Goal: Task Accomplishment & Management: Use online tool/utility

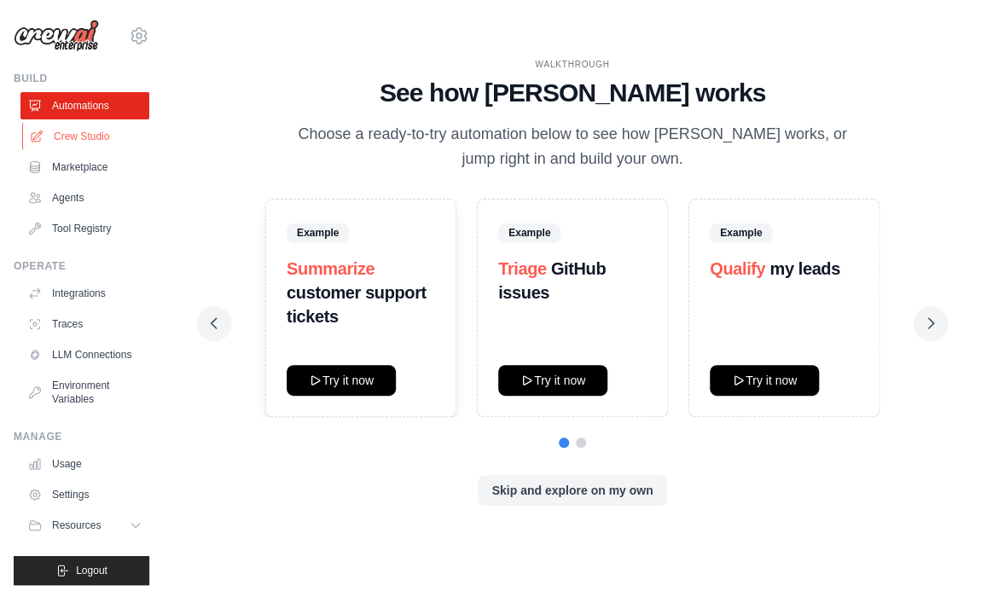
click at [61, 137] on link "Crew Studio" at bounding box center [86, 136] width 129 height 27
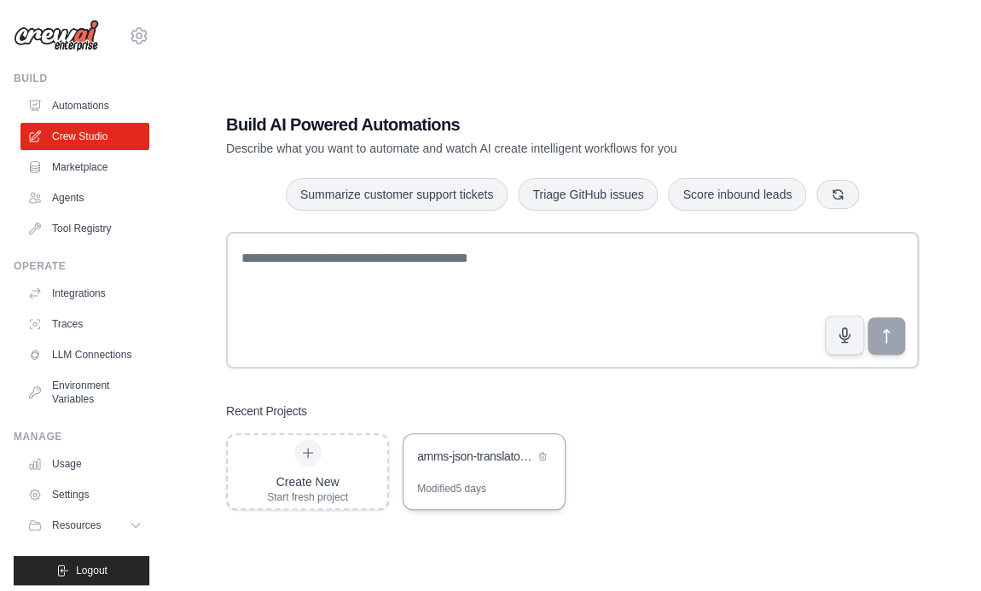
scroll to position [3, 0]
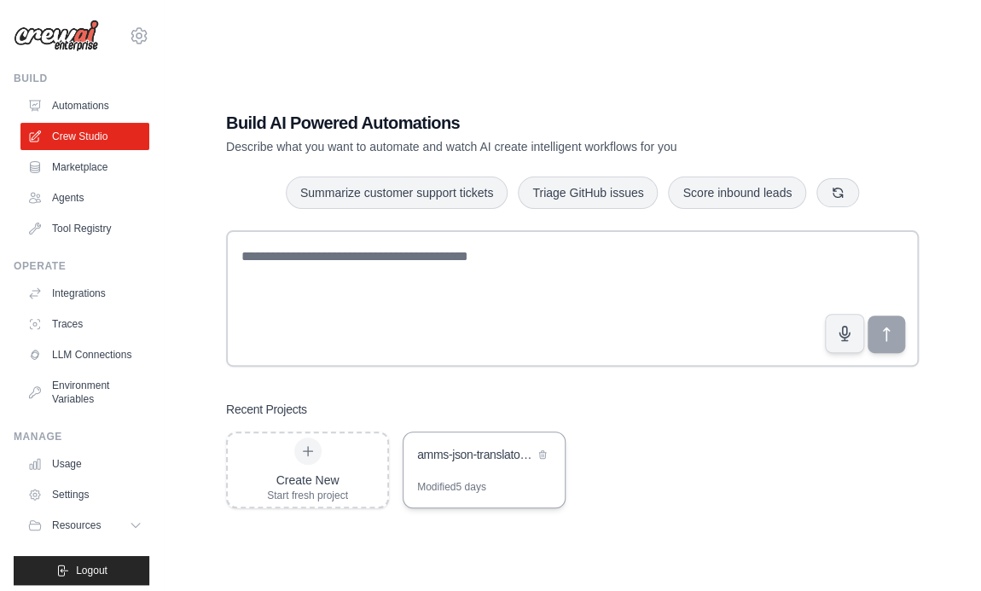
click at [479, 457] on div "amms-json-translator-crew" at bounding box center [475, 454] width 117 height 17
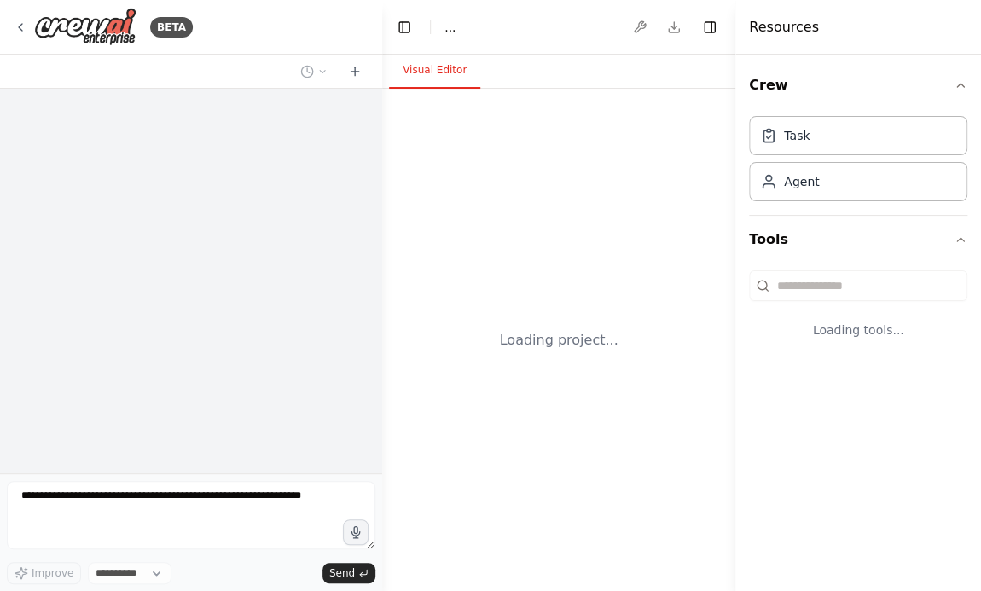
select select "****"
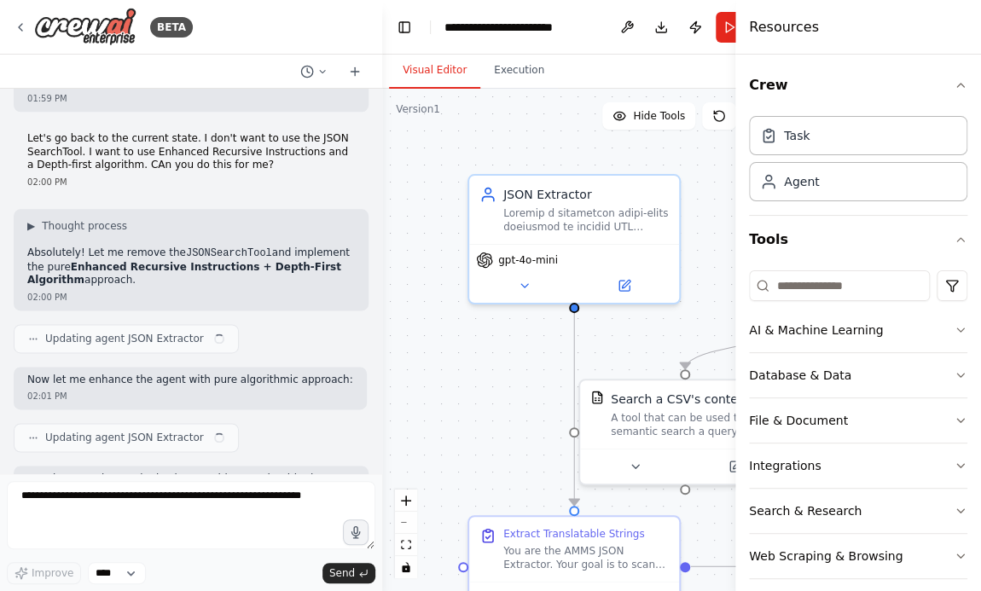
scroll to position [30415, 0]
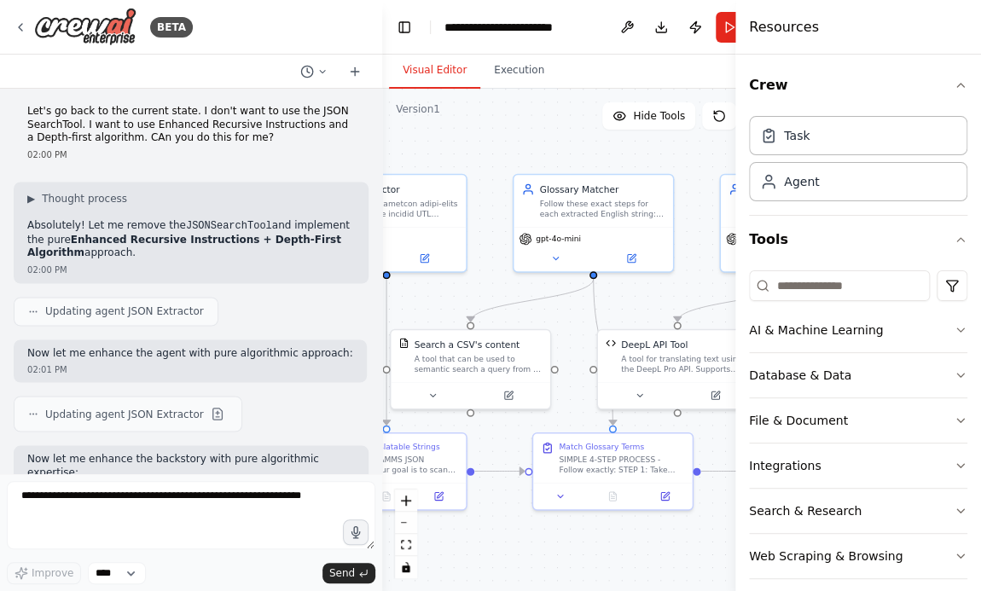
drag, startPoint x: 382, startPoint y: 295, endPoint x: 253, endPoint y: 247, distance: 138.5
click at [227, 254] on div "BETA Hello! I'm the CrewAI assistant. What kind of automation do you want to bu…" at bounding box center [490, 295] width 981 height 591
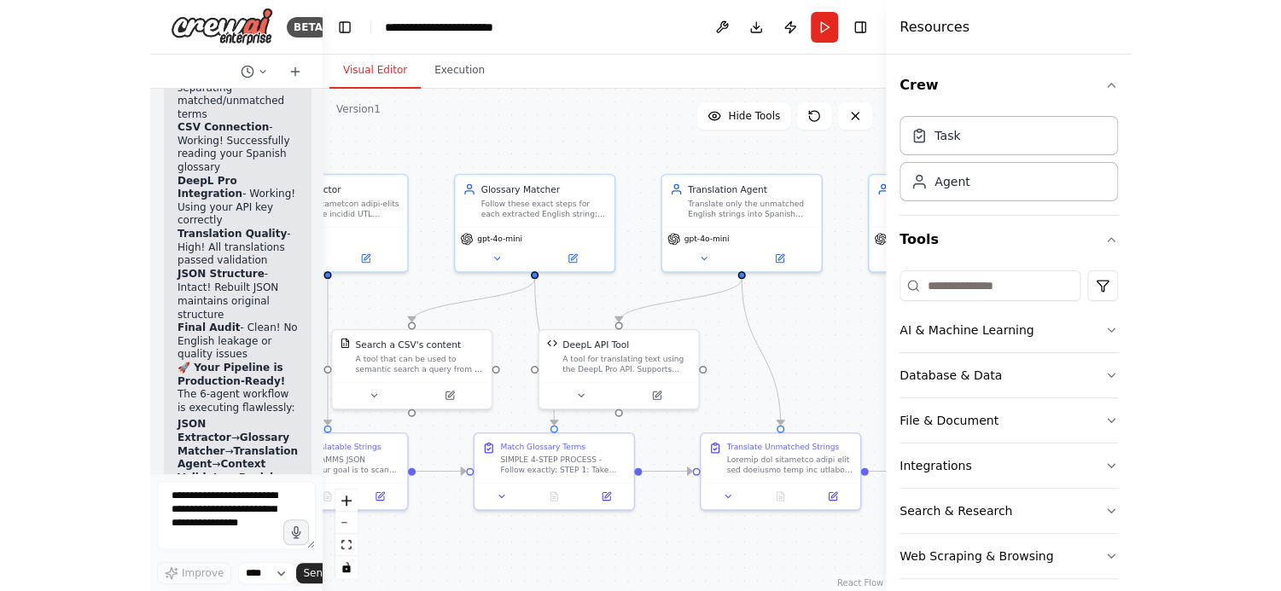
scroll to position [43374, 0]
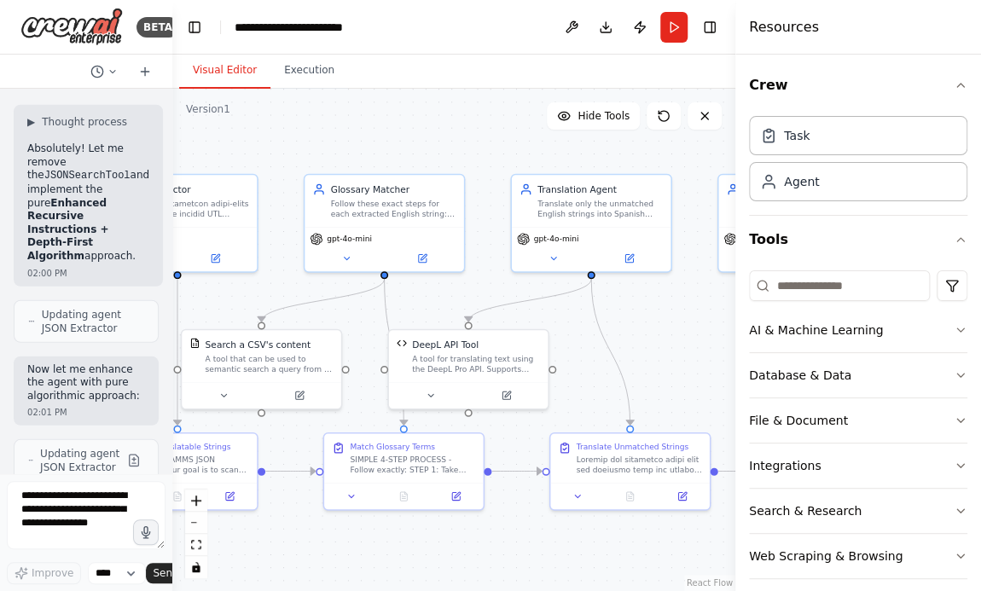
drag, startPoint x: 381, startPoint y: 142, endPoint x: 68, endPoint y: 125, distance: 312.7
click at [69, 125] on div "BETA Hello! I'm the CrewAI assistant. What kind of automation do you want to bu…" at bounding box center [86, 295] width 172 height 591
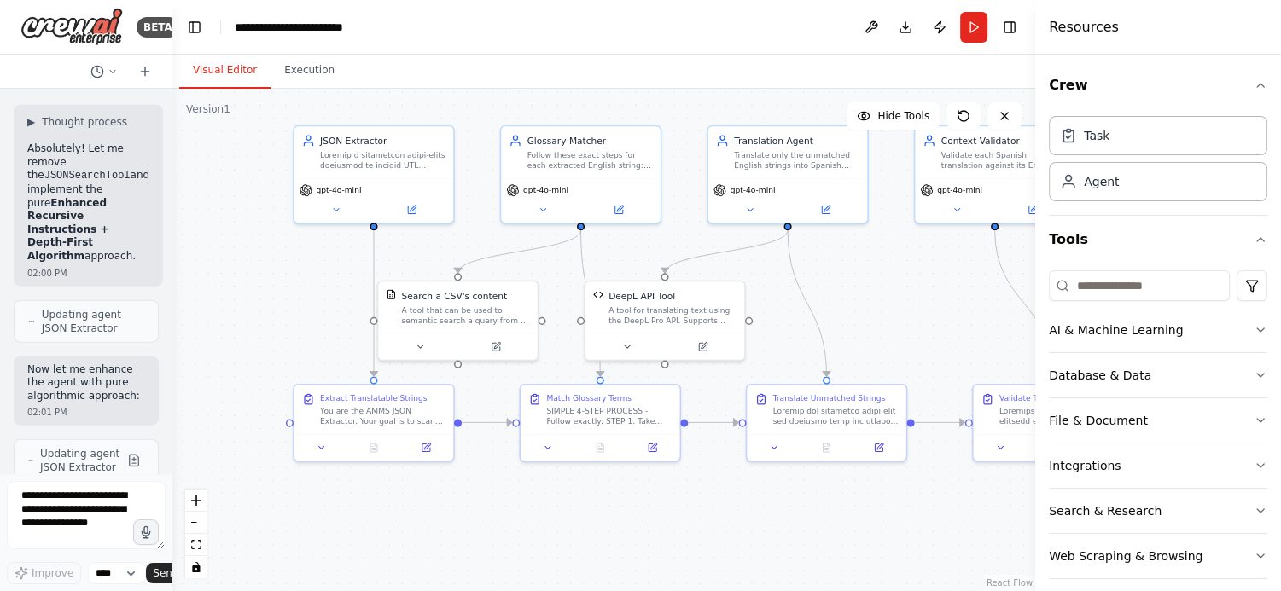
drag, startPoint x: 714, startPoint y: 332, endPoint x: 910, endPoint y: 283, distance: 202.2
click at [910, 283] on div ".deletable-edge-delete-btn { width: 20px; height: 20px; border: 0px solid #ffff…" at bounding box center [603, 340] width 863 height 503
drag, startPoint x: 677, startPoint y: 309, endPoint x: 704, endPoint y: 308, distance: 27.3
click at [704, 308] on div "A tool for translating text using the DeepL Pro API. Supports both single strin…" at bounding box center [718, 312] width 128 height 20
drag, startPoint x: 456, startPoint y: 316, endPoint x: 502, endPoint y: 313, distance: 45.3
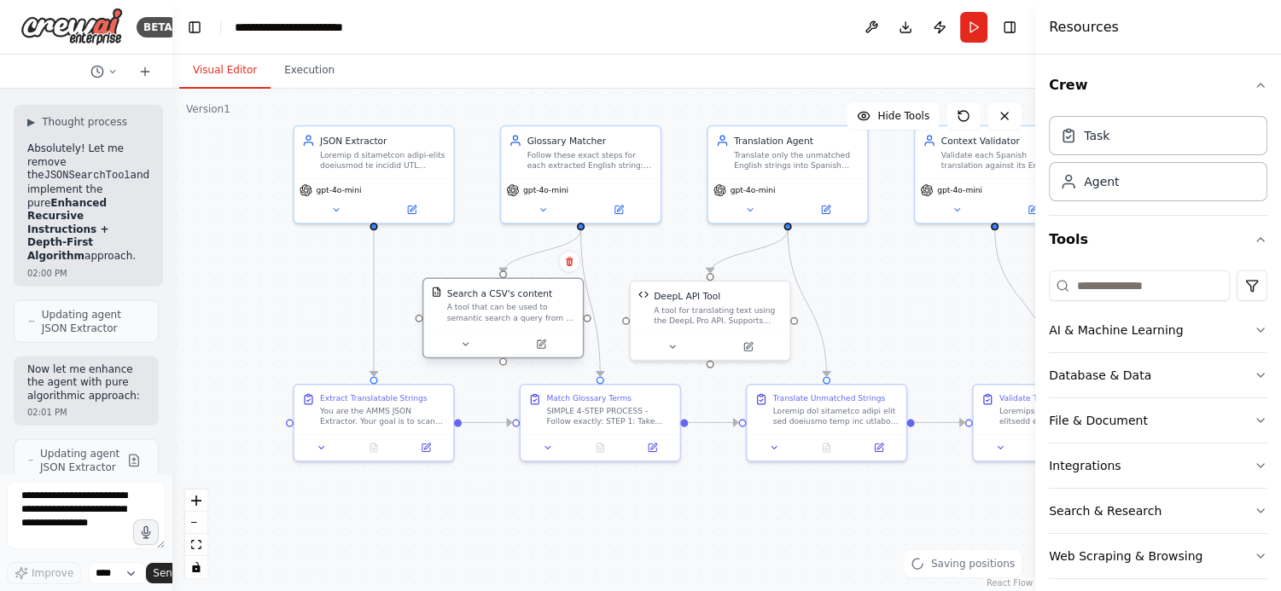
click at [502, 313] on div "A tool that can be used to semantic search a query from a CSV's content." at bounding box center [511, 312] width 128 height 20
click at [305, 72] on button "Execution" at bounding box center [309, 71] width 78 height 36
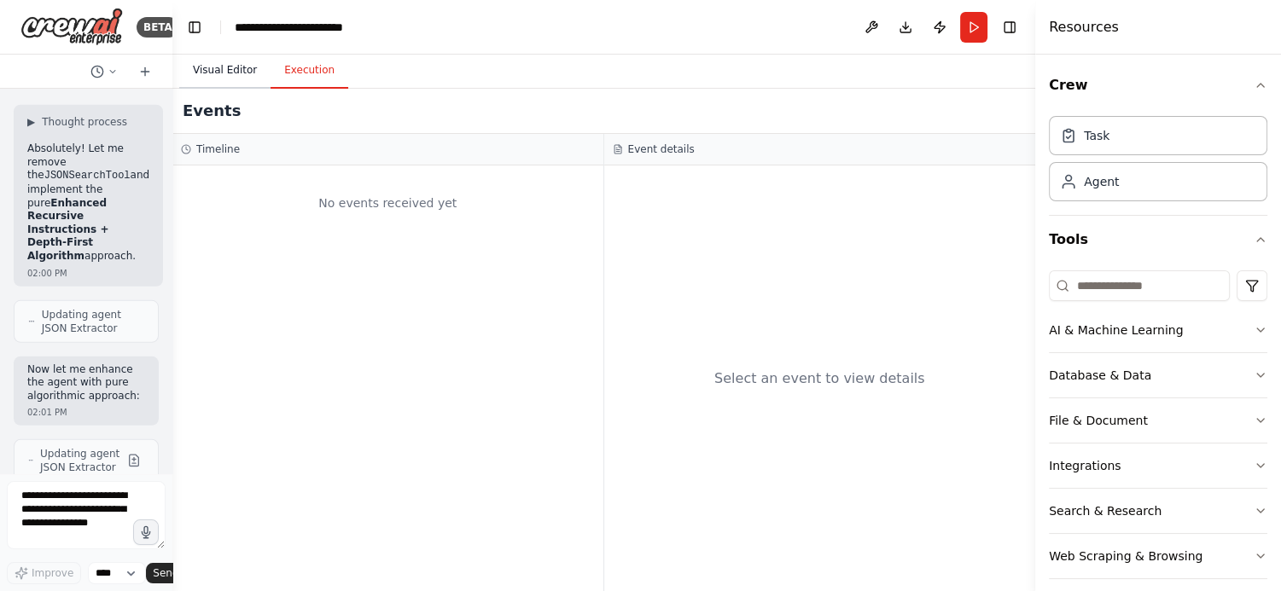
click at [214, 67] on button "Visual Editor" at bounding box center [224, 71] width 91 height 36
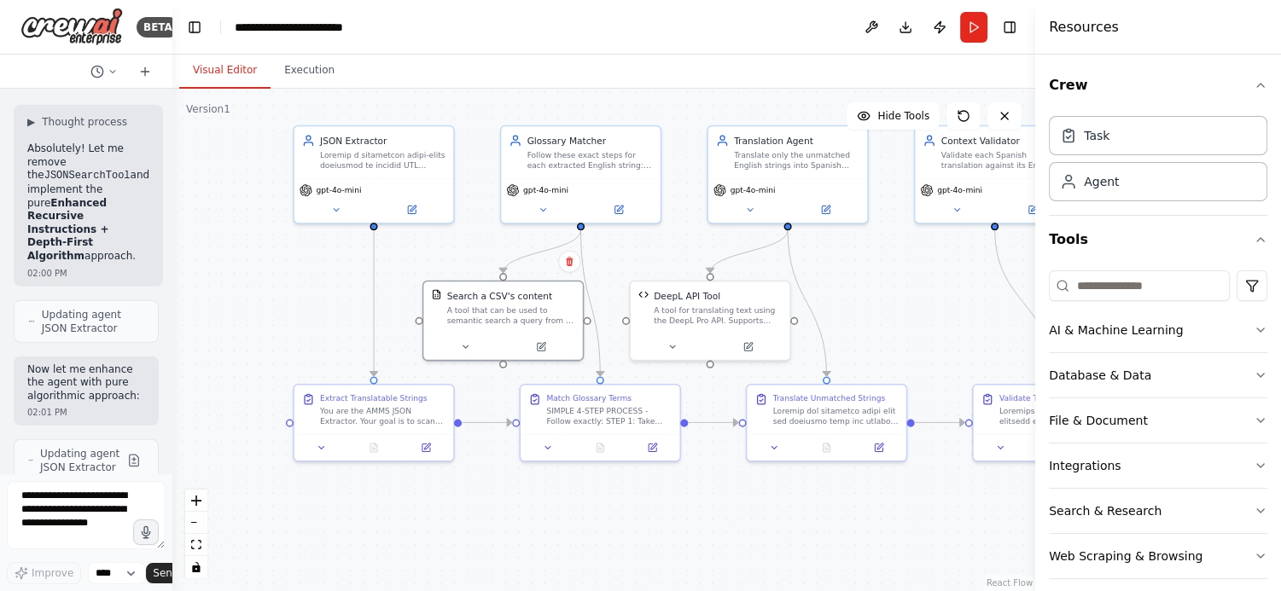
drag, startPoint x: 165, startPoint y: 179, endPoint x: 98, endPoint y: 170, distance: 67.2
click at [99, 170] on div "BETA Hello! I'm the CrewAI assistant. What kind of automation do you want to bu…" at bounding box center [86, 295] width 172 height 591
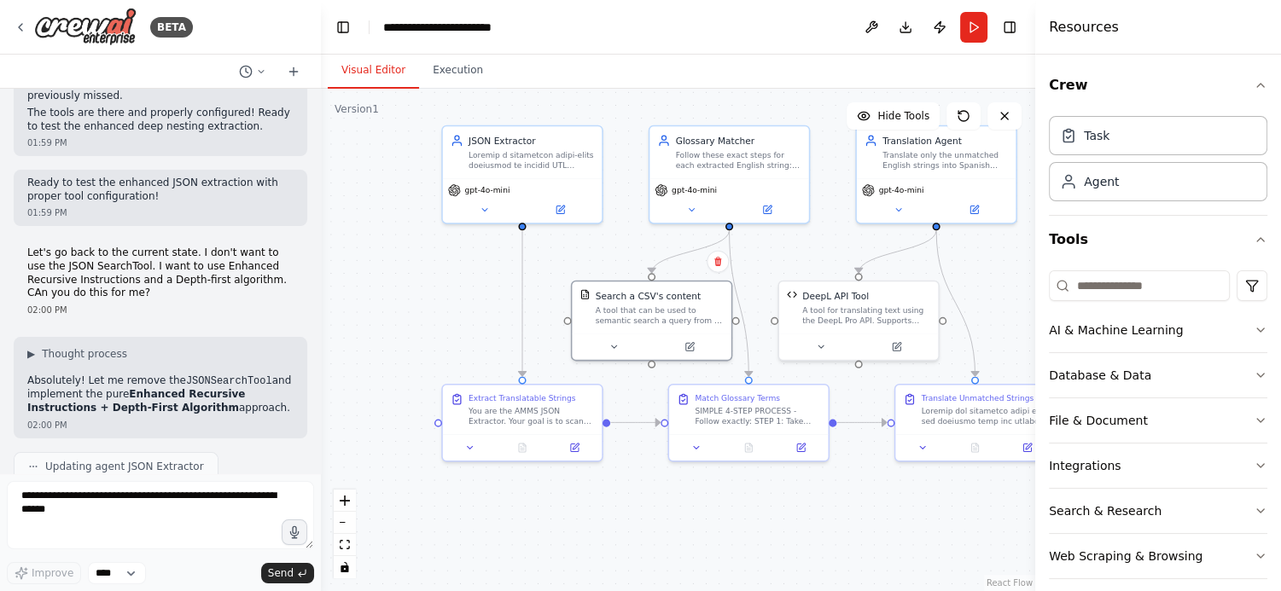
scroll to position [42525, 0]
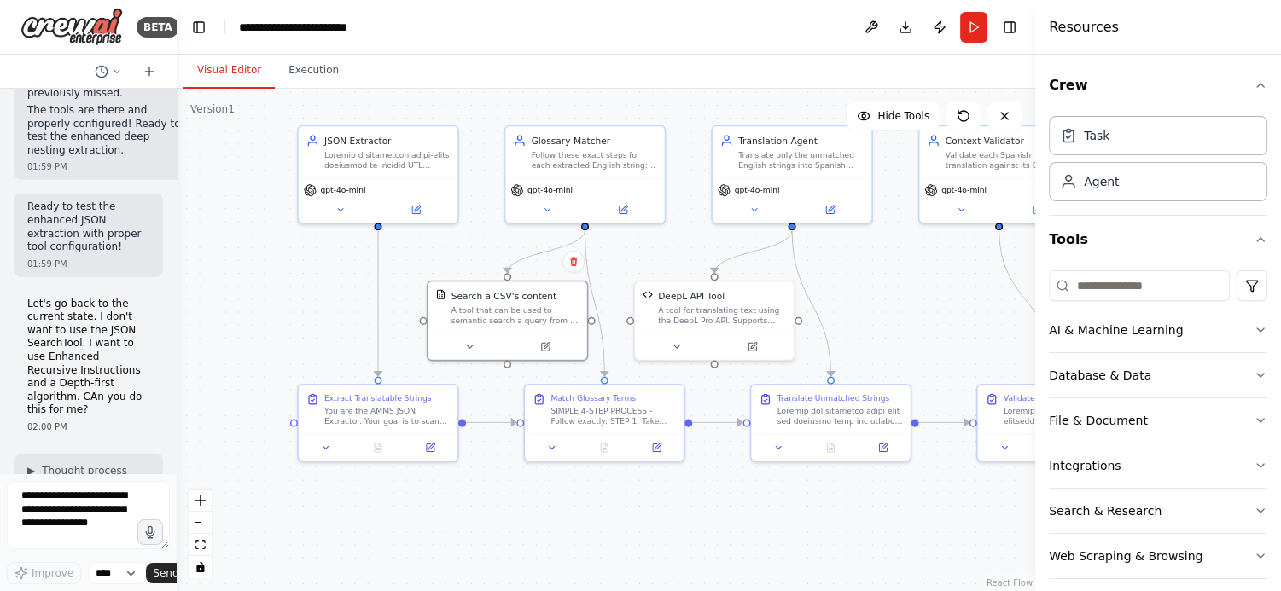
drag, startPoint x: 171, startPoint y: 250, endPoint x: -27, endPoint y: 193, distance: 206.0
click at [0, 193] on html "BETA Hello! I'm the CrewAI assistant. What kind of automation do you want to bu…" at bounding box center [640, 295] width 1281 height 591
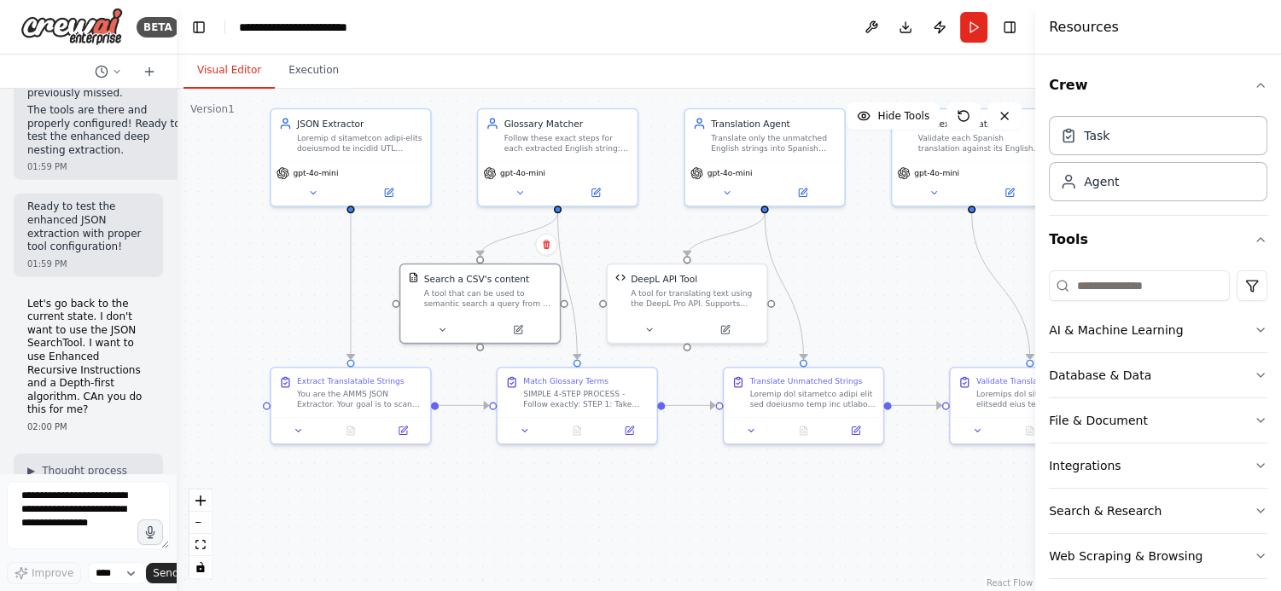
drag, startPoint x: 342, startPoint y: 274, endPoint x: 316, endPoint y: 257, distance: 31.5
click at [316, 257] on div ".deletable-edge-delete-btn { width: 20px; height: 20px; border: 0px solid #ffff…" at bounding box center [606, 340] width 858 height 503
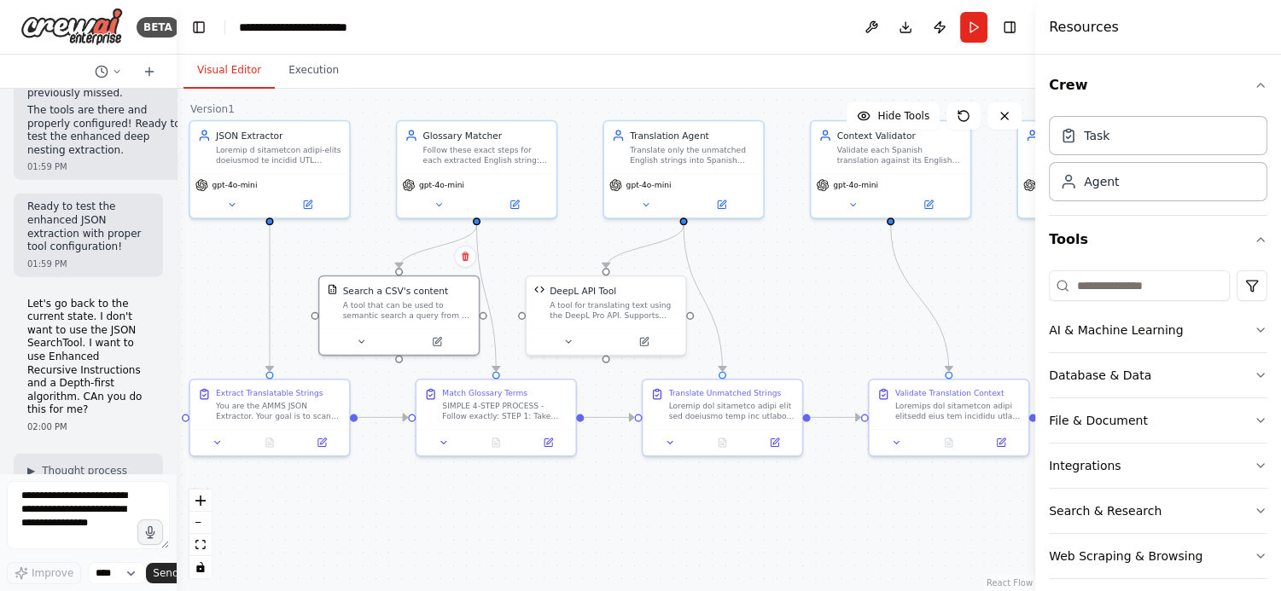
drag, startPoint x: 454, startPoint y: 237, endPoint x: 405, endPoint y: 238, distance: 48.6
click at [363, 248] on div ".deletable-edge-delete-btn { width: 20px; height: 20px; border: 0px solid #ffff…" at bounding box center [606, 340] width 858 height 503
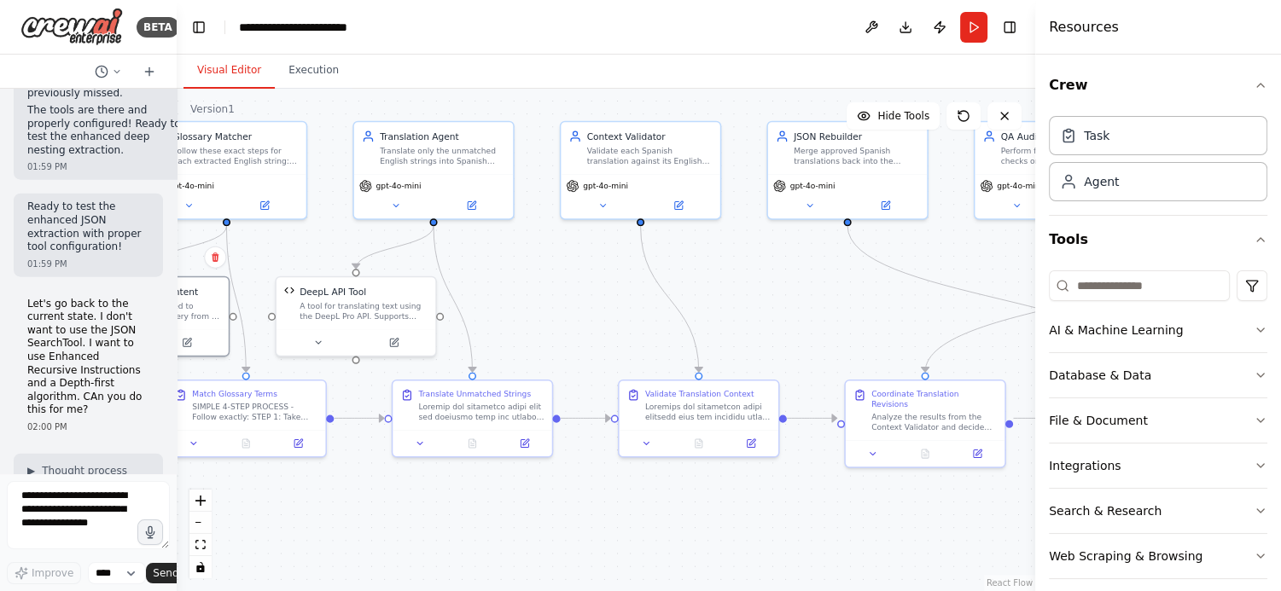
drag, startPoint x: 794, startPoint y: 292, endPoint x: 718, endPoint y: 157, distance: 155.1
click at [536, 289] on div ".deletable-edge-delete-btn { width: 20px; height: 20px; border: 0px solid #ffff…" at bounding box center [606, 340] width 858 height 503
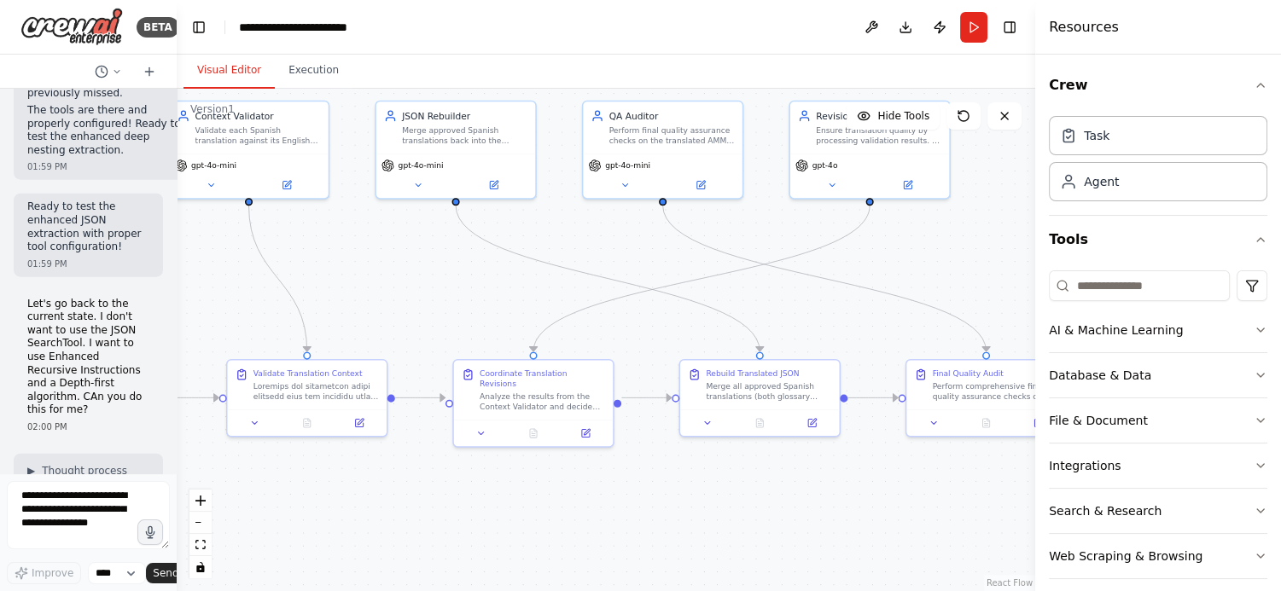
drag, startPoint x: 786, startPoint y: 279, endPoint x: 418, endPoint y: 260, distance: 368.2
click at [417, 262] on div ".deletable-edge-delete-btn { width: 20px; height: 20px; border: 0px solid #ffff…" at bounding box center [606, 340] width 858 height 503
click at [304, 68] on button "Execution" at bounding box center [314, 71] width 78 height 36
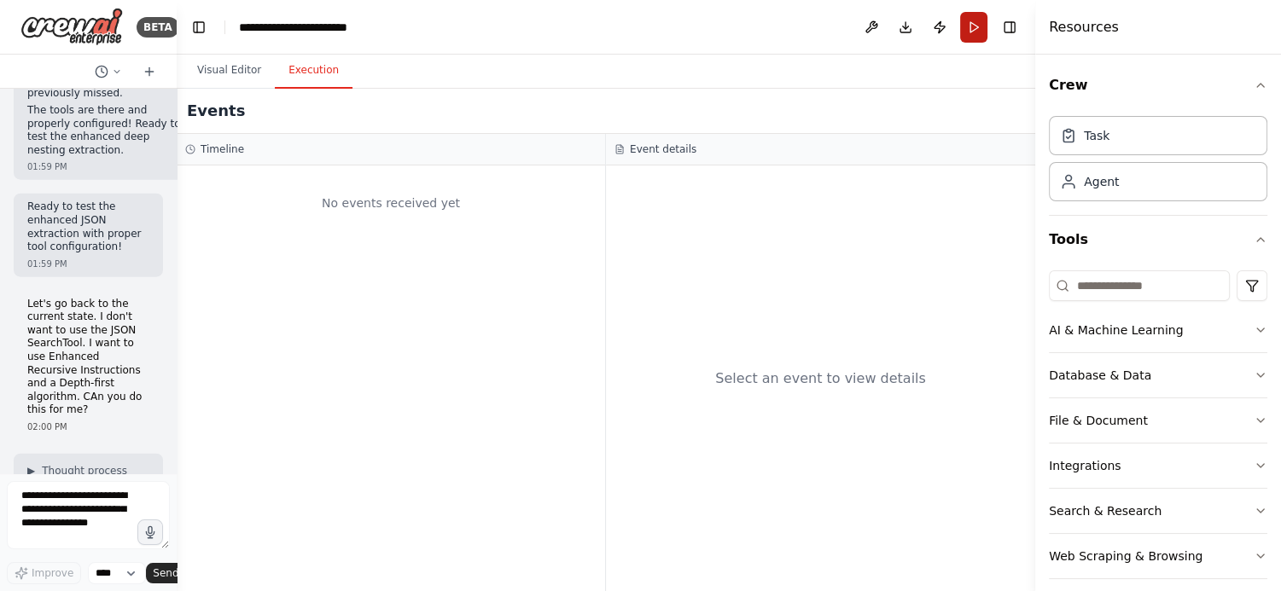
click at [972, 28] on button "Run" at bounding box center [973, 27] width 27 height 31
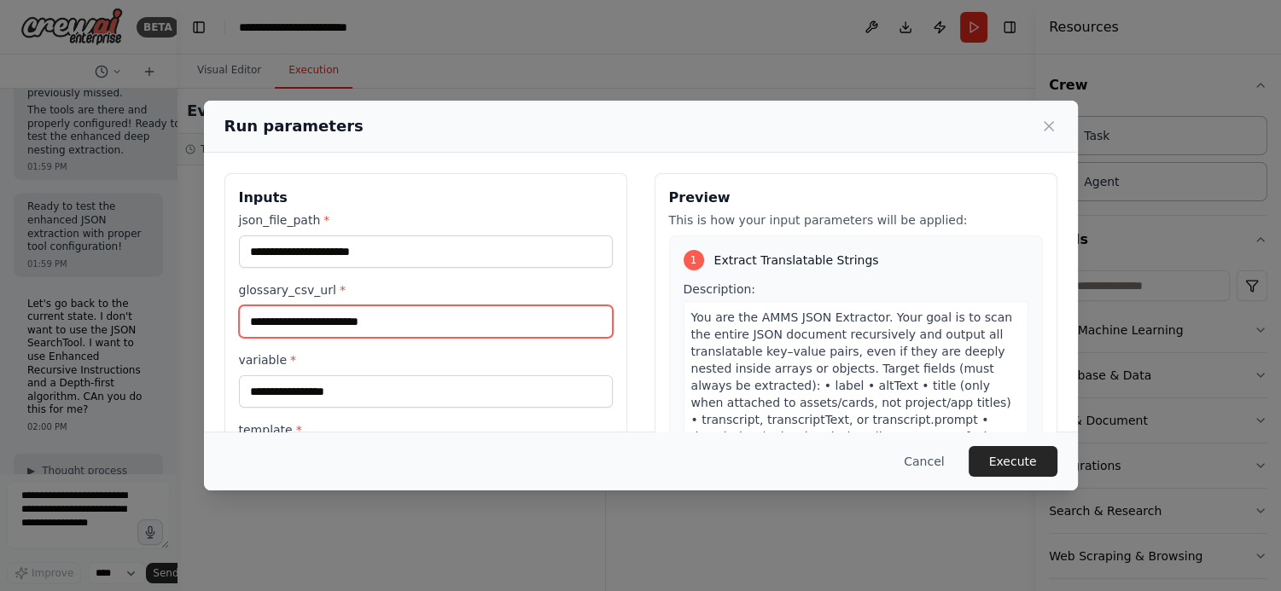
click at [340, 318] on input "glossary_csv_url *" at bounding box center [426, 321] width 374 height 32
paste input "**********"
type input "**********"
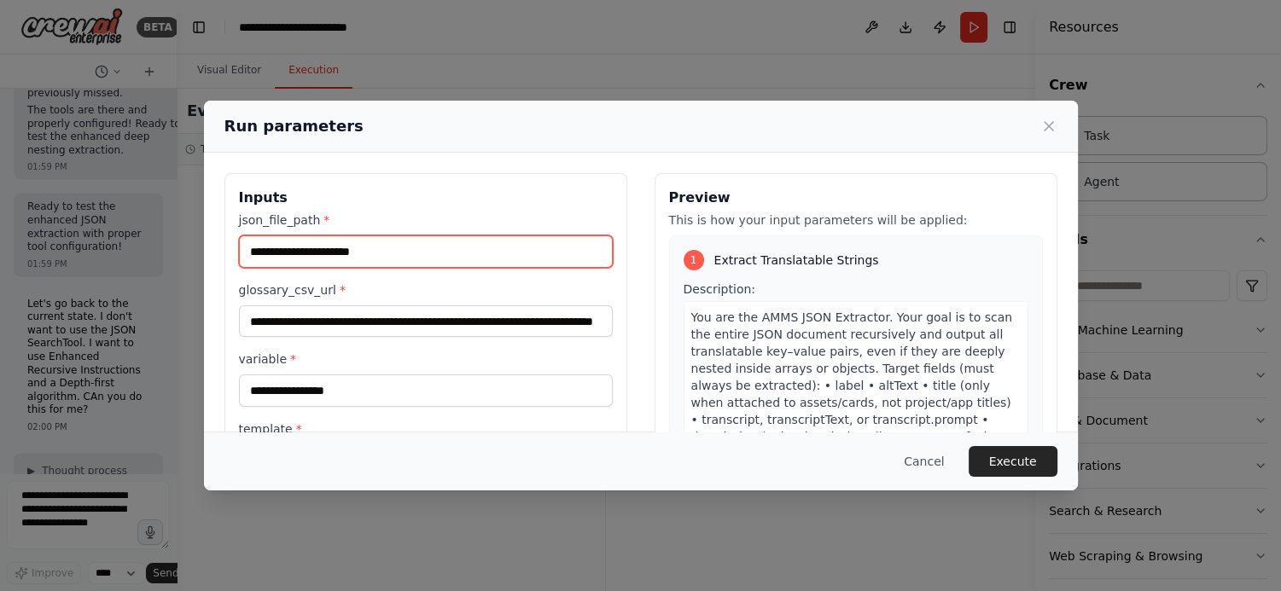
scroll to position [0, 0]
click at [351, 246] on input "json_file_path *" at bounding box center [426, 251] width 374 height 32
paste input "**********"
type input "**********"
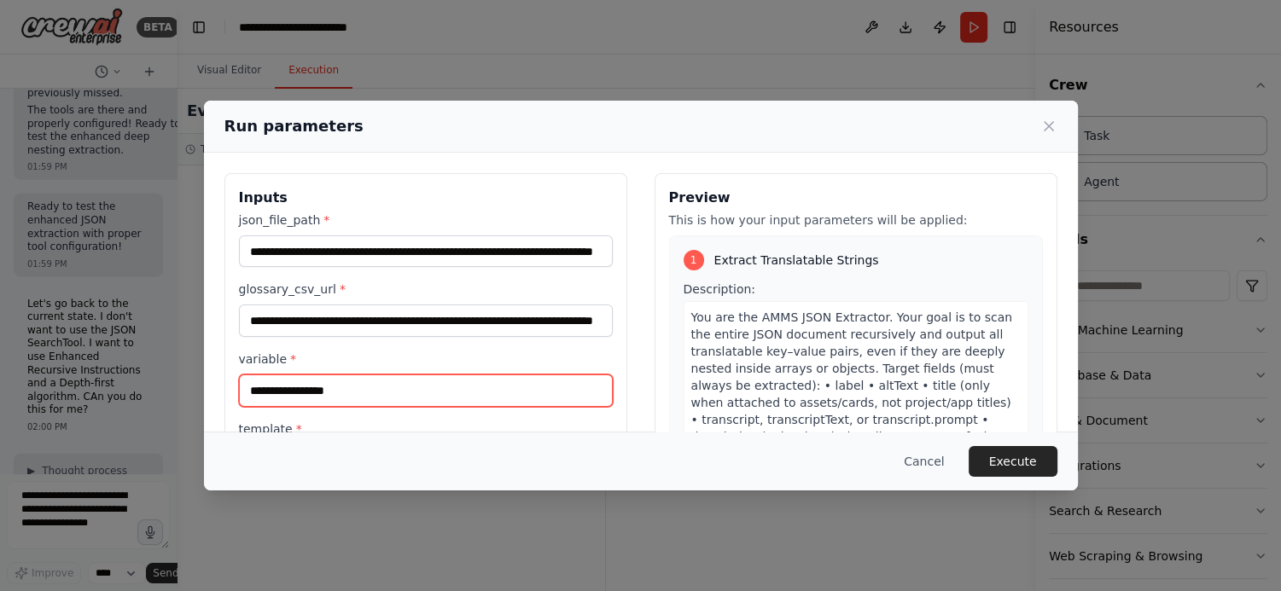
scroll to position [0, 0]
click at [381, 392] on input "variable *" at bounding box center [426, 391] width 374 height 32
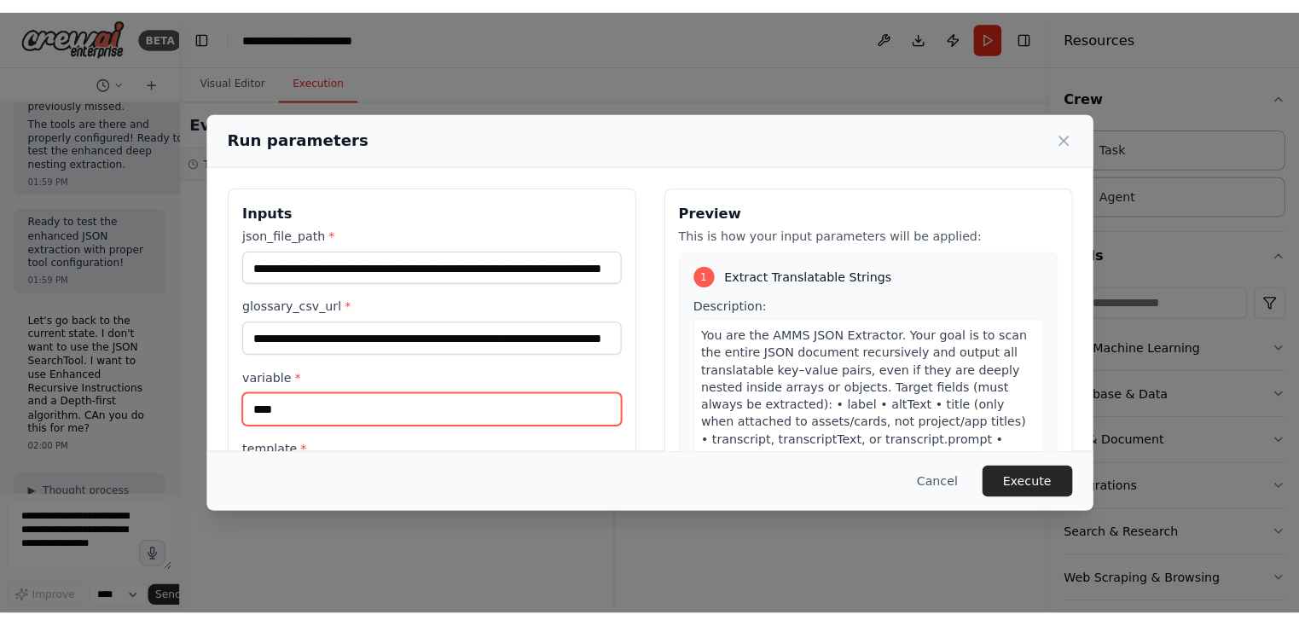
scroll to position [165, 0]
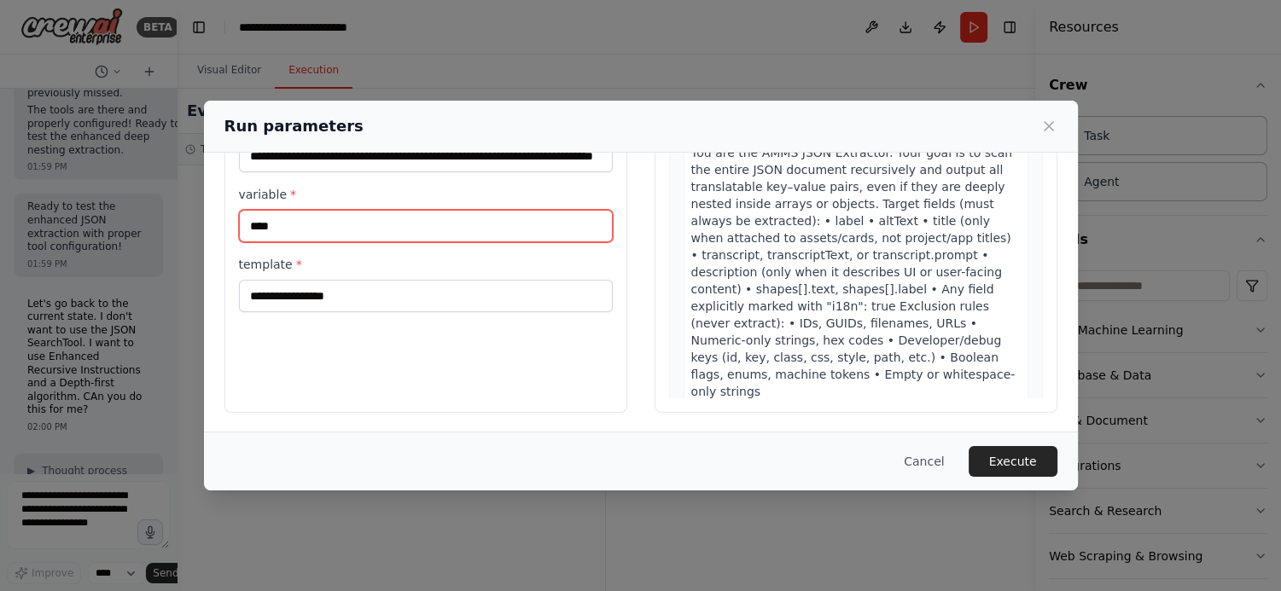
type input "****"
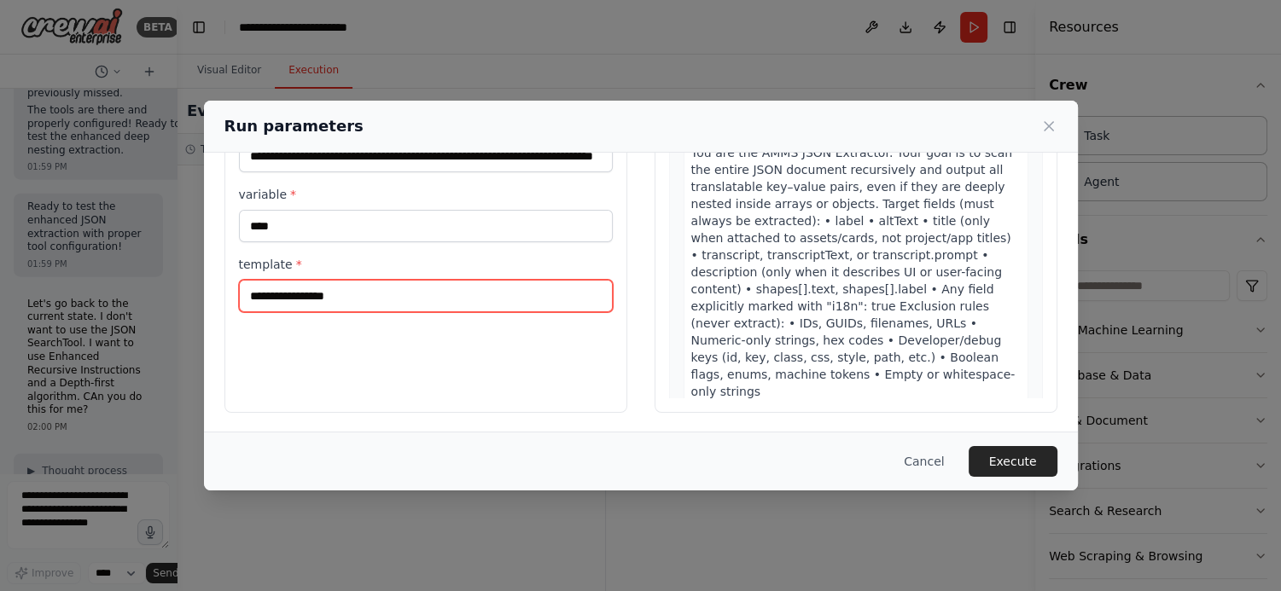
click at [316, 288] on input "template *" at bounding box center [426, 296] width 374 height 32
type input "****"
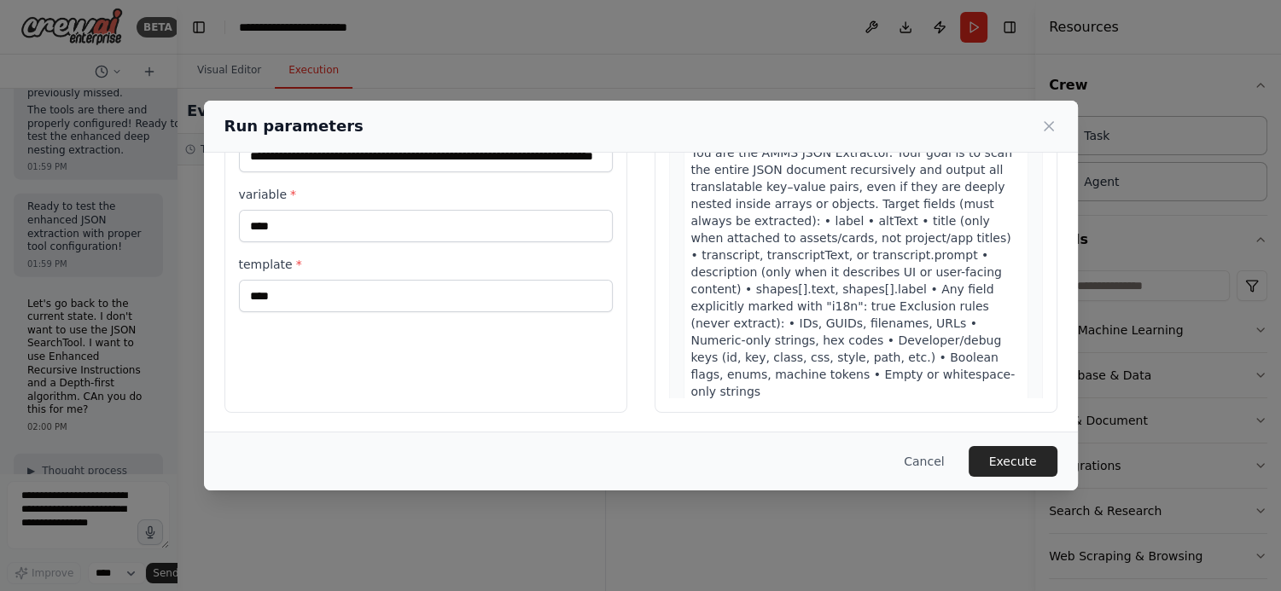
click at [980, 457] on button "Execute" at bounding box center [1012, 461] width 89 height 31
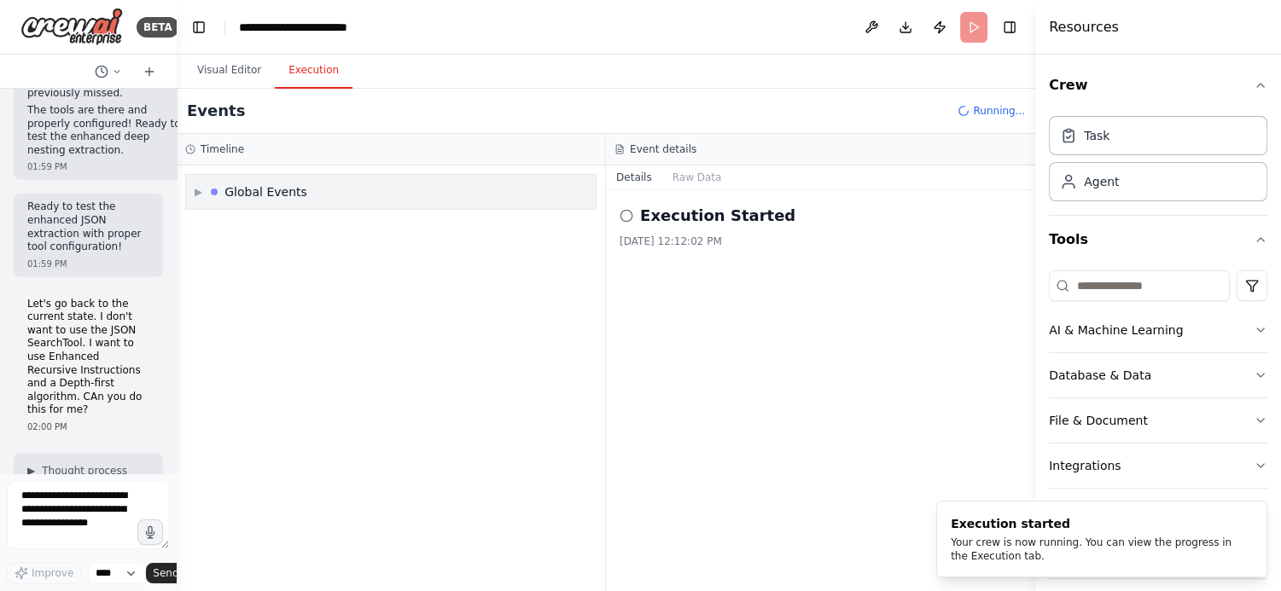
click at [199, 193] on span "▶" at bounding box center [199, 192] width 8 height 14
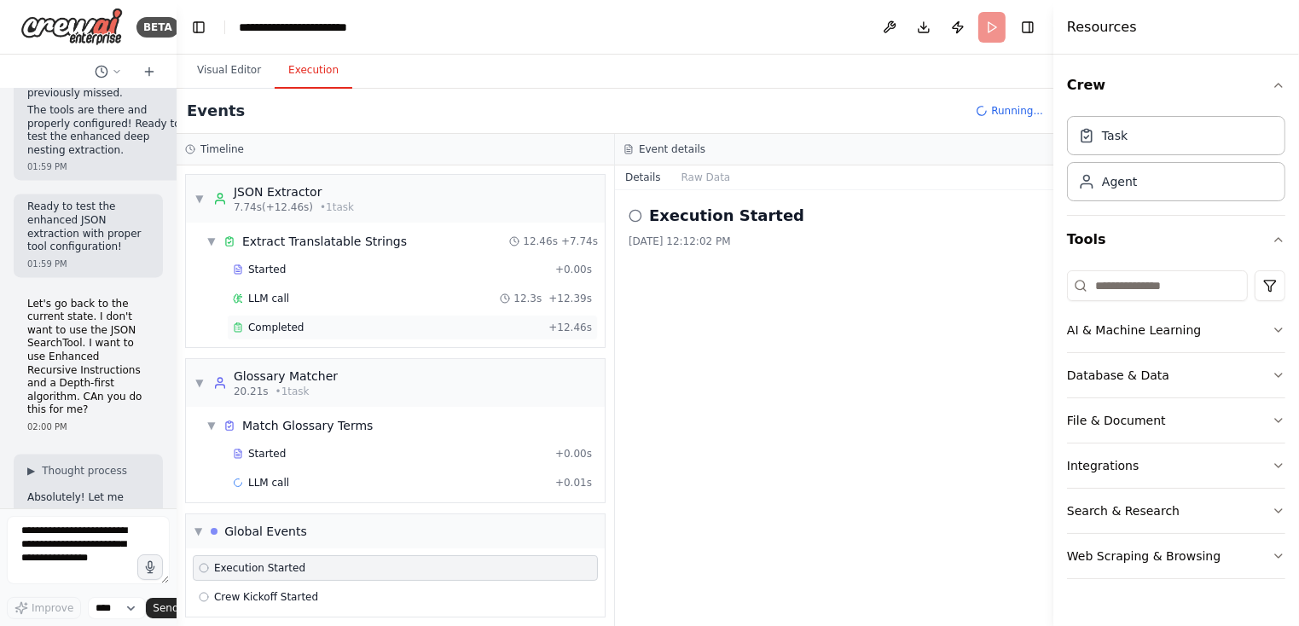
click at [319, 331] on div "Completed" at bounding box center [387, 328] width 309 height 14
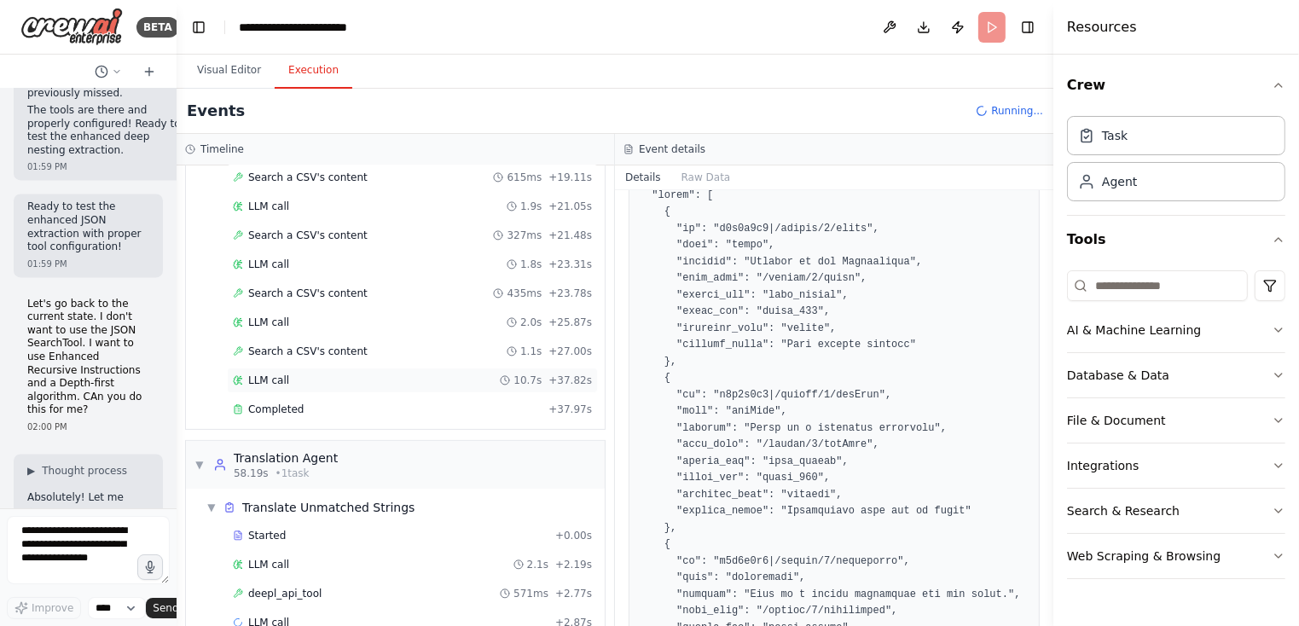
scroll to position [450, 0]
click at [347, 403] on div "Completed" at bounding box center [387, 410] width 309 height 14
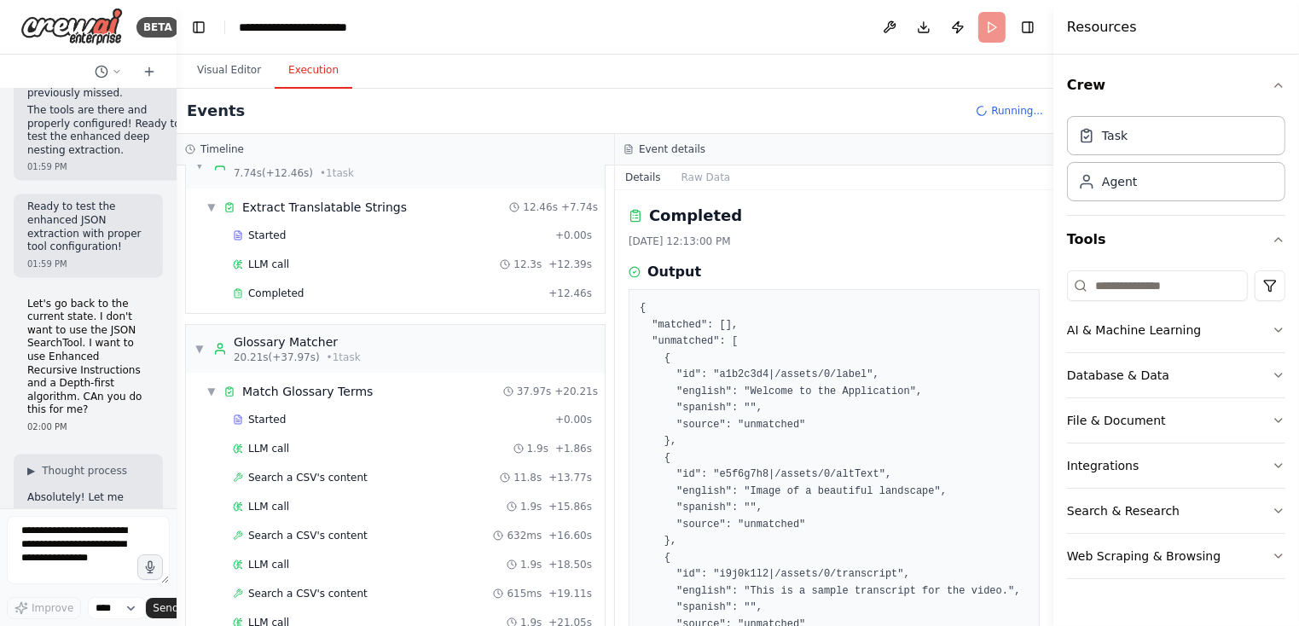
scroll to position [0, 0]
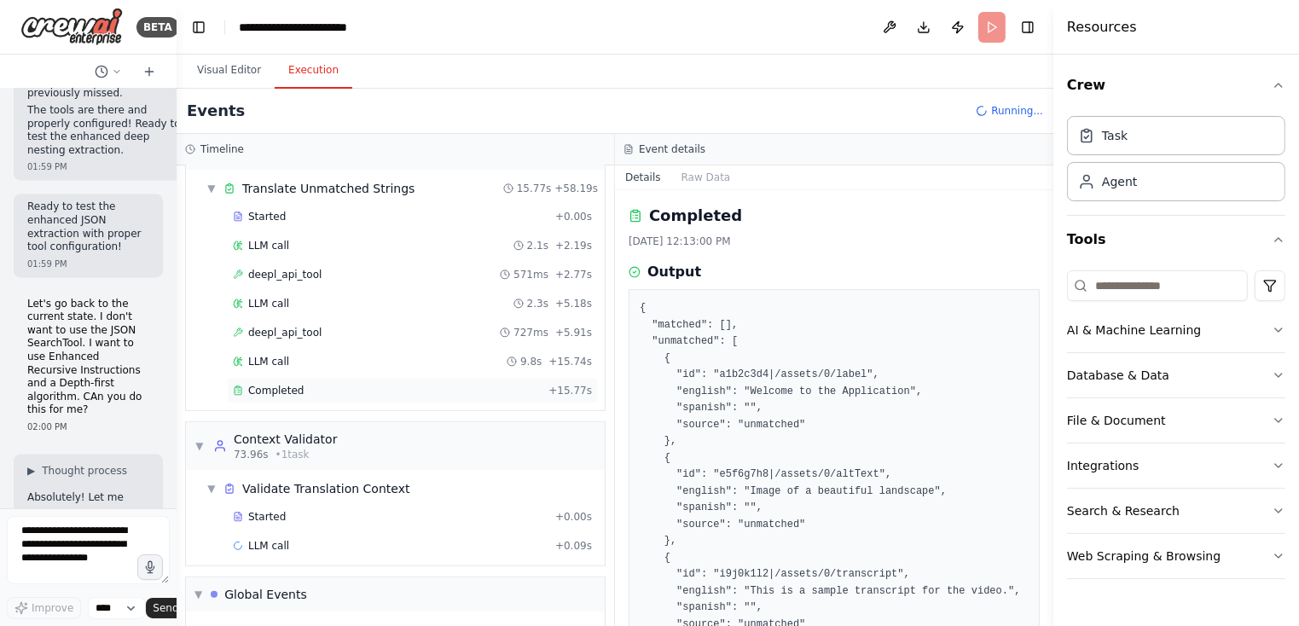
click at [285, 384] on span "Completed" at bounding box center [275, 391] width 55 height 14
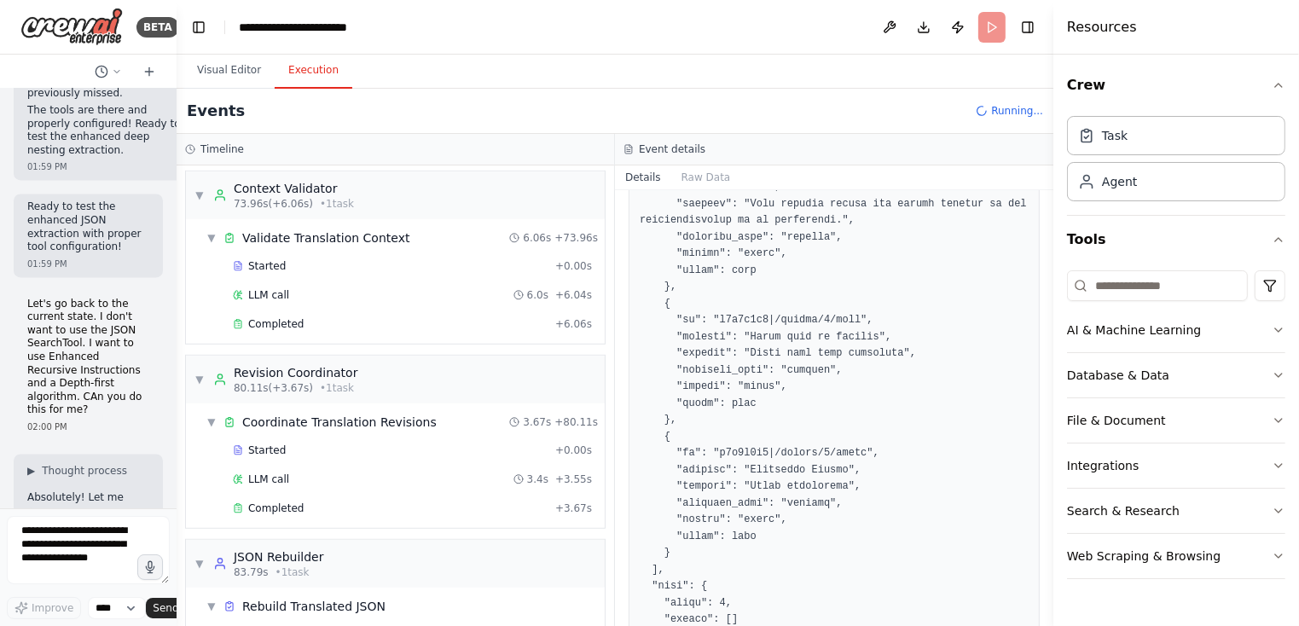
scroll to position [1031, 0]
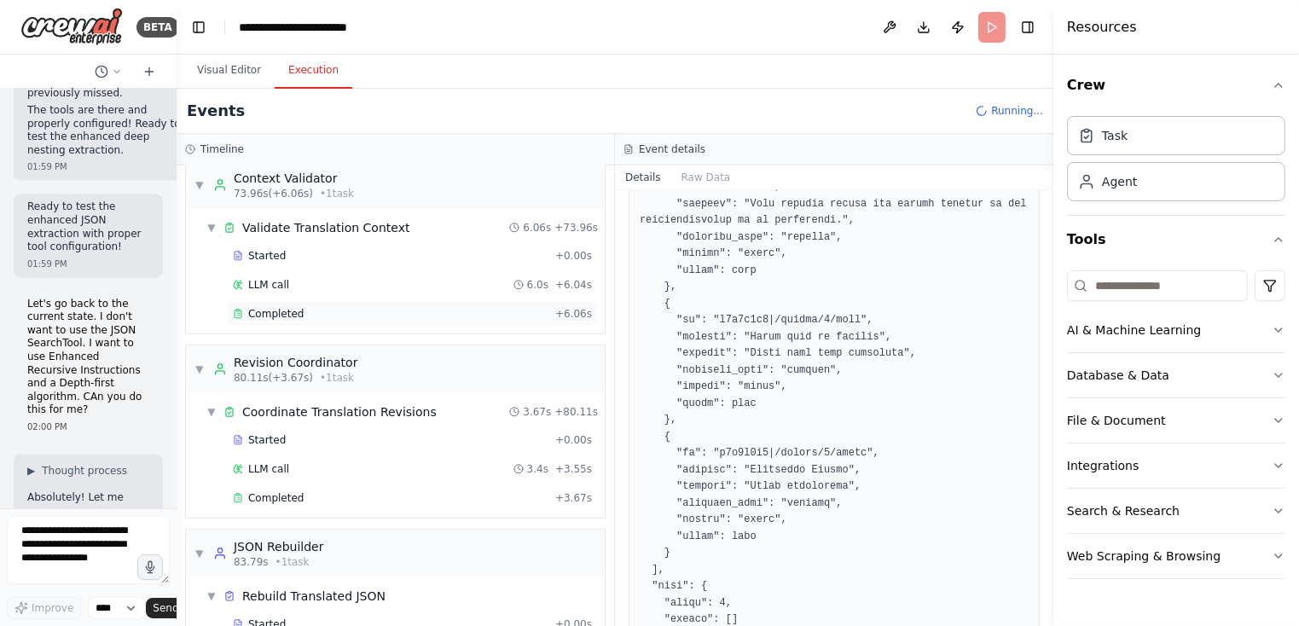
click at [284, 307] on span "Completed" at bounding box center [275, 314] width 55 height 14
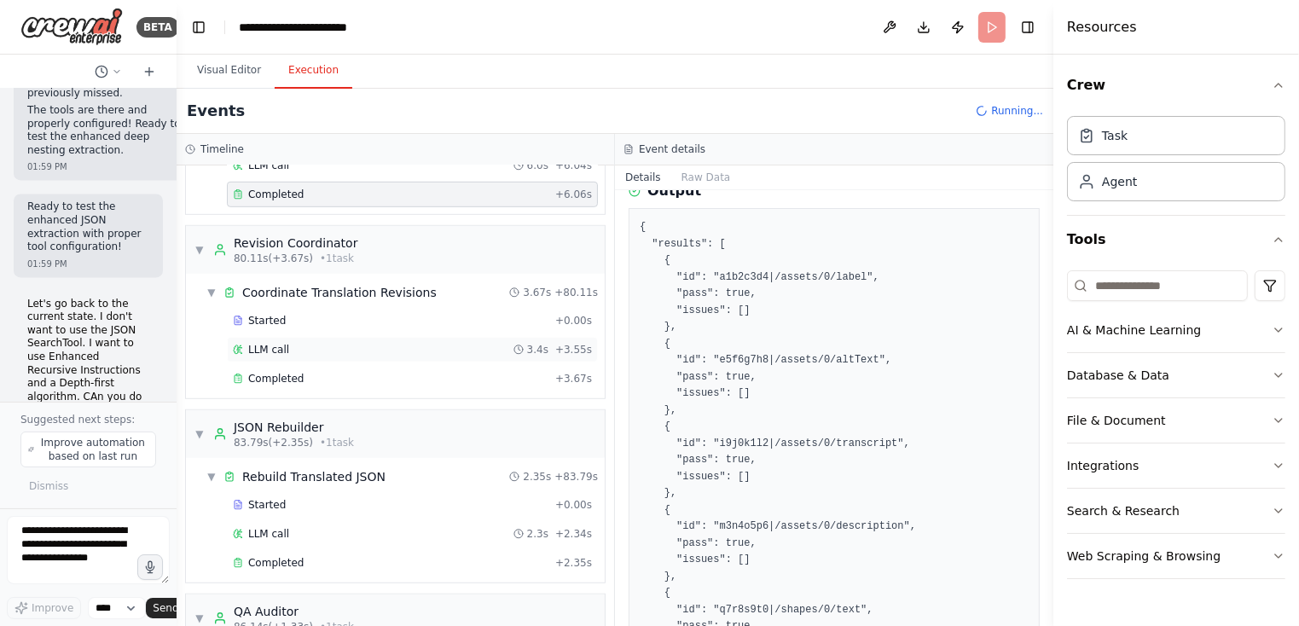
scroll to position [1154, 0]
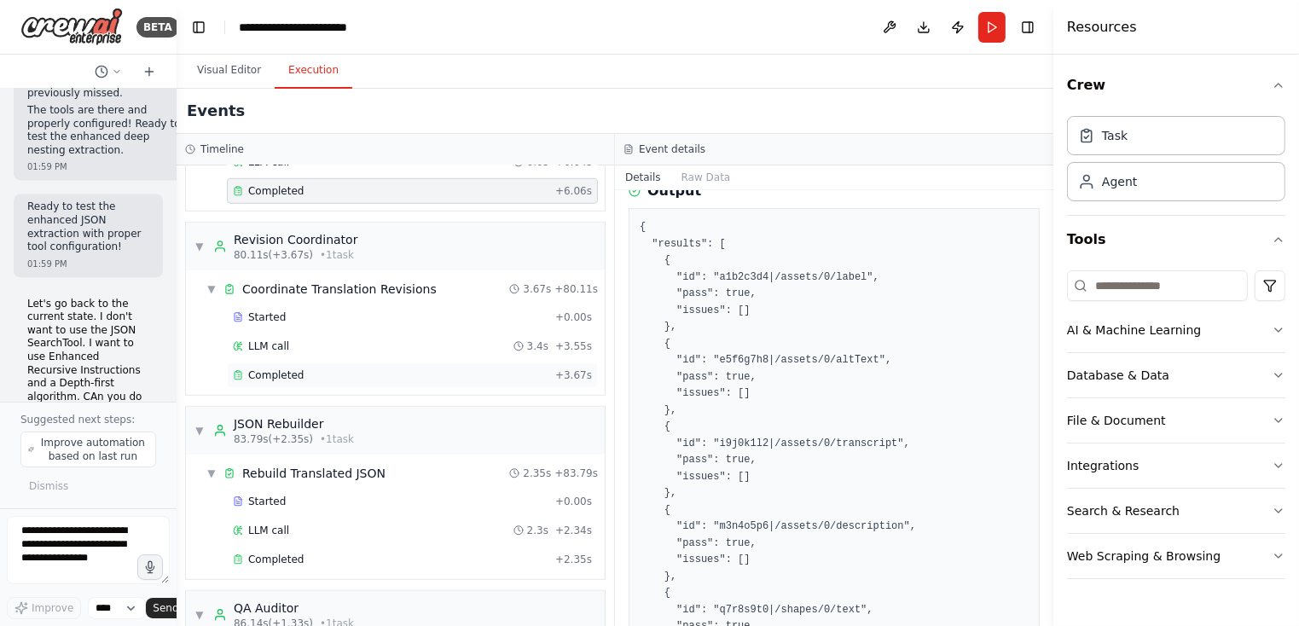
click at [272, 371] on div "Completed + 3.67s" at bounding box center [412, 376] width 371 height 26
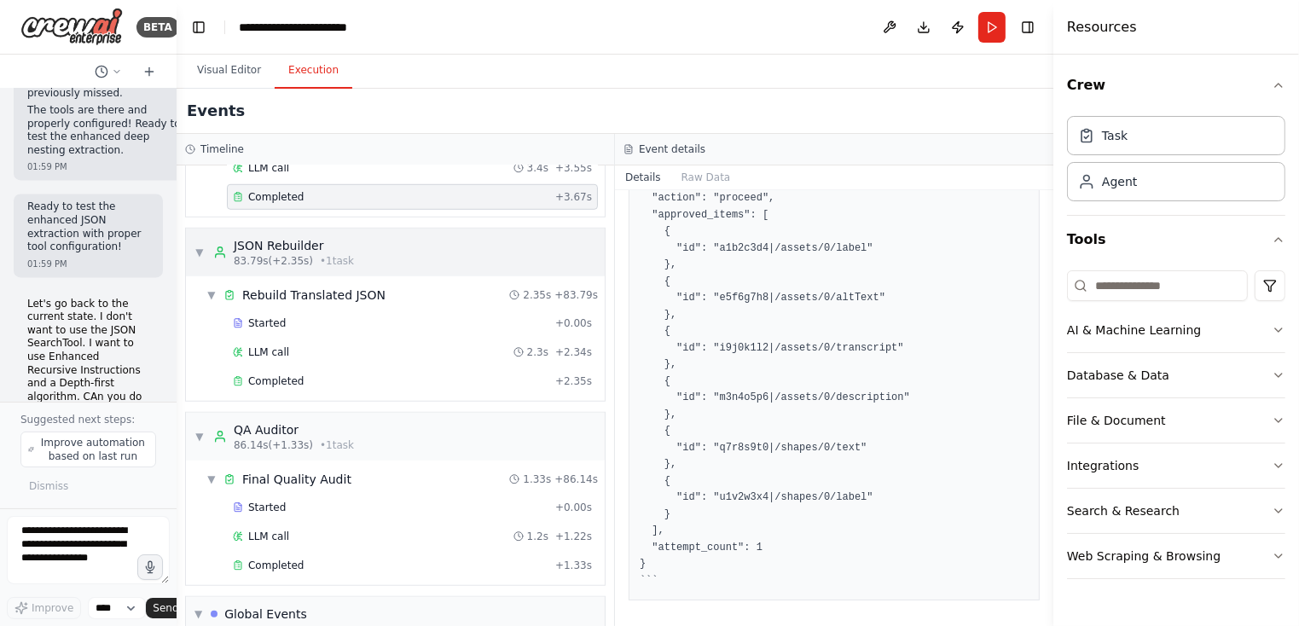
scroll to position [1350, 0]
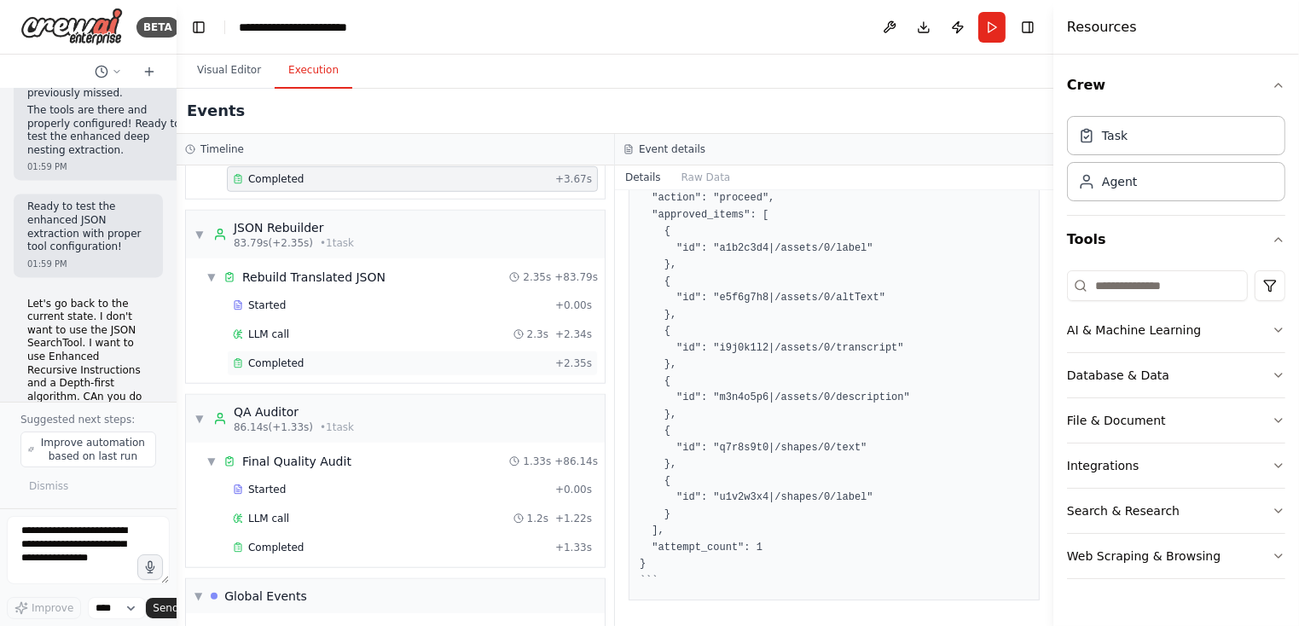
click at [284, 357] on span "Completed" at bounding box center [275, 364] width 55 height 14
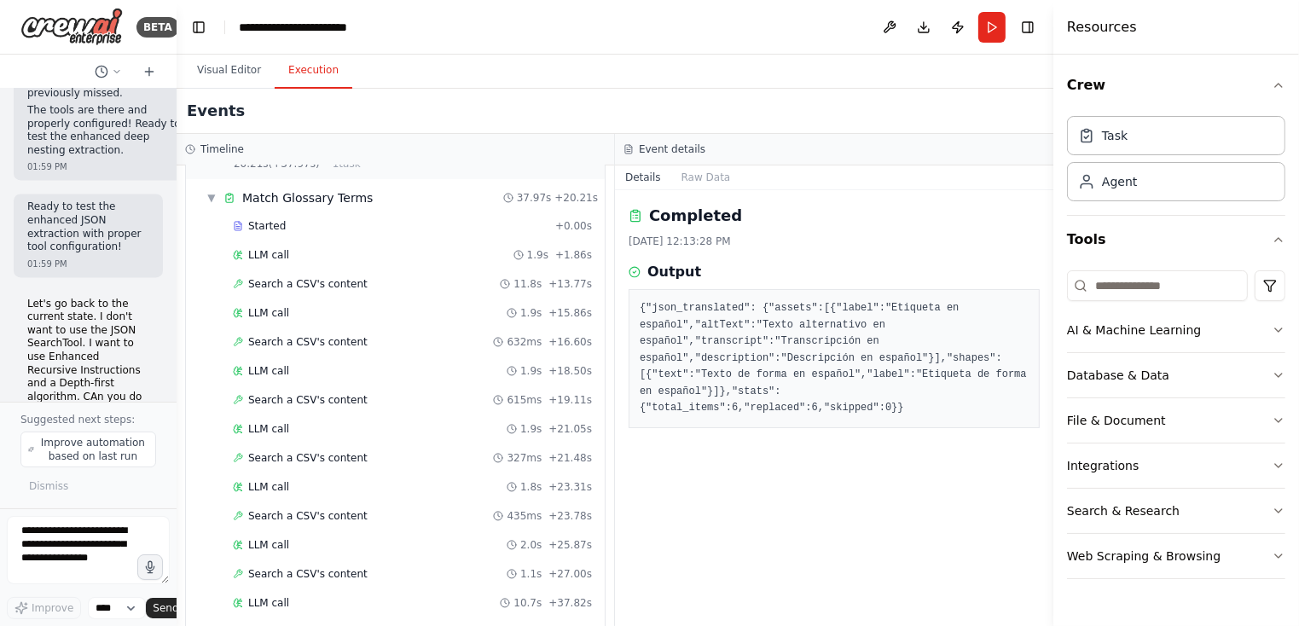
scroll to position [0, 0]
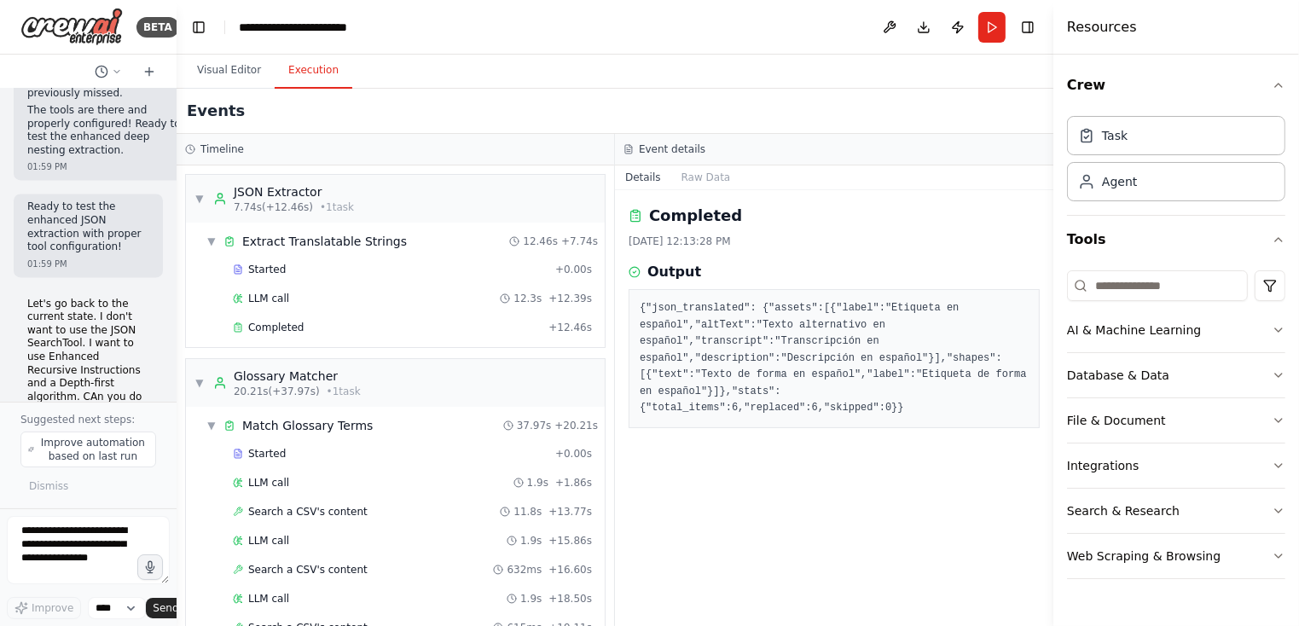
click at [183, 332] on div "▼ JSON Extractor 7.74s (+12.46s) • 1 task ▼ Extract Translatable Strings 12.46s…" at bounding box center [396, 396] width 438 height 461
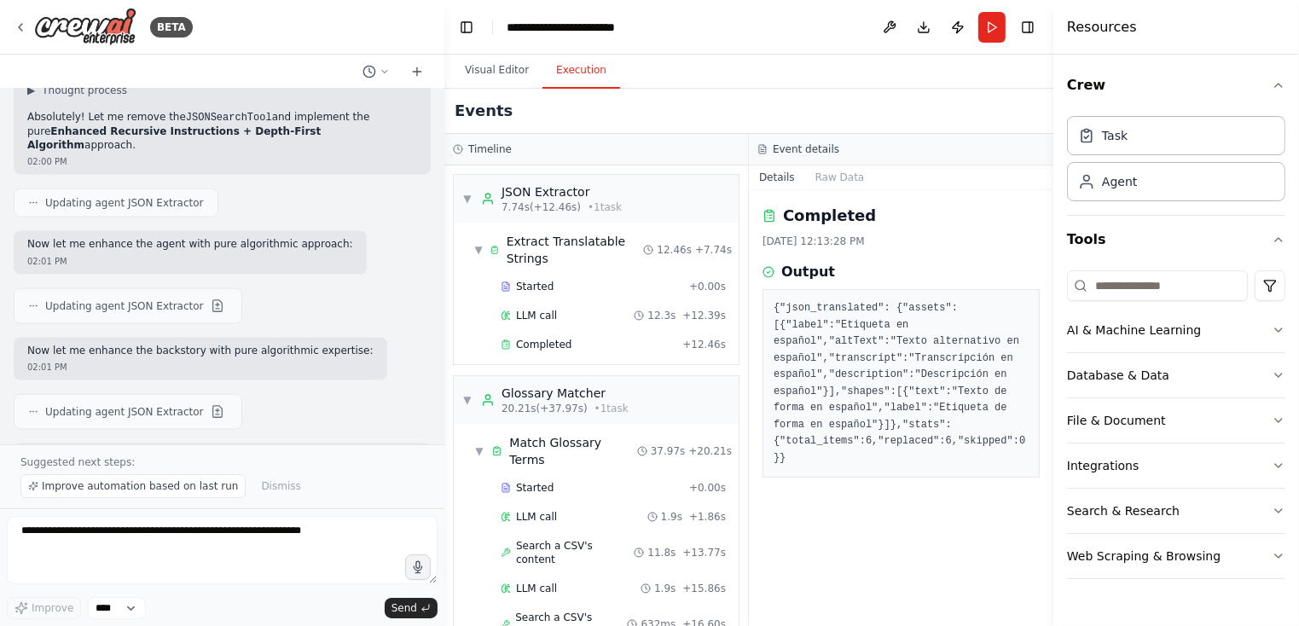
scroll to position [38086, 0]
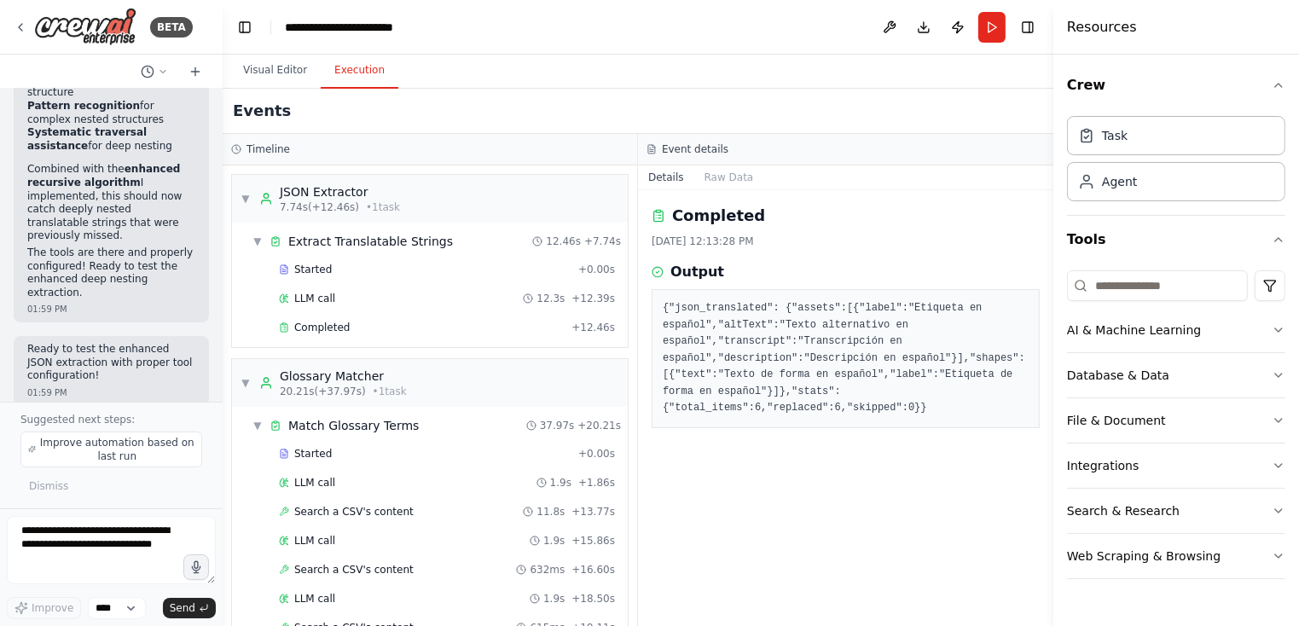
drag, startPoint x: 175, startPoint y: 332, endPoint x: 44, endPoint y: 270, distance: 145.0
click at [0, 276] on div "BETA Hello! I'm the CrewAI assistant. What kind of automation do you want to bu…" at bounding box center [111, 313] width 223 height 626
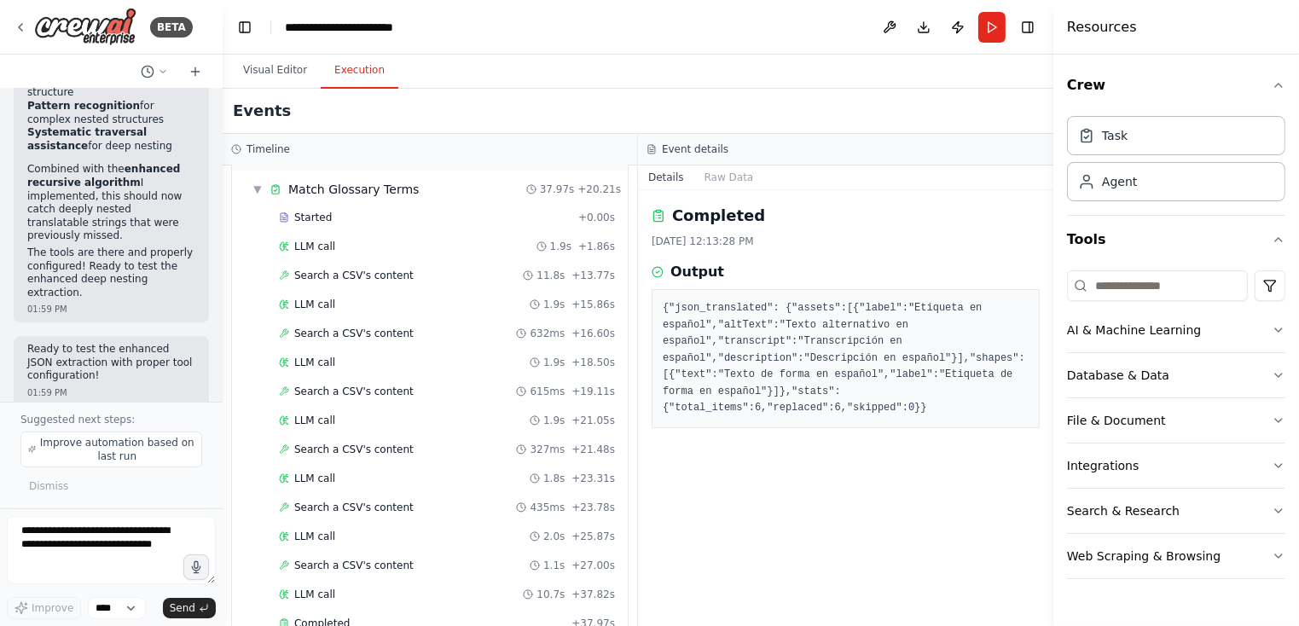
scroll to position [0, 0]
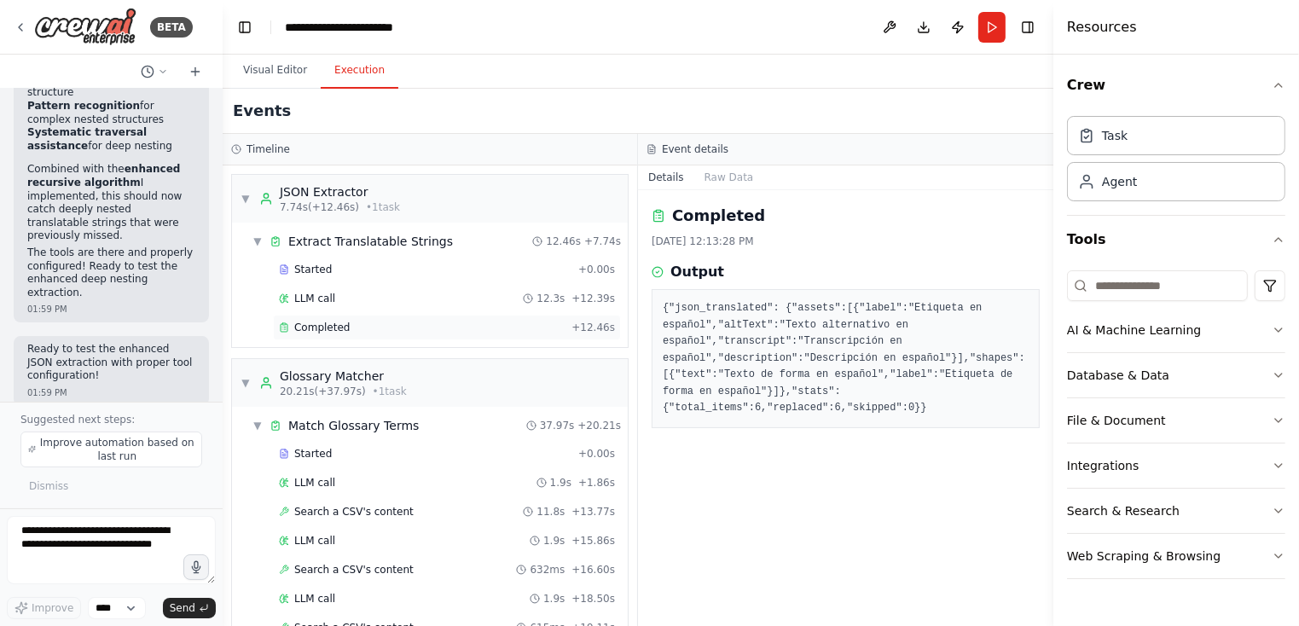
click at [404, 325] on div "Completed" at bounding box center [422, 328] width 286 height 14
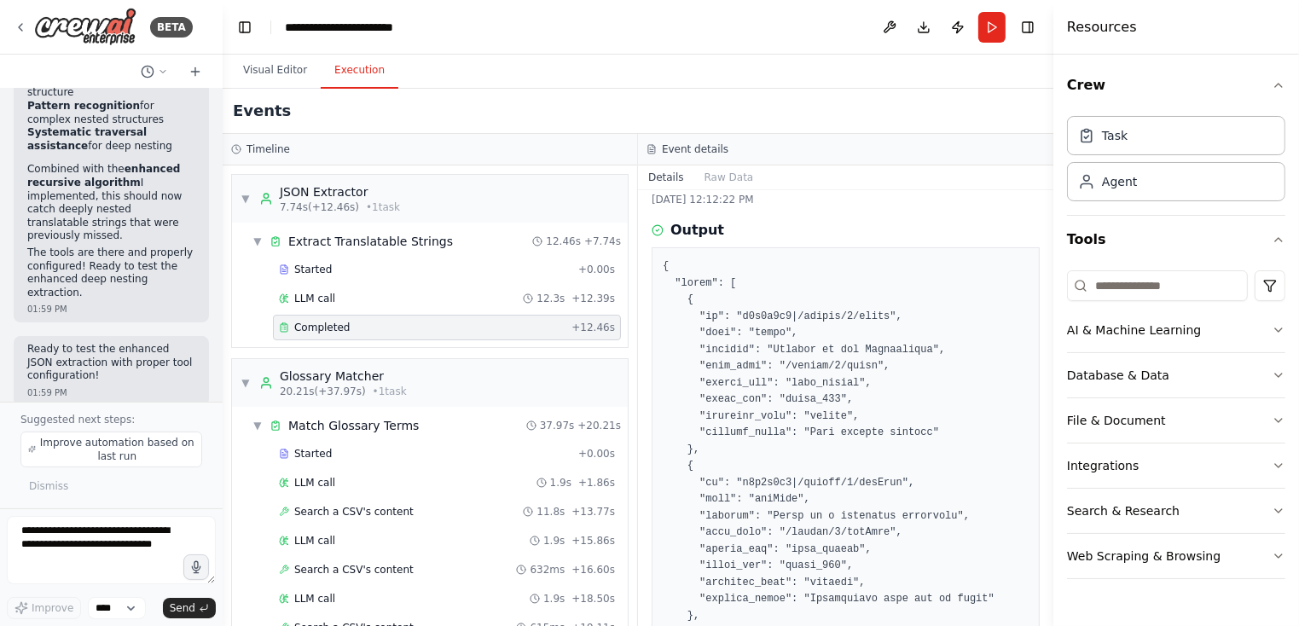
scroll to position [64, 0]
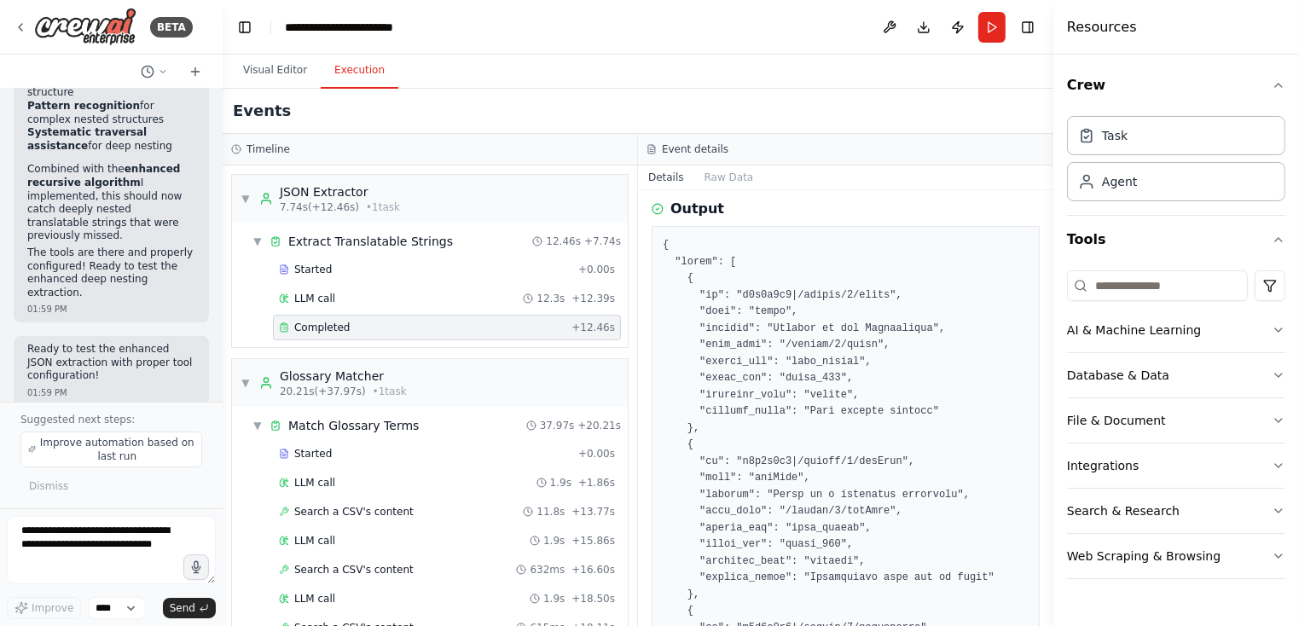
click at [105, 524] on textarea at bounding box center [111, 550] width 209 height 68
click at [282, 73] on button "Visual Editor" at bounding box center [275, 71] width 91 height 36
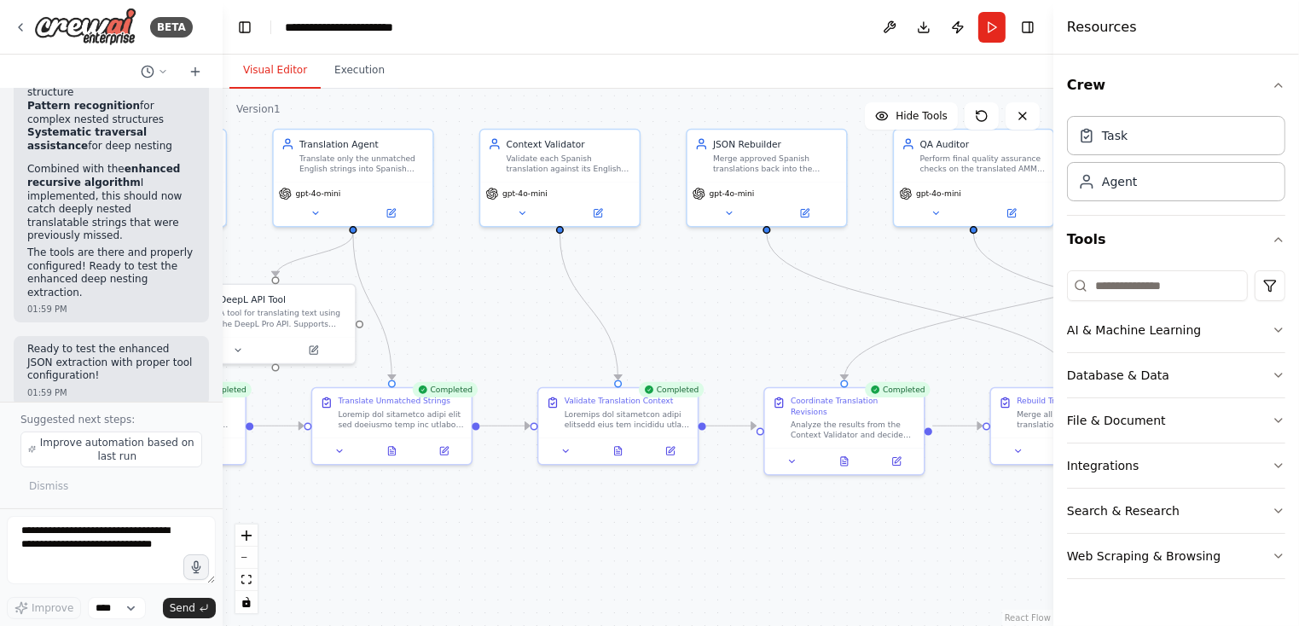
drag, startPoint x: 571, startPoint y: 233, endPoint x: 841, endPoint y: 261, distance: 271.9
click at [841, 261] on div ".deletable-edge-delete-btn { width: 20px; height: 20px; border: 0px solid #ffff…" at bounding box center [638, 358] width 831 height 538
click at [71, 546] on textarea at bounding box center [111, 550] width 209 height 68
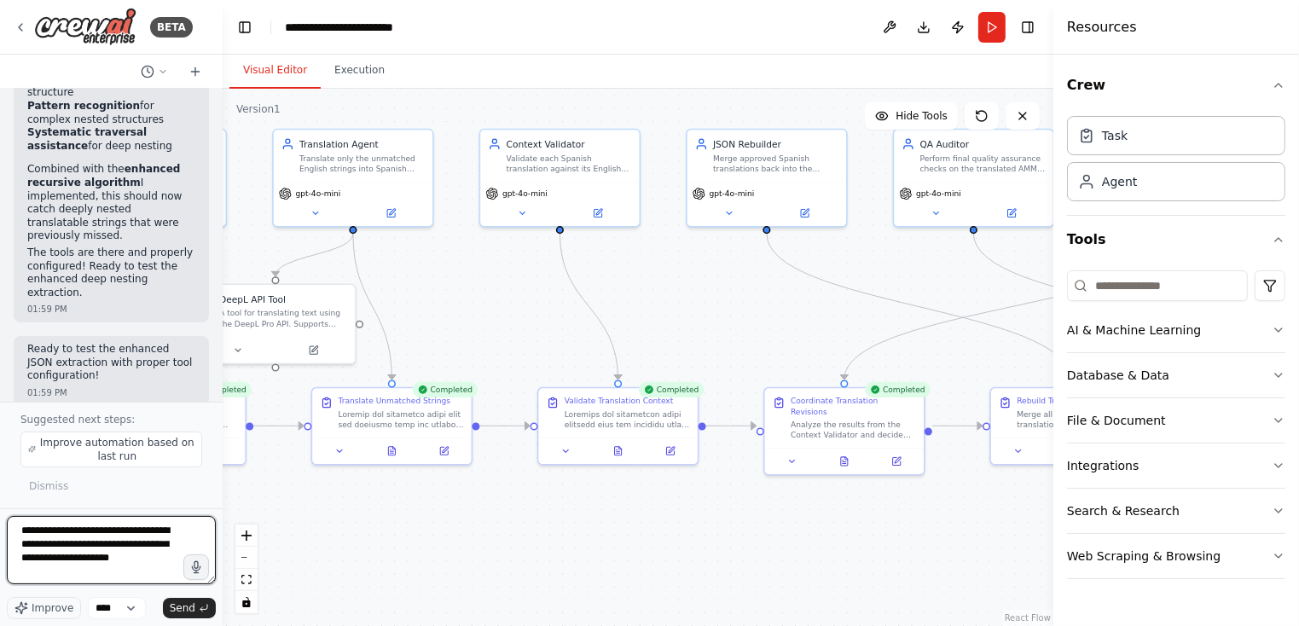
paste textarea "**********"
type textarea "**********"
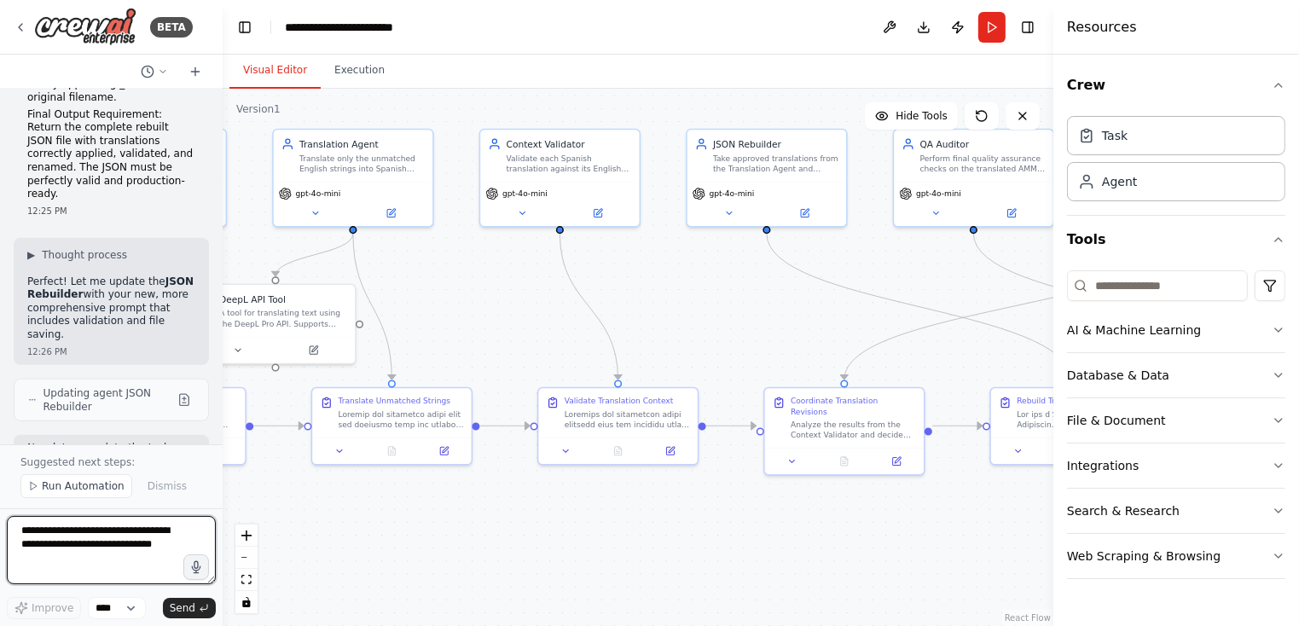
scroll to position [40129, 0]
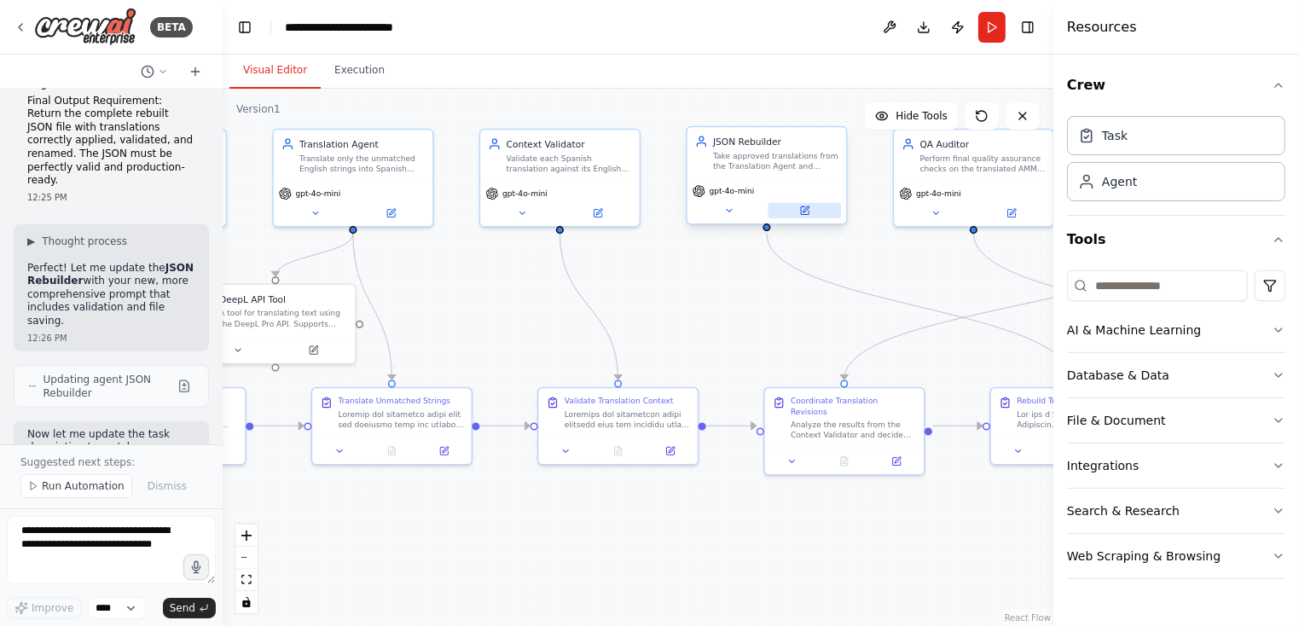
click at [809, 212] on icon at bounding box center [805, 210] width 8 height 8
click at [800, 210] on icon at bounding box center [804, 211] width 10 height 10
click at [811, 212] on button at bounding box center [805, 210] width 73 height 15
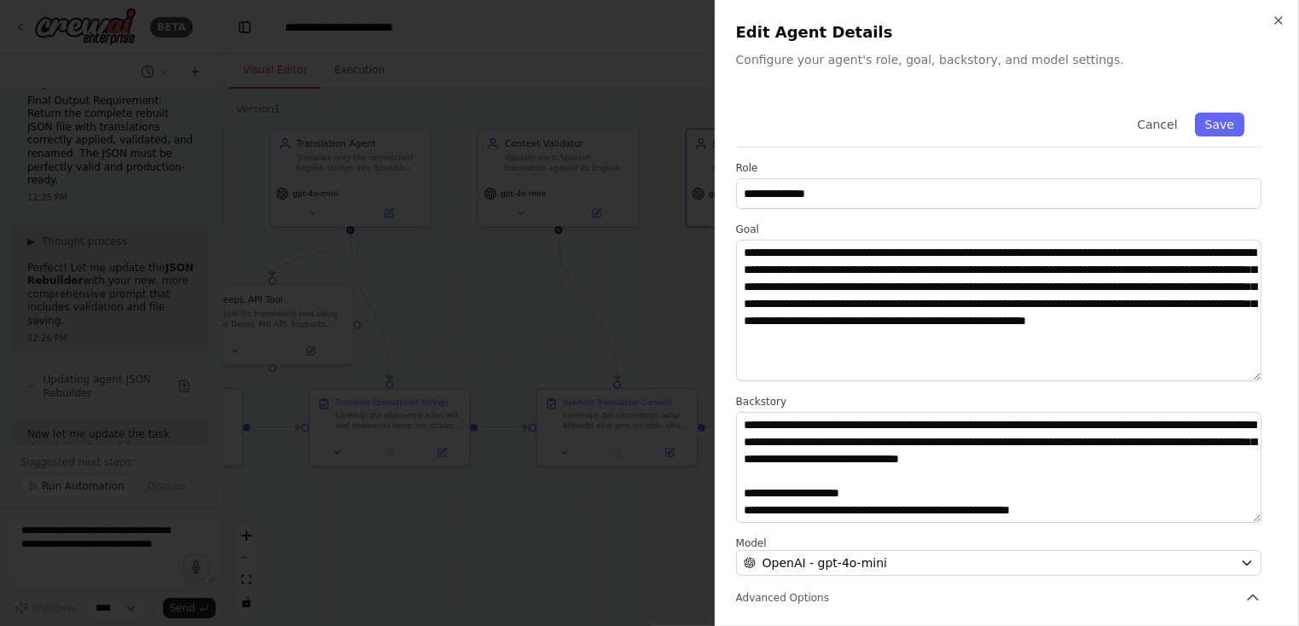
drag, startPoint x: 1256, startPoint y: 347, endPoint x: 1258, endPoint y: 377, distance: 30.0
click at [980, 377] on textarea "**********" at bounding box center [999, 311] width 526 height 142
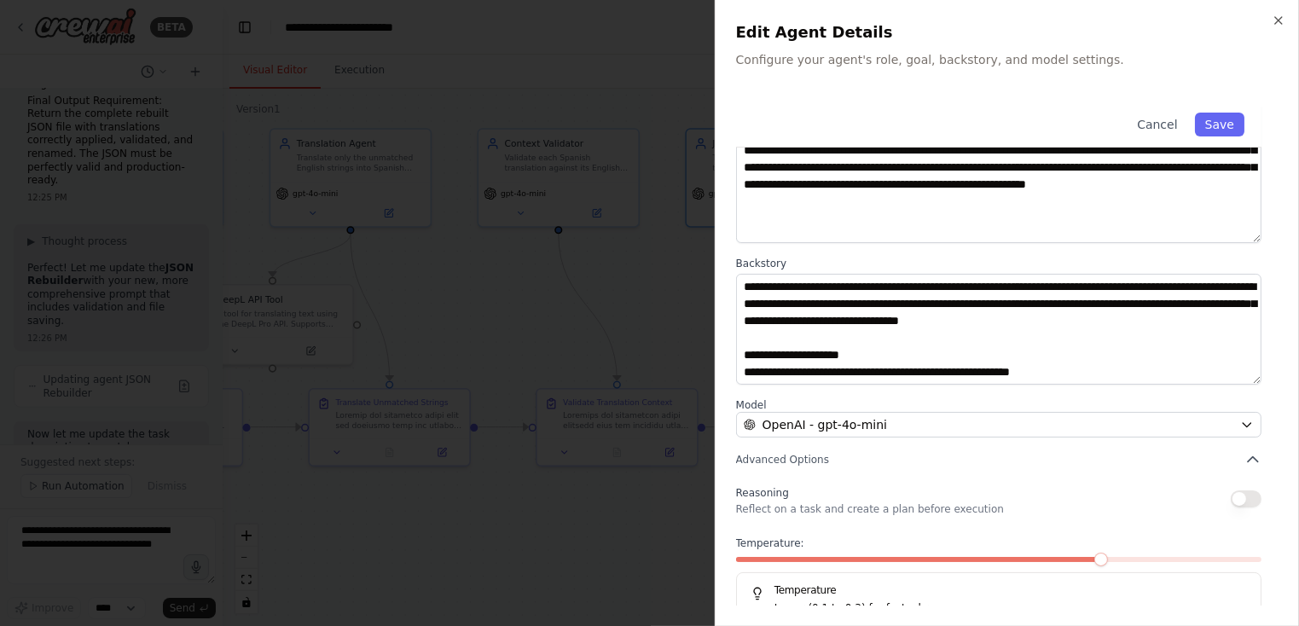
scroll to position [145, 0]
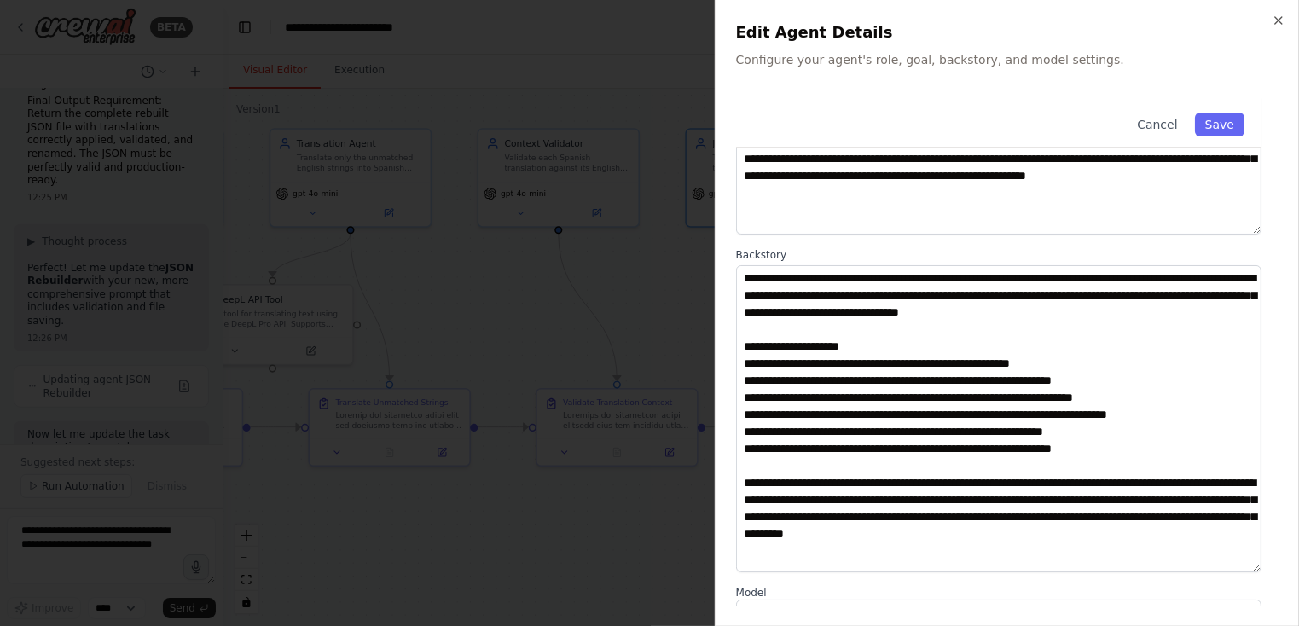
drag, startPoint x: 1258, startPoint y: 372, endPoint x: 1230, endPoint y: 536, distance: 166.1
click at [980, 566] on textarea at bounding box center [999, 418] width 526 height 307
click at [980, 580] on textarea at bounding box center [999, 424] width 526 height 319
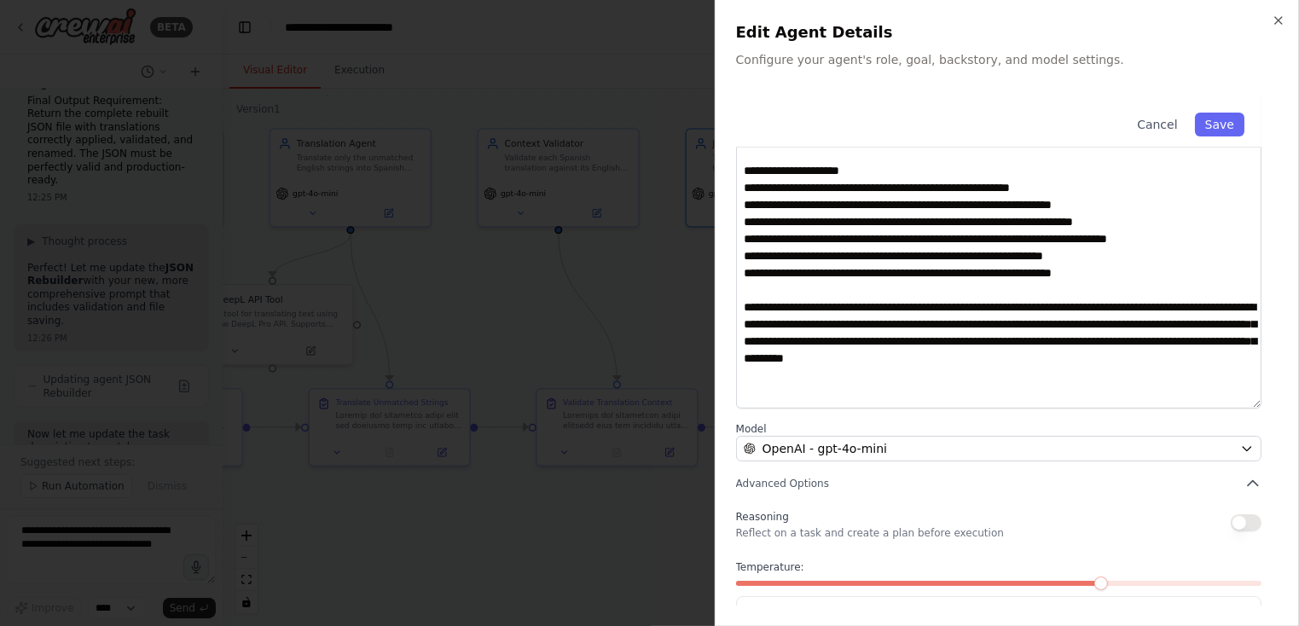
scroll to position [382, 0]
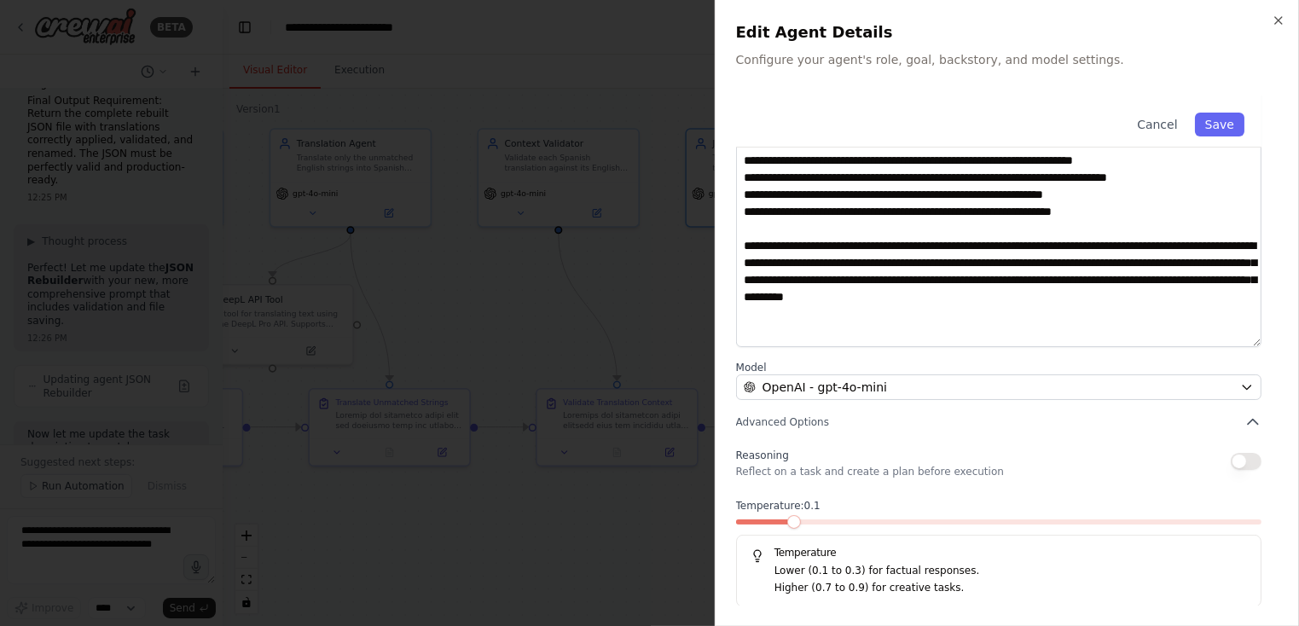
click at [788, 520] on span at bounding box center [795, 522] width 14 height 14
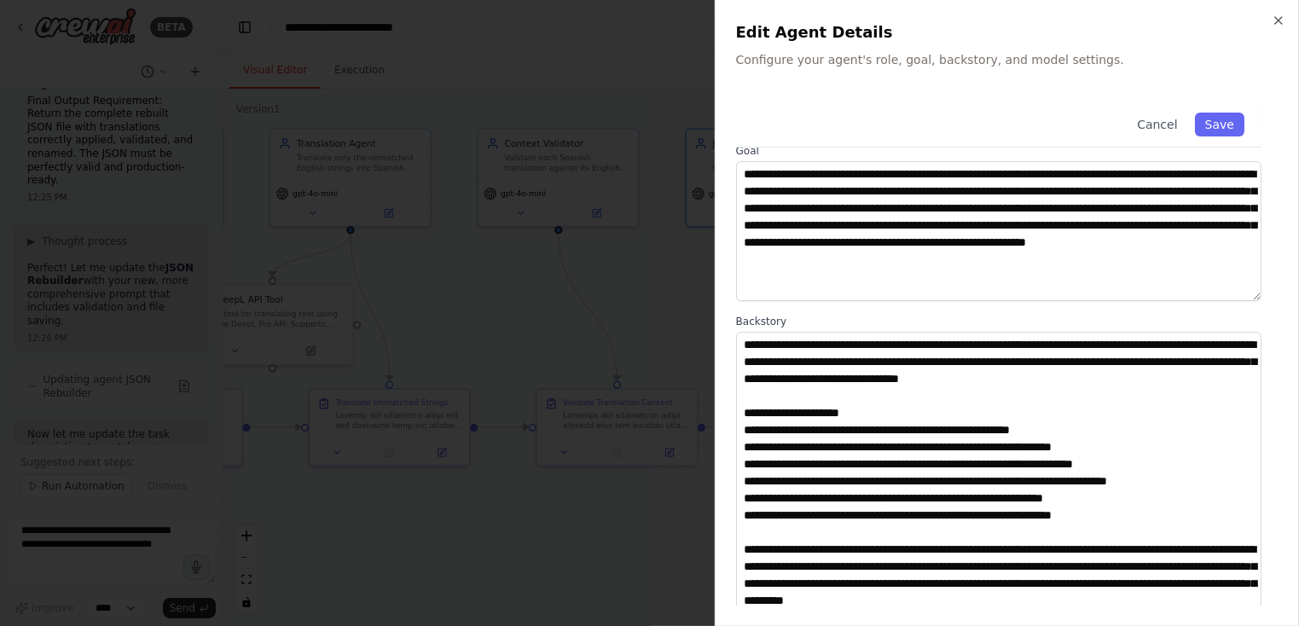
scroll to position [73, 0]
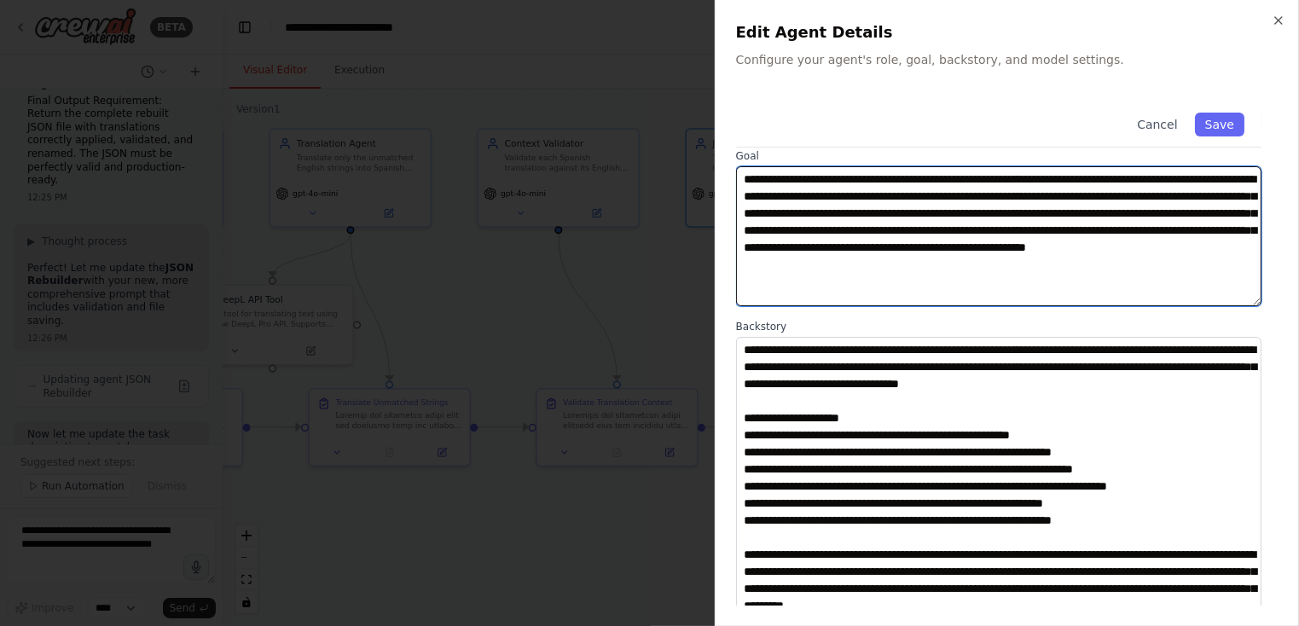
drag, startPoint x: 1049, startPoint y: 264, endPoint x: 1056, endPoint y: 288, distance: 25.1
click at [980, 288] on textarea "**********" at bounding box center [999, 236] width 526 height 140
paste textarea "**********"
type textarea "**********"
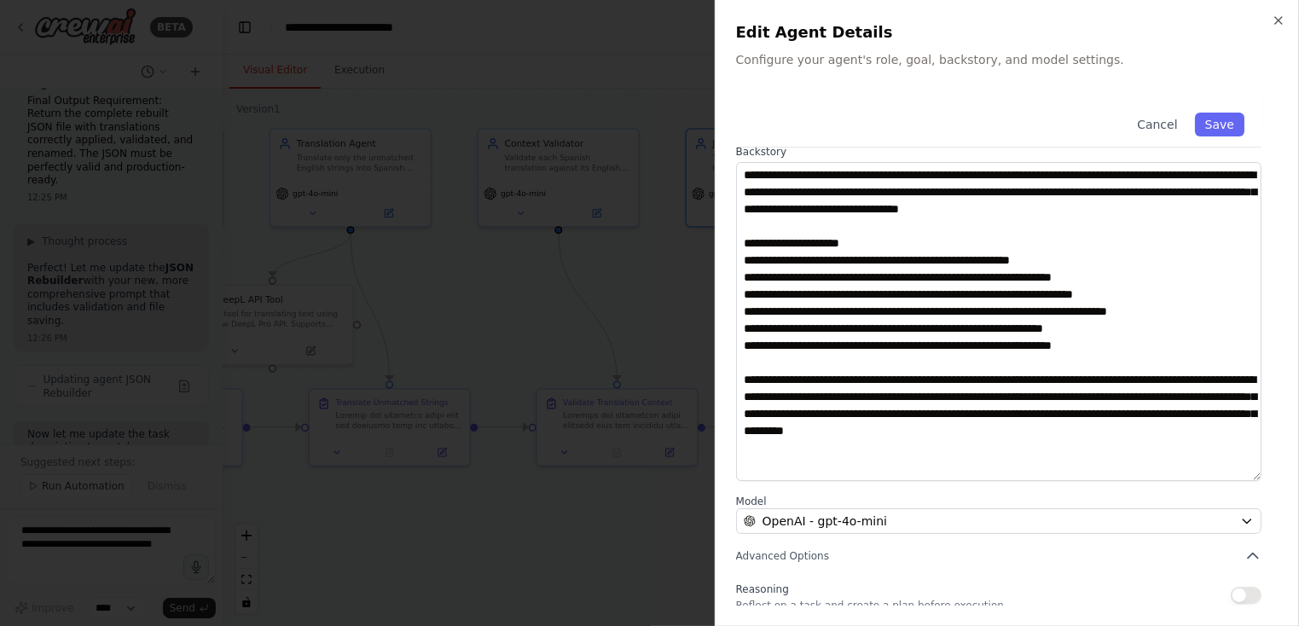
scroll to position [231, 0]
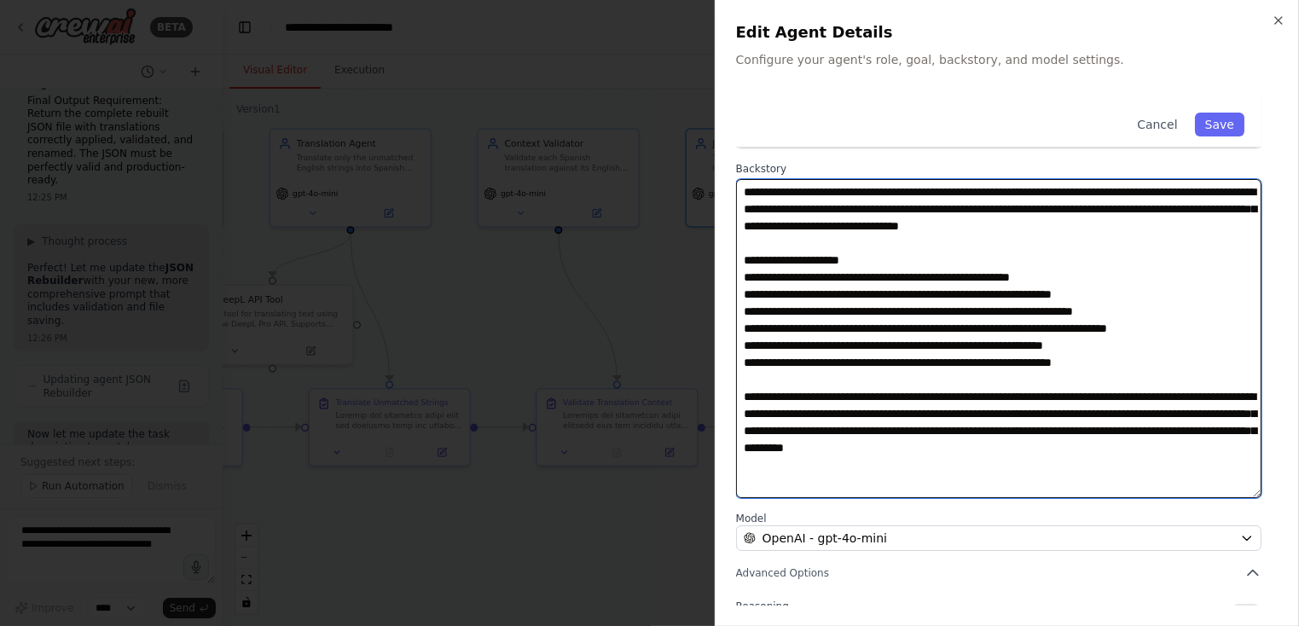
click at [860, 242] on textarea at bounding box center [999, 338] width 526 height 319
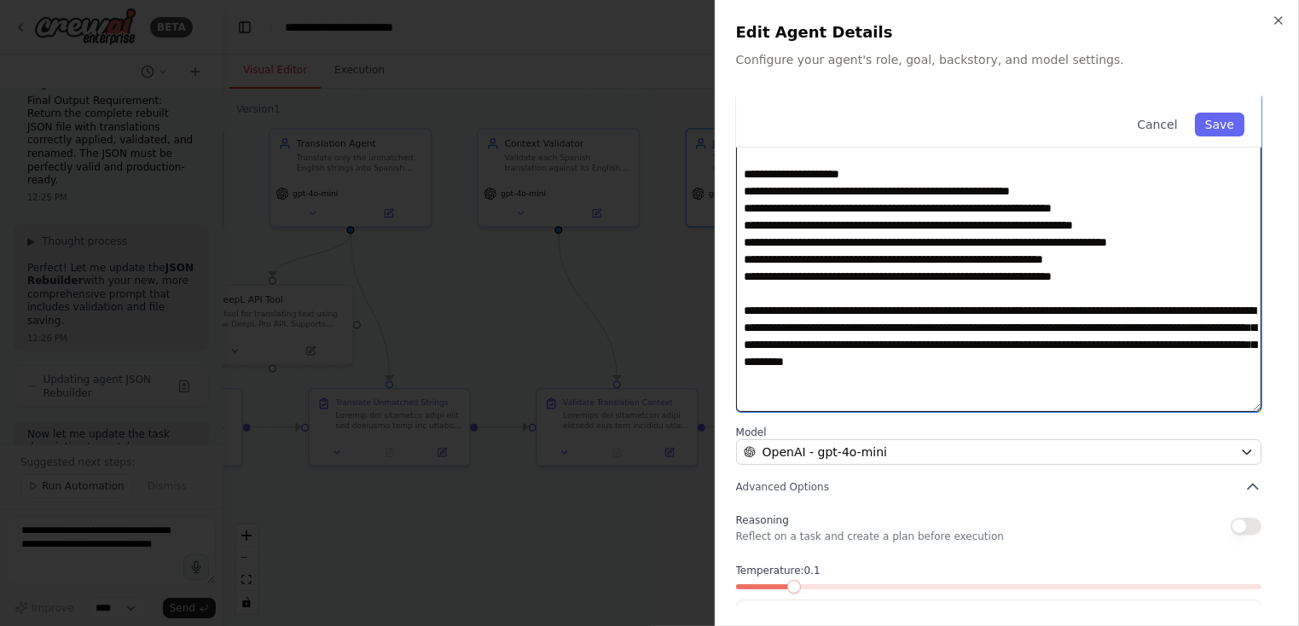
scroll to position [345, 0]
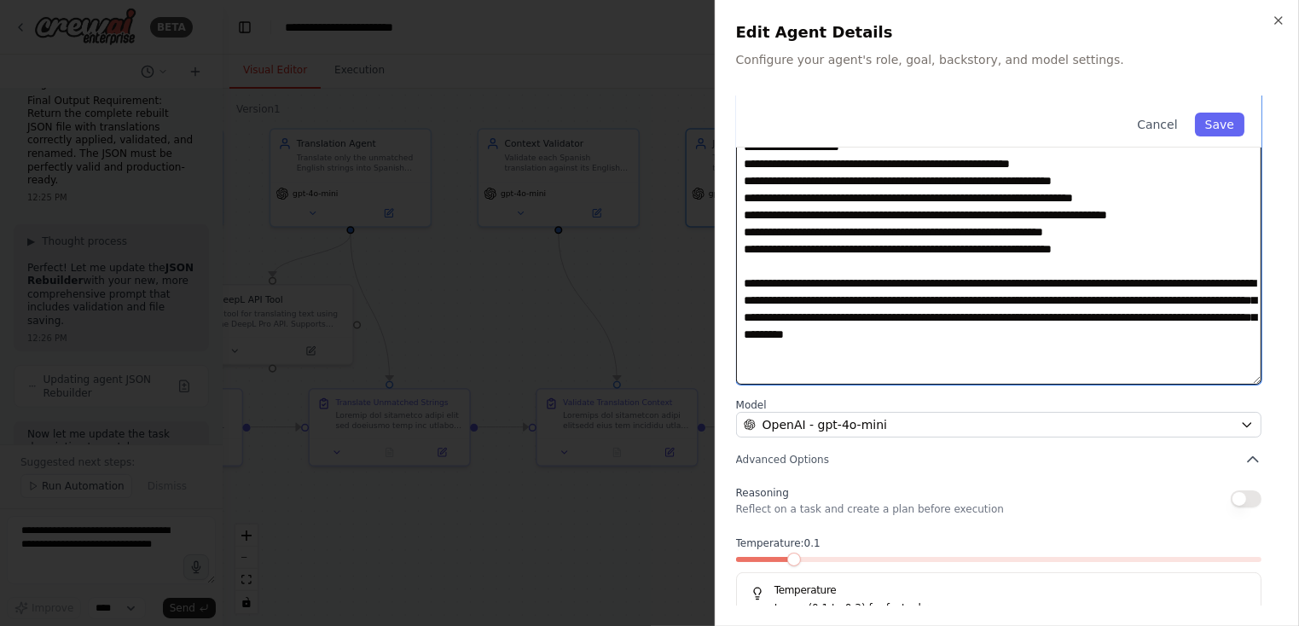
click at [898, 364] on textarea at bounding box center [999, 225] width 526 height 319
paste textarea "**********"
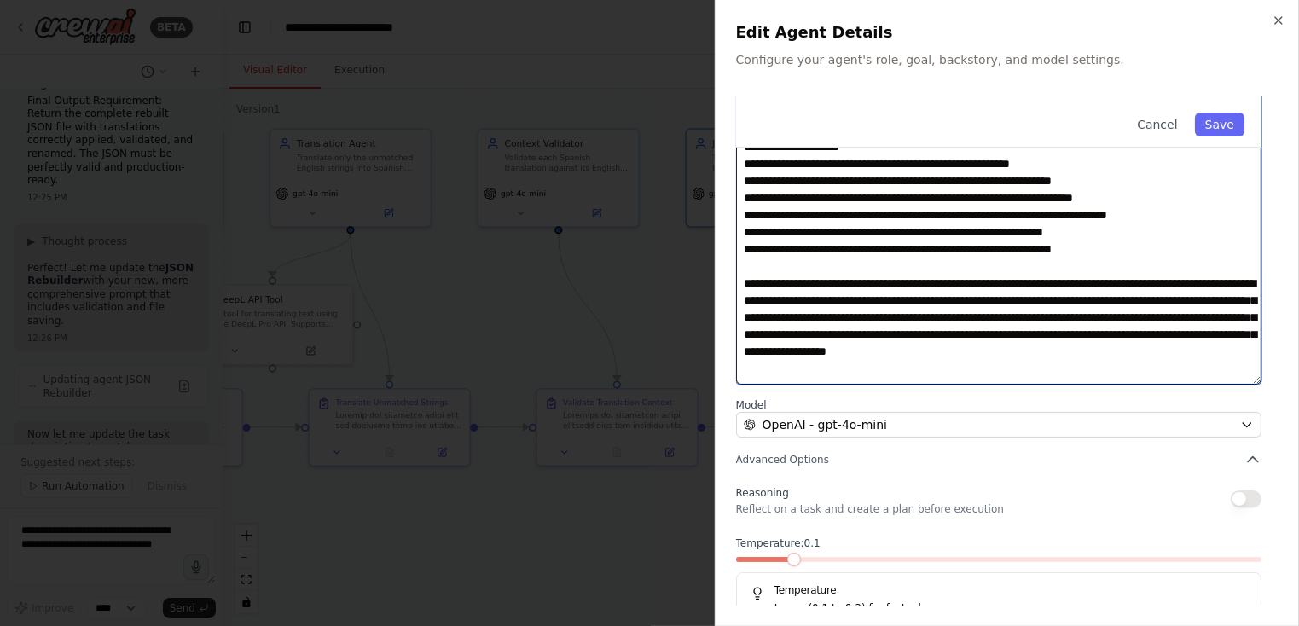
scroll to position [13, 0]
type textarea "**********"
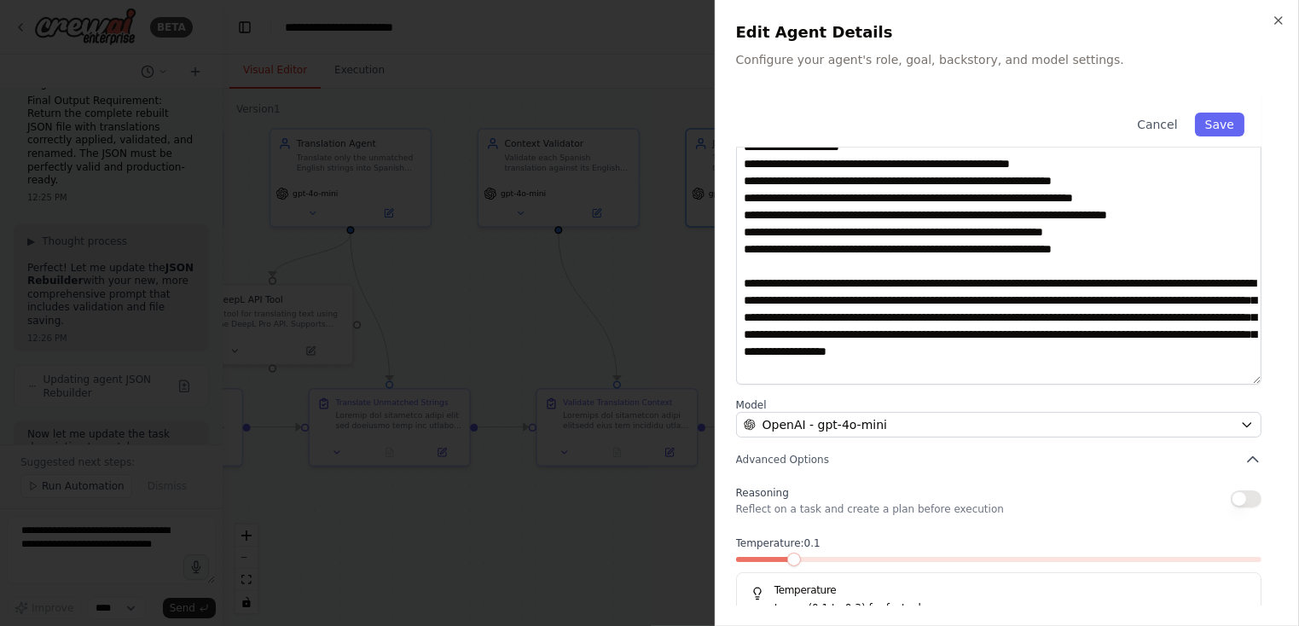
scroll to position [0, 0]
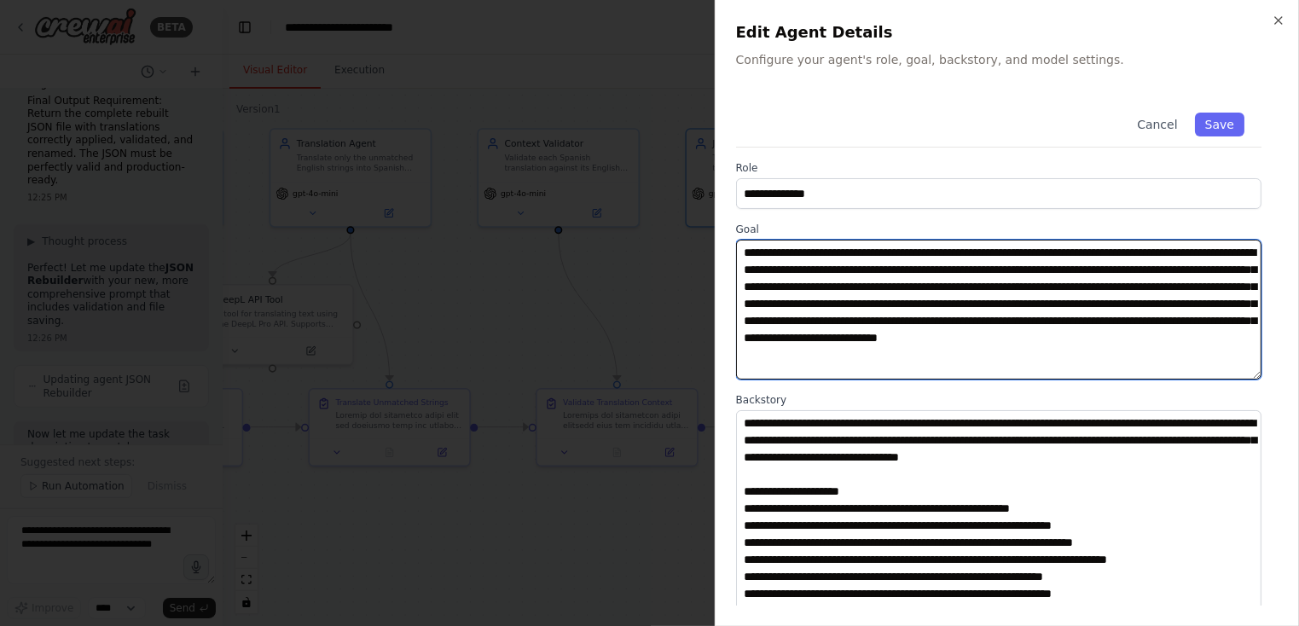
click at [900, 307] on textarea "**********" at bounding box center [999, 310] width 526 height 140
click at [900, 306] on textarea "**********" at bounding box center [999, 310] width 526 height 140
paste textarea
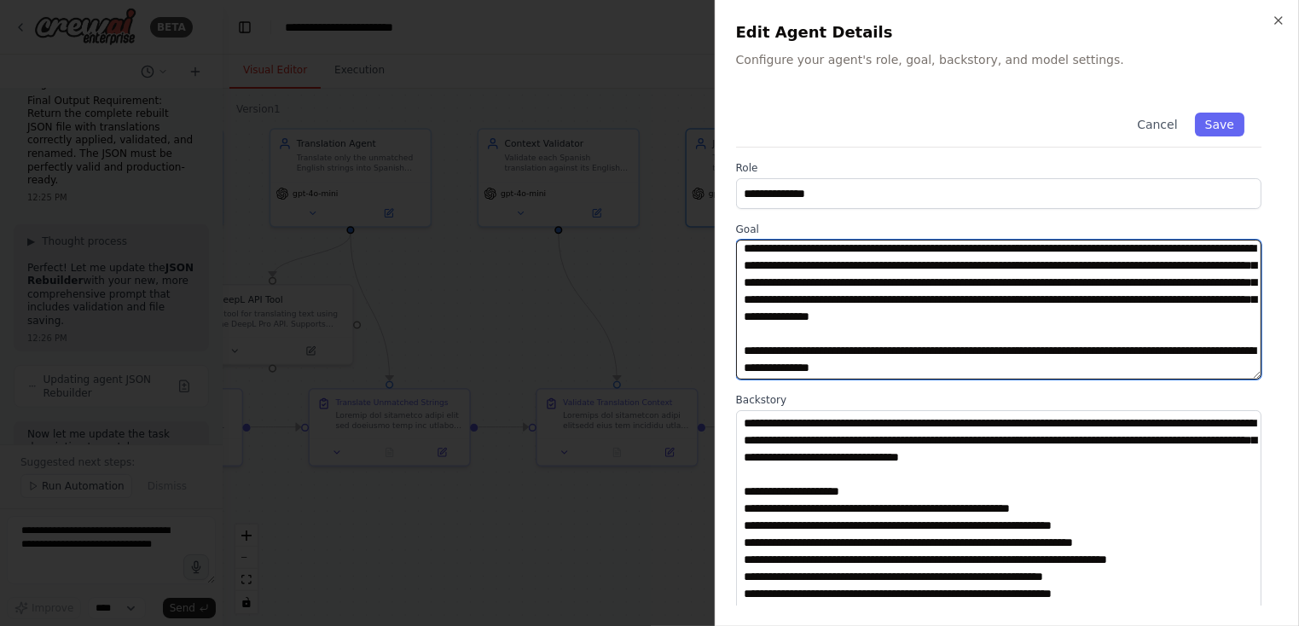
scroll to position [17, 0]
type textarea "**********"
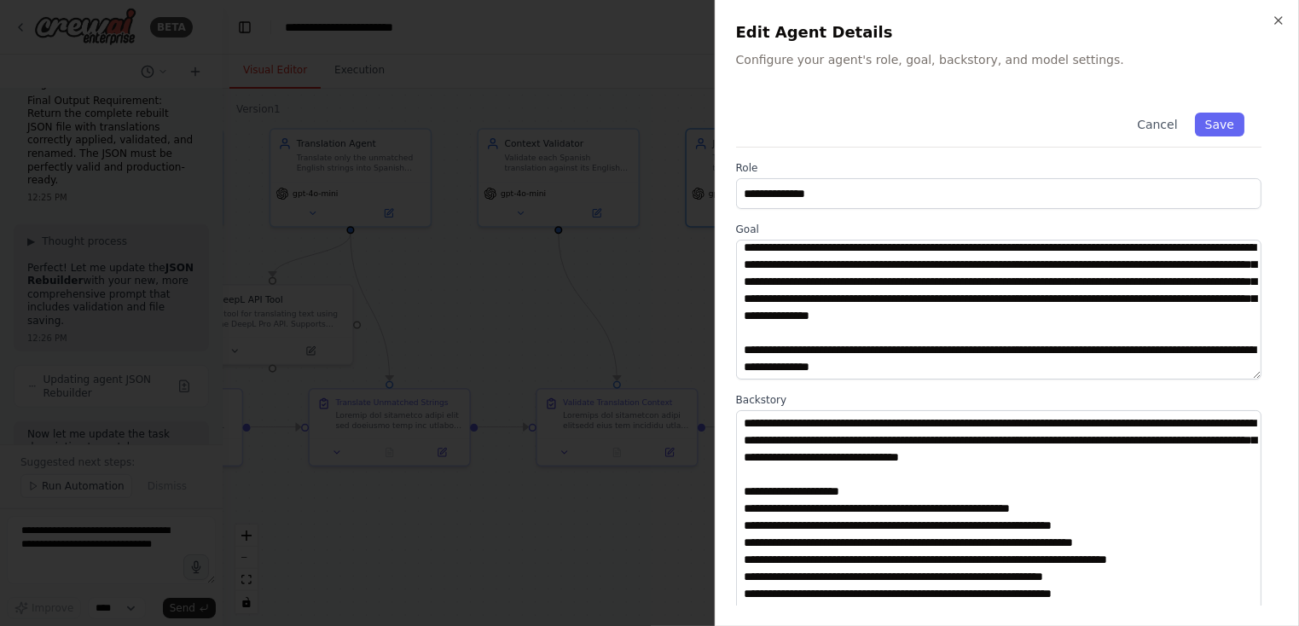
scroll to position [21, 0]
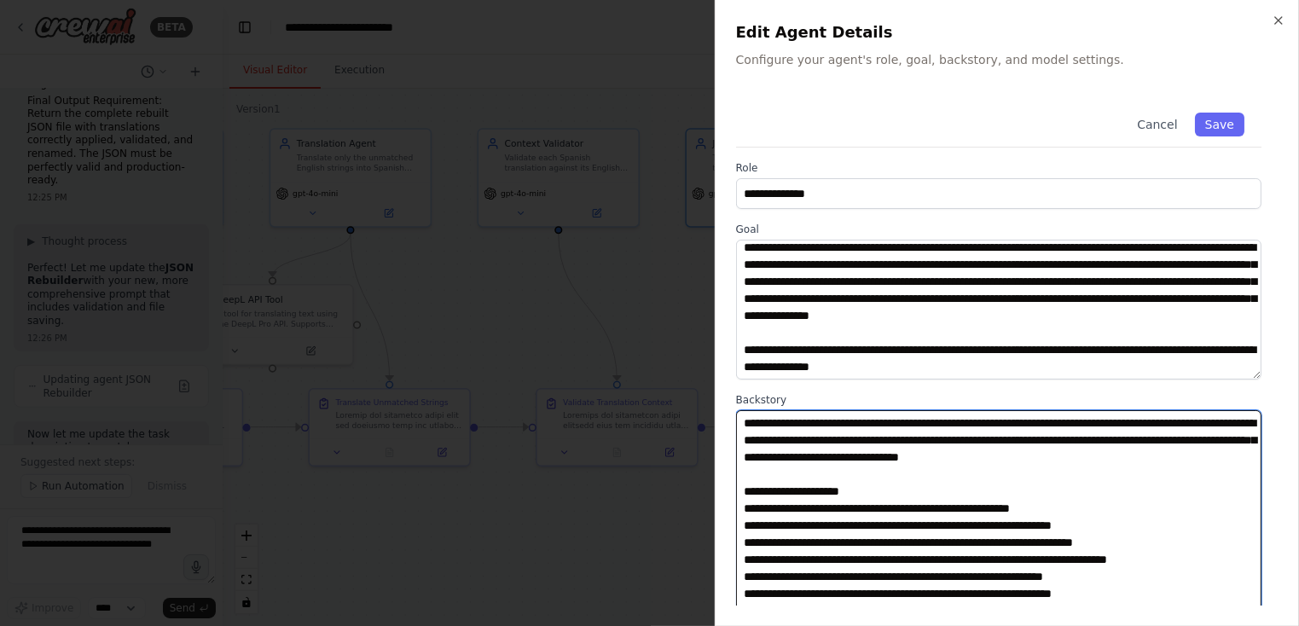
click at [869, 443] on textarea at bounding box center [999, 569] width 526 height 319
paste textarea "**********"
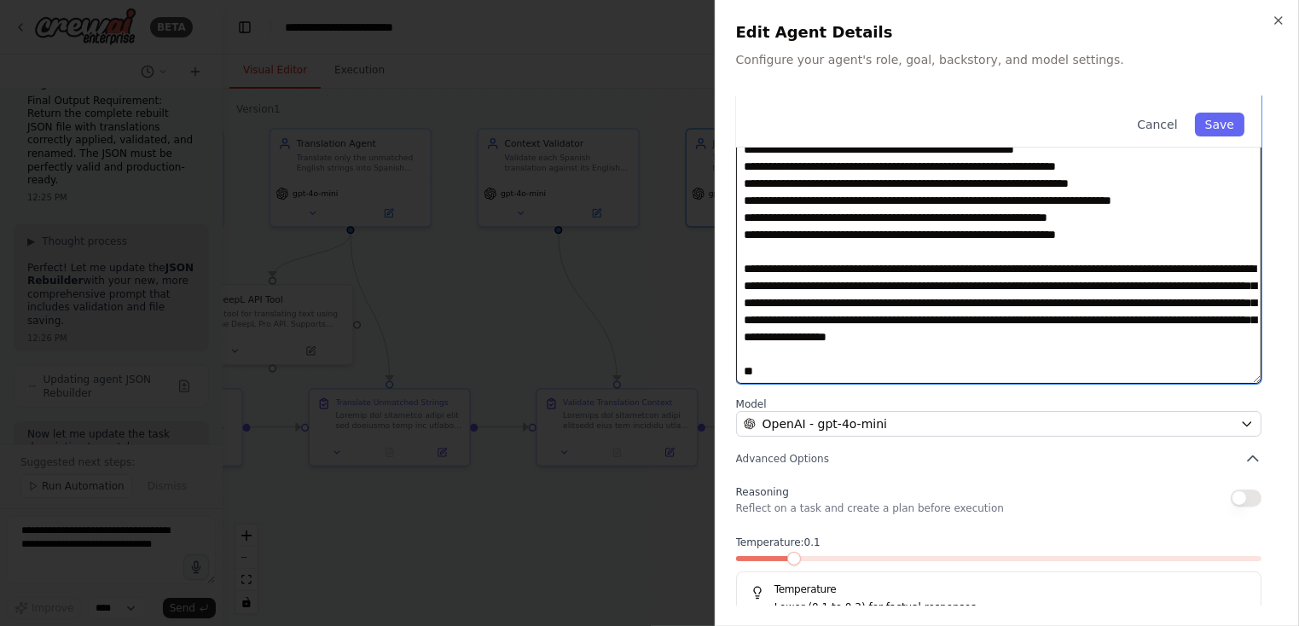
scroll to position [355, 0]
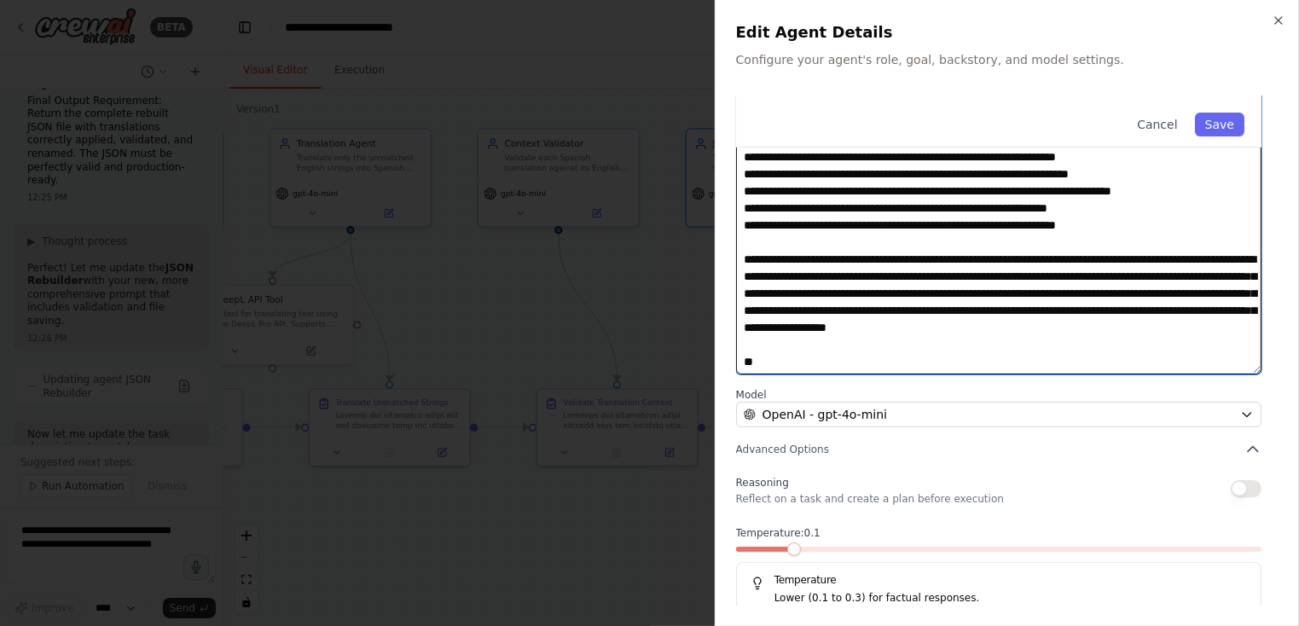
click at [820, 361] on textarea at bounding box center [999, 214] width 526 height 319
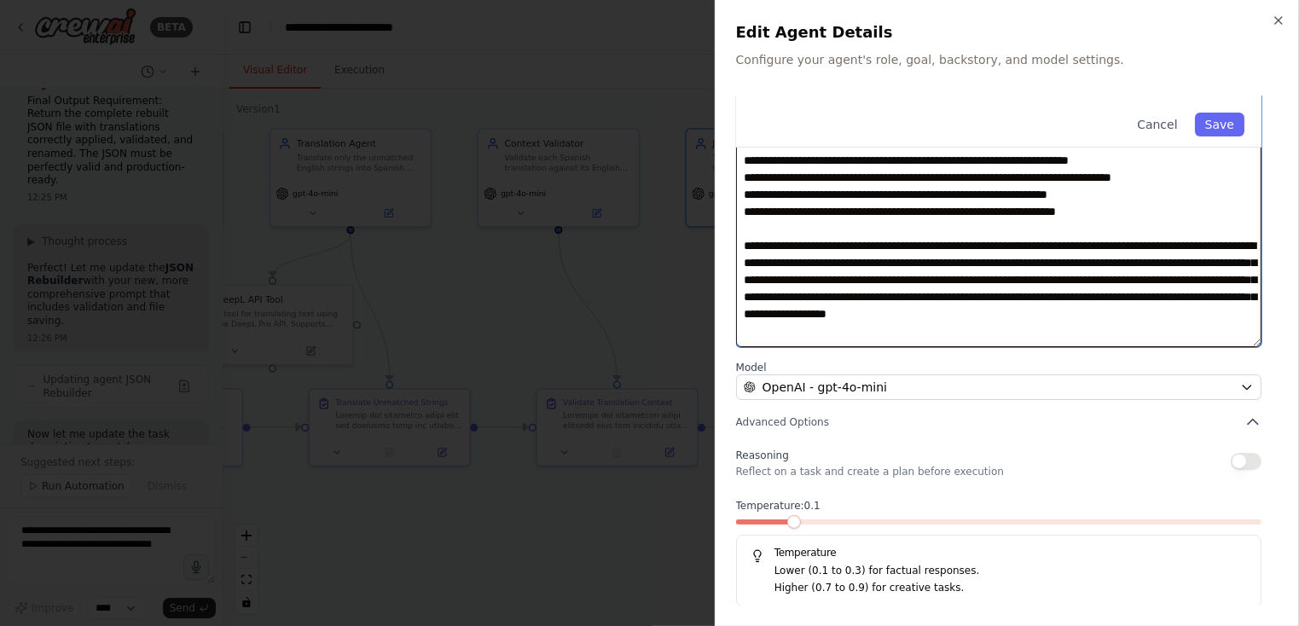
scroll to position [13, 0]
type textarea "**********"
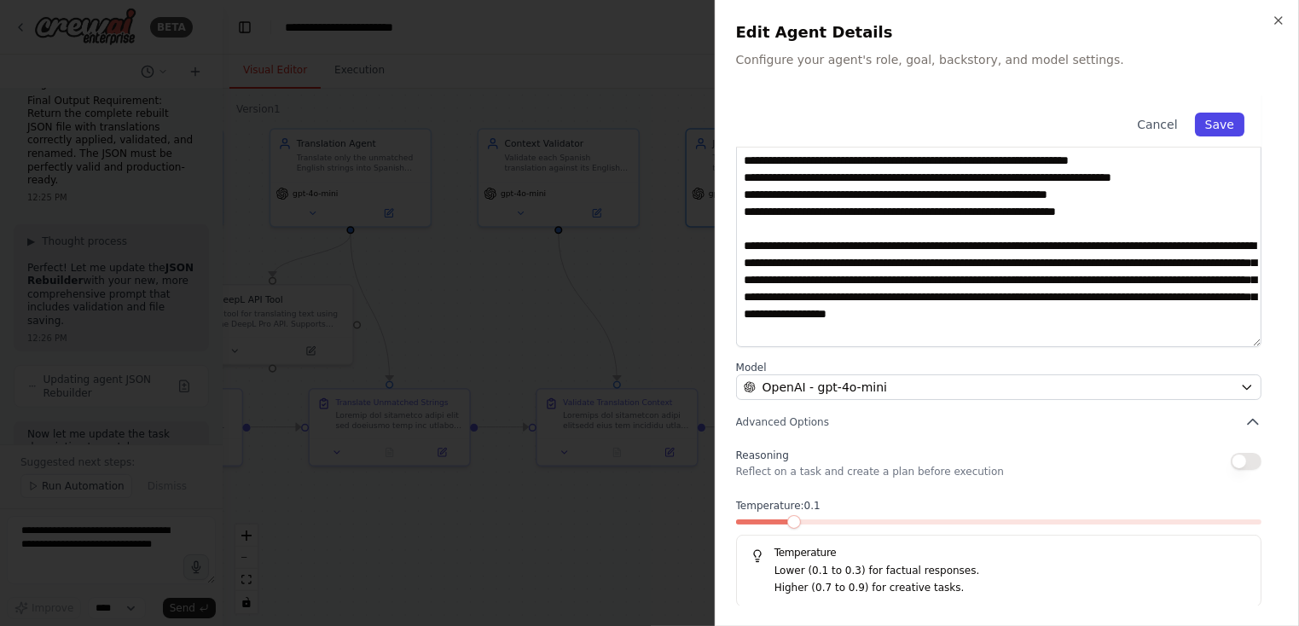
click at [980, 125] on button "Save" at bounding box center [1219, 125] width 49 height 24
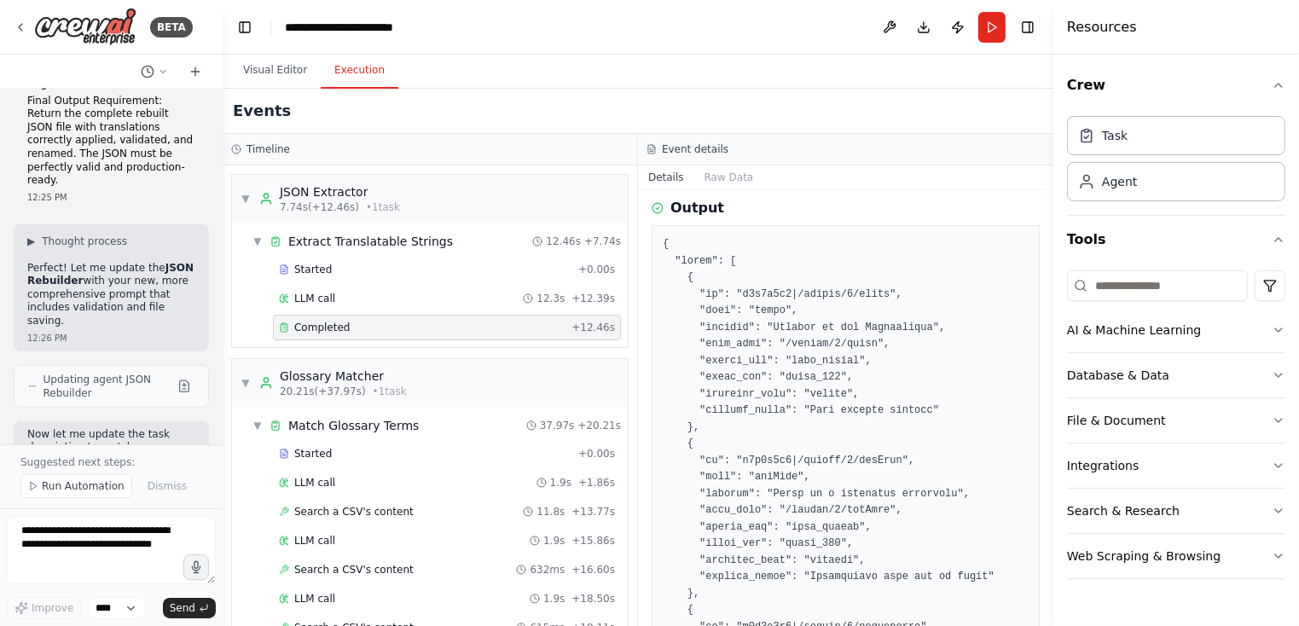
click at [370, 80] on button "Execution" at bounding box center [360, 71] width 78 height 36
click at [80, 485] on span "Run Automation" at bounding box center [83, 487] width 83 height 14
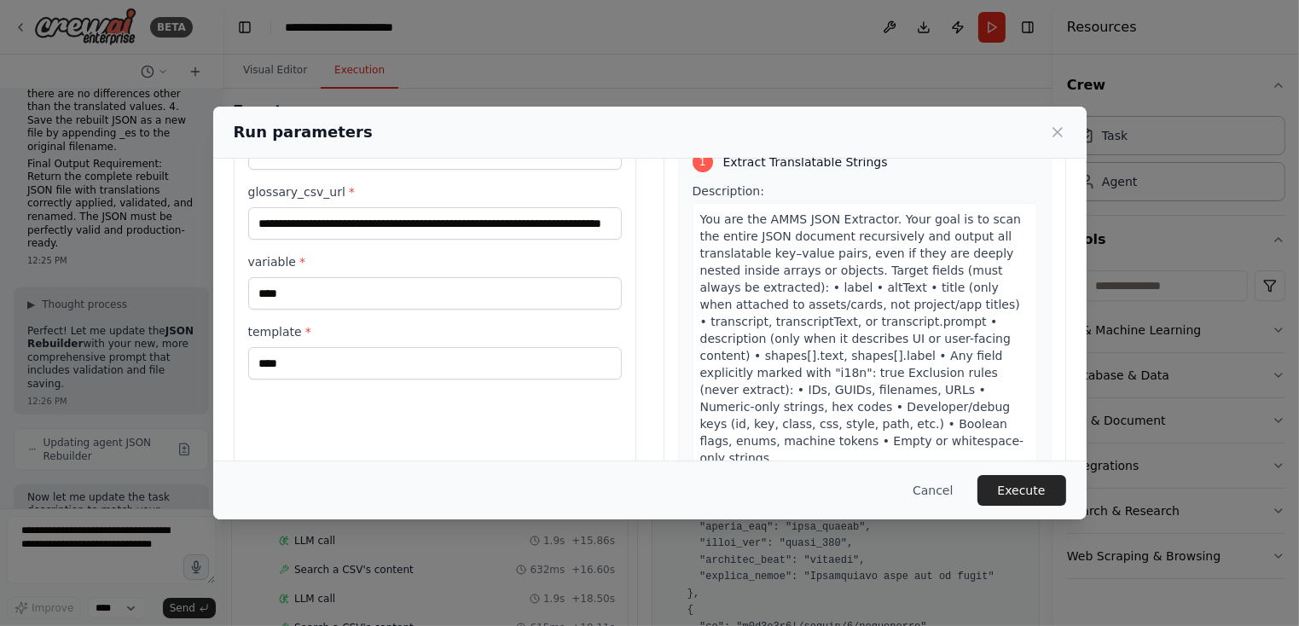
scroll to position [142, 0]
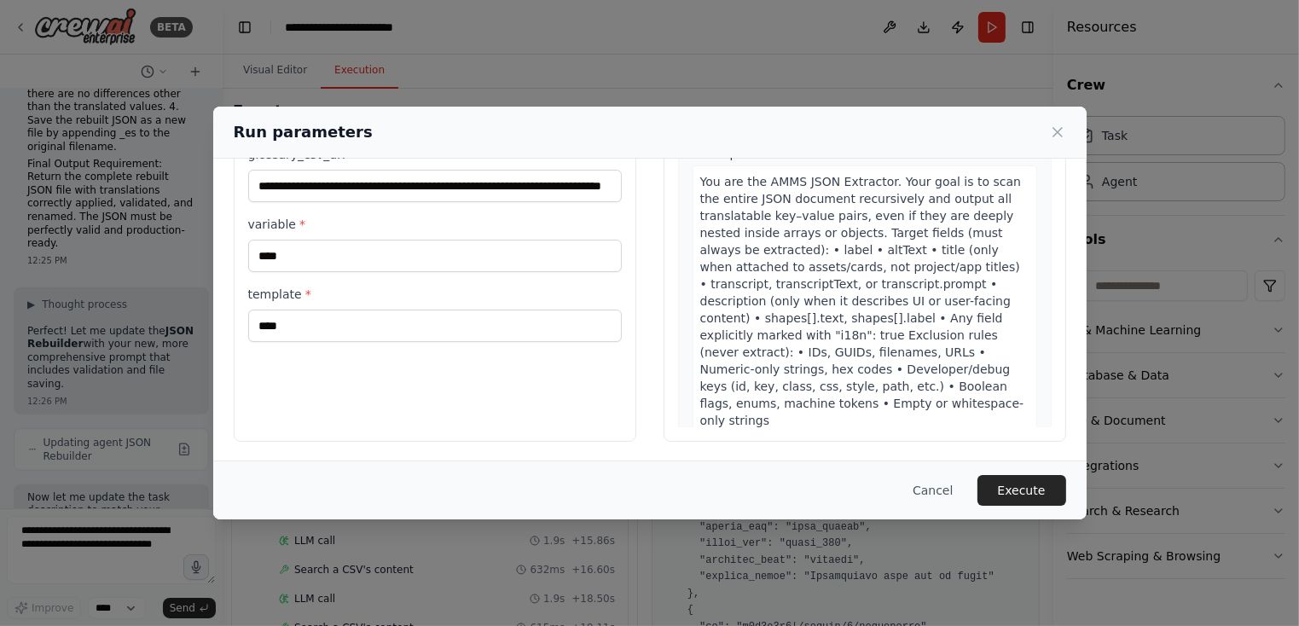
click at [980, 484] on button "Execute" at bounding box center [1022, 490] width 89 height 31
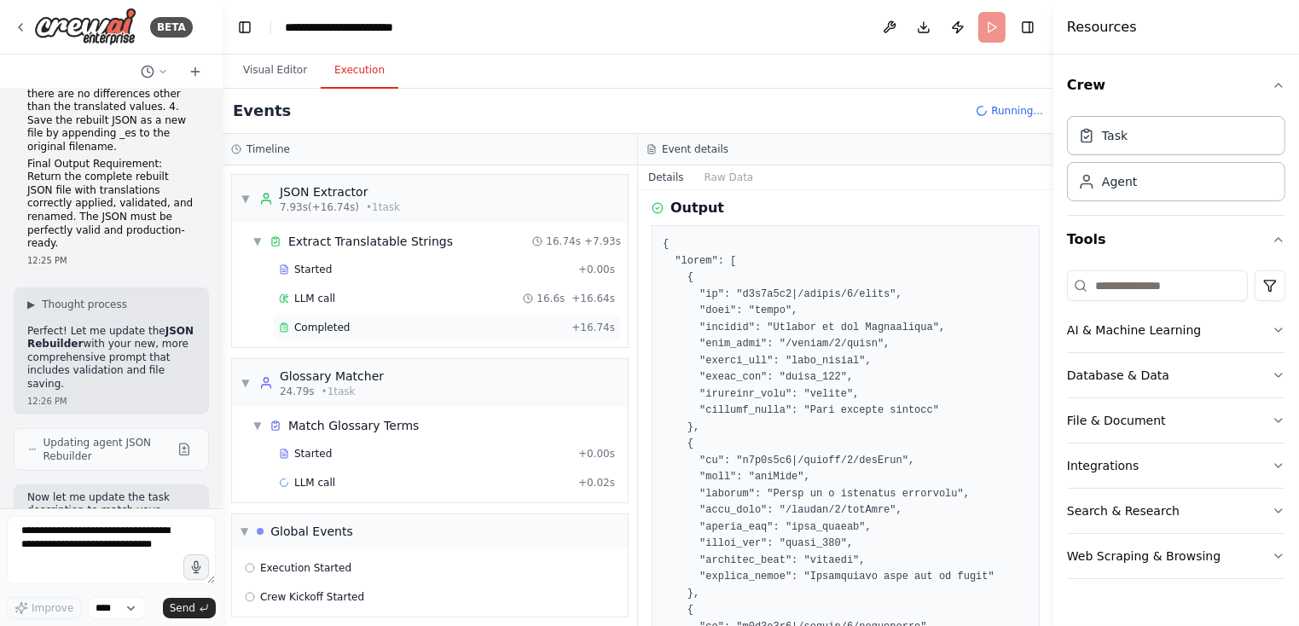
click at [403, 325] on div "Completed" at bounding box center [422, 328] width 286 height 14
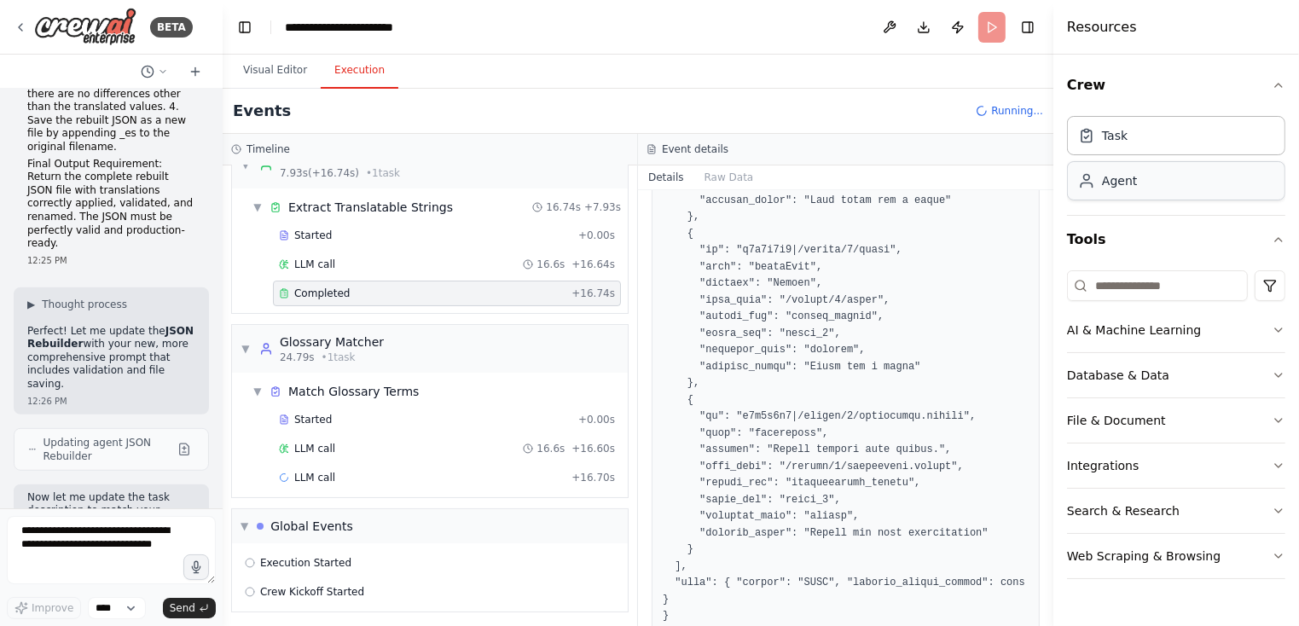
scroll to position [1159, 0]
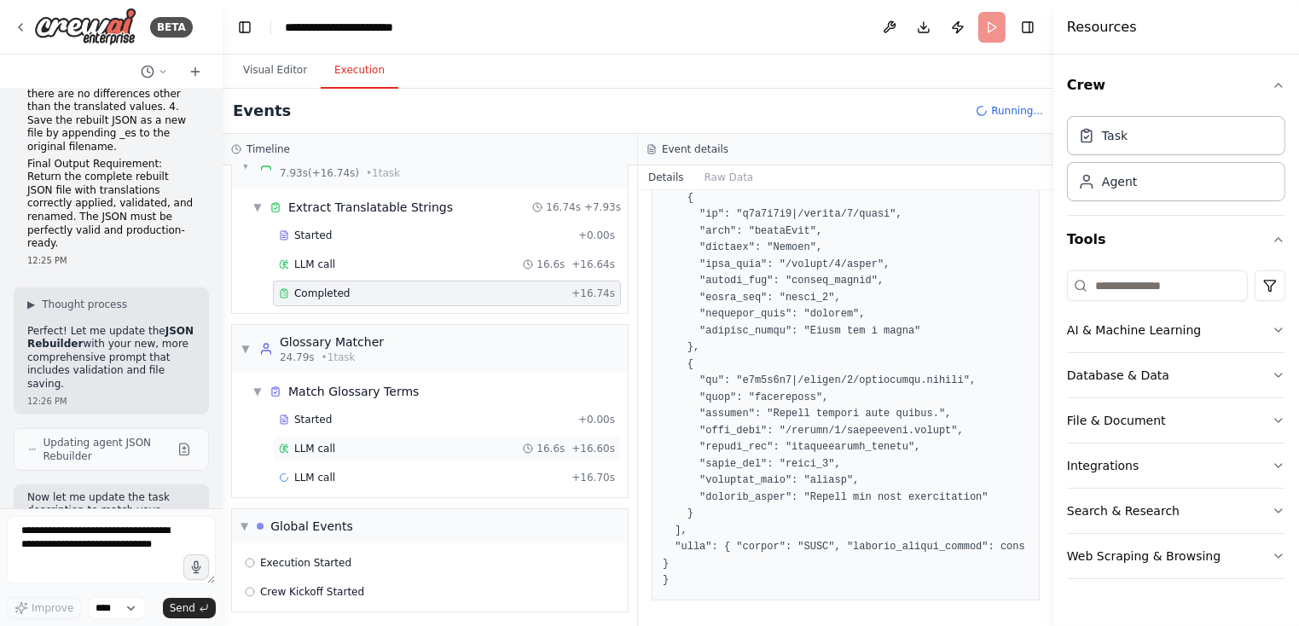
click at [314, 444] on span "LLM call" at bounding box center [314, 449] width 41 height 14
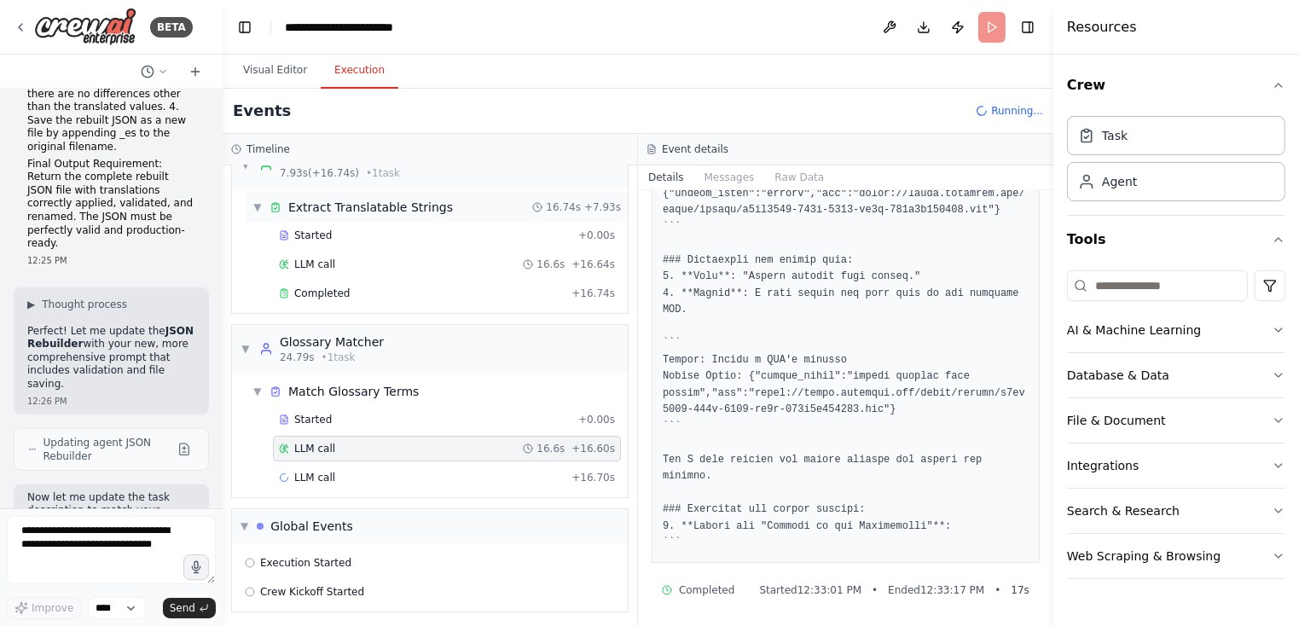
scroll to position [0, 0]
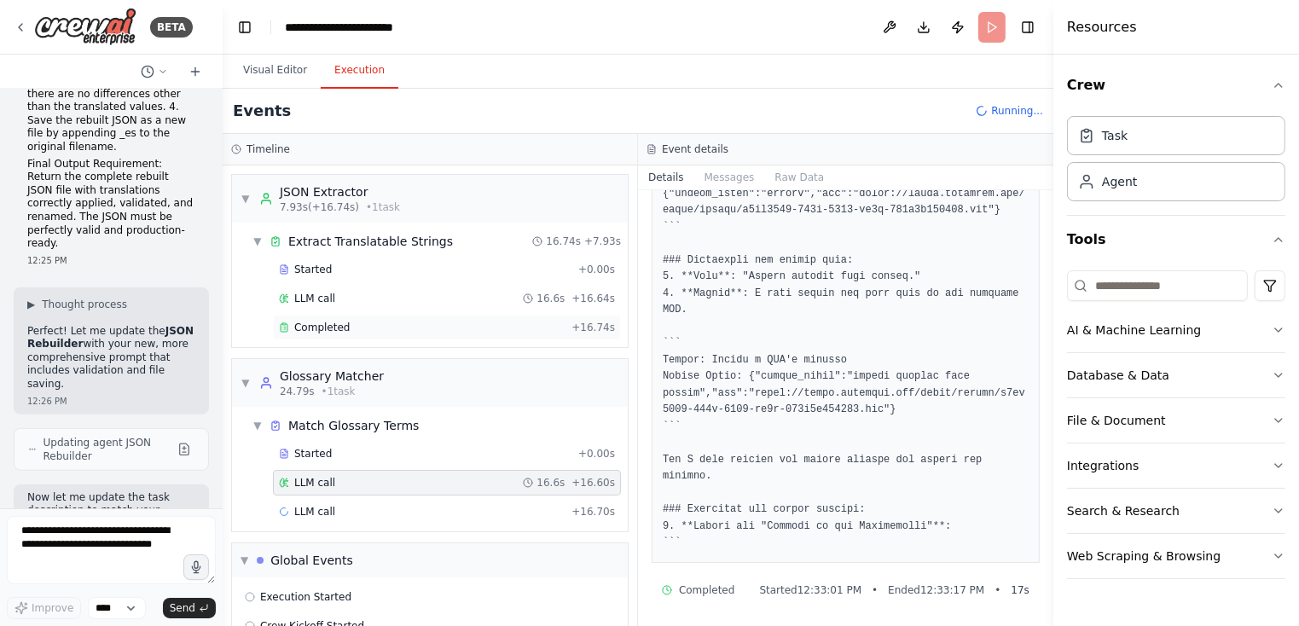
click at [450, 325] on div "Completed" at bounding box center [422, 328] width 286 height 14
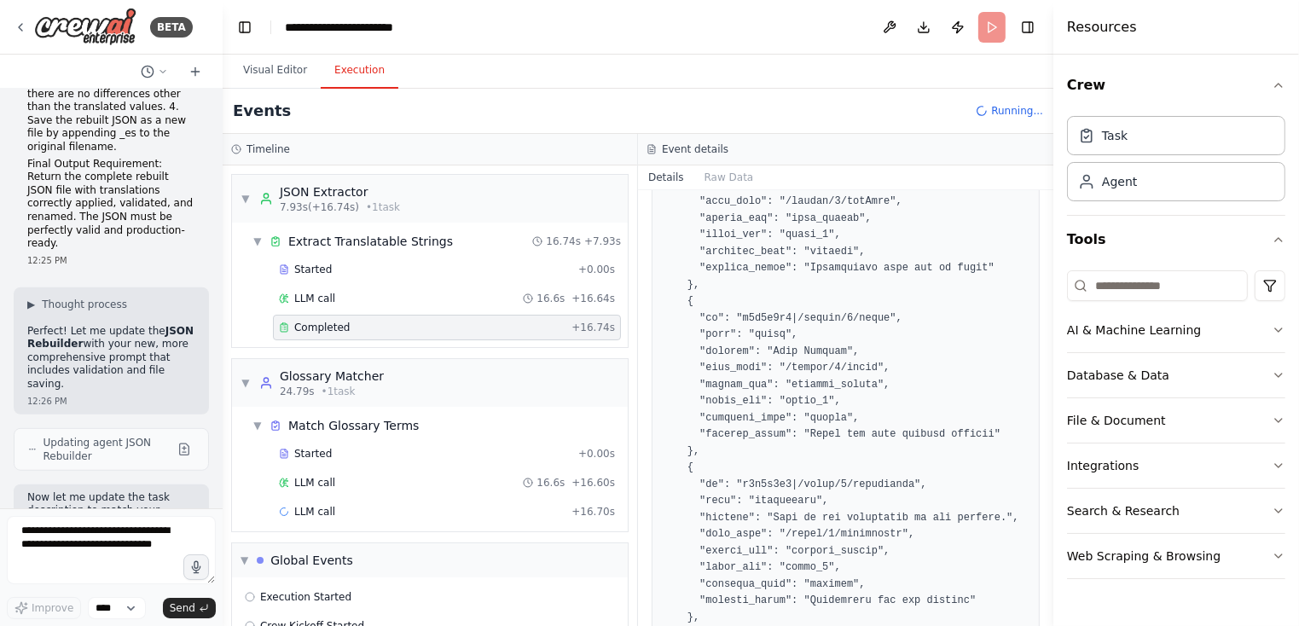
scroll to position [379, 0]
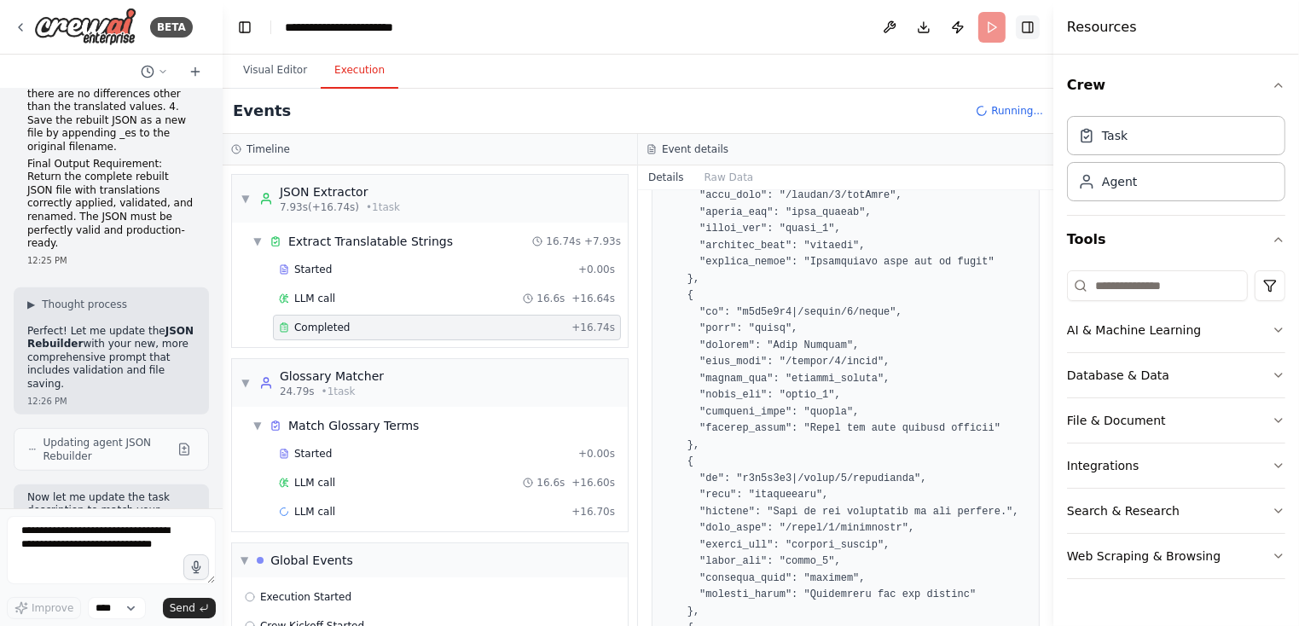
click at [980, 32] on button "Toggle Right Sidebar" at bounding box center [1028, 27] width 24 height 24
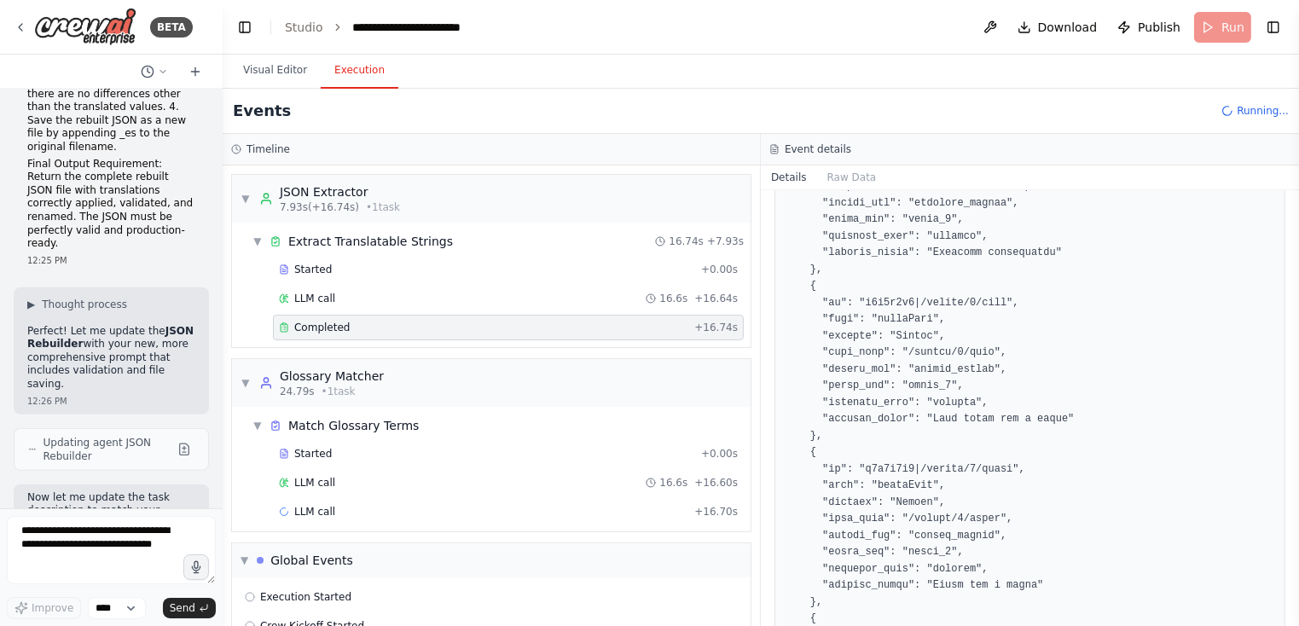
scroll to position [34, 0]
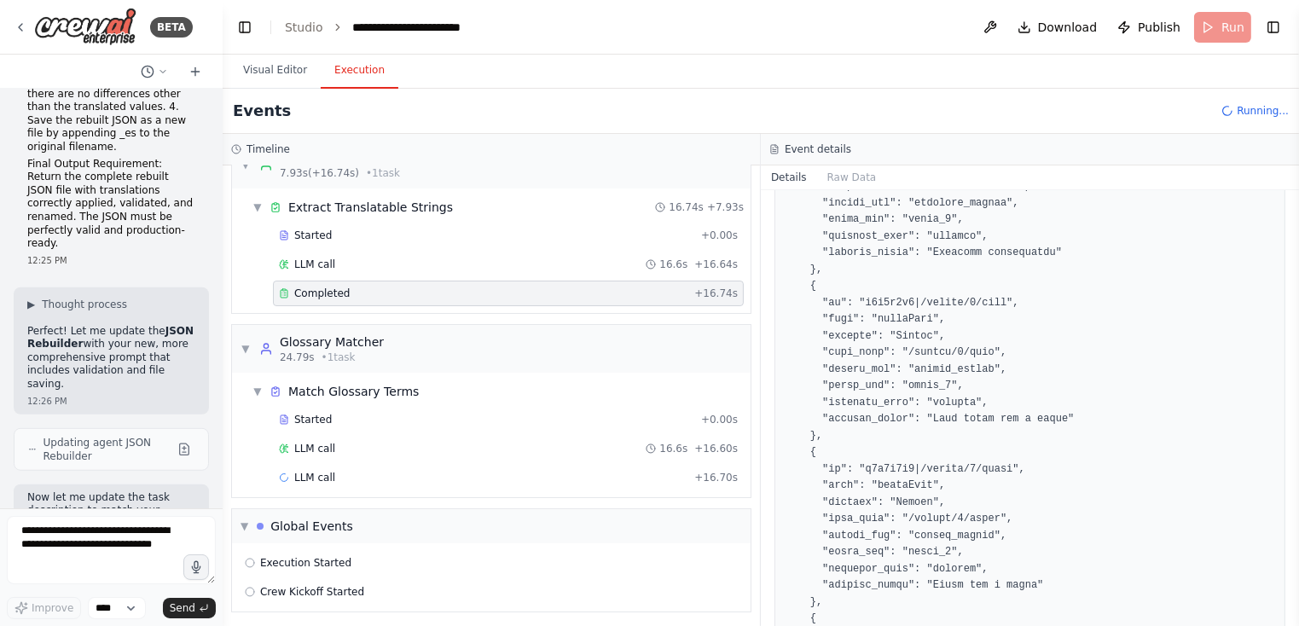
click at [980, 110] on span "Running..." at bounding box center [1263, 111] width 52 height 14
click at [302, 31] on link "Studio" at bounding box center [304, 27] width 38 height 14
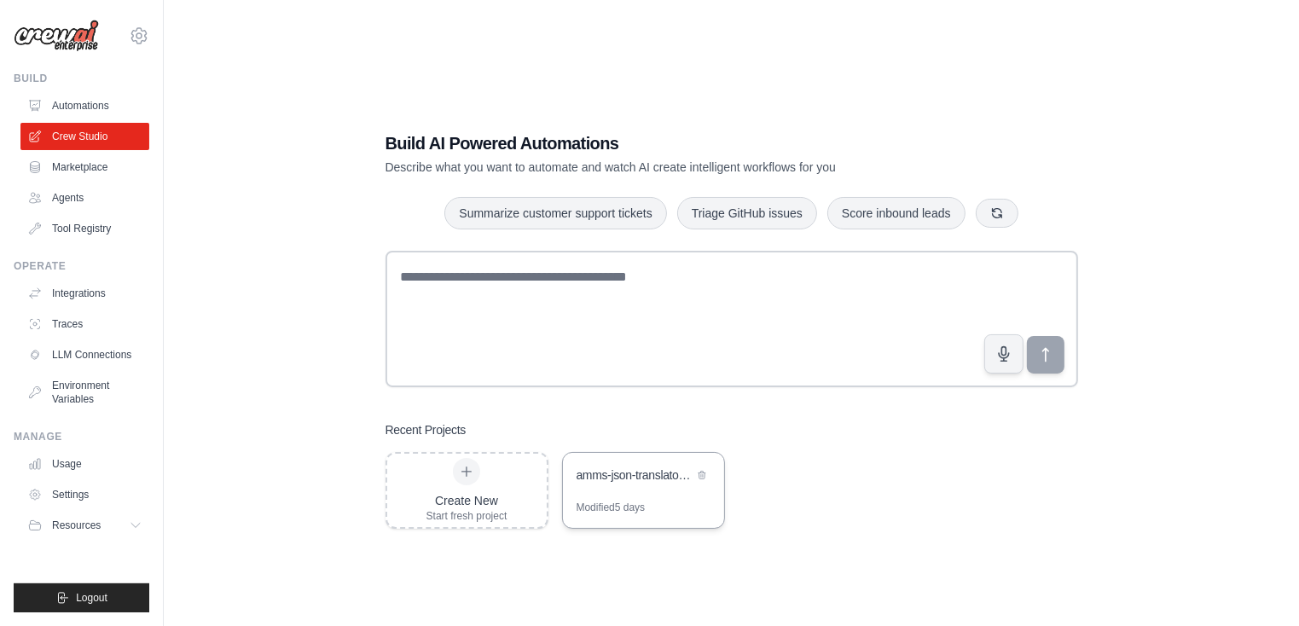
click at [636, 476] on div "amms-json-translator-crew" at bounding box center [635, 475] width 117 height 17
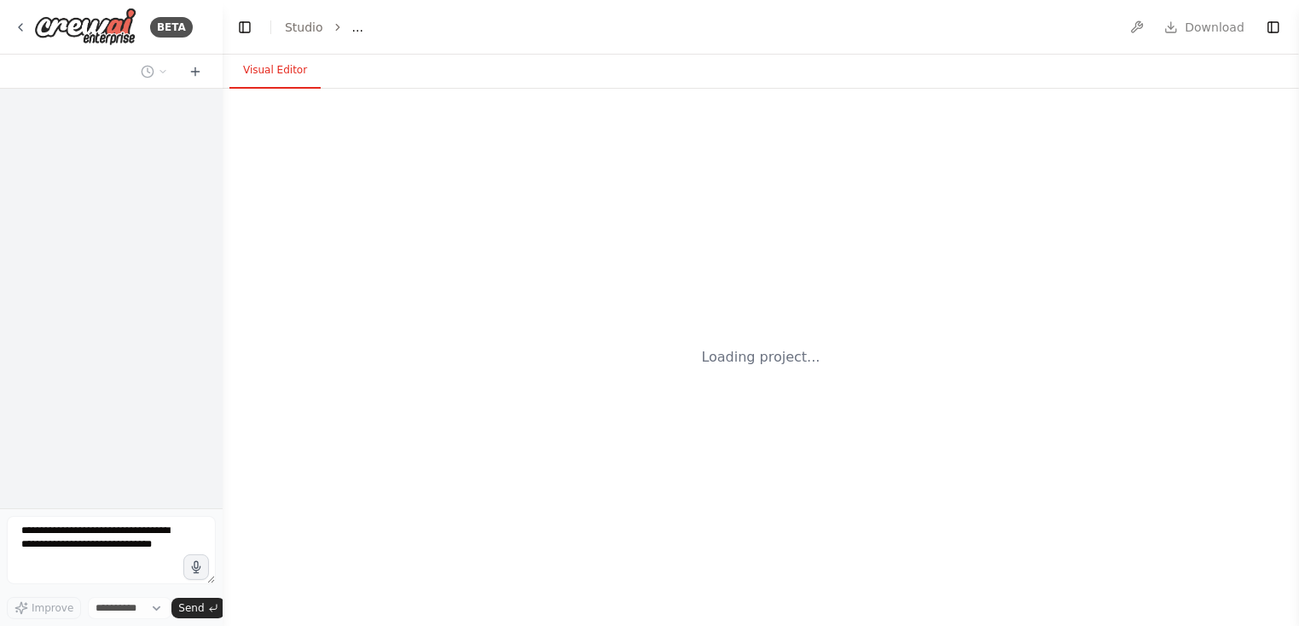
select select "****"
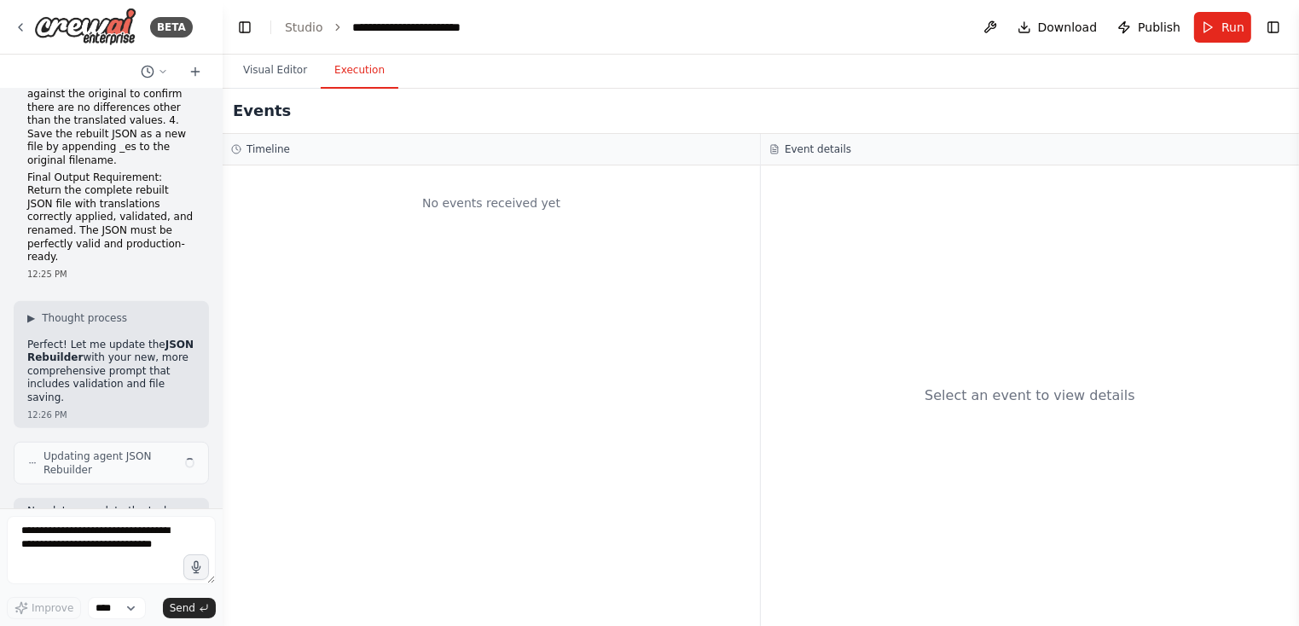
click at [366, 77] on button "Execution" at bounding box center [360, 71] width 78 height 36
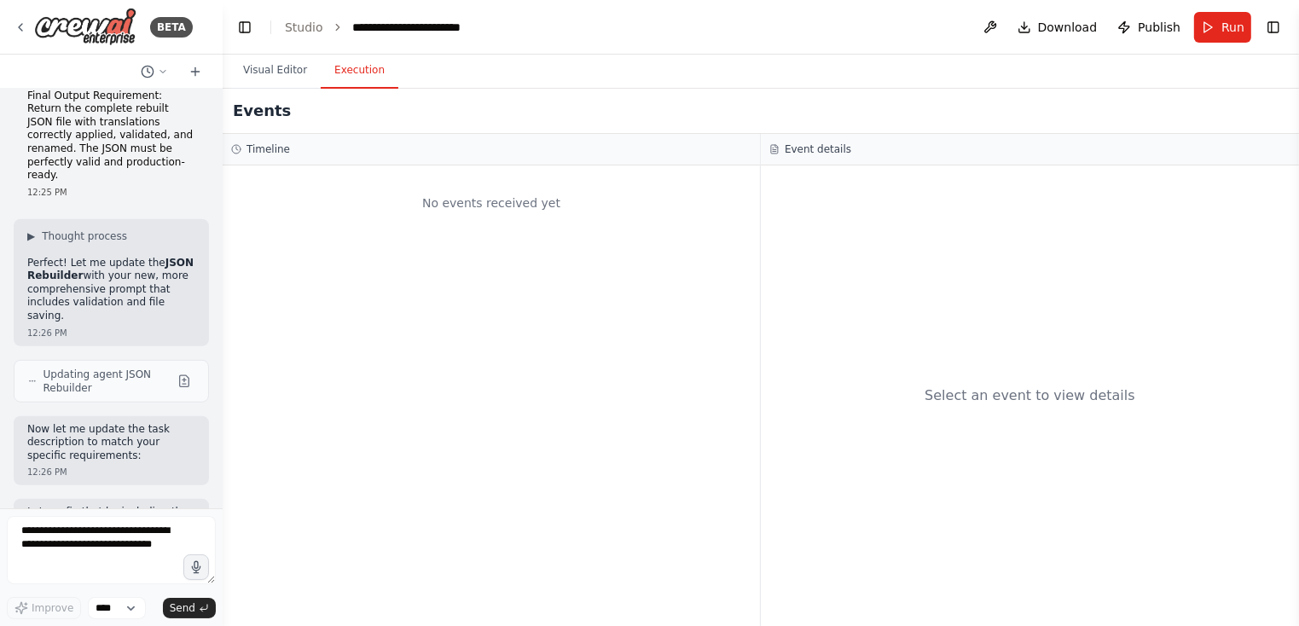
scroll to position [40066, 0]
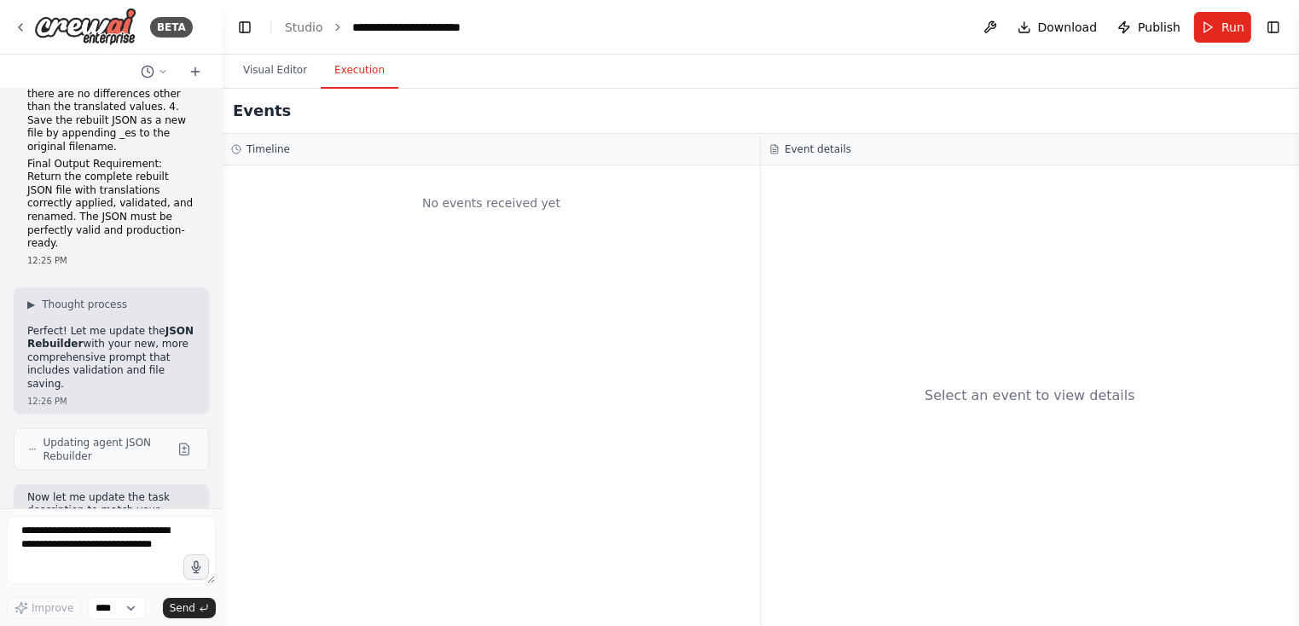
click at [1220, 23] on button "Run" at bounding box center [1222, 27] width 57 height 31
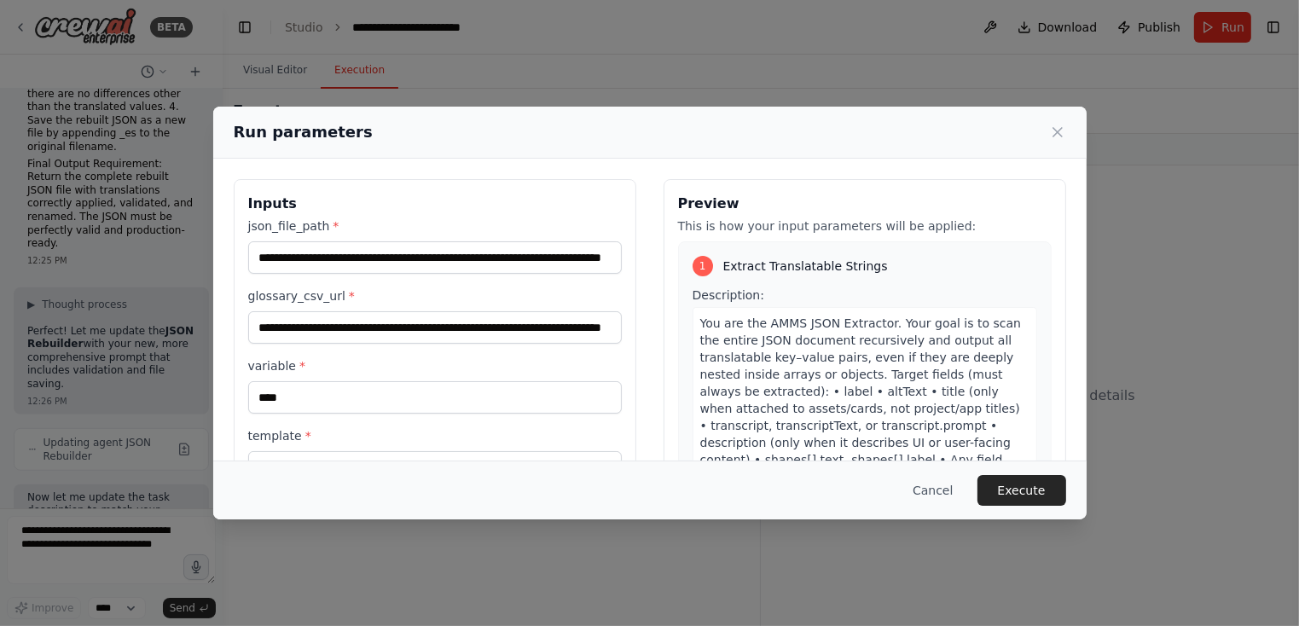
click at [1024, 498] on button "Execute" at bounding box center [1022, 490] width 89 height 31
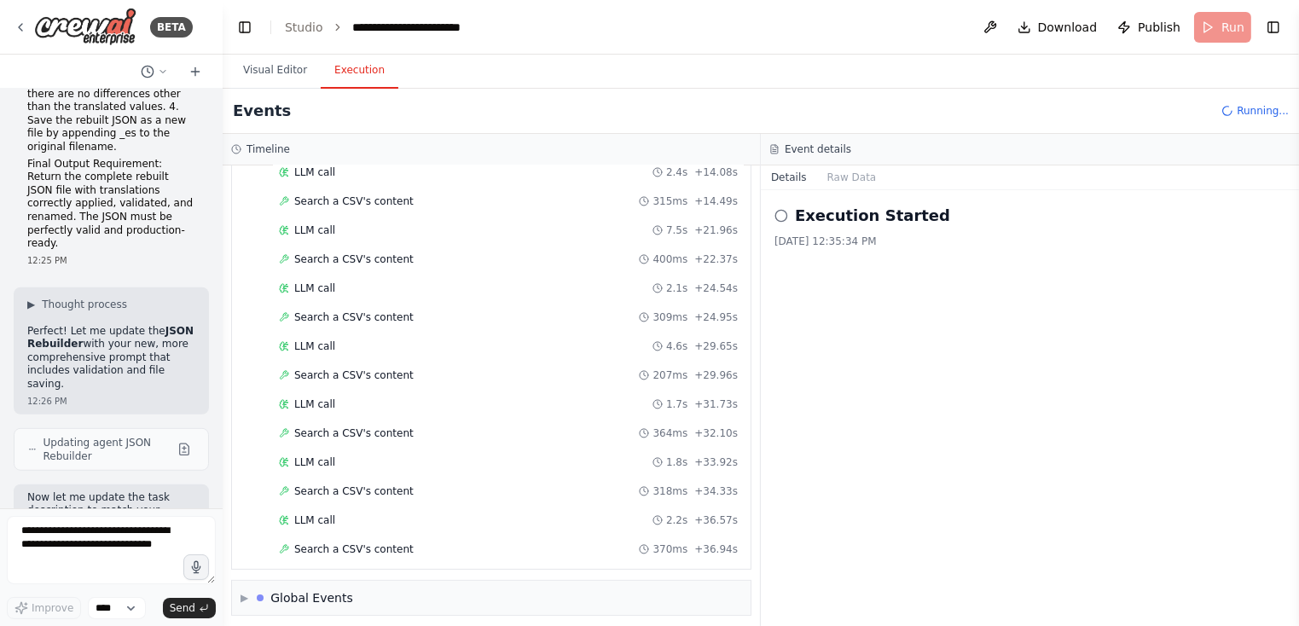
scroll to position [397, 0]
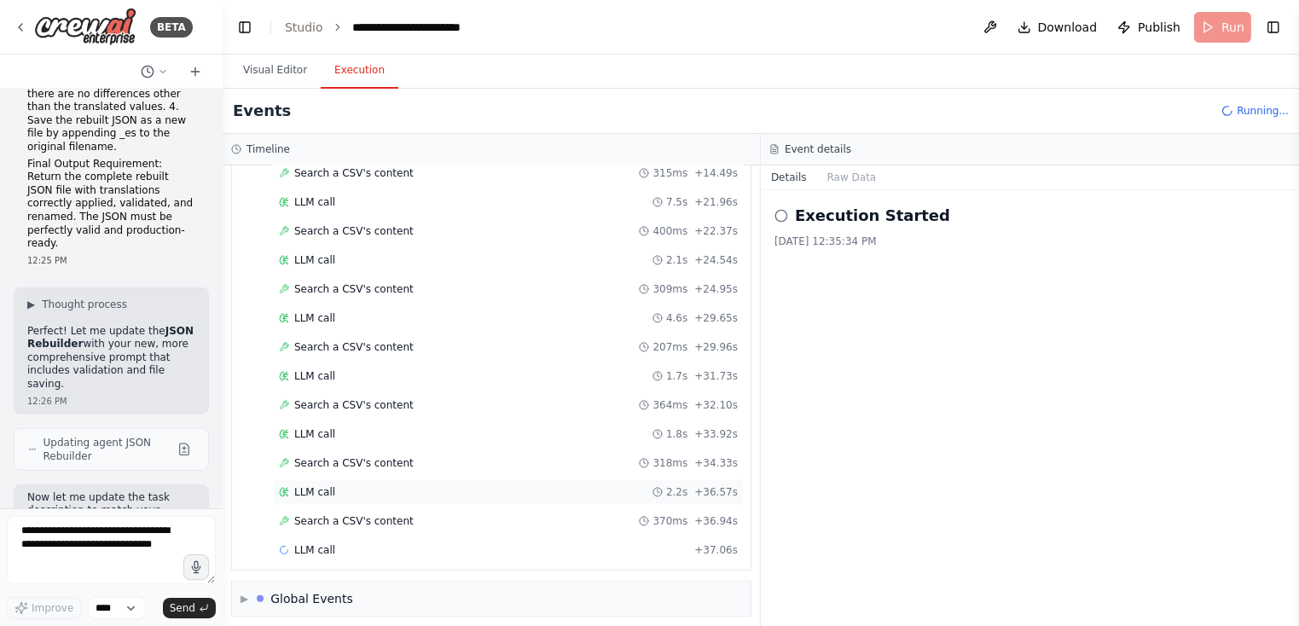
click at [328, 486] on span "LLM call" at bounding box center [314, 492] width 41 height 14
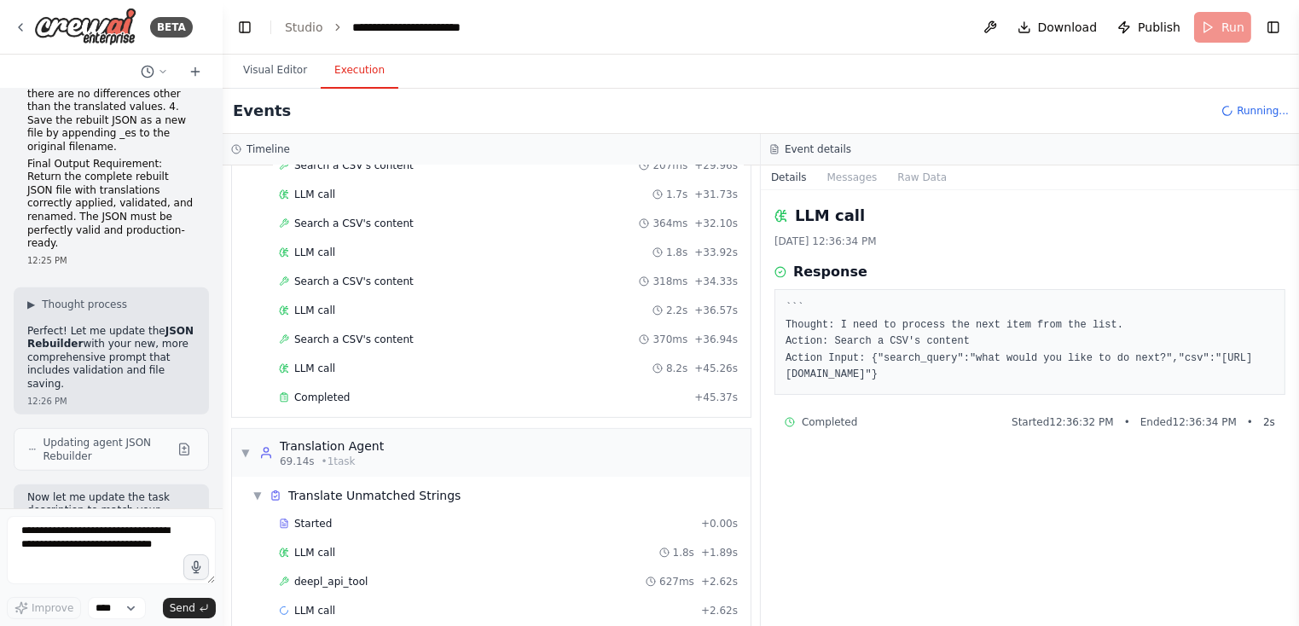
scroll to position [580, 0]
click at [365, 383] on div "Completed + 45.37s" at bounding box center [508, 396] width 471 height 26
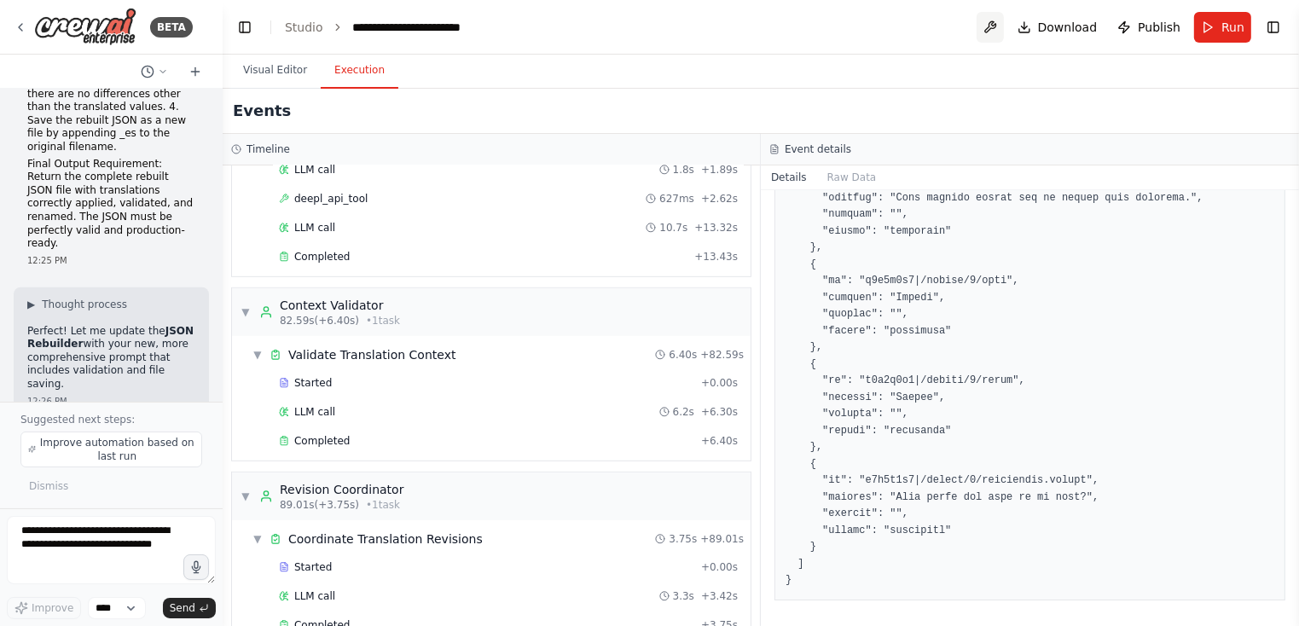
scroll to position [963, 0]
click at [334, 248] on span "Completed" at bounding box center [321, 255] width 55 height 14
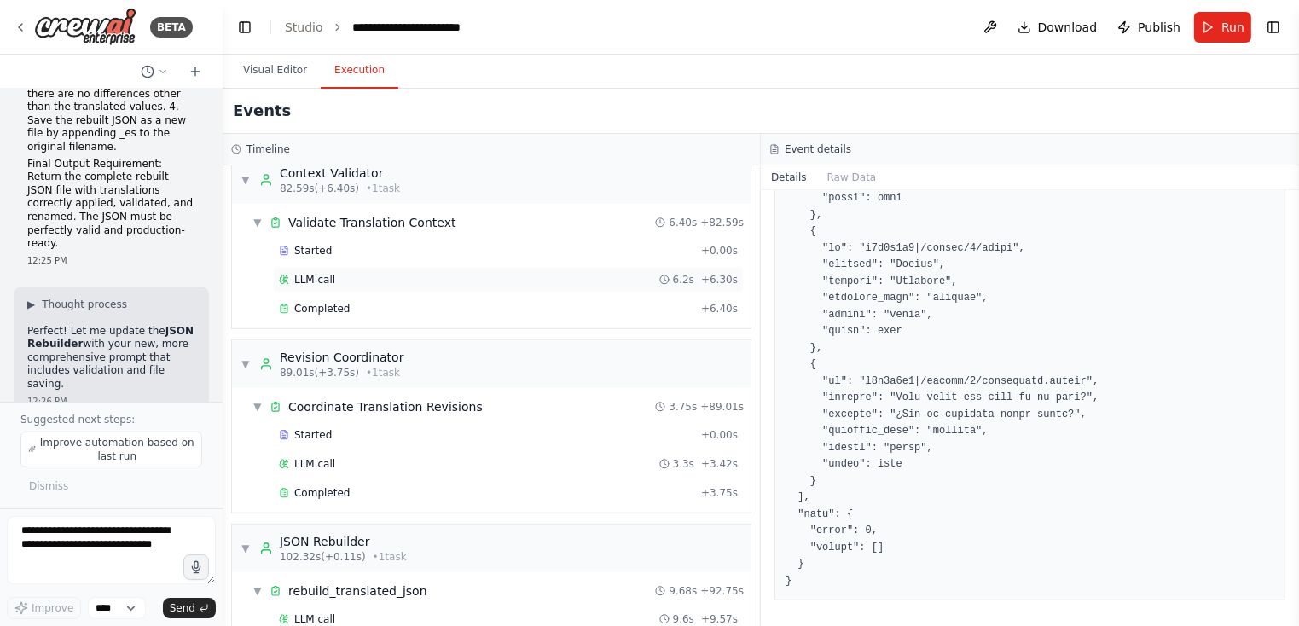
scroll to position [1096, 0]
click at [403, 300] on div "Completed" at bounding box center [487, 307] width 416 height 14
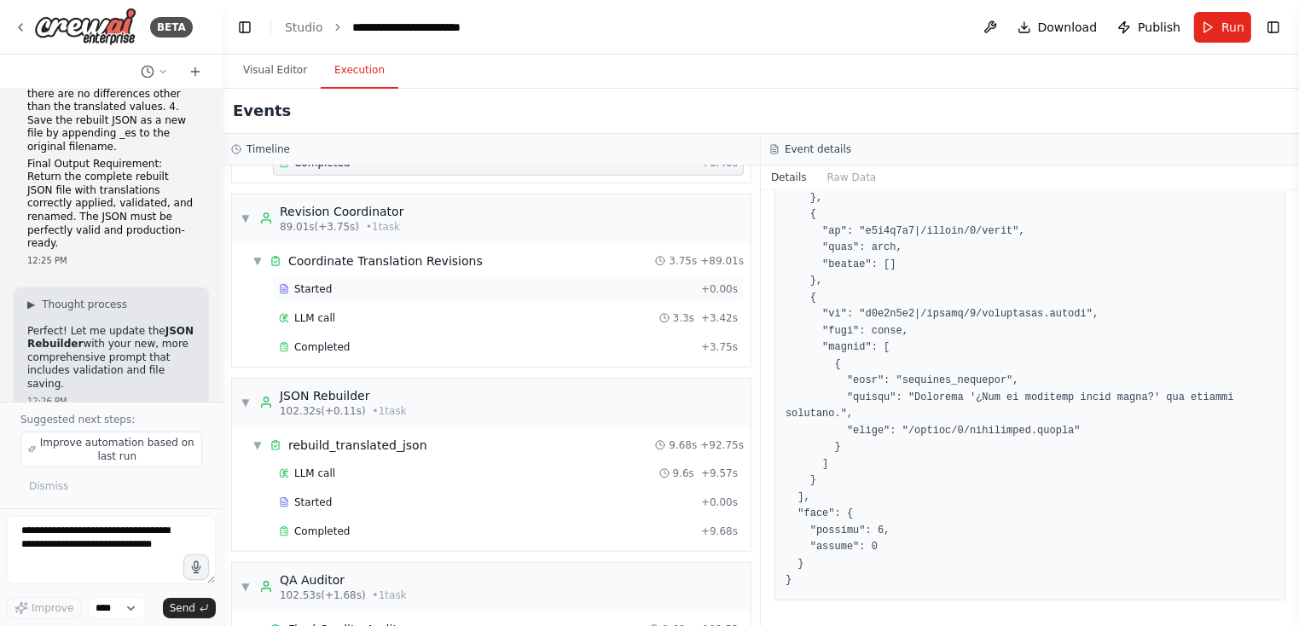
scroll to position [1242, 0]
click at [440, 338] on div "Completed" at bounding box center [487, 345] width 416 height 14
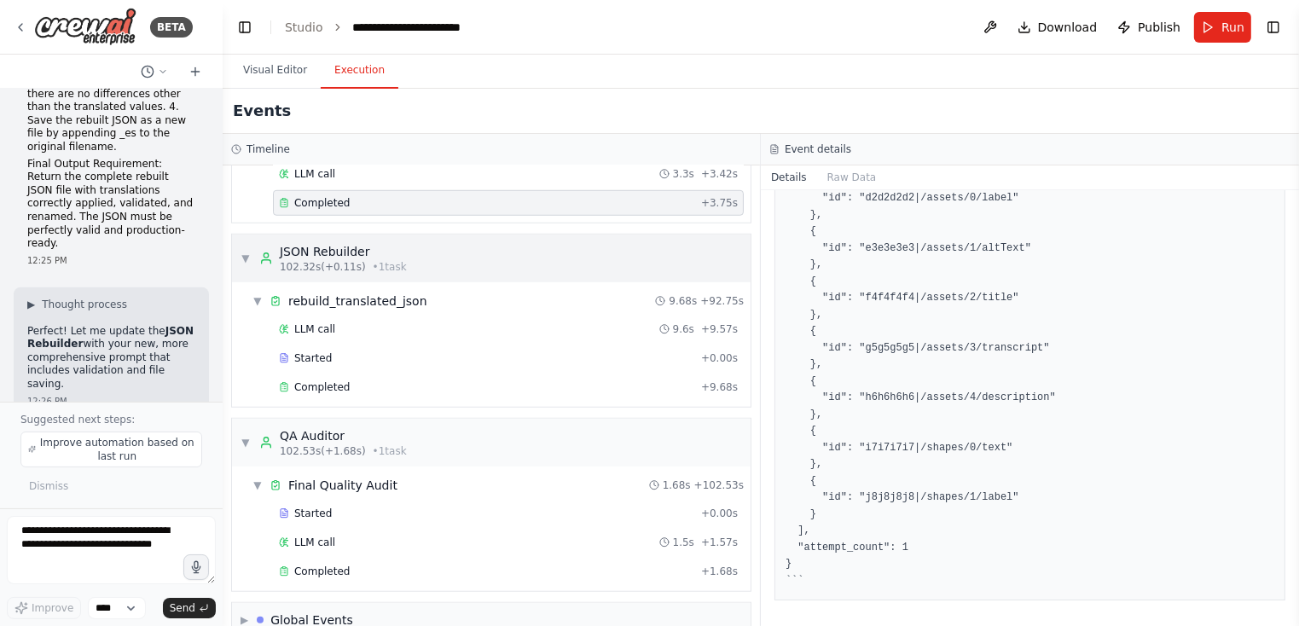
scroll to position [1398, 0]
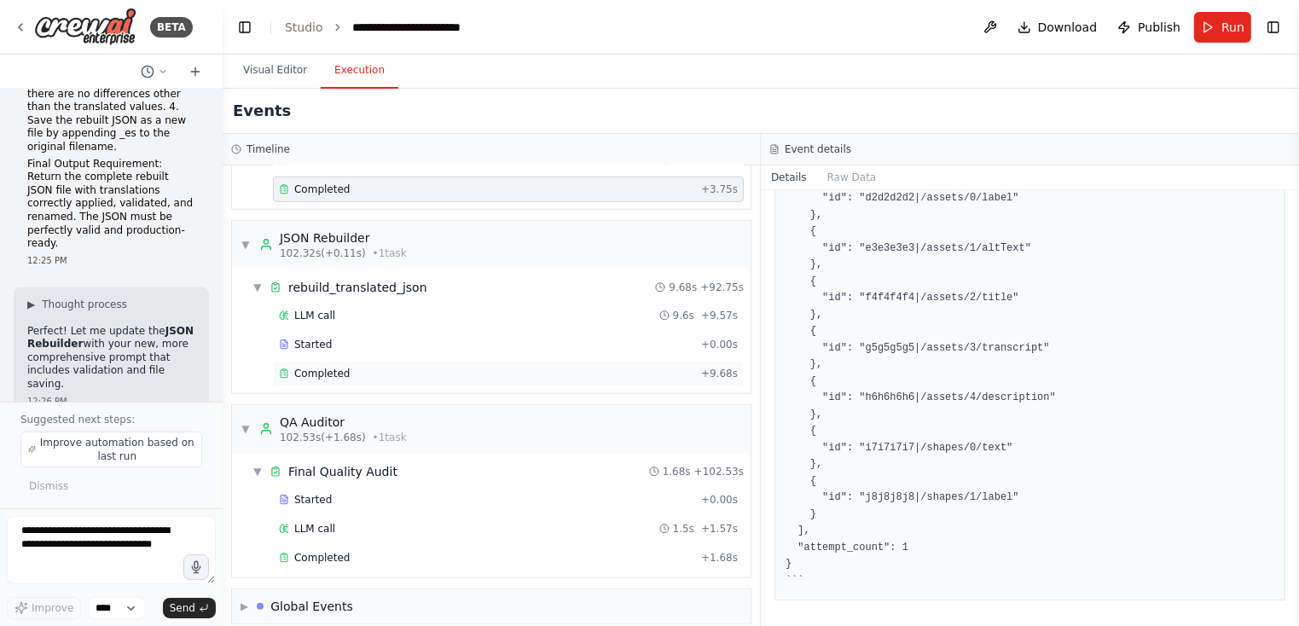
click at [442, 368] on div "Completed + 9.68s" at bounding box center [508, 374] width 471 height 26
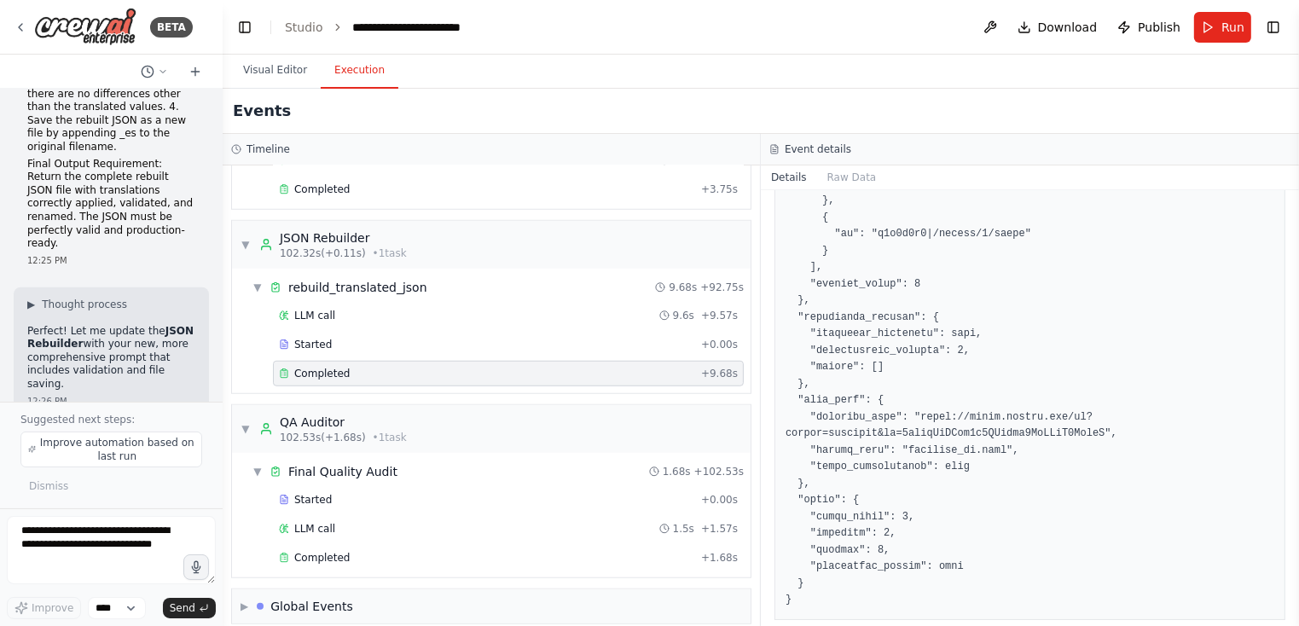
scroll to position [659, 0]
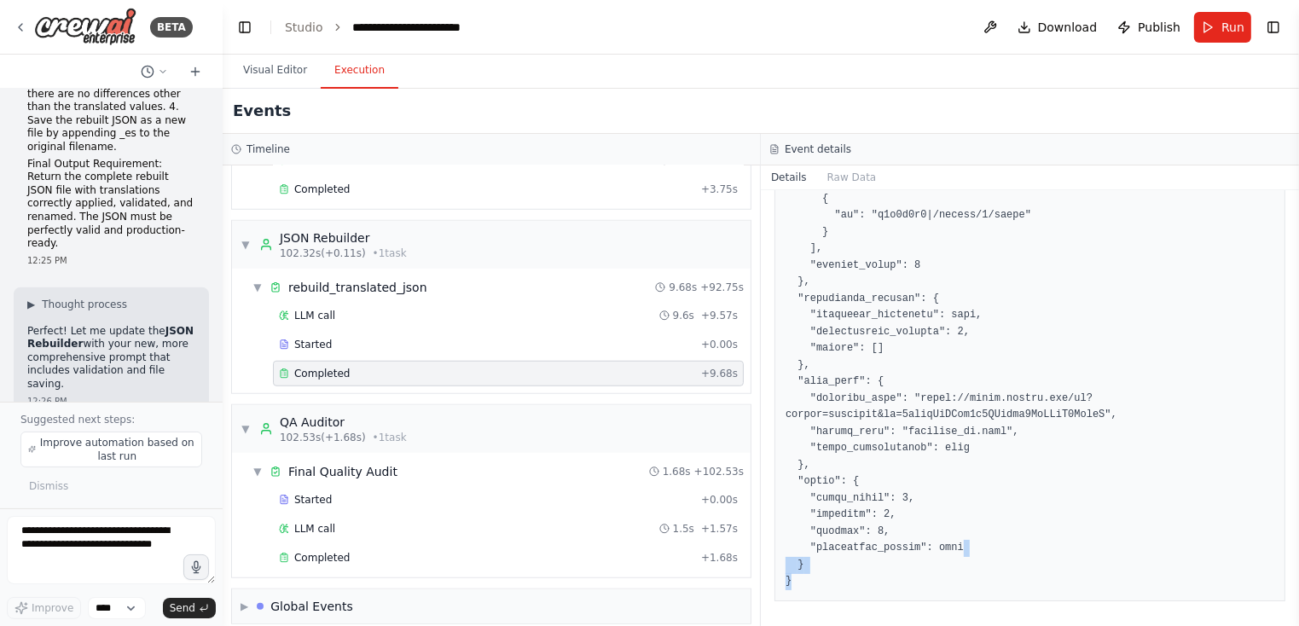
drag, startPoint x: 988, startPoint y: 553, endPoint x: 964, endPoint y: 565, distance: 26.7
click at [965, 578] on pre at bounding box center [1030, 116] width 489 height 949
click at [966, 504] on pre at bounding box center [1030, 116] width 489 height 949
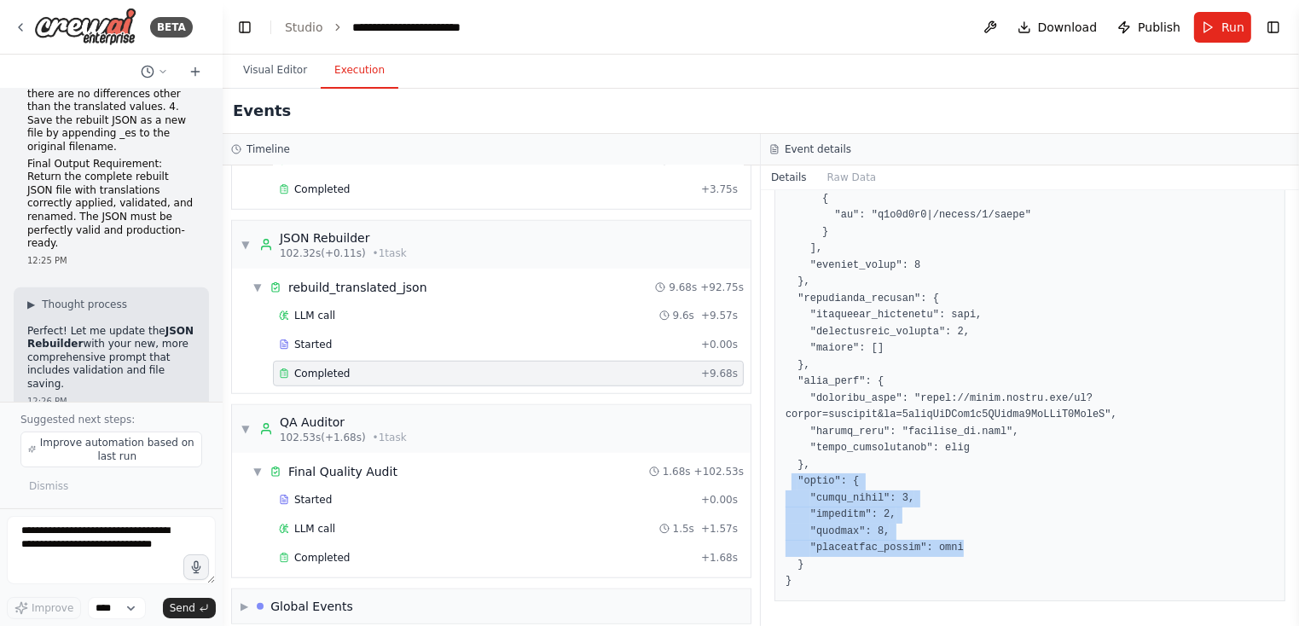
drag, startPoint x: 939, startPoint y: 534, endPoint x: 790, endPoint y: 478, distance: 159.6
click at [790, 478] on pre at bounding box center [1030, 116] width 489 height 949
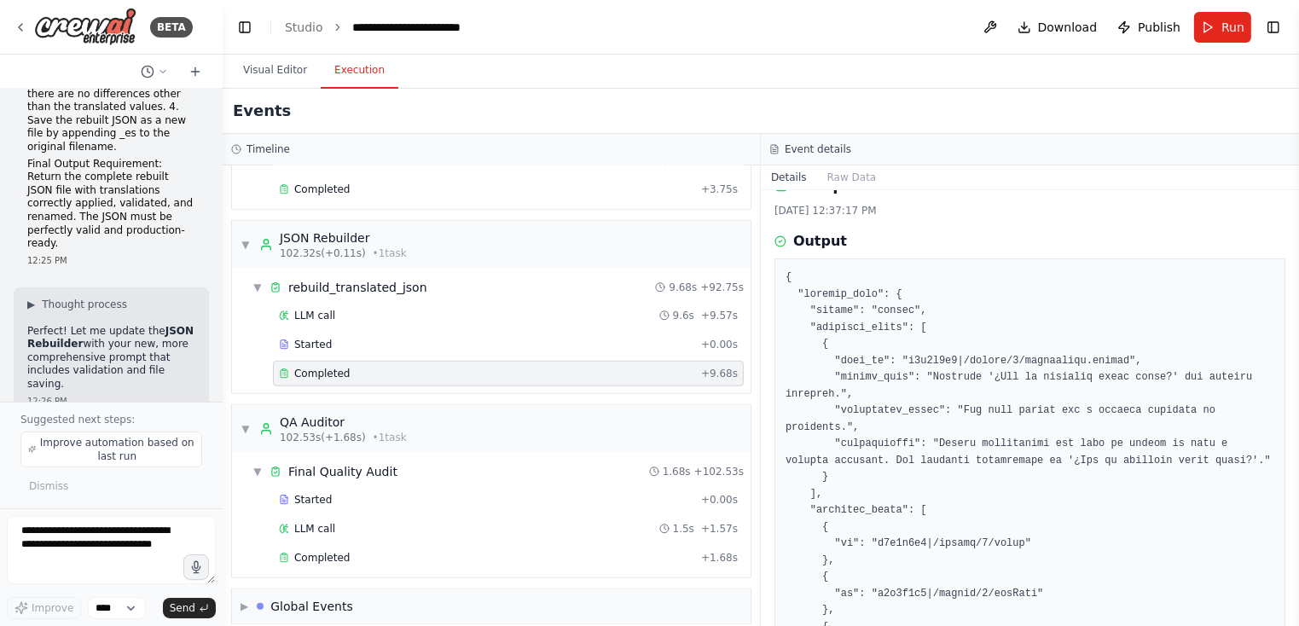
scroll to position [75, 0]
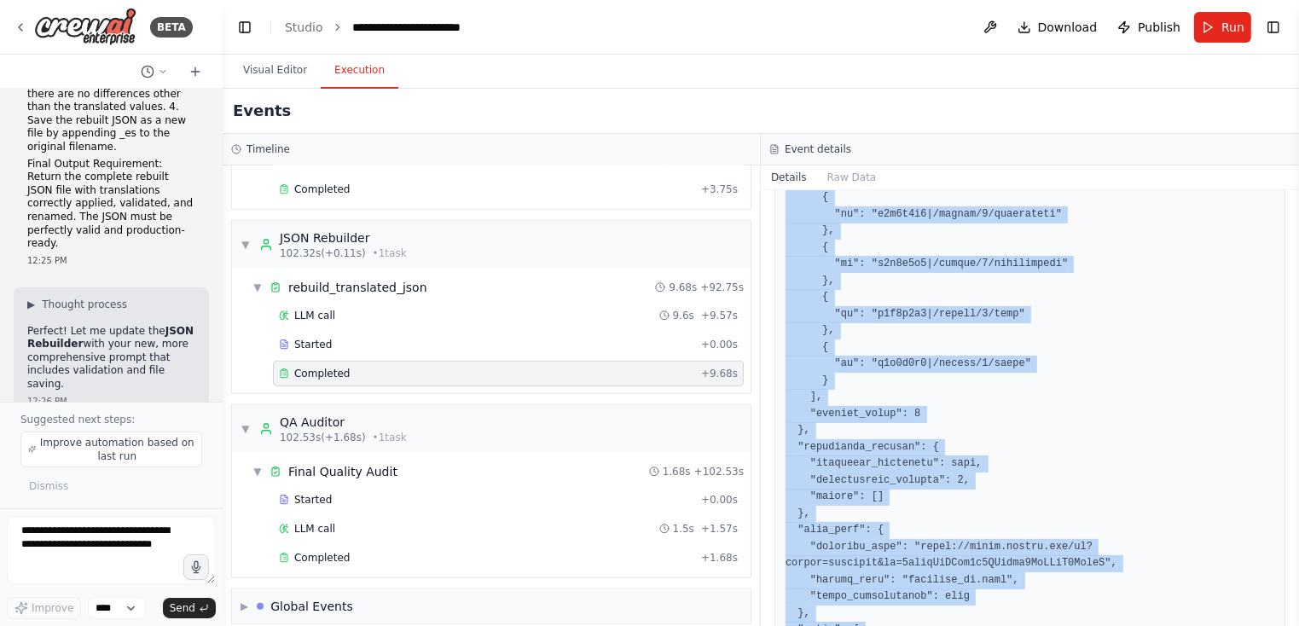
scroll to position [659, 0]
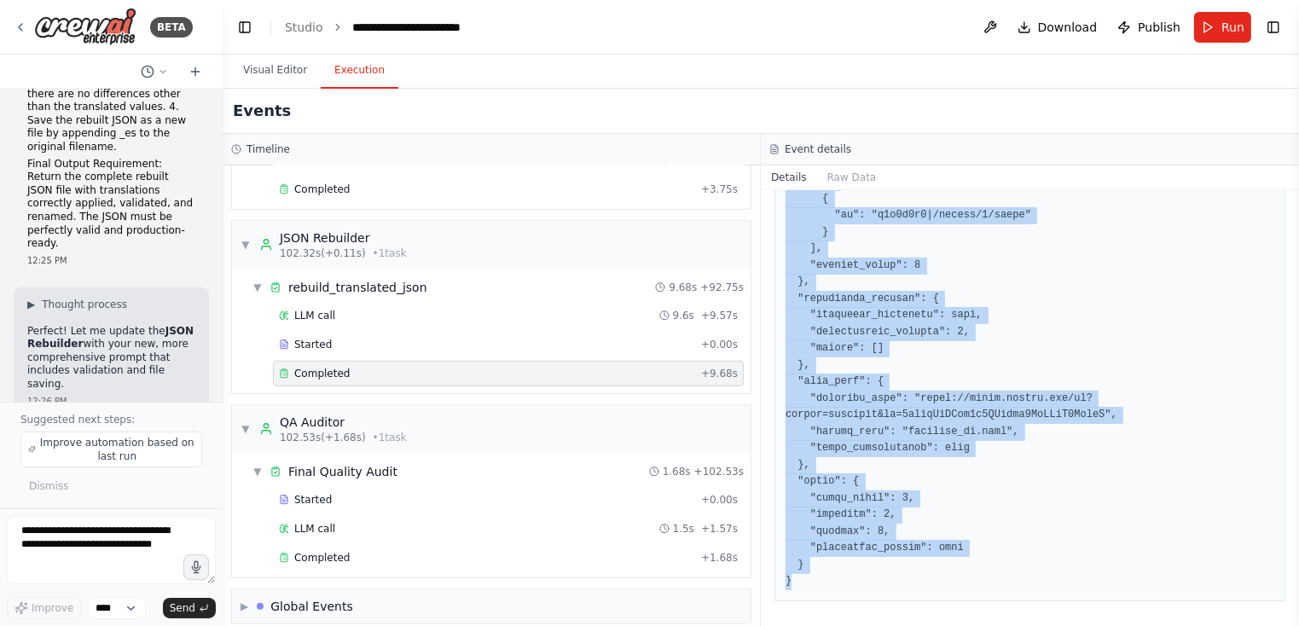
drag, startPoint x: 789, startPoint y: 230, endPoint x: 1060, endPoint y: 581, distance: 442.9
click at [1060, 581] on div at bounding box center [1030, 116] width 511 height 971
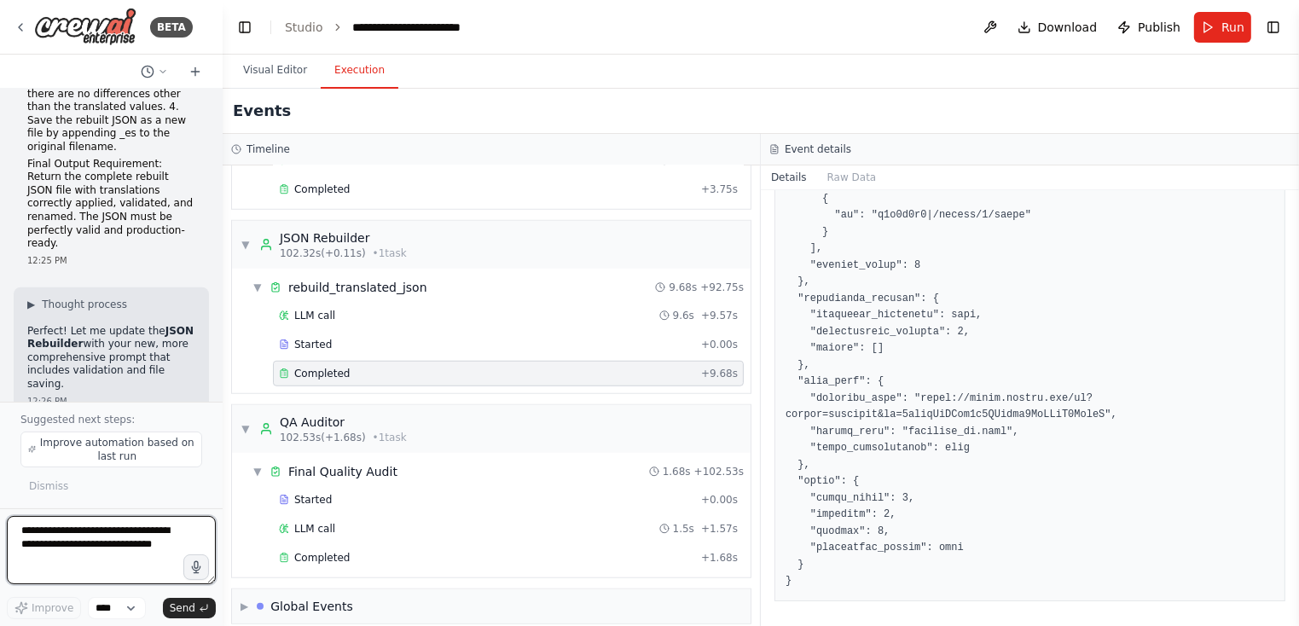
click at [91, 543] on textarea at bounding box center [111, 550] width 209 height 68
paste textarea "**********"
type textarea "**********"
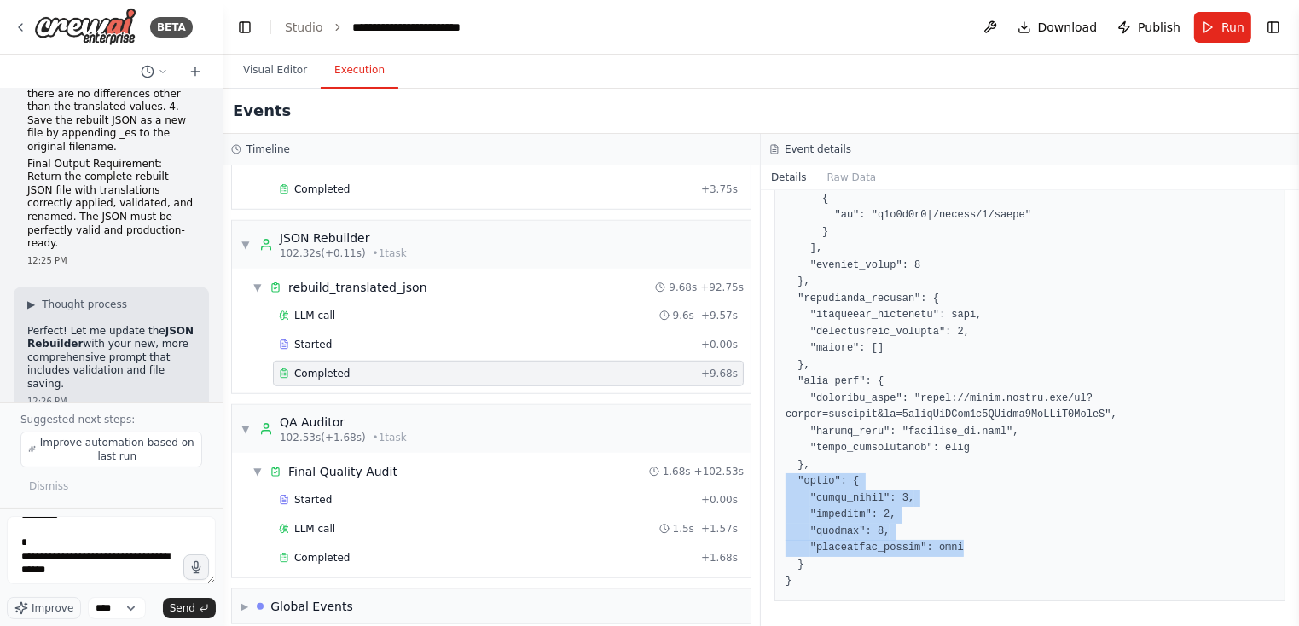
drag, startPoint x: 870, startPoint y: 541, endPoint x: 787, endPoint y: 475, distance: 106.3
click at [787, 475] on pre at bounding box center [1030, 116] width 489 height 949
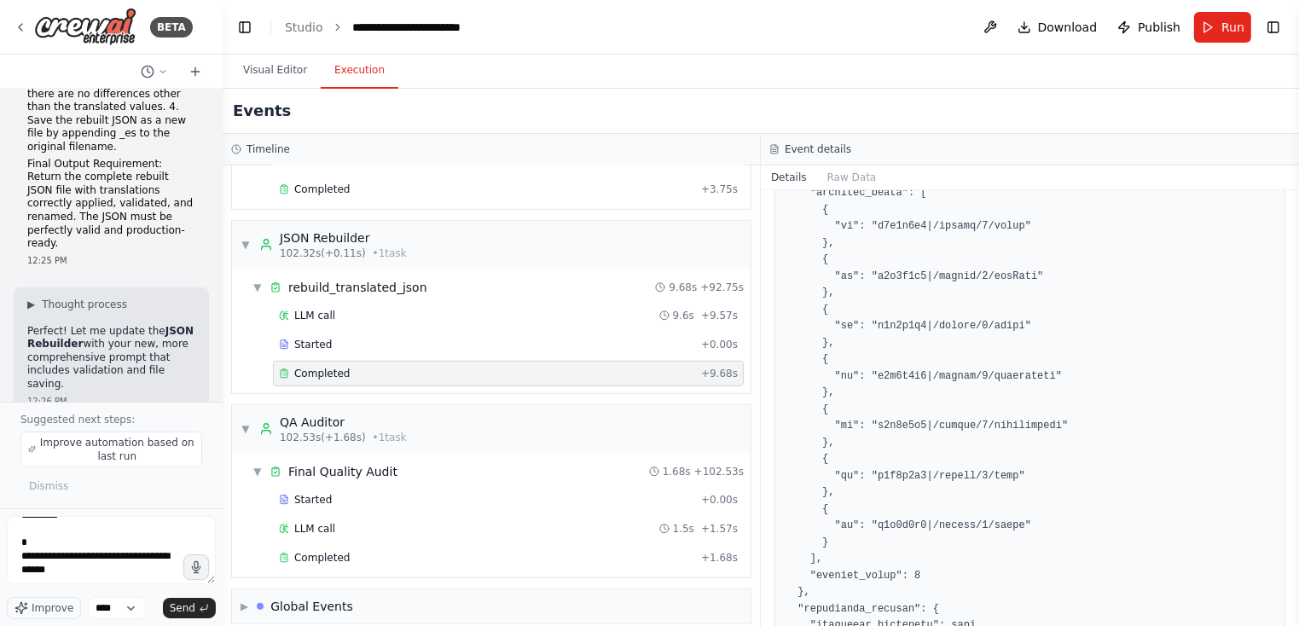
scroll to position [0, 0]
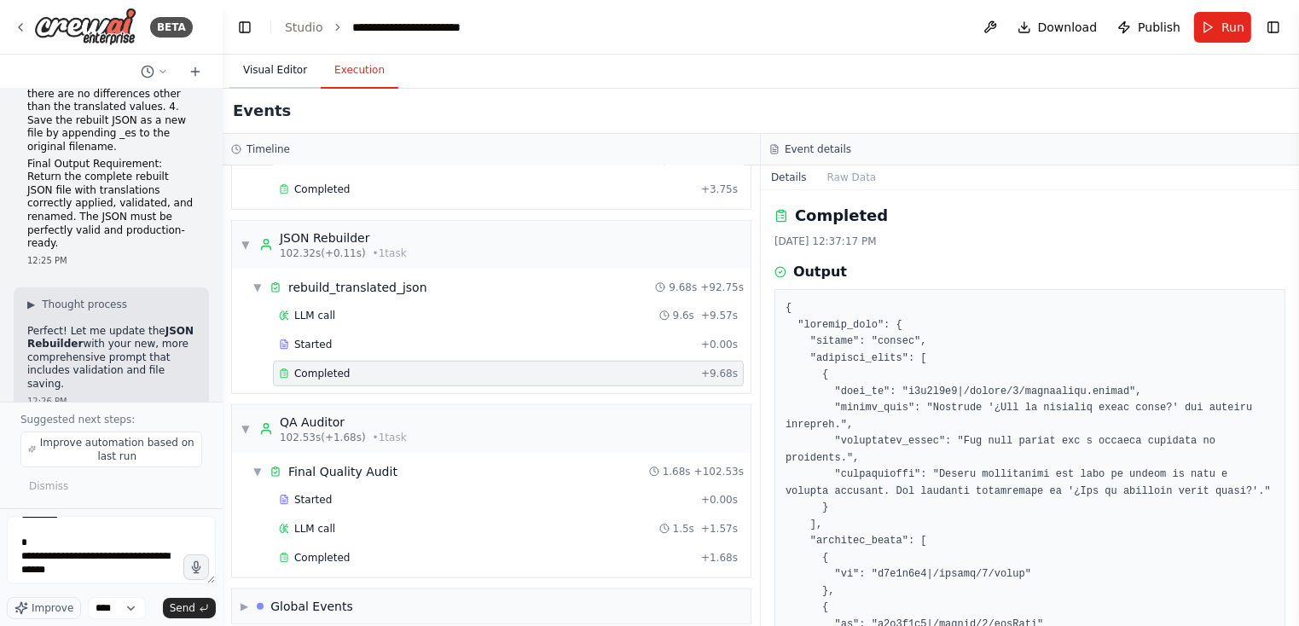
click at [259, 67] on button "Visual Editor" at bounding box center [275, 71] width 91 height 36
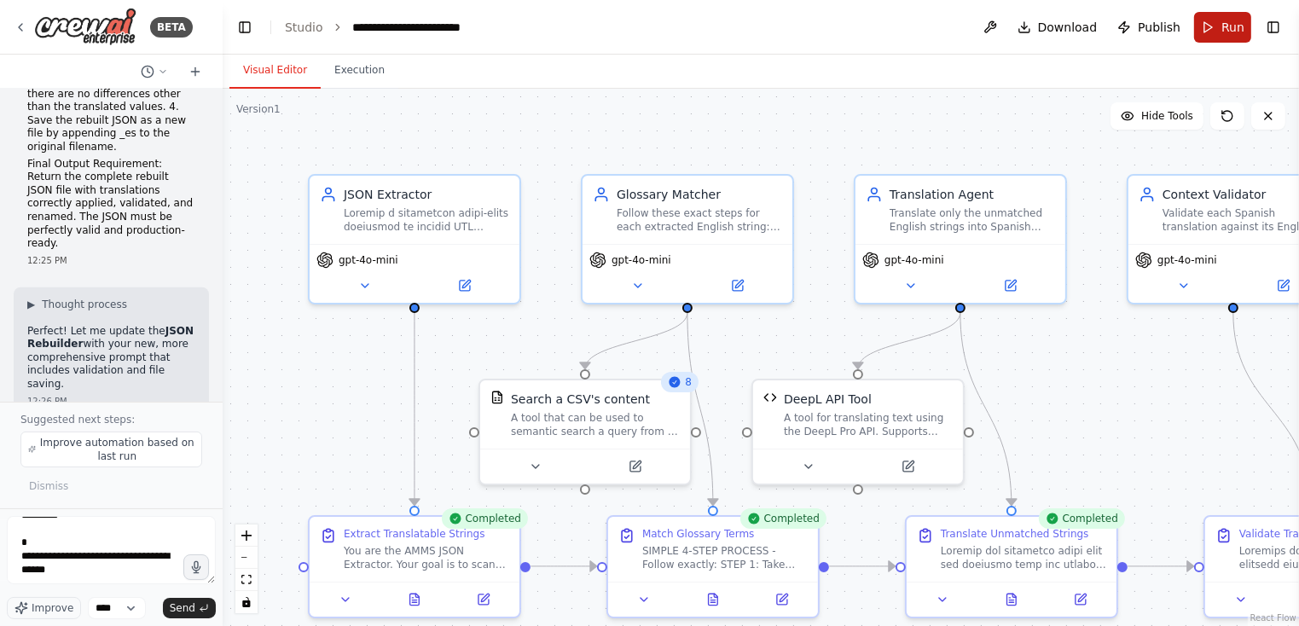
click at [1232, 27] on span "Run" at bounding box center [1233, 27] width 23 height 17
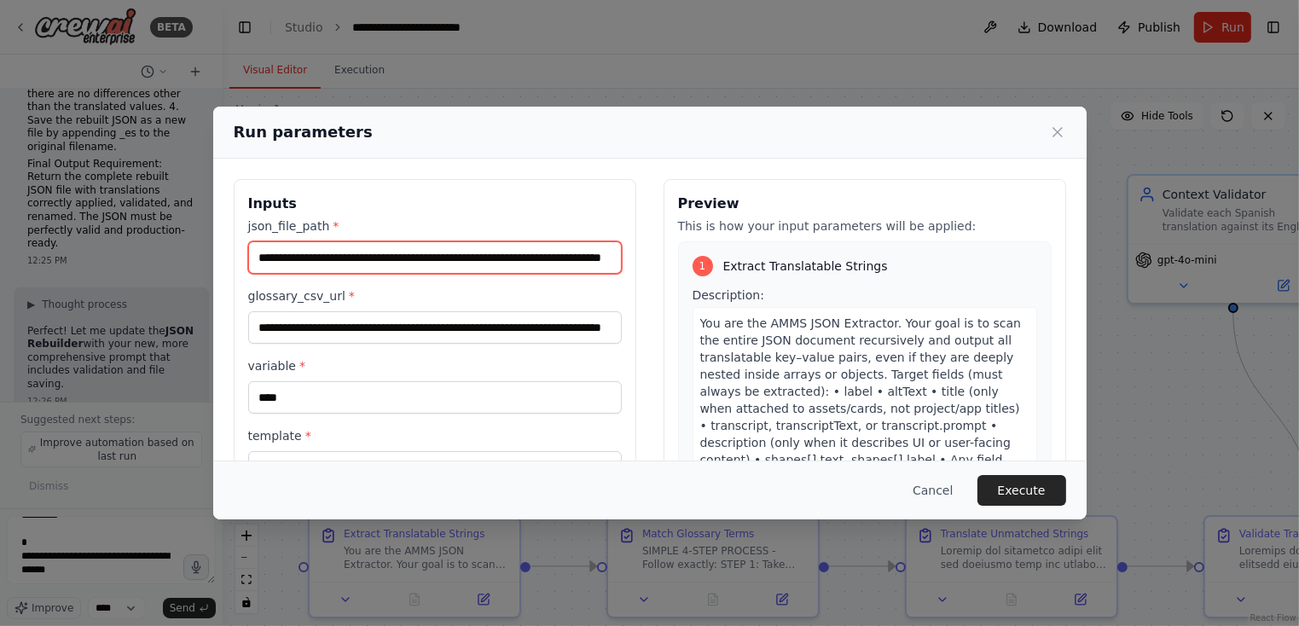
click at [384, 256] on input "**********" at bounding box center [435, 257] width 374 height 32
paste input "**********"
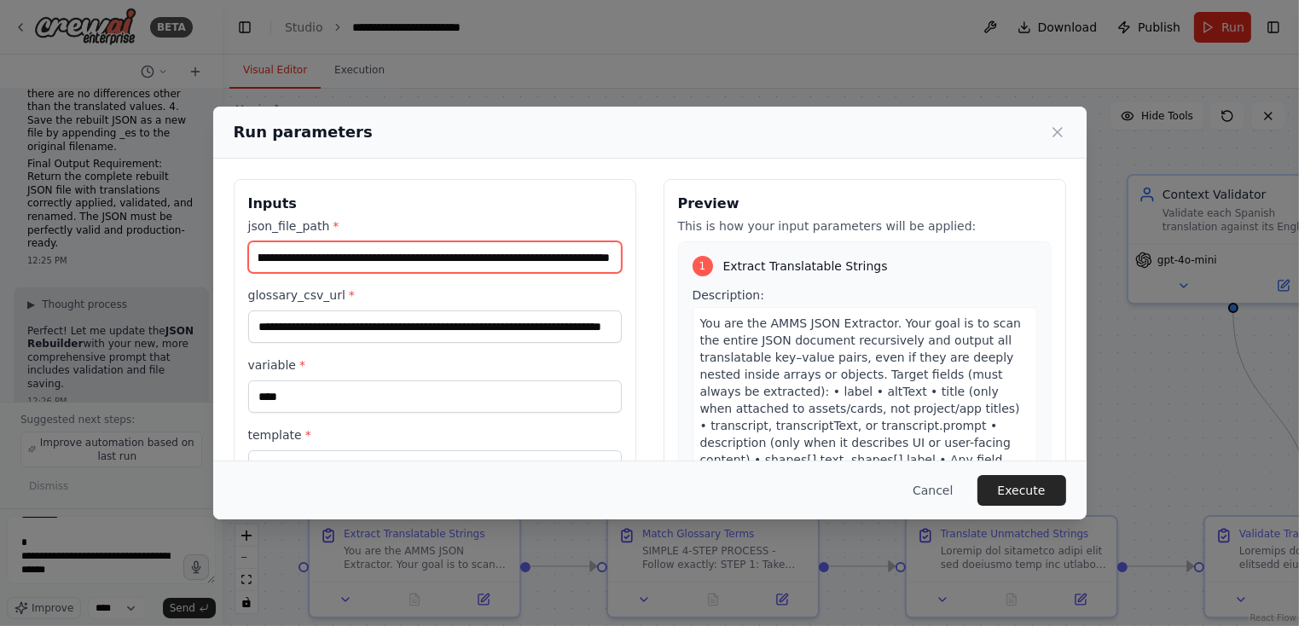
type input "**********"
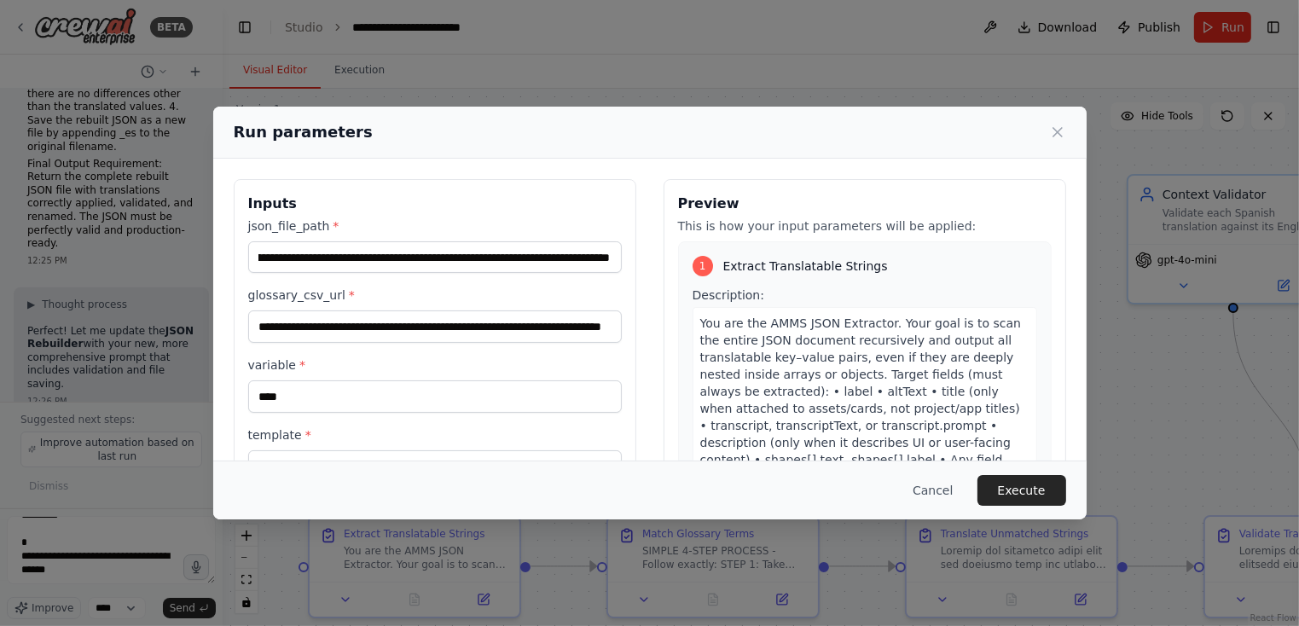
scroll to position [0, 0]
click at [643, 447] on div "**********" at bounding box center [650, 381] width 833 height 404
click at [1012, 494] on button "Execute" at bounding box center [1022, 490] width 89 height 31
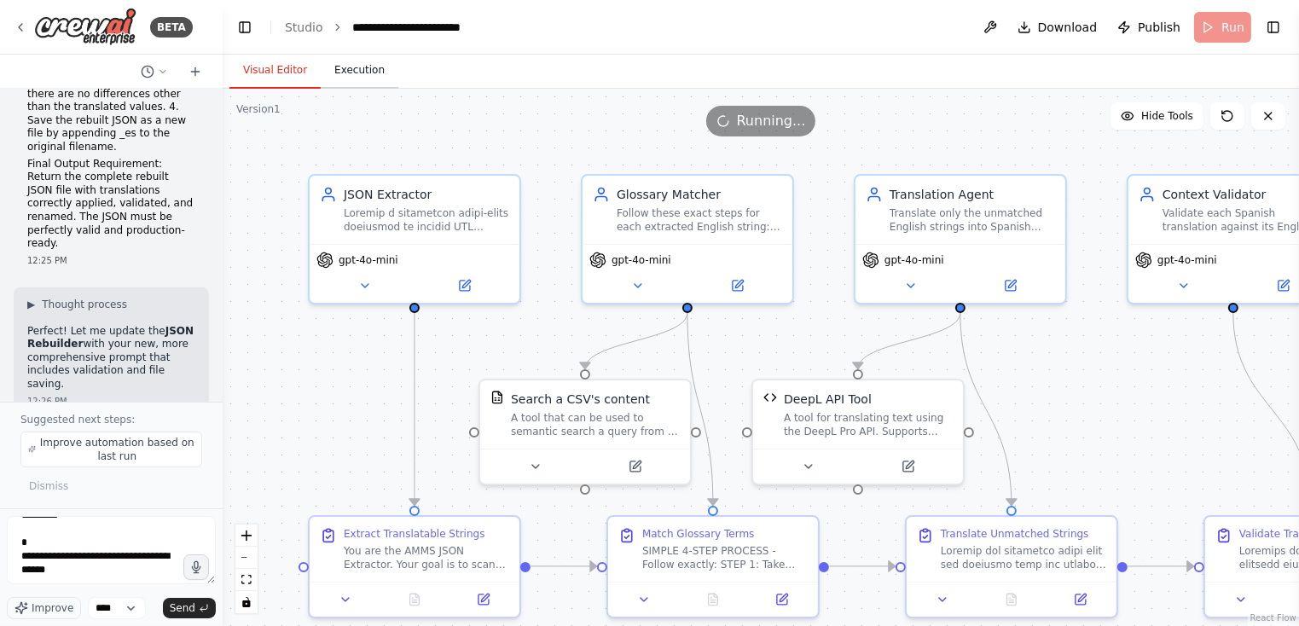
click at [352, 70] on button "Execution" at bounding box center [360, 71] width 78 height 36
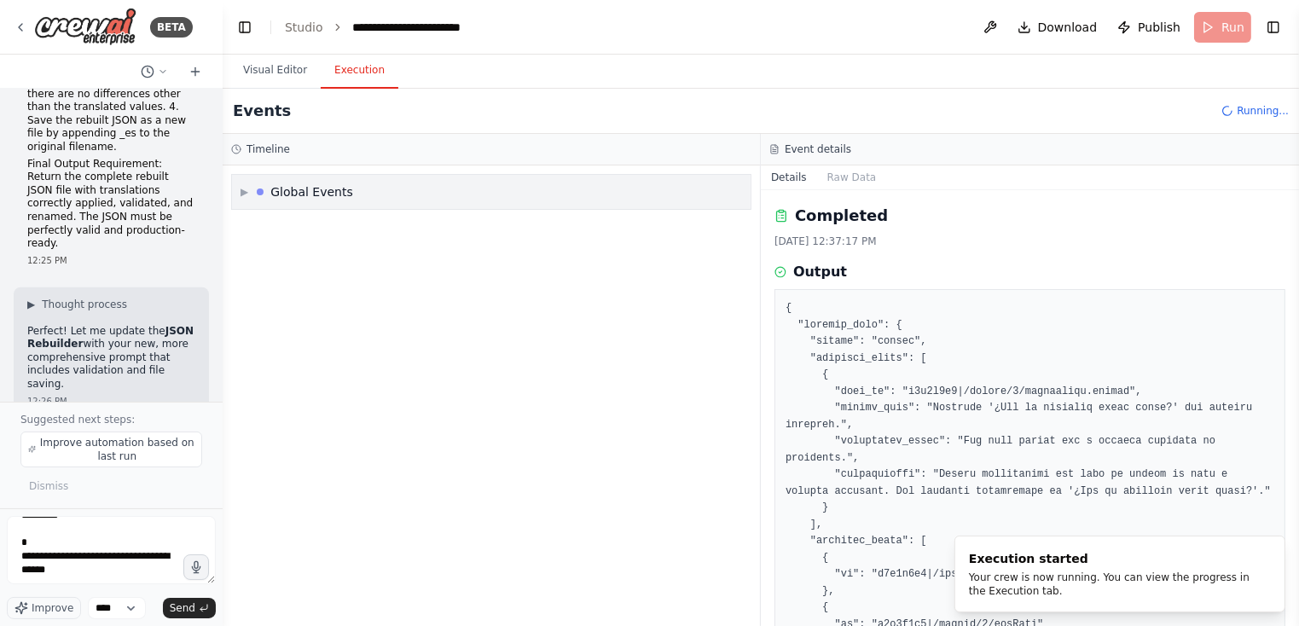
click at [239, 191] on div "▶ Global Events" at bounding box center [491, 192] width 519 height 34
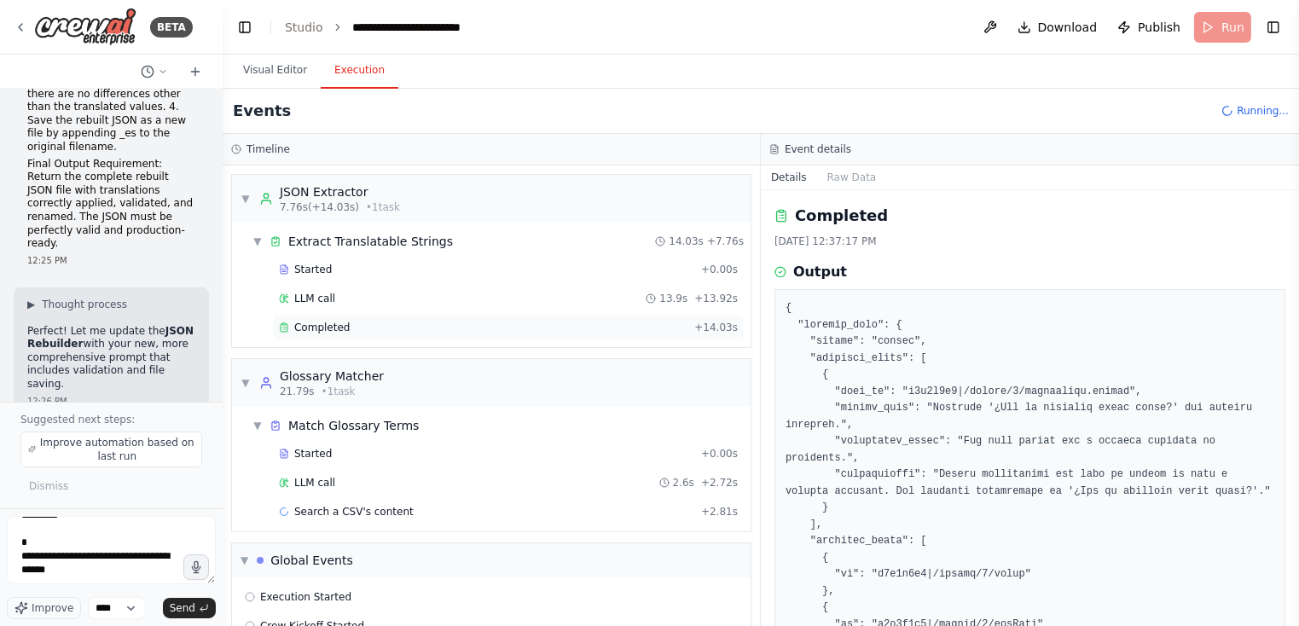
click at [313, 323] on span "Completed" at bounding box center [321, 328] width 55 height 14
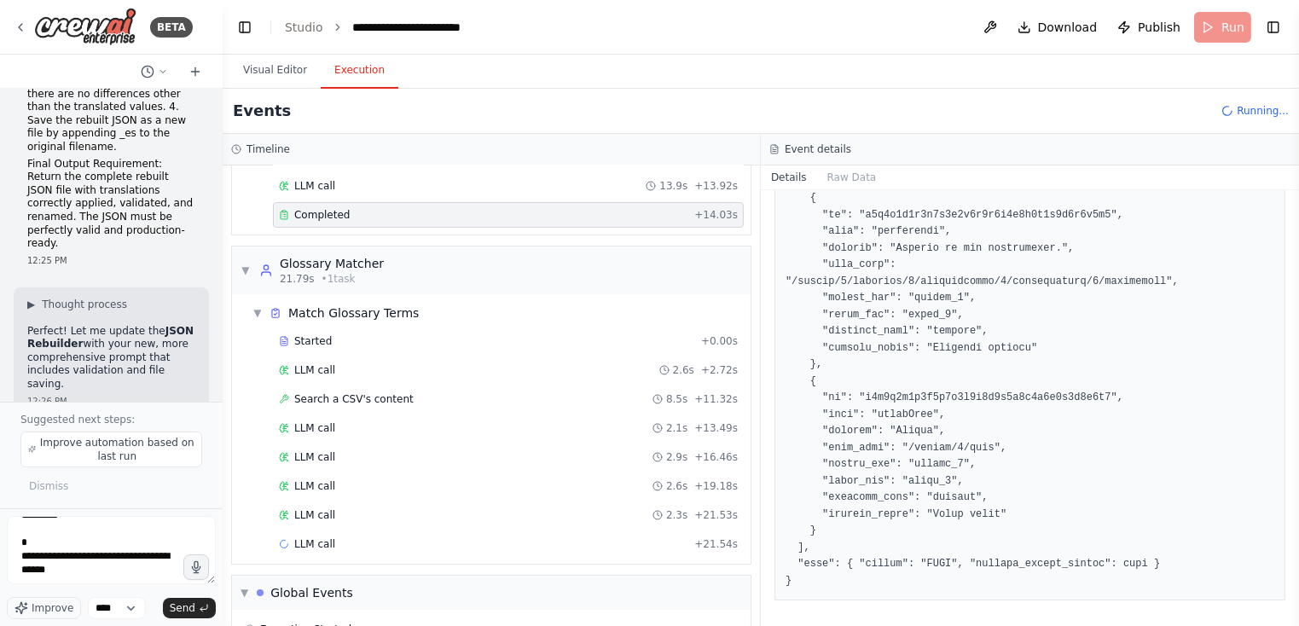
scroll to position [177, 0]
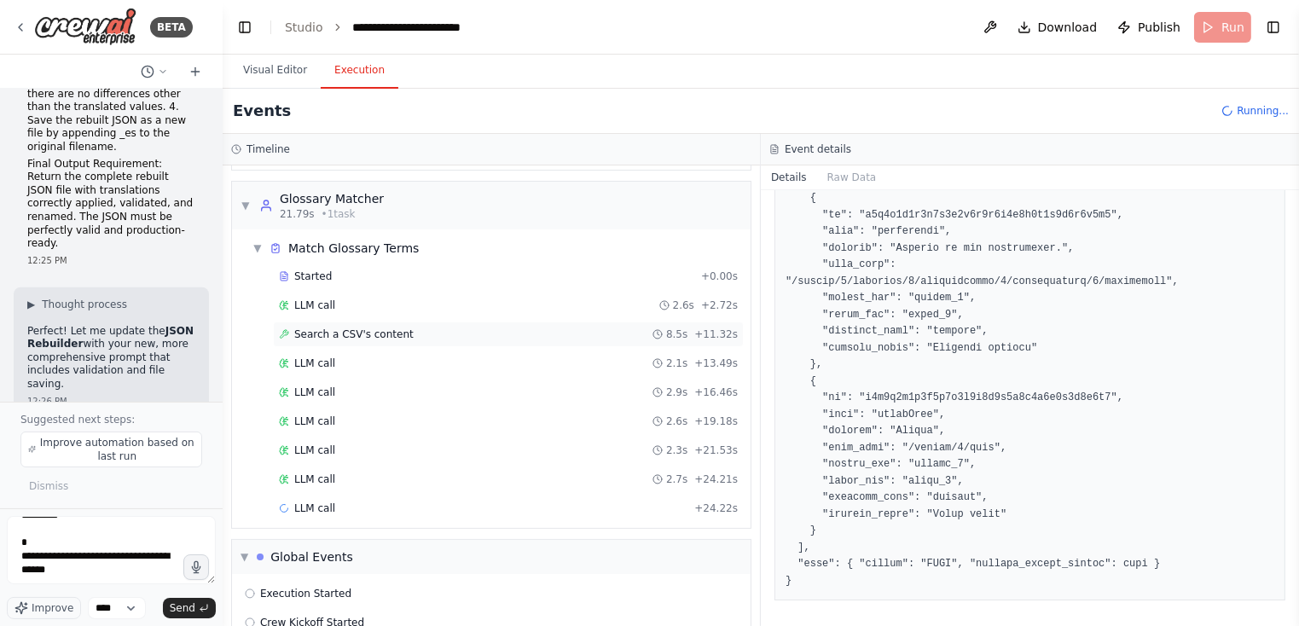
click at [424, 330] on div "Search a CSV's content 8.5s + 11.32s" at bounding box center [508, 335] width 459 height 14
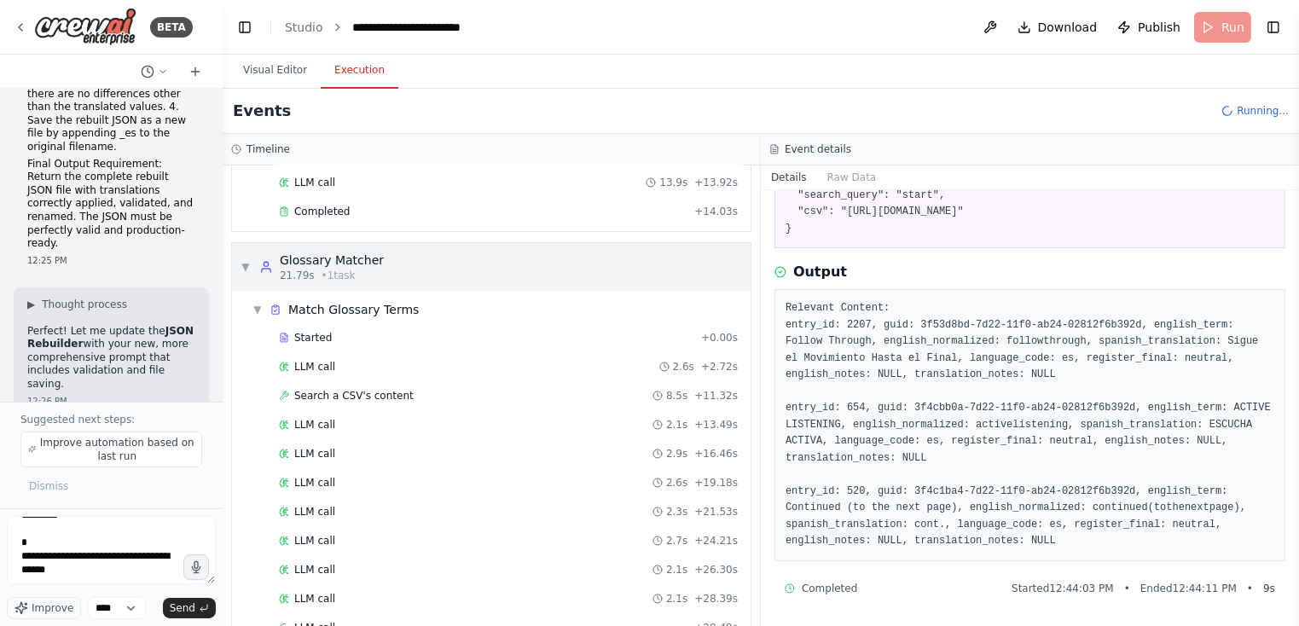
scroll to position [0, 0]
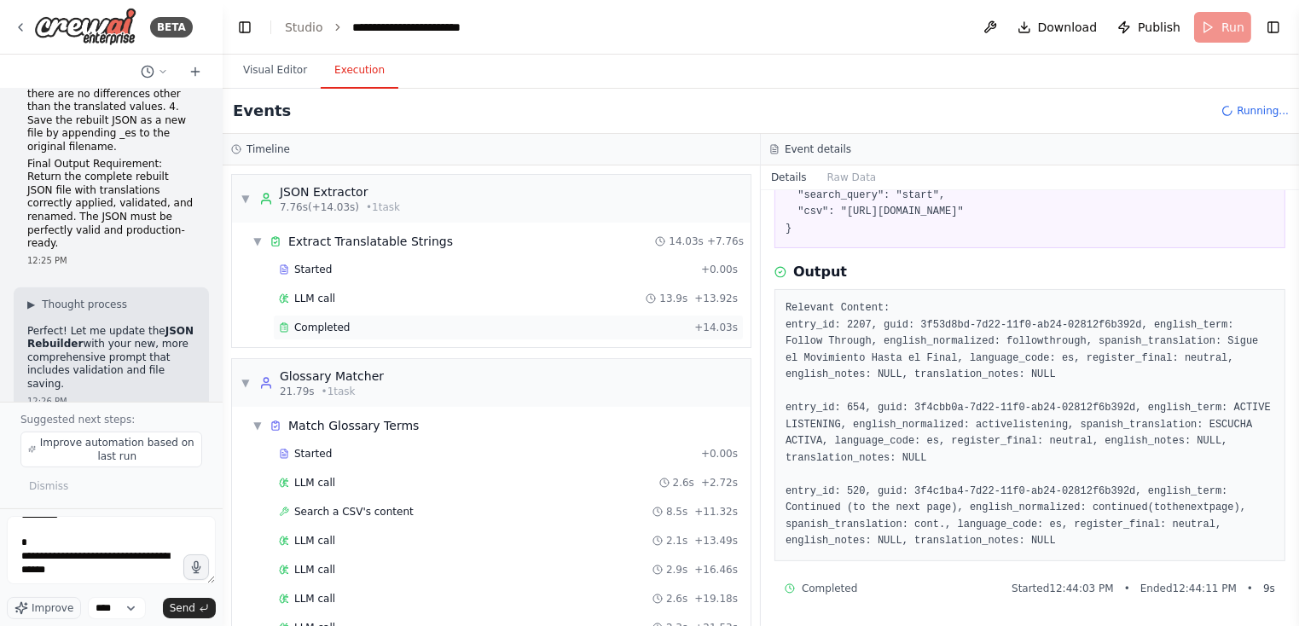
click at [331, 322] on span "Completed" at bounding box center [321, 328] width 55 height 14
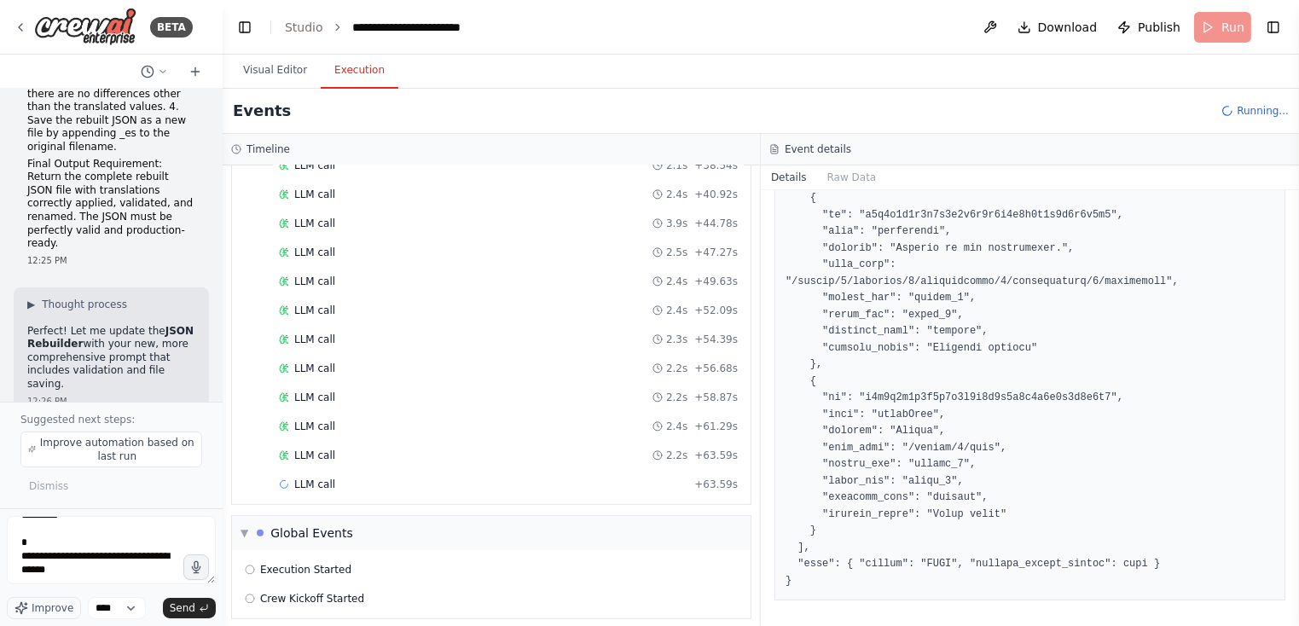
scroll to position [665, 0]
click at [300, 421] on span "LLM call" at bounding box center [314, 428] width 41 height 14
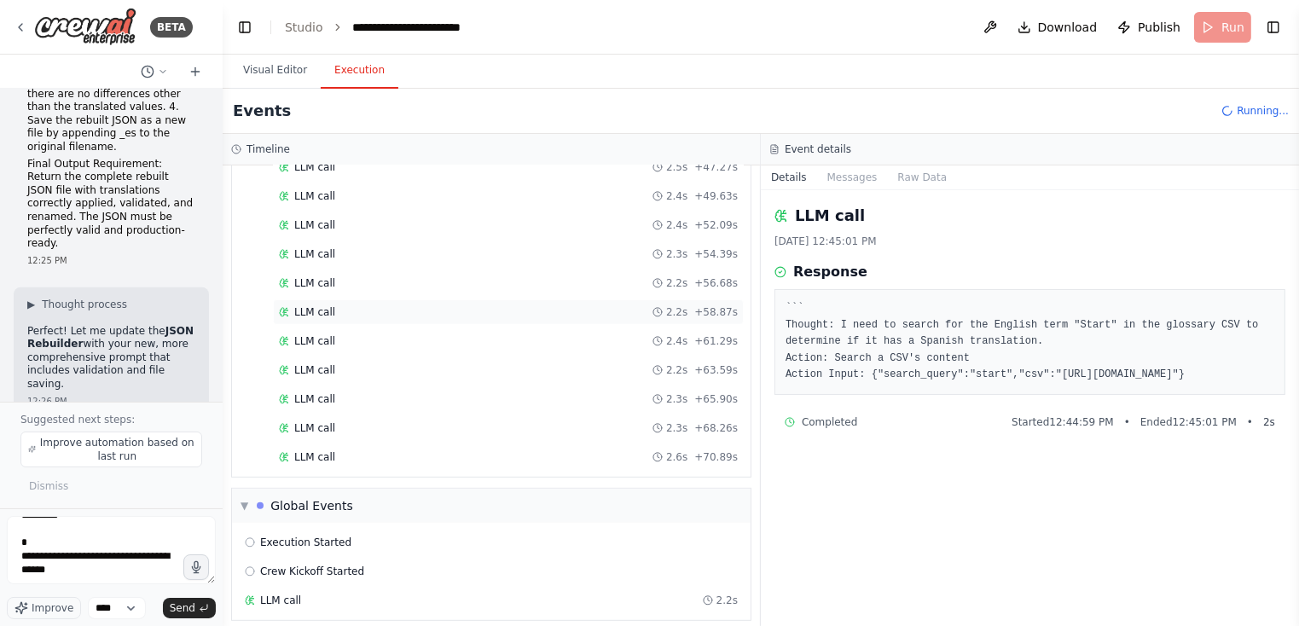
scroll to position [752, 0]
click at [666, 444] on div "LLM call 2.6s + 70.89s" at bounding box center [508, 457] width 471 height 26
click at [686, 392] on span "2.3s" at bounding box center [676, 399] width 21 height 14
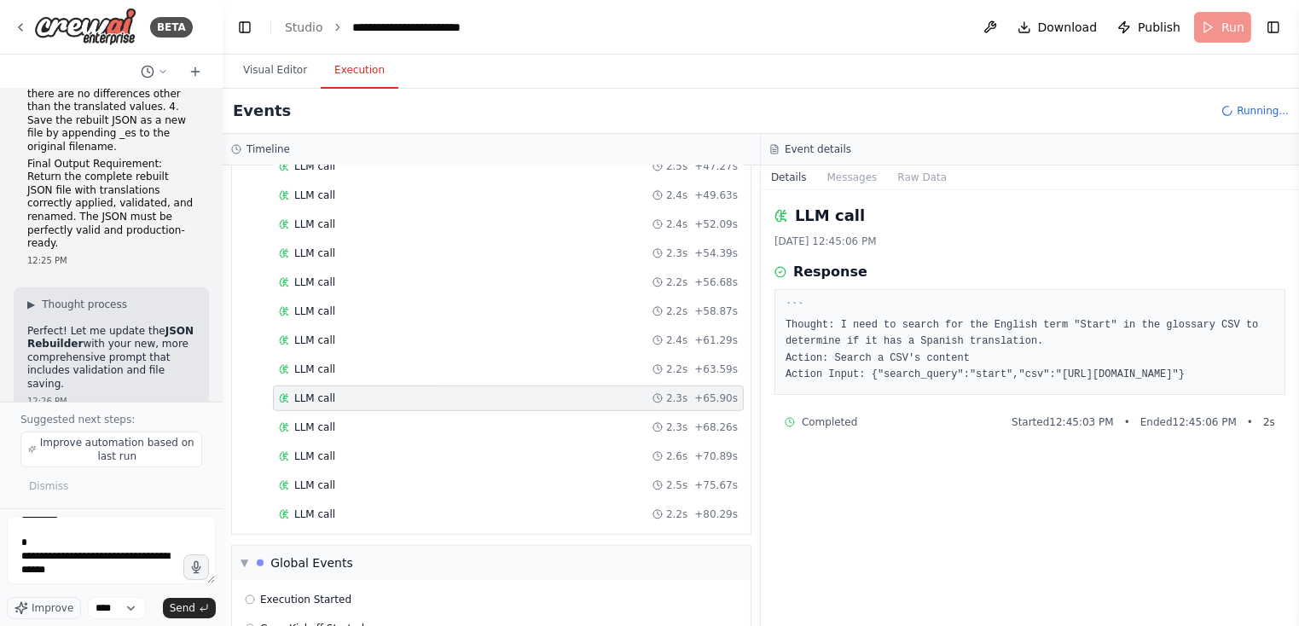
click at [667, 343] on div "Started + 0.00s LLM call 2.6s + 2.72s Search a CSV's content 8.5s + 11.32s LLM …" at bounding box center [498, 109] width 505 height 841
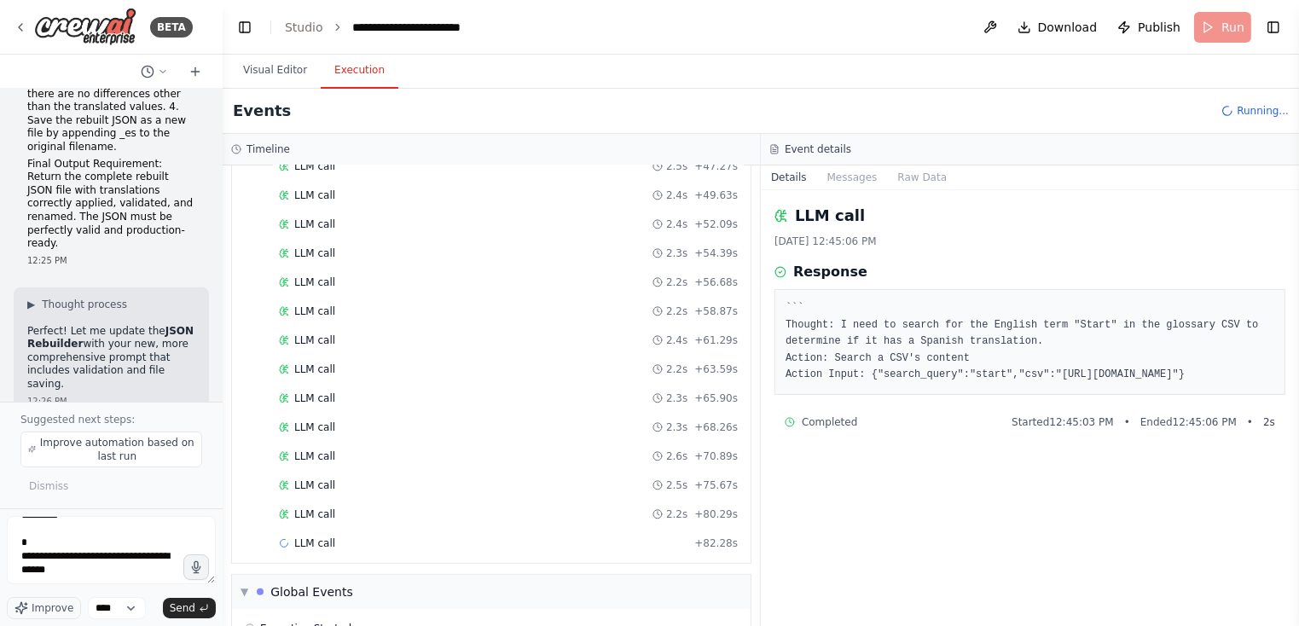
scroll to position [0, 0]
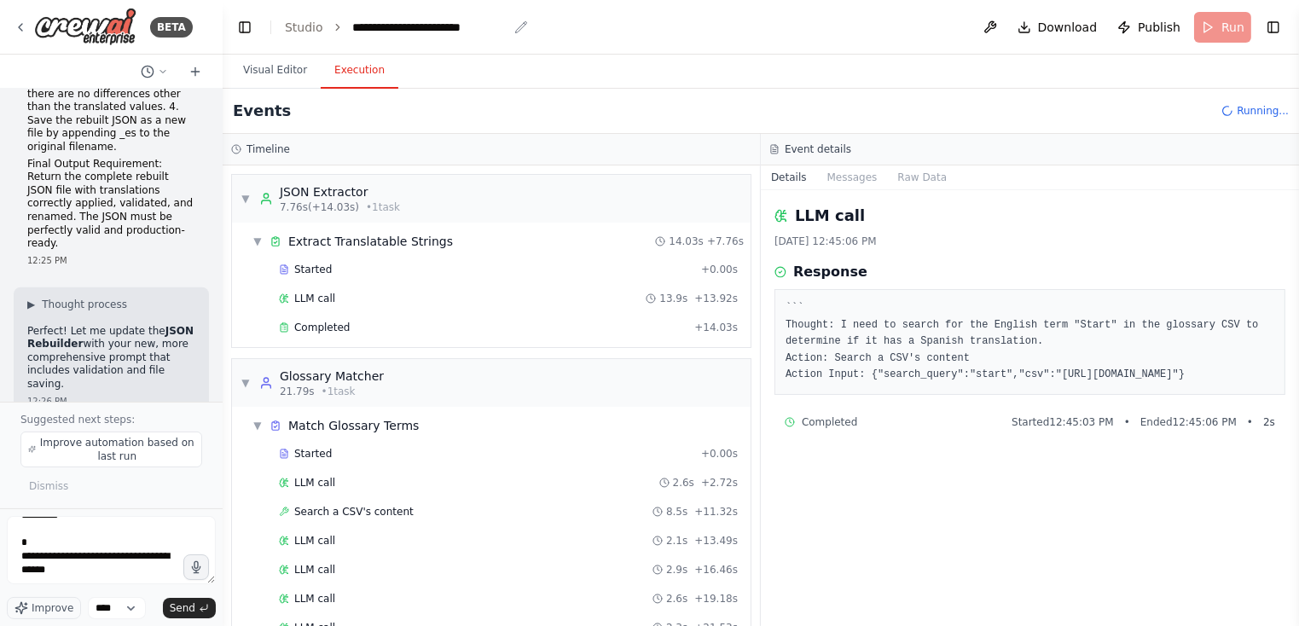
click at [410, 31] on div "**********" at bounding box center [429, 27] width 155 height 17
click at [301, 28] on link "Studio" at bounding box center [304, 27] width 38 height 14
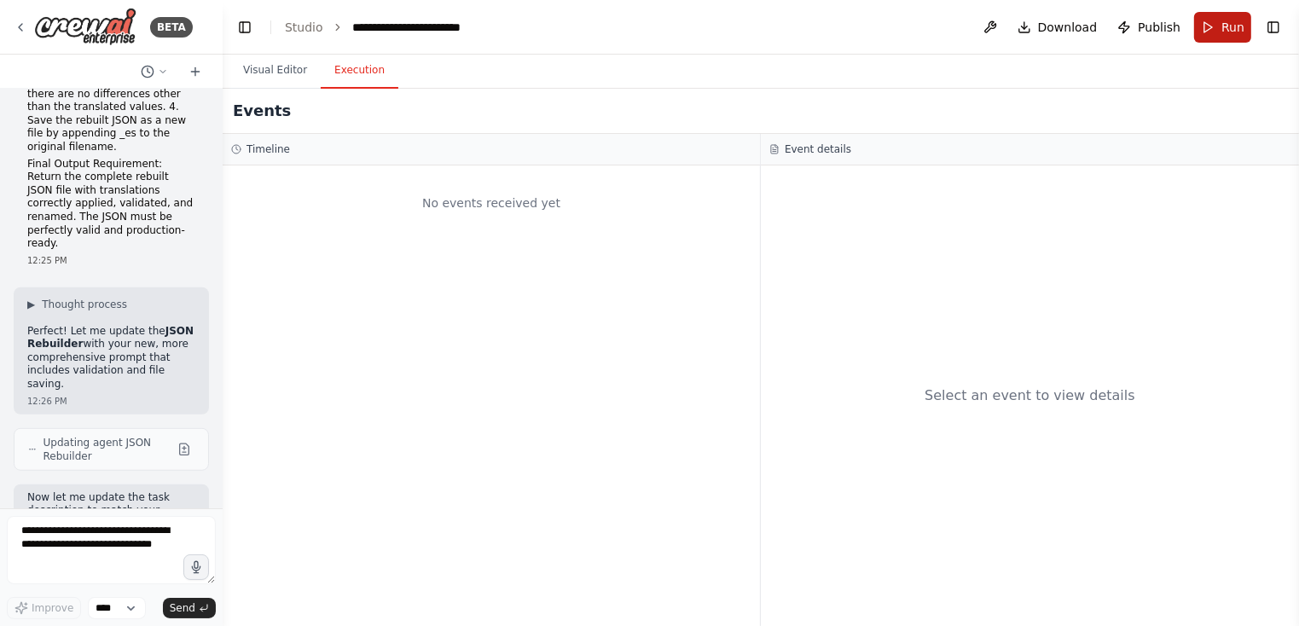
click at [1217, 29] on button "Run" at bounding box center [1222, 27] width 57 height 31
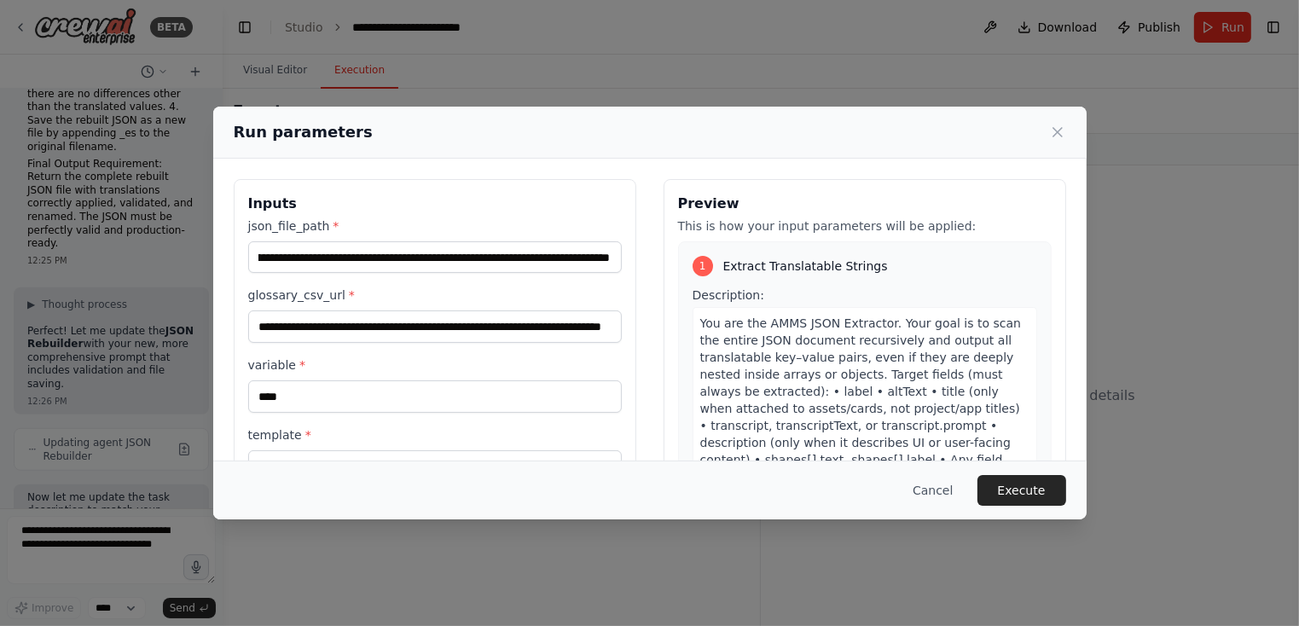
scroll to position [0, 253]
click at [1014, 492] on button "Execute" at bounding box center [1022, 490] width 89 height 31
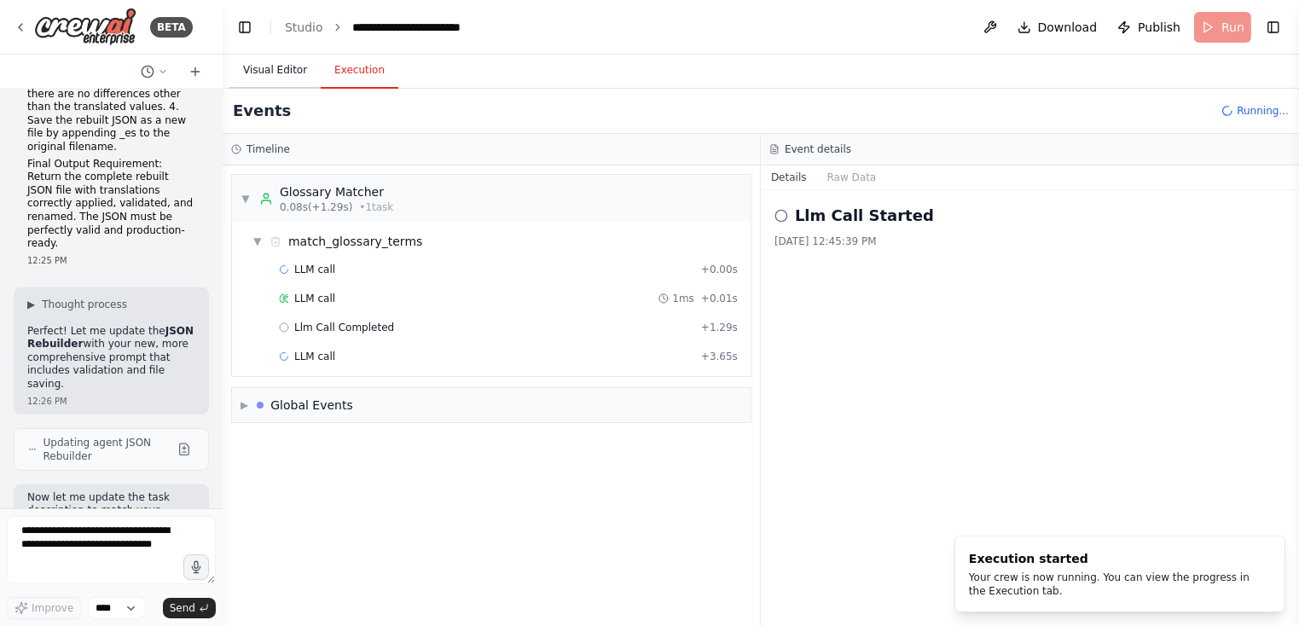
click at [265, 66] on button "Visual Editor" at bounding box center [275, 71] width 91 height 36
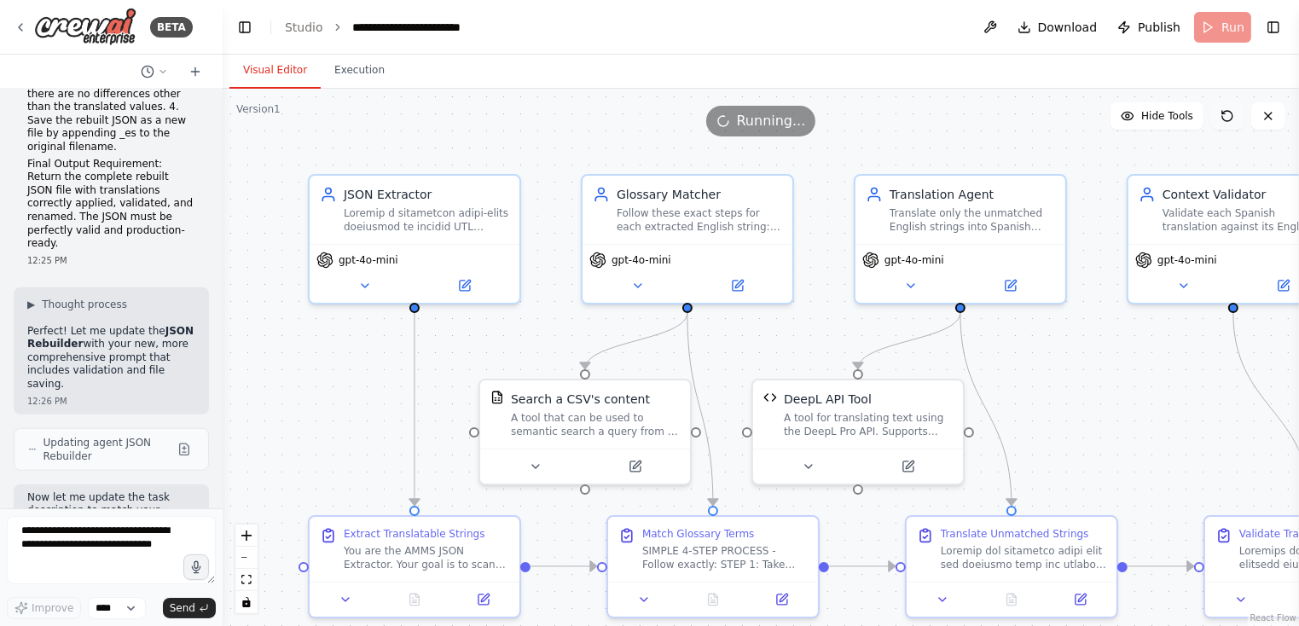
click at [1224, 114] on icon at bounding box center [1228, 116] width 14 height 14
click at [299, 26] on link "Studio" at bounding box center [304, 27] width 38 height 14
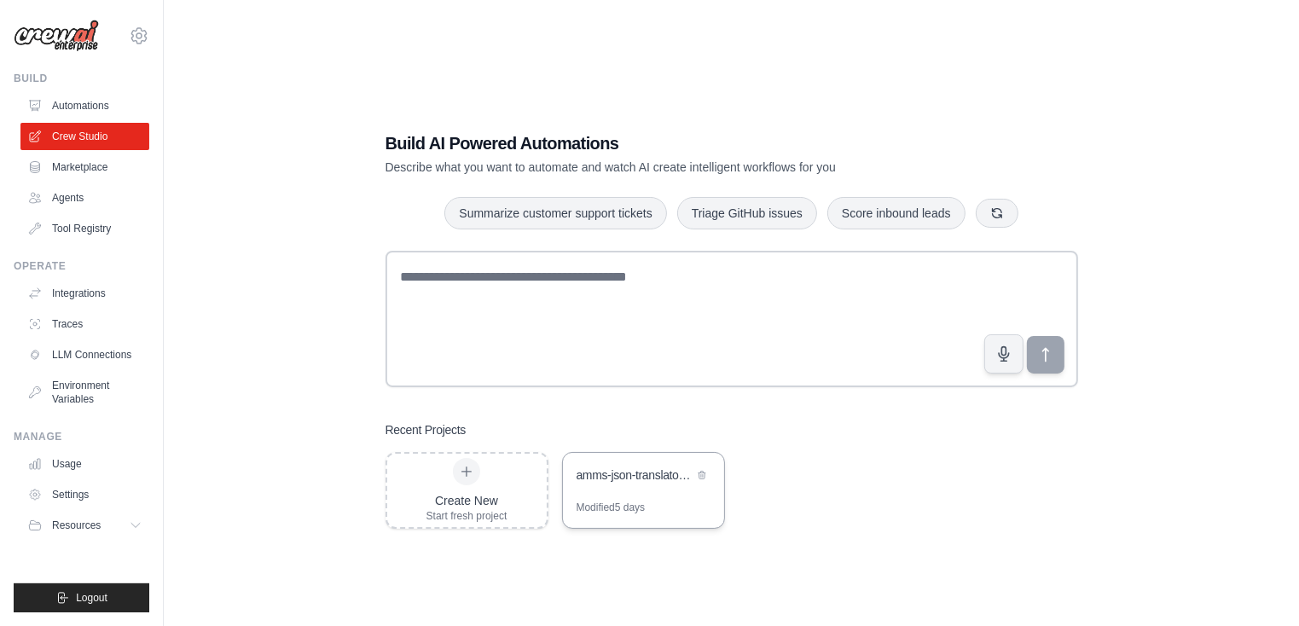
click at [625, 472] on div "amms-json-translator-crew" at bounding box center [635, 475] width 117 height 17
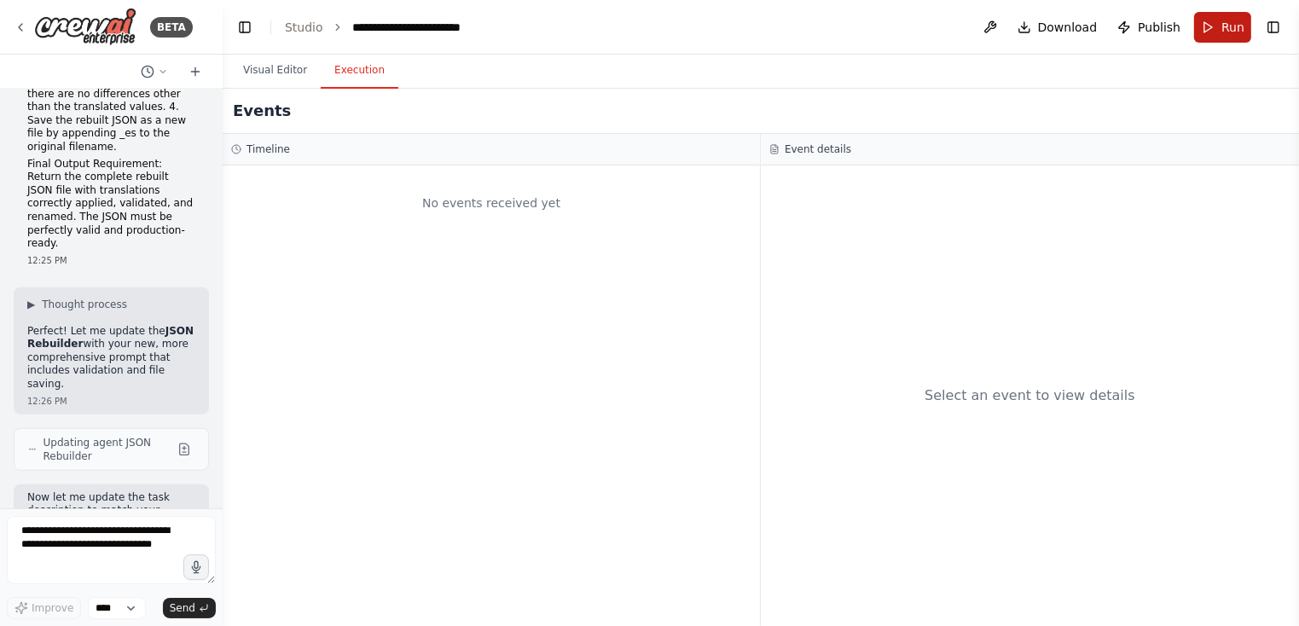
click at [1221, 27] on button "Run" at bounding box center [1222, 27] width 57 height 31
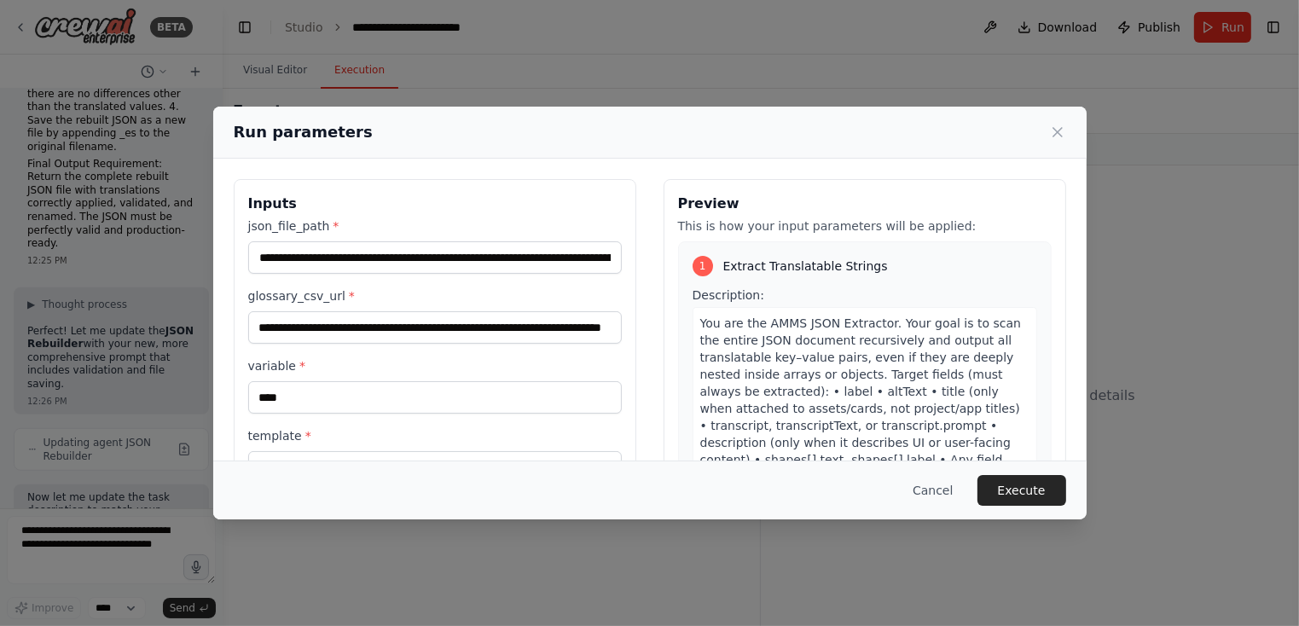
click at [1021, 486] on button "Execute" at bounding box center [1022, 490] width 89 height 31
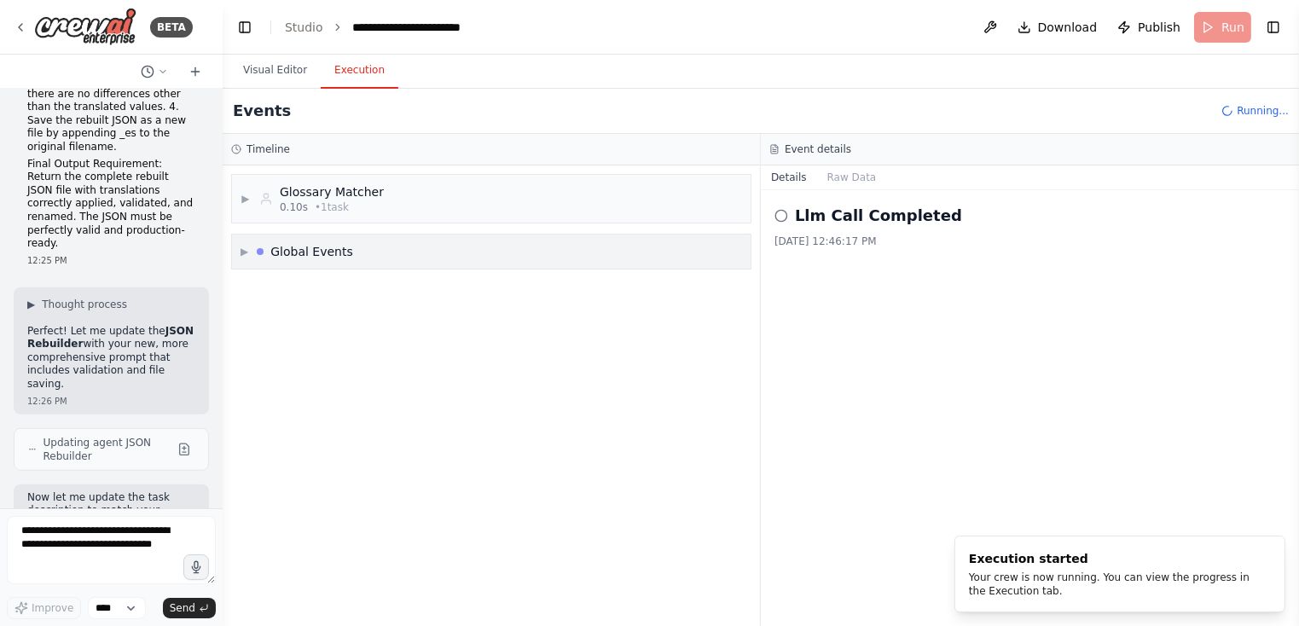
click at [245, 248] on span "▶" at bounding box center [245, 252] width 8 height 14
click at [243, 196] on span "▶" at bounding box center [246, 199] width 10 height 14
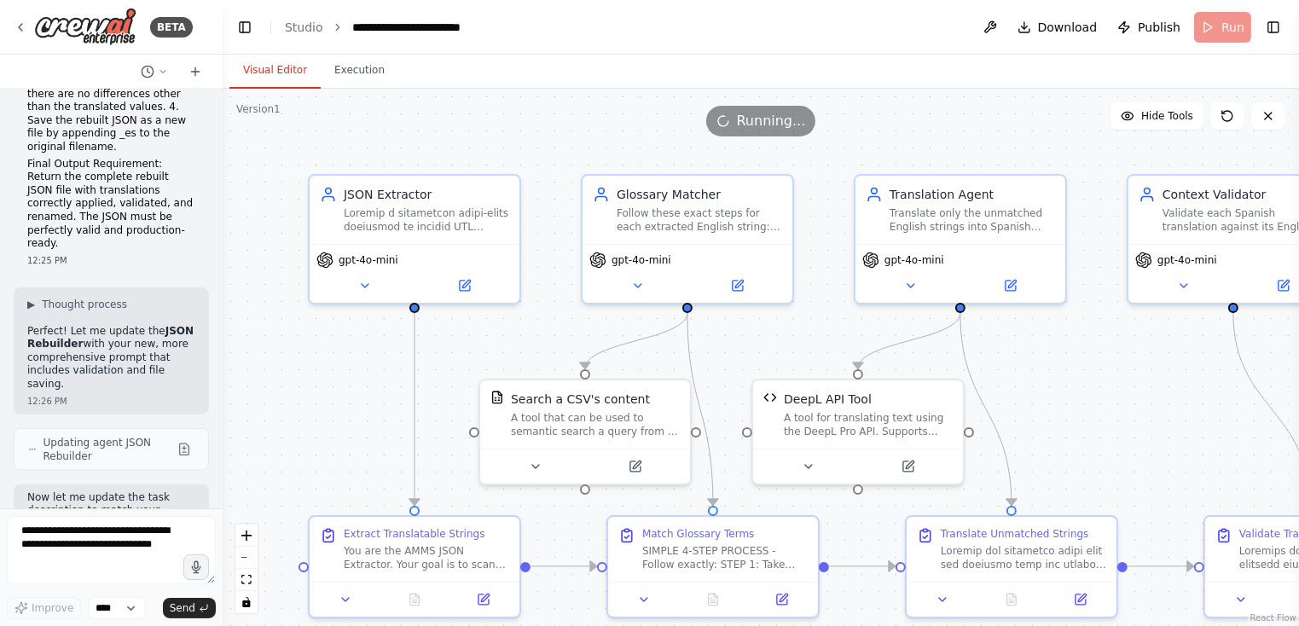
click at [273, 73] on button "Visual Editor" at bounding box center [275, 71] width 91 height 36
click at [307, 27] on link "Studio" at bounding box center [304, 27] width 38 height 14
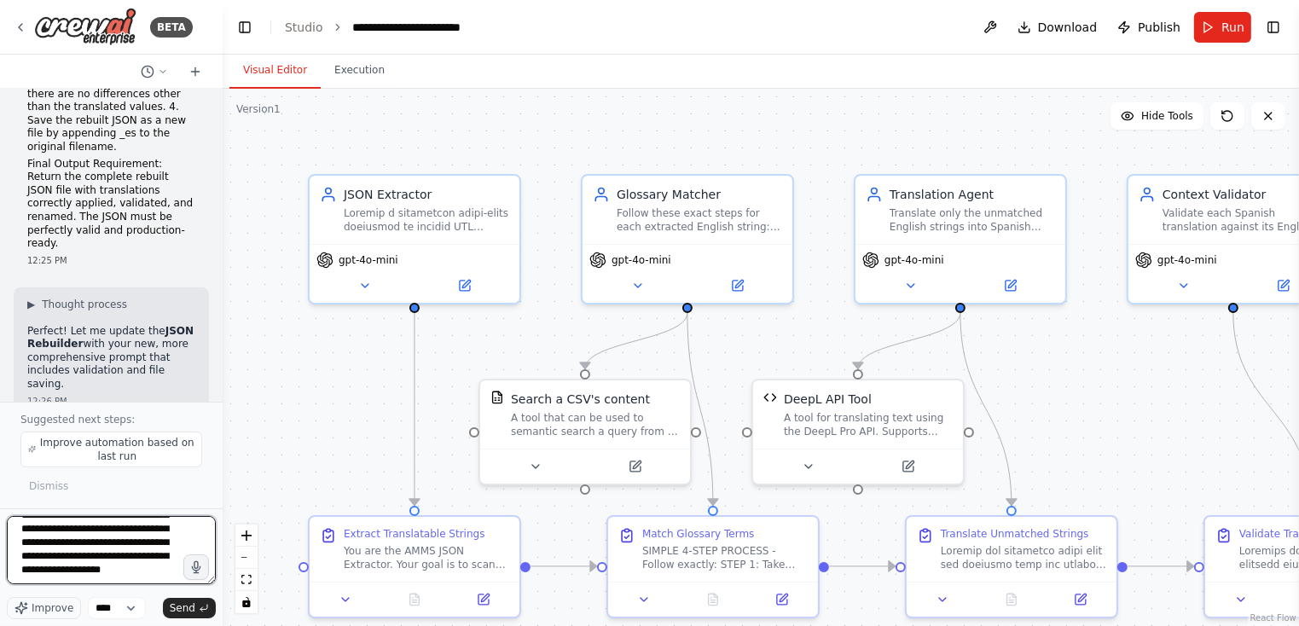
scroll to position [75, 0]
type textarea "**********"
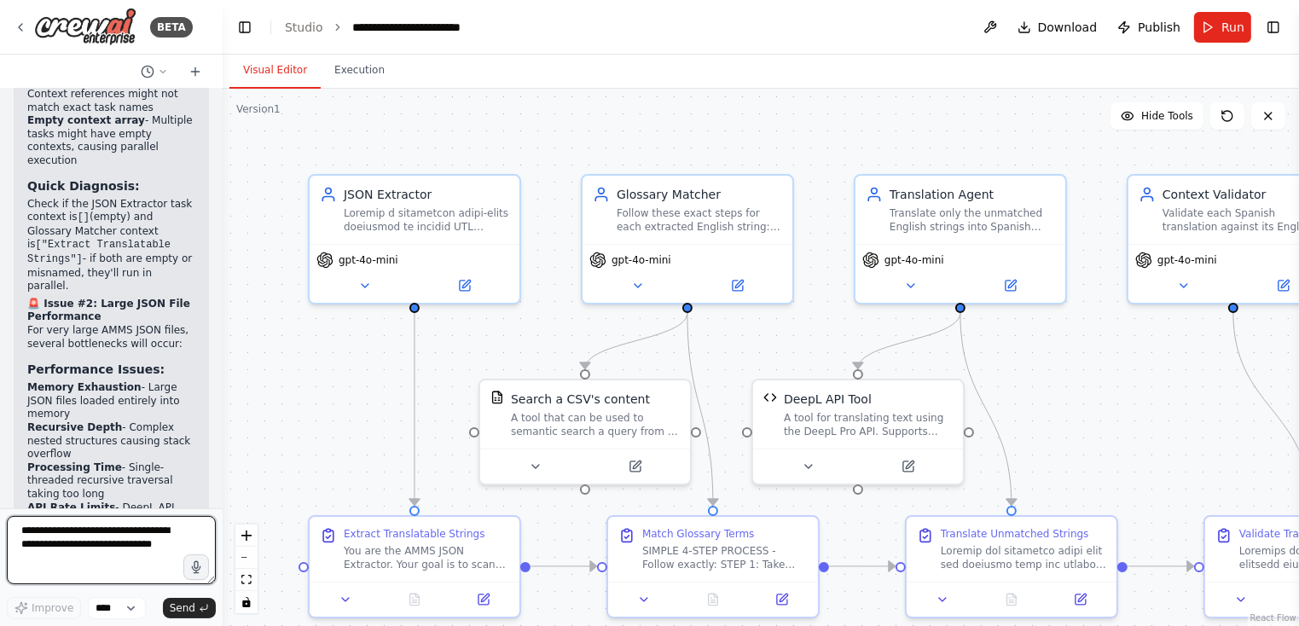
scroll to position [42207, 0]
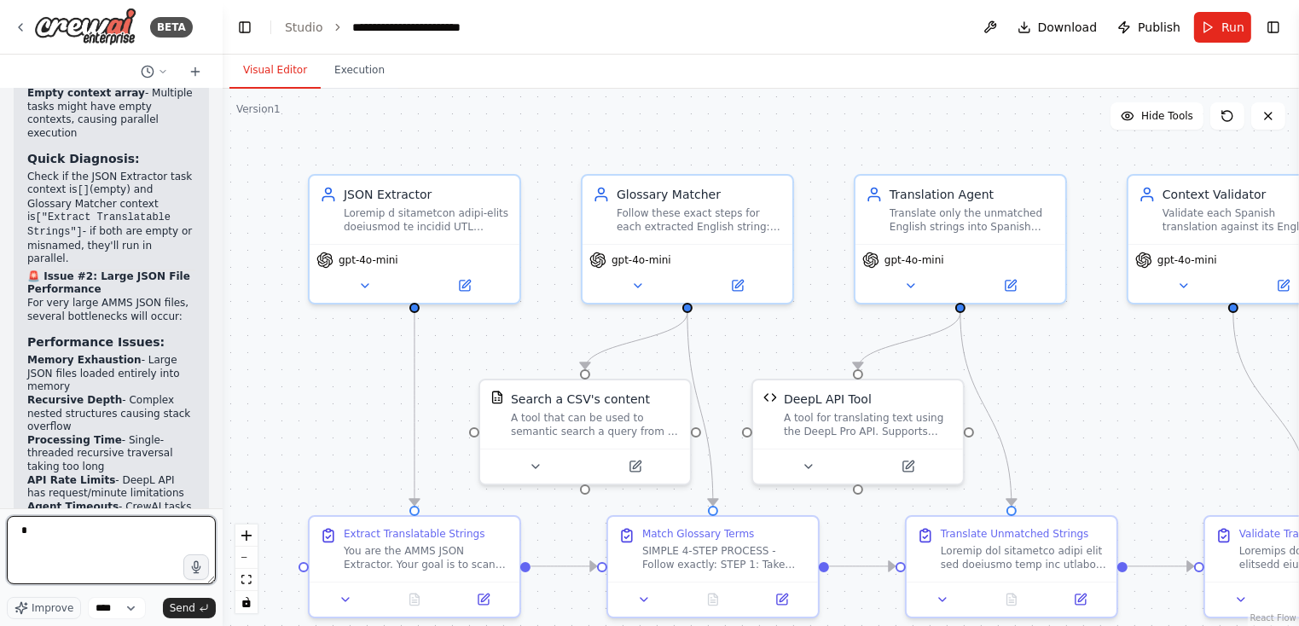
type textarea "*"
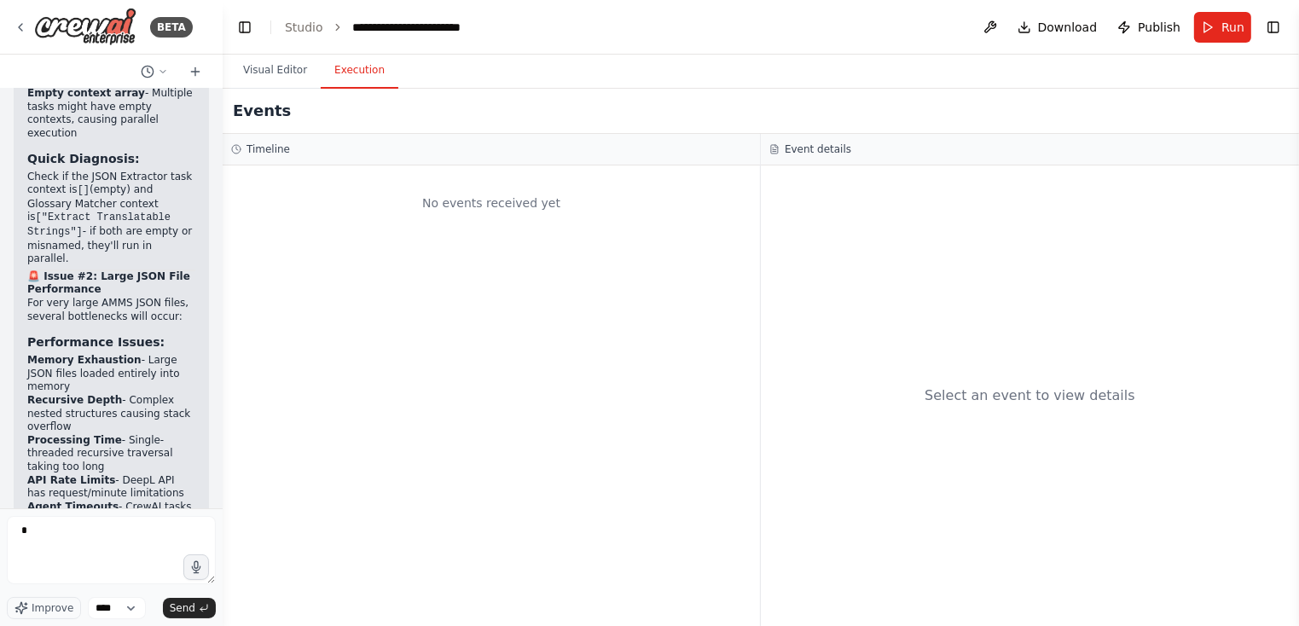
click at [360, 73] on button "Execution" at bounding box center [360, 71] width 78 height 36
click at [1213, 26] on button "Run" at bounding box center [1222, 27] width 57 height 31
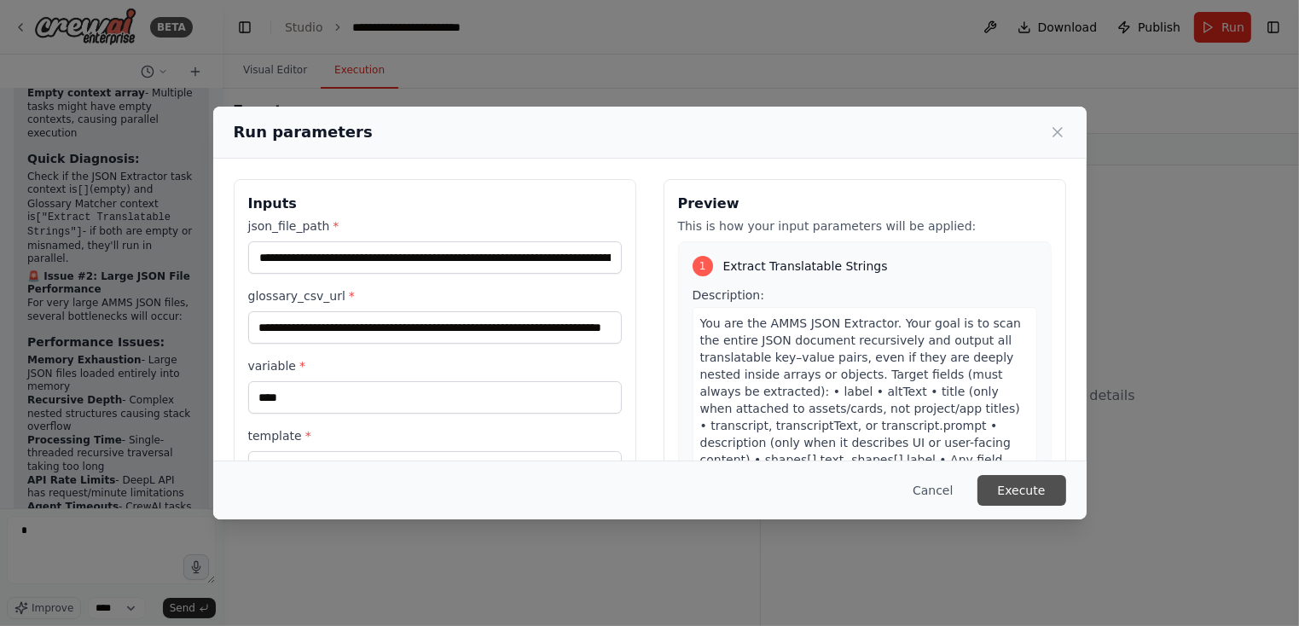
click at [1023, 491] on button "Execute" at bounding box center [1022, 490] width 89 height 31
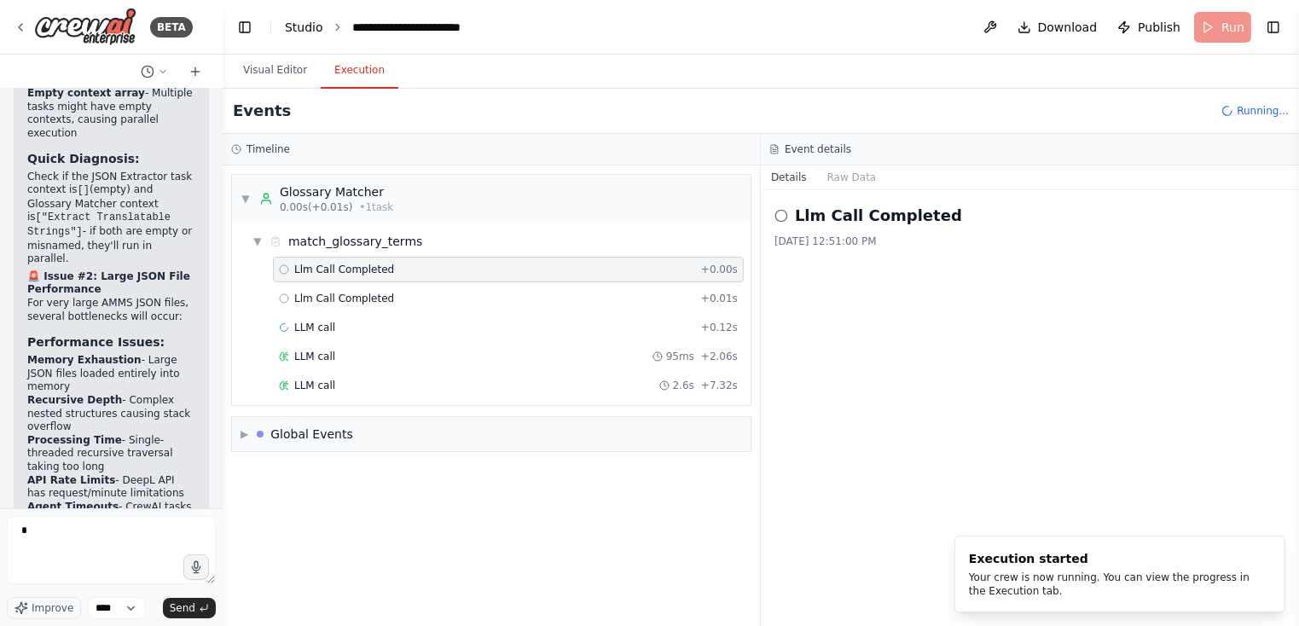
click at [303, 29] on link "Studio" at bounding box center [304, 27] width 38 height 14
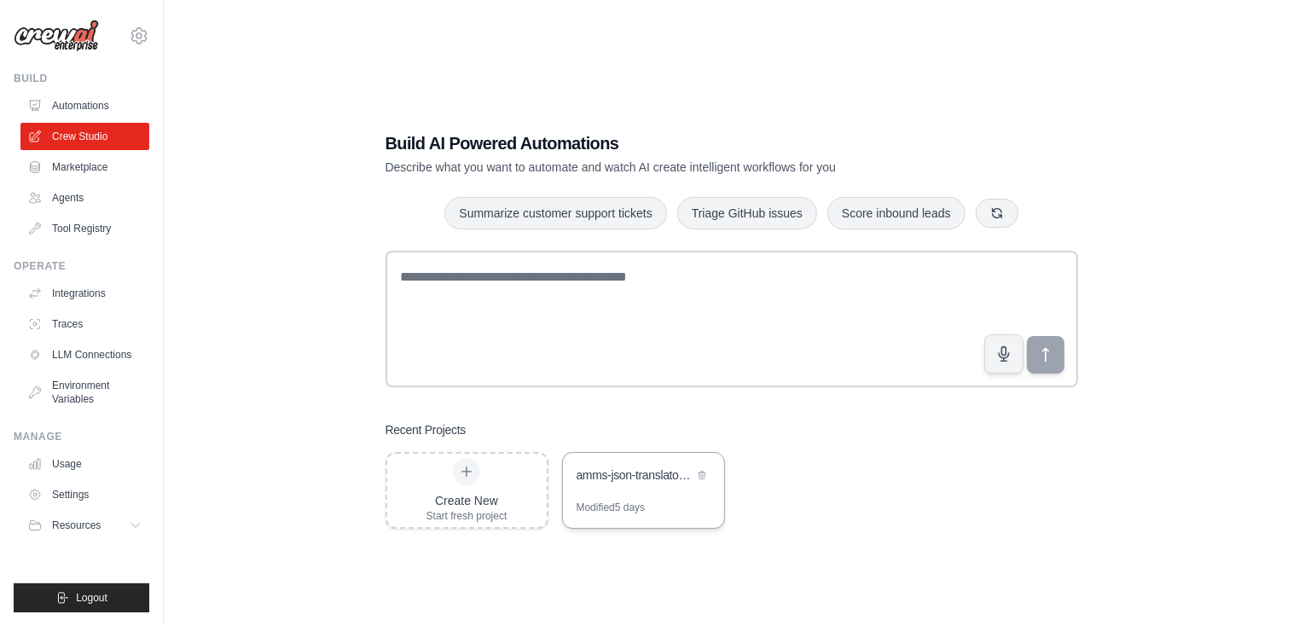
click at [629, 481] on div "amms-json-translator-crew" at bounding box center [635, 475] width 117 height 17
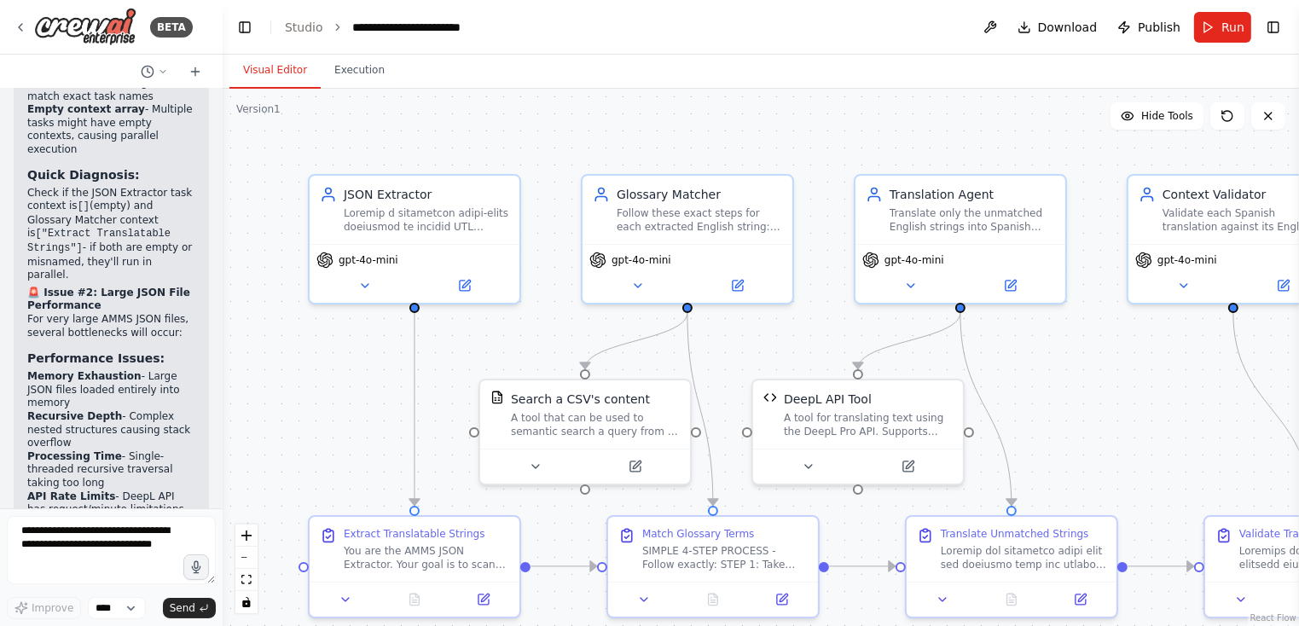
scroll to position [42207, 0]
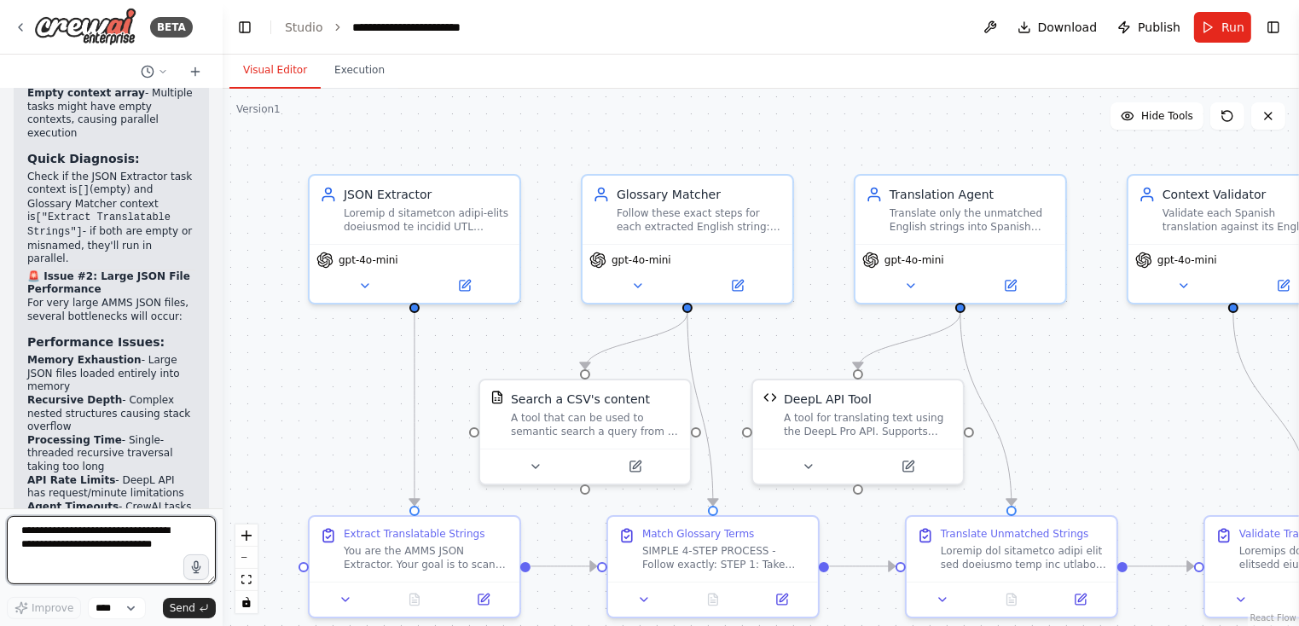
click at [80, 530] on textarea at bounding box center [111, 550] width 209 height 68
type textarea "**********"
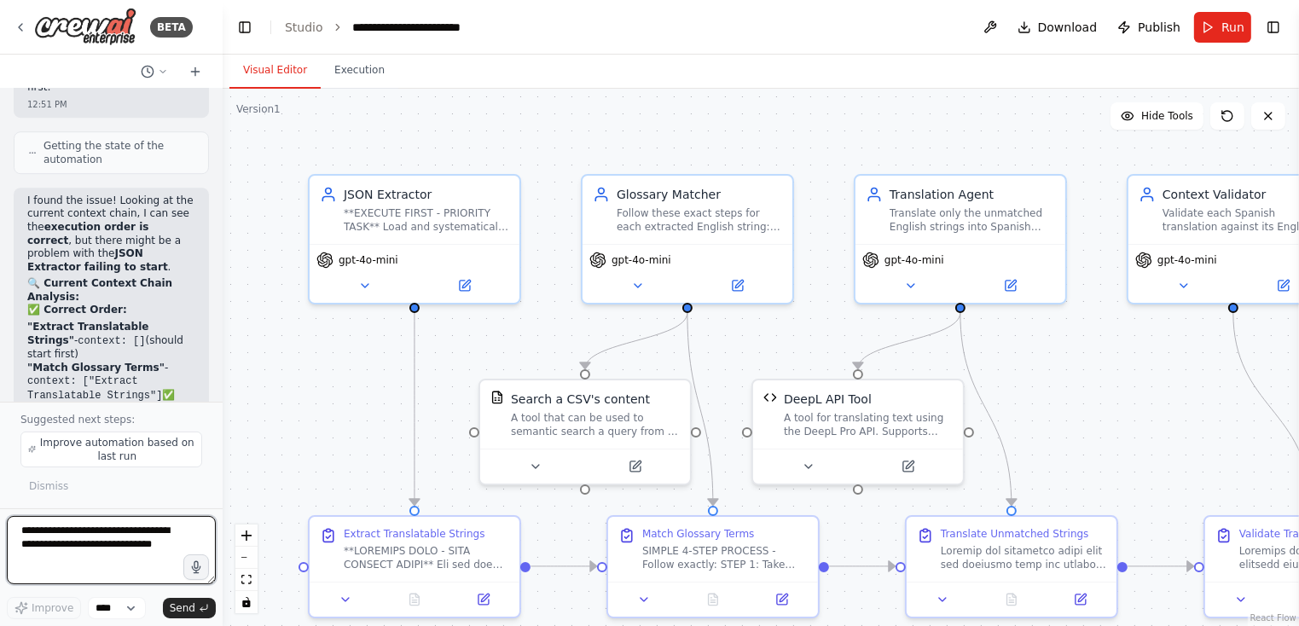
scroll to position [44153, 0]
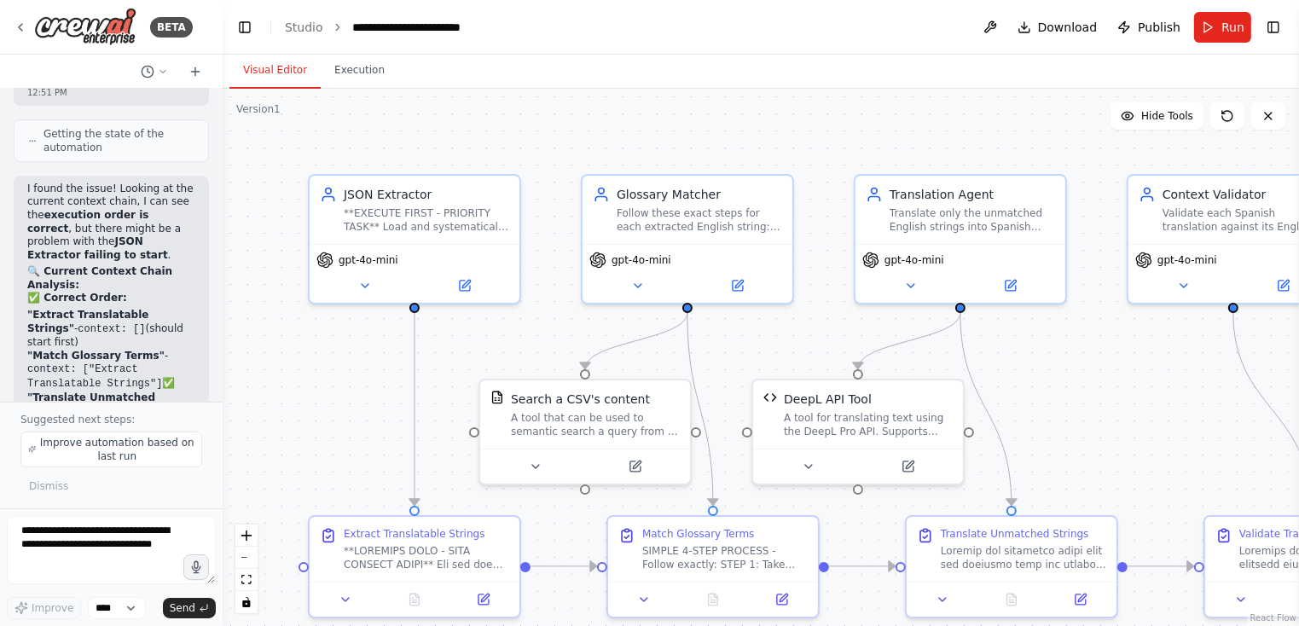
click at [107, 454] on span "Improve automation based on last run" at bounding box center [116, 449] width 155 height 27
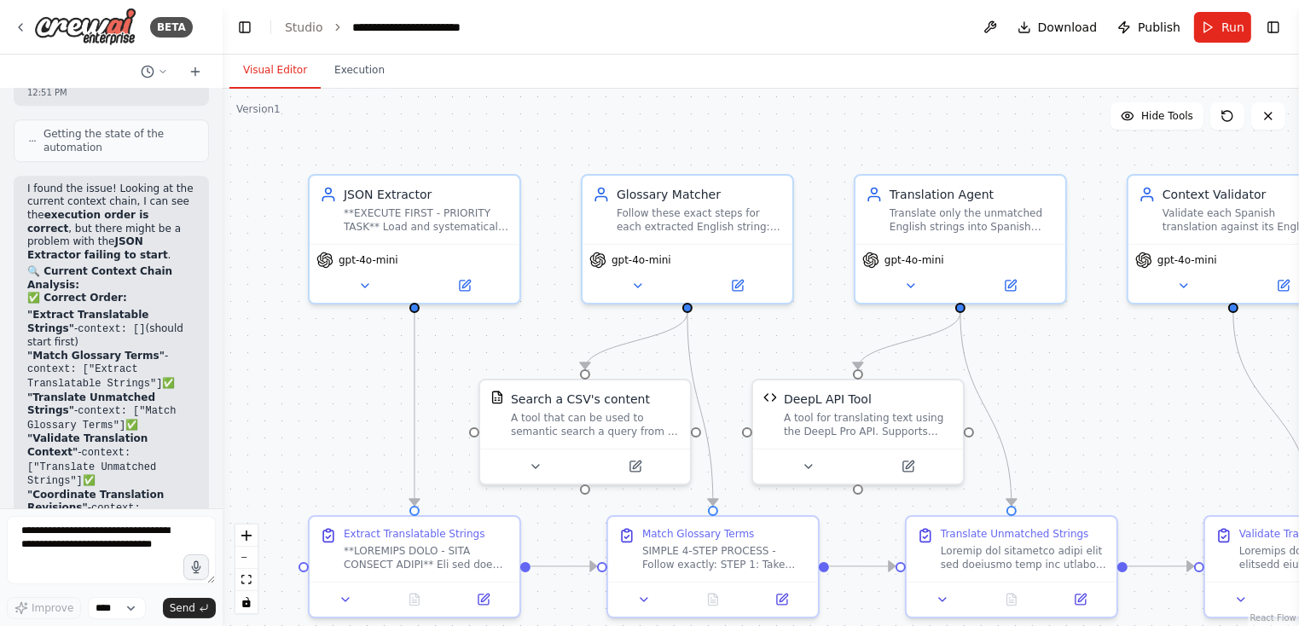
scroll to position [44232, 0]
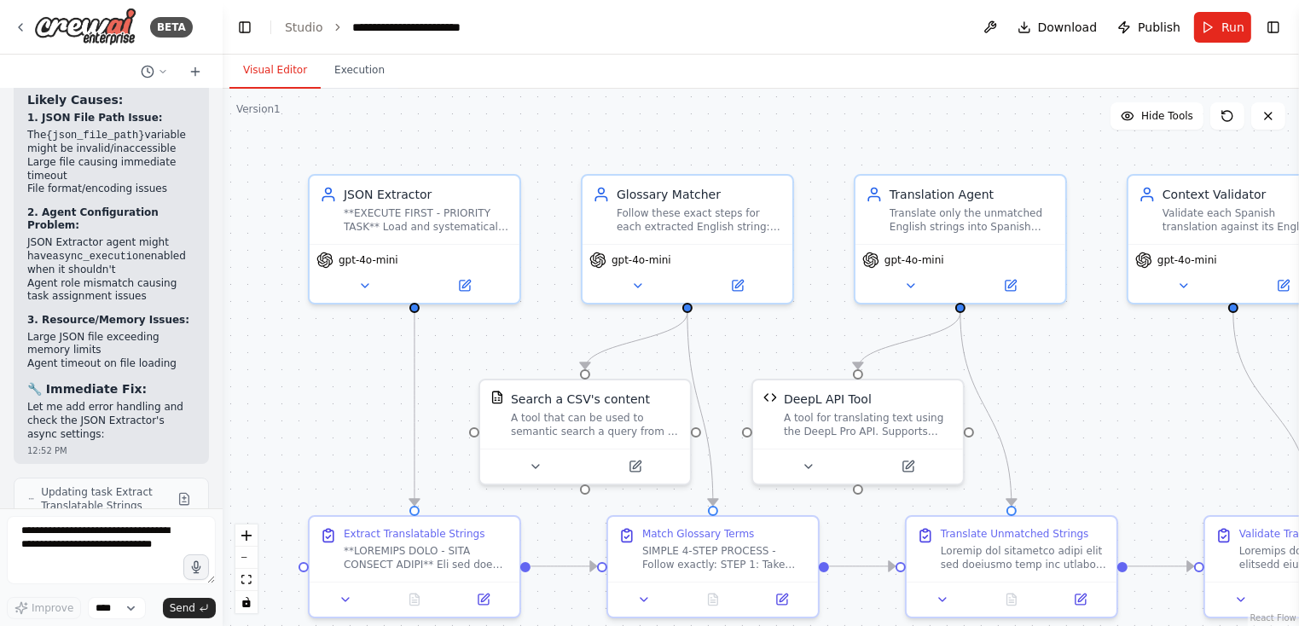
click at [223, 305] on div ".deletable-edge-delete-btn { width: 20px; height: 20px; border: 0px solid #ffff…" at bounding box center [761, 358] width 1077 height 538
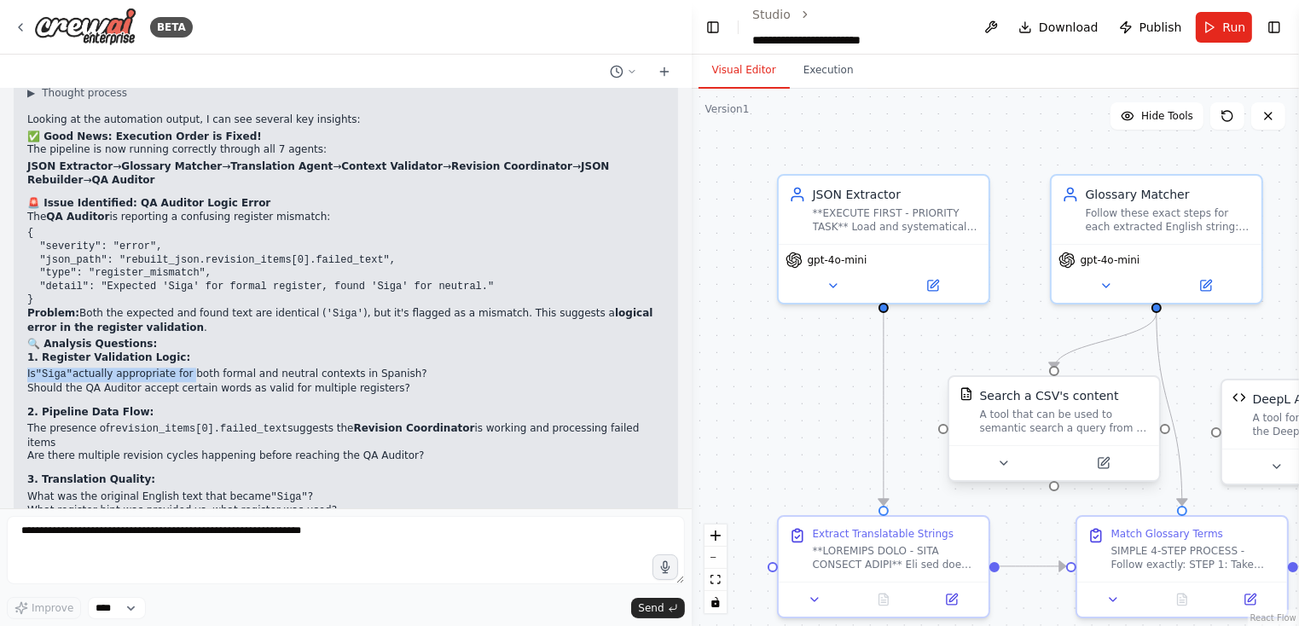
drag, startPoint x: 220, startPoint y: 305, endPoint x: 979, endPoint y: 385, distance: 762.7
click at [979, 385] on div "BETA Hello! I'm the CrewAI assistant. What kind of automation do you want to bu…" at bounding box center [649, 313] width 1299 height 626
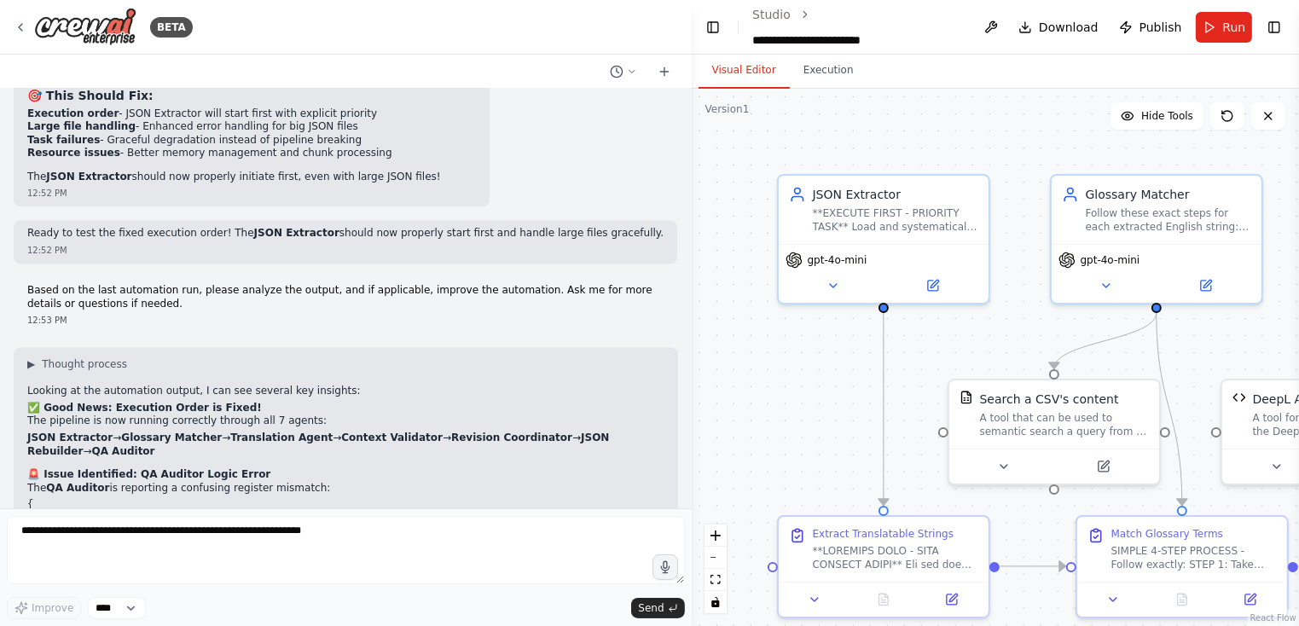
scroll to position [29712, 0]
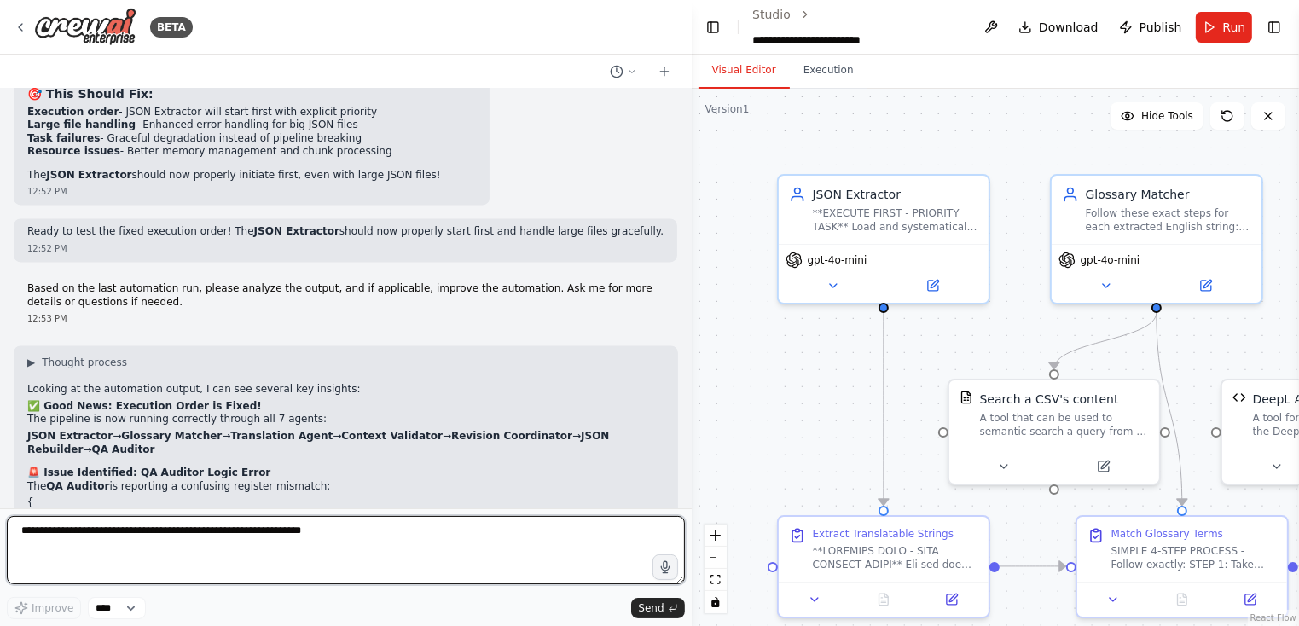
click at [265, 537] on textarea at bounding box center [346, 550] width 678 height 68
type textarea "*"
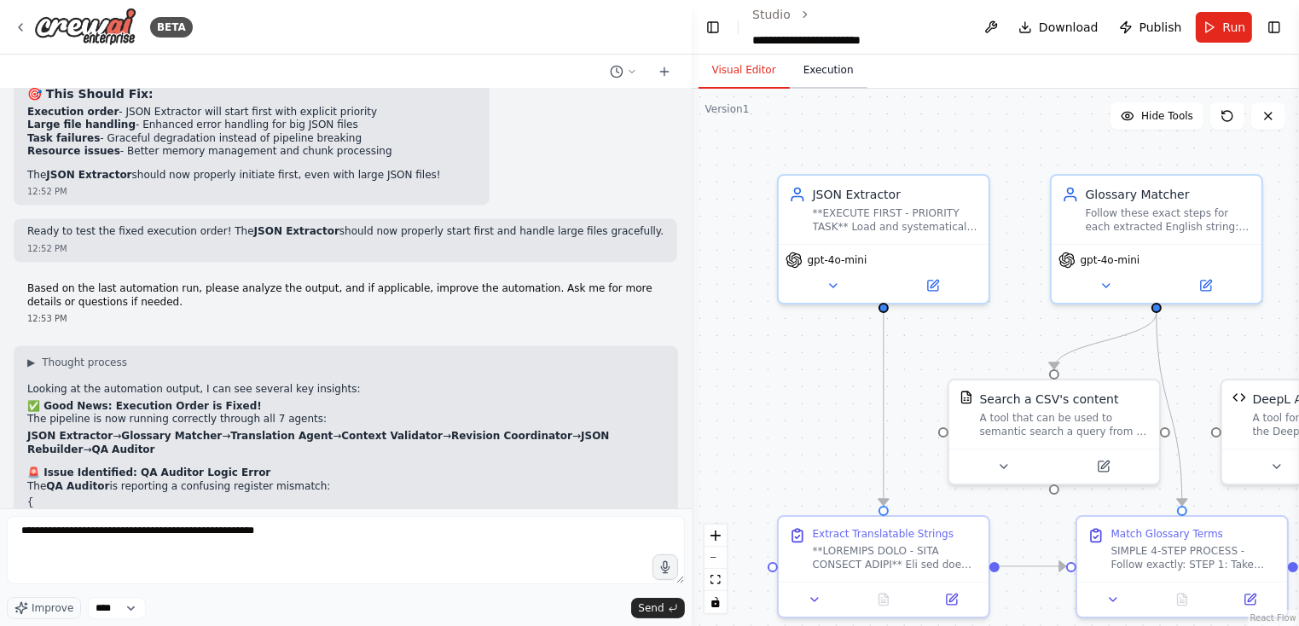
click at [828, 74] on button "Execution" at bounding box center [829, 71] width 78 height 36
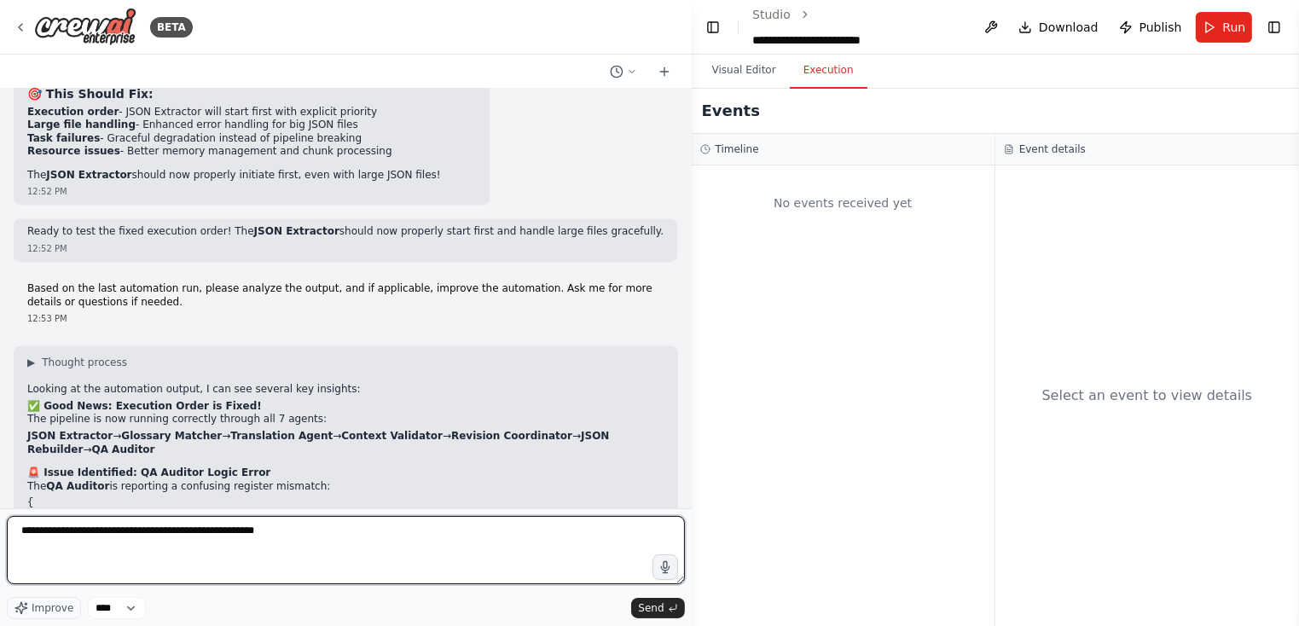
click at [314, 538] on textarea "**********" at bounding box center [346, 550] width 678 height 68
type textarea "**********"
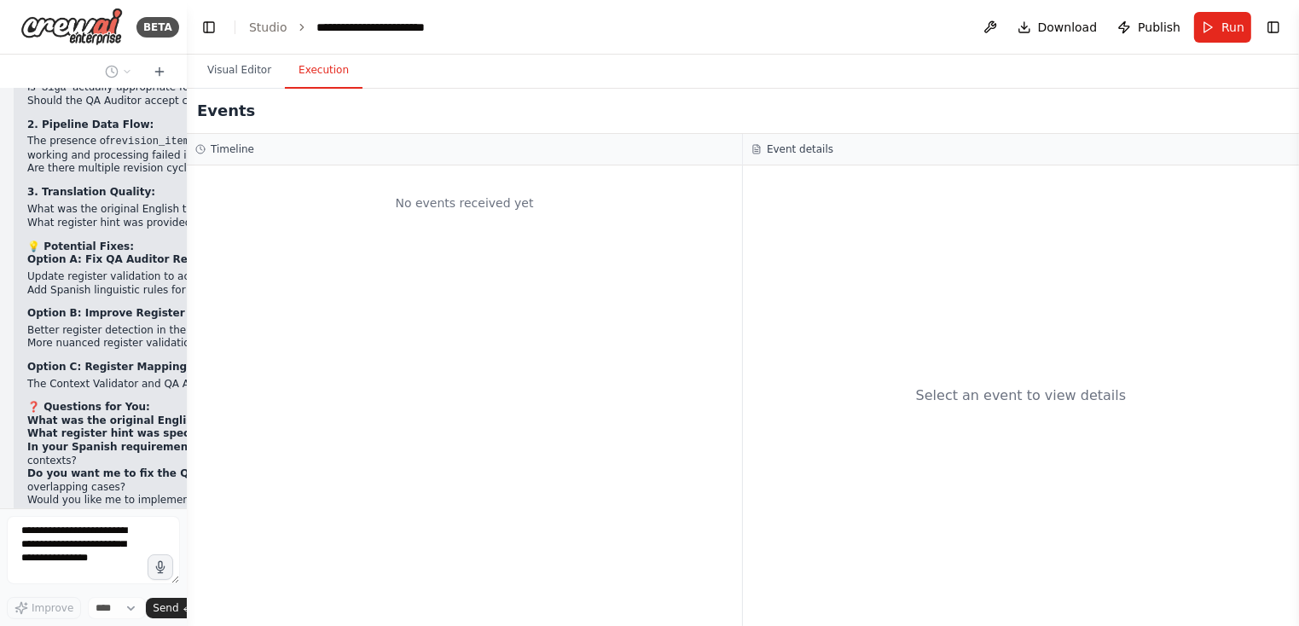
scroll to position [52428, 0]
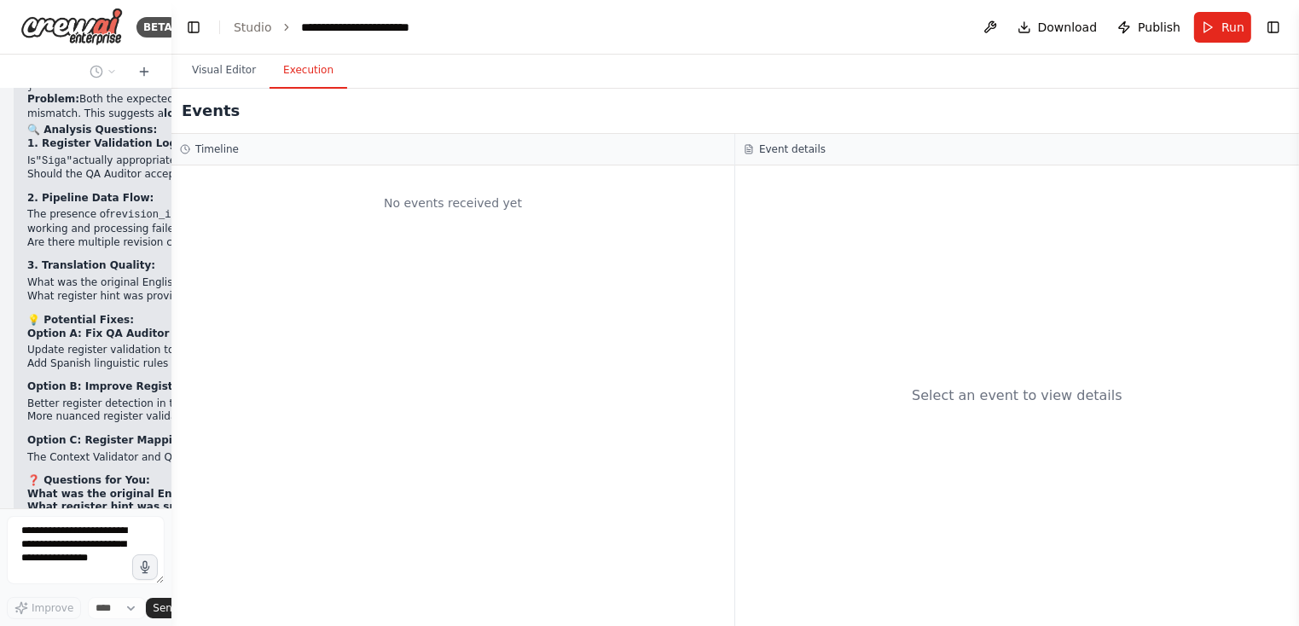
drag, startPoint x: 669, startPoint y: 285, endPoint x: 149, endPoint y: 261, distance: 520.2
click at [150, 262] on div "BETA Hello! I'm the CrewAI assistant. What kind of automation do you want to bu…" at bounding box center [85, 313] width 171 height 626
click at [1225, 32] on span "Run" at bounding box center [1233, 27] width 23 height 17
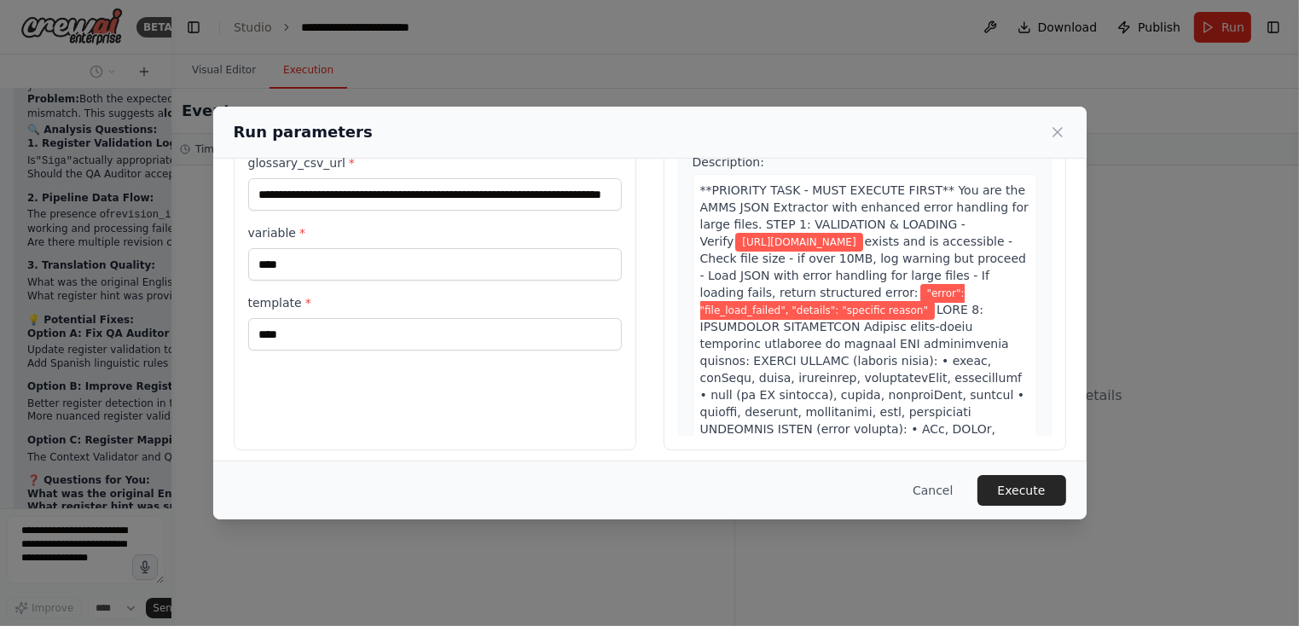
scroll to position [142, 0]
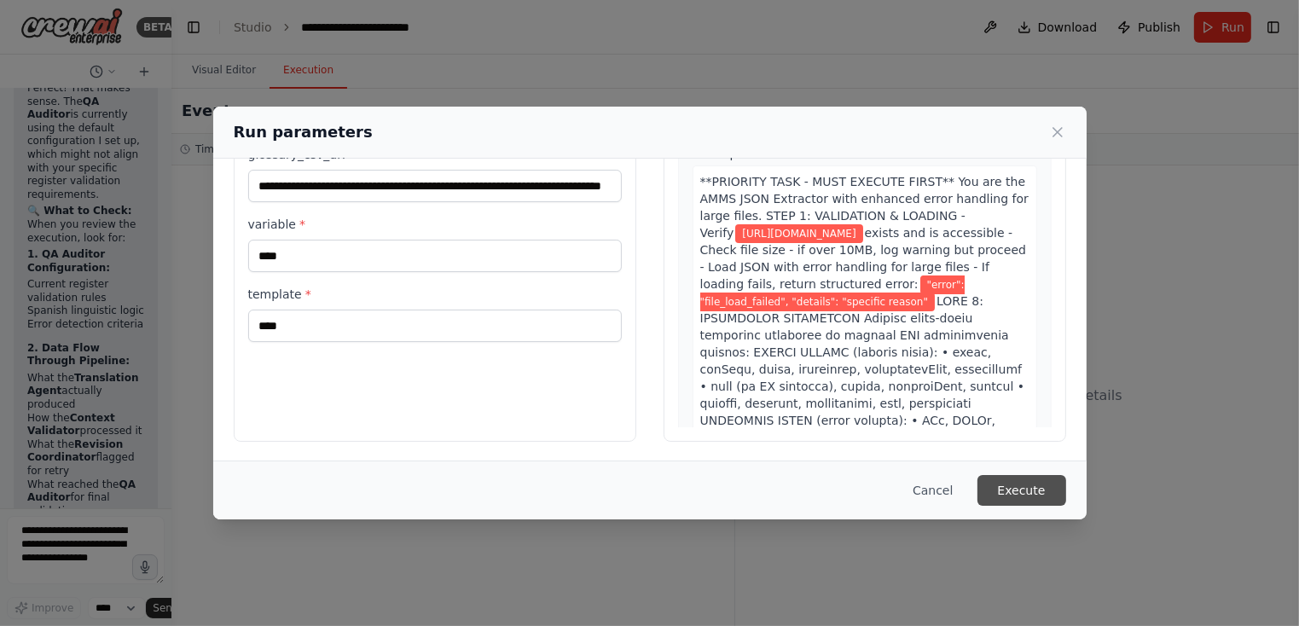
click at [1026, 489] on button "Execute" at bounding box center [1022, 490] width 89 height 31
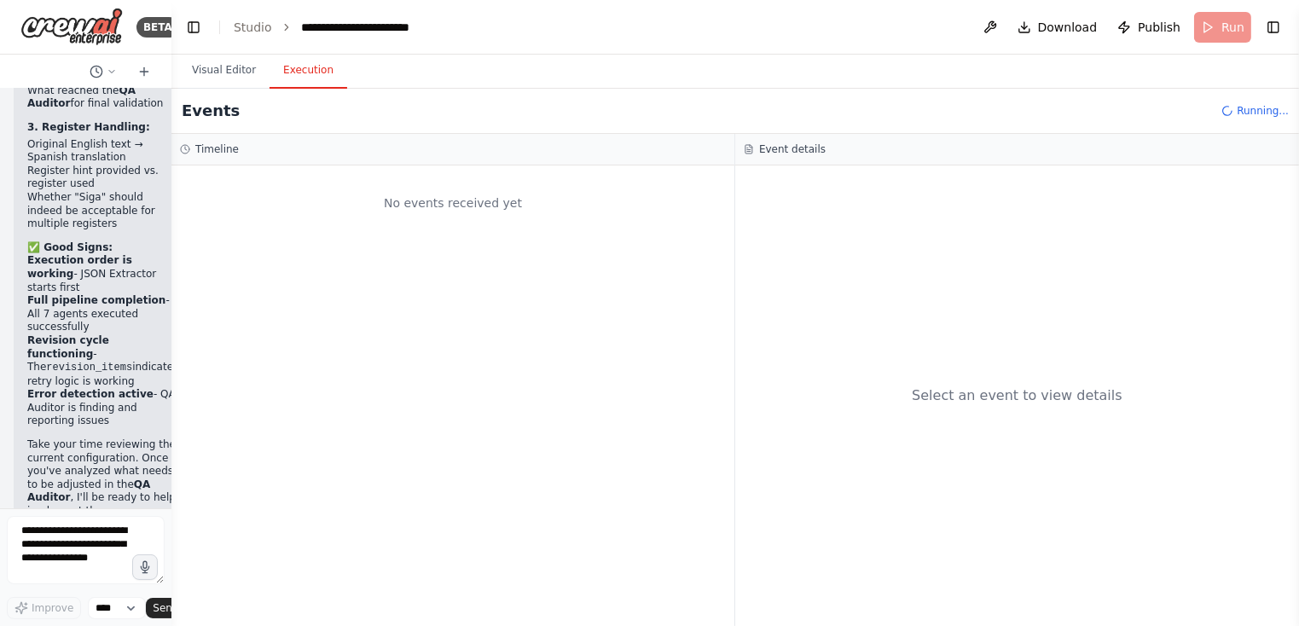
scroll to position [53492, 0]
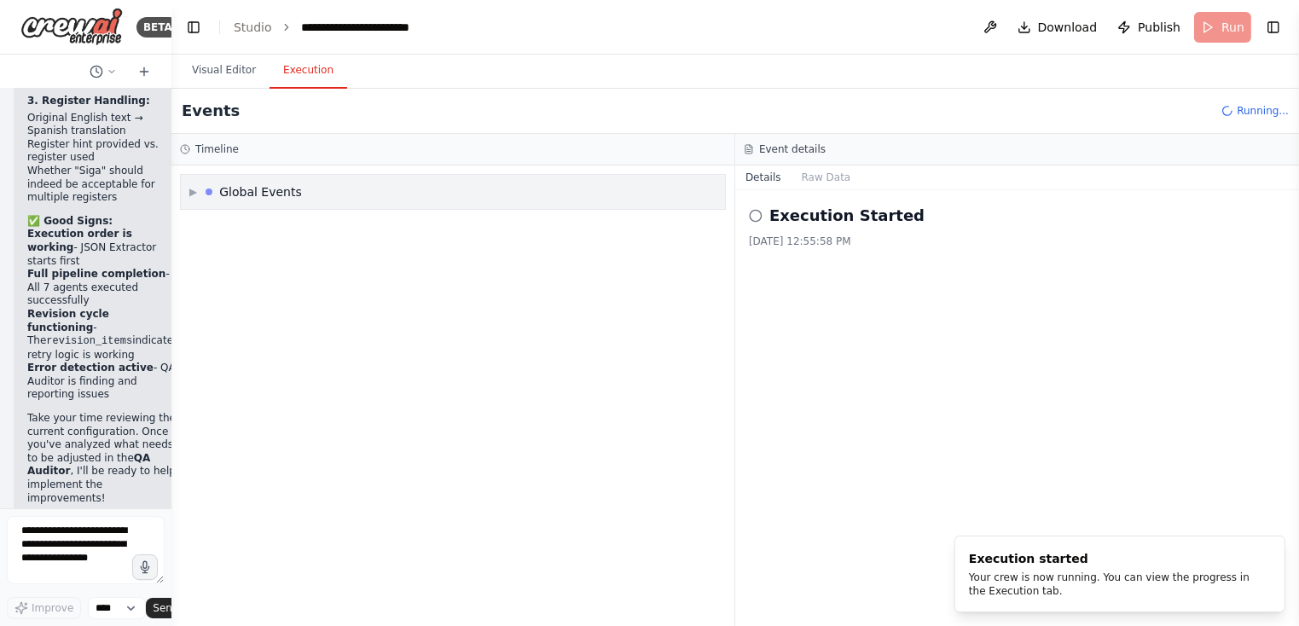
click at [191, 192] on span "▶" at bounding box center [193, 192] width 8 height 14
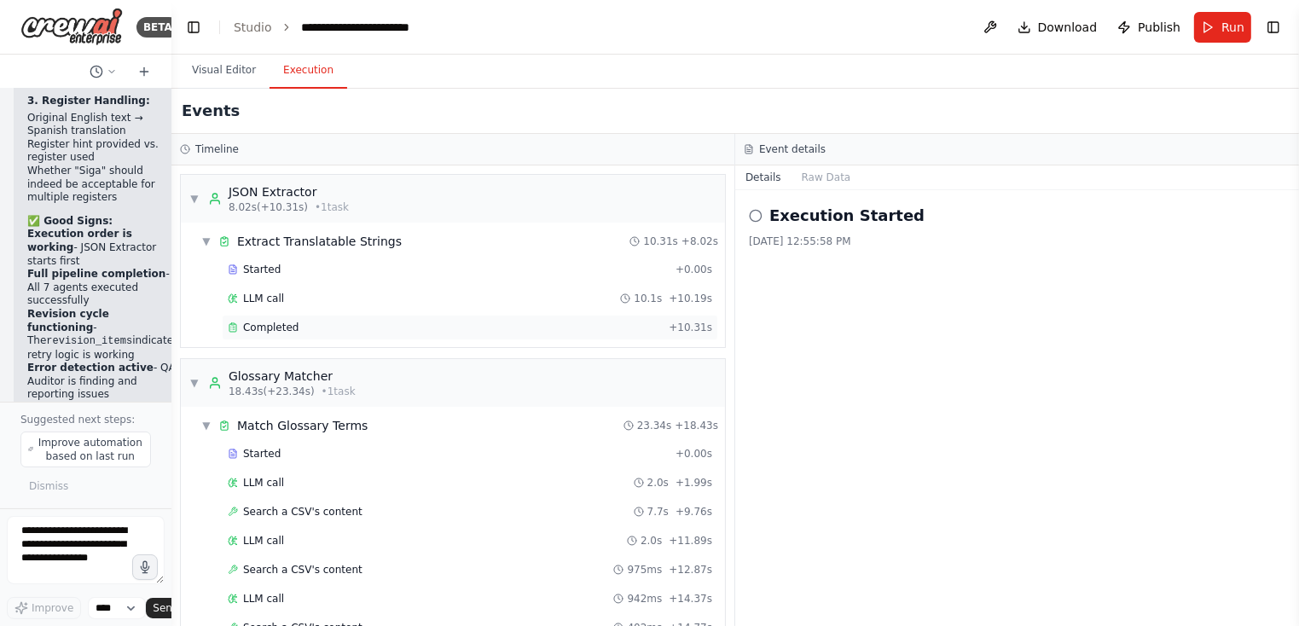
click at [294, 324] on span "Completed" at bounding box center [270, 328] width 55 height 14
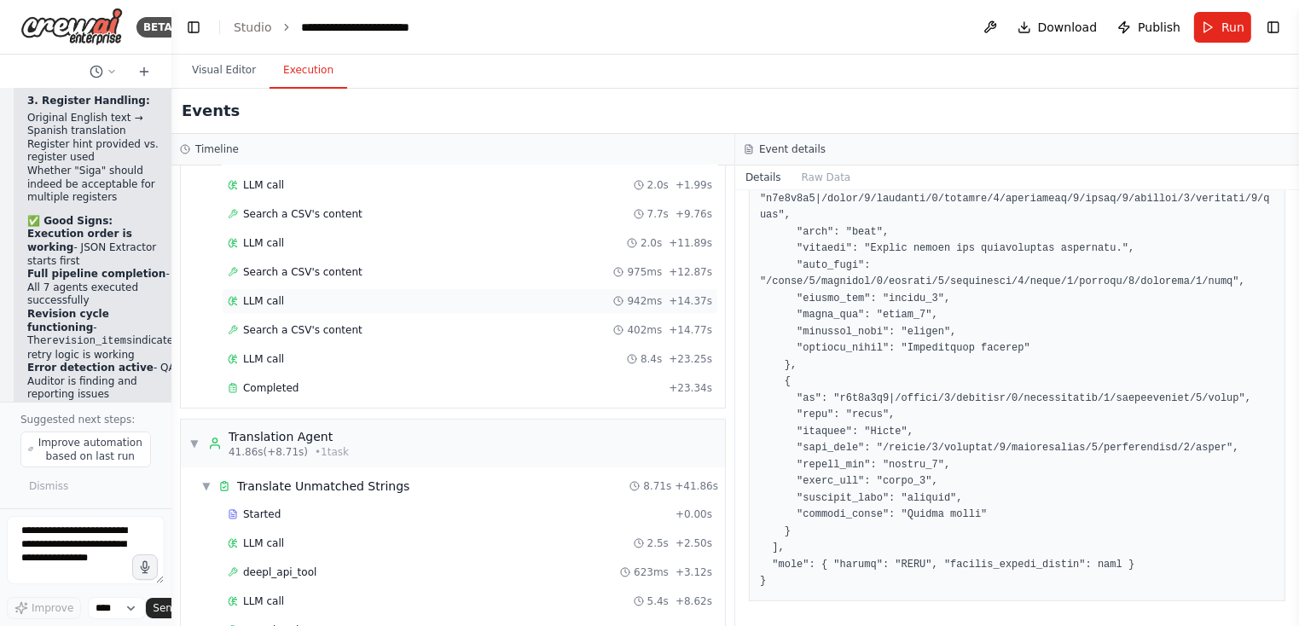
scroll to position [303, 0]
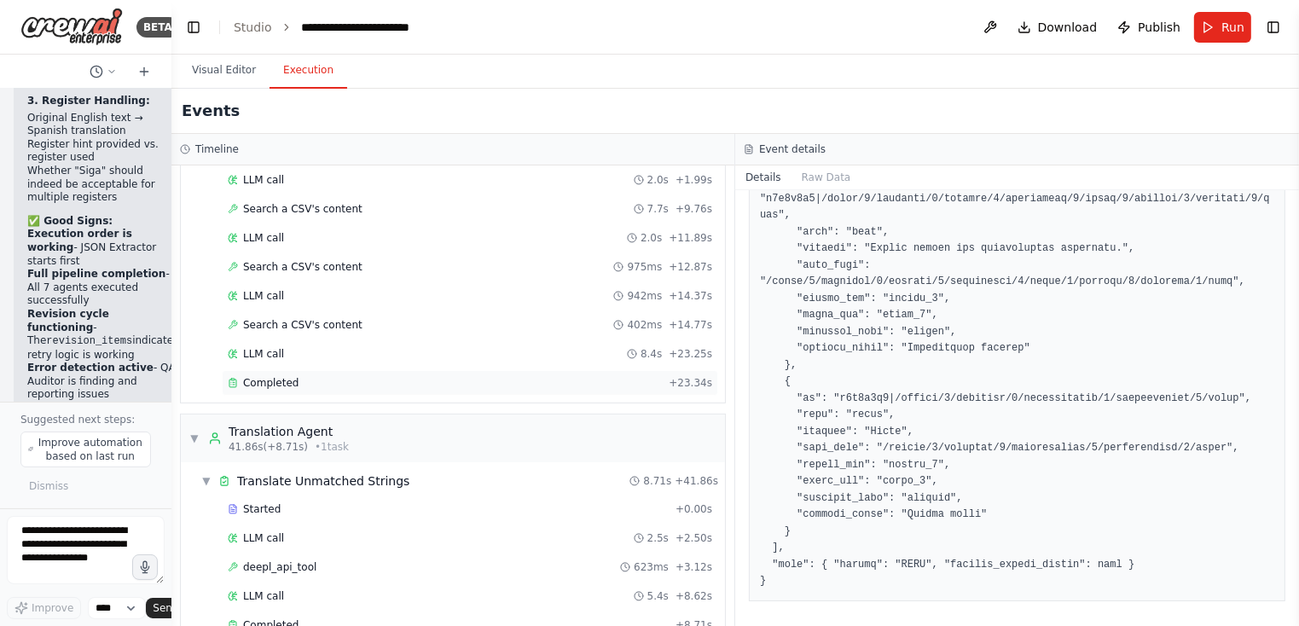
click at [293, 376] on span "Completed" at bounding box center [270, 383] width 55 height 14
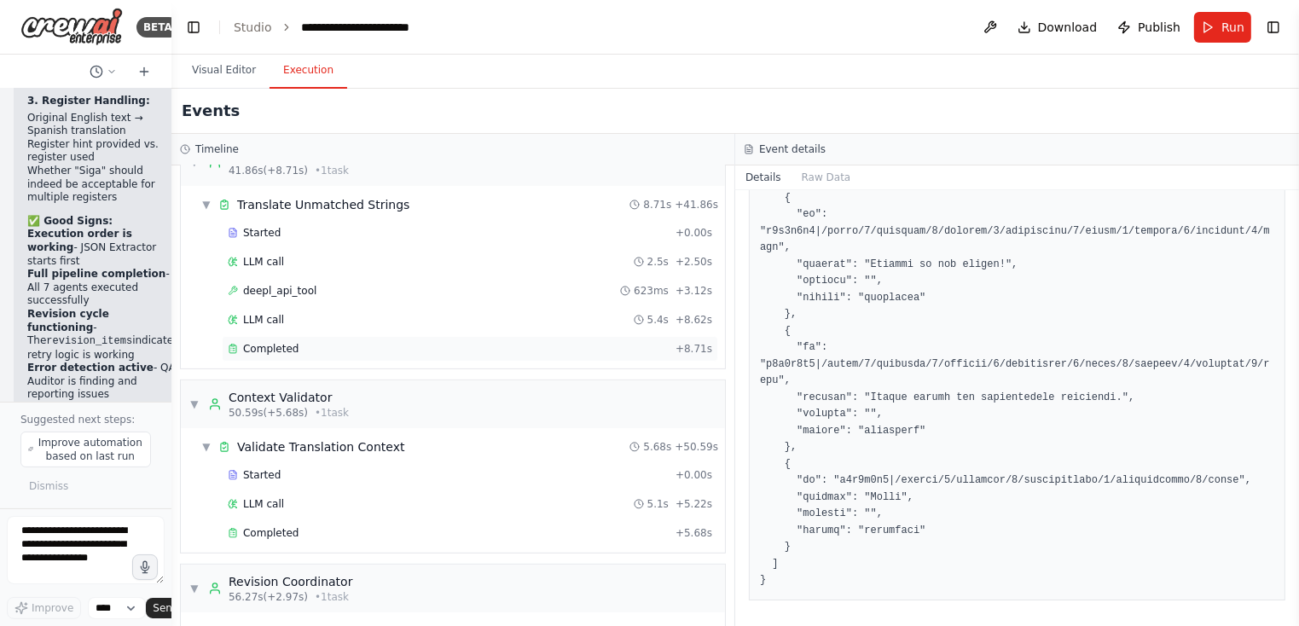
scroll to position [584, 0]
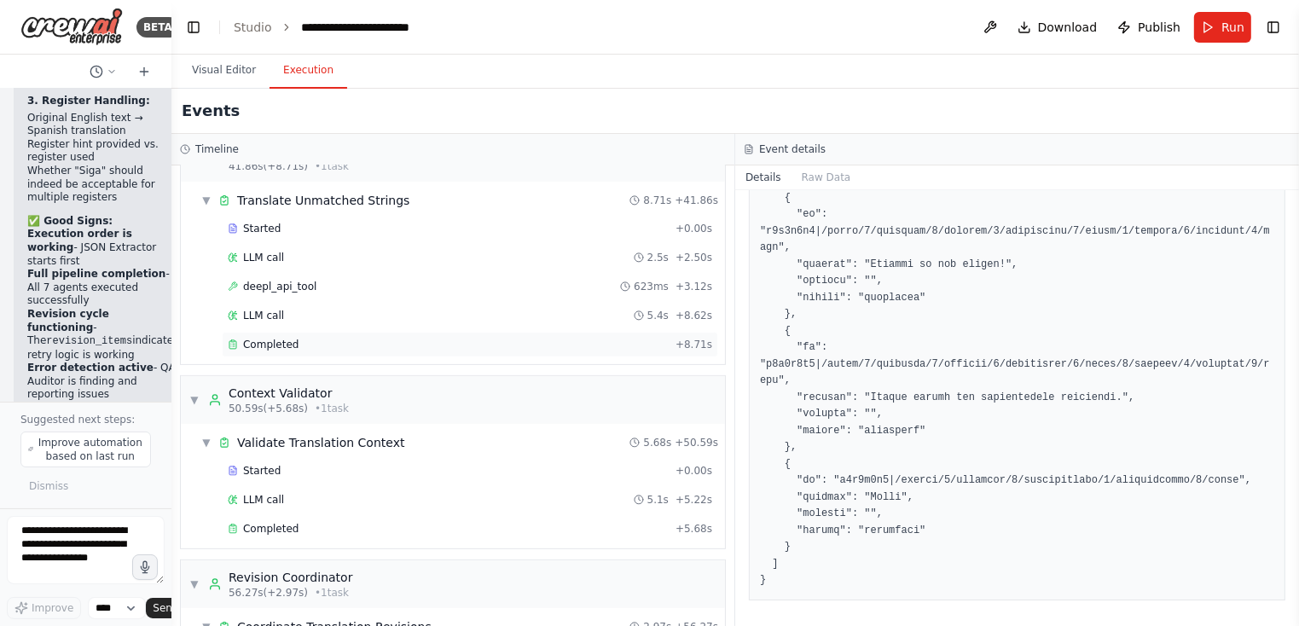
click at [307, 338] on div "Completed" at bounding box center [448, 345] width 441 height 14
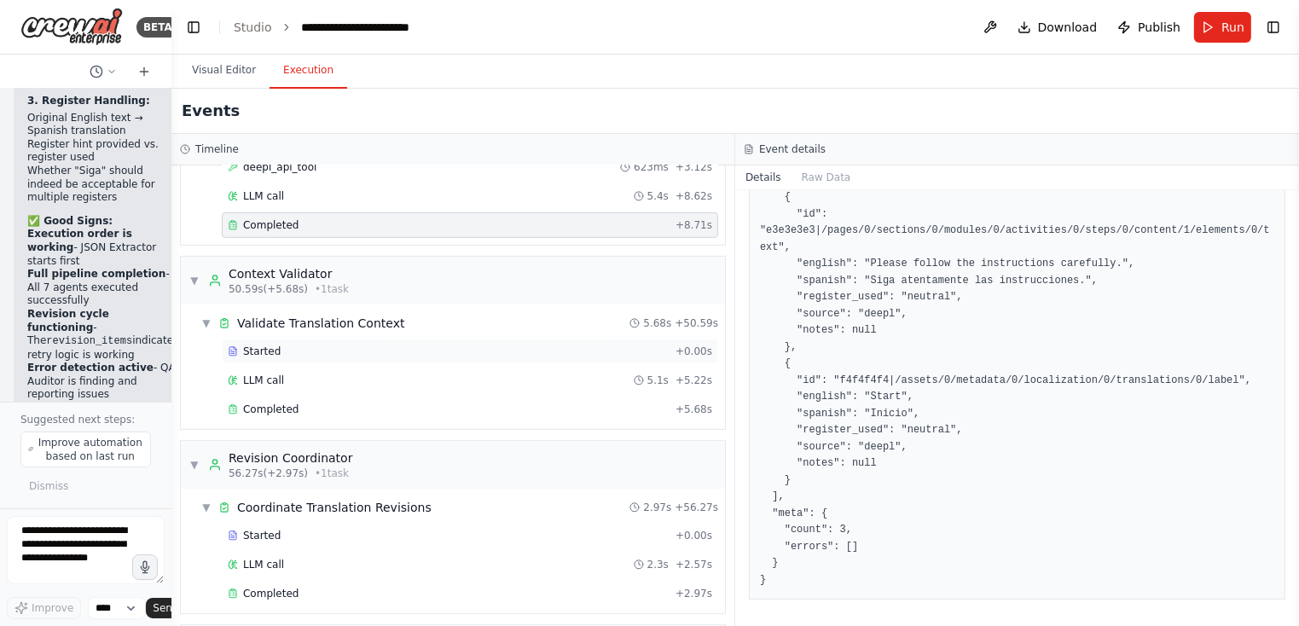
scroll to position [709, 0]
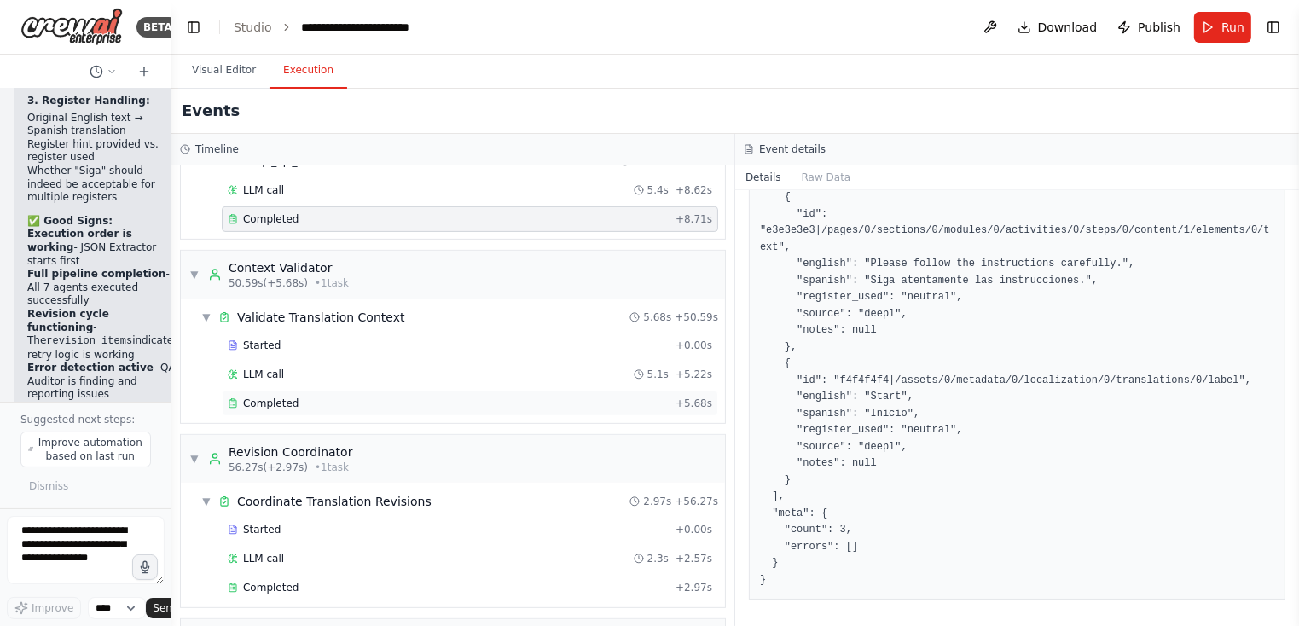
click at [316, 397] on div "Completed" at bounding box center [448, 404] width 441 height 14
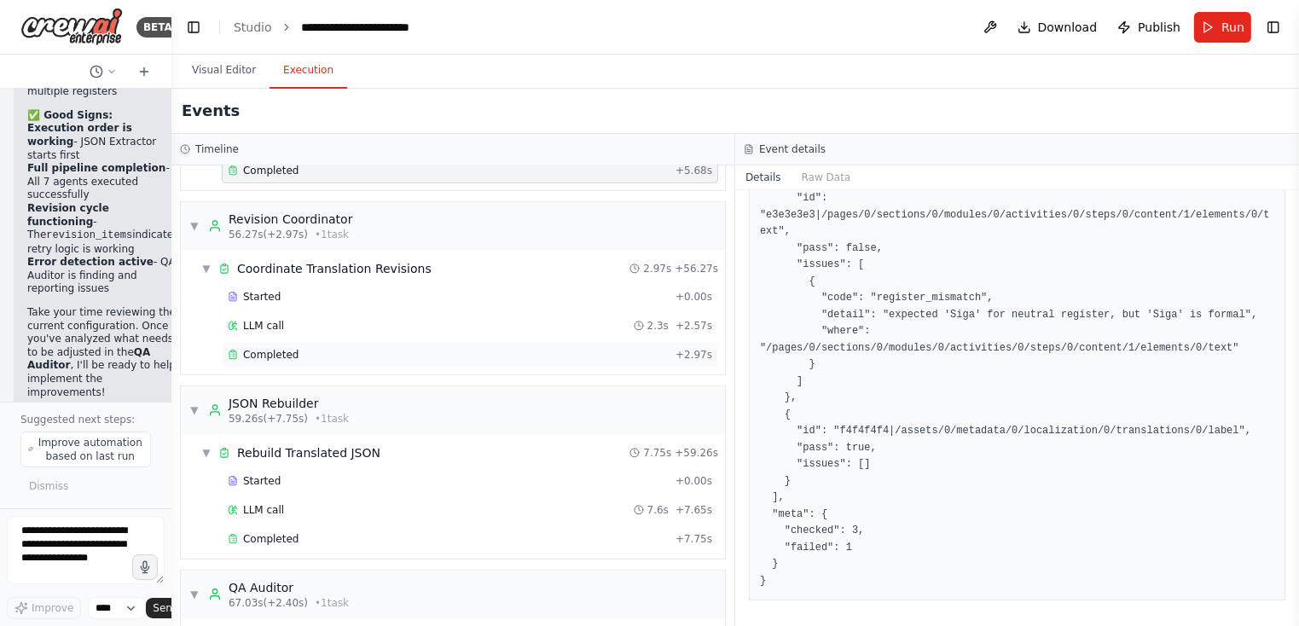
scroll to position [947, 0]
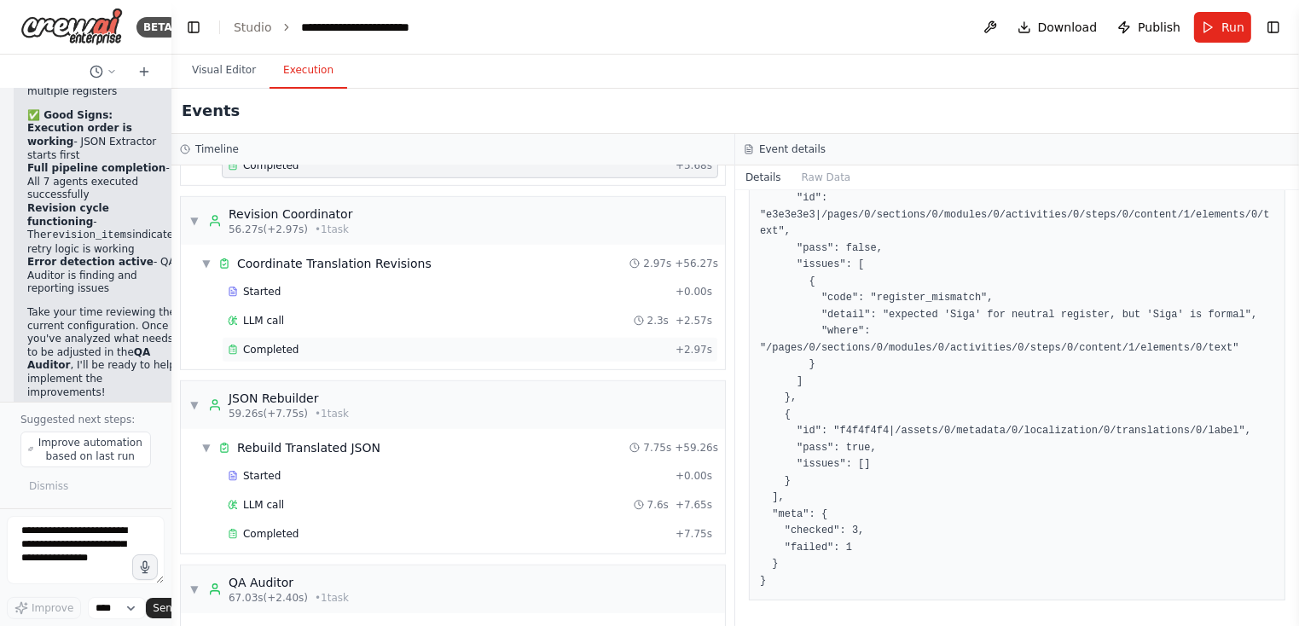
click at [294, 343] on span "Completed" at bounding box center [270, 350] width 55 height 14
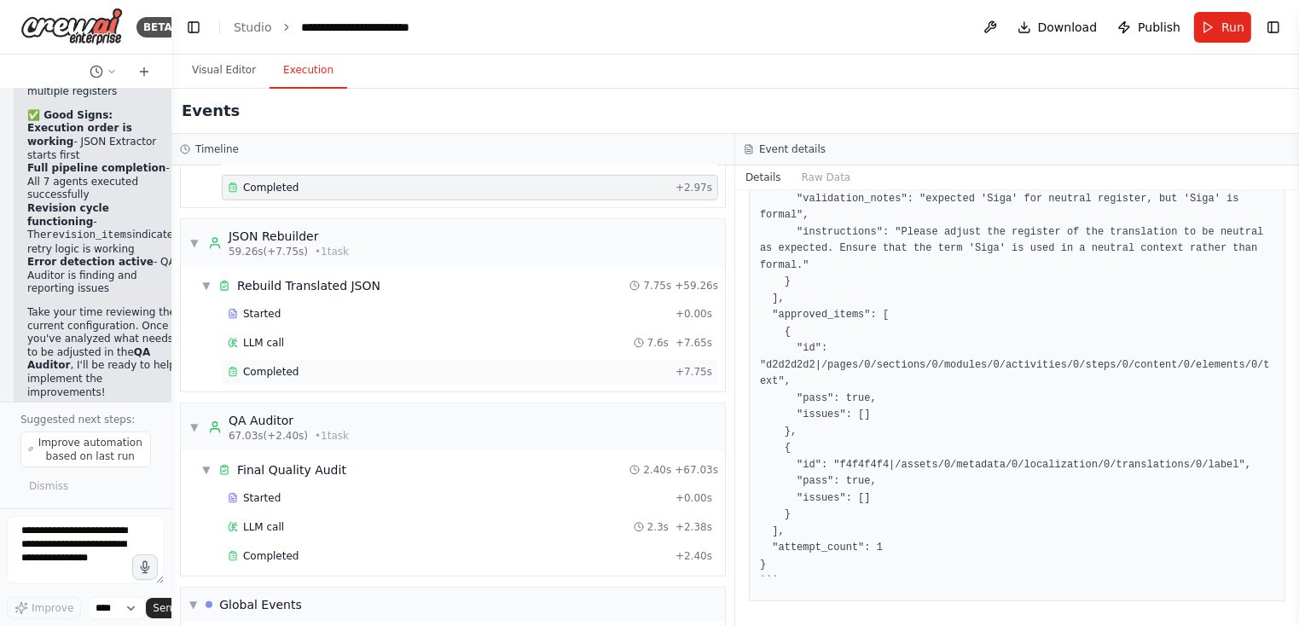
scroll to position [1112, 0]
click at [328, 363] on div "Completed" at bounding box center [448, 370] width 441 height 14
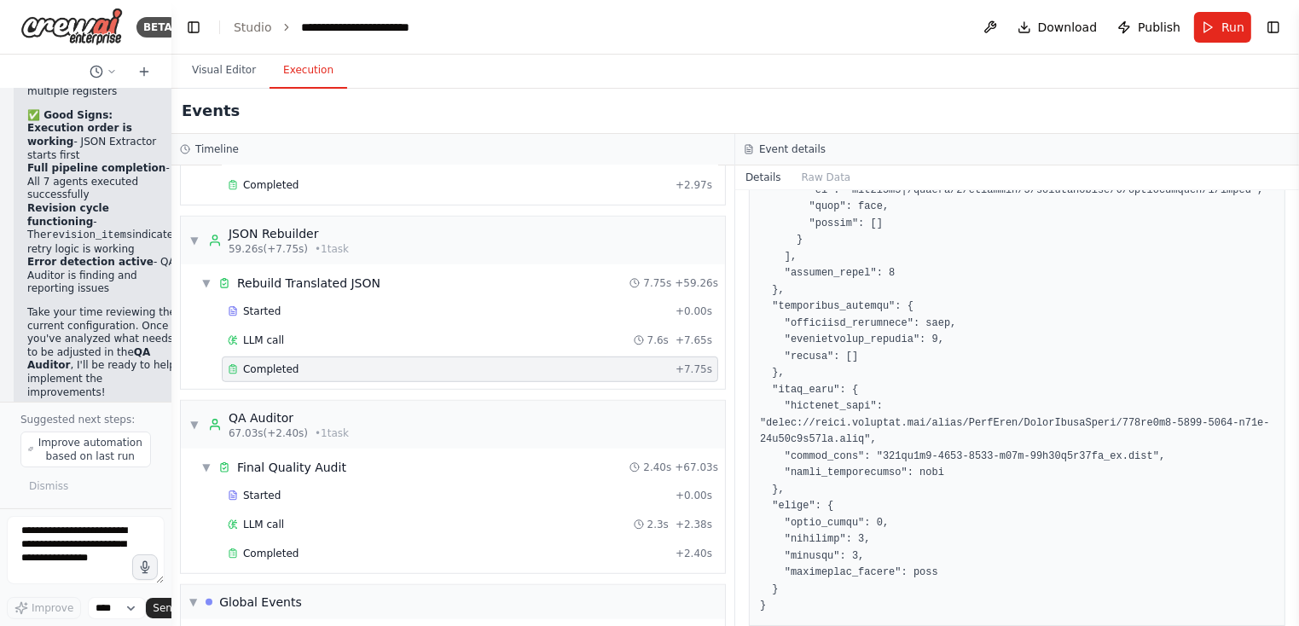
scroll to position [560, 0]
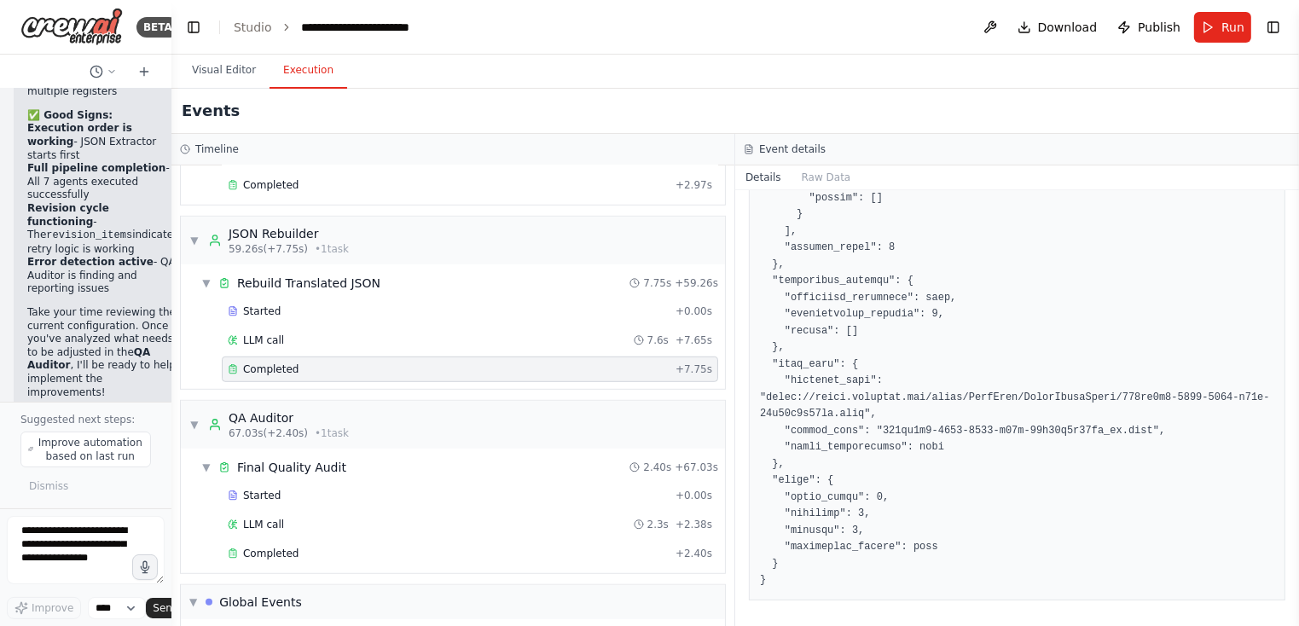
click at [894, 427] on pre at bounding box center [1017, 165] width 514 height 849
drag, startPoint x: 882, startPoint y: 427, endPoint x: 1155, endPoint y: 428, distance: 273.0
click at [1155, 428] on pre at bounding box center [1017, 165] width 514 height 849
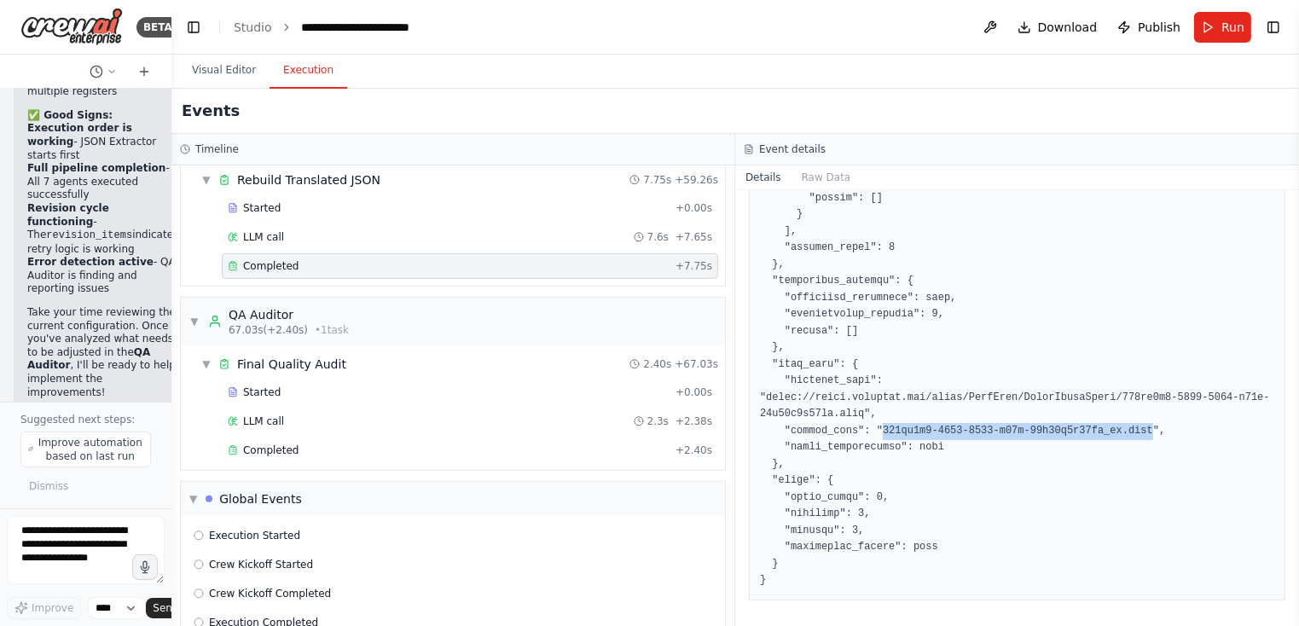
scroll to position [1235, 0]
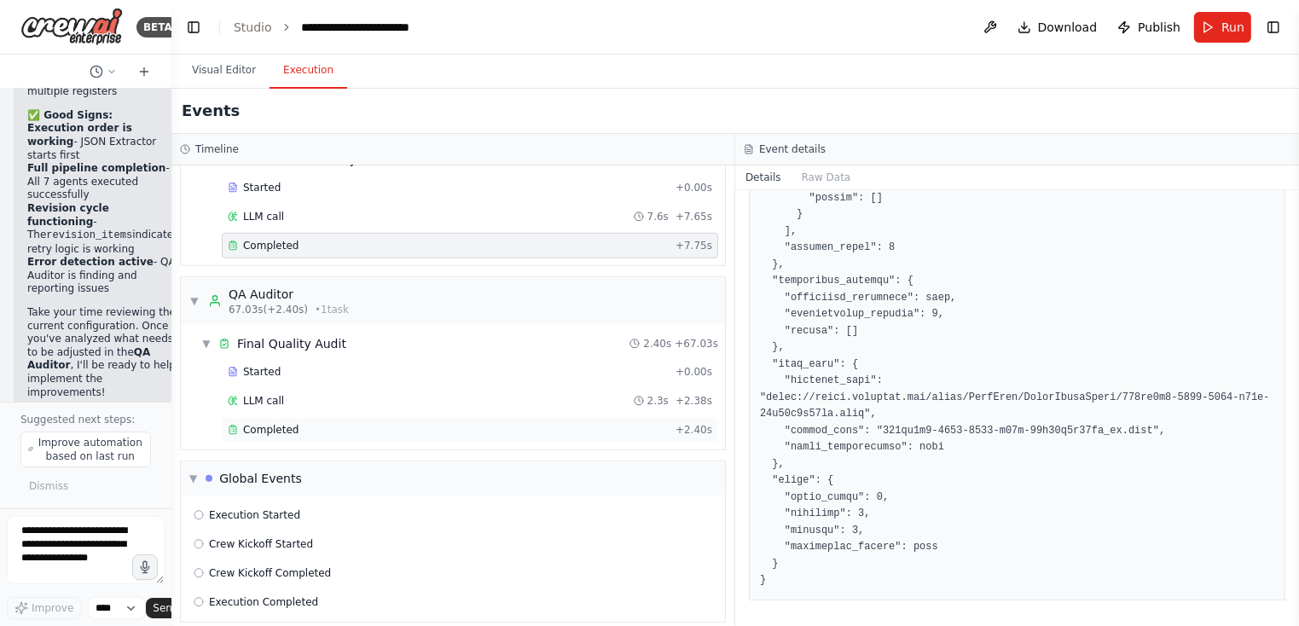
click at [398, 423] on div "Completed" at bounding box center [448, 430] width 441 height 14
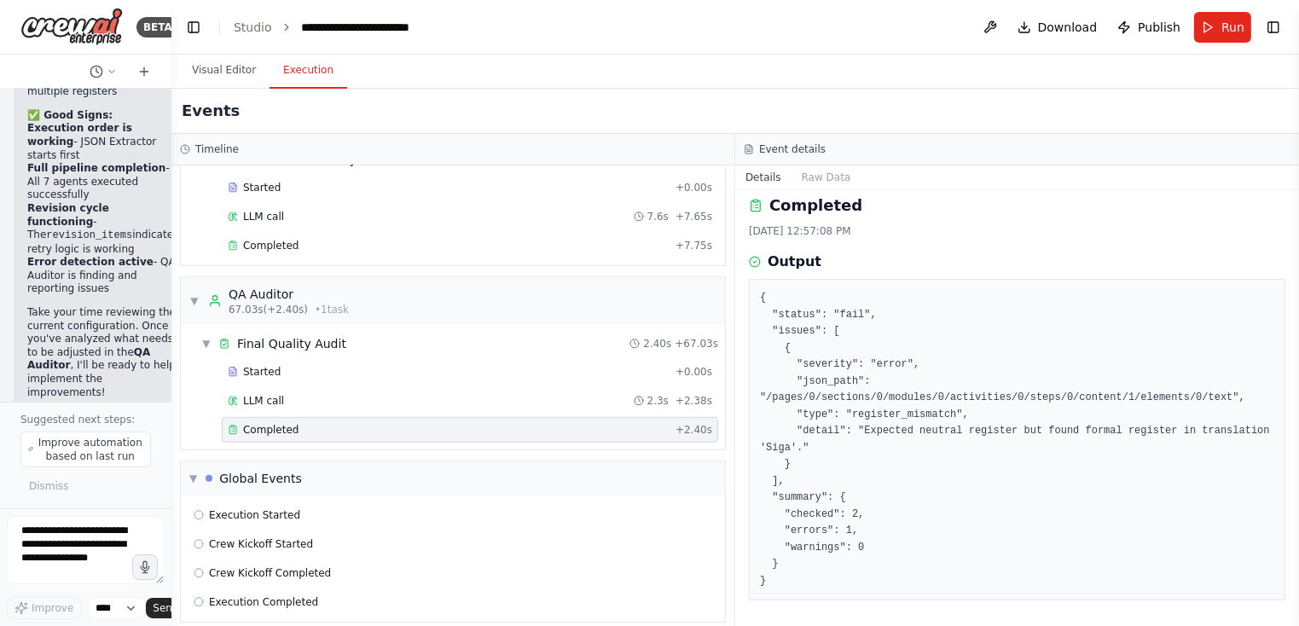
click at [155, 307] on div "▶ Thought process Perfect! That makes sense. The QA Auditor is currently using …" at bounding box center [103, 32] width 178 height 948
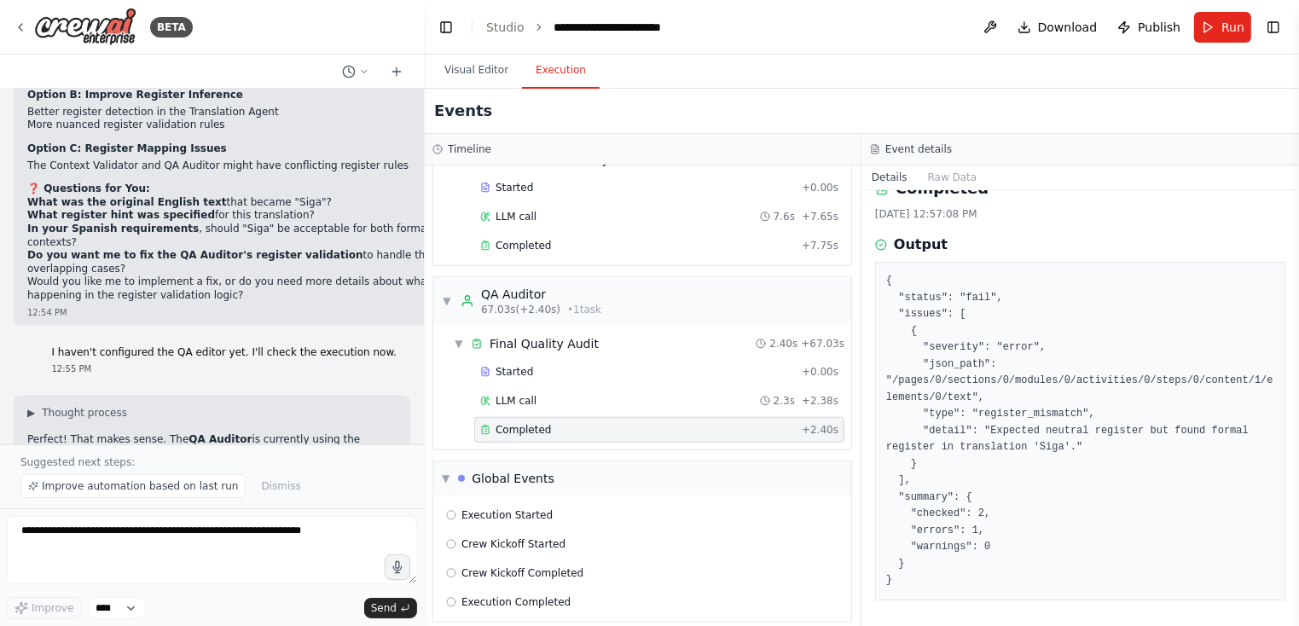
scroll to position [34357, 0]
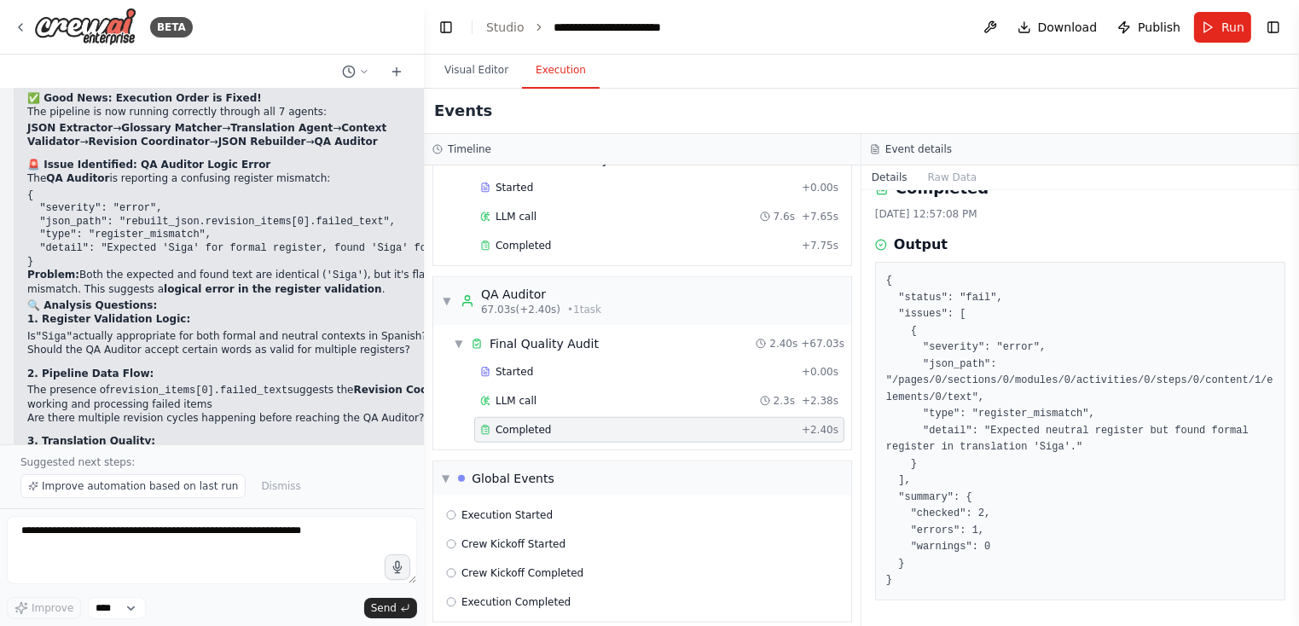
drag, startPoint x: 204, startPoint y: 309, endPoint x: 424, endPoint y: 327, distance: 220.9
click at [424, 327] on div "BETA Hello! I'm the CrewAI assistant. What kind of automation do you want to bu…" at bounding box center [649, 313] width 1299 height 626
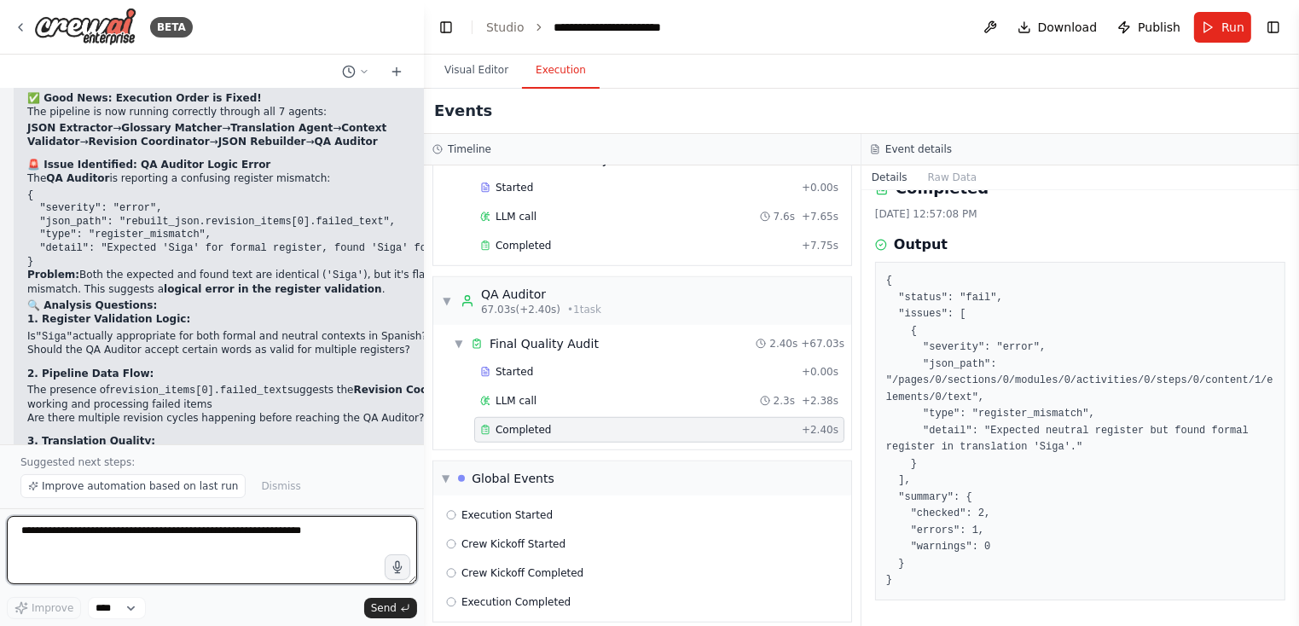
click at [172, 538] on textarea at bounding box center [212, 550] width 410 height 68
type textarea "**********"
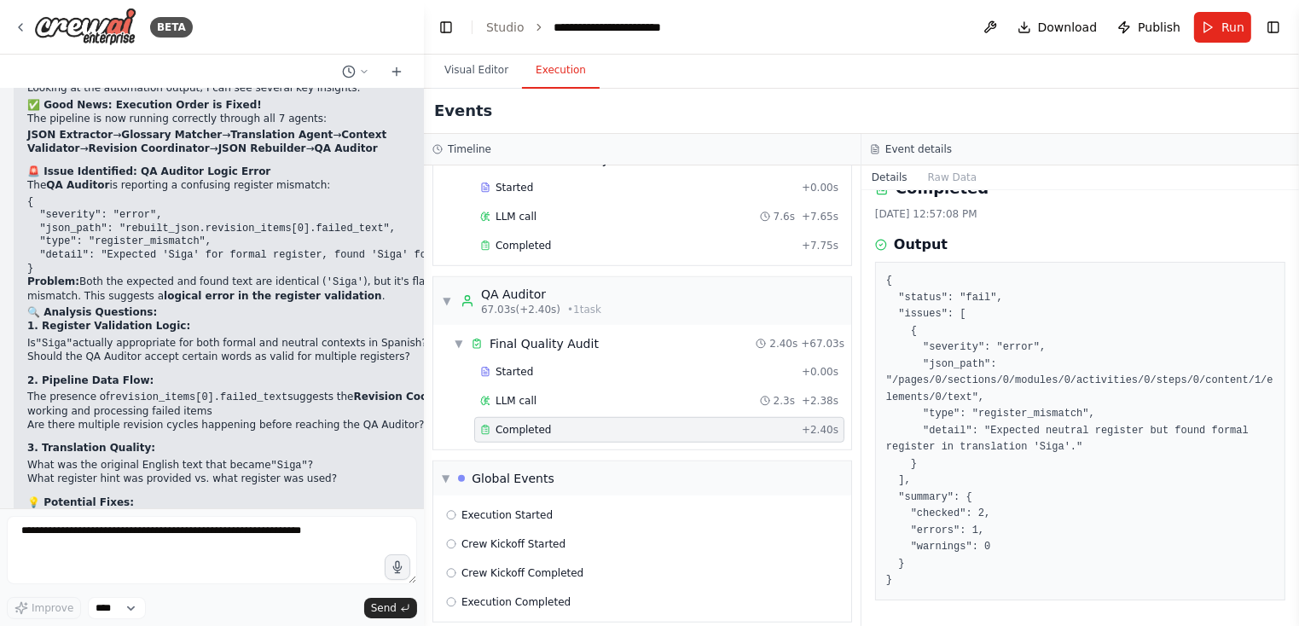
scroll to position [34395, 0]
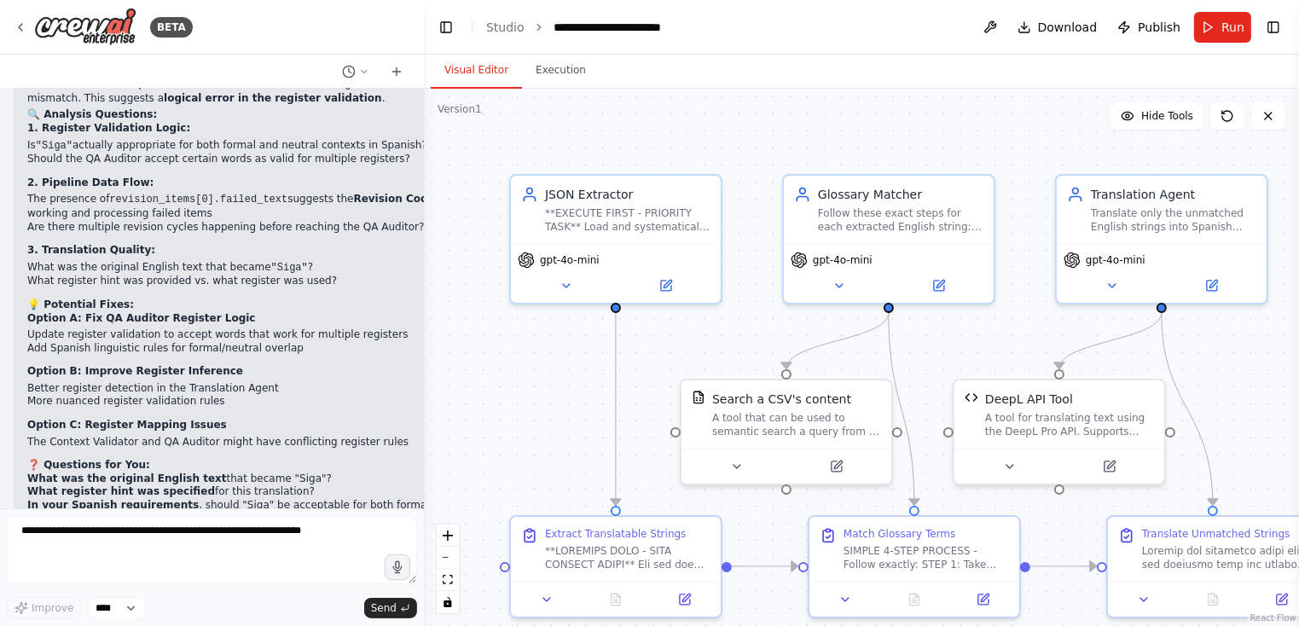
click at [475, 73] on button "Visual Editor" at bounding box center [476, 71] width 91 height 36
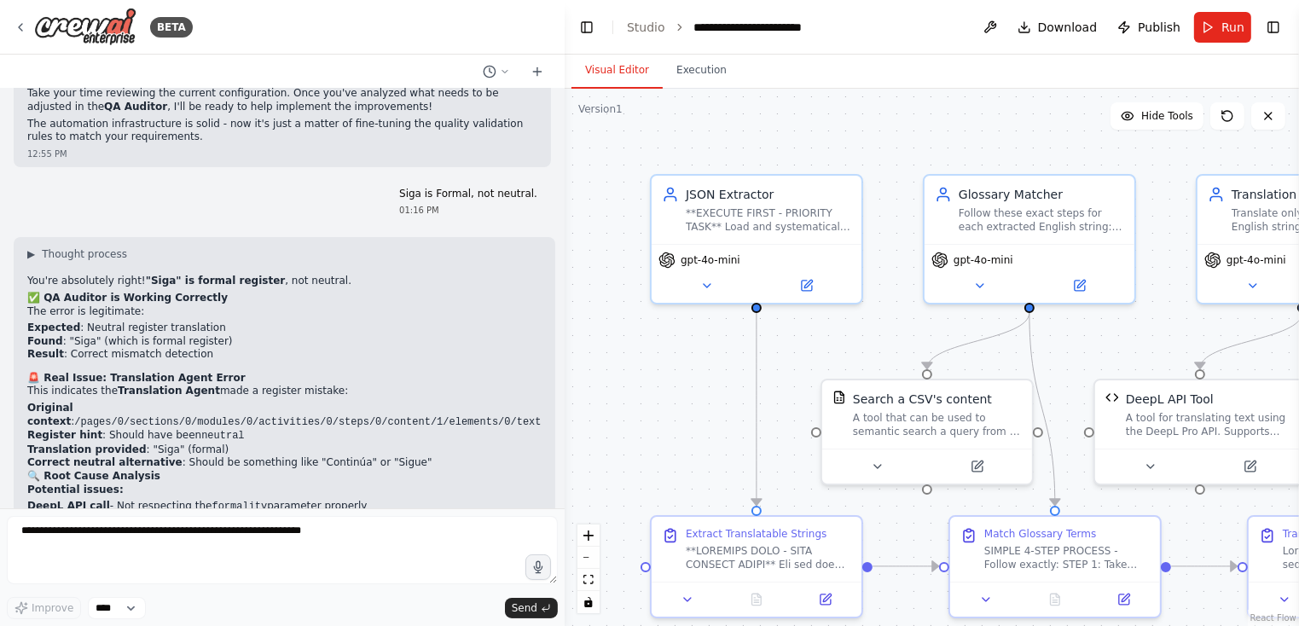
scroll to position [32026, 0]
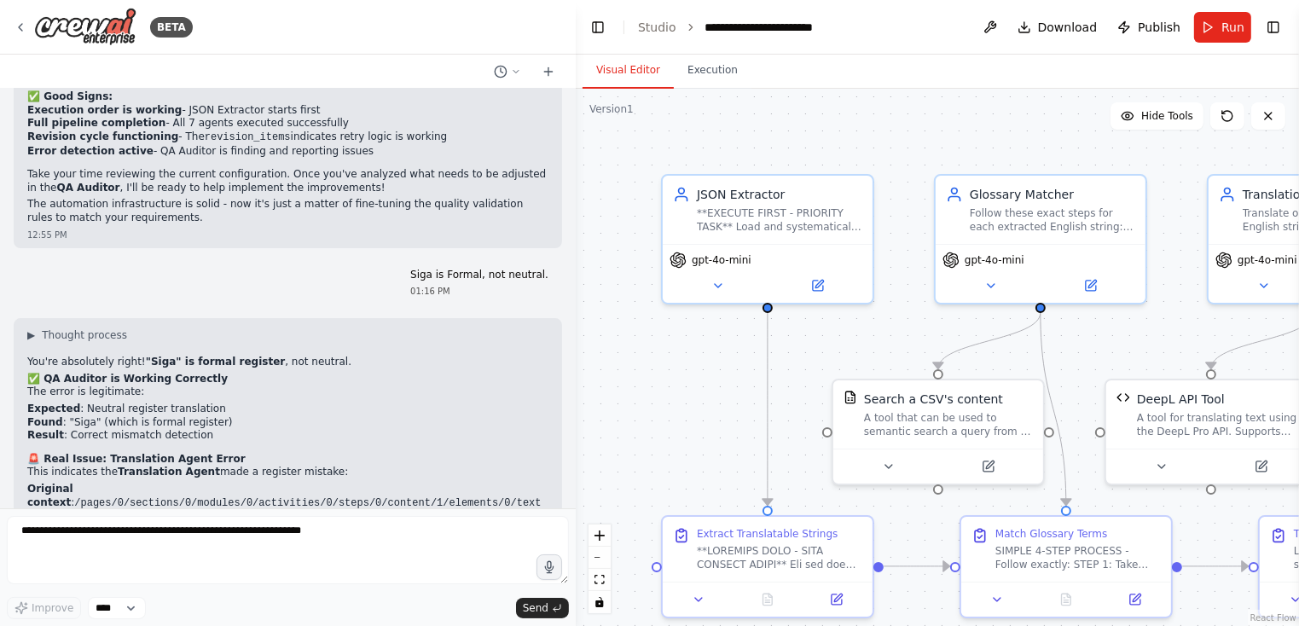
drag, startPoint x: 421, startPoint y: 232, endPoint x: 576, endPoint y: 233, distance: 155.3
click at [576, 233] on div "BETA Hello! I'm the CrewAI assistant. What kind of automation do you want to bu…" at bounding box center [649, 313] width 1299 height 626
click at [709, 69] on button "Execution" at bounding box center [713, 71] width 78 height 36
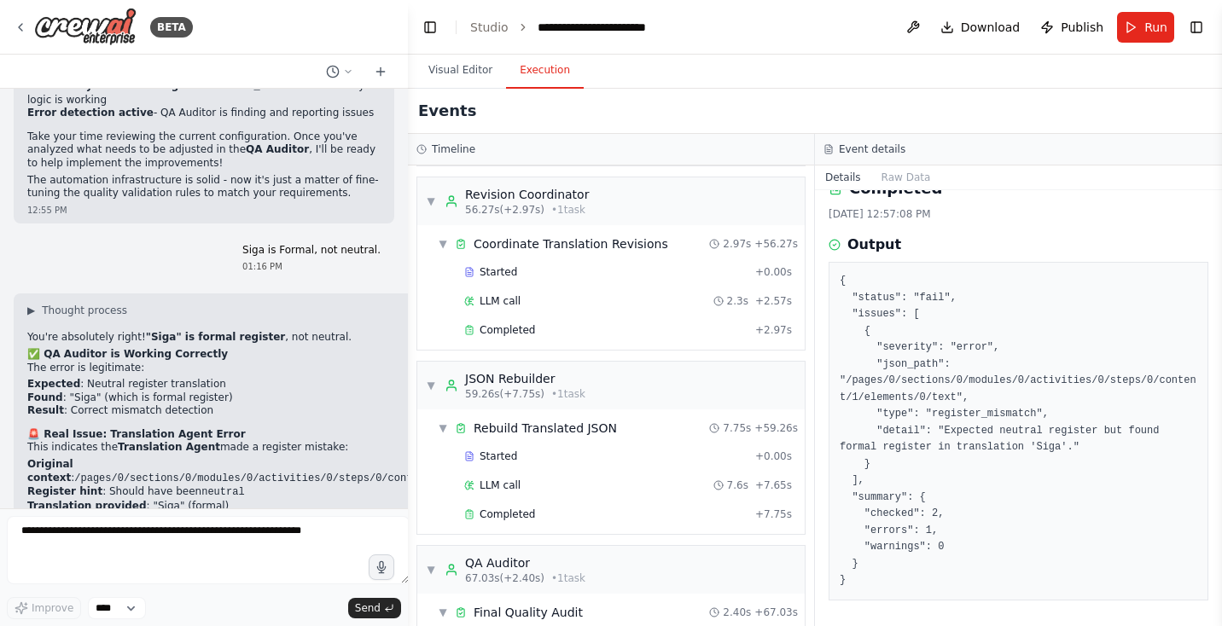
scroll to position [36202, 0]
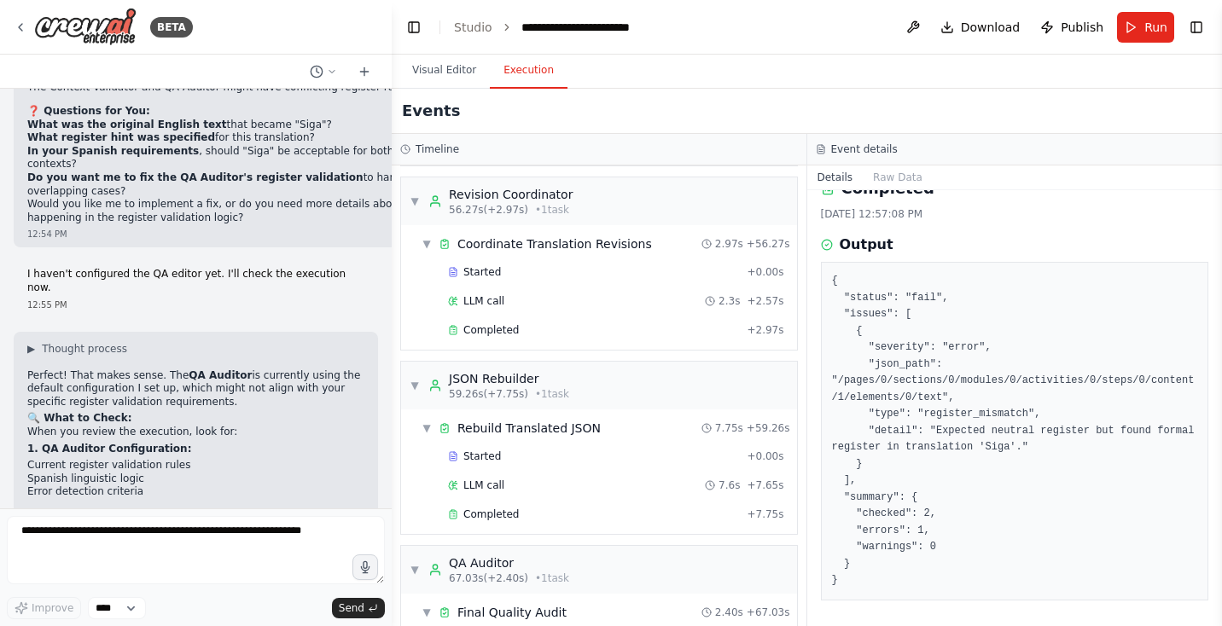
drag, startPoint x: 574, startPoint y: 201, endPoint x: 392, endPoint y: 198, distance: 182.6
click at [392, 198] on div "BETA Hello! I'm the CrewAI assistant. What kind of automation do you want to bu…" at bounding box center [611, 313] width 1222 height 626
click at [584, 323] on div "Completed" at bounding box center [594, 330] width 292 height 14
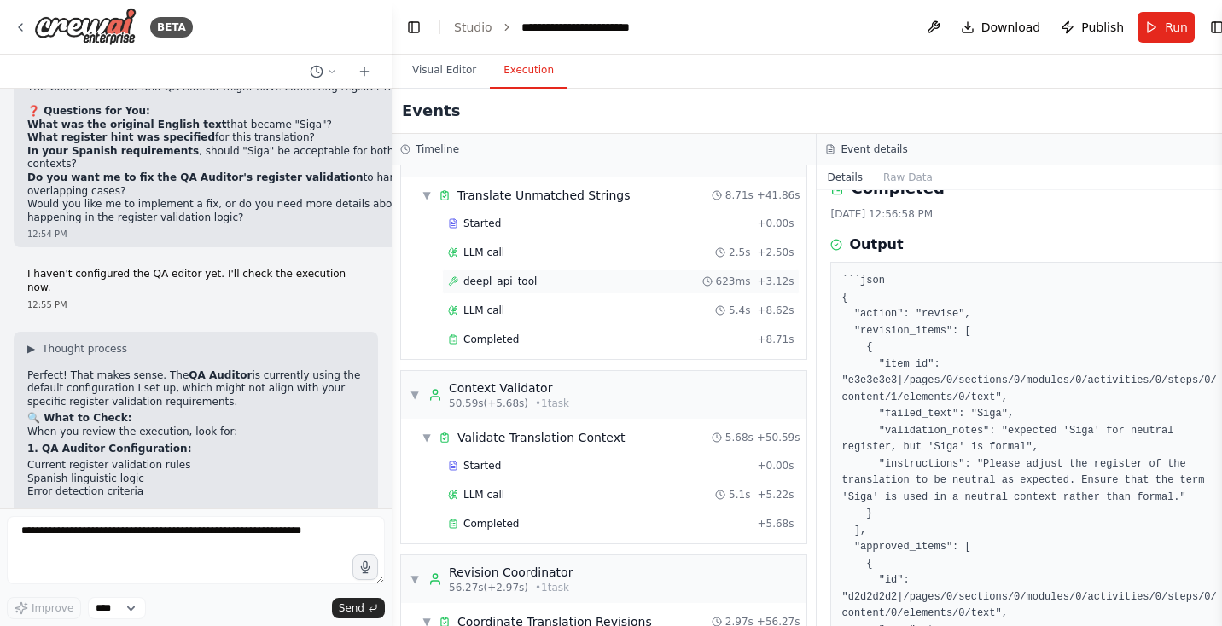
scroll to position [0, 0]
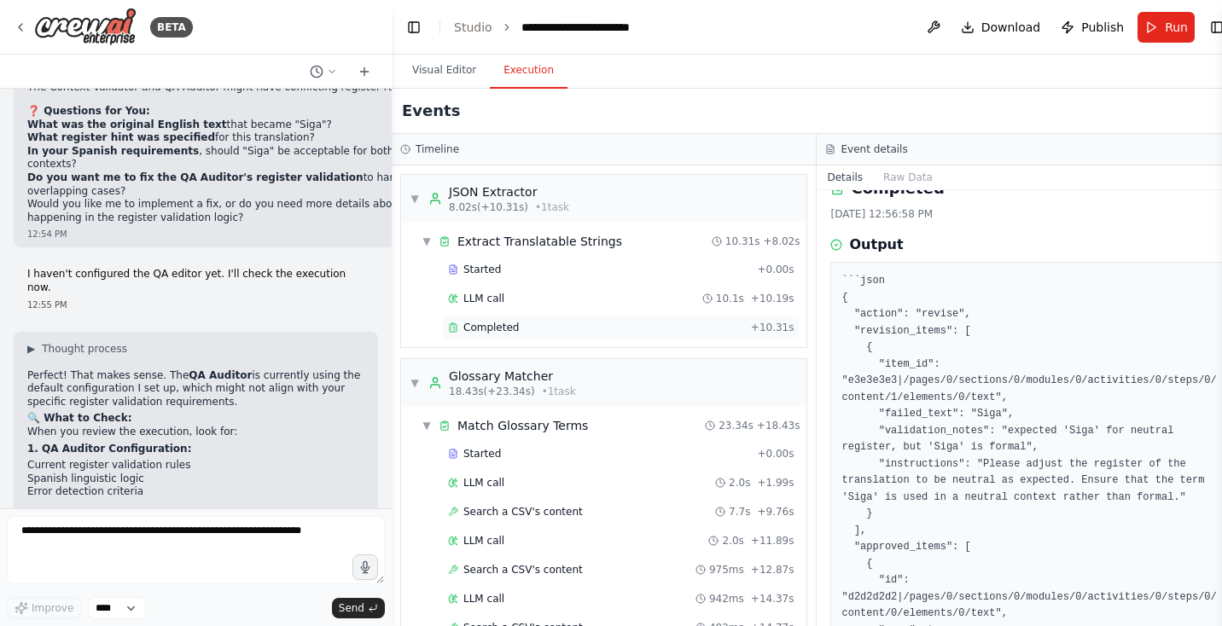
click at [502, 326] on span "Completed" at bounding box center [490, 328] width 55 height 14
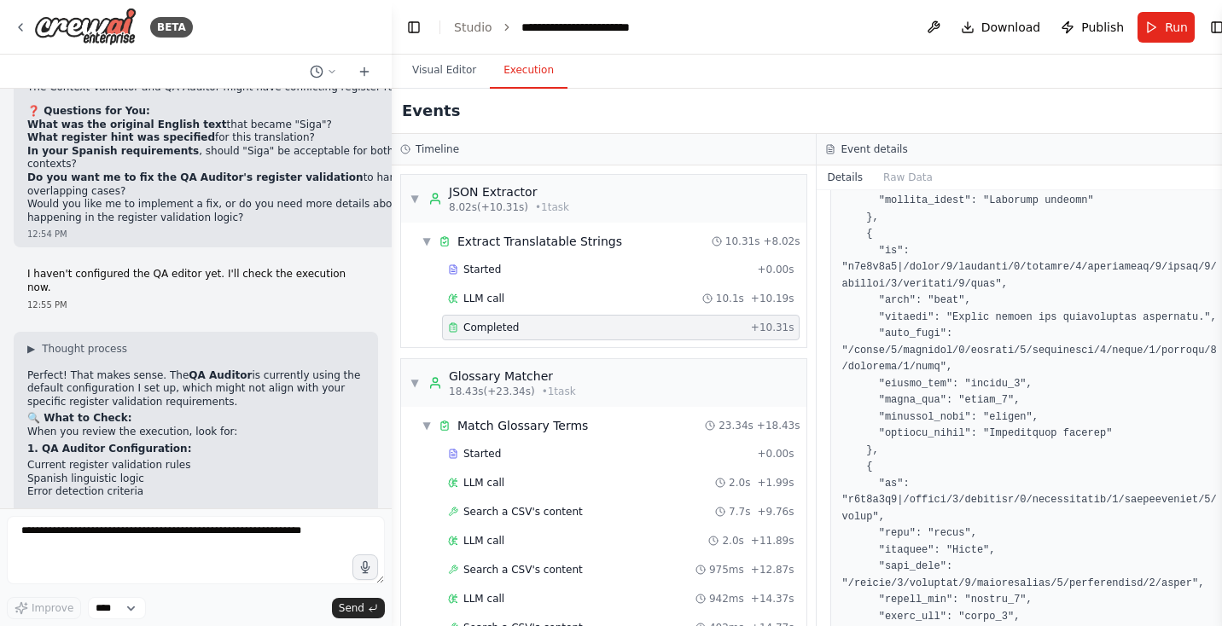
scroll to position [343, 0]
drag, startPoint x: 990, startPoint y: 314, endPoint x: 897, endPoint y: 330, distance: 94.4
click at [898, 330] on pre at bounding box center [1028, 339] width 375 height 765
copy pre "Please follow the instructions carefully."
click at [183, 542] on textarea at bounding box center [196, 550] width 378 height 68
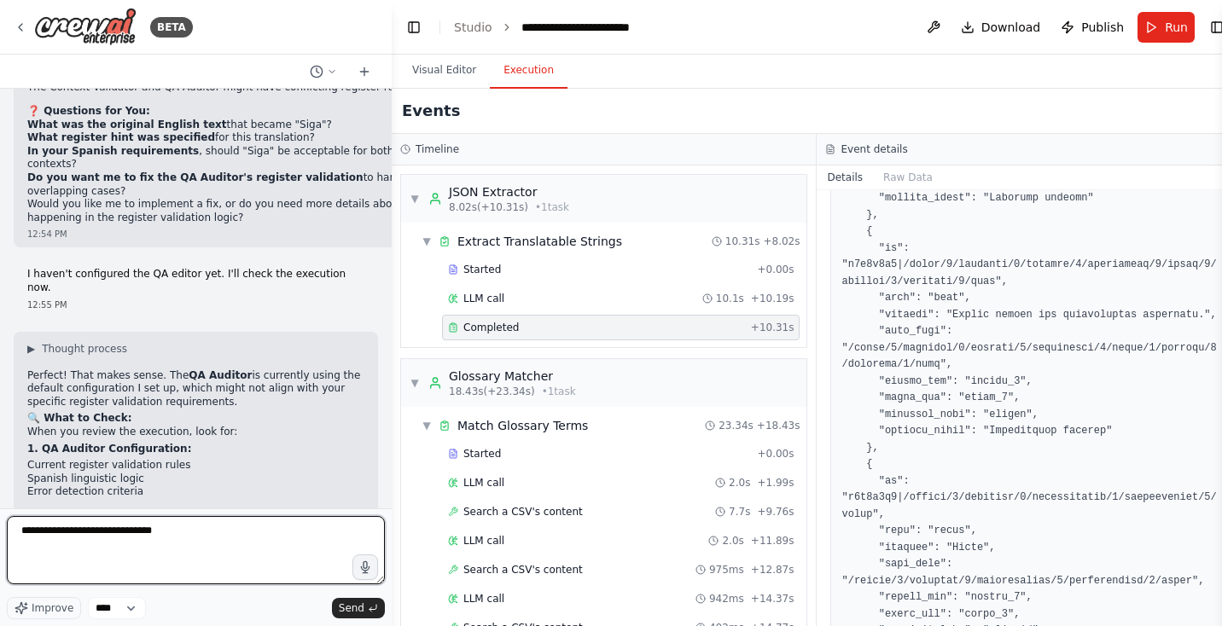
paste textarea "**********"
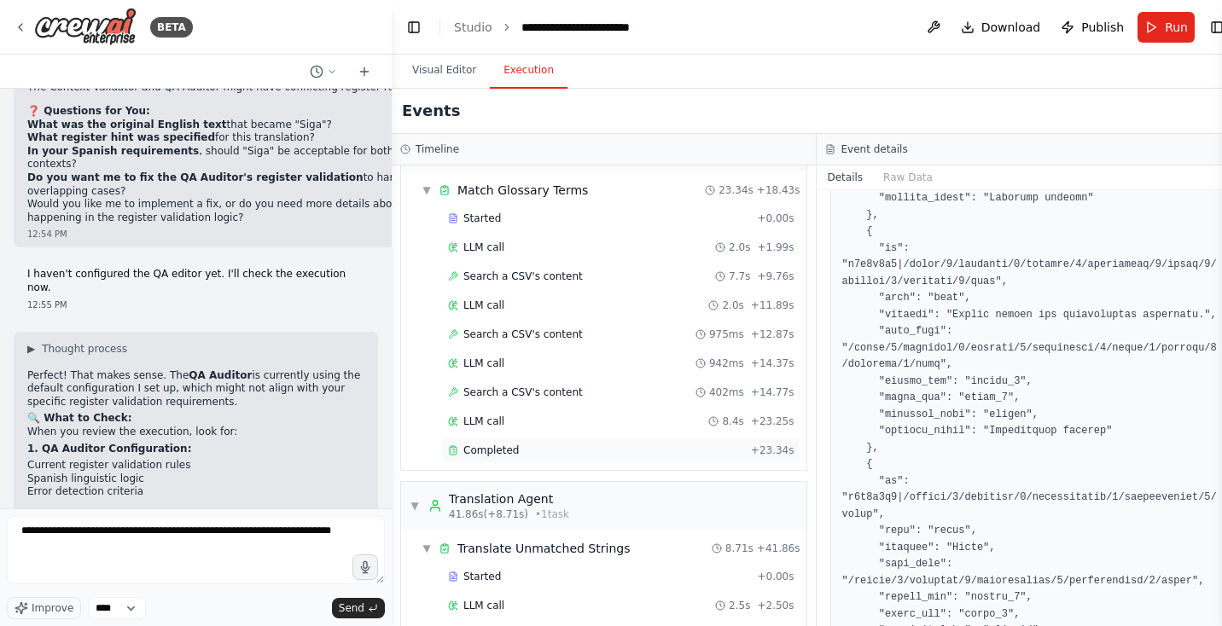
click at [503, 444] on span "Completed" at bounding box center [490, 451] width 55 height 14
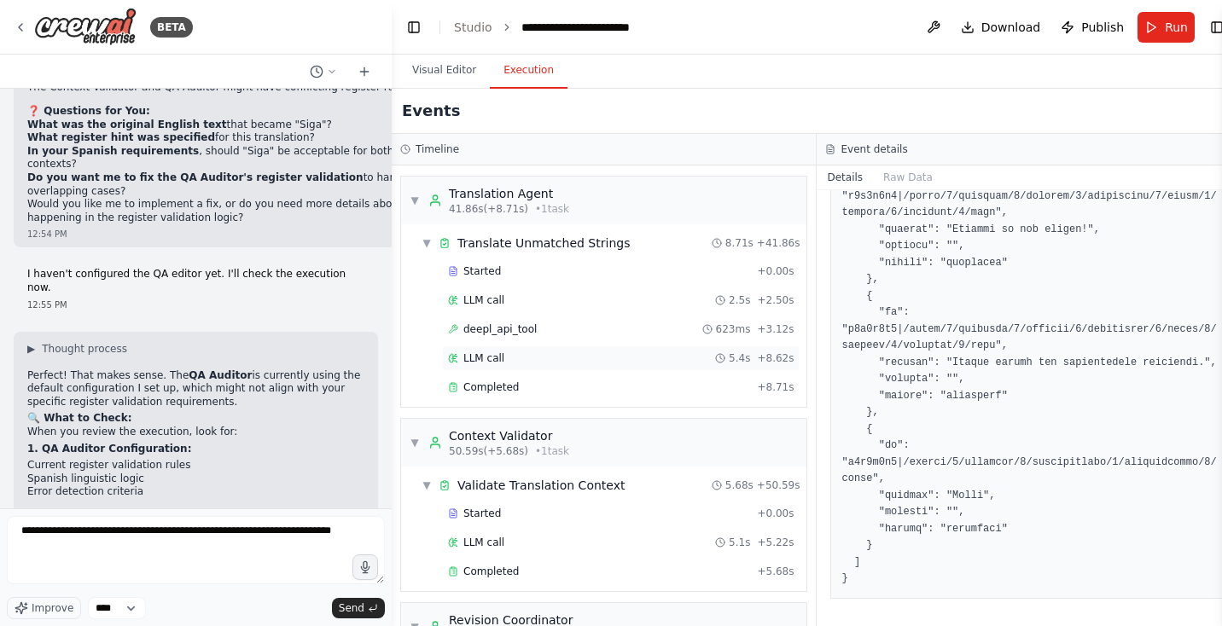
scroll to position [545, 0]
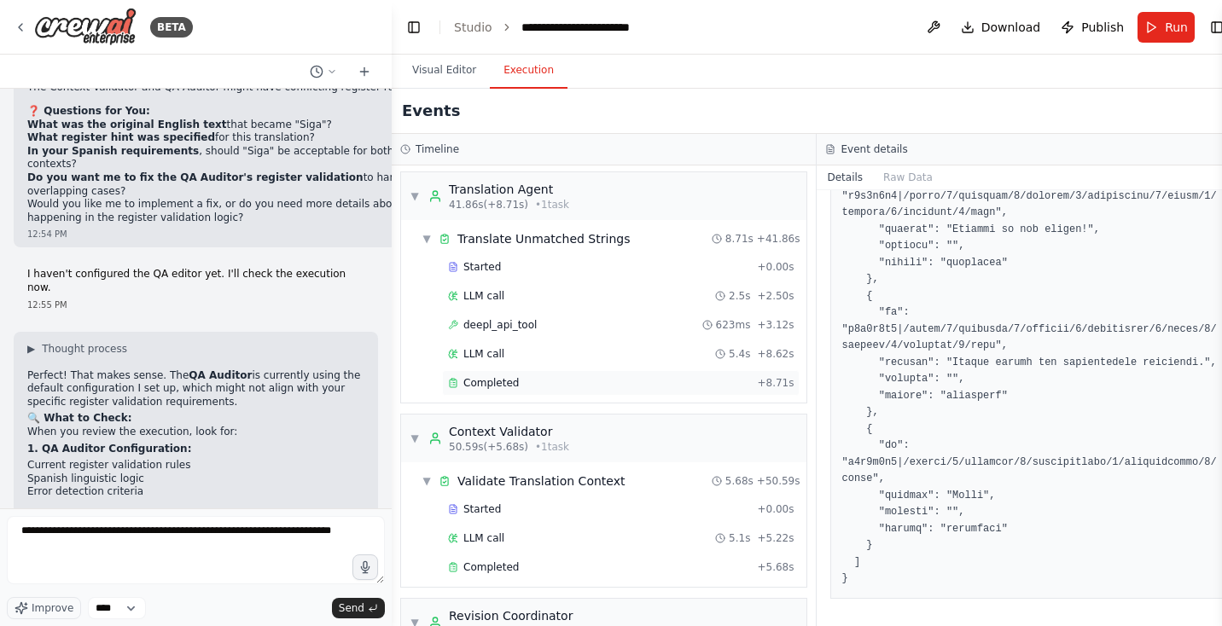
click at [501, 376] on span "Completed" at bounding box center [490, 383] width 55 height 14
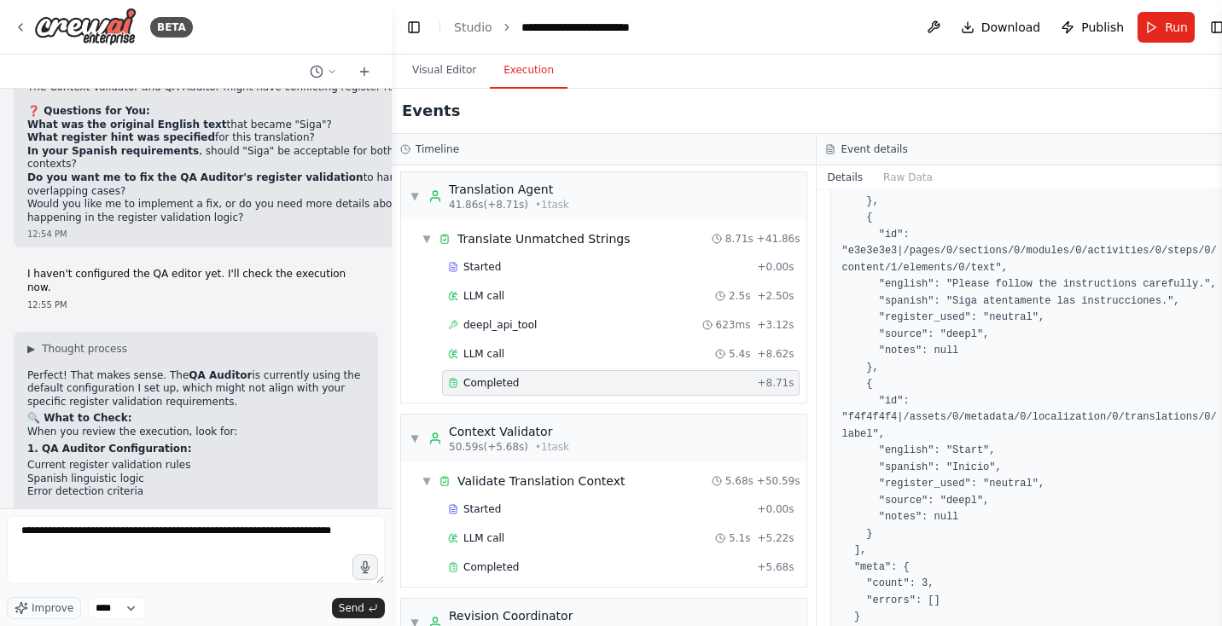
scroll to position [287, 0]
drag, startPoint x: 958, startPoint y: 317, endPoint x: 1162, endPoint y: 316, distance: 203.9
click at [1162, 316] on pre "{ "unmatched": [ { "id": "d2d2d2d2|/pages/0/sections/0/modules/0/activities/0/s…" at bounding box center [1028, 330] width 375 height 632
copy pre "Siga atentamente las instrucciones."
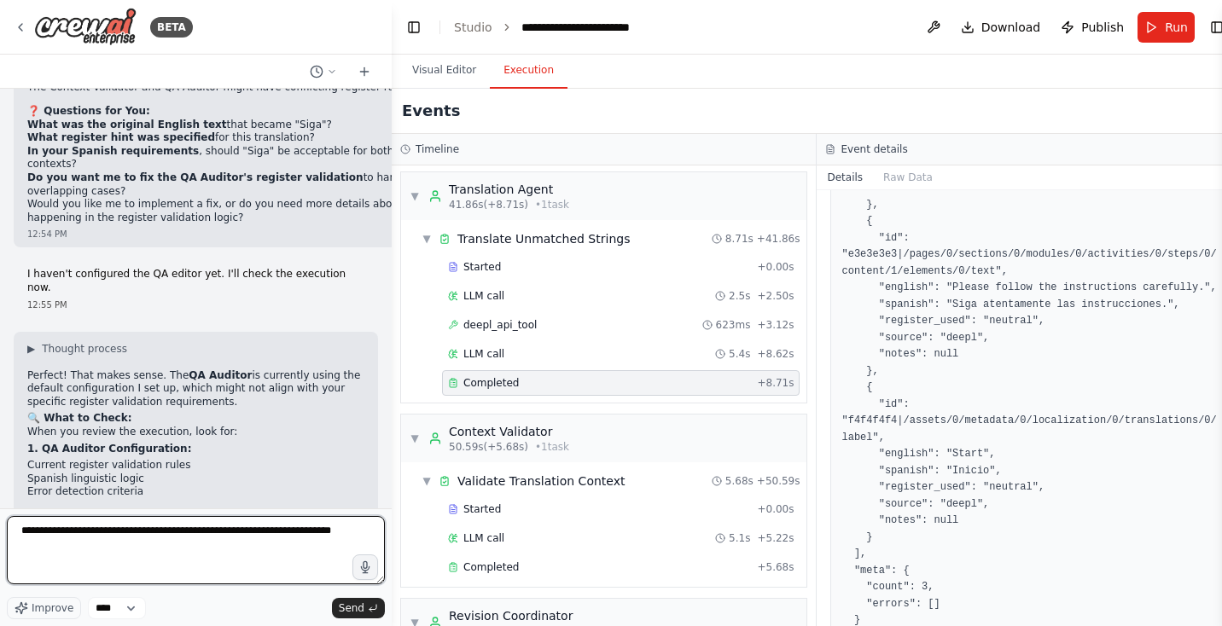
click at [68, 538] on textarea "**********" at bounding box center [196, 550] width 378 height 68
paste textarea "**********"
type textarea "**********"
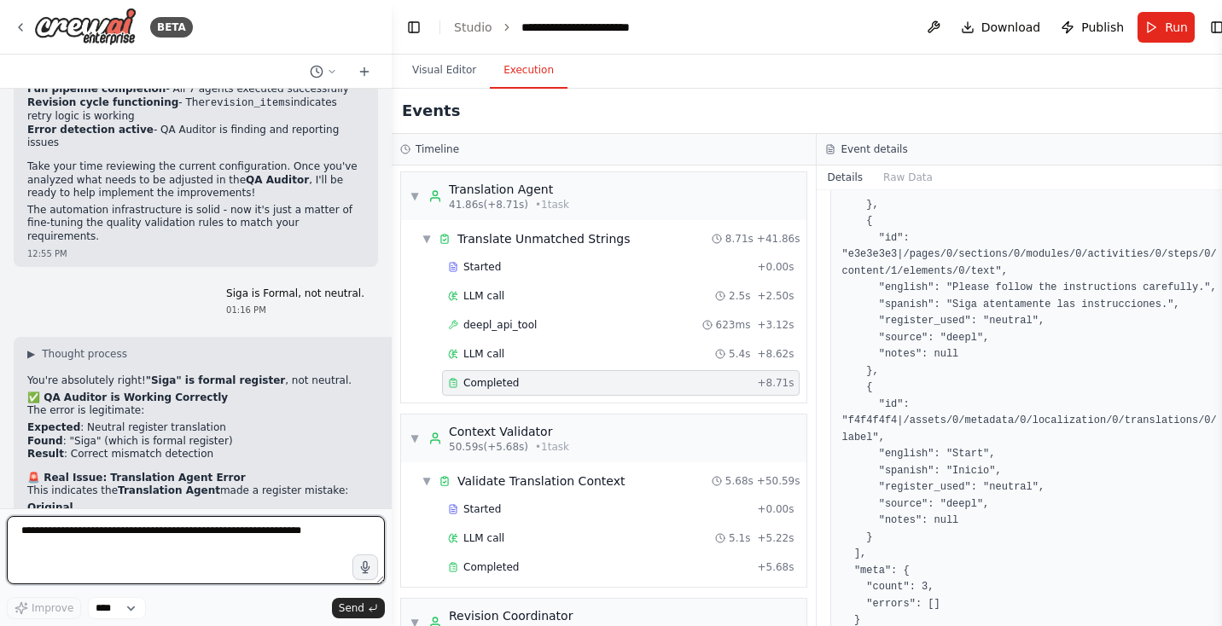
scroll to position [36829, 0]
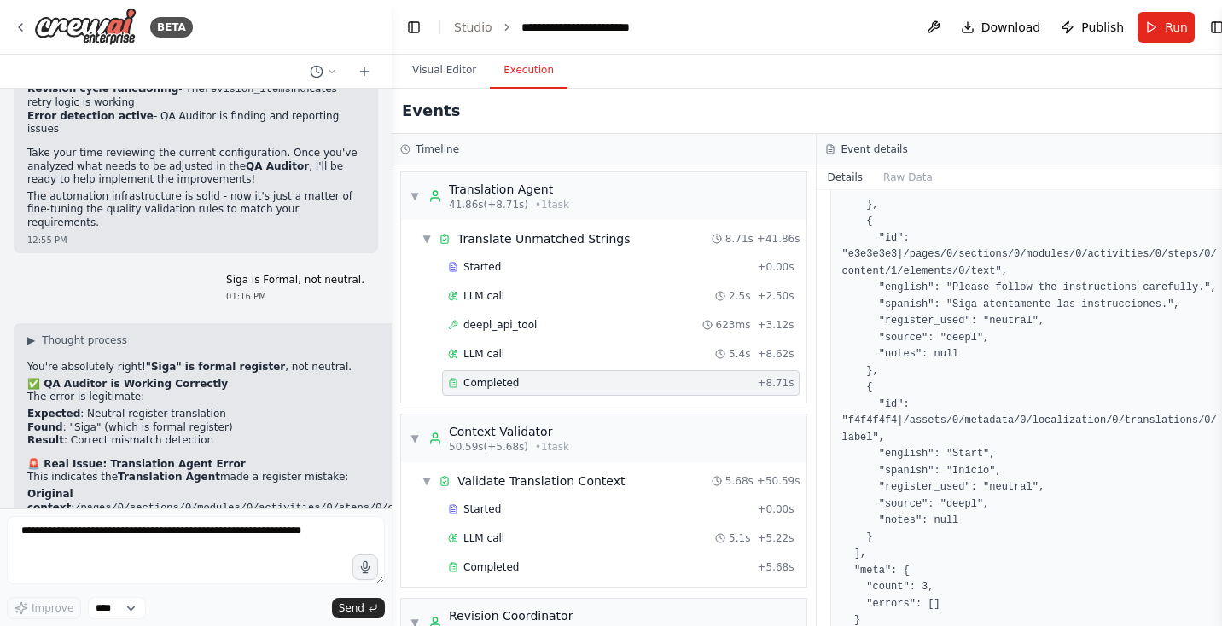
drag, startPoint x: 188, startPoint y: 360, endPoint x: 27, endPoint y: 359, distance: 160.4
copy strong "Check the custom DeepL API tool"
click at [51, 525] on textarea at bounding box center [196, 550] width 378 height 68
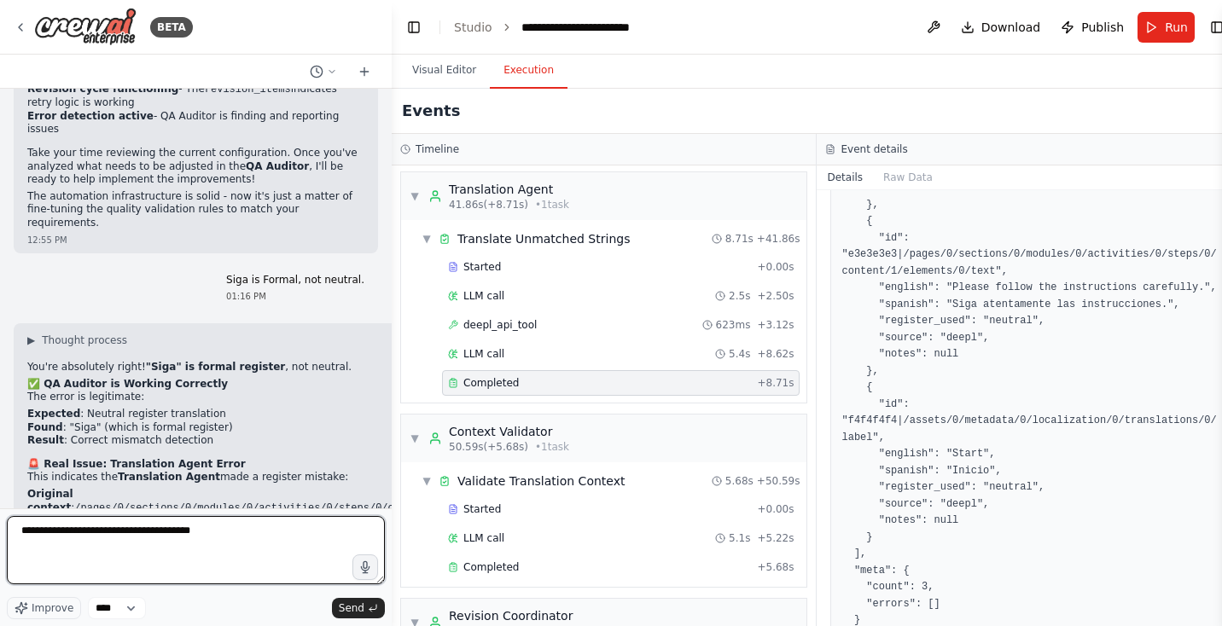
type textarea "**********"
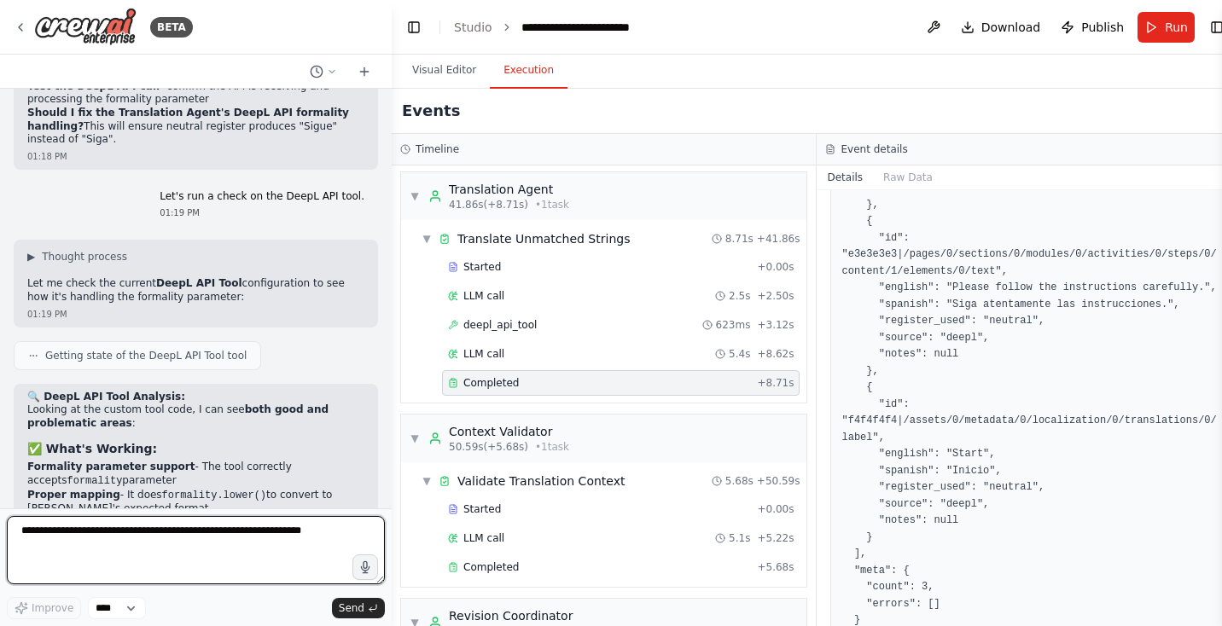
scroll to position [38122, 0]
type textarea "**********"
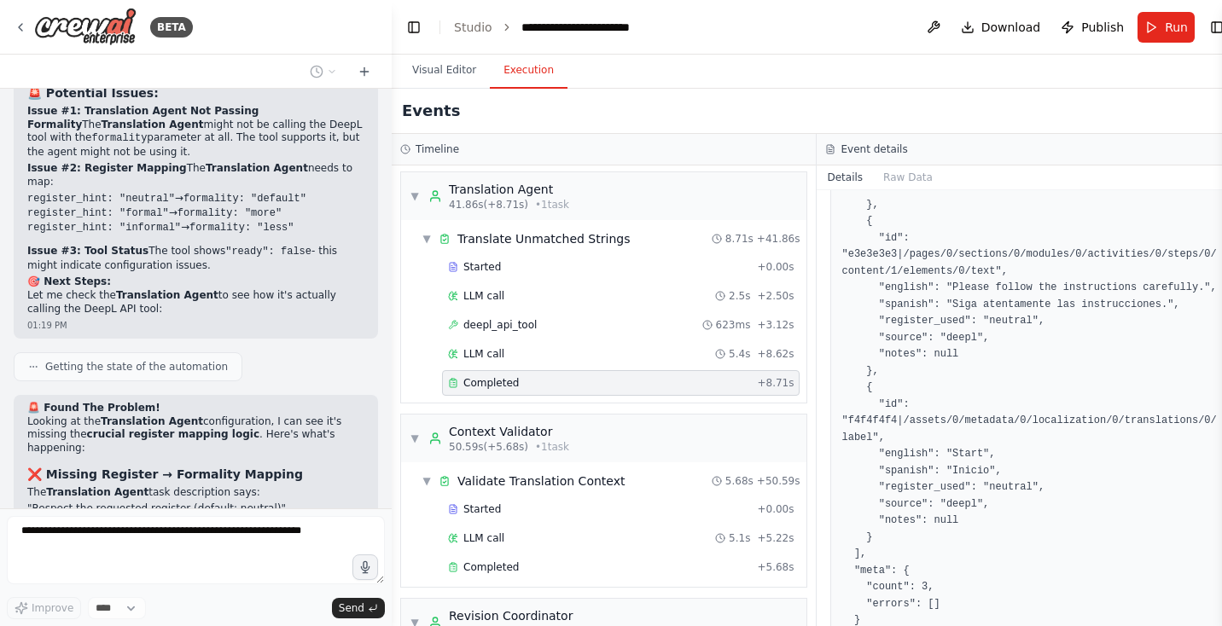
scroll to position [38606, 0]
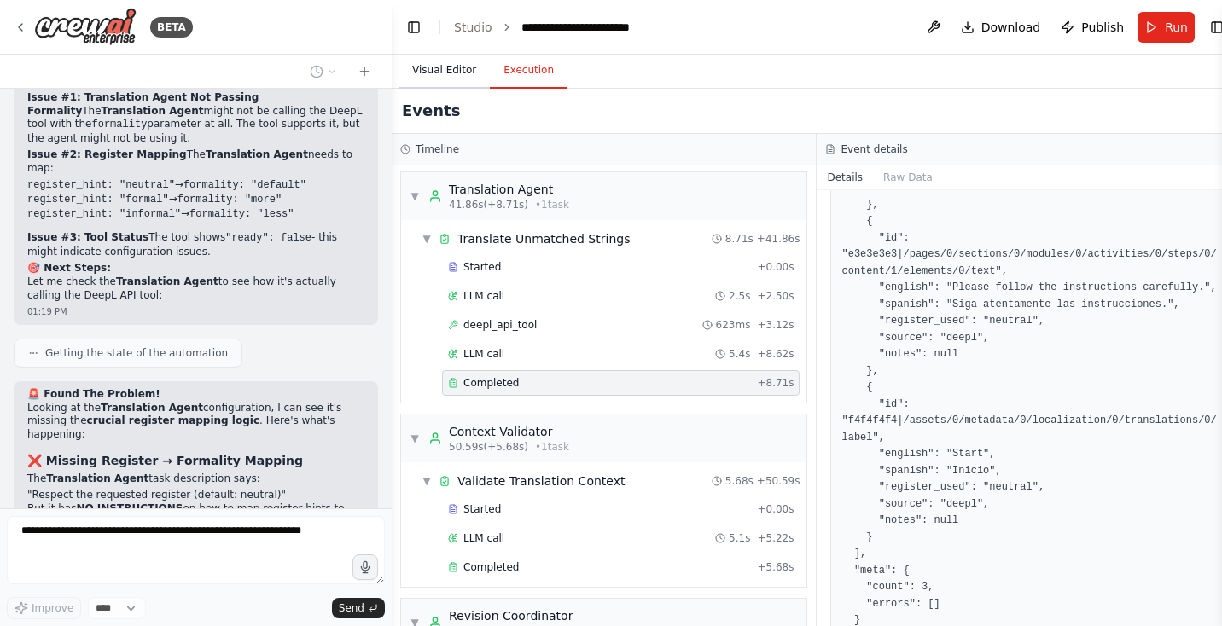
click at [439, 67] on button "Visual Editor" at bounding box center [443, 71] width 91 height 36
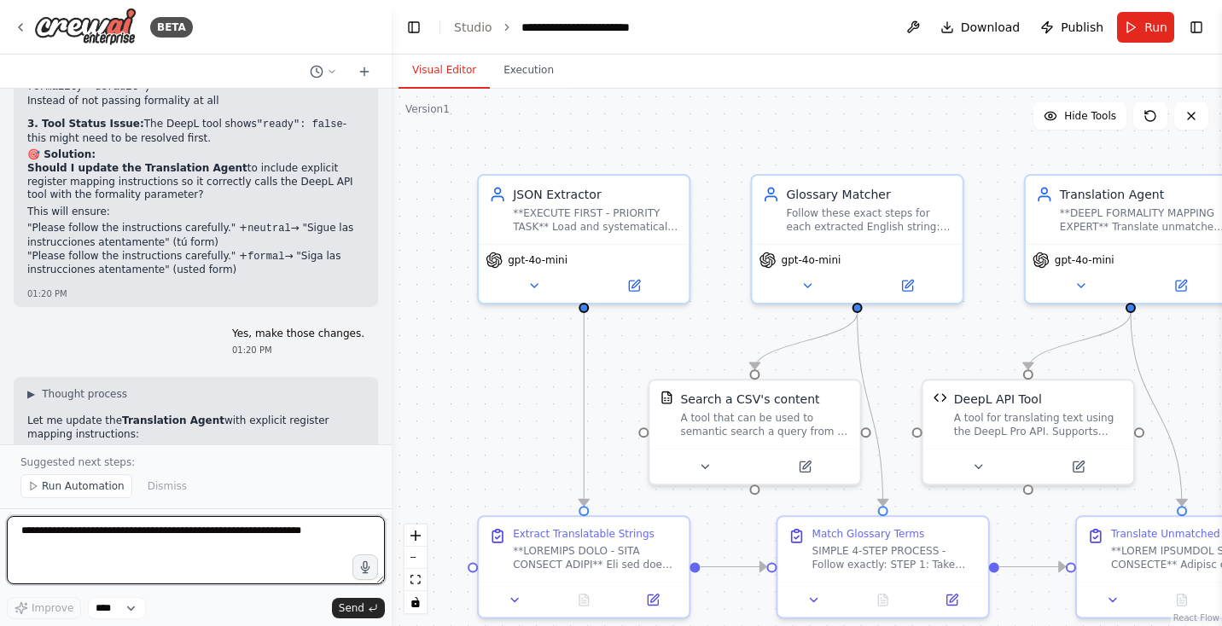
scroll to position [39295, 0]
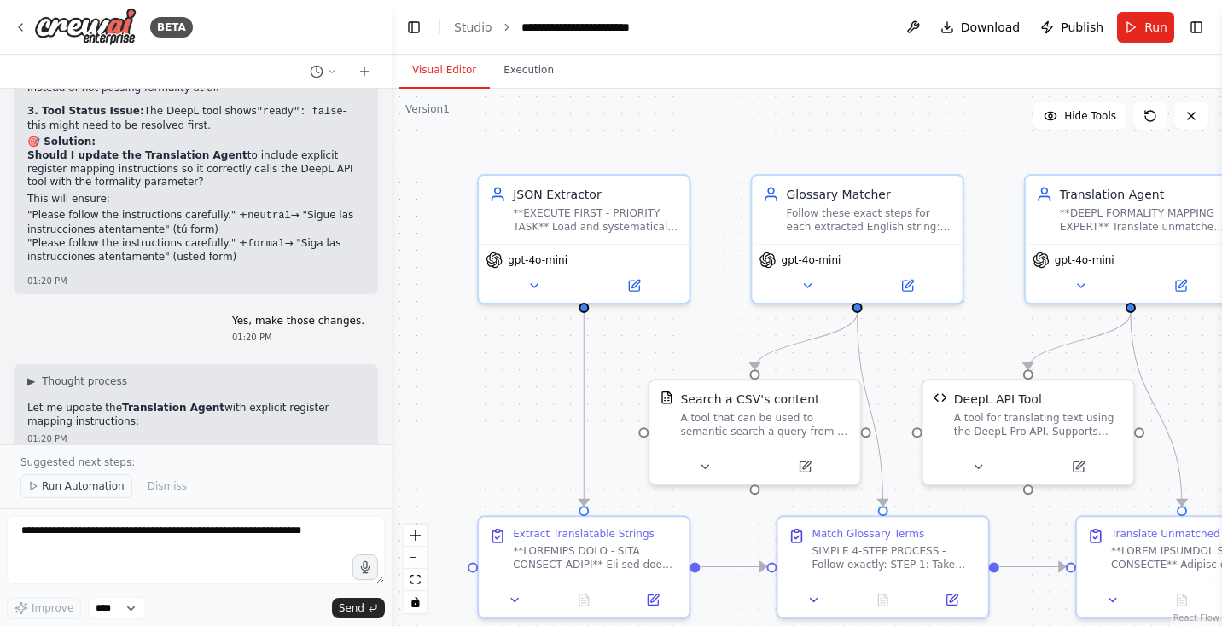
click at [61, 486] on span "Run Automation" at bounding box center [83, 487] width 83 height 14
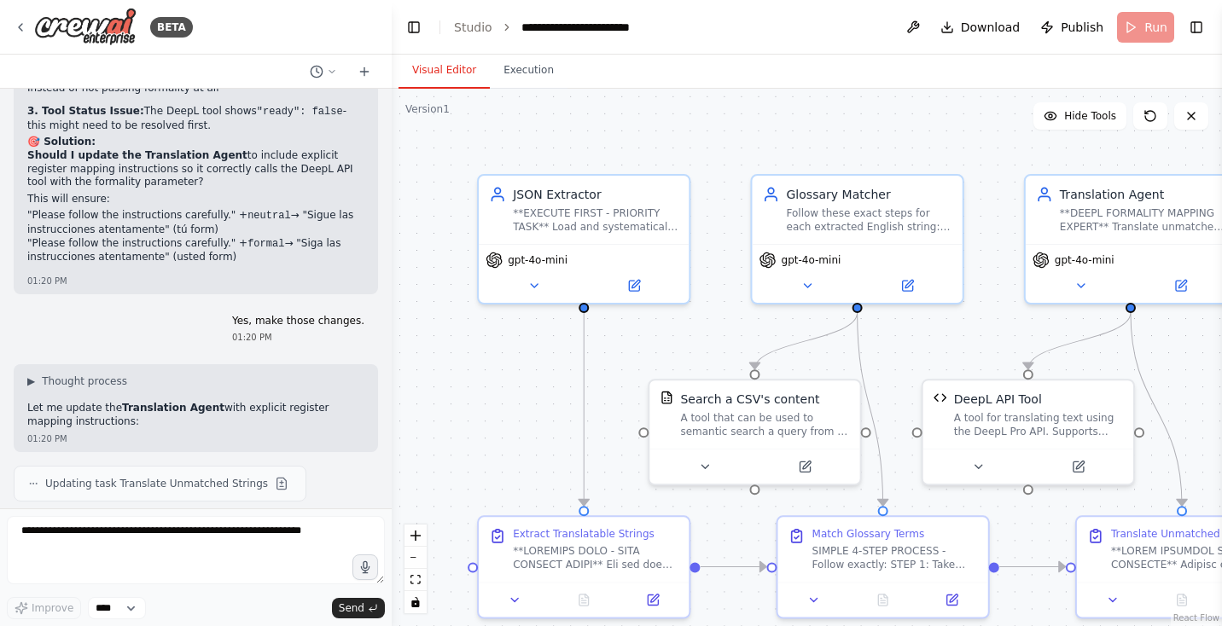
scroll to position [39231, 0]
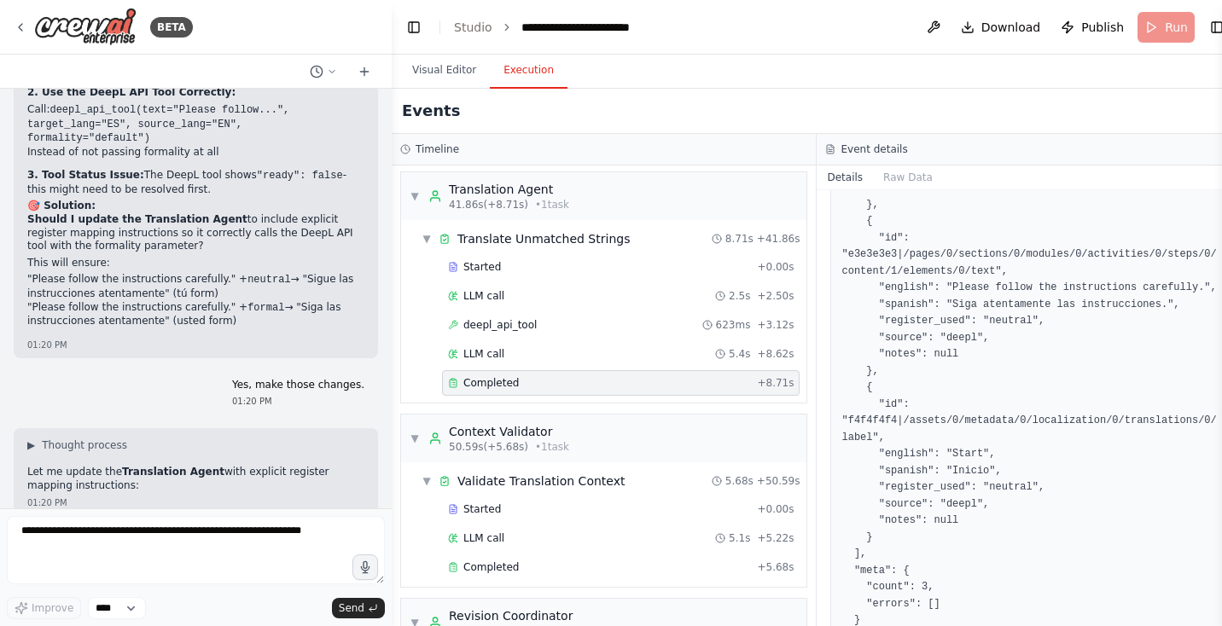
click at [536, 62] on button "Execution" at bounding box center [529, 71] width 78 height 36
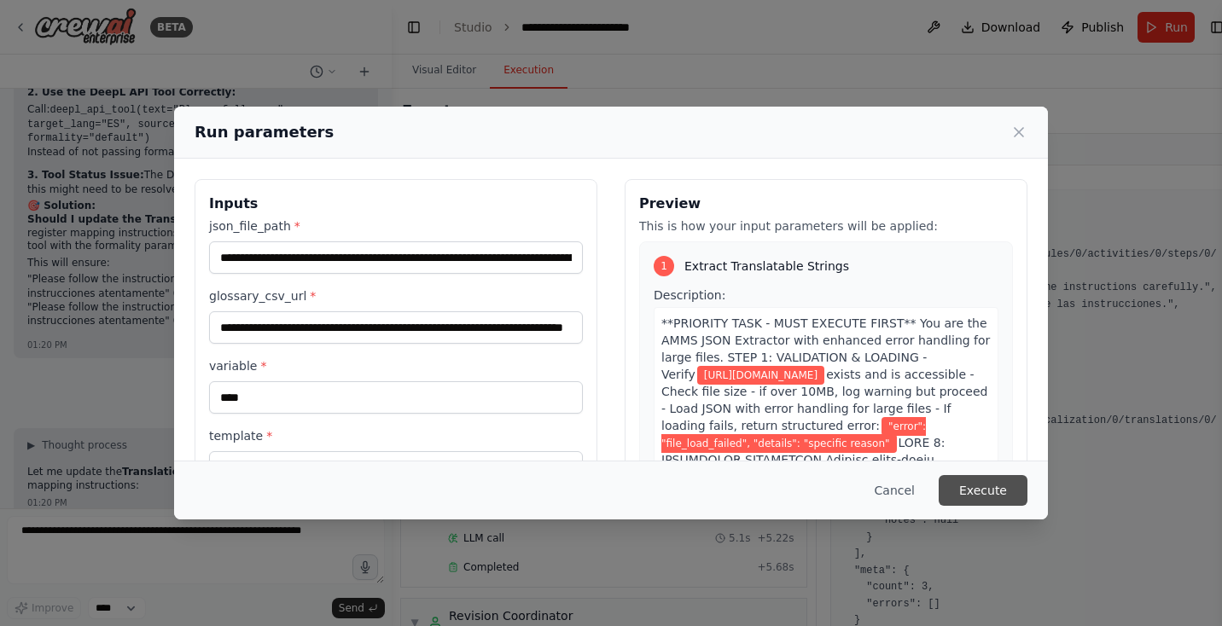
click at [981, 488] on button "Execute" at bounding box center [983, 490] width 89 height 31
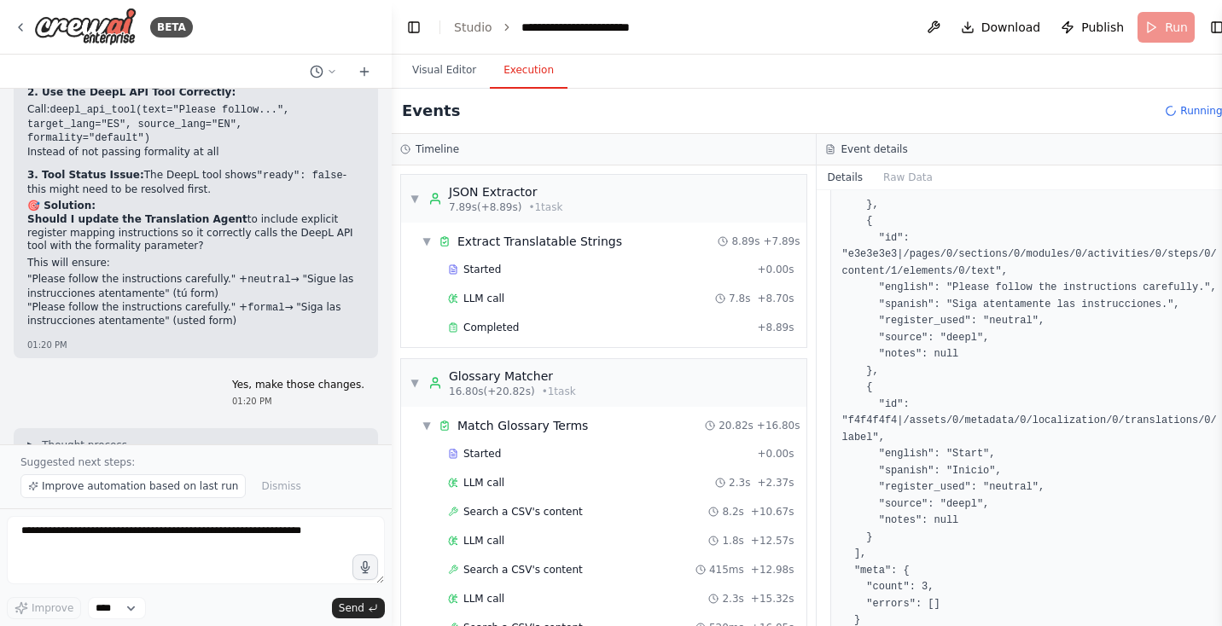
scroll to position [39295, 0]
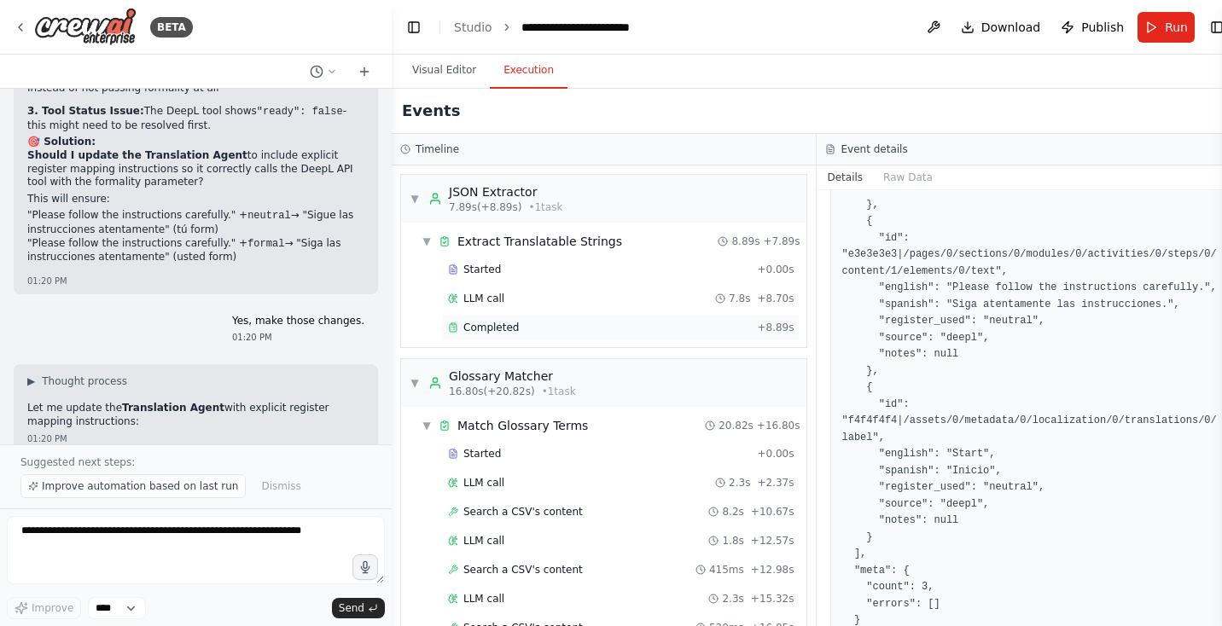
click at [544, 328] on div "Completed" at bounding box center [599, 328] width 302 height 14
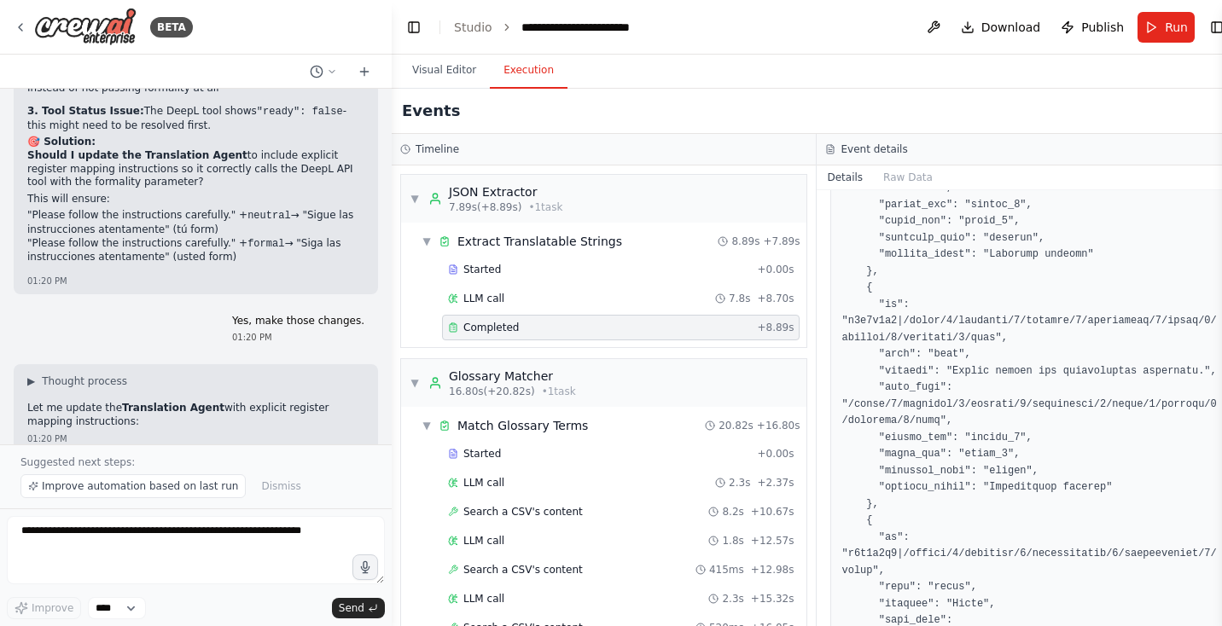
click at [811, 285] on div "▼ JSON Extractor 7.89s (+8.89s) • 1 task ▼ Extract Translatable Strings 8.89s +…" at bounding box center [604, 396] width 424 height 461
click at [387, 294] on div "BETA Hello! I'm the CrewAI assistant. What kind of automation do you want to bu…" at bounding box center [611, 313] width 1222 height 626
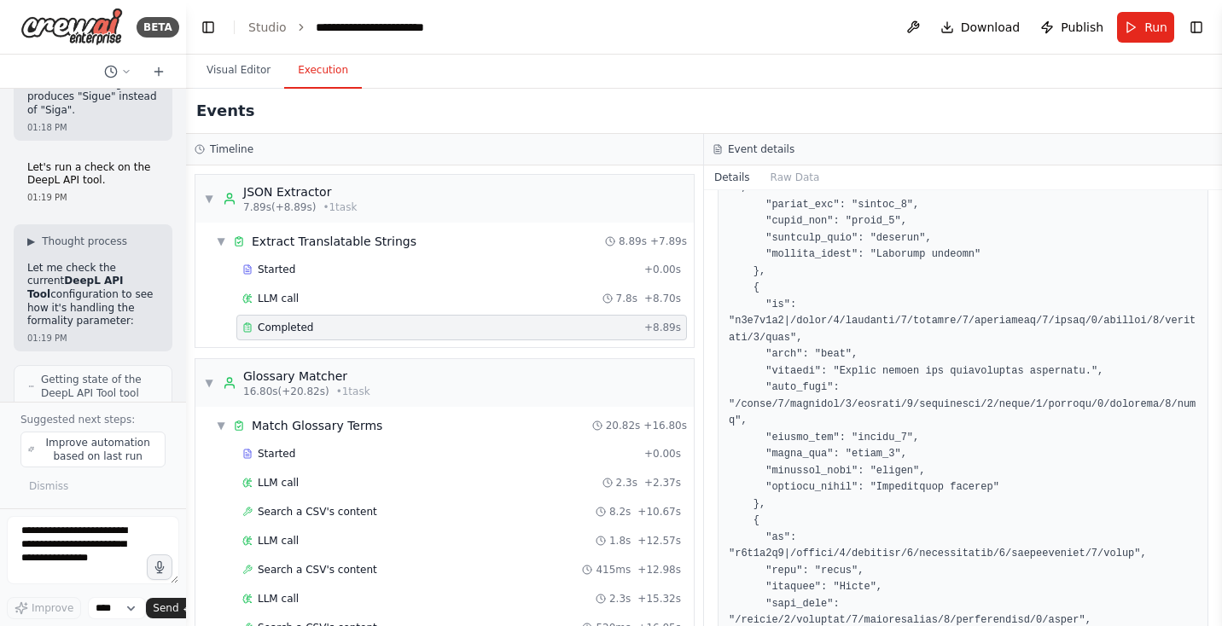
scroll to position [55575, 0]
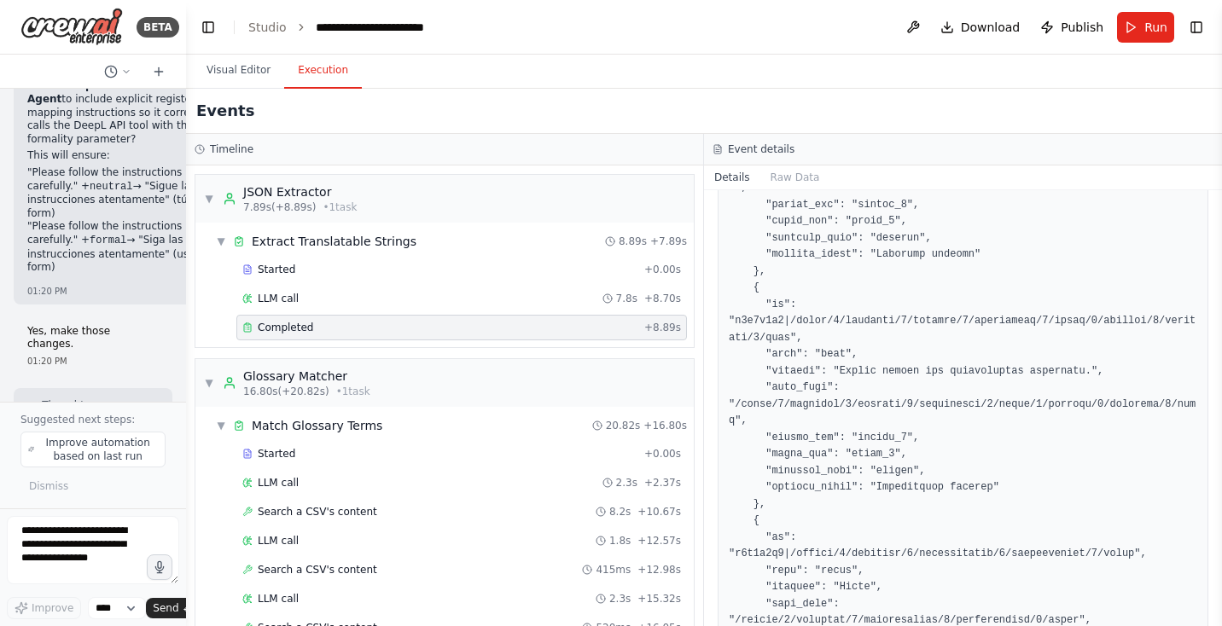
drag, startPoint x: 387, startPoint y: 295, endPoint x: 86, endPoint y: 276, distance: 301.0
click at [78, 277] on div "BETA Hello! I'm the CrewAI assistant. What kind of automation do you want to bu…" at bounding box center [93, 313] width 186 height 626
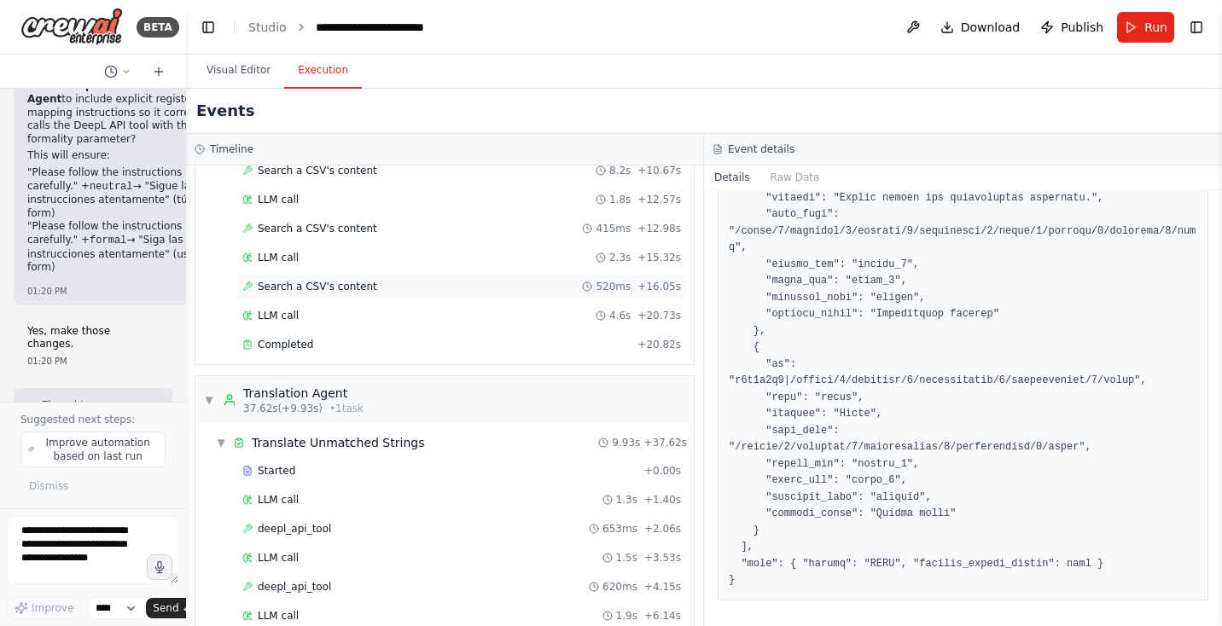
scroll to position [355, 0]
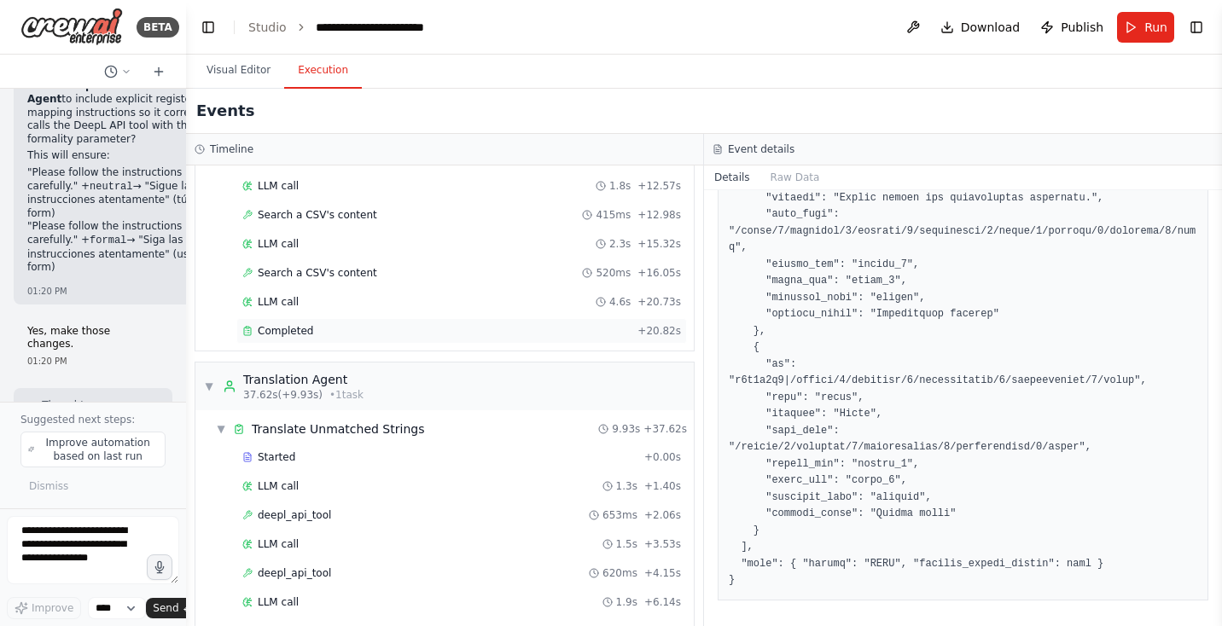
click at [341, 324] on div "Completed" at bounding box center [436, 331] width 388 height 14
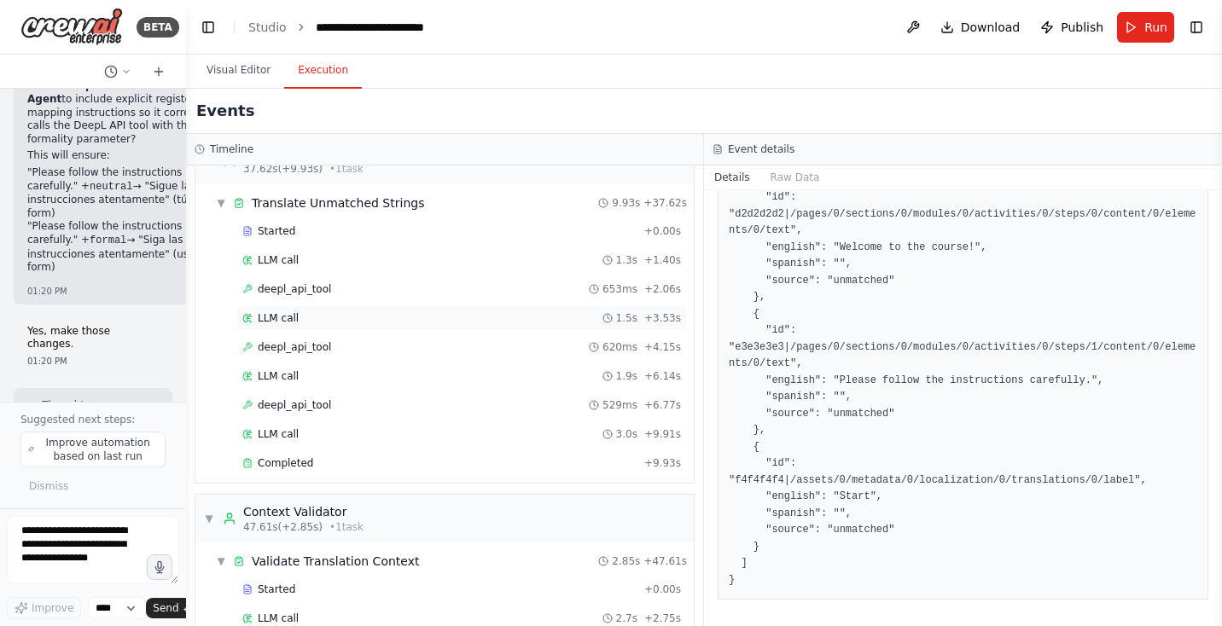
scroll to position [635, 0]
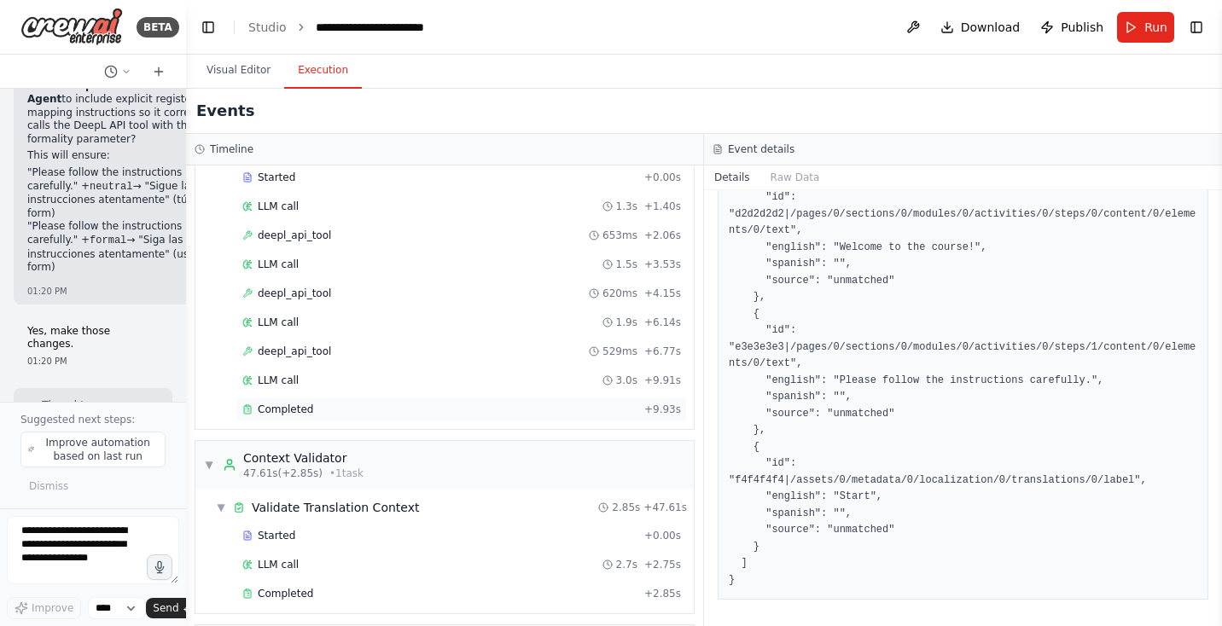
click at [398, 403] on div "Completed" at bounding box center [439, 410] width 395 height 14
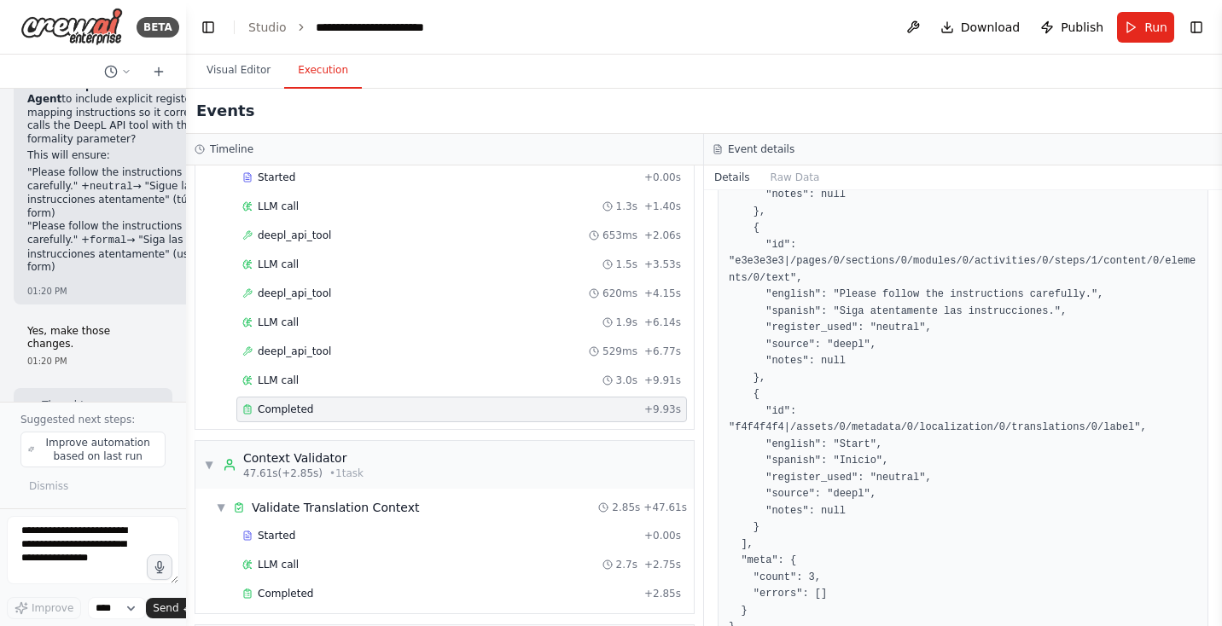
scroll to position [327, 0]
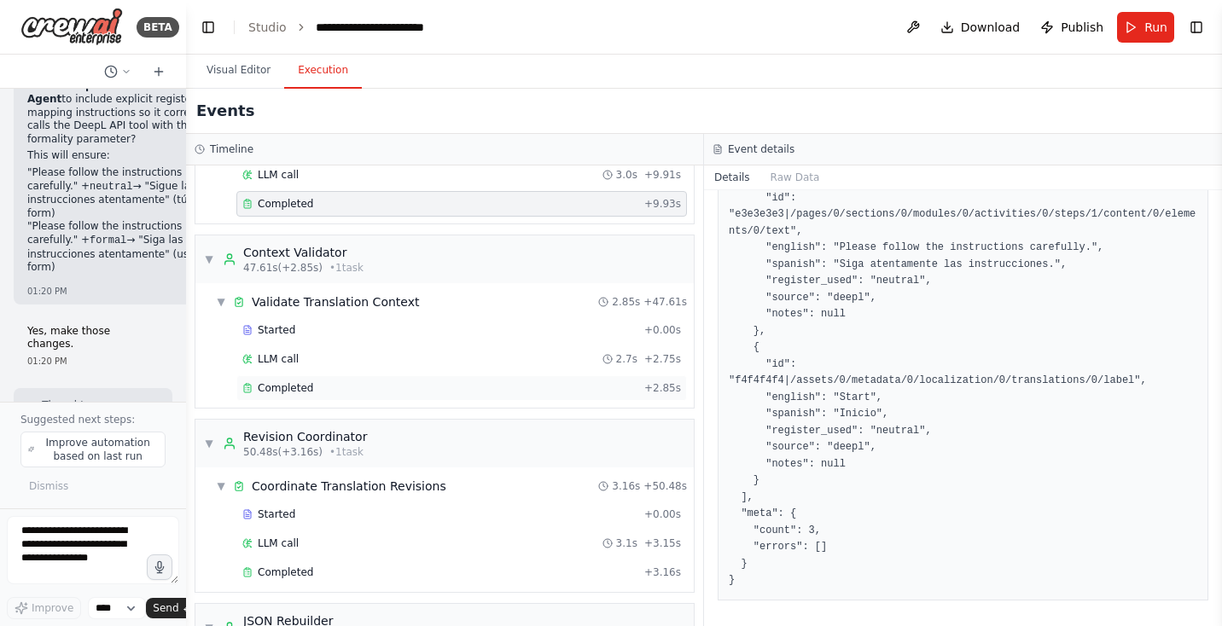
click at [308, 381] on span "Completed" at bounding box center [285, 388] width 55 height 14
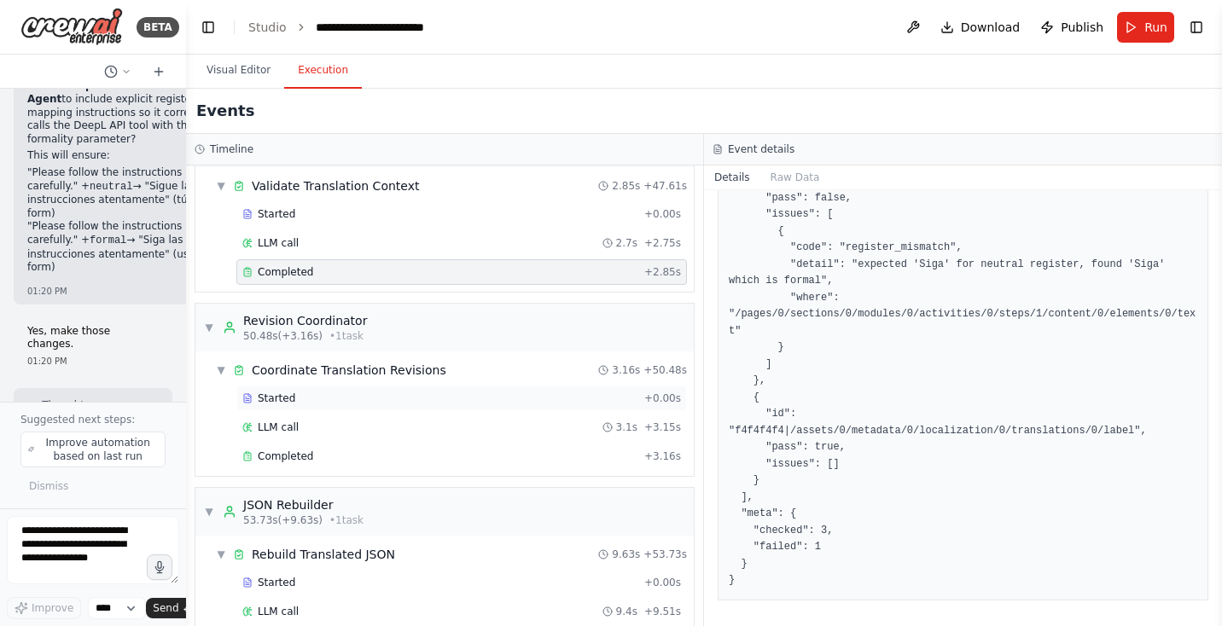
scroll to position [959, 0]
click at [461, 447] on div "Completed" at bounding box center [439, 454] width 395 height 14
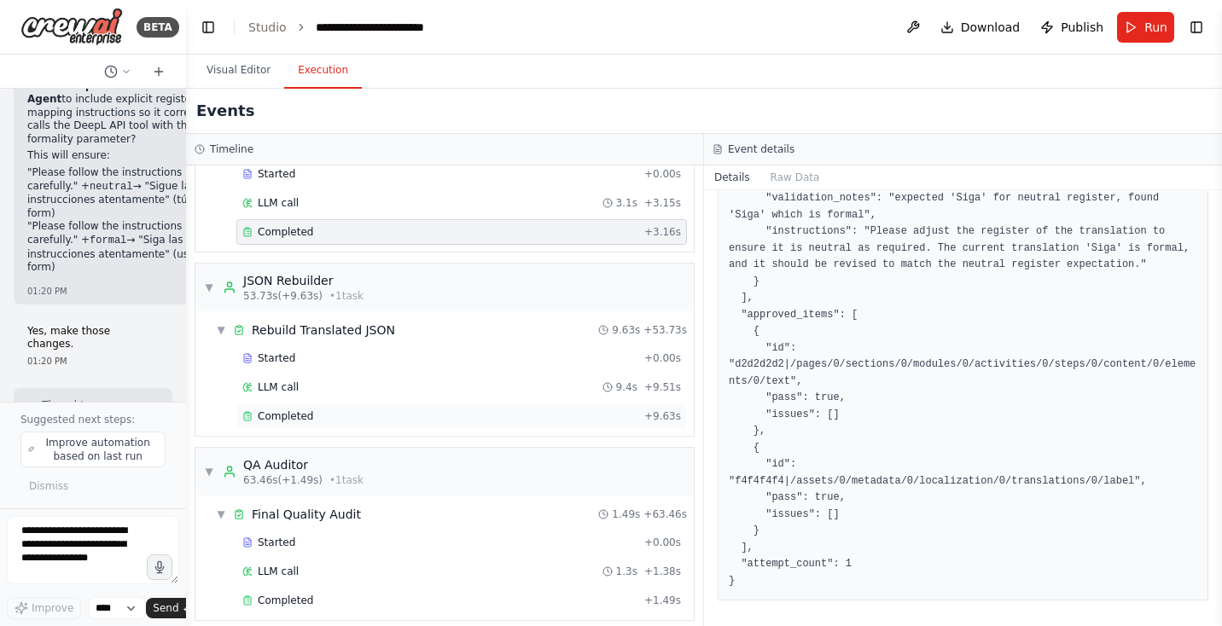
scroll to position [1182, 0]
click at [356, 409] on div "Completed" at bounding box center [439, 416] width 395 height 14
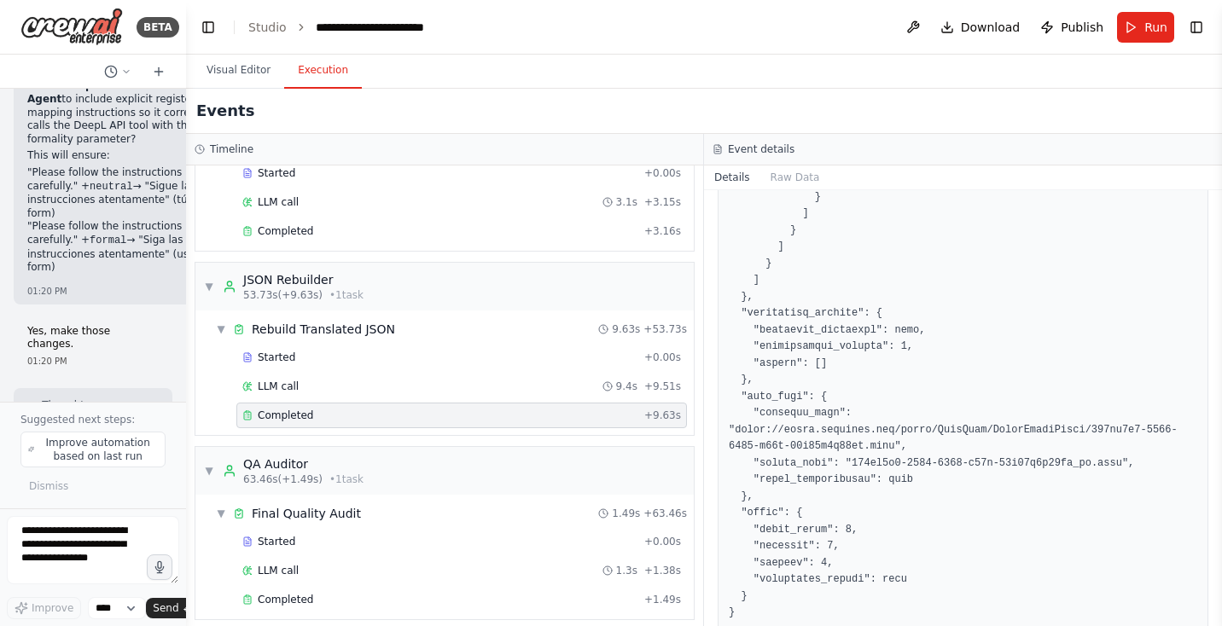
scroll to position [992, 0]
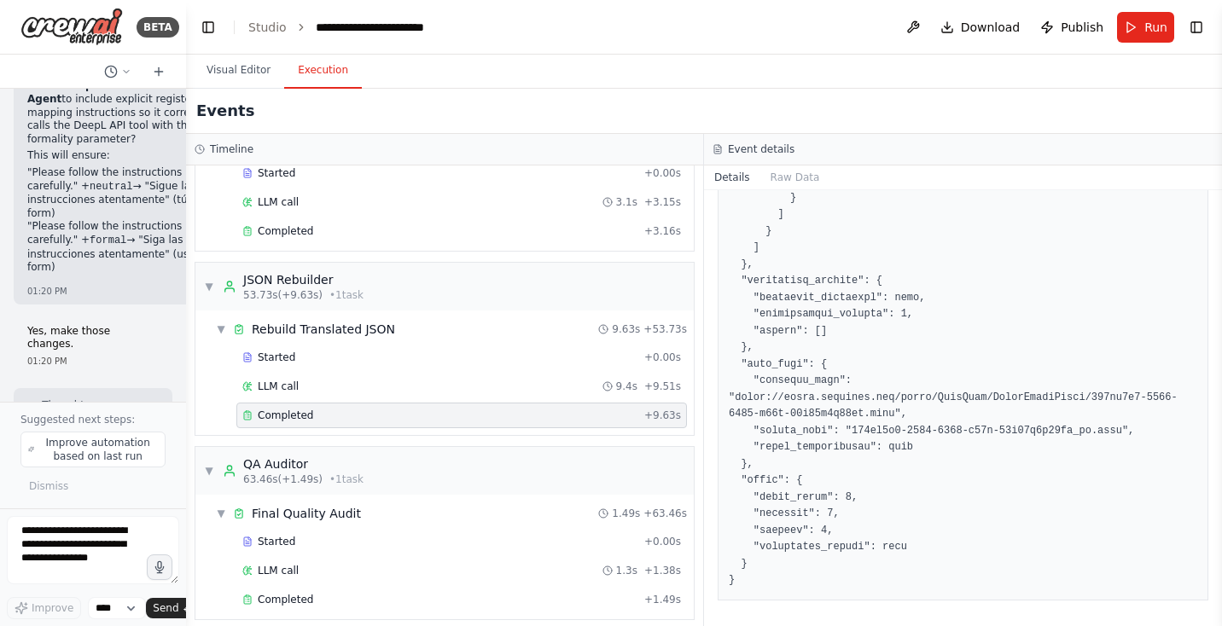
drag, startPoint x: 869, startPoint y: 432, endPoint x: 1123, endPoint y: 427, distance: 253.4
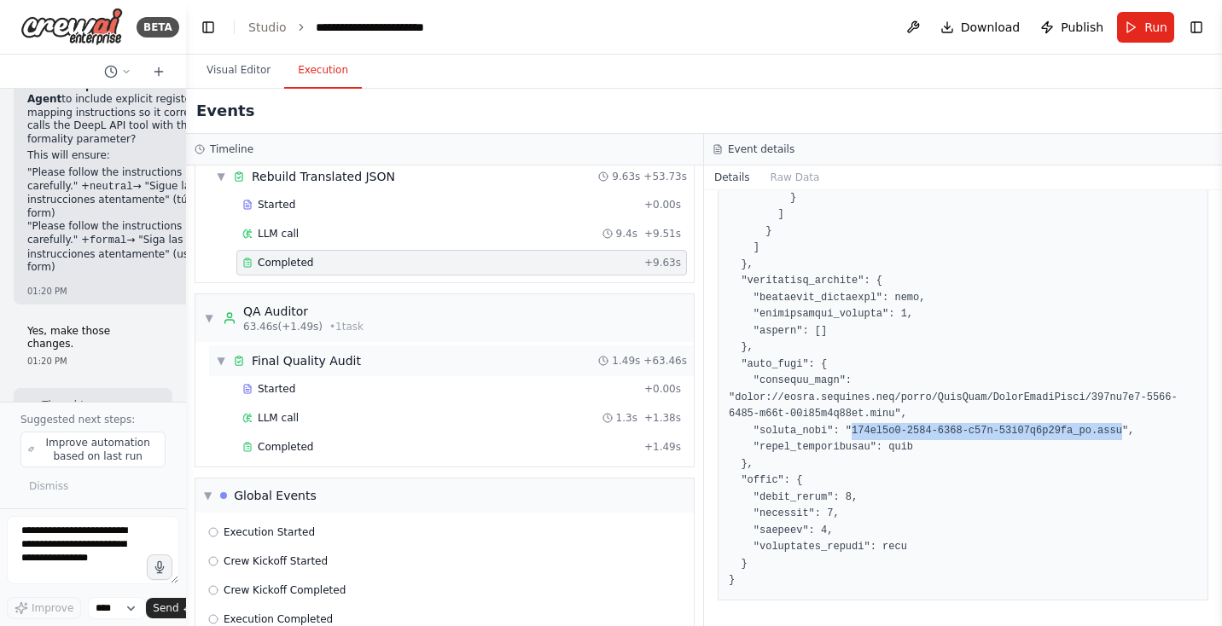
scroll to position [1351, 0]
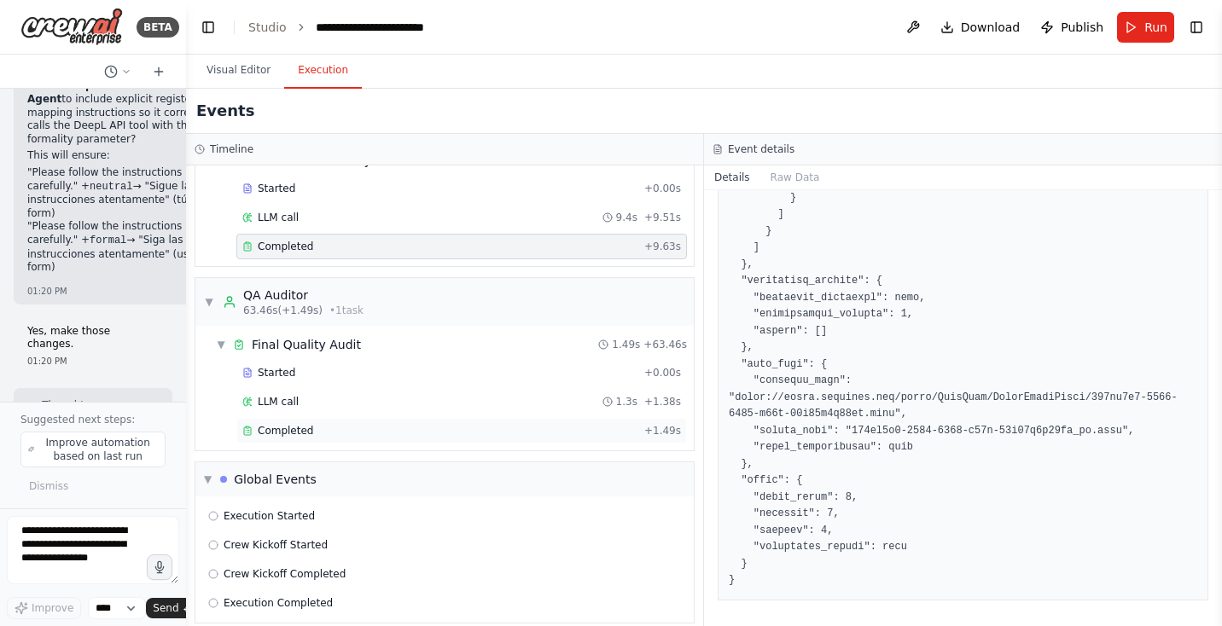
click at [299, 425] on div "Completed + 1.49s" at bounding box center [461, 431] width 450 height 26
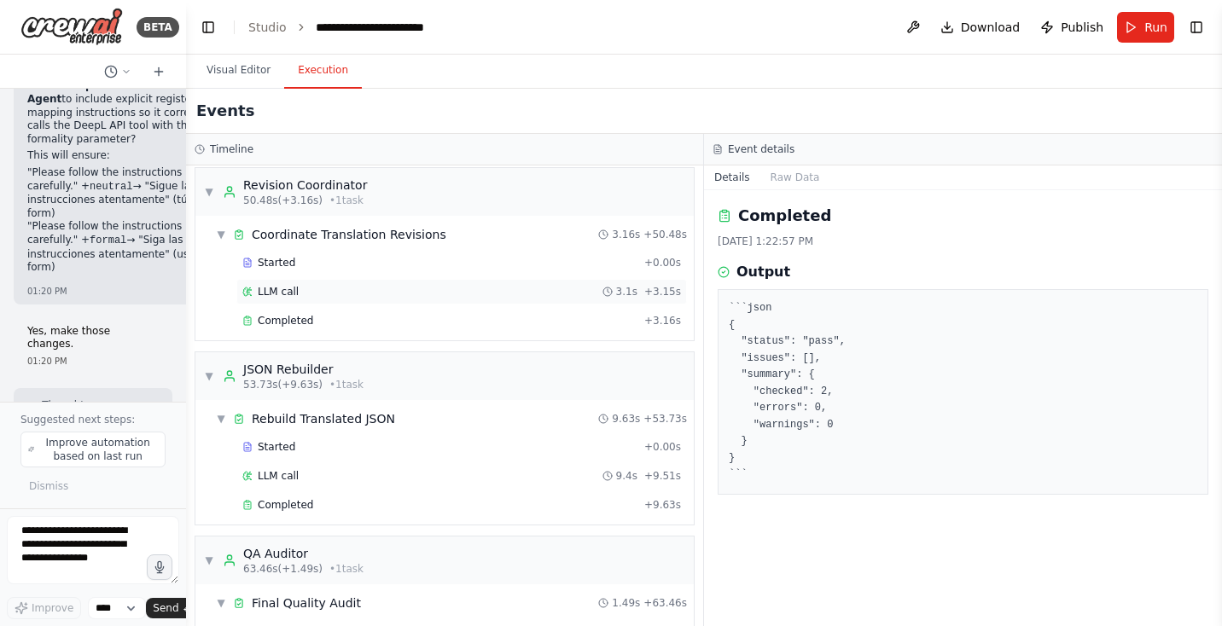
scroll to position [1092, 0]
click at [700, 297] on div "▼ JSON Extractor 7.89s (+8.89s) • 1 task ▼ Extract Translatable Strings 8.89s +…" at bounding box center [444, 396] width 517 height 461
click at [189, 308] on div "▼ JSON Extractor 7.89s (+8.89s) • 1 task ▼ Extract Translatable Strings 8.89s +…" at bounding box center [444, 396] width 517 height 461
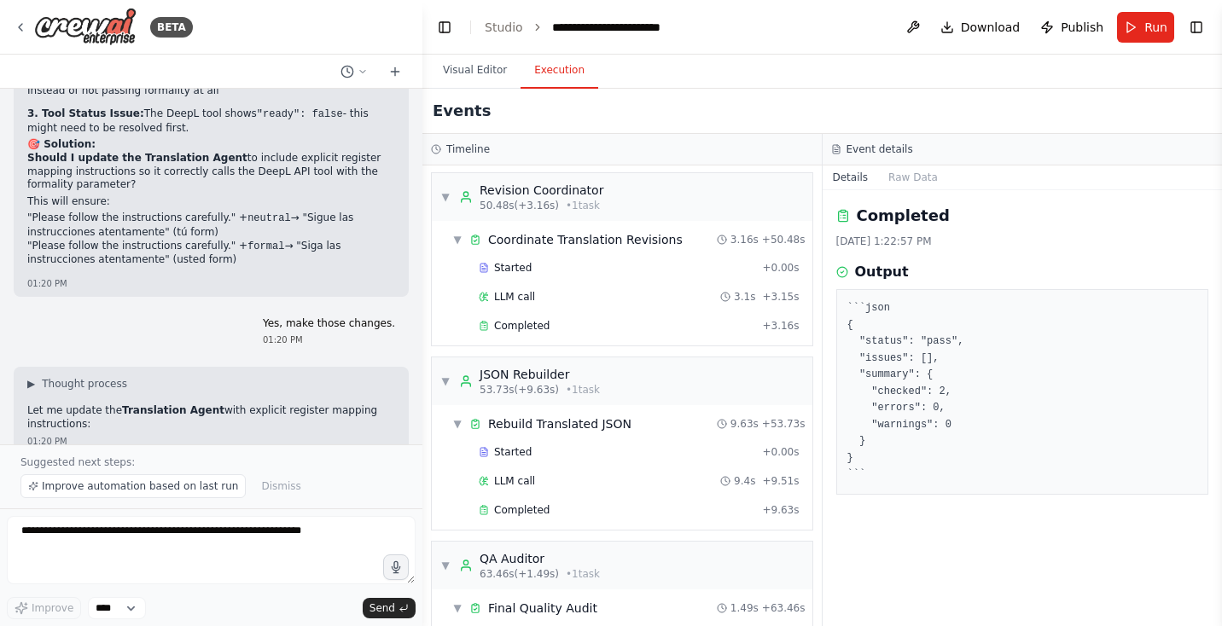
scroll to position [37765, 0]
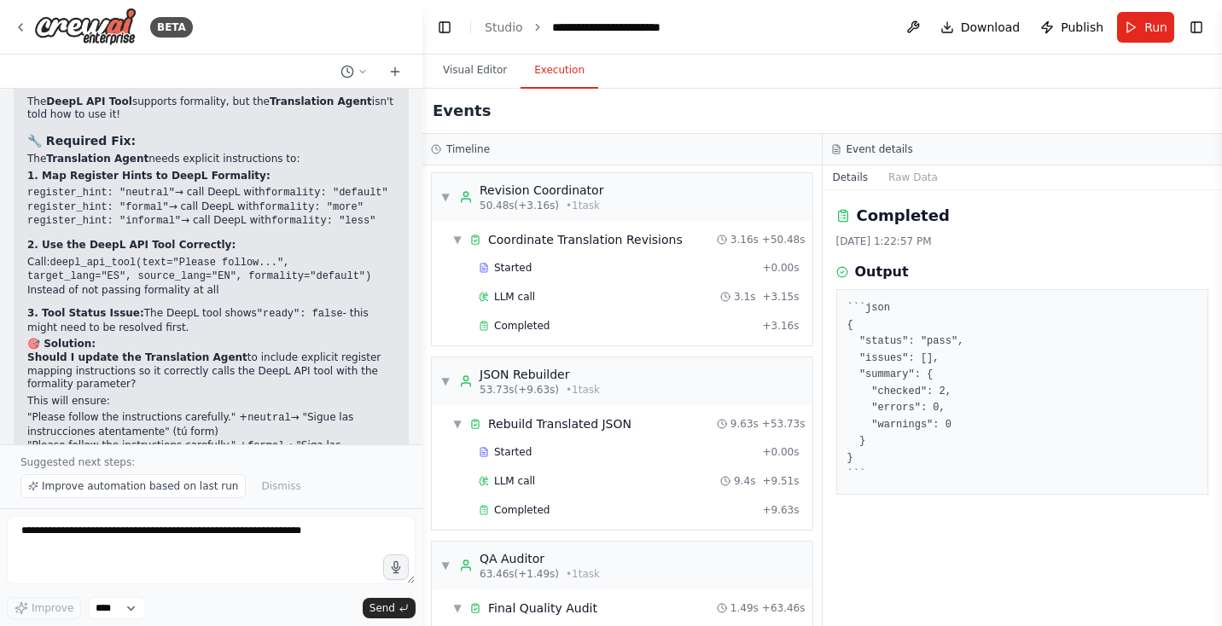
drag, startPoint x: 214, startPoint y: 309, endPoint x: 424, endPoint y: 320, distance: 210.2
click at [424, 320] on div "BETA Hello! I'm the CrewAI assistant. What kind of automation do you want to bu…" at bounding box center [611, 313] width 1222 height 626
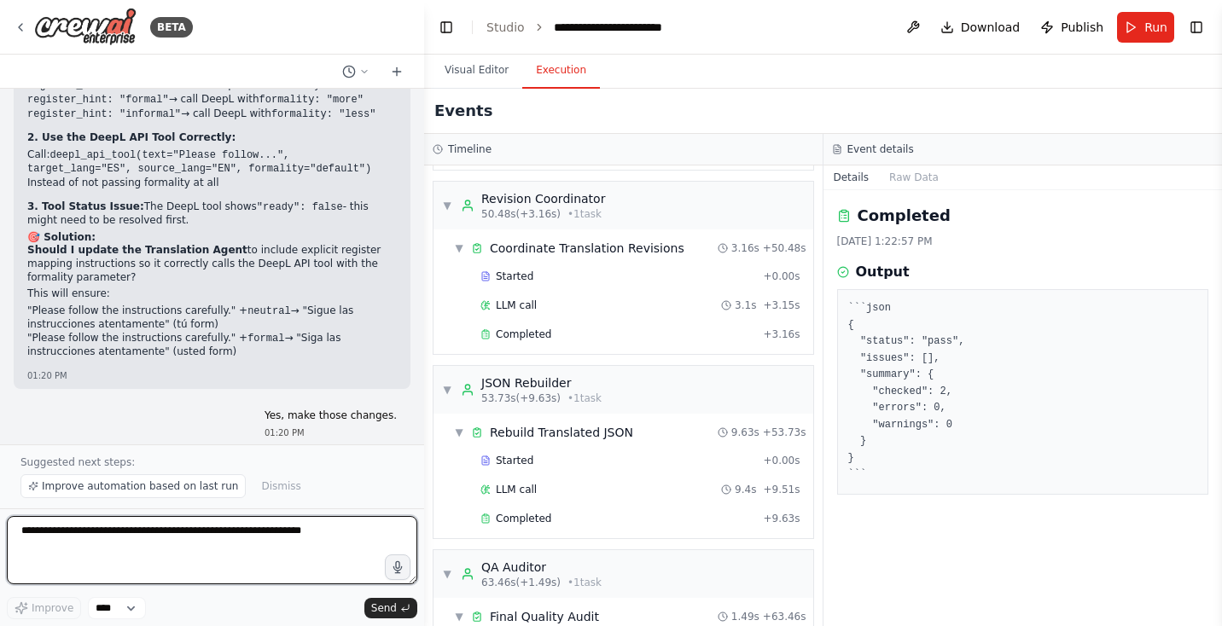
click at [224, 535] on textarea at bounding box center [212, 550] width 410 height 68
type textarea "***"
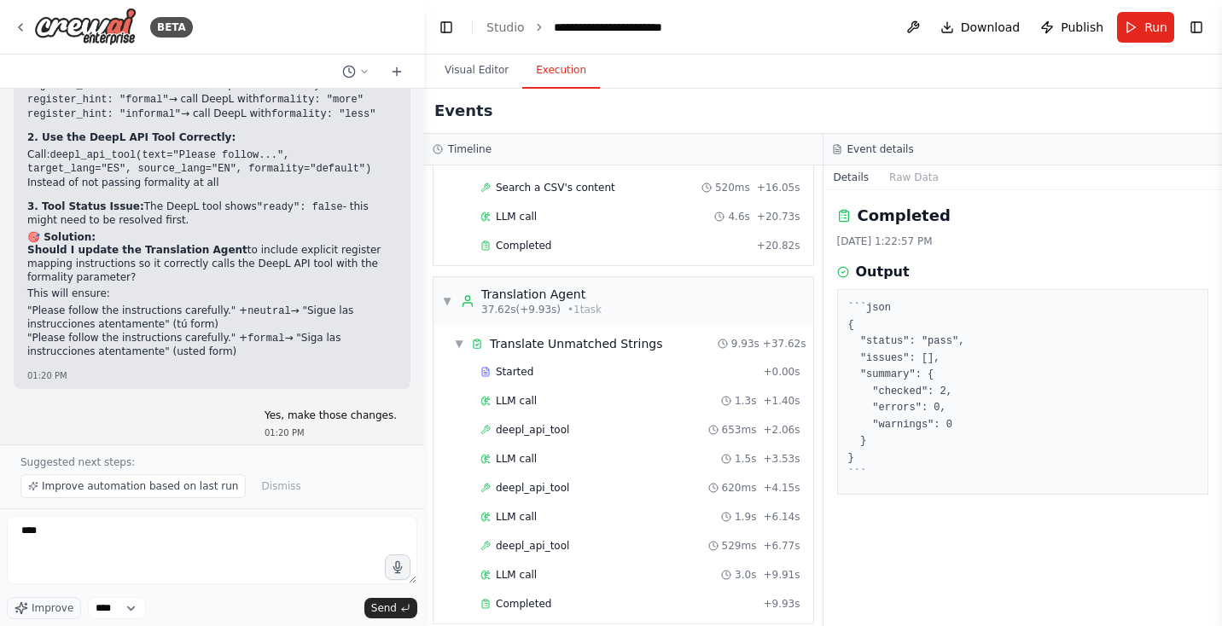
scroll to position [0, 0]
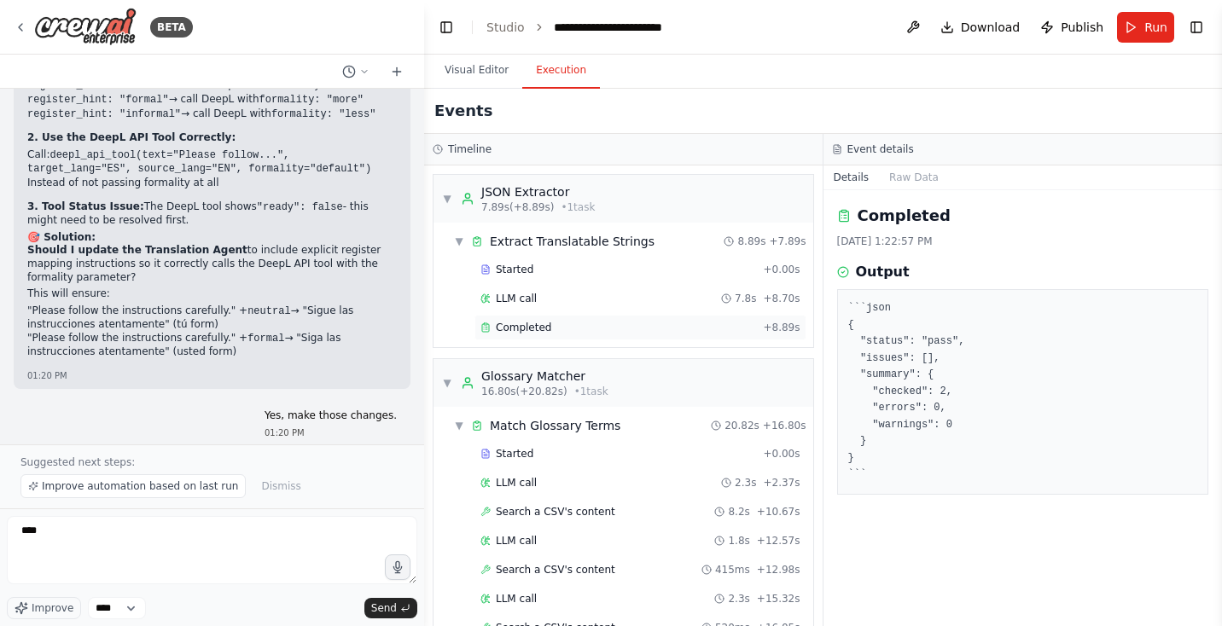
click at [529, 323] on span "Completed" at bounding box center [523, 328] width 55 height 14
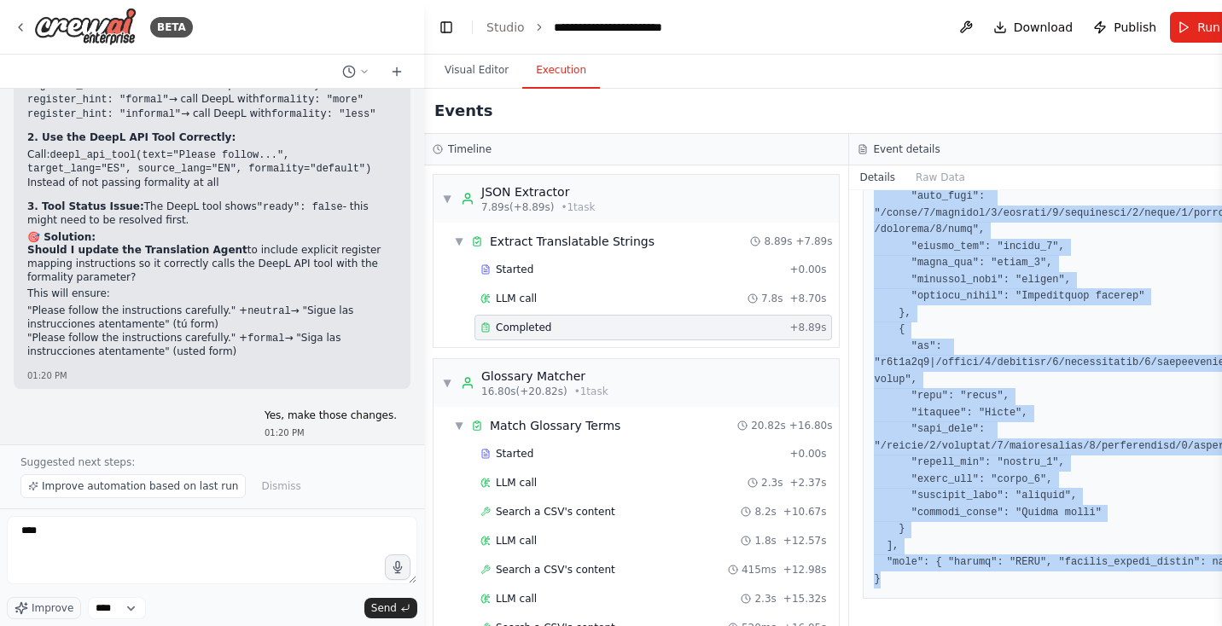
scroll to position [509, 0]
drag, startPoint x: 872, startPoint y: 305, endPoint x: 1006, endPoint y: 631, distance: 353.2
click at [1006, 625] on html "BETA Hello! I'm the CrewAI assistant. What kind of automation do you want to bu…" at bounding box center [611, 313] width 1222 height 626
copy pre "{ "items": [ { "id": "d2d2d2d2|/pages/0/sections/0/modules/0/activities/0/steps…"
click at [459, 67] on button "Visual Editor" at bounding box center [476, 71] width 91 height 36
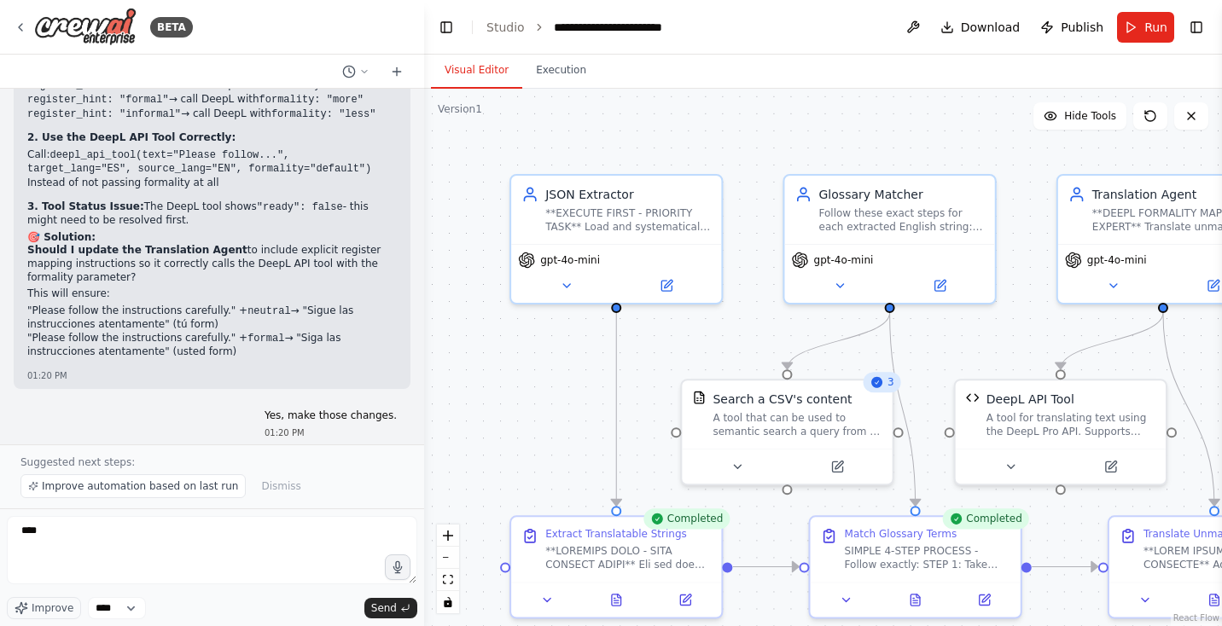
click at [425, 195] on div ".deletable-edge-delete-btn { width: 20px; height: 20px; border: 0px solid #ffff…" at bounding box center [823, 358] width 798 height 538
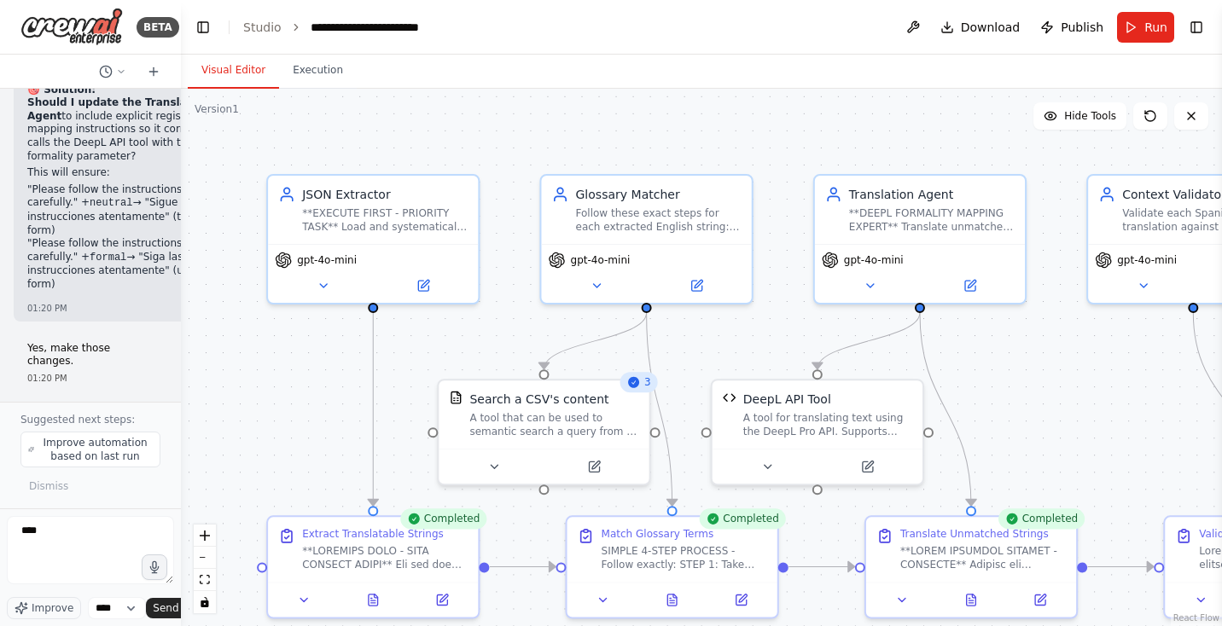
scroll to position [58897, 0]
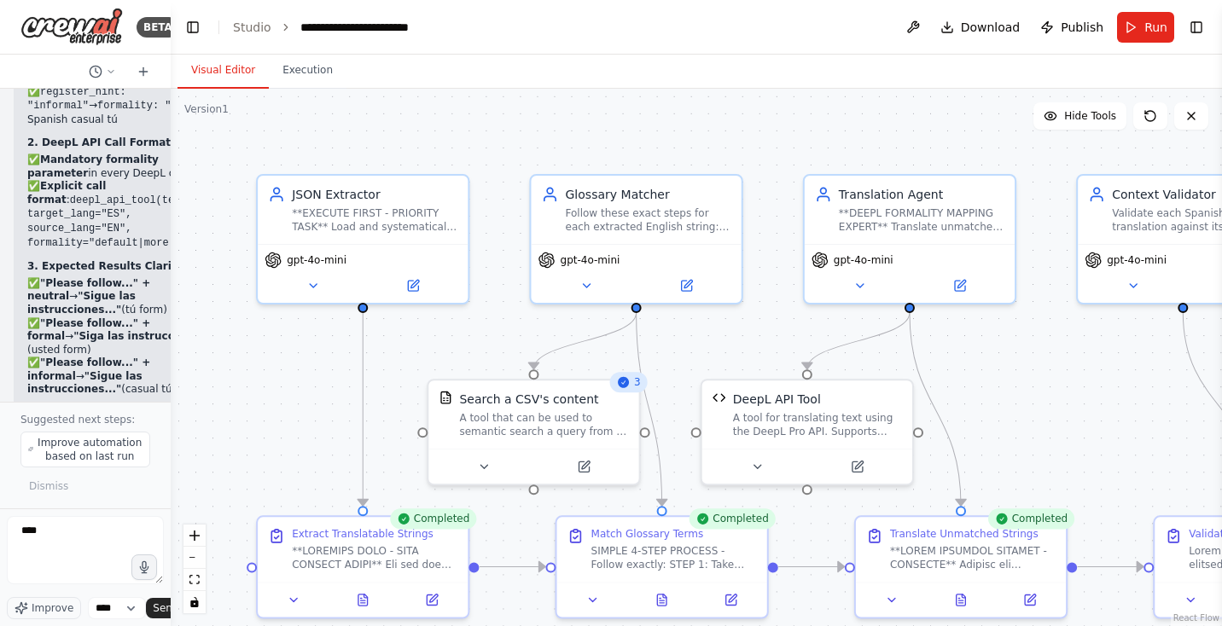
drag, startPoint x: 419, startPoint y: 195, endPoint x: 168, endPoint y: 167, distance: 252.4
click at [168, 167] on div at bounding box center [167, 313] width 7 height 626
click at [410, 284] on icon at bounding box center [413, 282] width 10 height 10
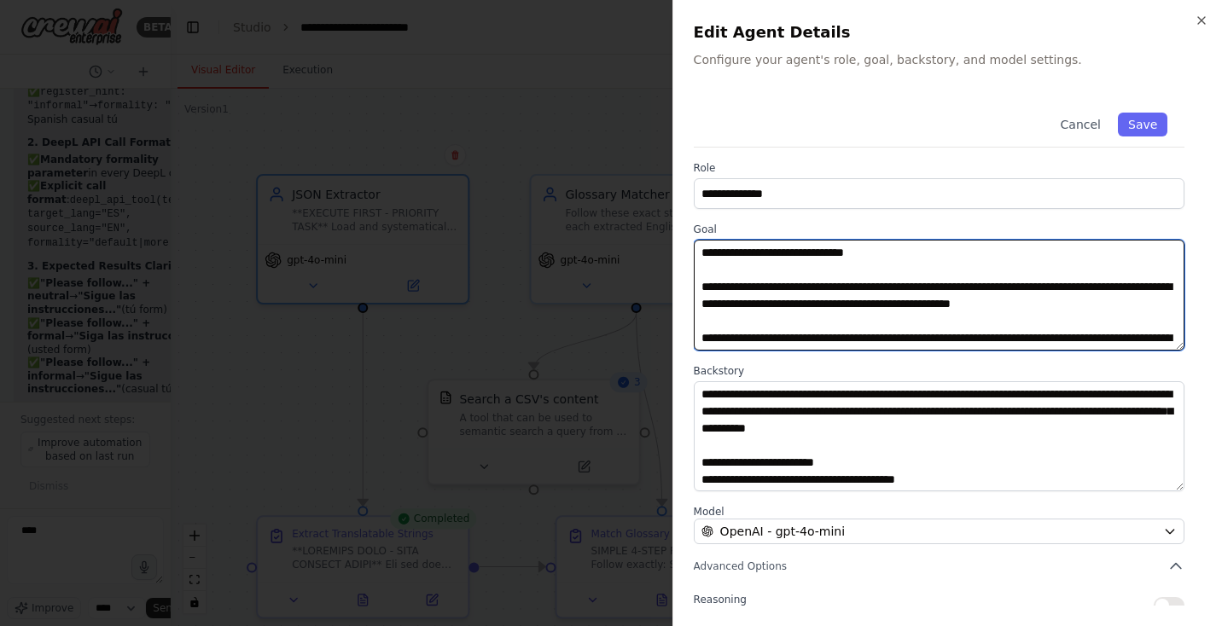
click at [900, 285] on textarea "**********" at bounding box center [939, 295] width 491 height 111
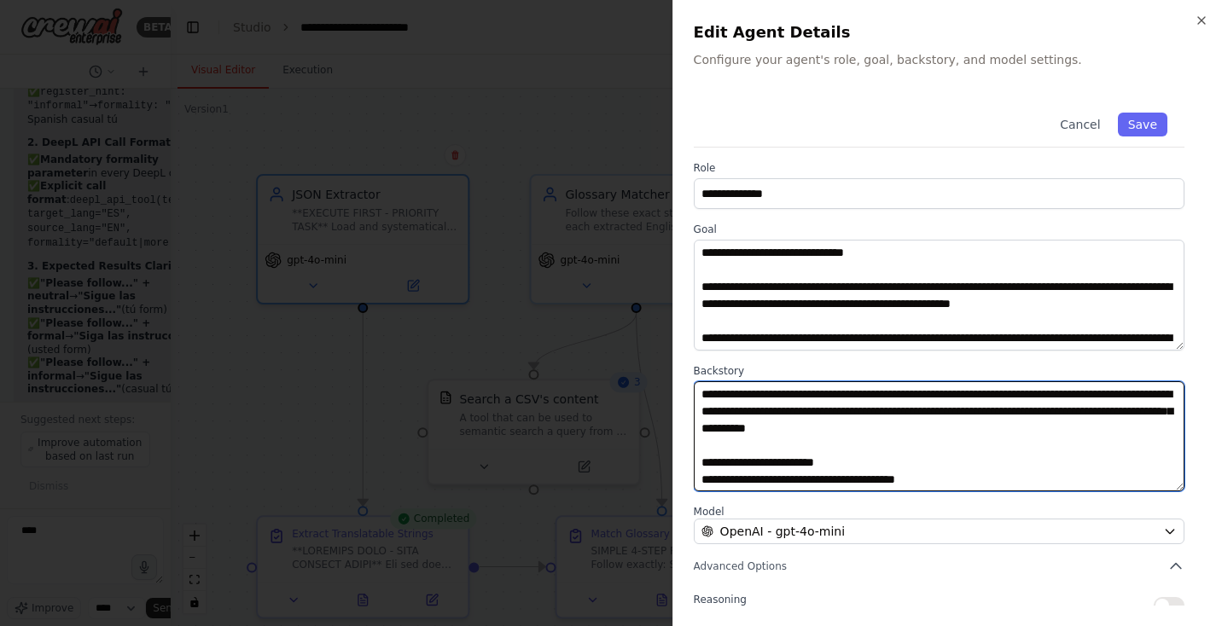
click at [924, 416] on textarea at bounding box center [939, 436] width 491 height 111
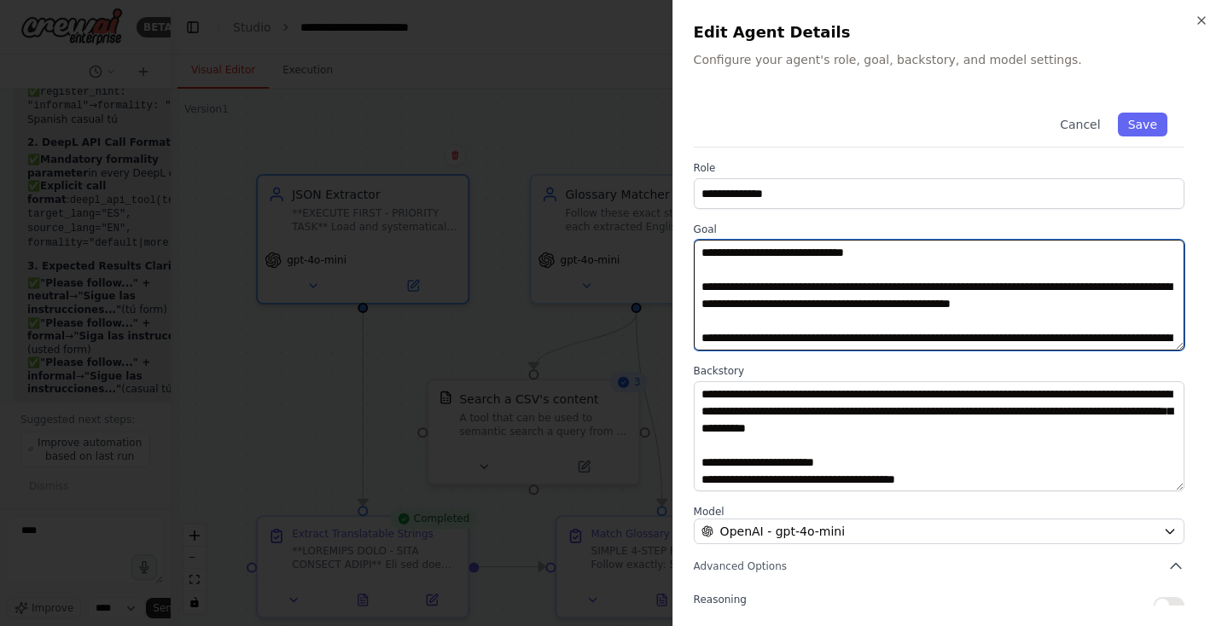
click at [795, 289] on textarea "**********" at bounding box center [939, 295] width 491 height 111
click at [776, 252] on textarea "**********" at bounding box center [939, 295] width 491 height 111
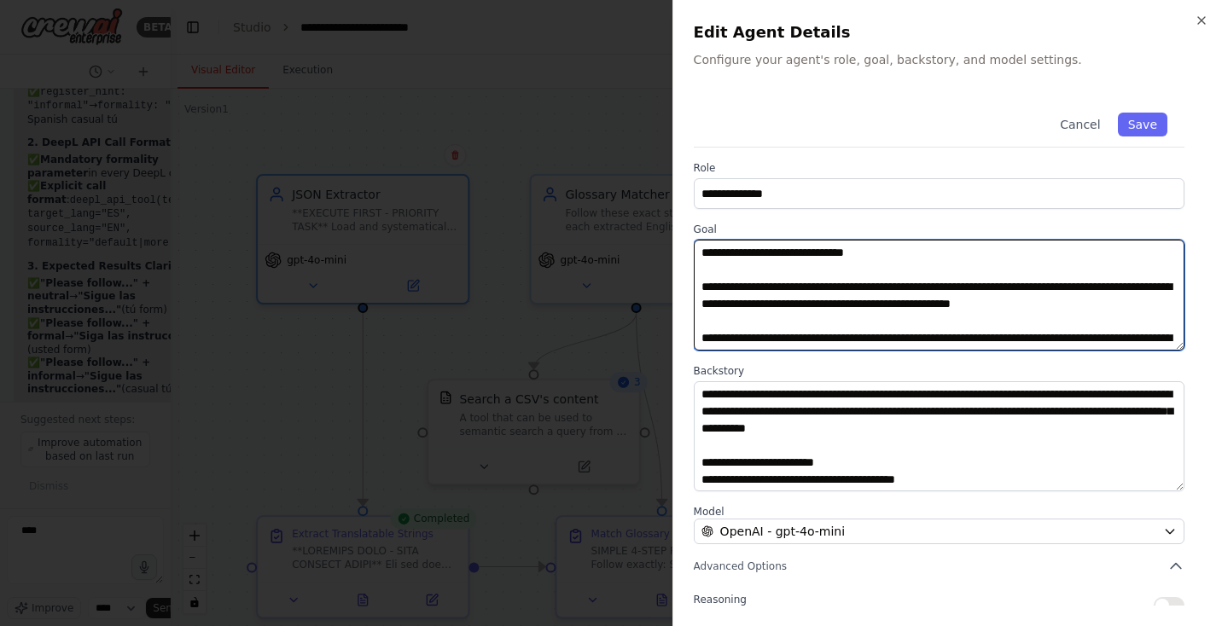
click at [776, 252] on textarea "**********" at bounding box center [939, 295] width 491 height 111
click at [1014, 284] on textarea "**********" at bounding box center [939, 295] width 491 height 111
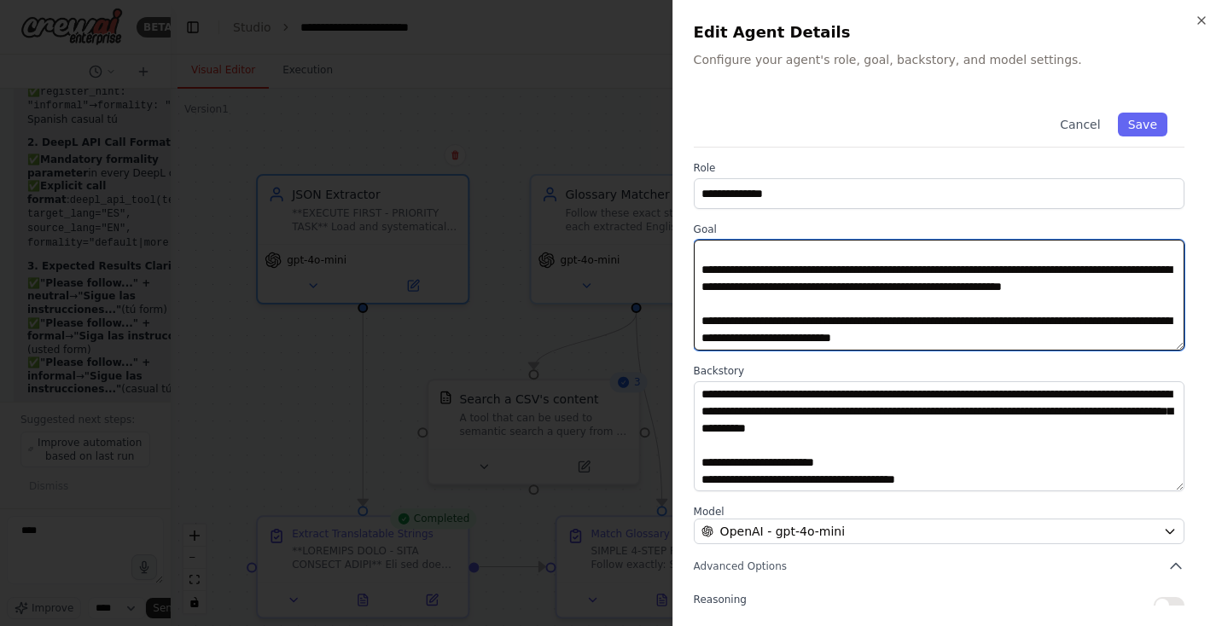
drag, startPoint x: 700, startPoint y: 283, endPoint x: 937, endPoint y: 485, distance: 311.1
click at [945, 502] on div "**********" at bounding box center [948, 424] width 508 height 656
paste textarea "**********"
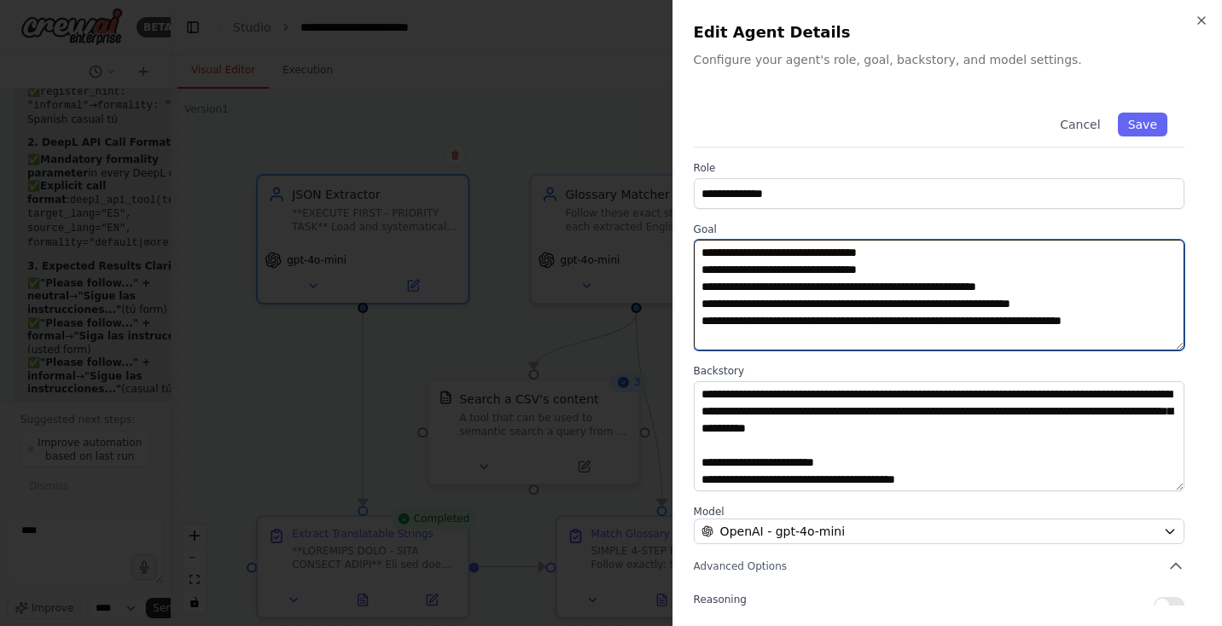
scroll to position [353, 0]
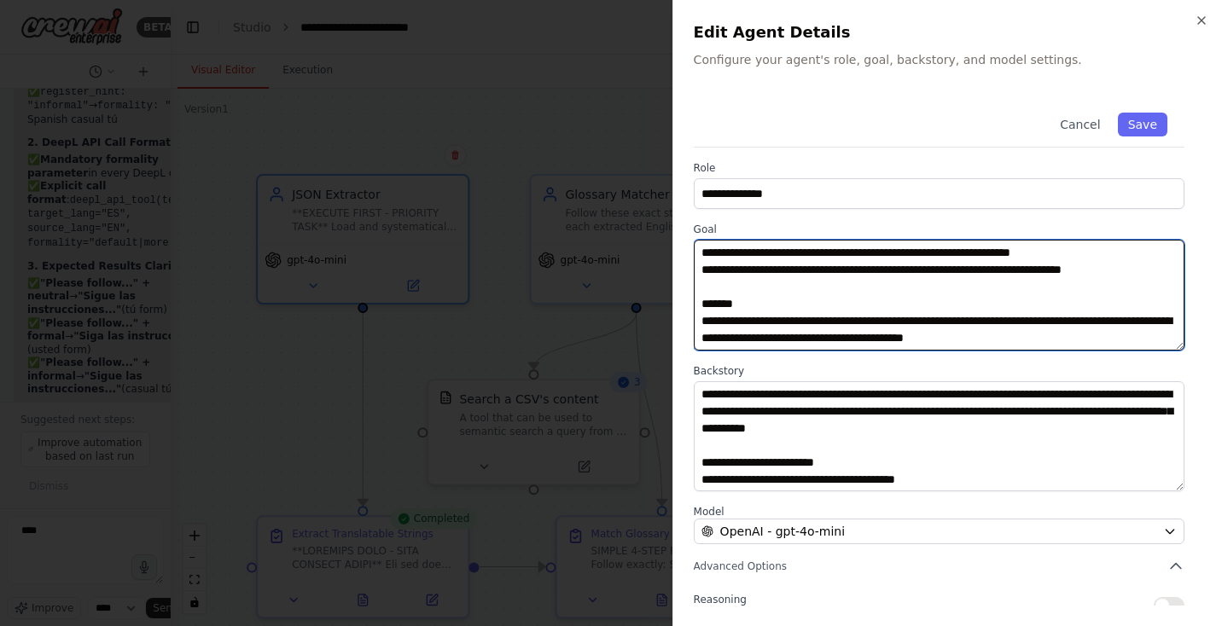
type textarea "**********"
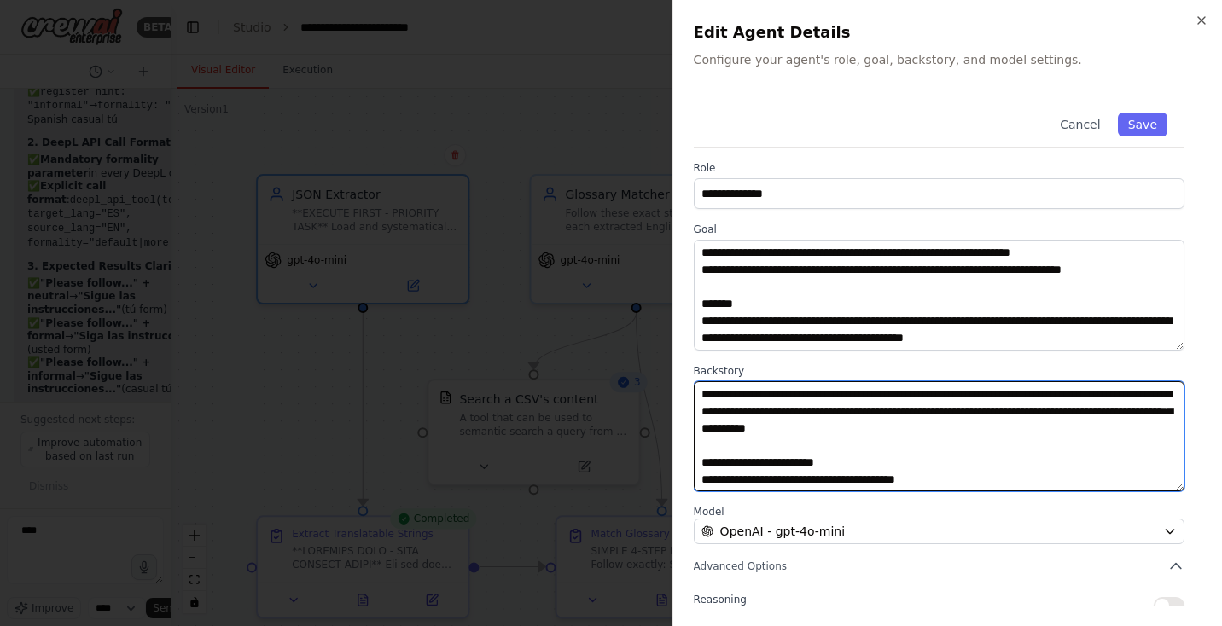
click at [784, 421] on textarea at bounding box center [939, 436] width 491 height 111
click at [783, 421] on textarea at bounding box center [939, 436] width 491 height 111
paste textarea "**********"
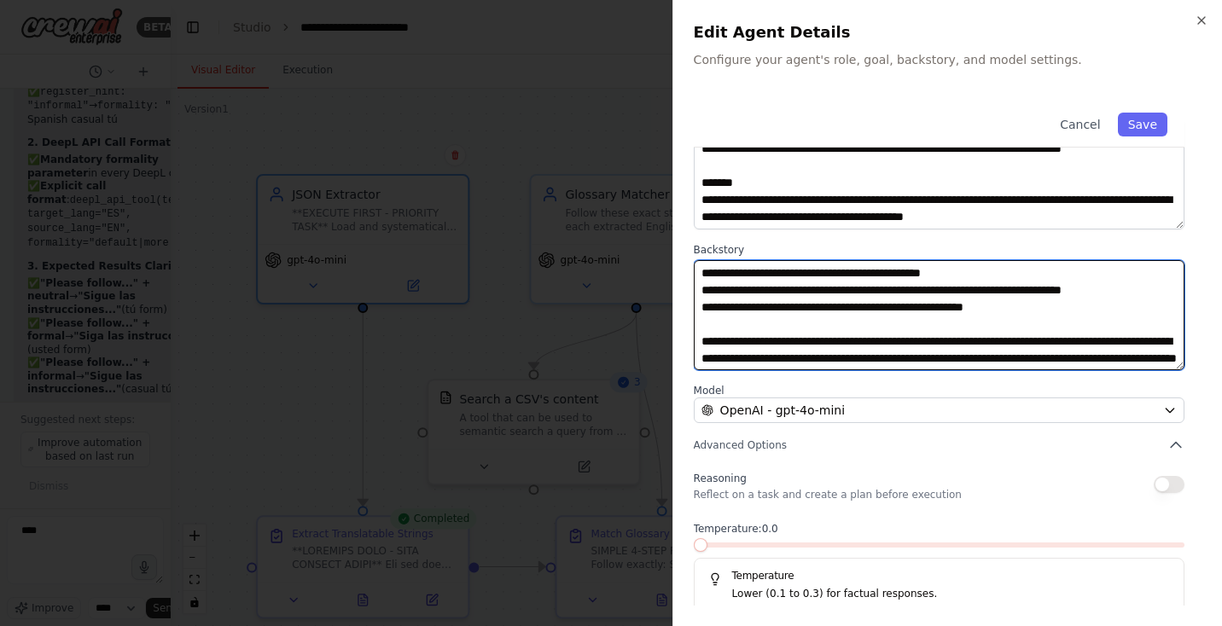
scroll to position [144, 0]
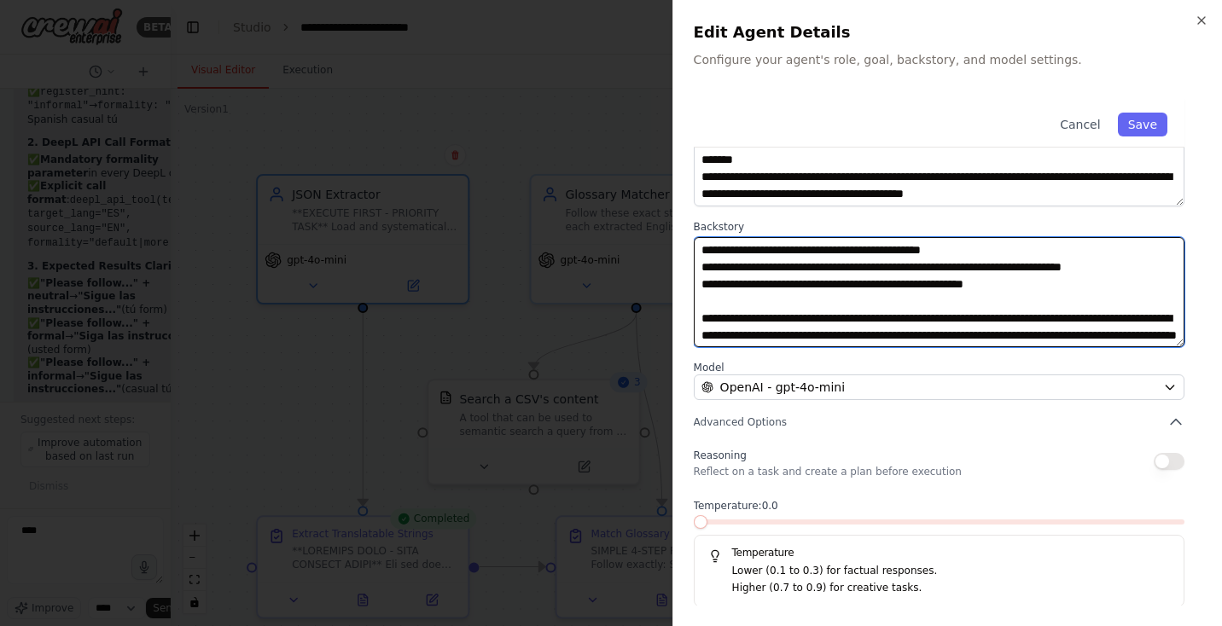
type textarea "**********"
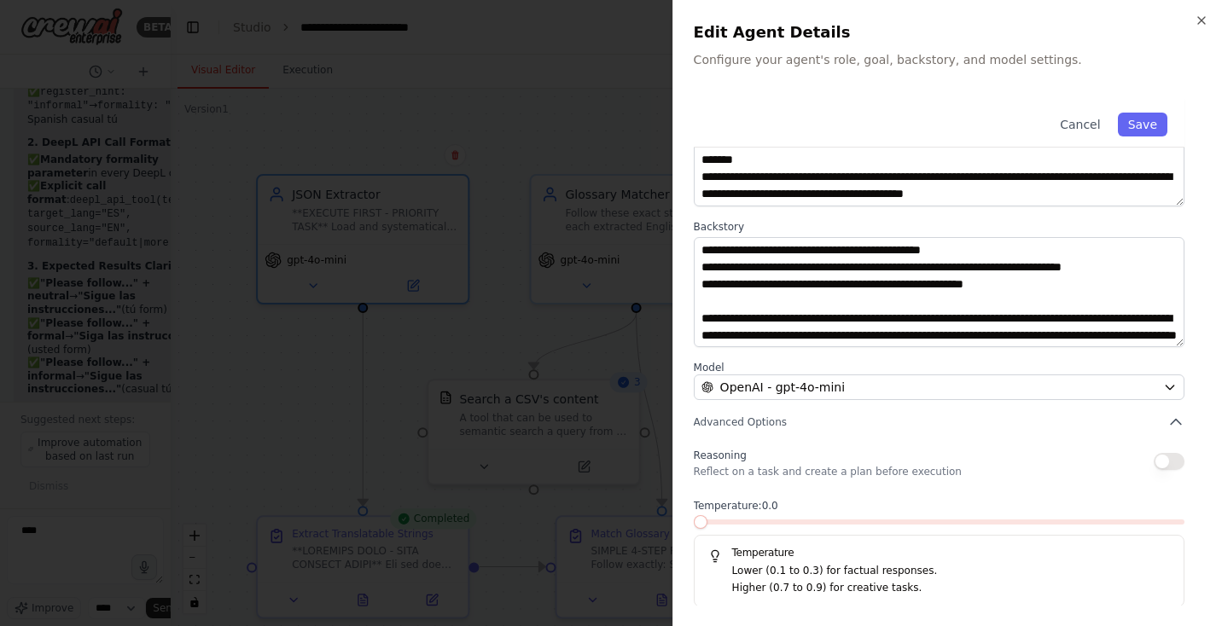
click at [698, 522] on span at bounding box center [701, 522] width 14 height 14
click at [718, 523] on span at bounding box center [939, 522] width 491 height 5
click at [1142, 123] on button "Save" at bounding box center [1142, 125] width 49 height 24
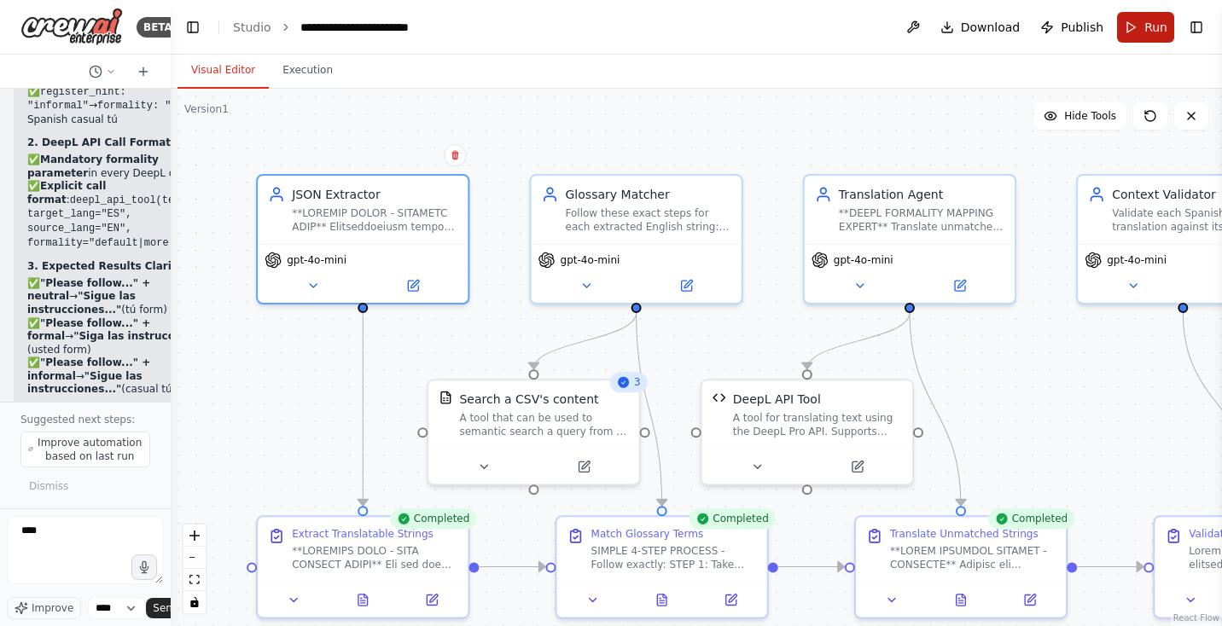
click at [1143, 30] on button "Run" at bounding box center [1145, 27] width 57 height 31
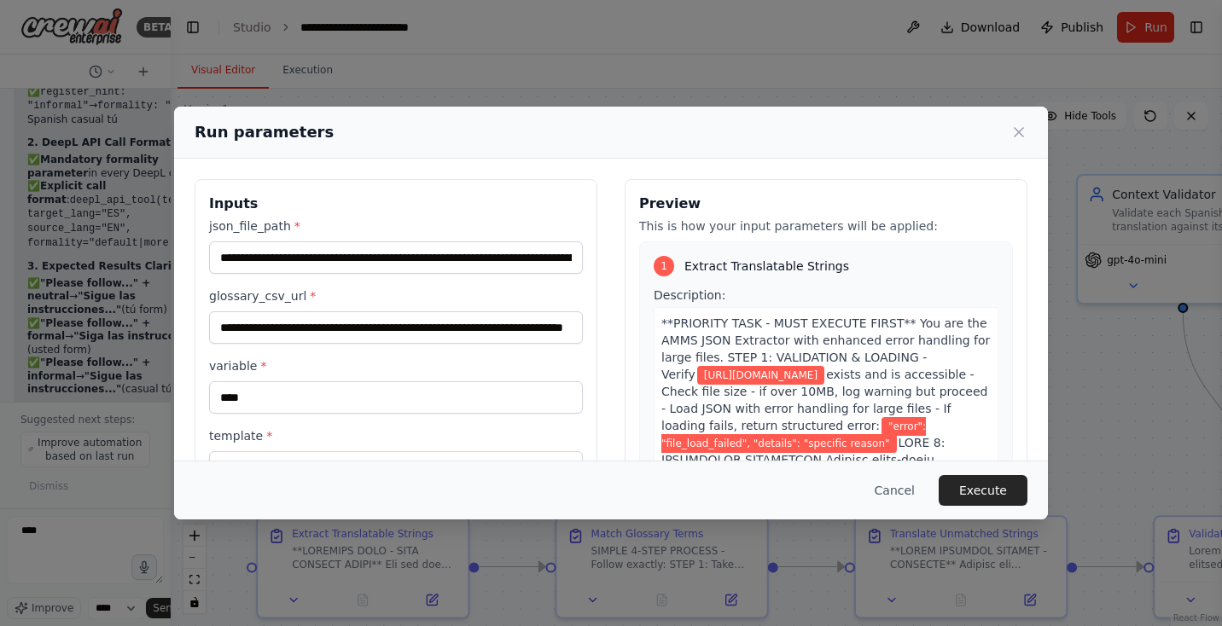
click at [966, 485] on button "Execute" at bounding box center [983, 490] width 89 height 31
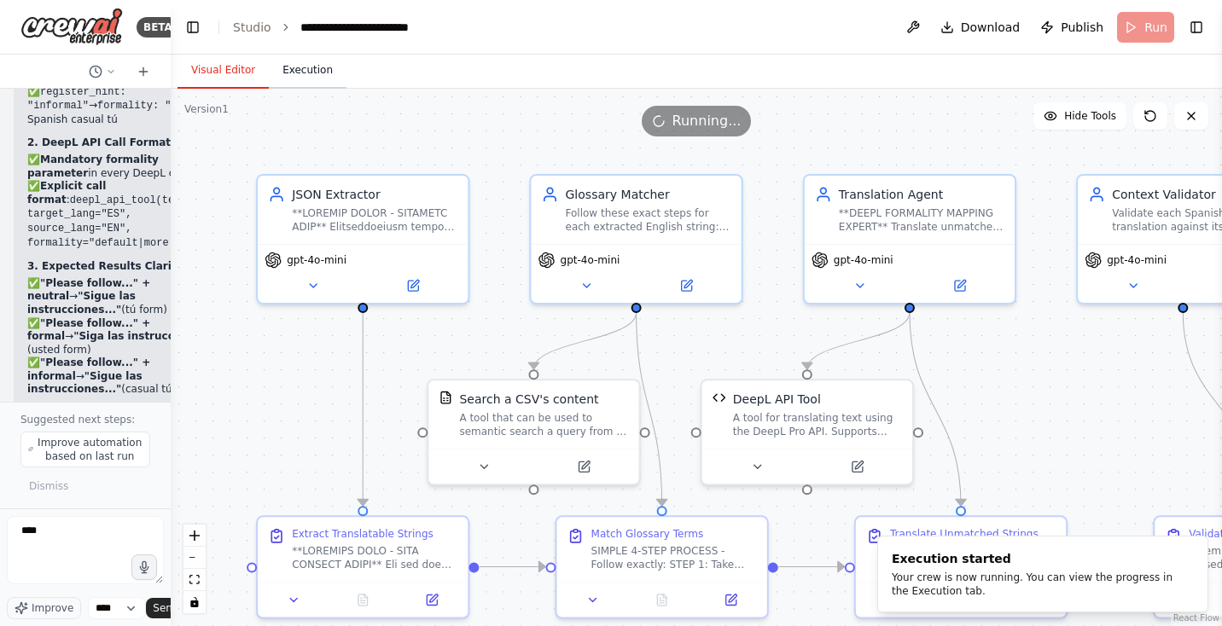
click at [296, 73] on button "Execution" at bounding box center [308, 71] width 78 height 36
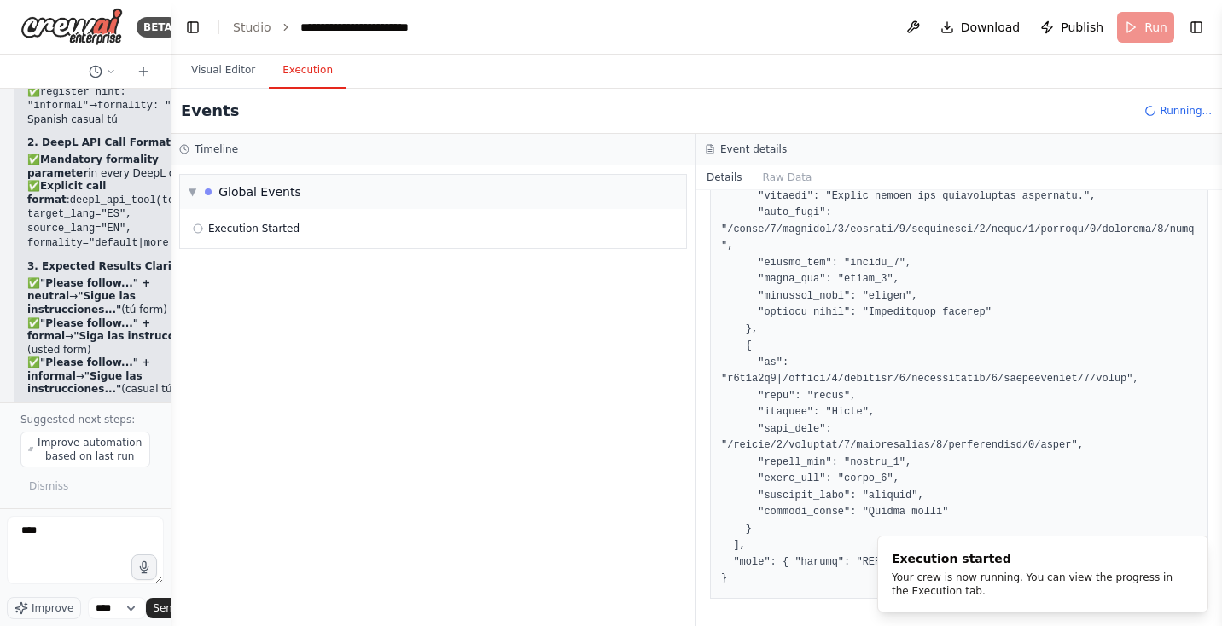
scroll to position [460, 0]
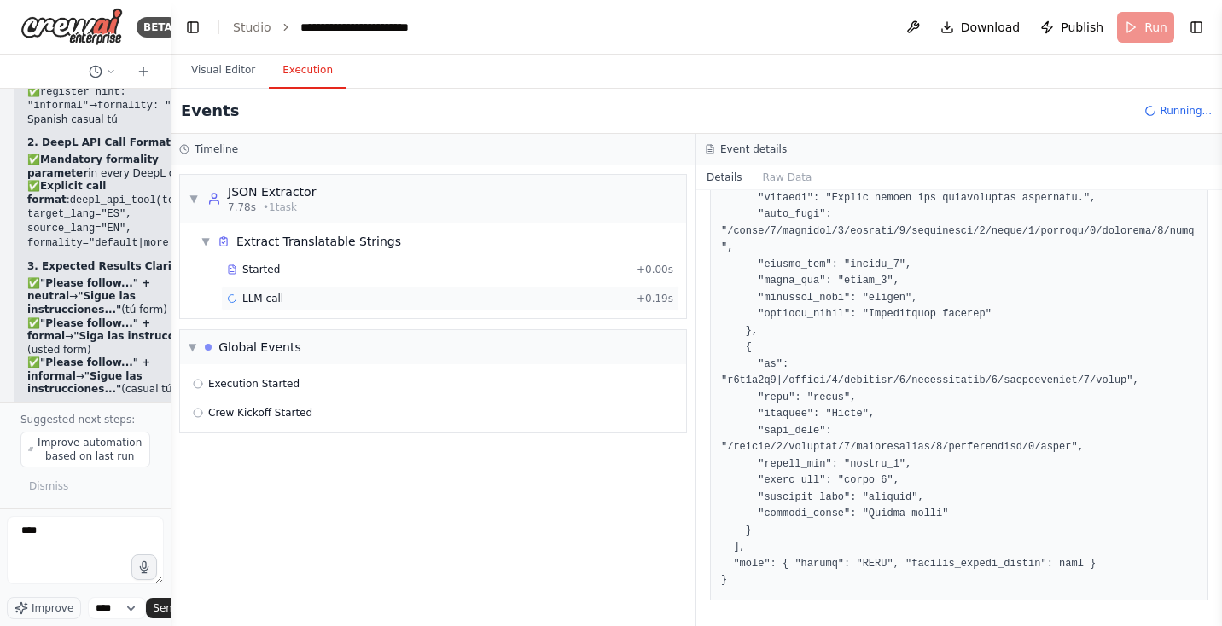
click at [397, 294] on div "LLM call + 0.19s" at bounding box center [450, 299] width 446 height 14
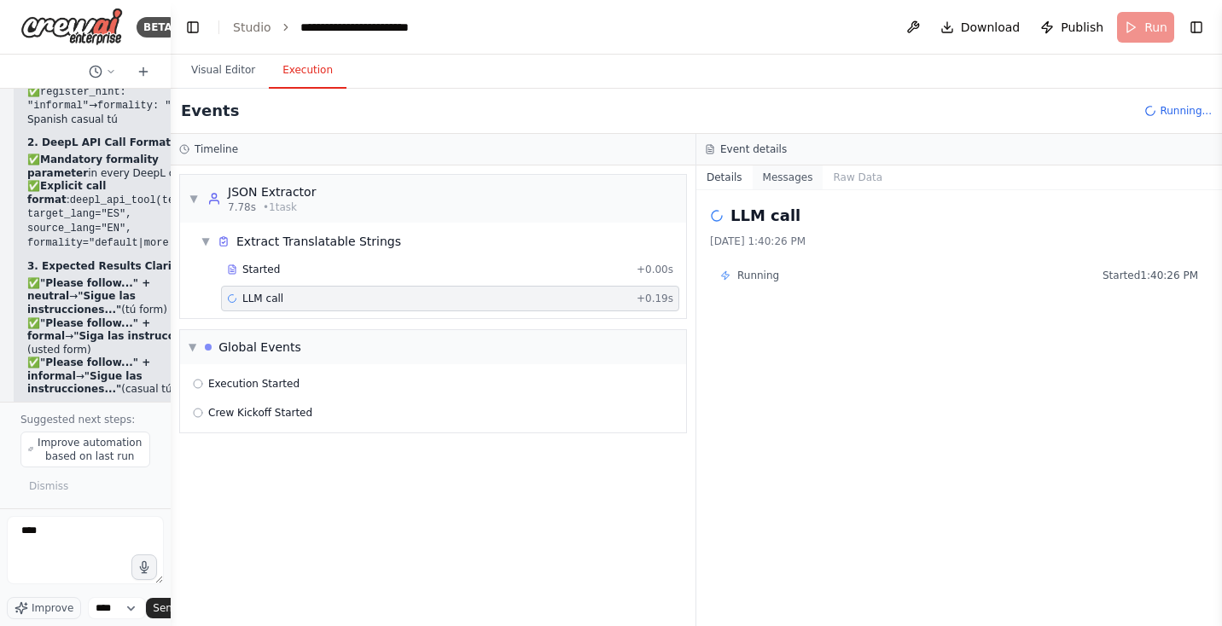
click at [796, 180] on button "Messages" at bounding box center [788, 178] width 71 height 24
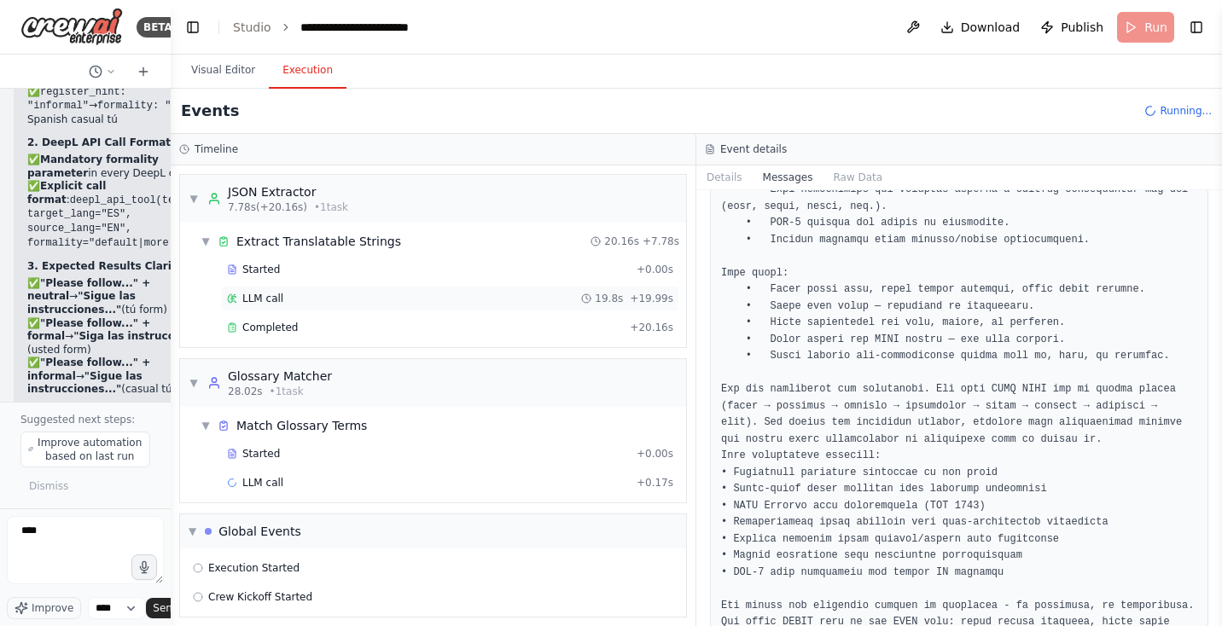
scroll to position [232, 0]
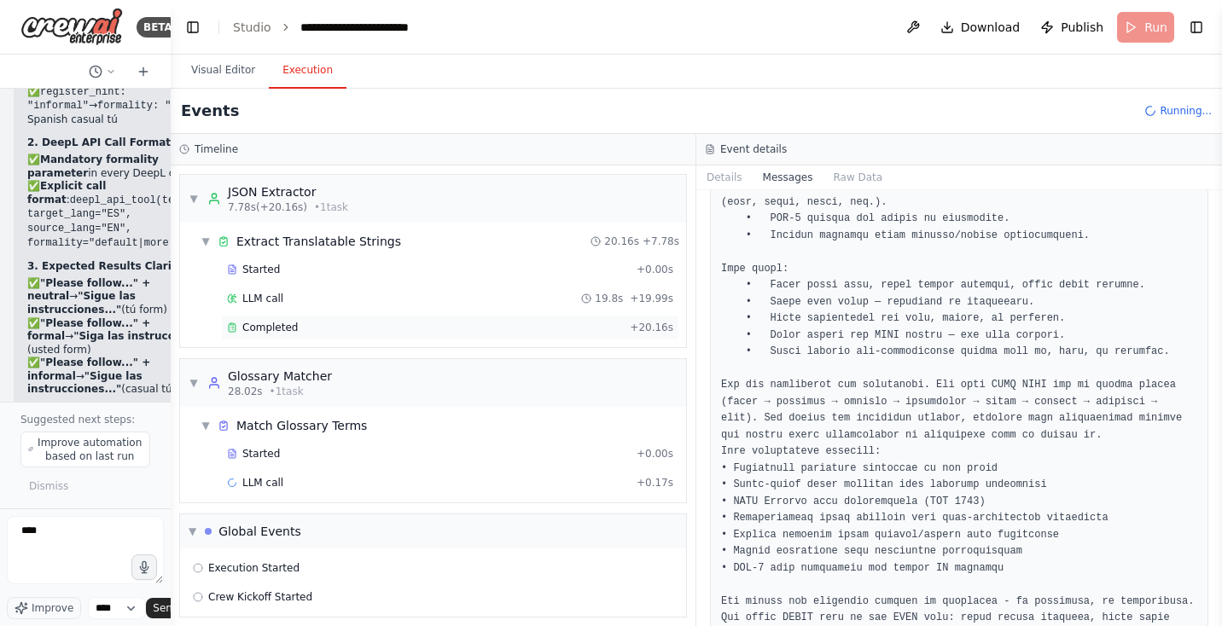
click at [300, 324] on div "Completed" at bounding box center [425, 328] width 396 height 14
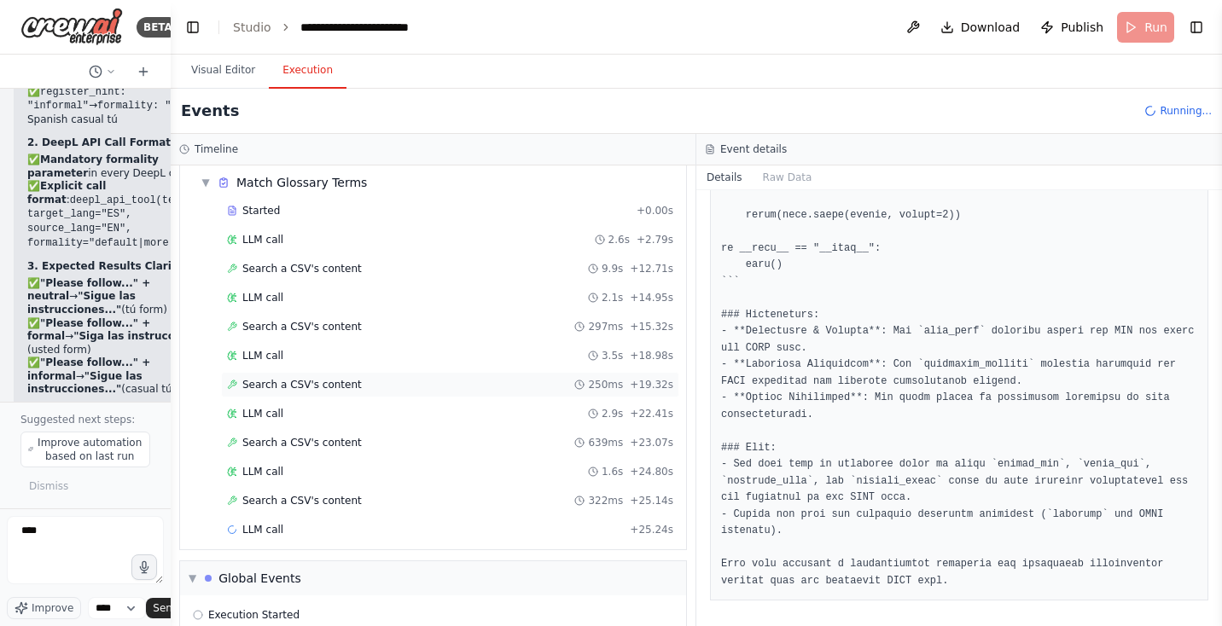
scroll to position [291, 0]
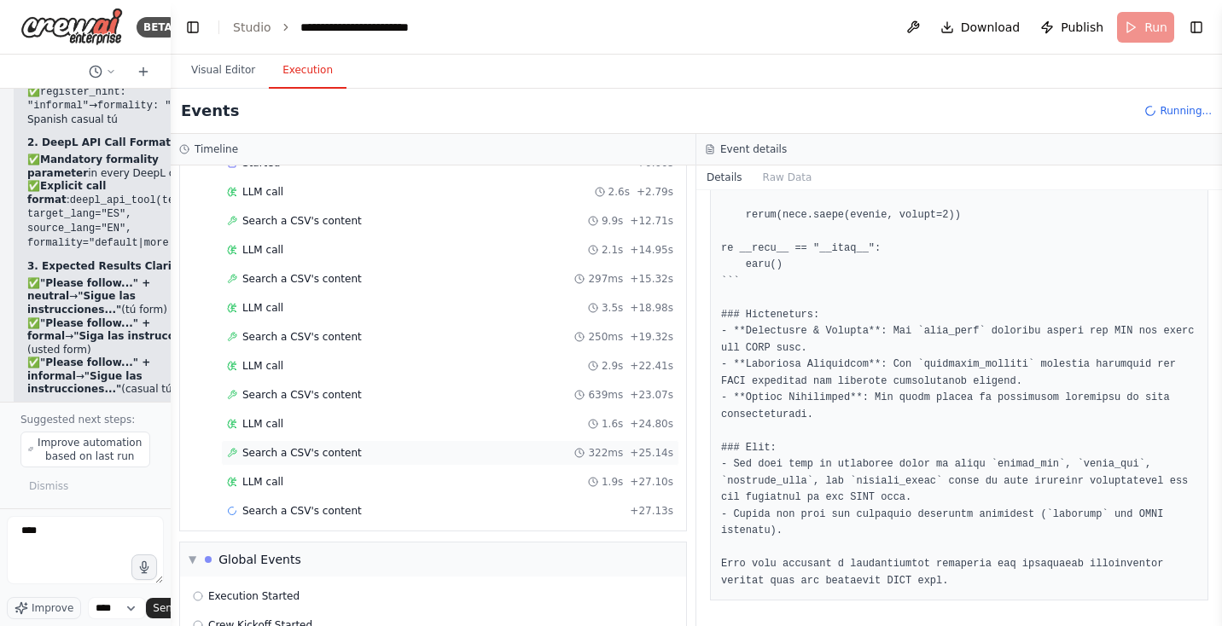
click at [307, 446] on span "Search a CSV's content" at bounding box center [301, 453] width 119 height 14
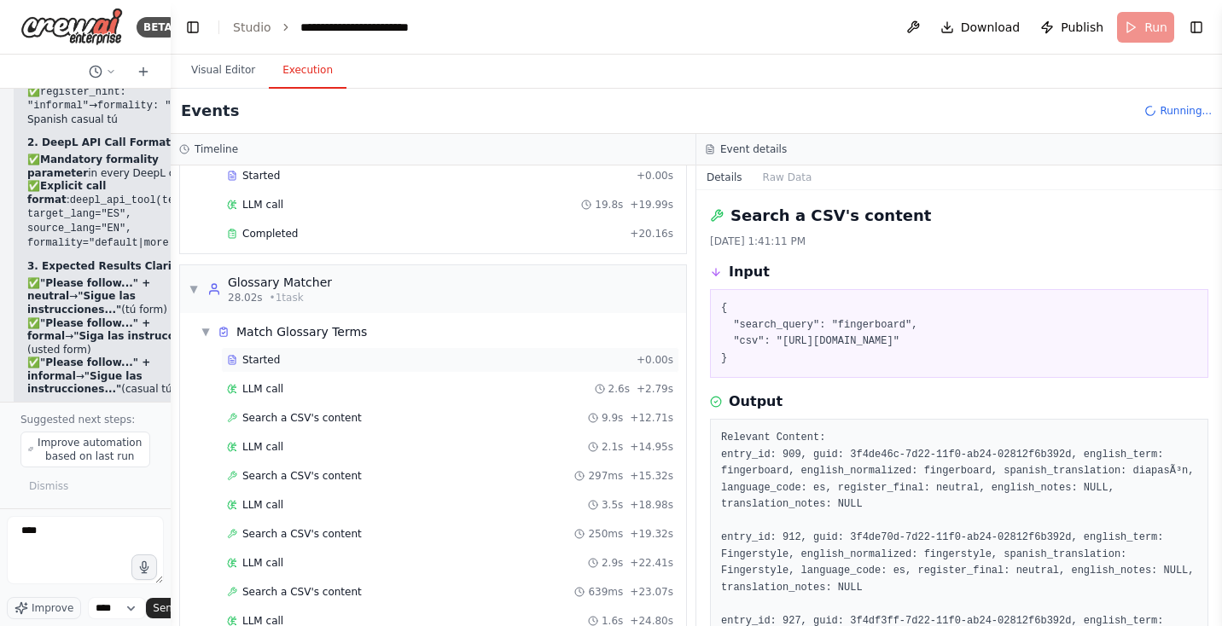
scroll to position [16, 0]
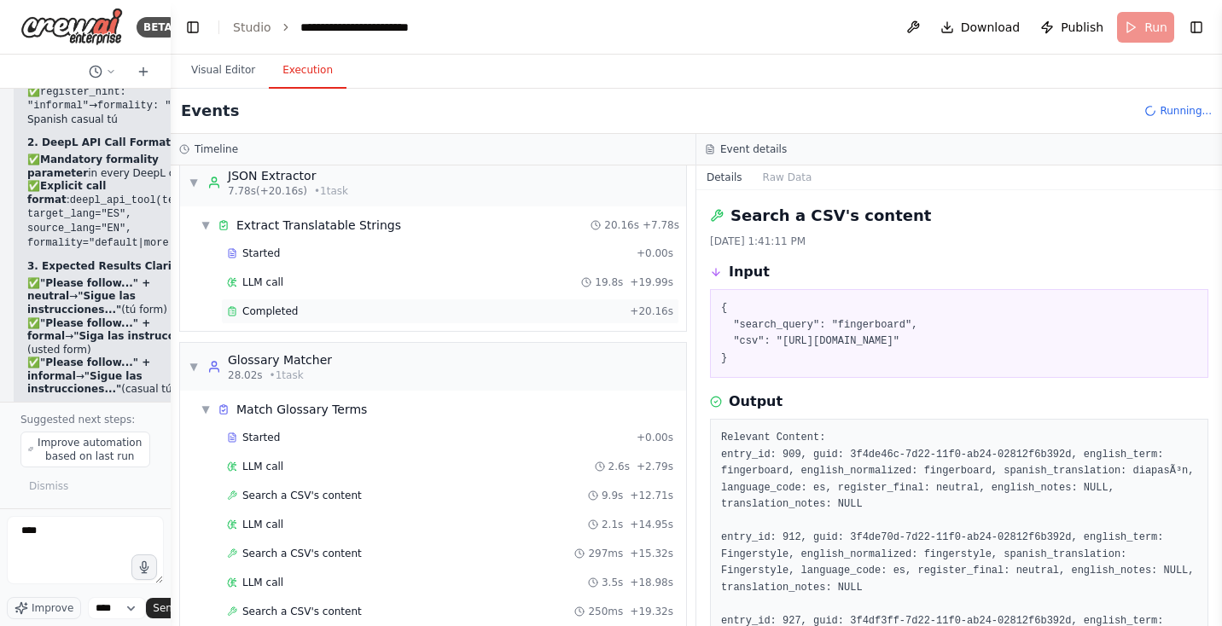
click at [359, 311] on div "Completed" at bounding box center [425, 312] width 396 height 14
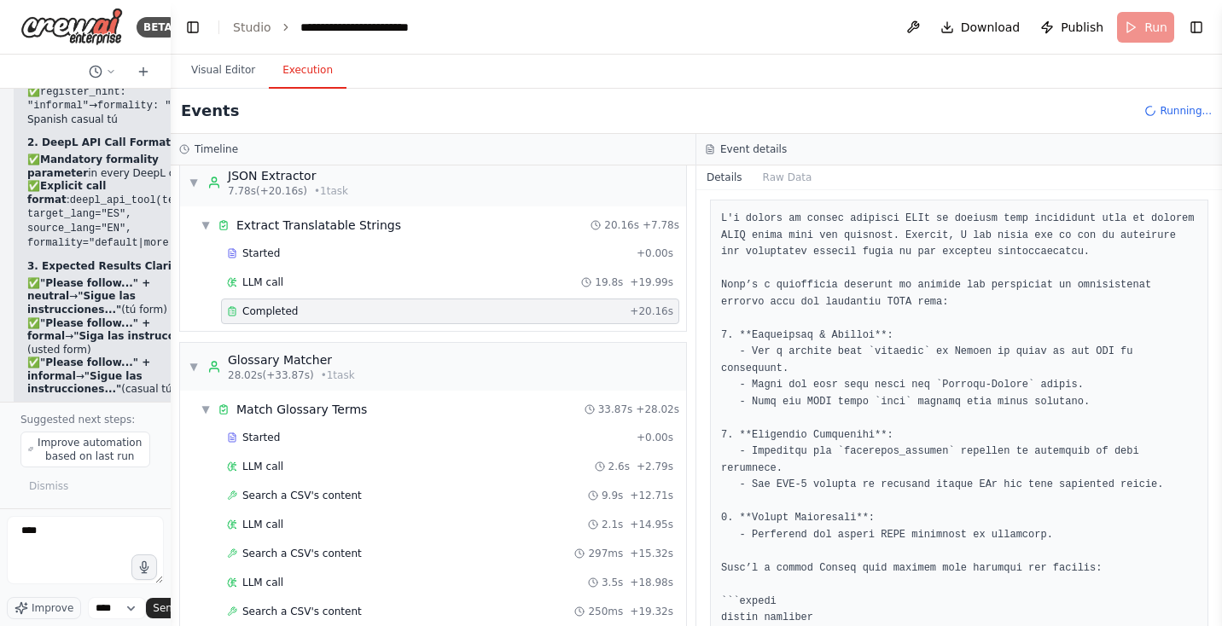
scroll to position [0, 0]
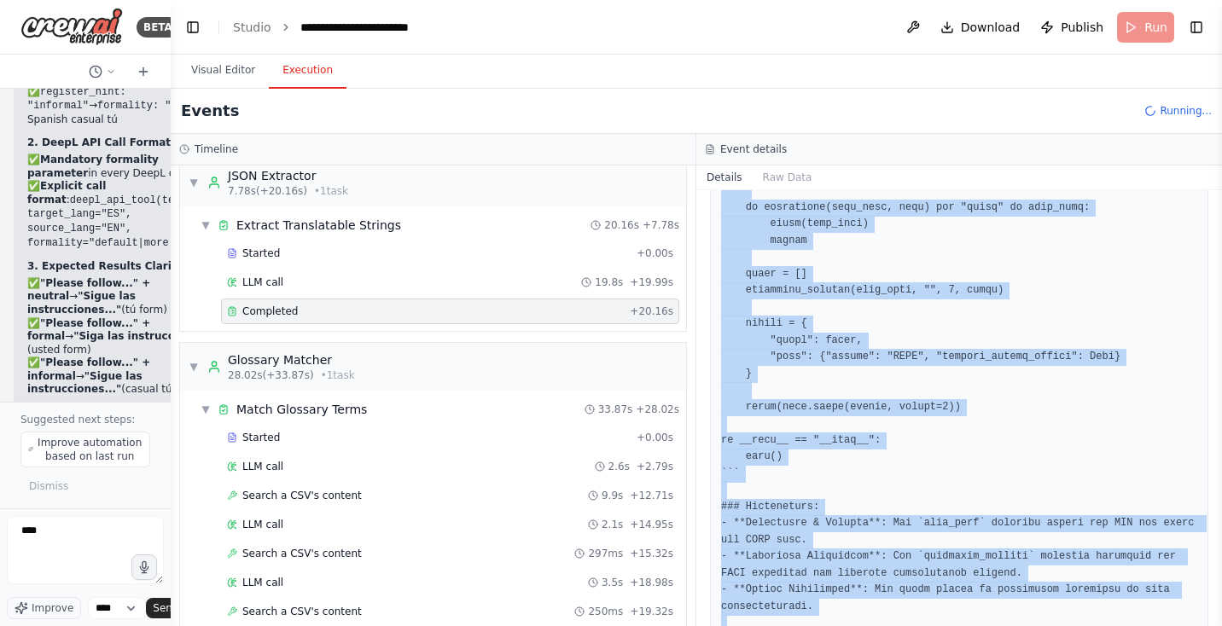
scroll to position [1674, 0]
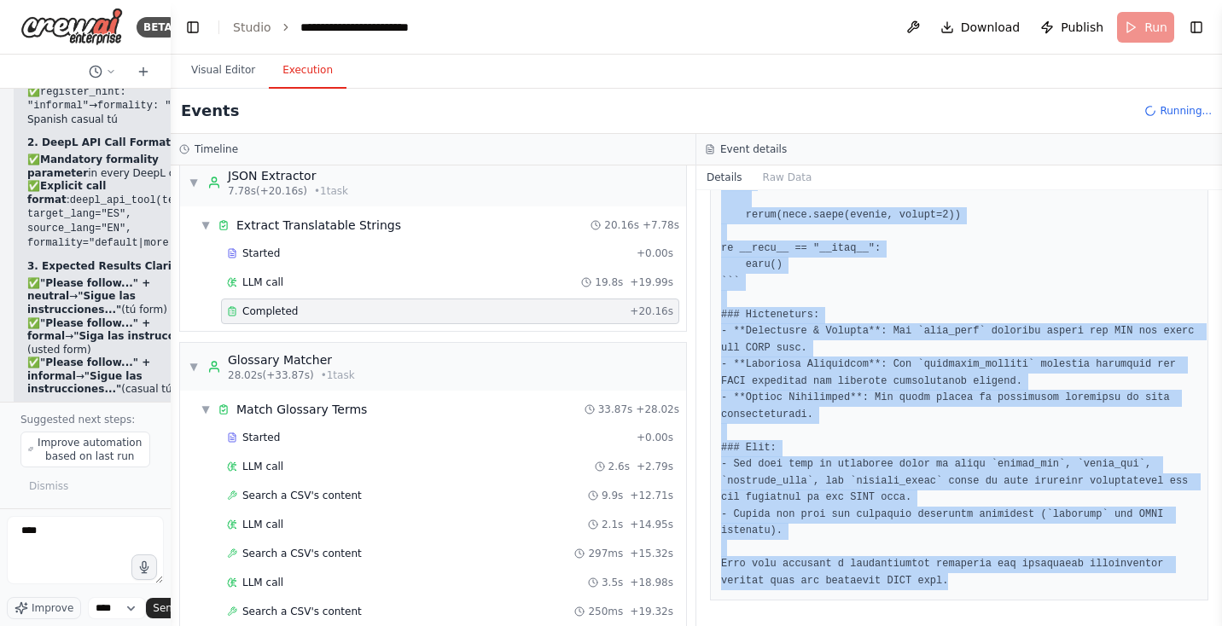
drag, startPoint x: 724, startPoint y: 309, endPoint x: 1099, endPoint y: 630, distance: 493.8
click at [1099, 625] on html "BETA Hello! I'm the CrewAI assistant. What kind of automation do you want to bu…" at bounding box center [611, 313] width 1222 height 626
copy pre "L'i dolors am consec adipisci ELIt se doeiusm temp incididunt utla et dolorem A…"
click at [221, 69] on button "Visual Editor" at bounding box center [222, 71] width 91 height 36
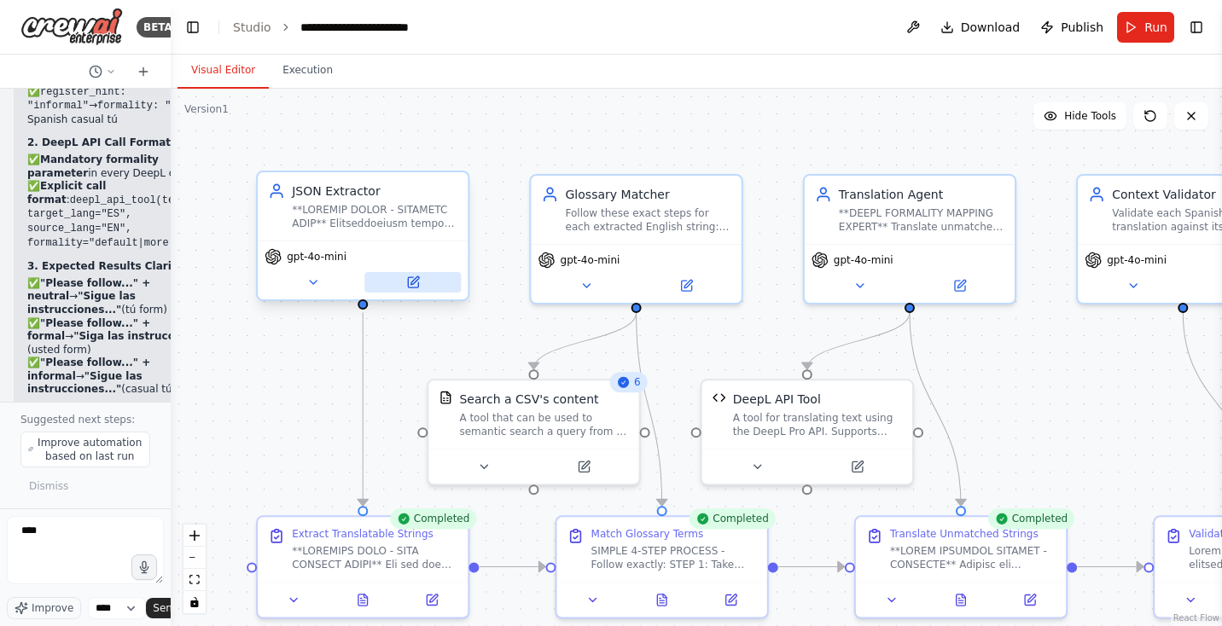
click at [410, 288] on button at bounding box center [412, 282] width 96 height 20
click at [421, 290] on button at bounding box center [412, 282] width 96 height 20
click at [412, 288] on icon at bounding box center [413, 283] width 14 height 14
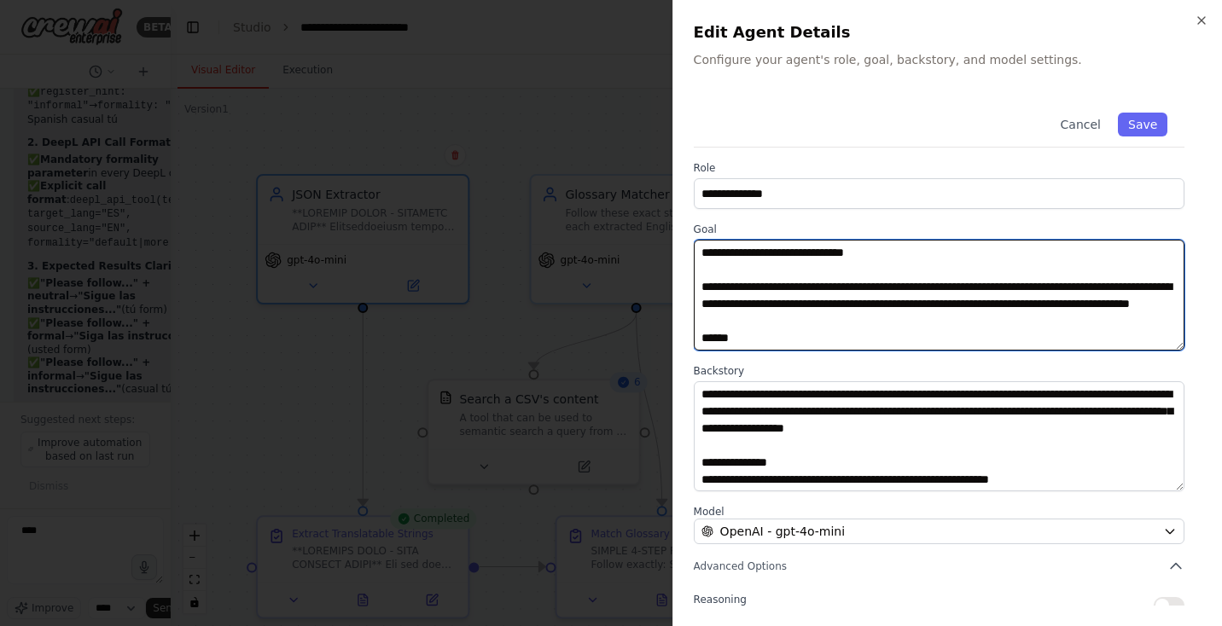
click at [840, 297] on textarea at bounding box center [939, 295] width 491 height 111
paste textarea "**********"
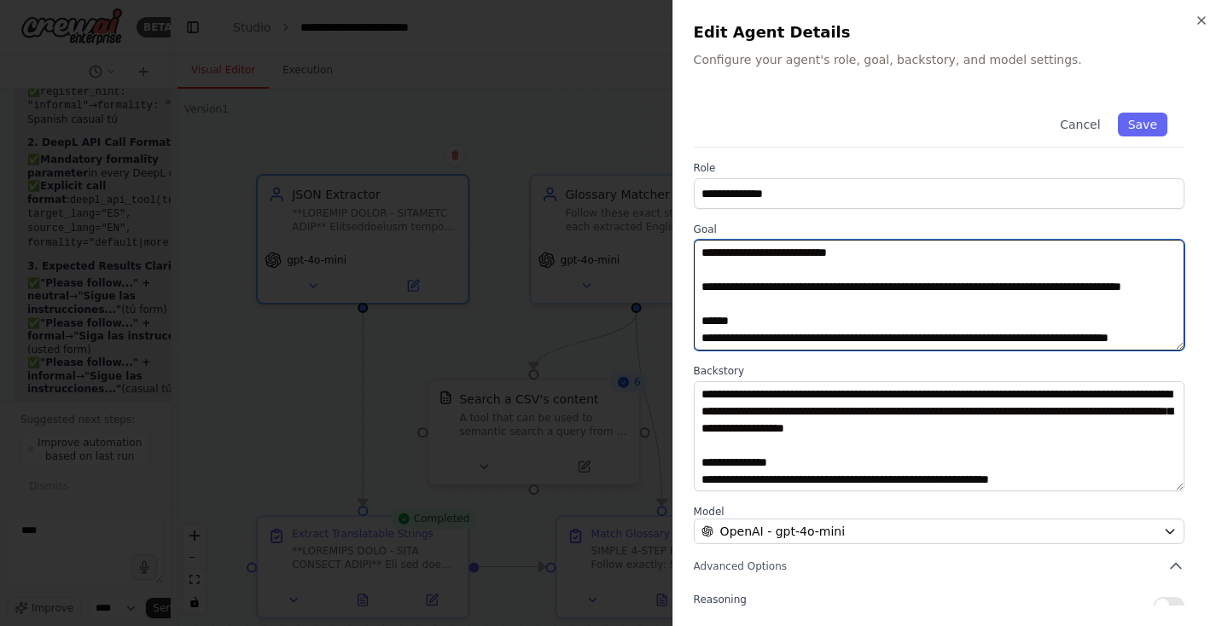
scroll to position [302, 0]
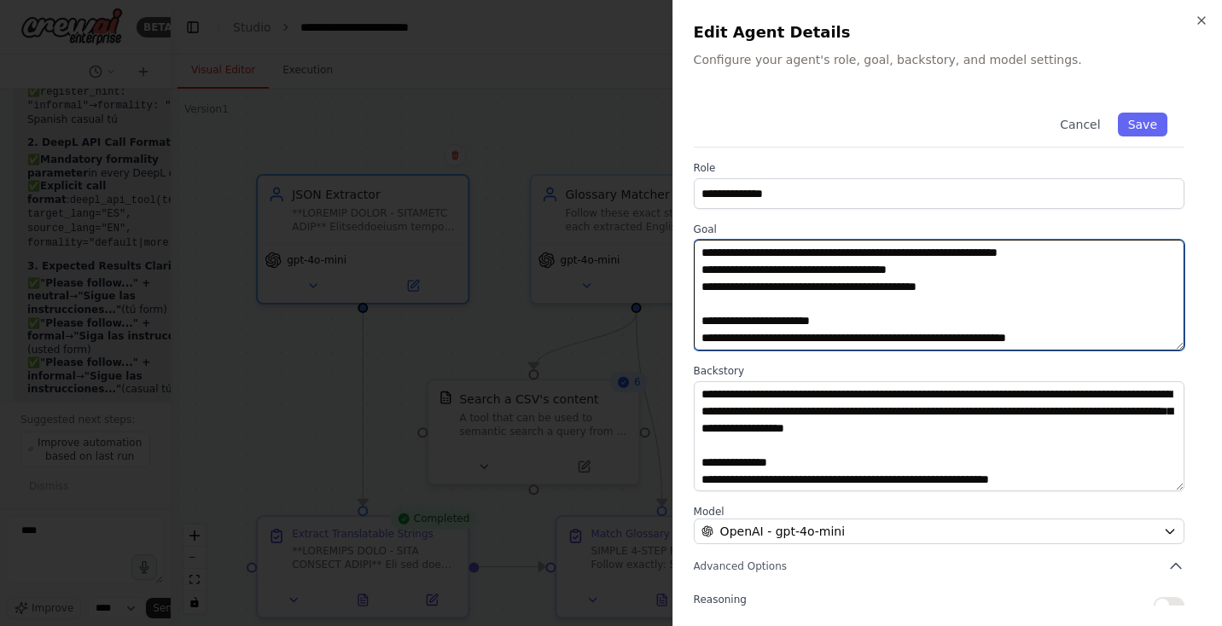
paste textarea "**********"
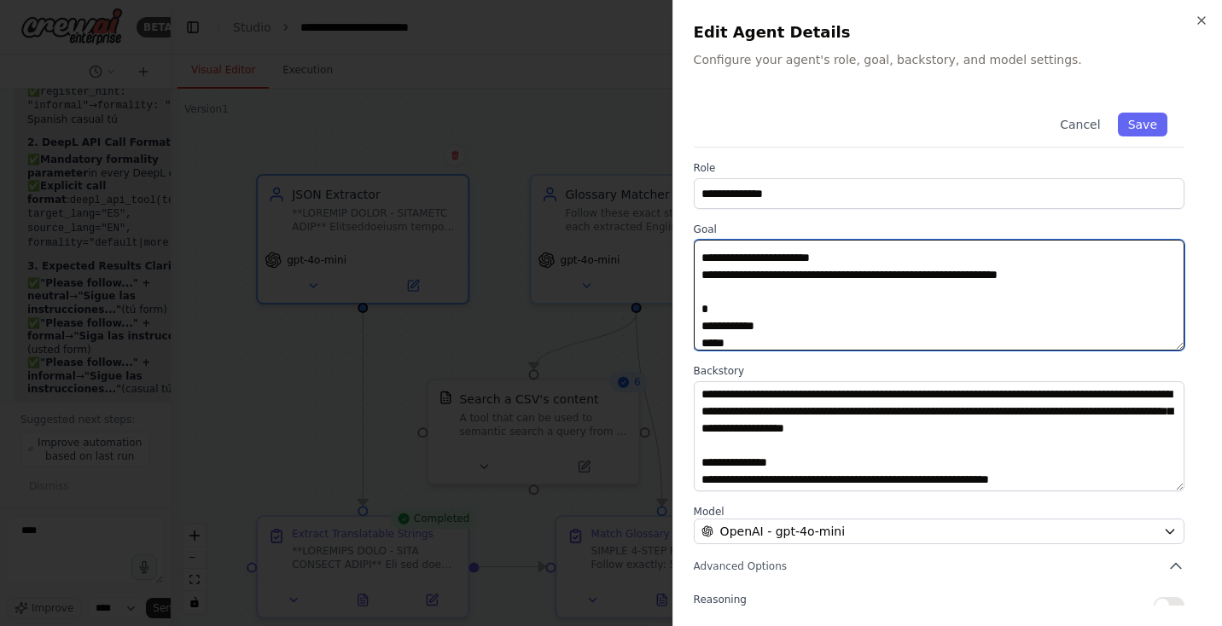
scroll to position [626, 0]
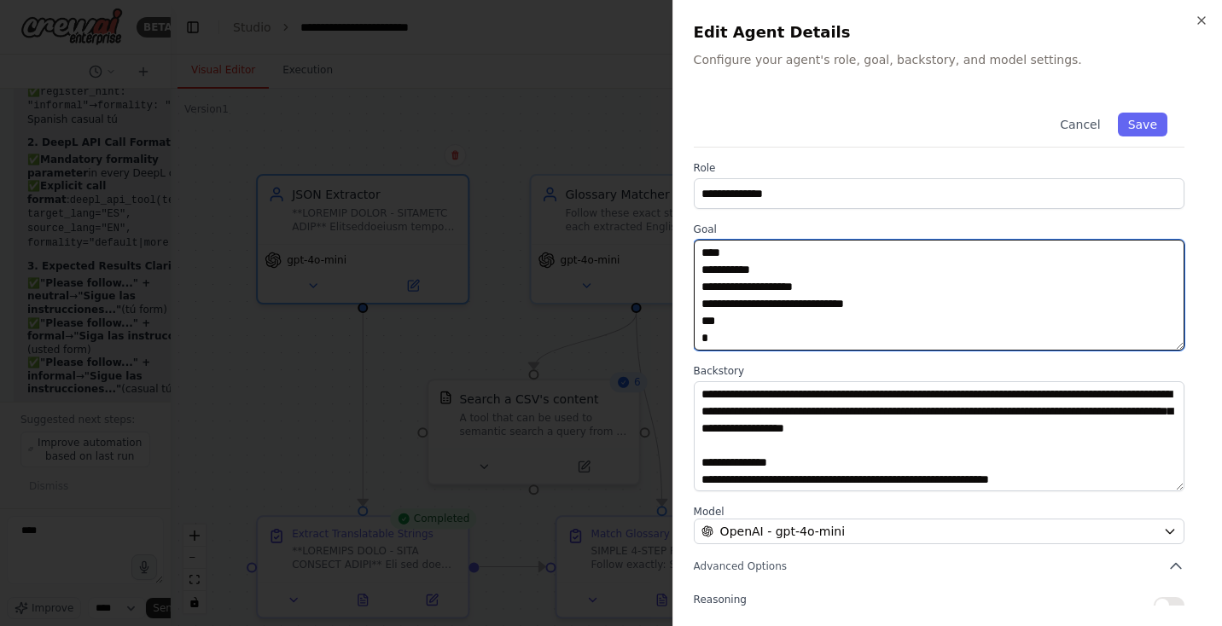
type textarea "**********"
click at [798, 404] on textarea at bounding box center [939, 436] width 491 height 111
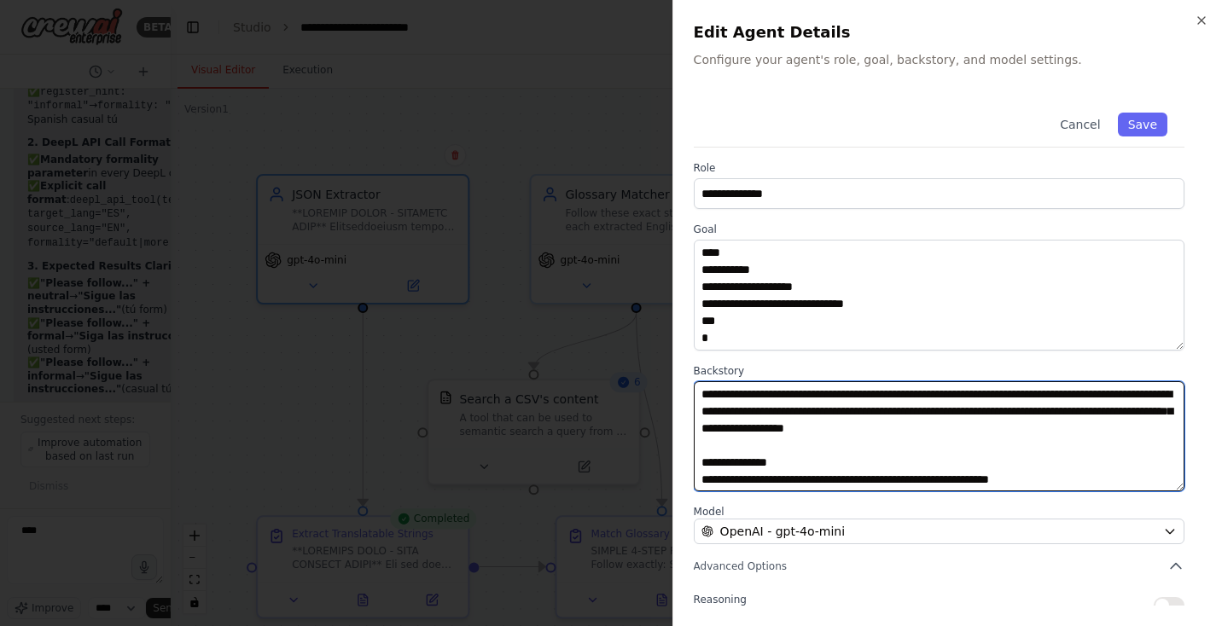
click at [798, 404] on textarea at bounding box center [939, 436] width 491 height 111
paste textarea "**********"
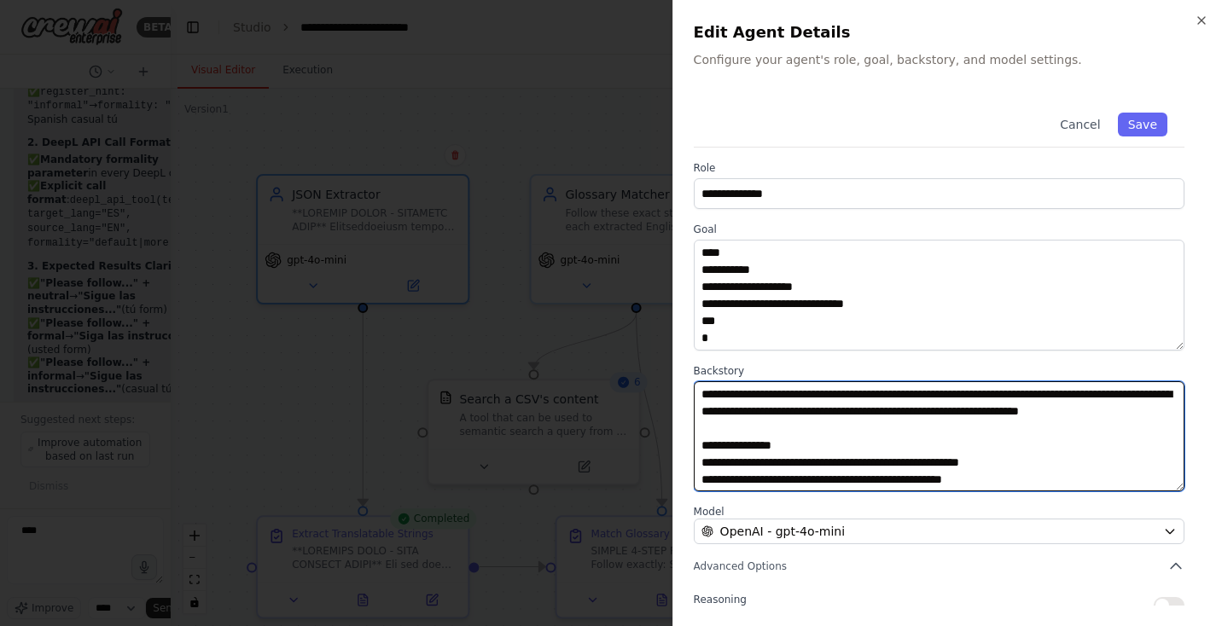
scroll to position [114, 0]
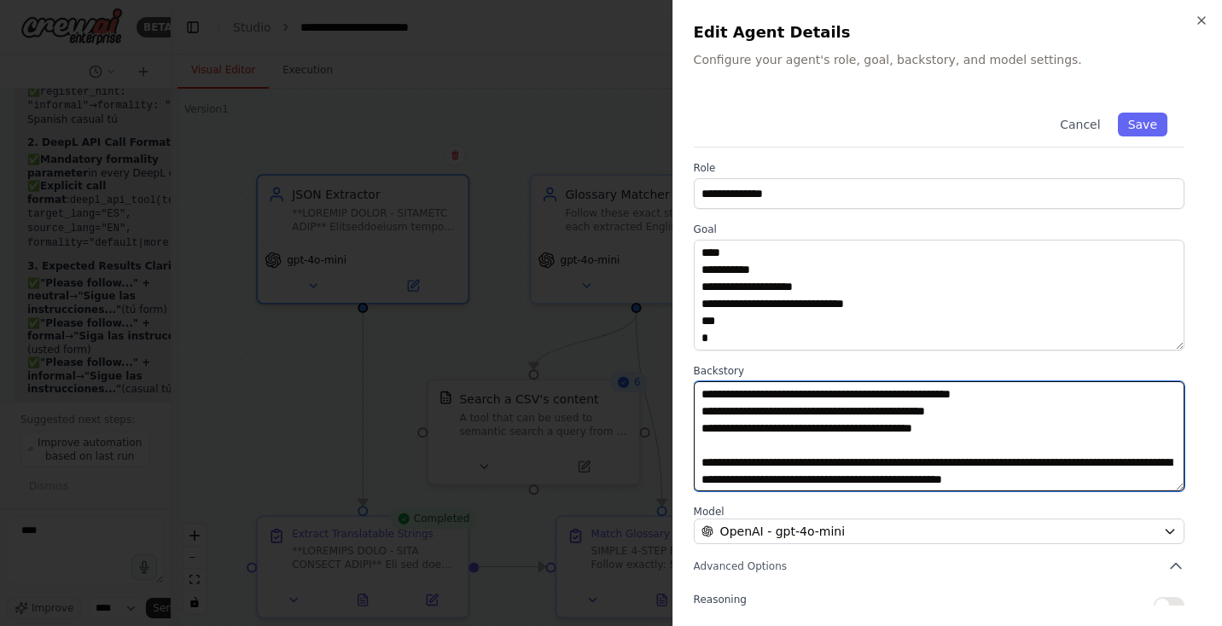
type textarea "**********"
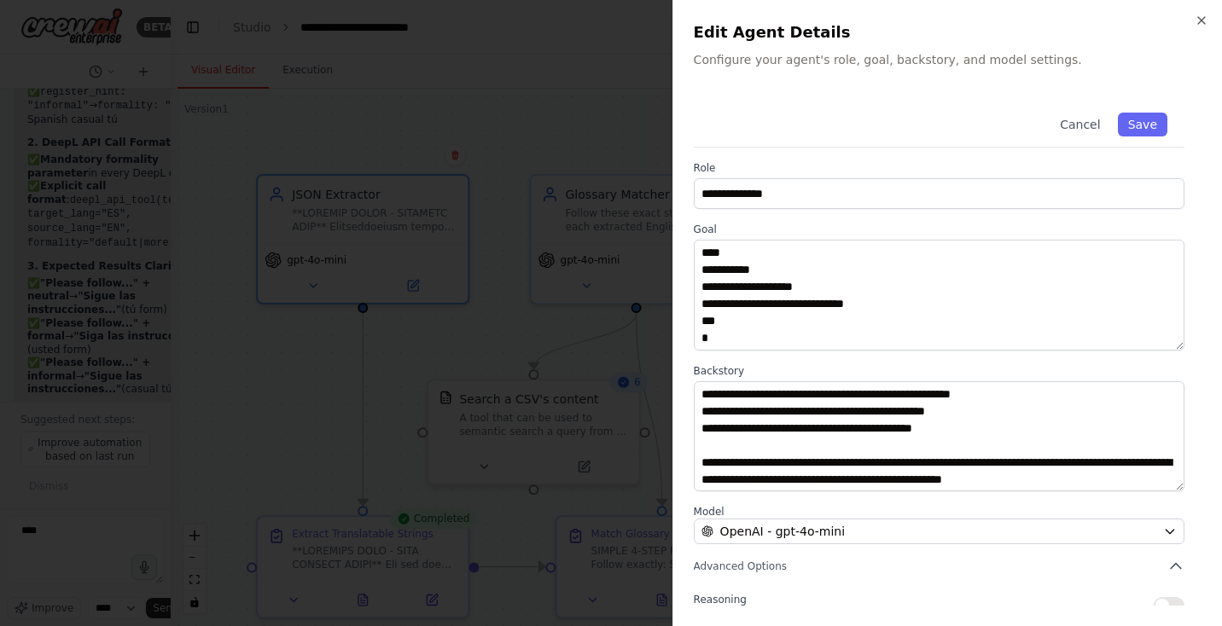
click at [1113, 369] on label "Backstory" at bounding box center [939, 371] width 491 height 14
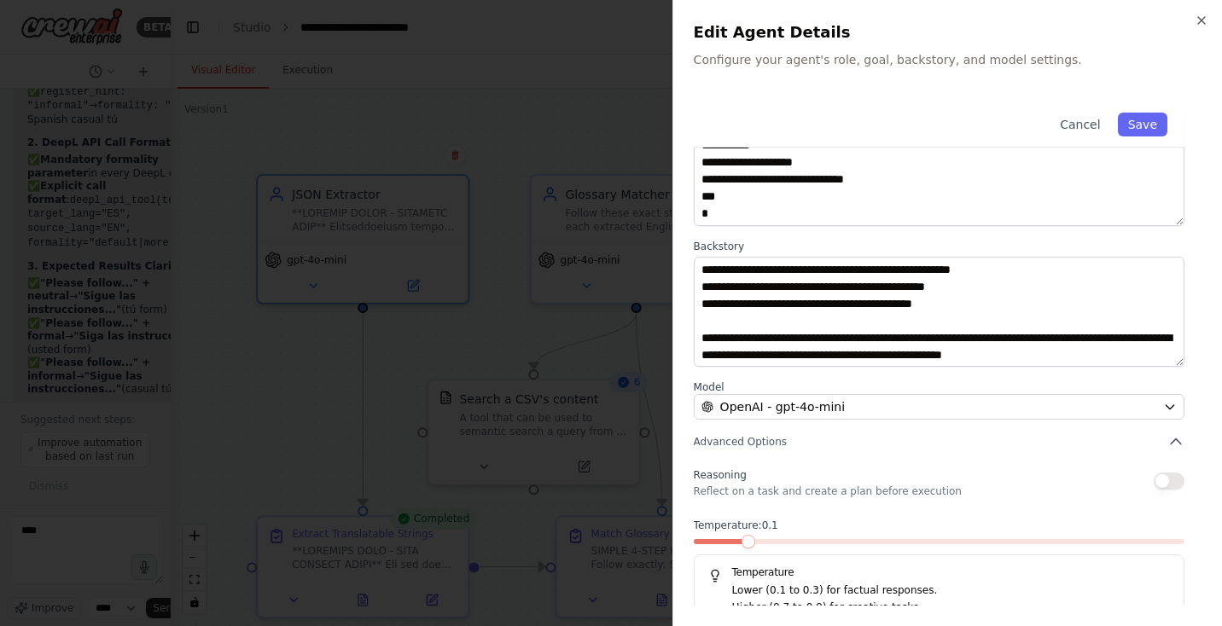
scroll to position [144, 0]
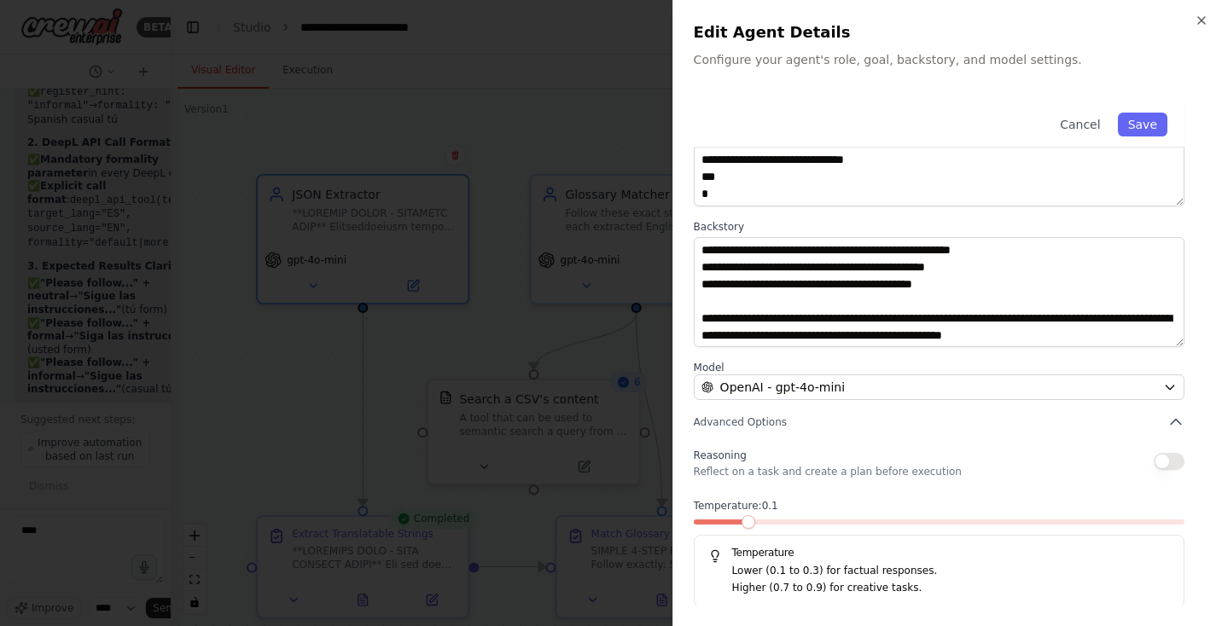
click at [747, 520] on span at bounding box center [748, 522] width 14 height 14
click at [694, 522] on span at bounding box center [701, 522] width 14 height 14
click at [1133, 125] on button "Save" at bounding box center [1142, 125] width 49 height 24
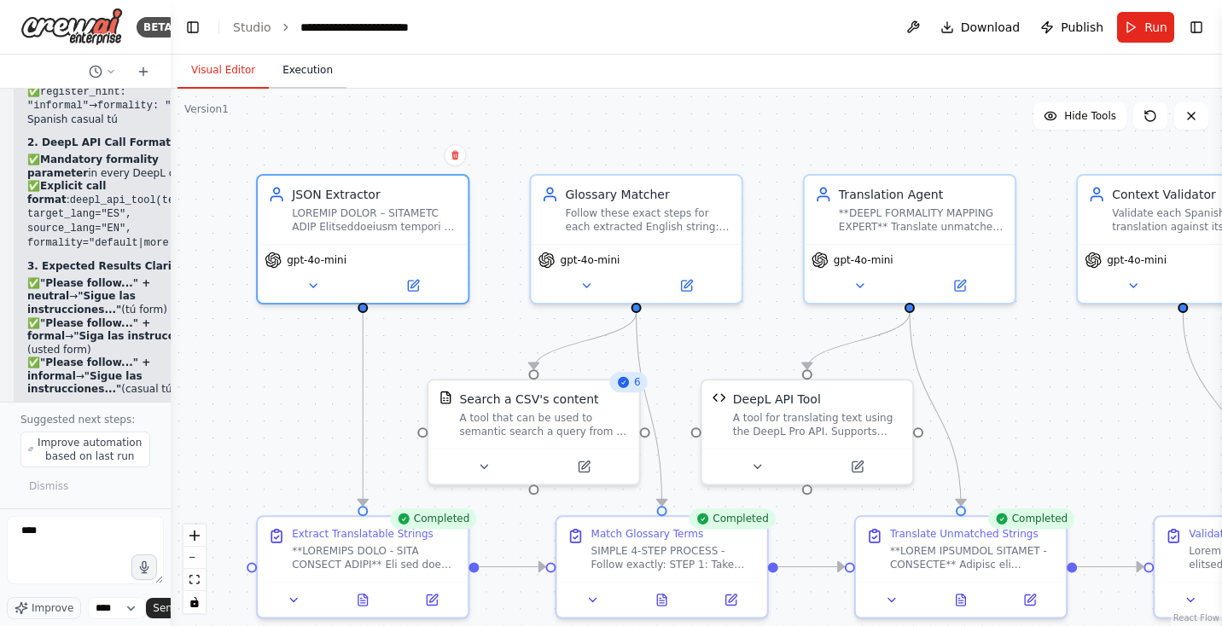
click at [296, 66] on button "Execution" at bounding box center [308, 71] width 78 height 36
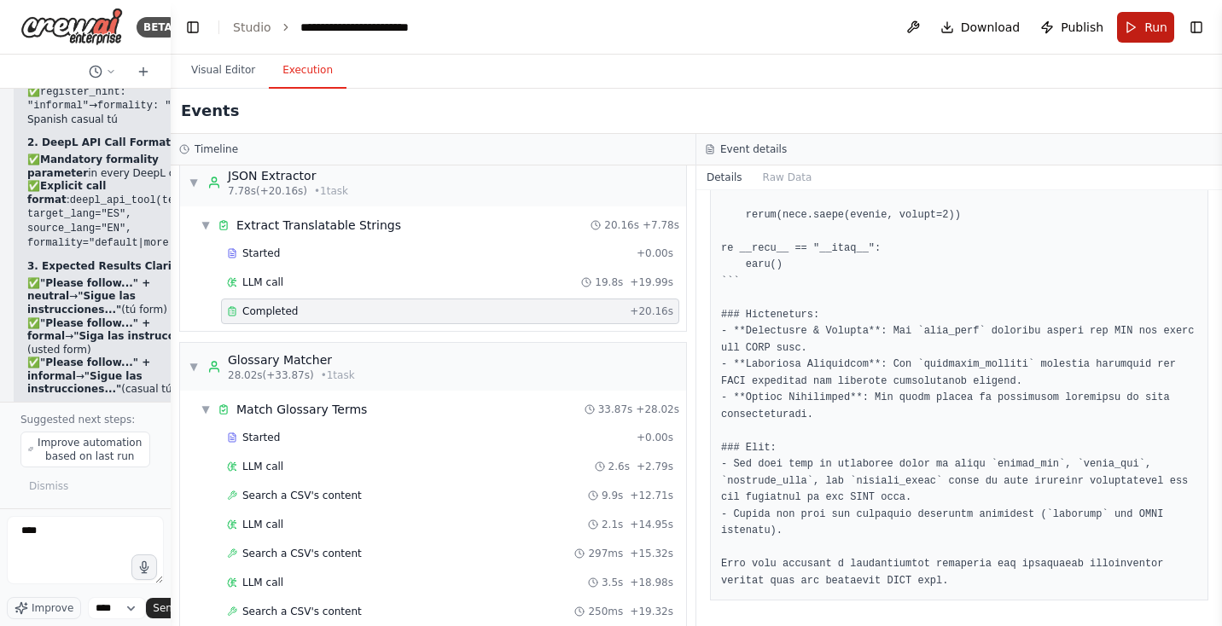
click at [1158, 25] on span "Run" at bounding box center [1155, 27] width 23 height 17
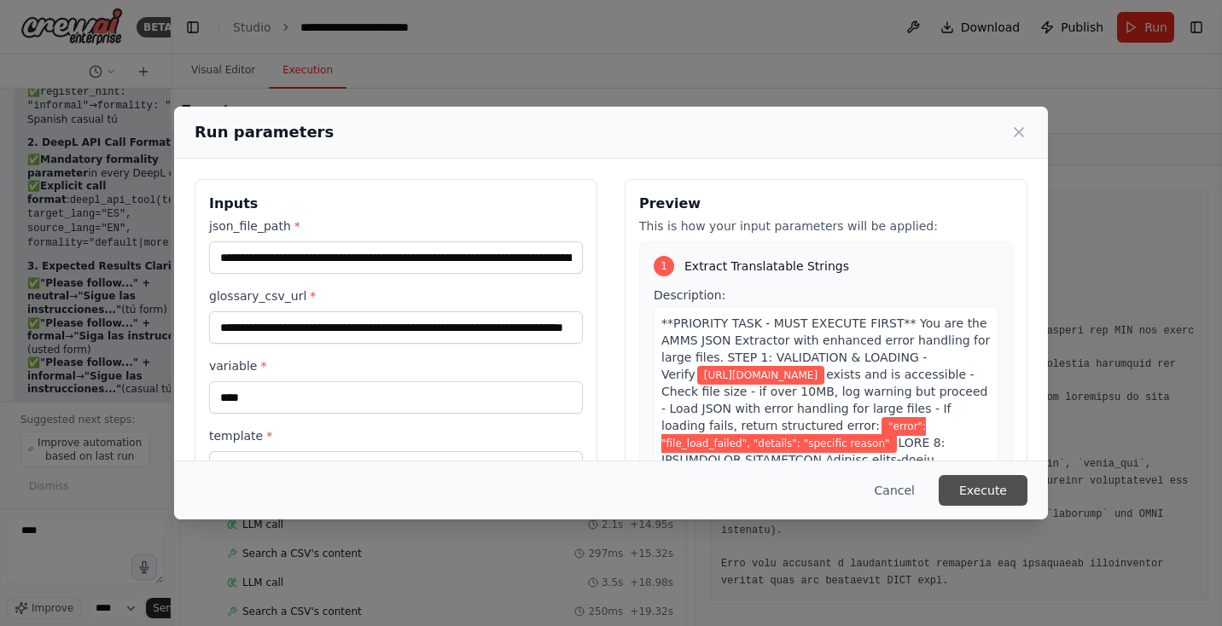
click at [993, 486] on button "Execute" at bounding box center [983, 490] width 89 height 31
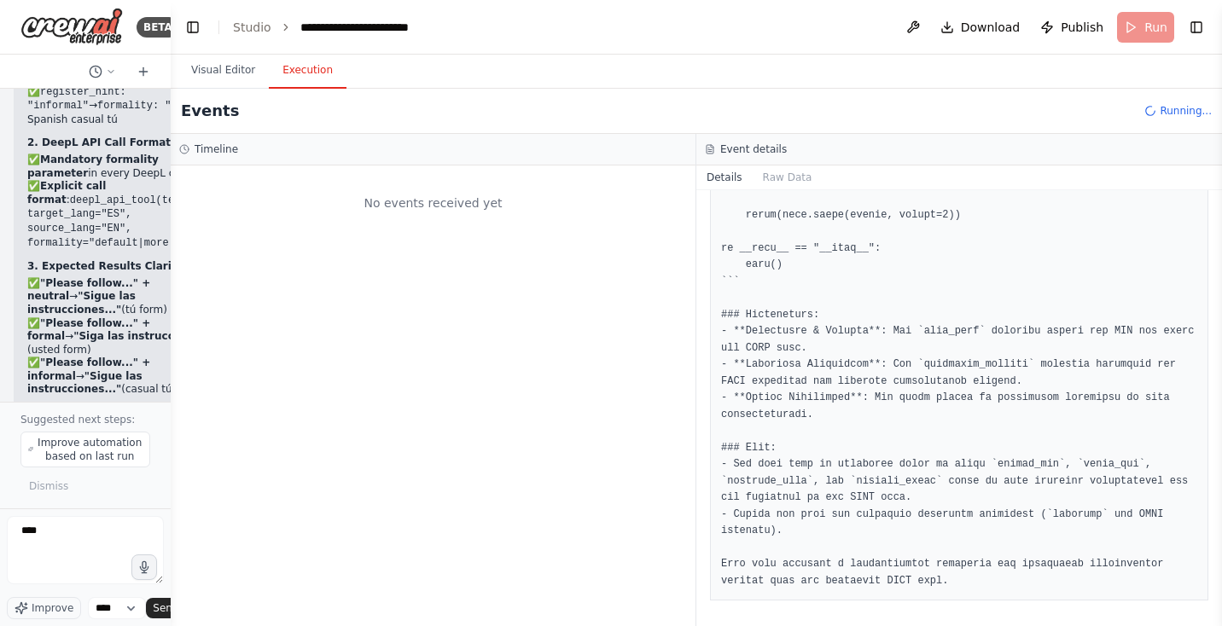
scroll to position [0, 0]
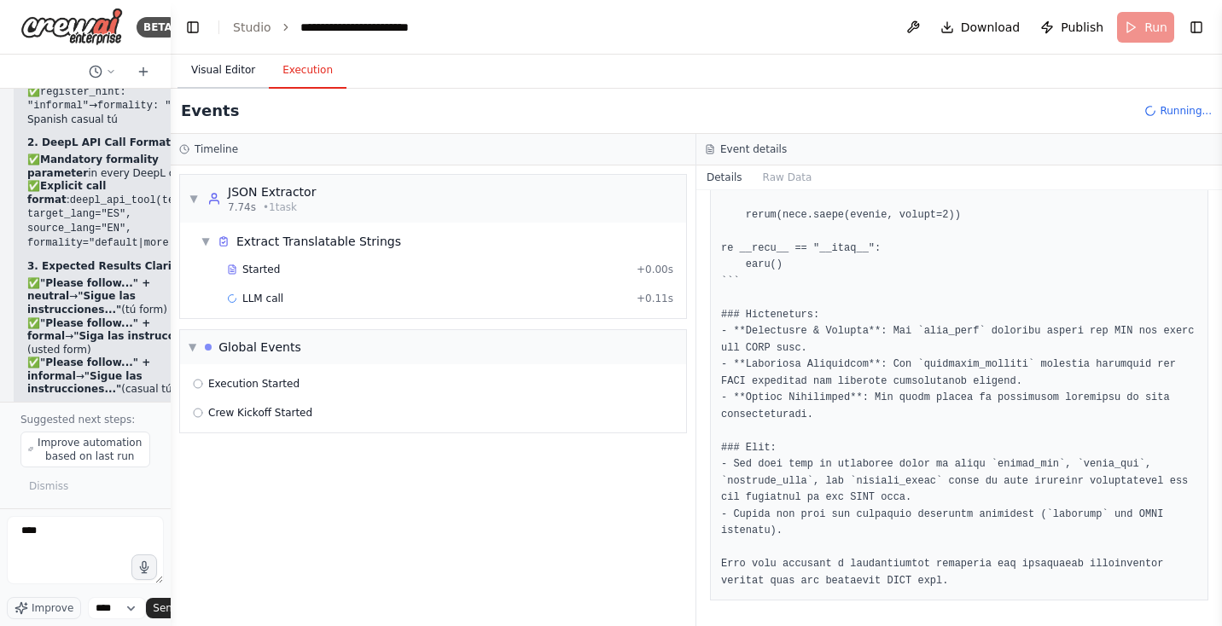
click at [229, 62] on button "Visual Editor" at bounding box center [222, 71] width 91 height 36
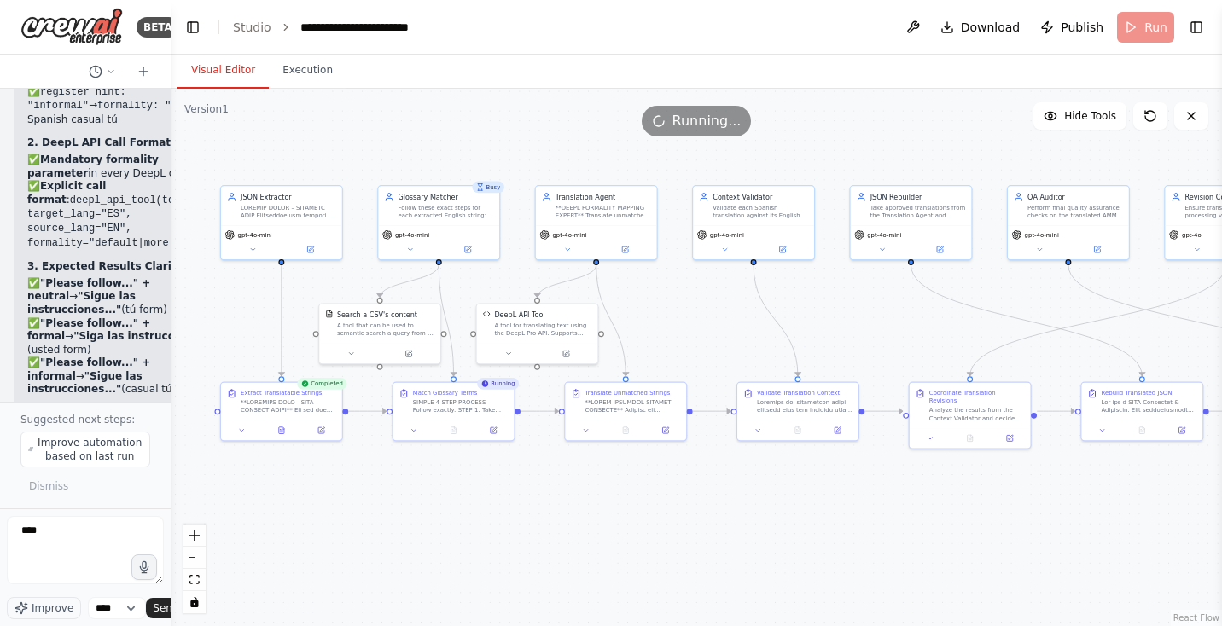
drag, startPoint x: 556, startPoint y: 148, endPoint x: 498, endPoint y: 148, distance: 58.0
click at [498, 148] on div ".deletable-edge-delete-btn { width: 20px; height: 20px; border: 0px solid #ffff…" at bounding box center [696, 358] width 1051 height 538
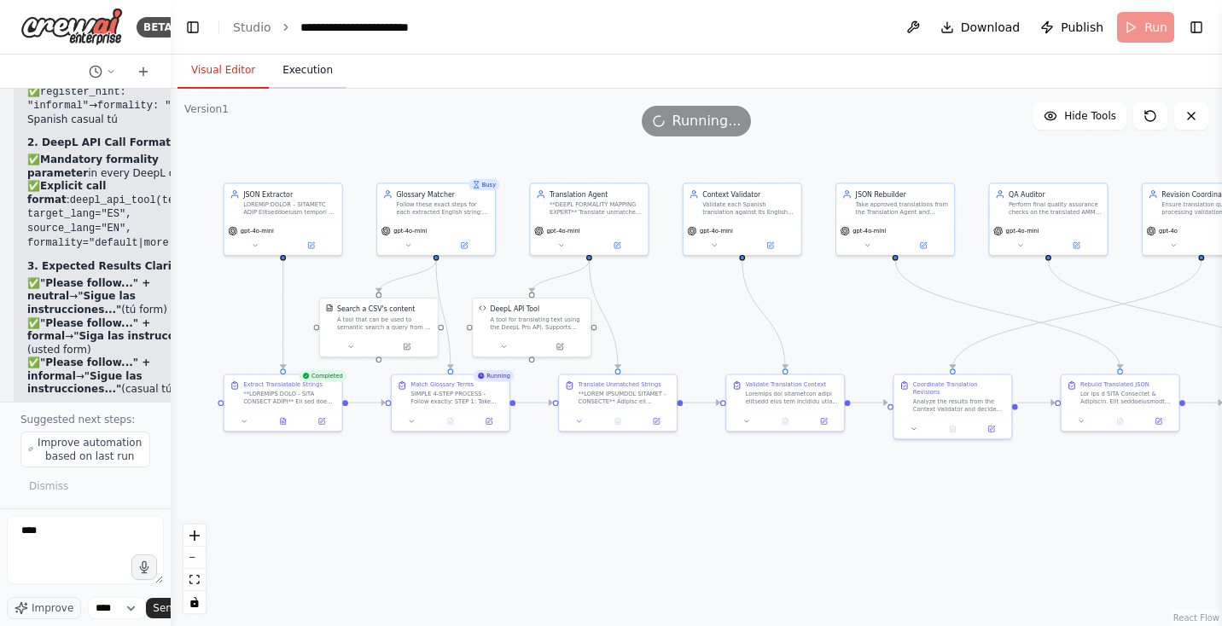
click at [311, 67] on button "Execution" at bounding box center [308, 71] width 78 height 36
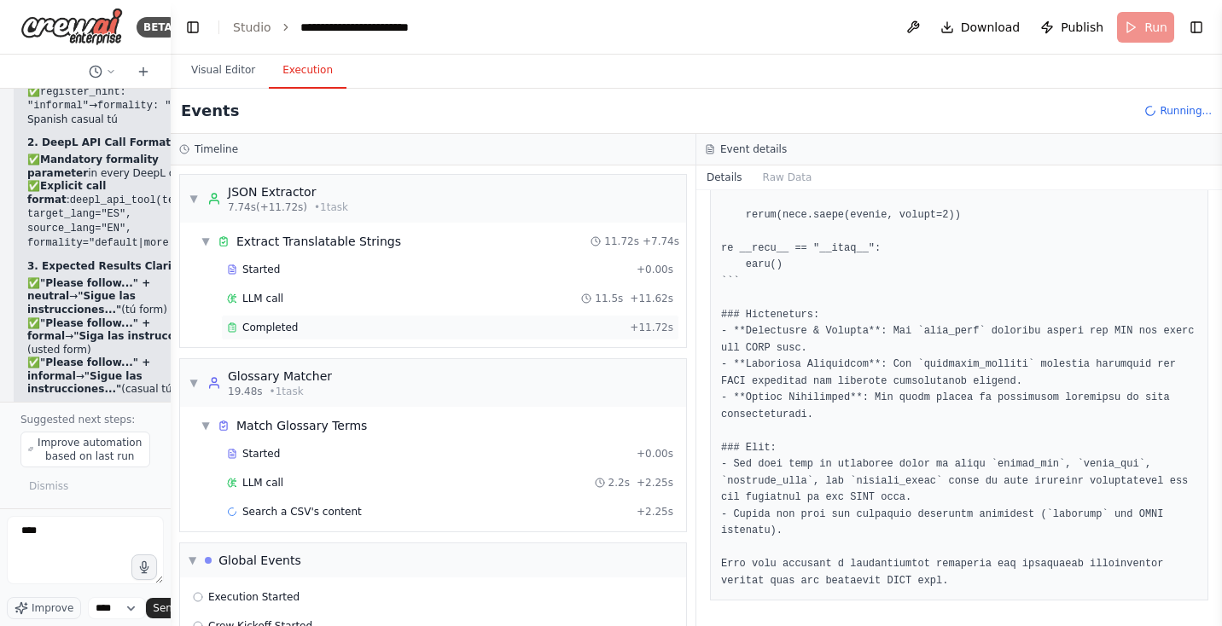
click at [280, 327] on span "Completed" at bounding box center [269, 328] width 55 height 14
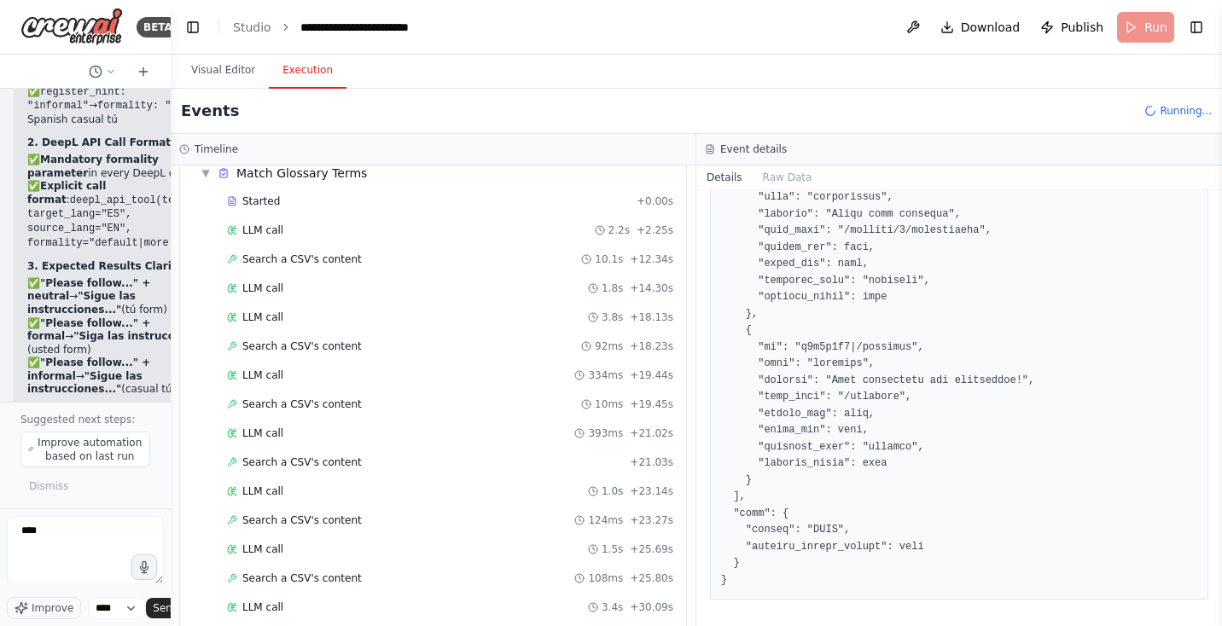
scroll to position [247, 0]
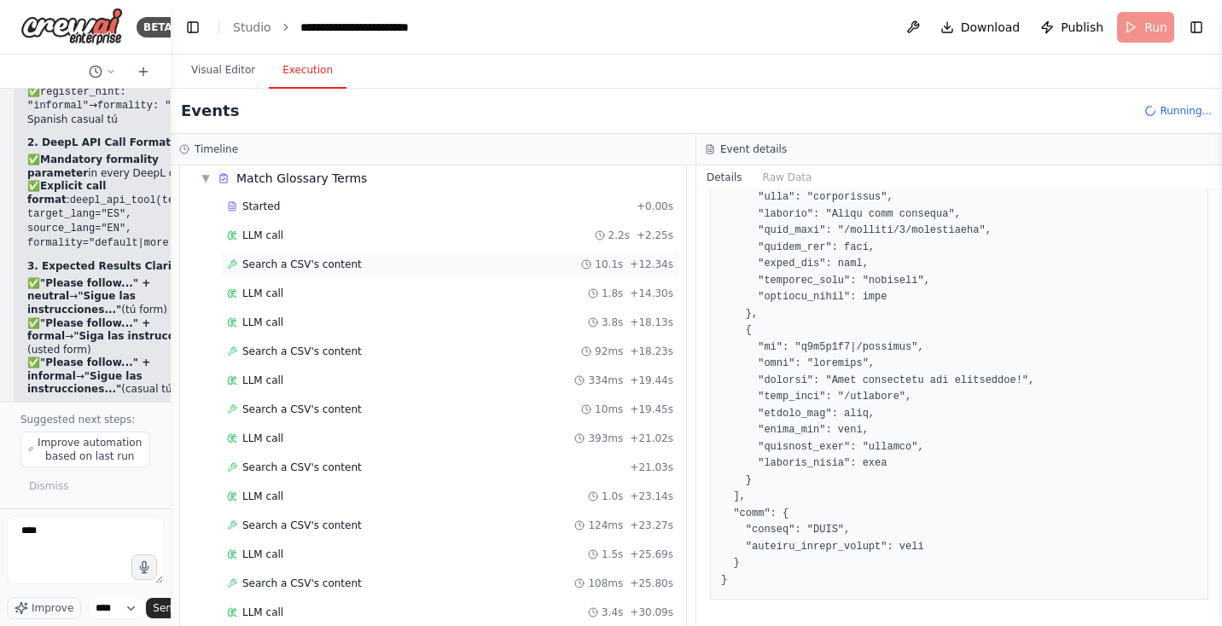
click at [310, 262] on span "Search a CSV's content" at bounding box center [301, 265] width 119 height 14
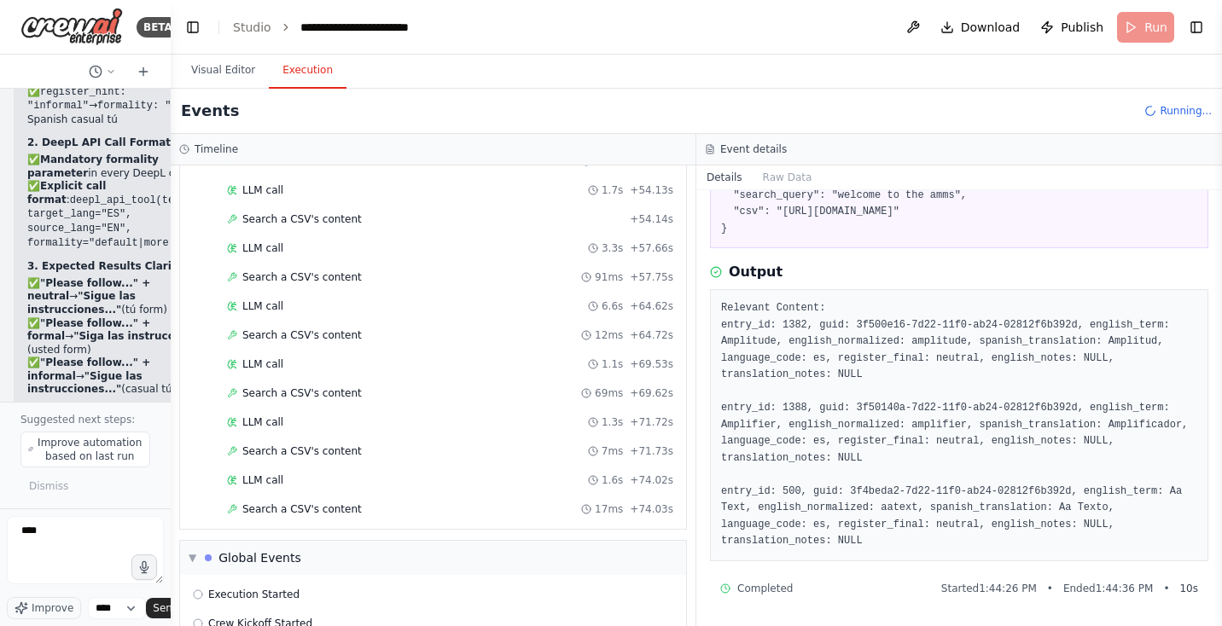
scroll to position [1410, 0]
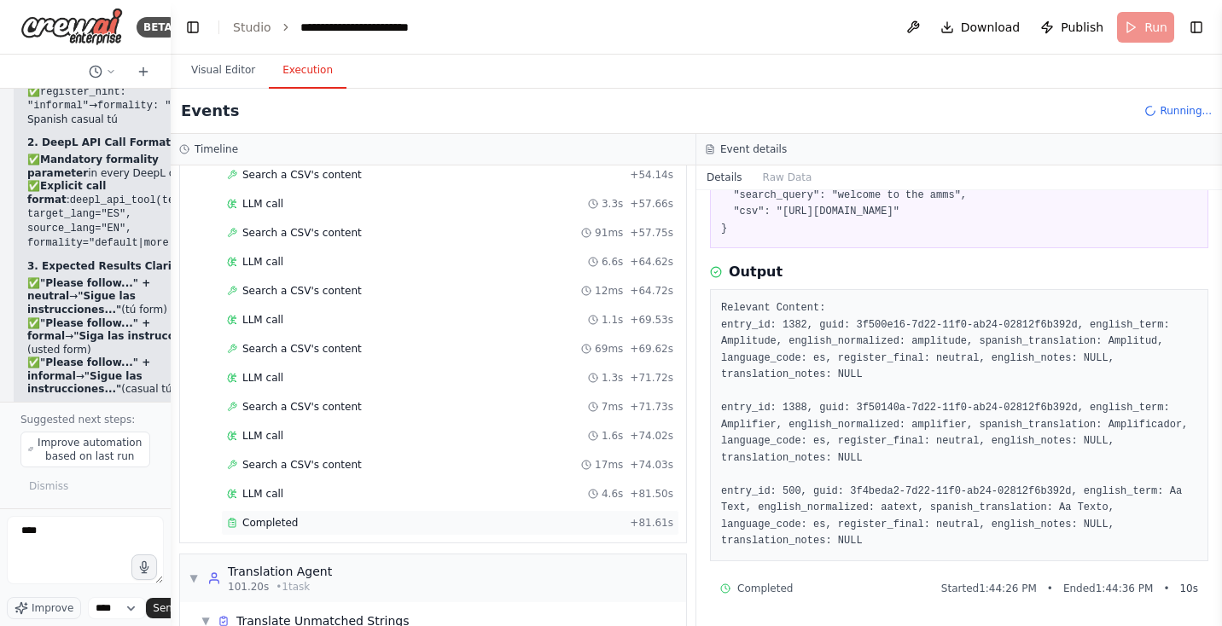
click at [295, 516] on div "Completed" at bounding box center [425, 523] width 396 height 14
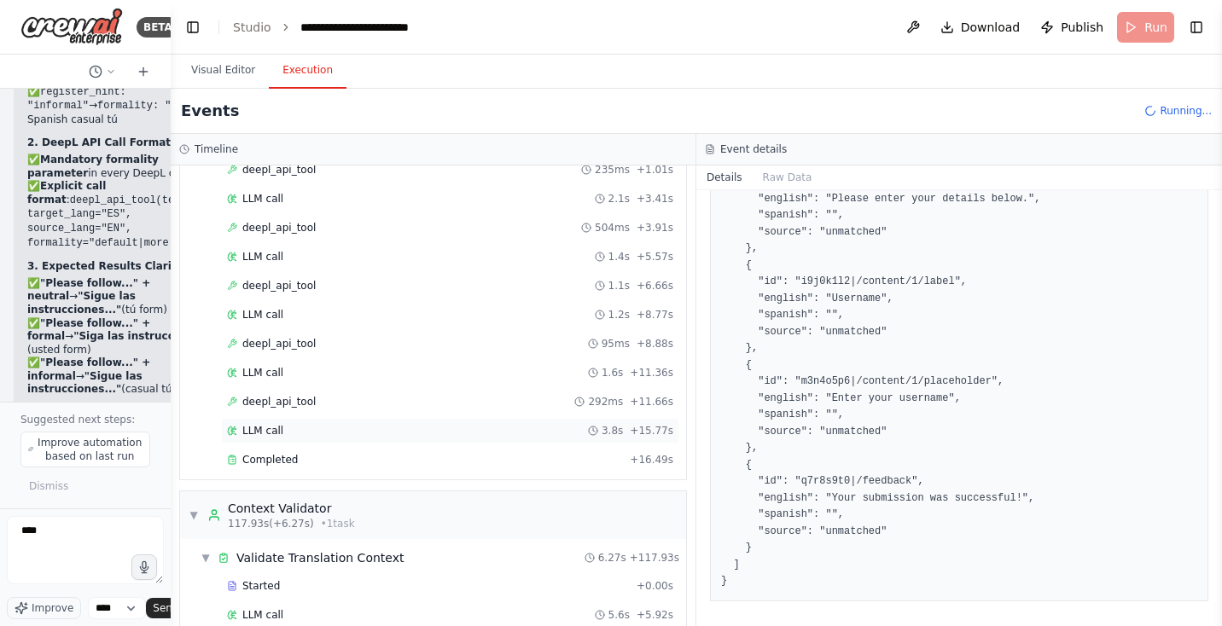
scroll to position [2007, 0]
click at [301, 452] on div "Completed" at bounding box center [425, 459] width 396 height 14
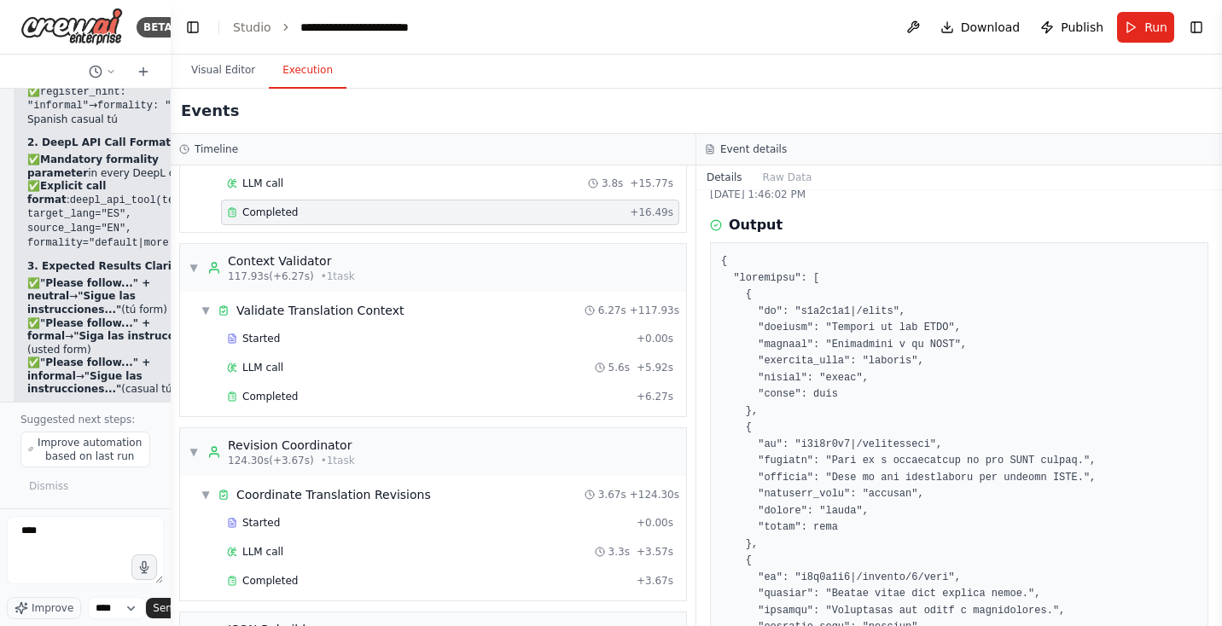
scroll to position [2279, 0]
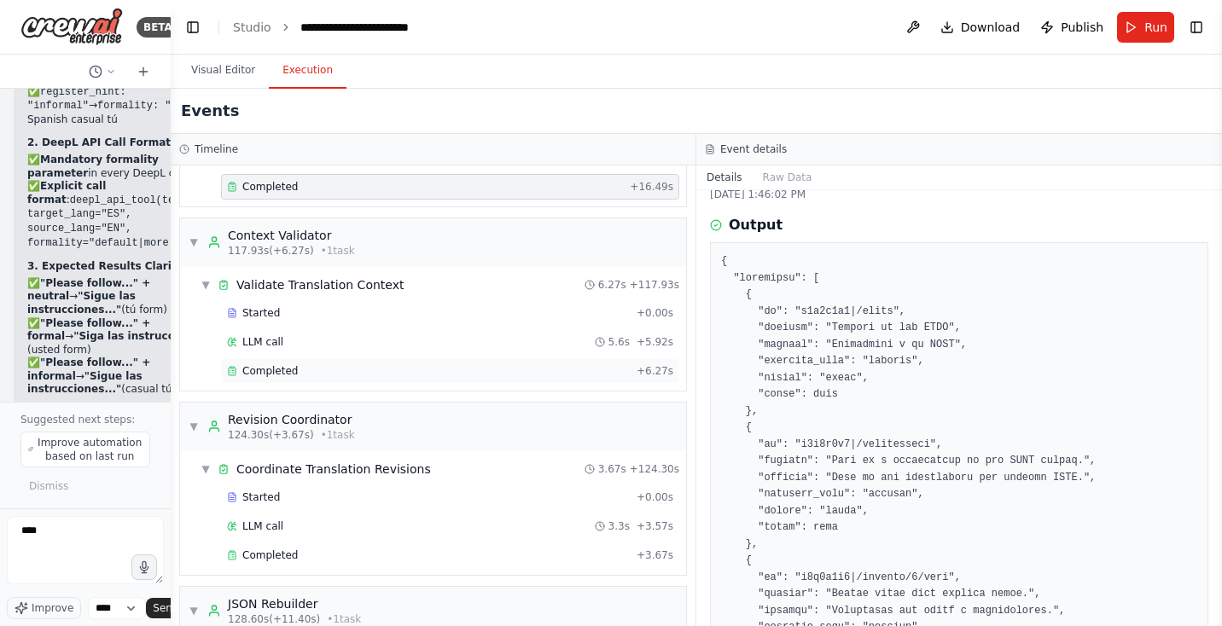
click at [321, 364] on div "Completed" at bounding box center [428, 371] width 403 height 14
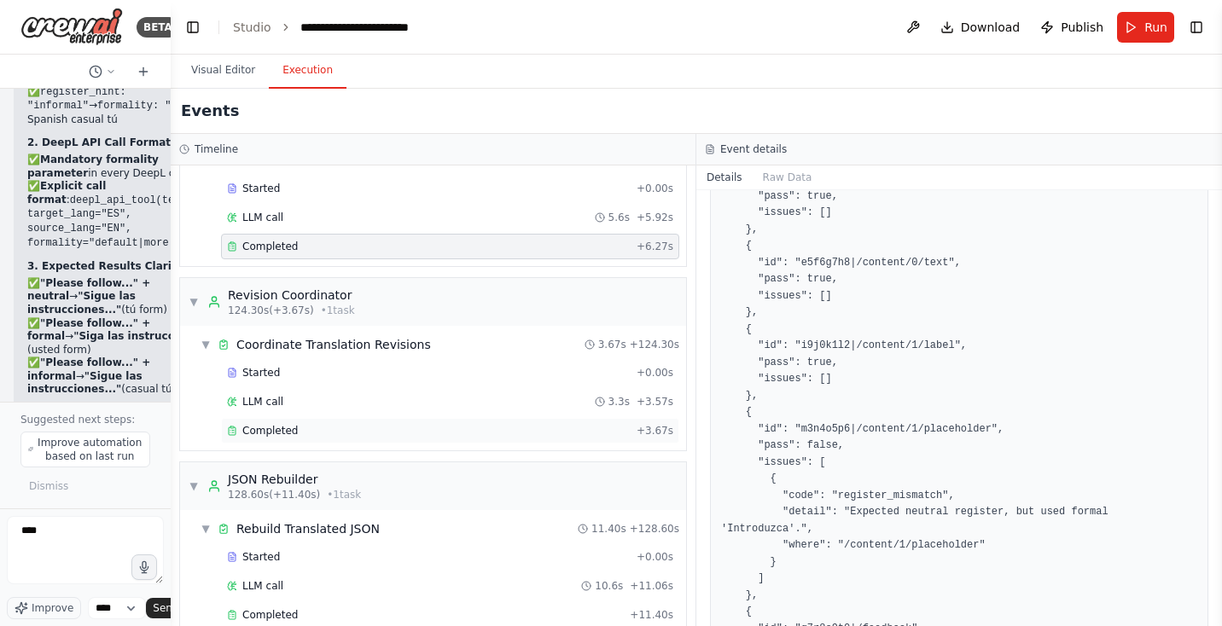
scroll to position [2420, 0]
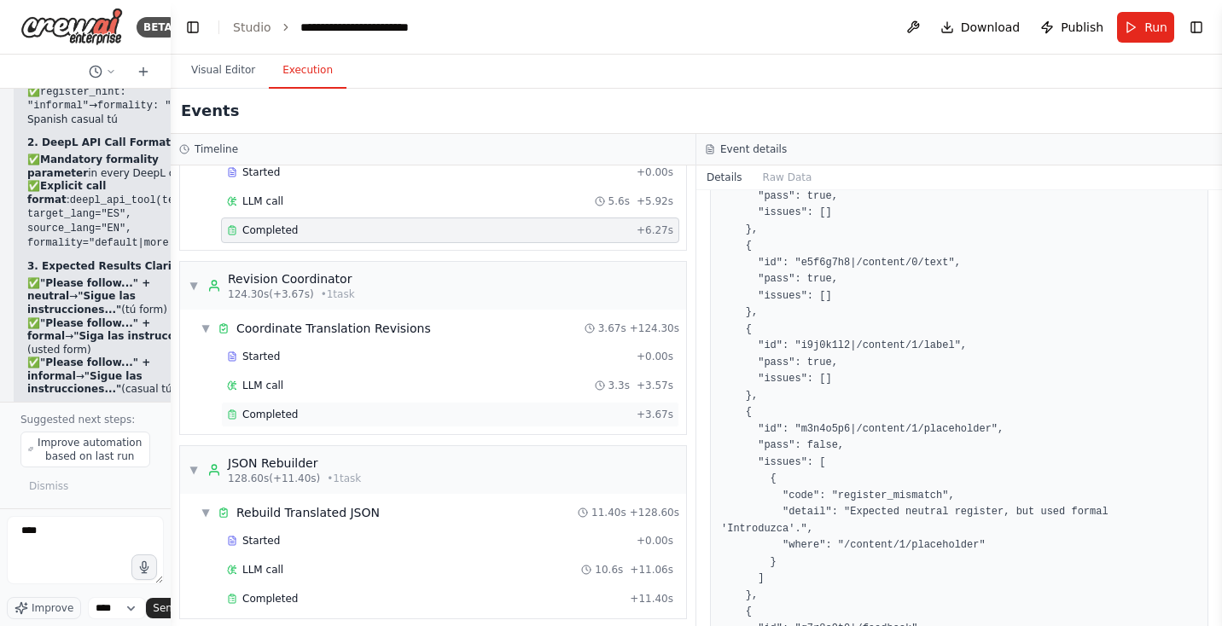
click at [295, 408] on div "Completed" at bounding box center [428, 415] width 403 height 14
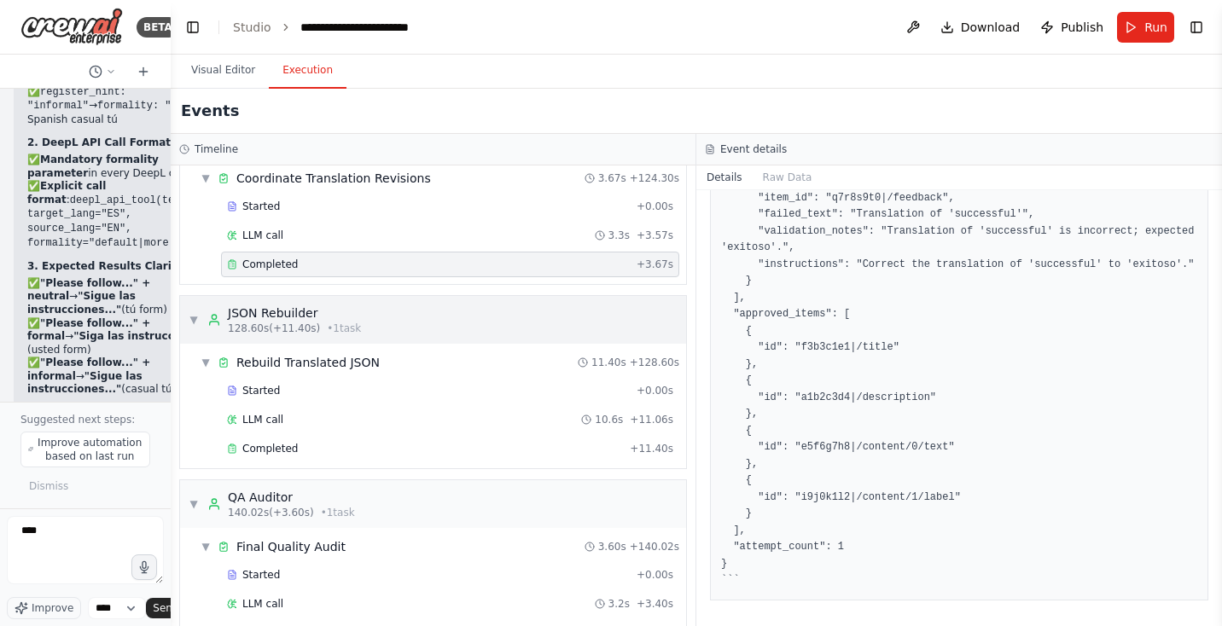
scroll to position [2590, 0]
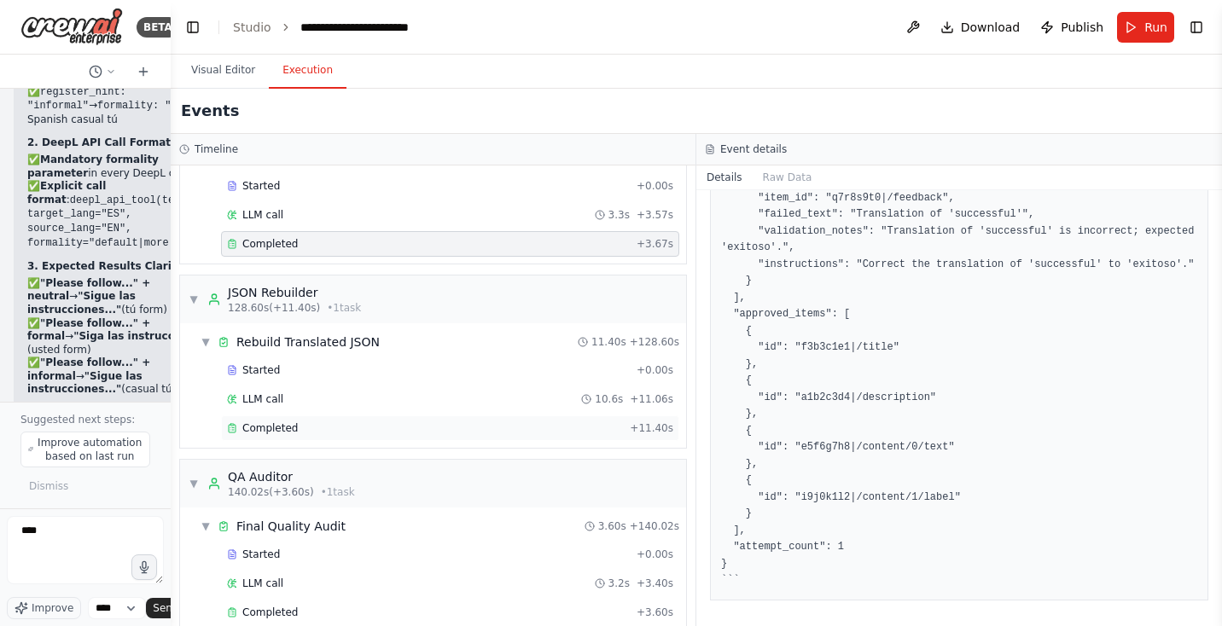
click at [305, 421] on div "Completed" at bounding box center [425, 428] width 396 height 14
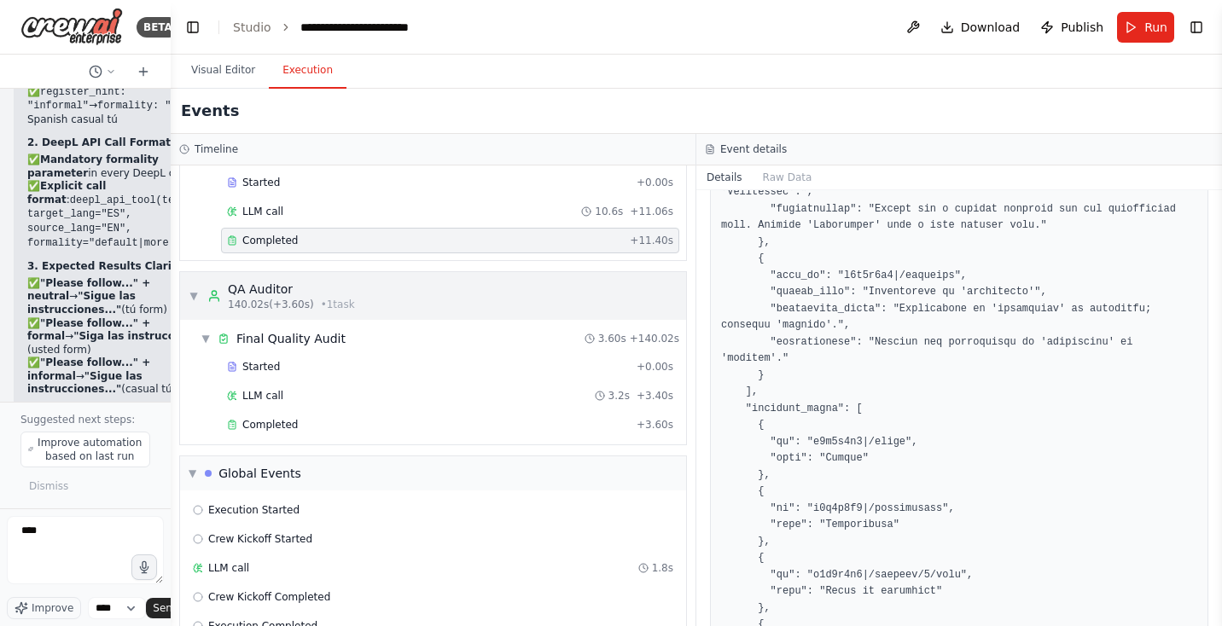
scroll to position [2784, 0]
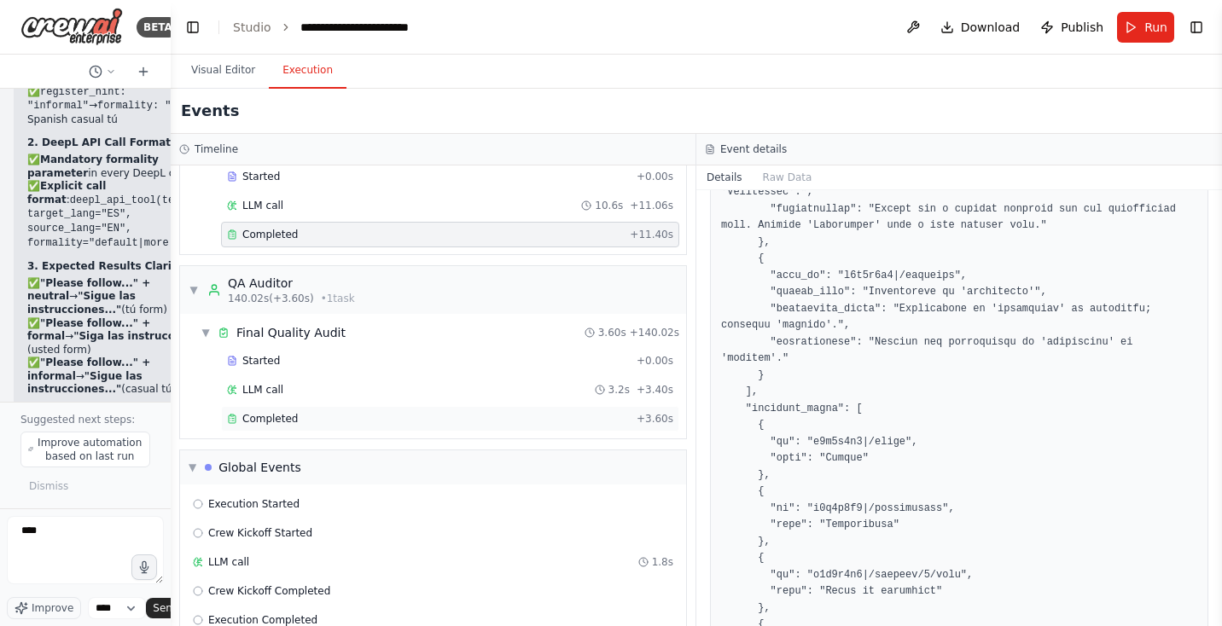
click at [331, 412] on div "Completed" at bounding box center [428, 419] width 403 height 14
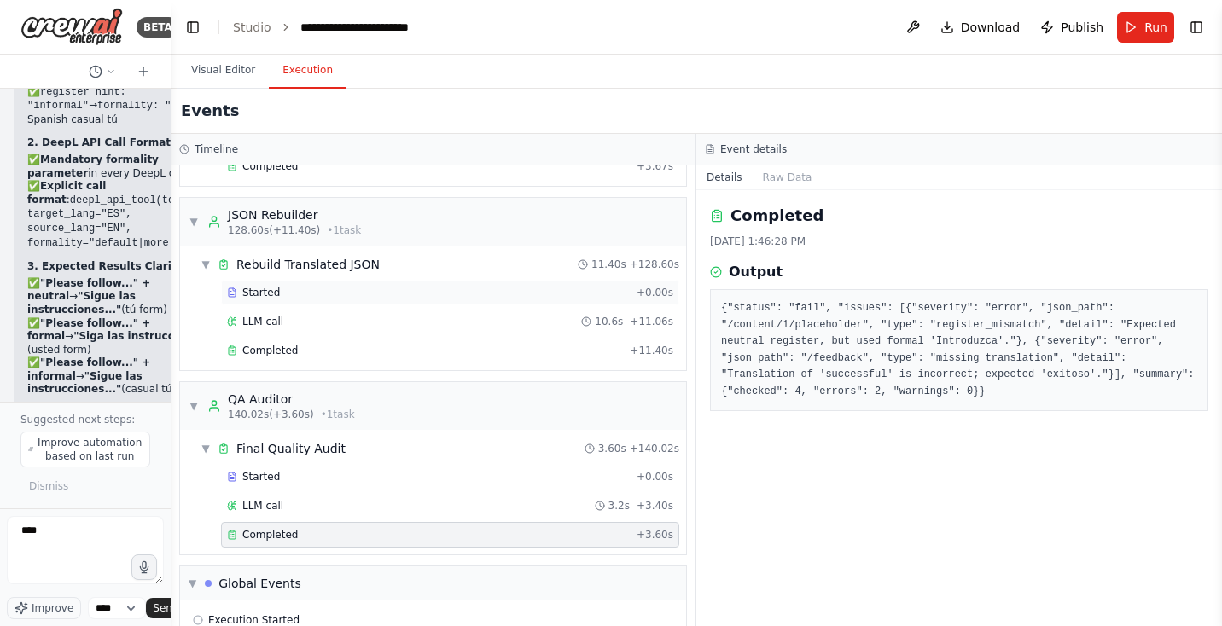
scroll to position [2458, 0]
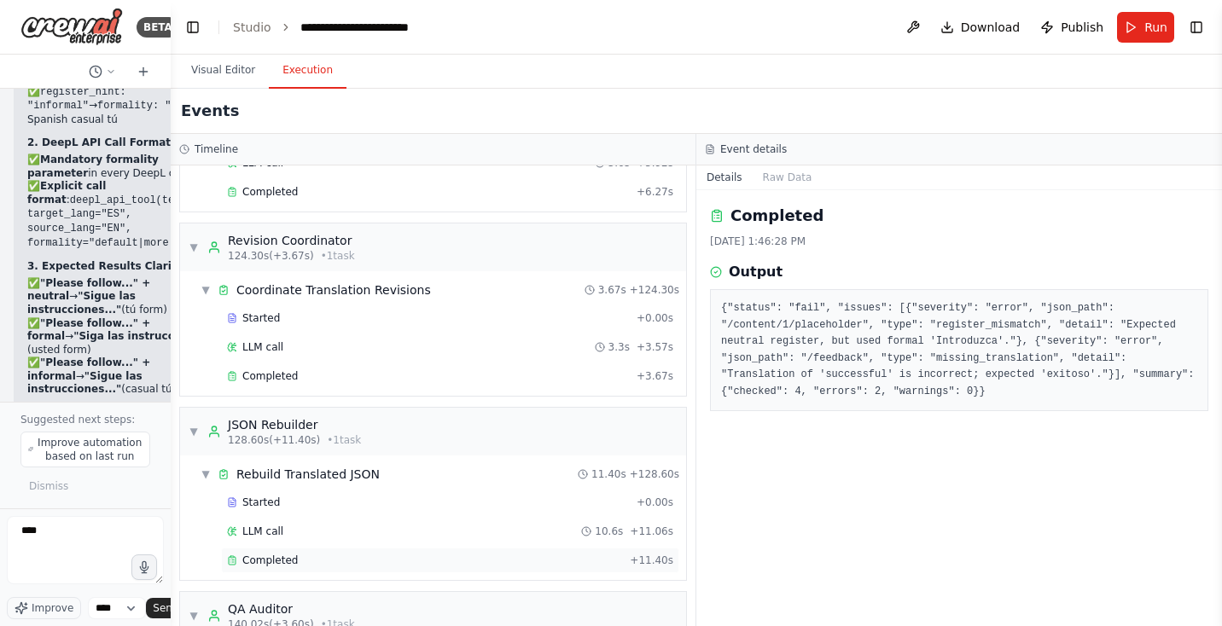
click at [335, 554] on div "Completed" at bounding box center [425, 561] width 396 height 14
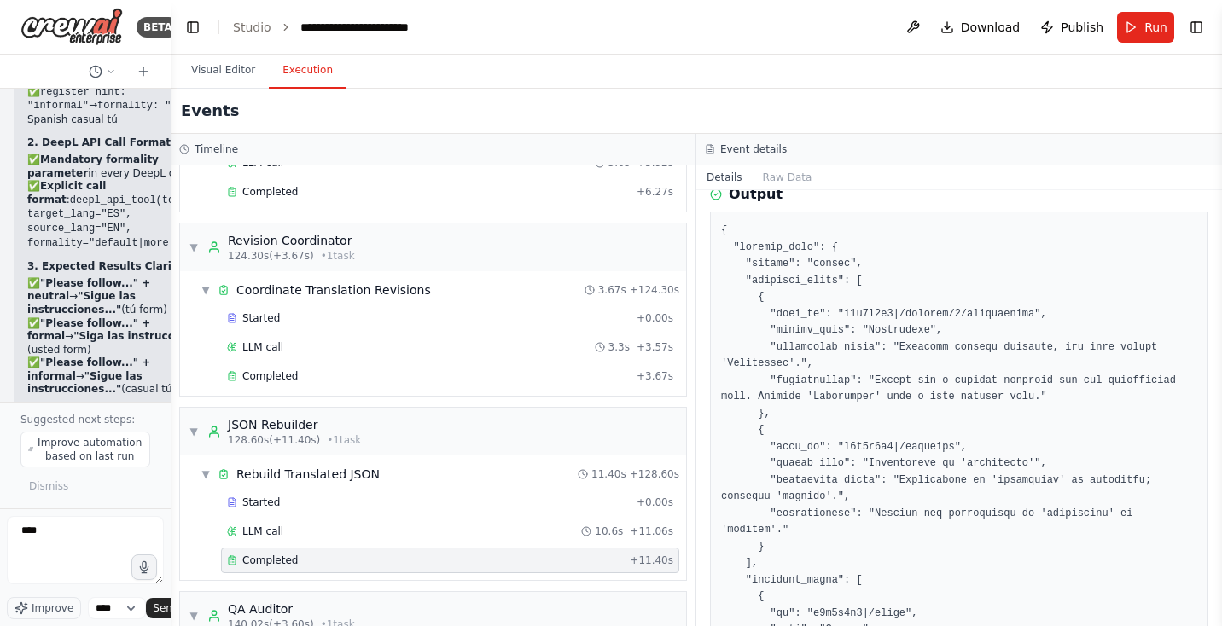
scroll to position [137, 0]
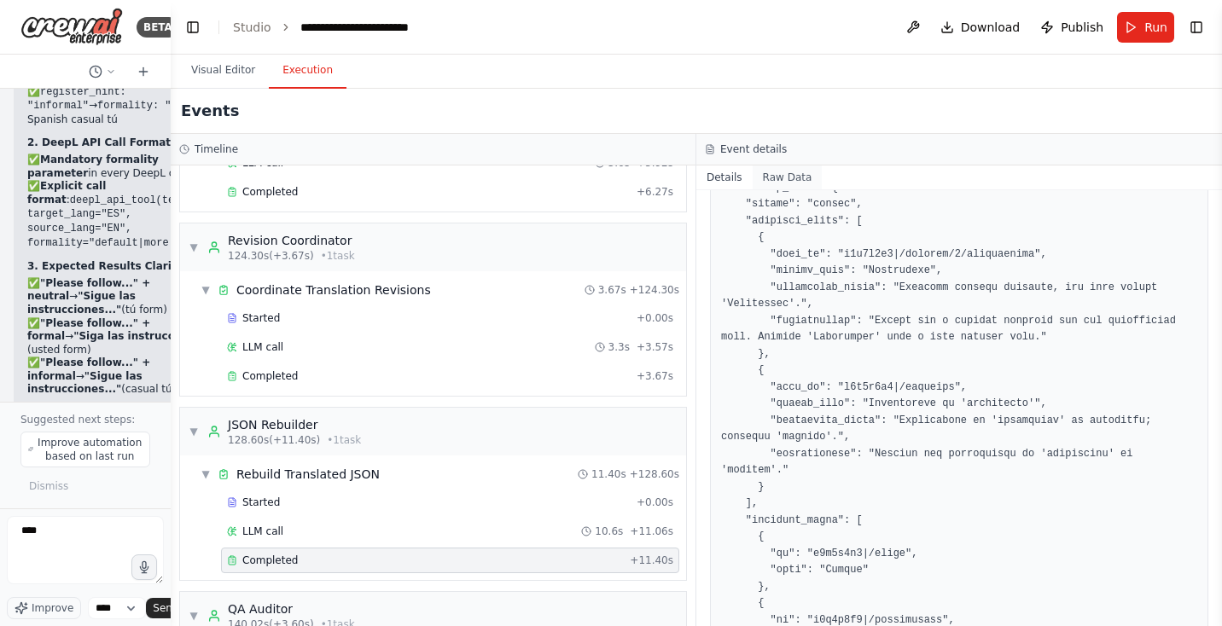
click at [778, 170] on button "Raw Data" at bounding box center [788, 178] width 70 height 24
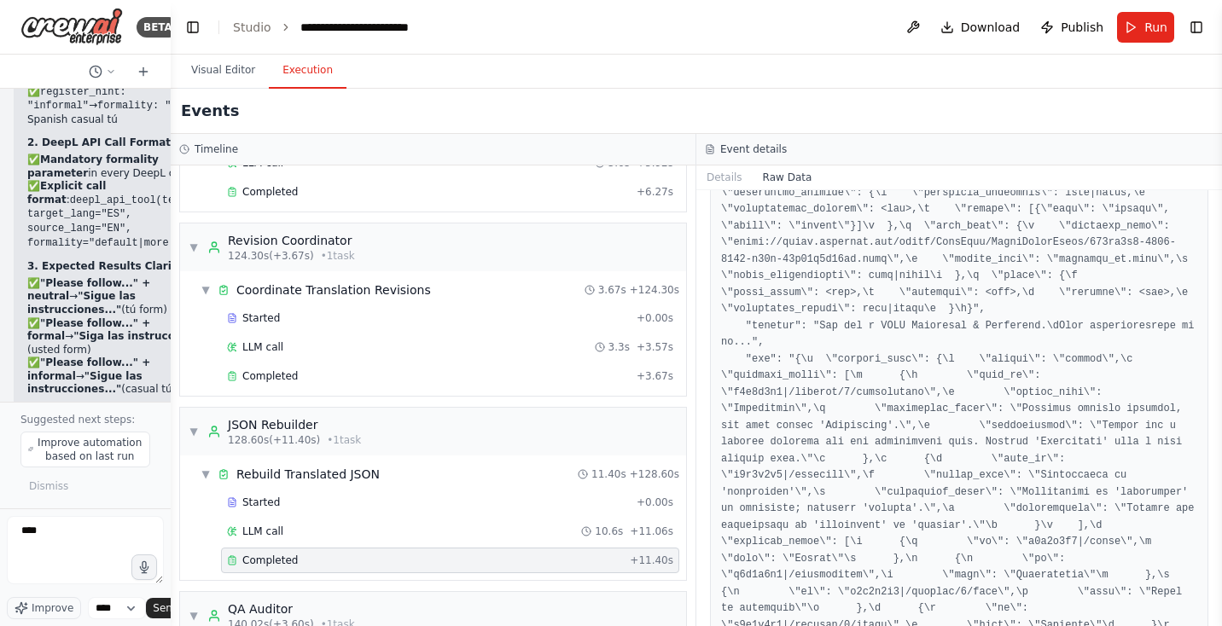
scroll to position [652, 0]
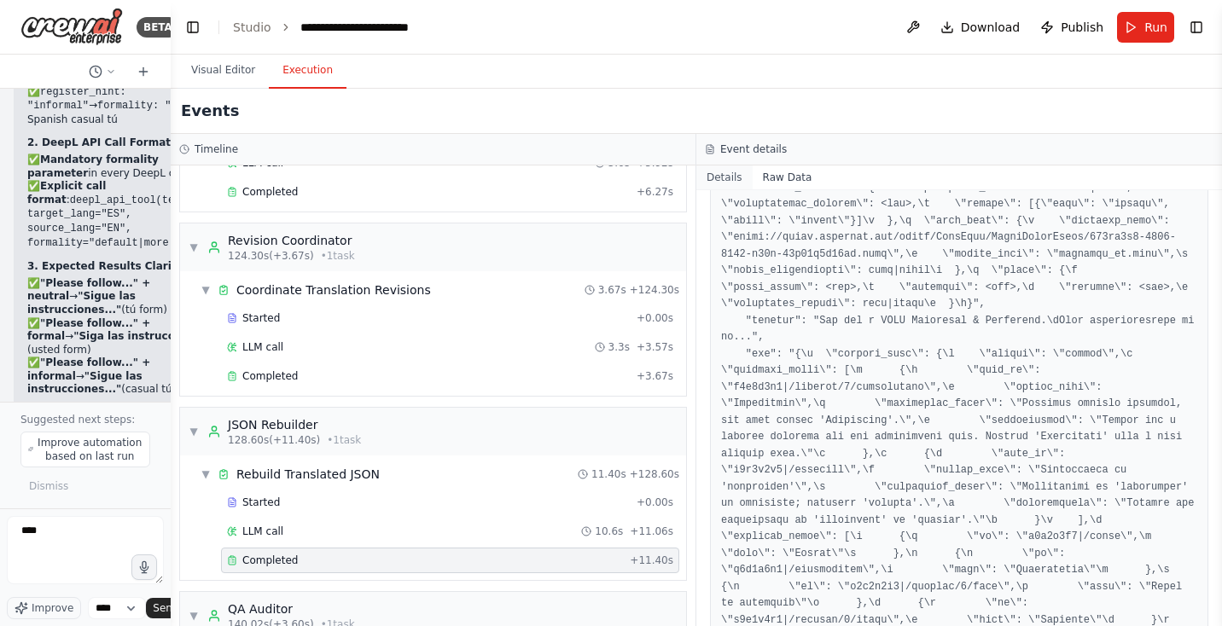
click at [731, 177] on button "Details" at bounding box center [724, 178] width 56 height 24
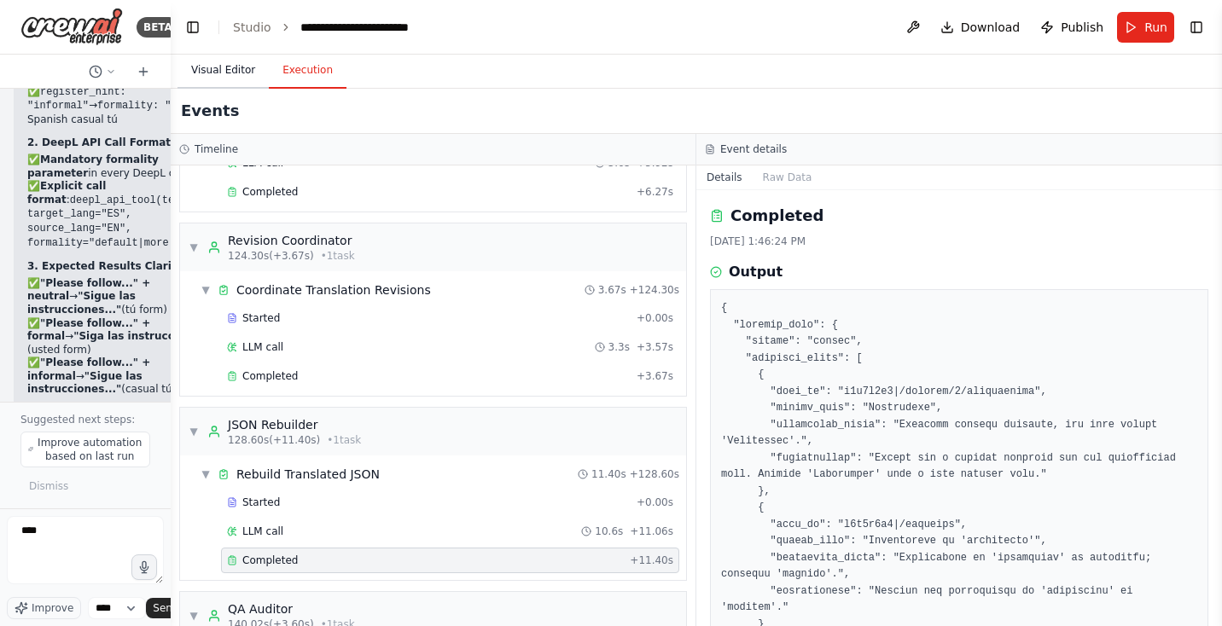
click at [216, 69] on button "Visual Editor" at bounding box center [222, 71] width 91 height 36
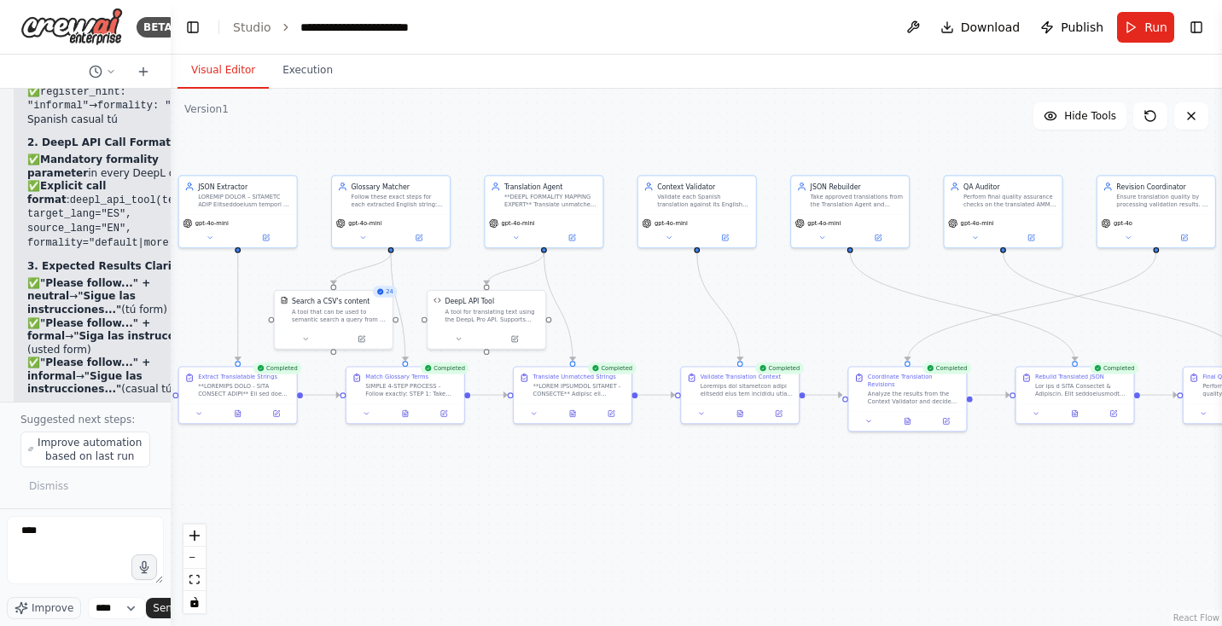
drag, startPoint x: 631, startPoint y: 137, endPoint x: 585, endPoint y: 130, distance: 45.9
click at [585, 130] on div ".deletable-edge-delete-btn { width: 20px; height: 20px; border: 0px solid #ffff…" at bounding box center [696, 358] width 1051 height 538
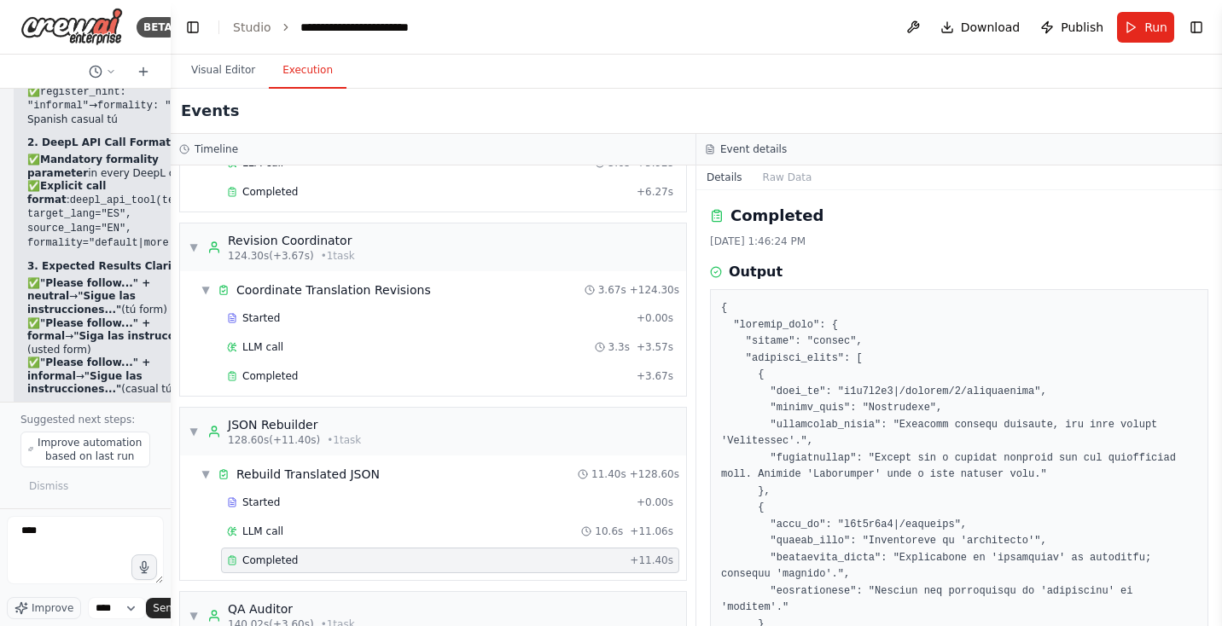
click at [288, 64] on button "Execution" at bounding box center [308, 71] width 78 height 36
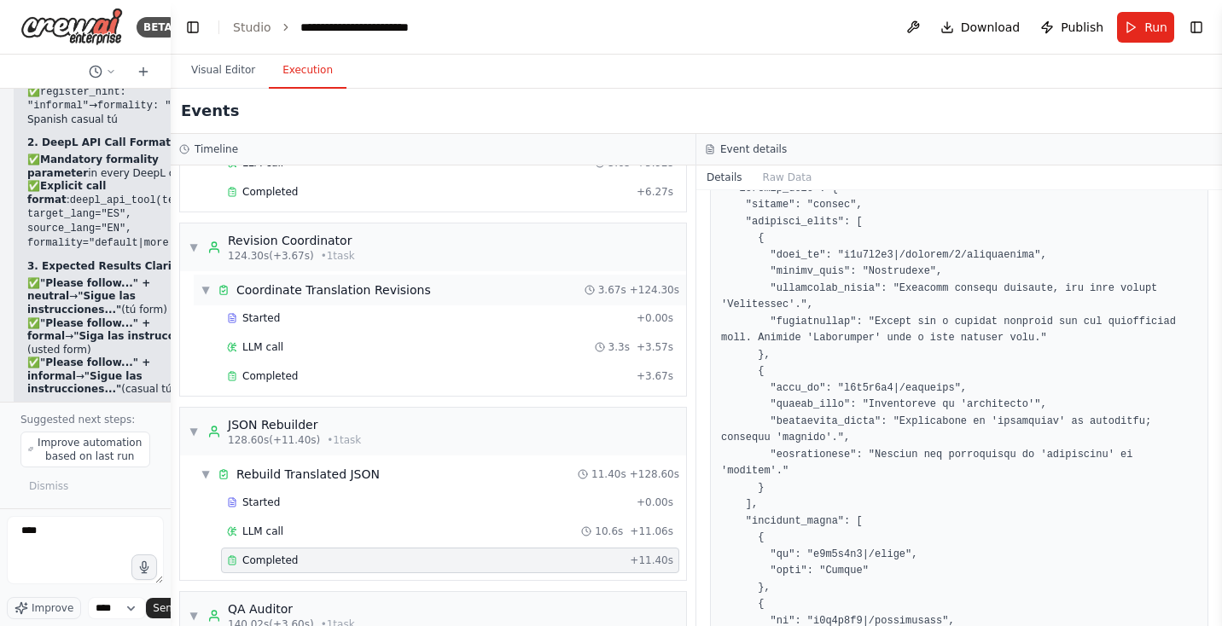
scroll to position [138, 0]
click at [334, 369] on div "Completed" at bounding box center [428, 376] width 403 height 14
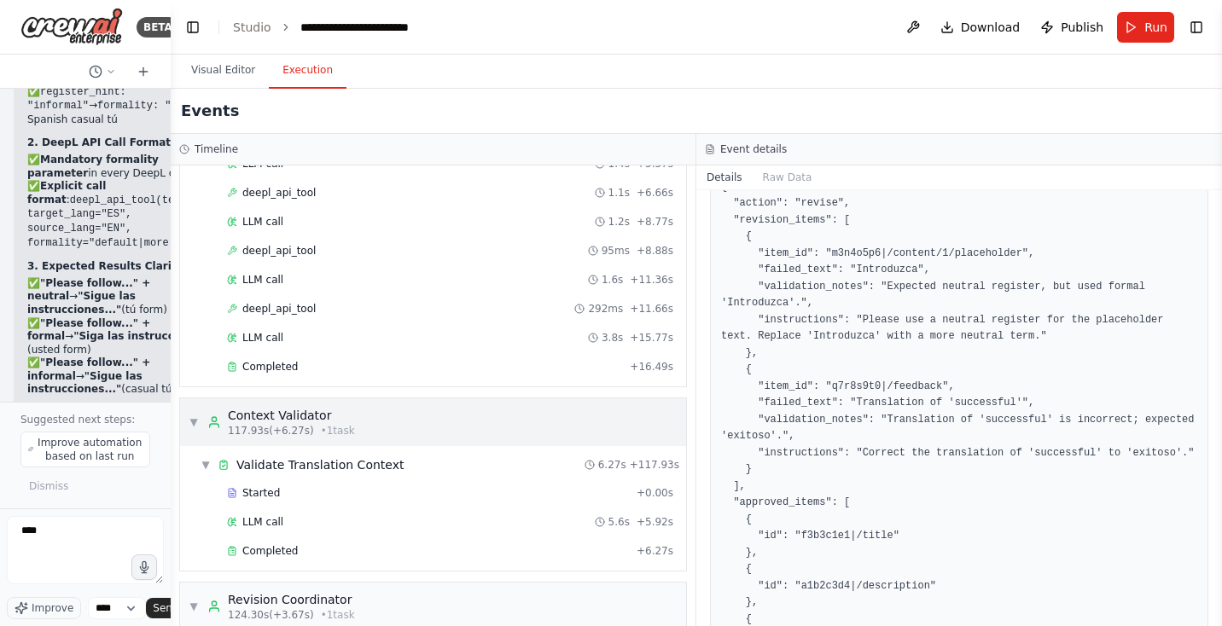
scroll to position [2119, 0]
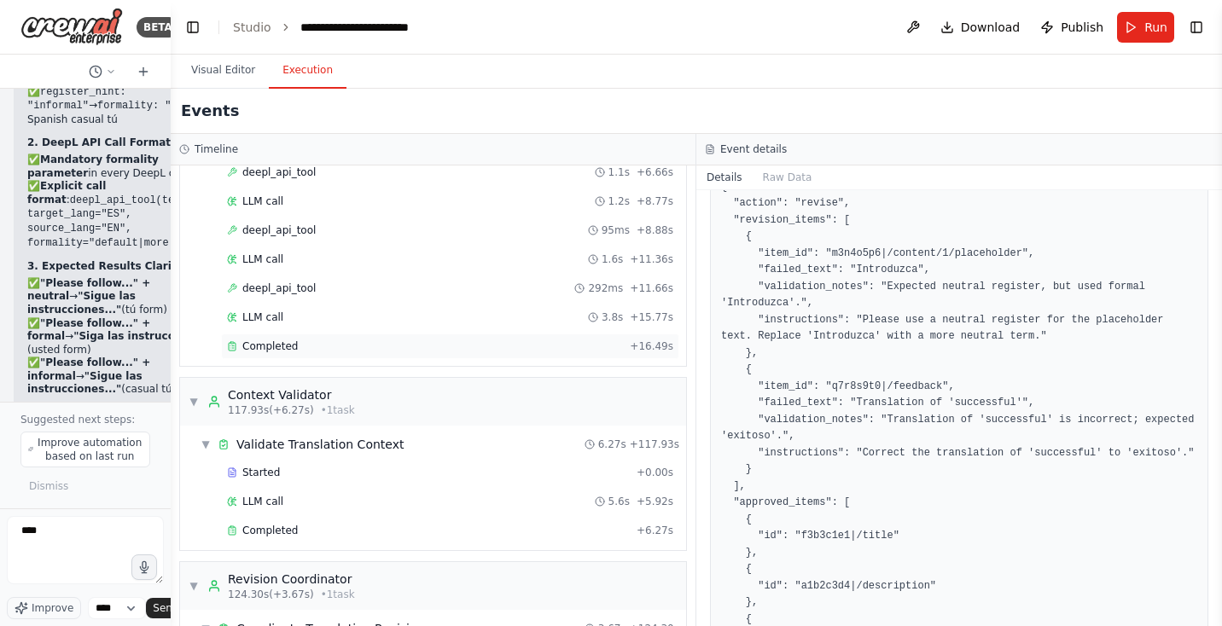
click at [277, 340] on span "Completed" at bounding box center [269, 347] width 55 height 14
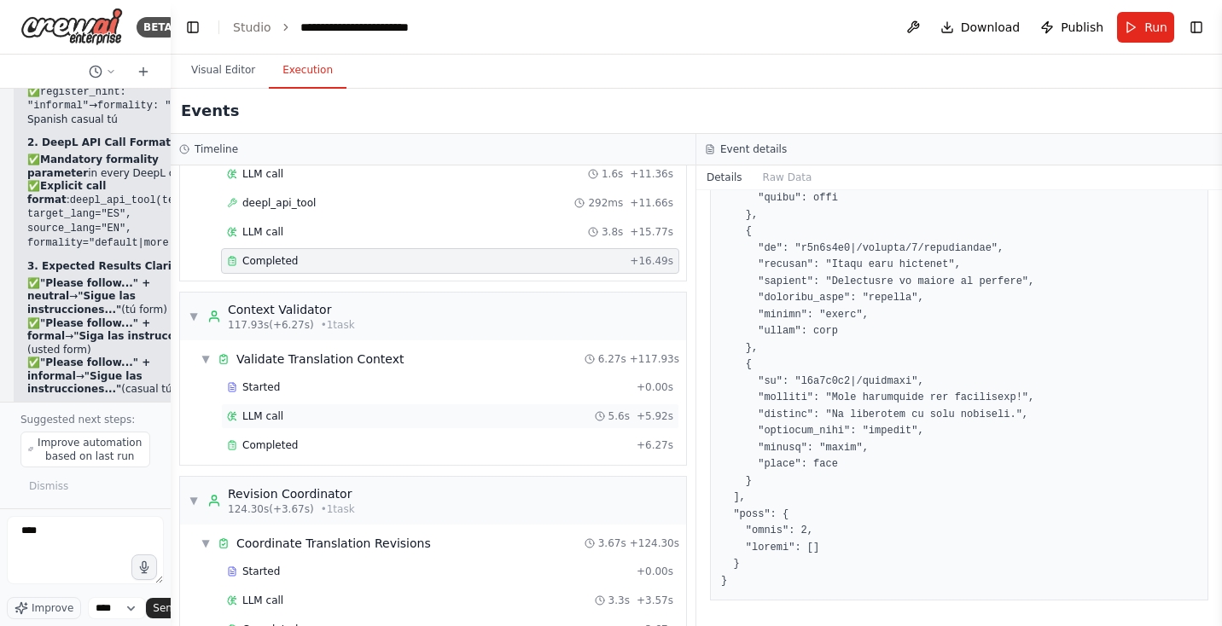
scroll to position [2208, 0]
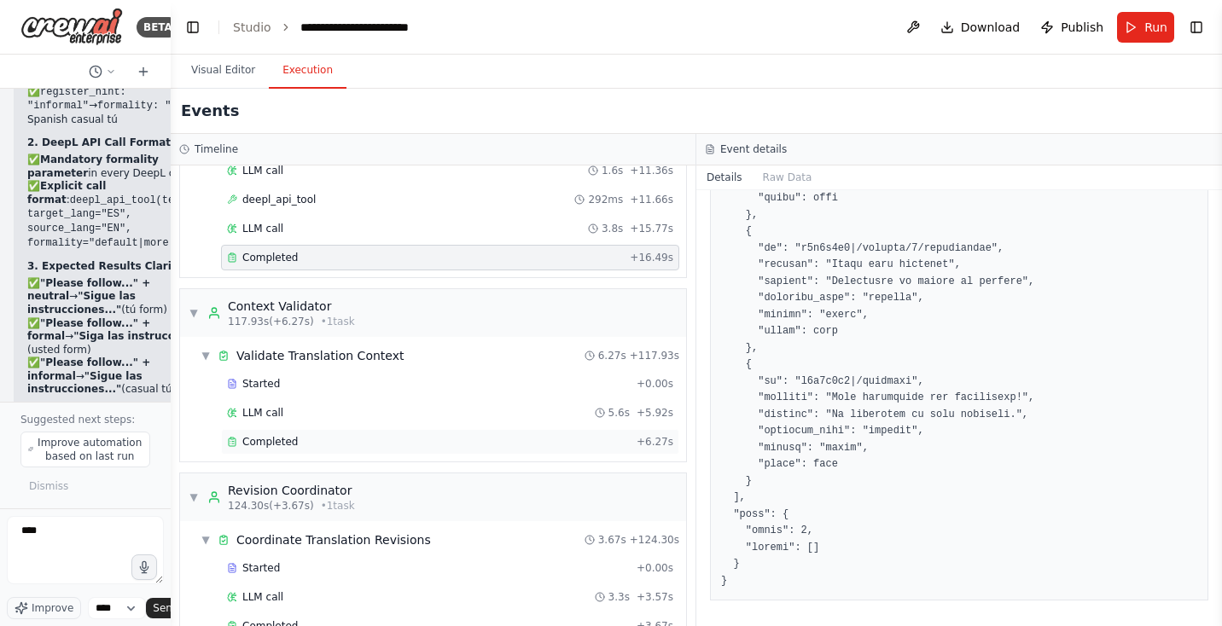
click at [298, 435] on div "Completed" at bounding box center [428, 442] width 403 height 14
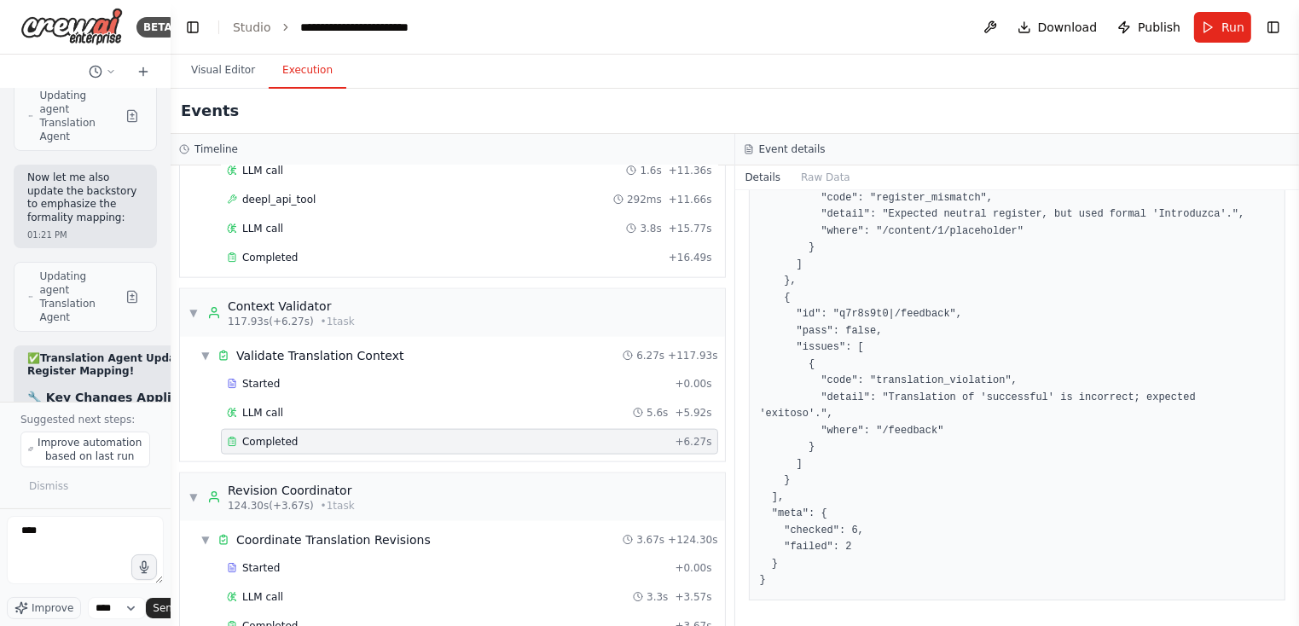
scroll to position [59086, 0]
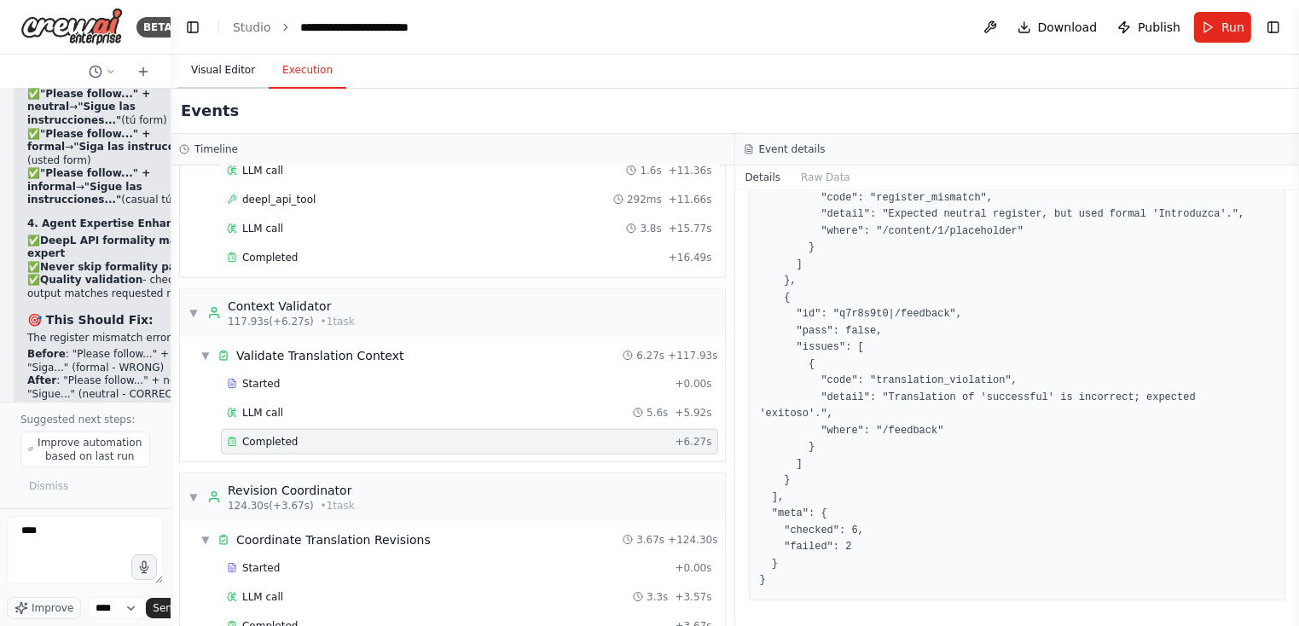
click at [219, 69] on button "Visual Editor" at bounding box center [222, 71] width 91 height 36
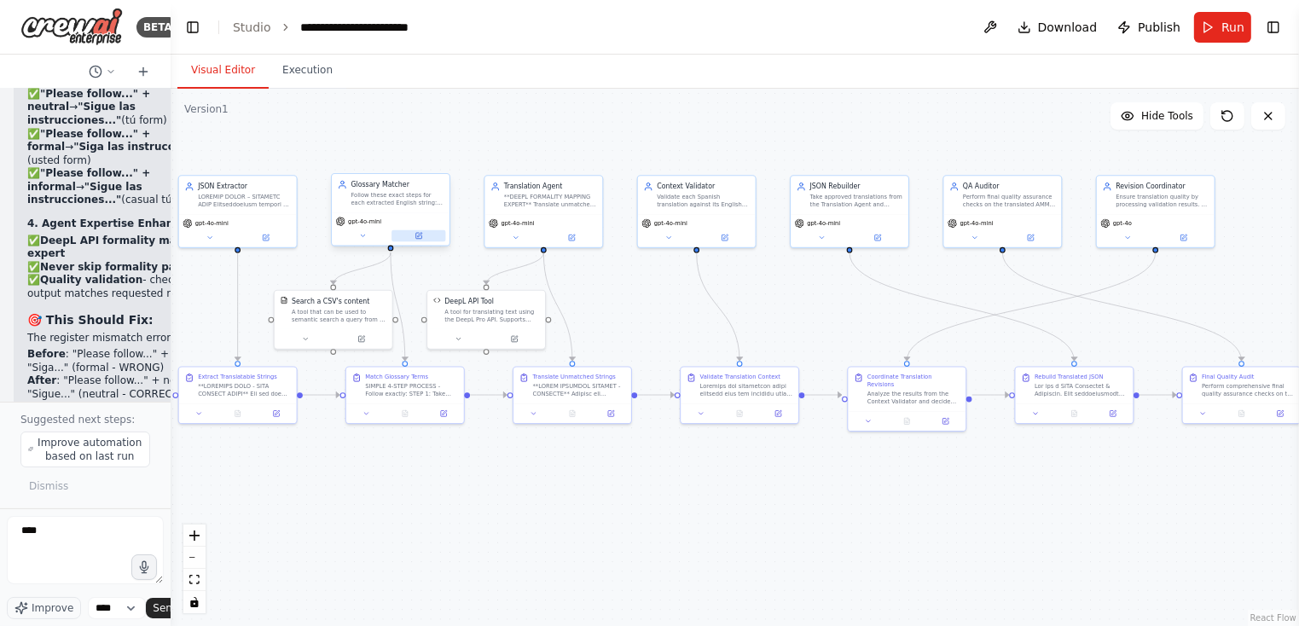
click at [419, 234] on icon at bounding box center [419, 235] width 4 height 4
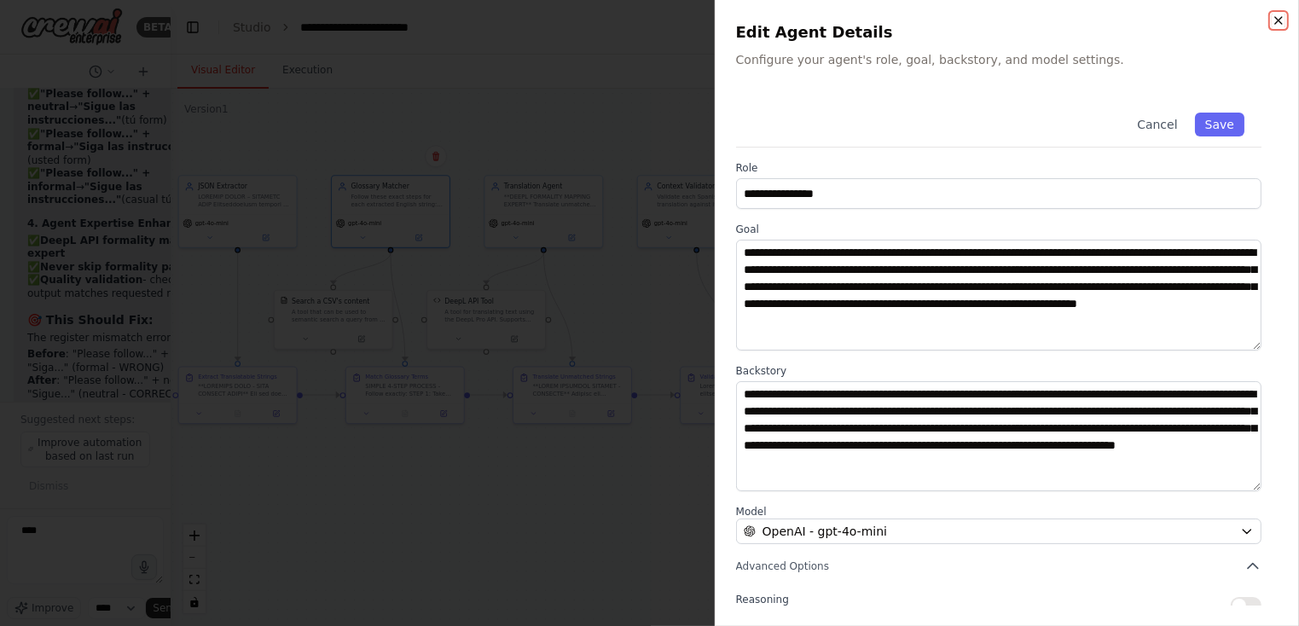
click at [1277, 20] on icon "button" at bounding box center [1279, 21] width 14 height 14
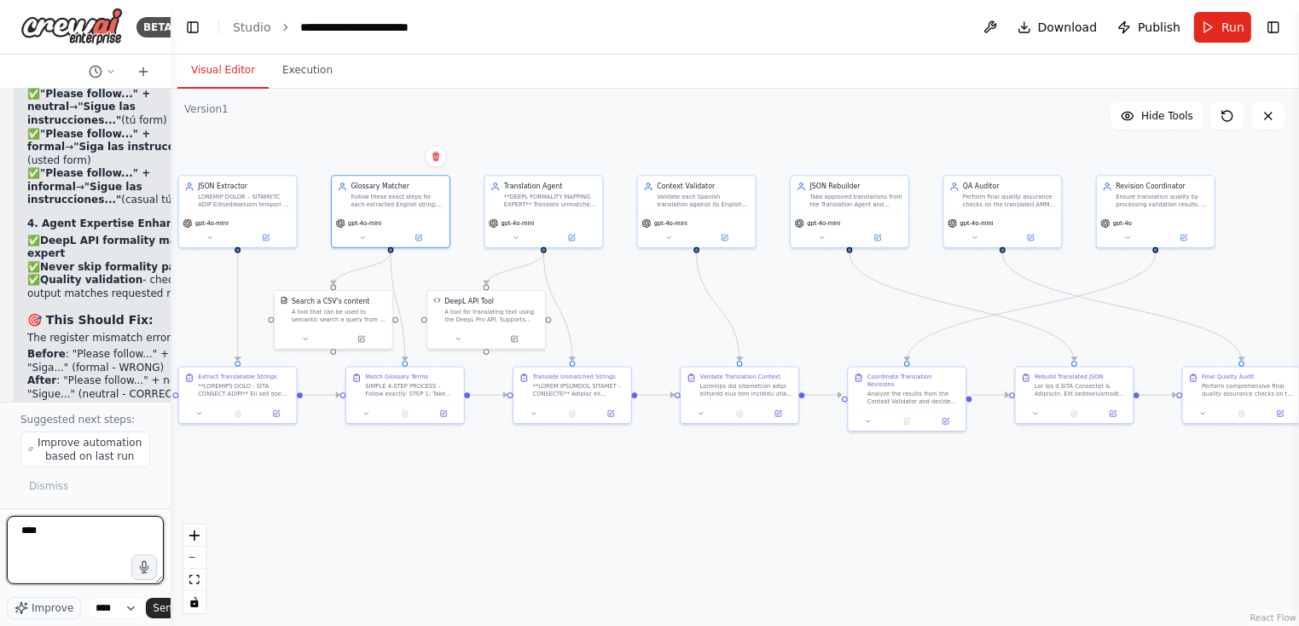
click at [73, 525] on textarea "***" at bounding box center [85, 550] width 157 height 68
type textarea "**********"
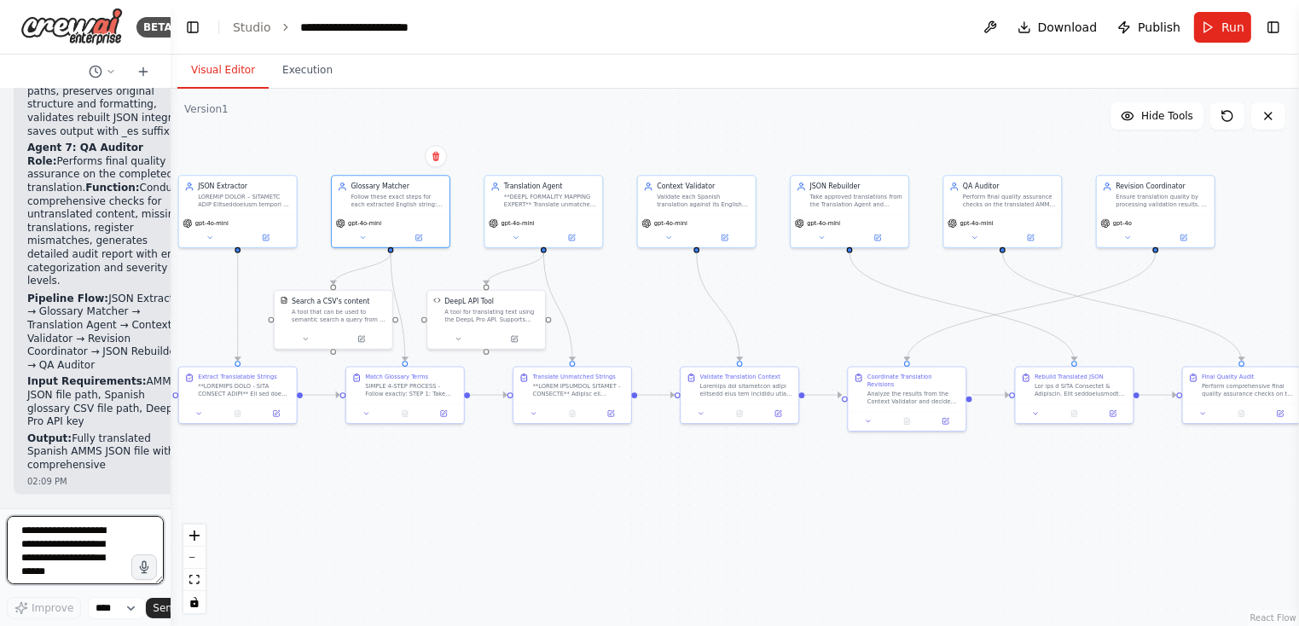
scroll to position [60939, 0]
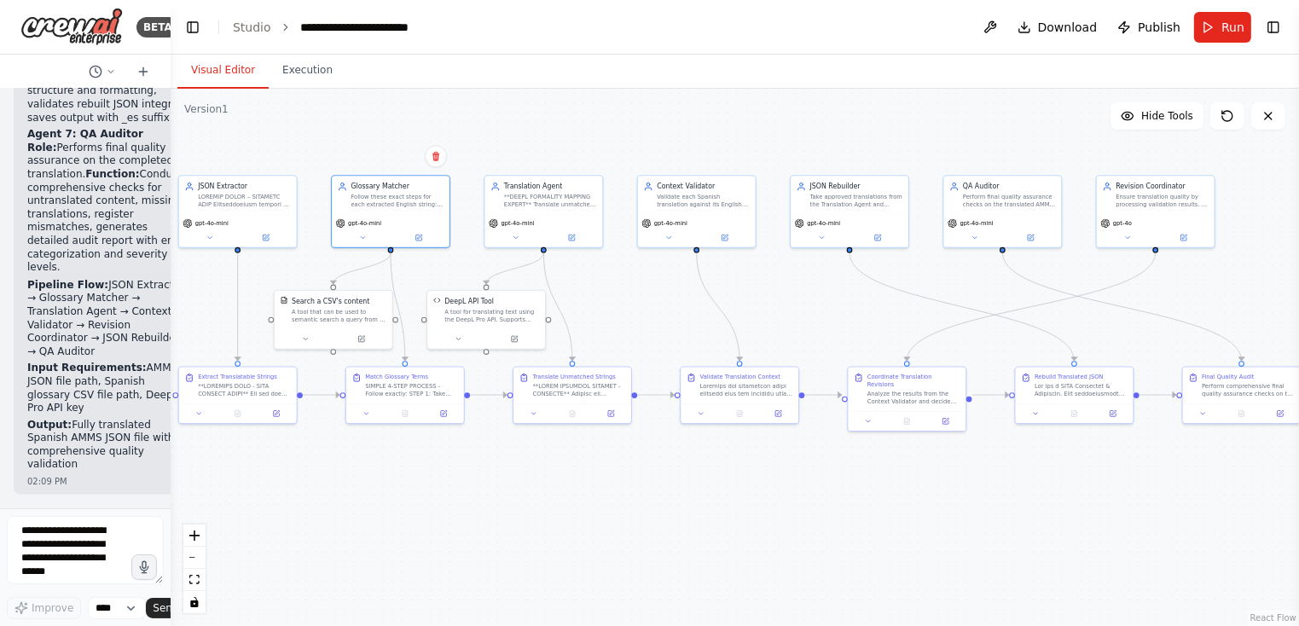
click at [85, 218] on p "Role: Performs final quality assurance on the completed translation. Function: …" at bounding box center [108, 208] width 163 height 133
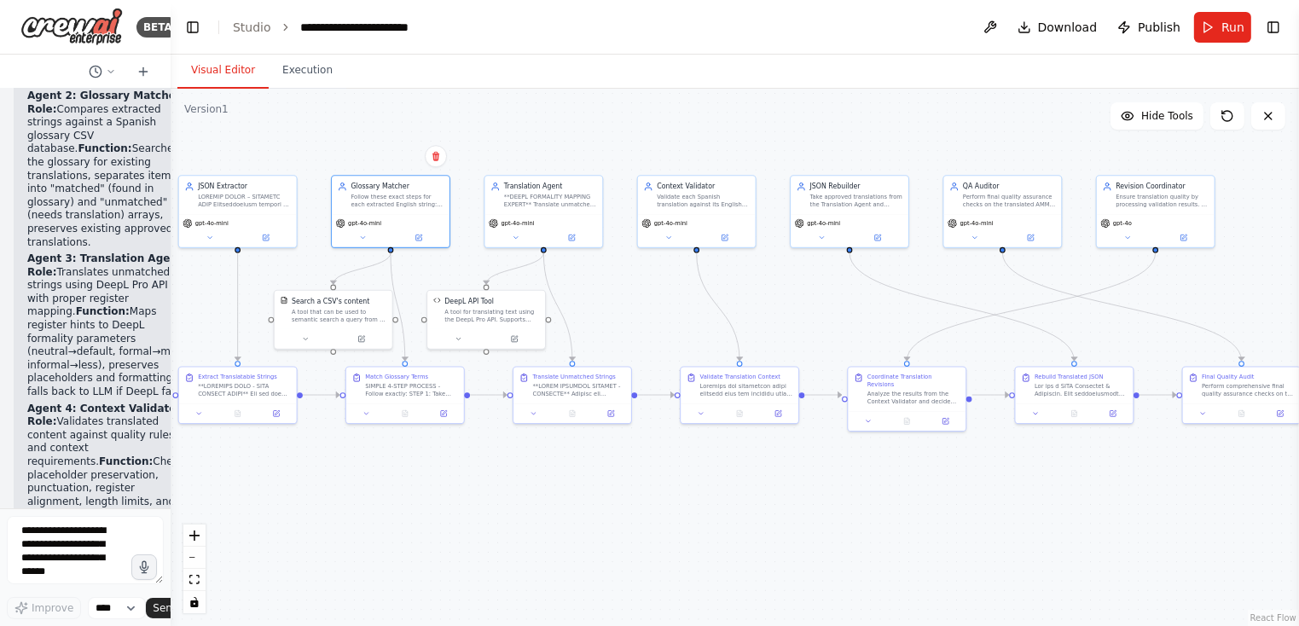
scroll to position [60047, 0]
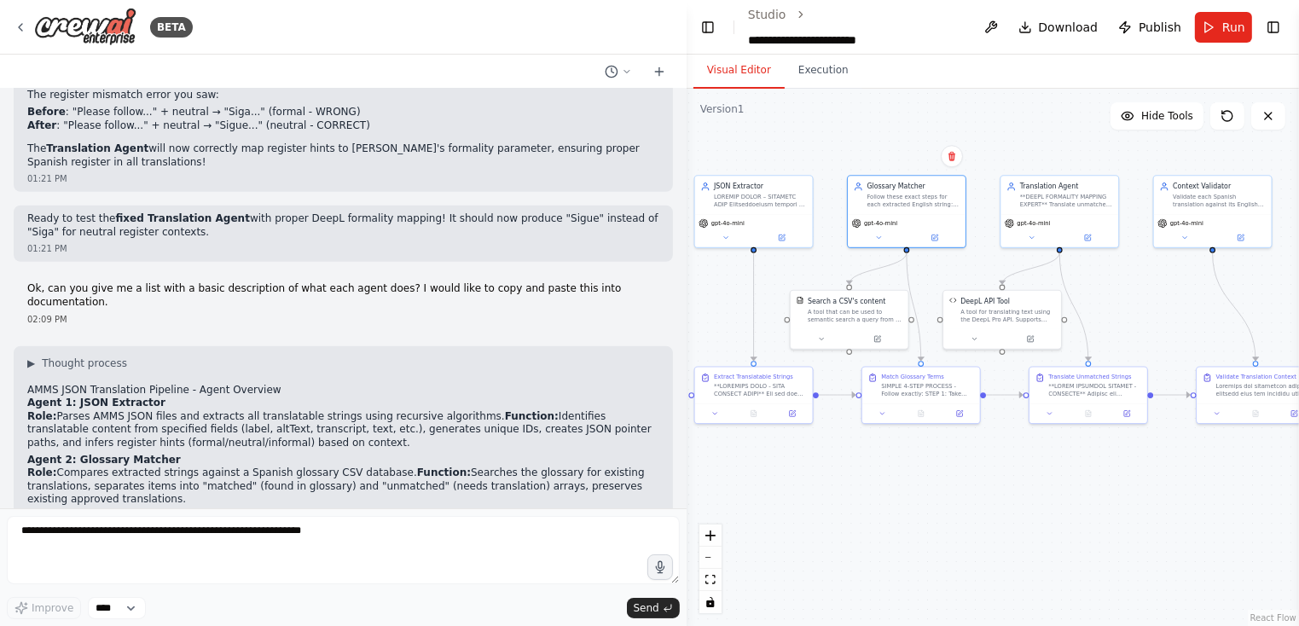
drag, startPoint x: 173, startPoint y: 258, endPoint x: 791, endPoint y: 303, distance: 619.4
click at [796, 302] on div "BETA Hello! I'm the CrewAI assistant. What kind of automation do you want to bu…" at bounding box center [649, 313] width 1299 height 626
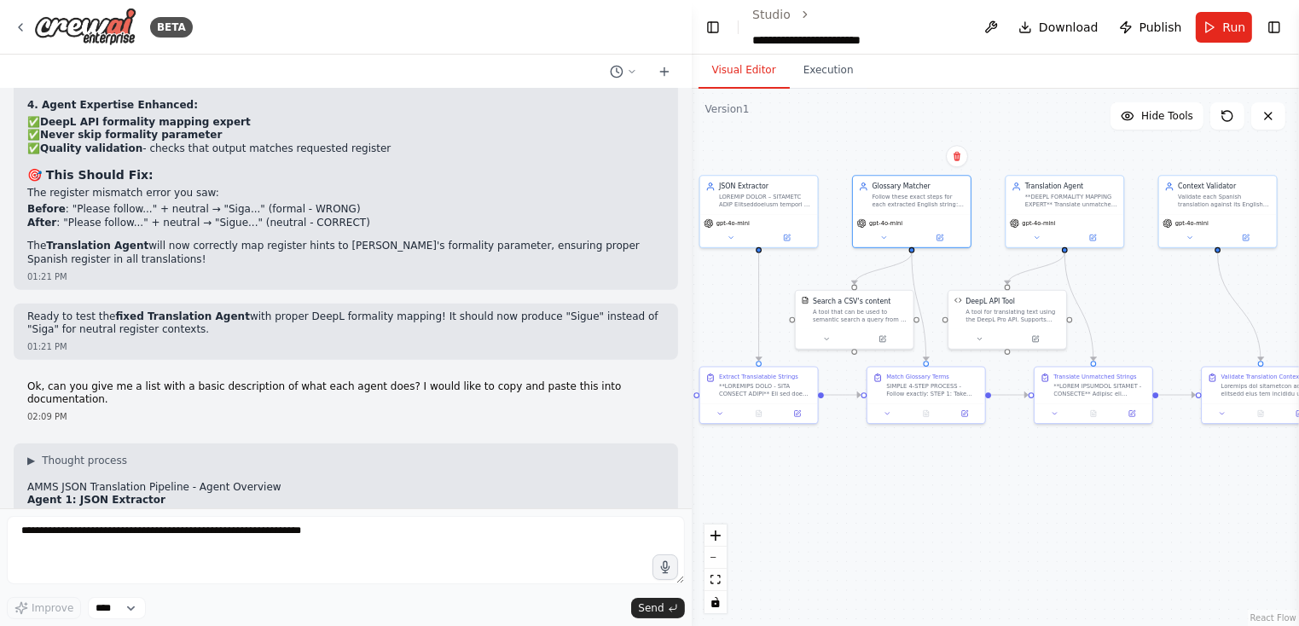
scroll to position [33927, 0]
click at [216, 550] on h2 "Agent 2: Glossary Matcher" at bounding box center [345, 557] width 637 height 14
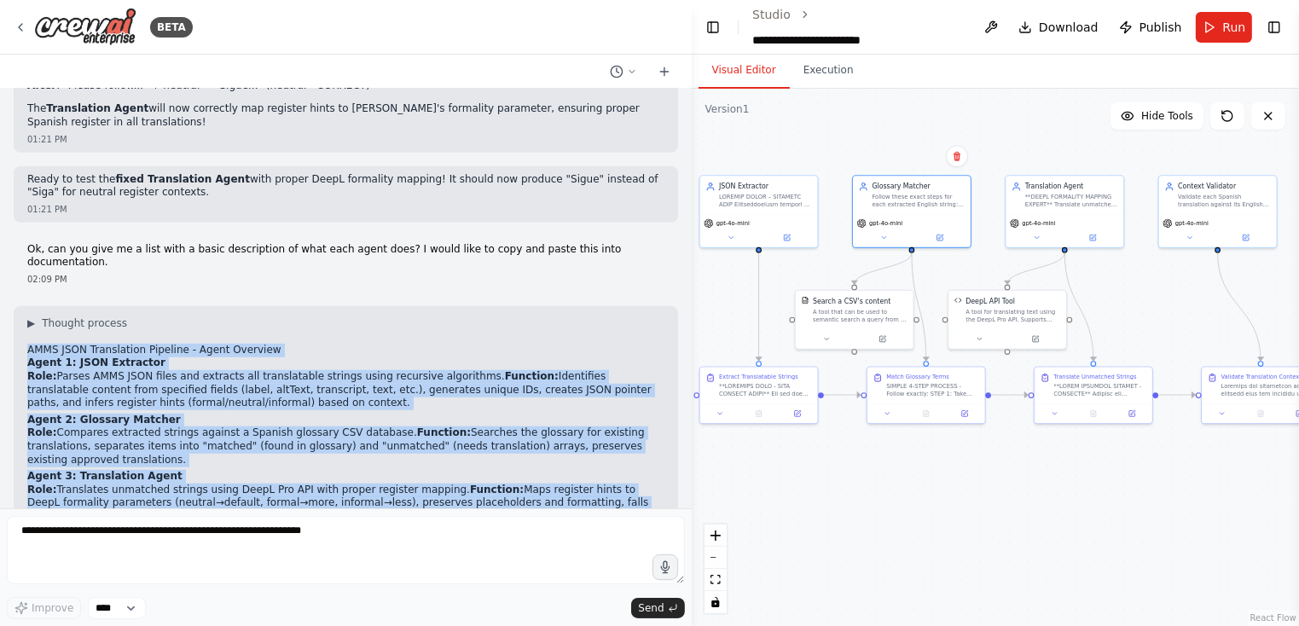
drag, startPoint x: 44, startPoint y: 180, endPoint x: 534, endPoint y: 463, distance: 566.5
click at [534, 463] on div "▶ Thought process AMMS JSON Translation Pipeline - Agent Overview Agent 1: JSON…" at bounding box center [345, 559] width 637 height 485
copy div "LORE IPSU Dolorsitame Consecte - Adipi Elitsedd Eiusm 7: TEMP Incididun Utla: E…"
click at [939, 235] on icon at bounding box center [941, 235] width 4 height 4
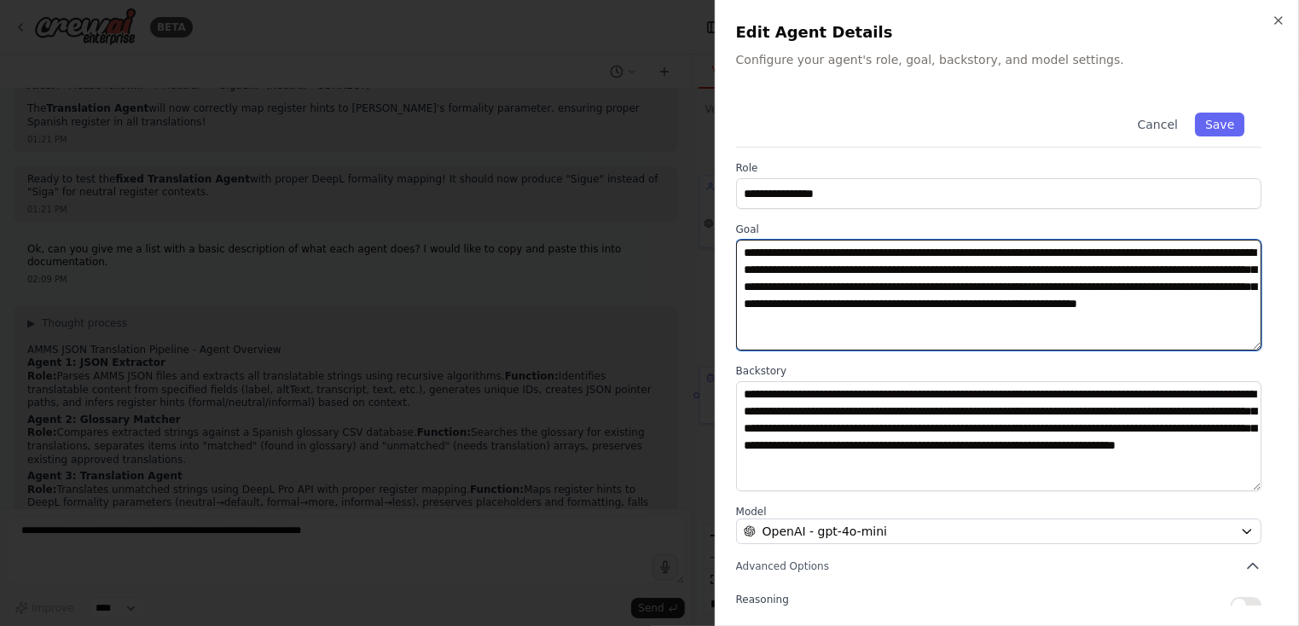
click at [972, 280] on textarea "**********" at bounding box center [999, 295] width 526 height 111
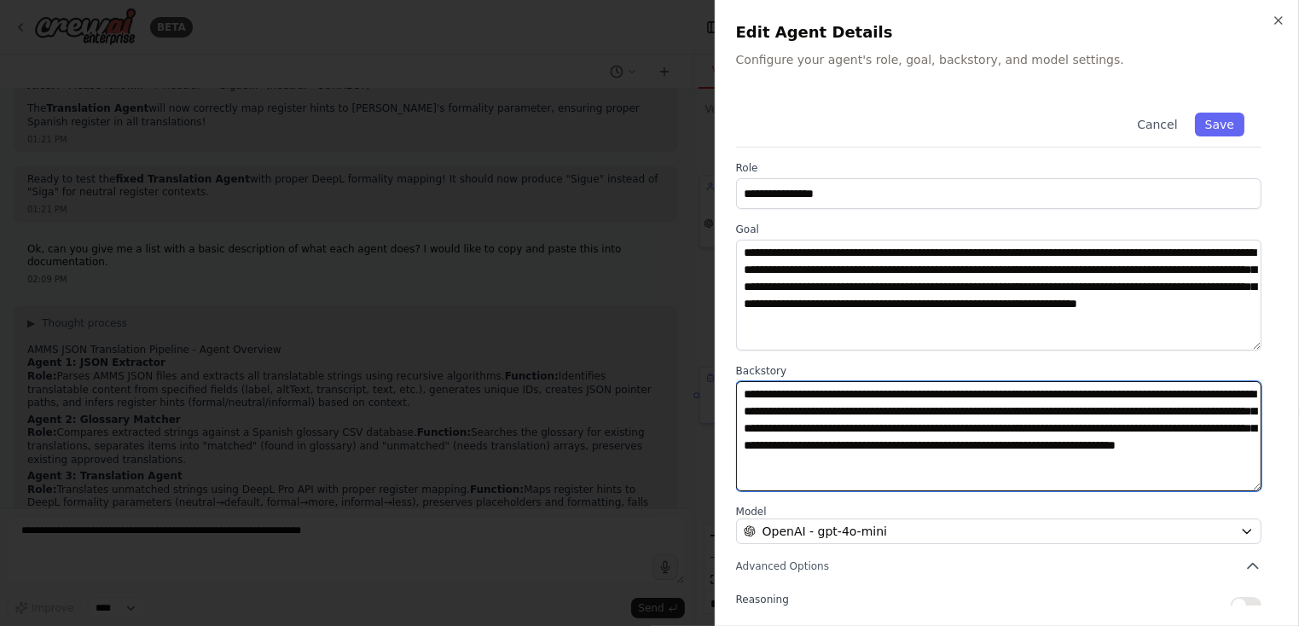
click at [893, 427] on textarea "**********" at bounding box center [999, 436] width 526 height 111
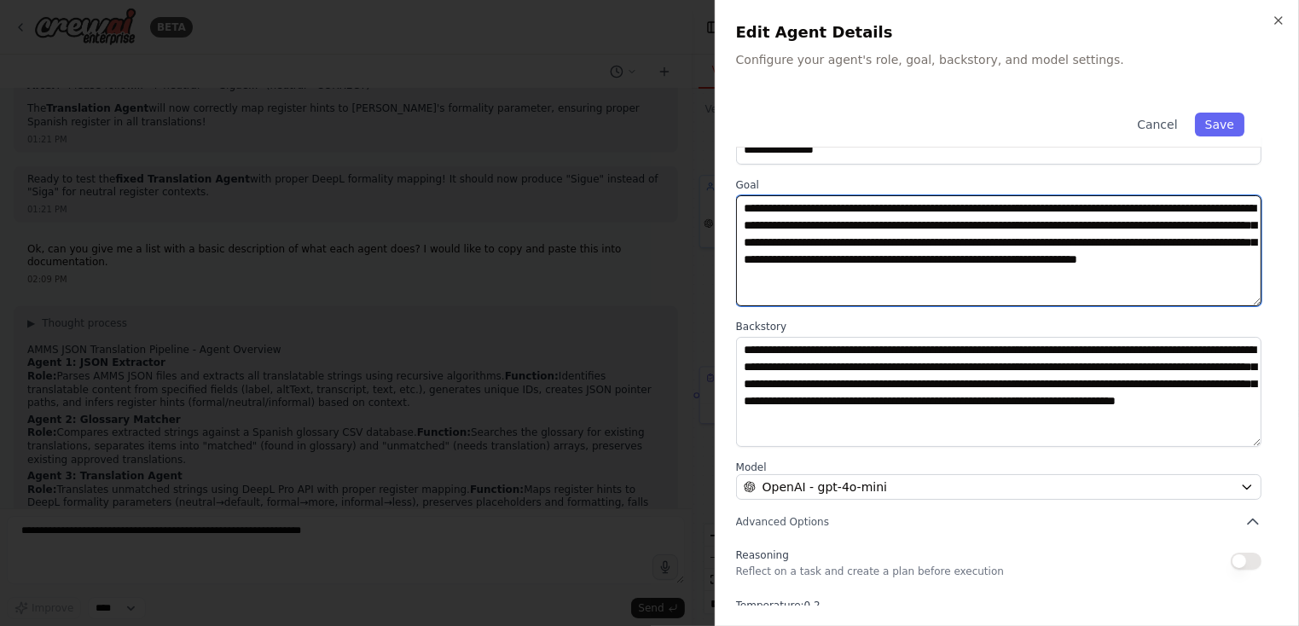
scroll to position [0, 0]
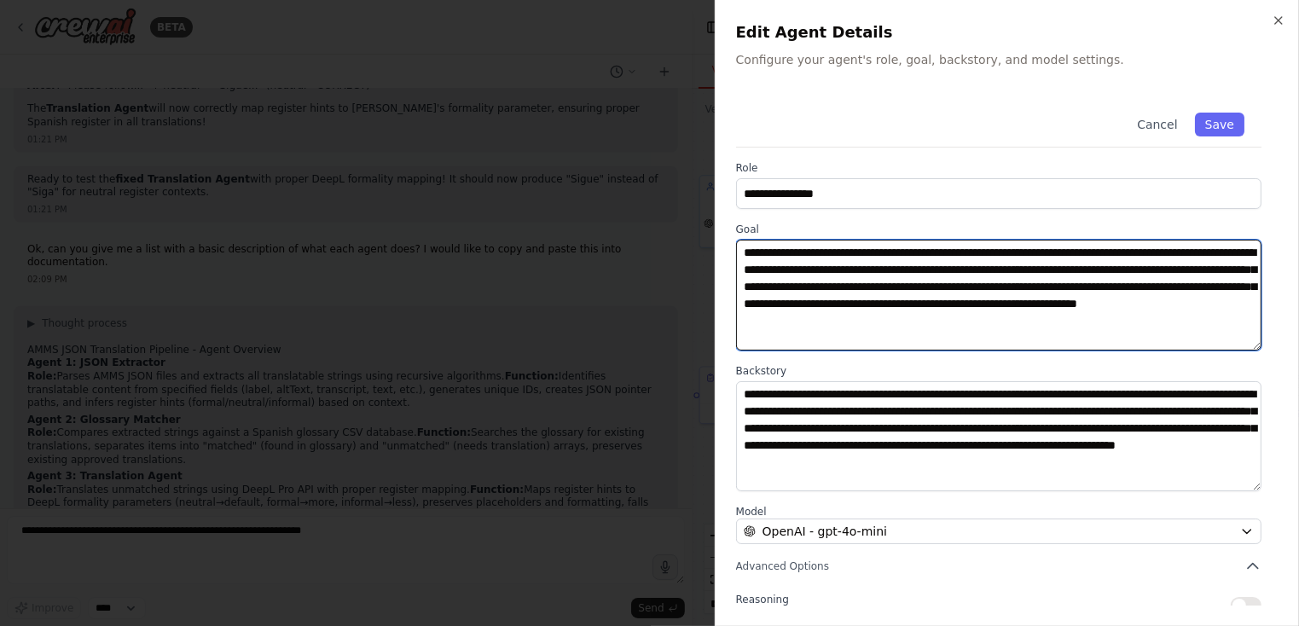
drag, startPoint x: 1170, startPoint y: 179, endPoint x: 669, endPoint y: 85, distance: 509.6
click at [669, 85] on body "BETA Hello! I'm the CrewAI assistant. What kind of automation do you want to bu…" at bounding box center [649, 313] width 1299 height 626
paste textarea "**********"
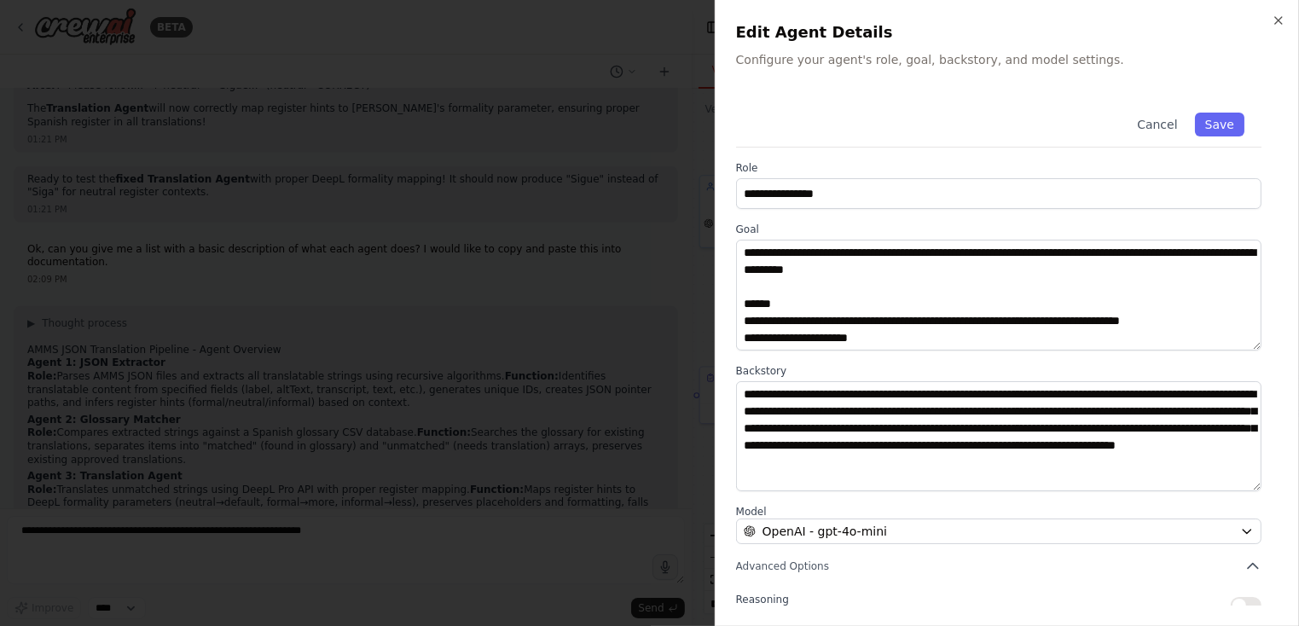
scroll to position [119, 0]
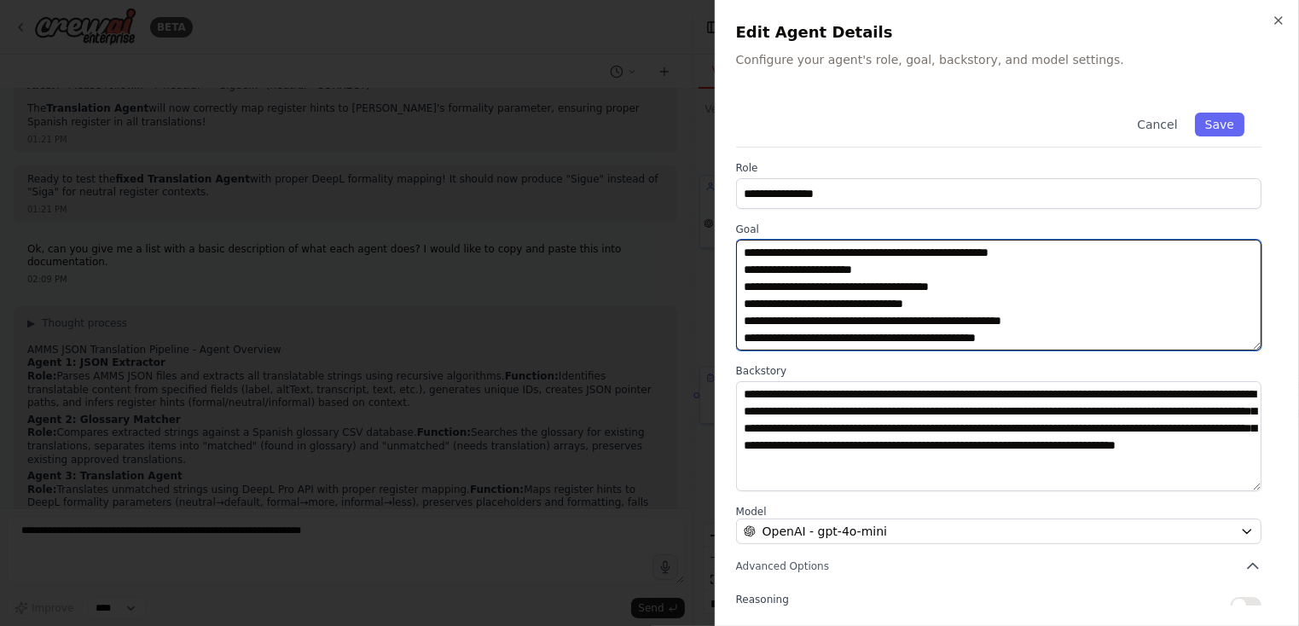
paste textarea "**********"
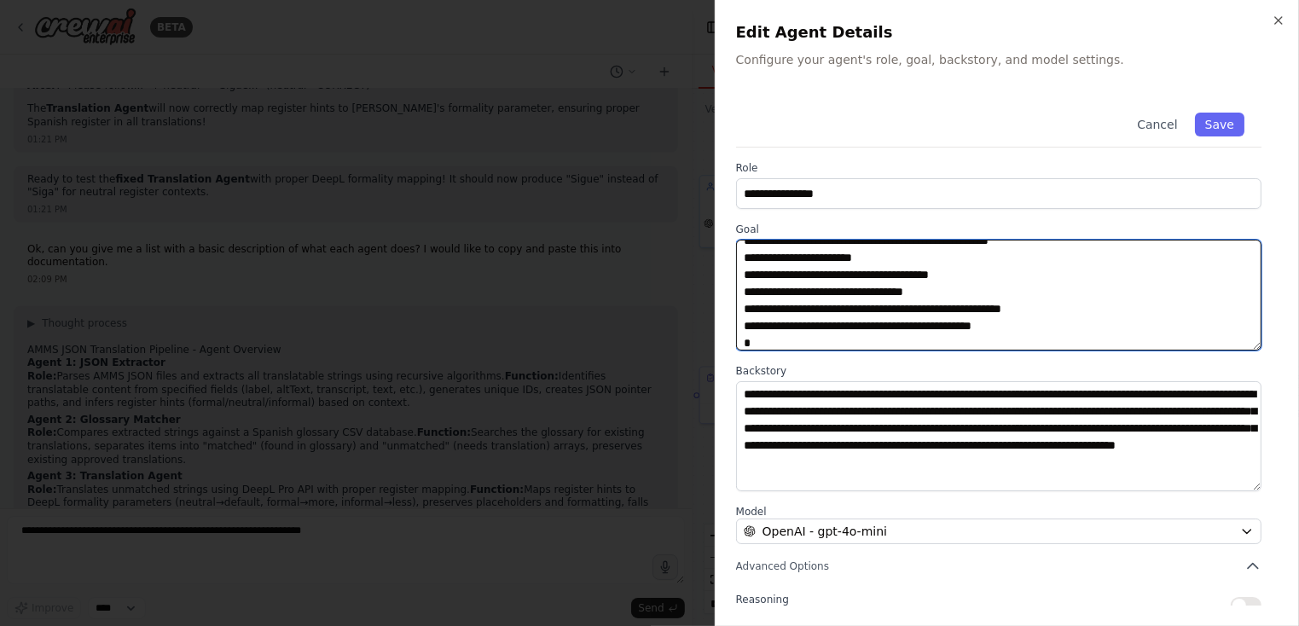
scroll to position [183, 0]
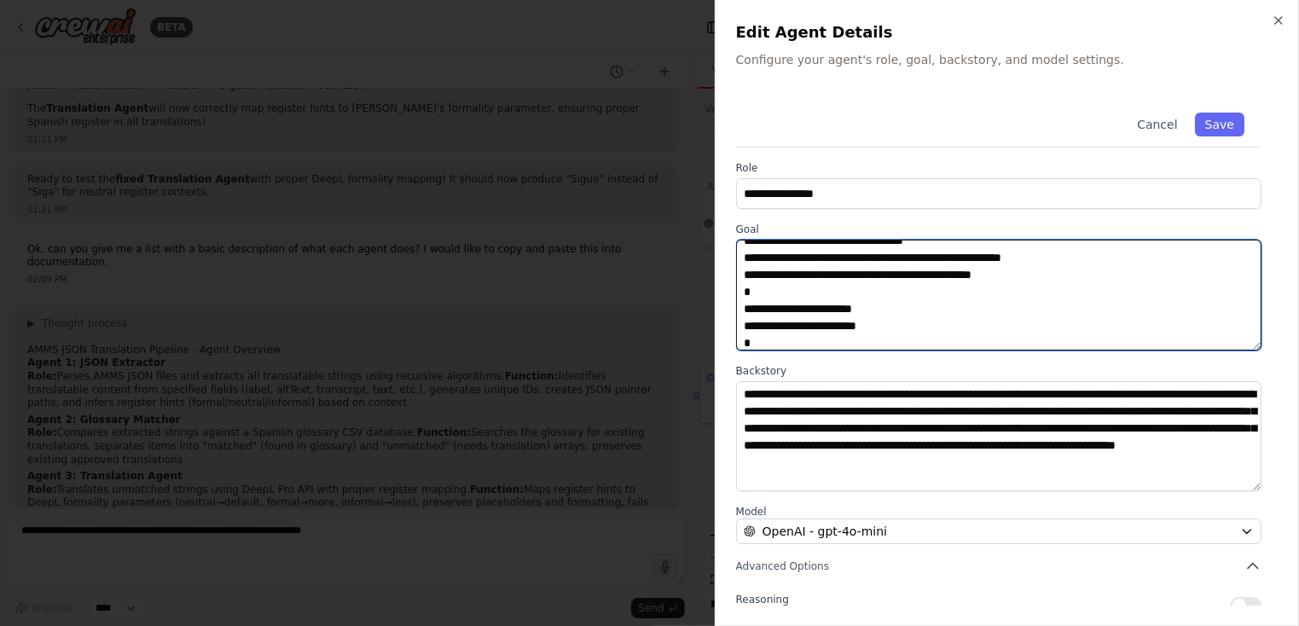
type textarea "**********"
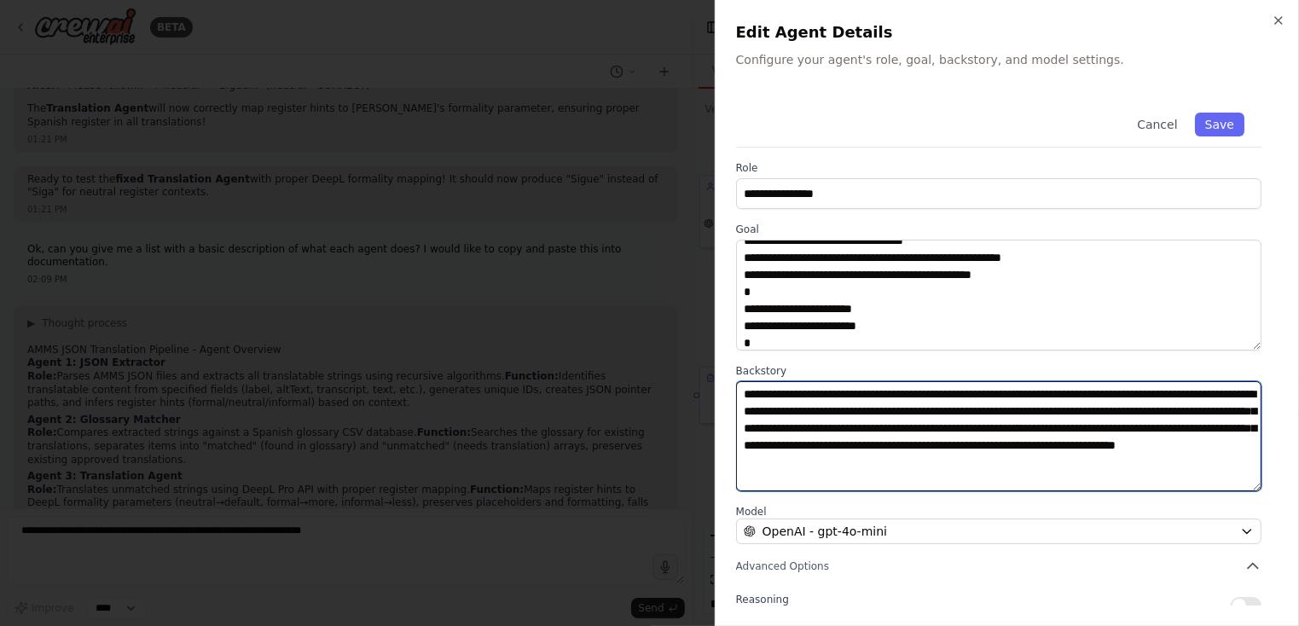
click at [928, 429] on textarea "**********" at bounding box center [999, 436] width 526 height 111
paste textarea "**********"
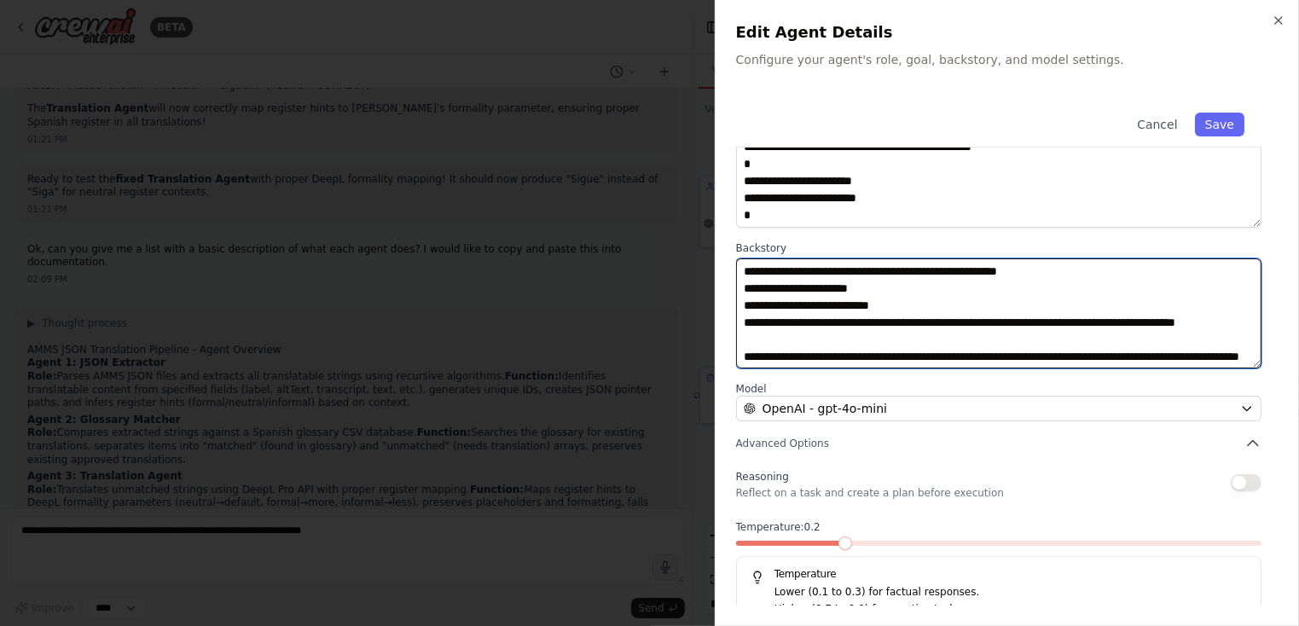
scroll to position [144, 0]
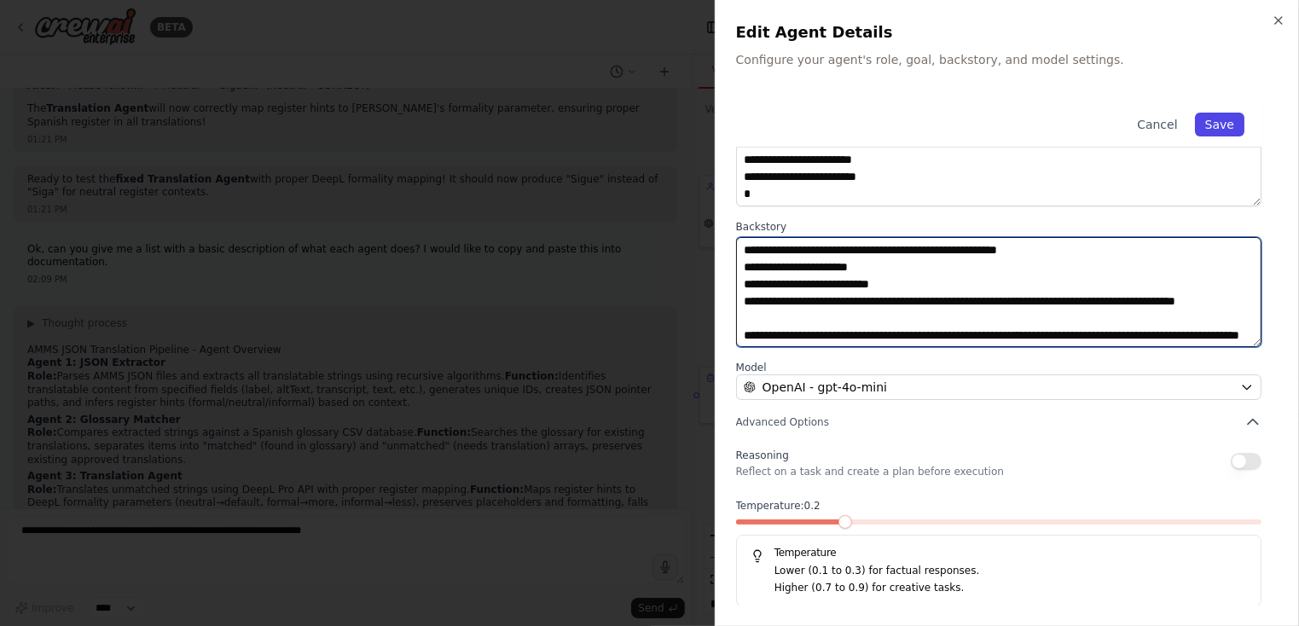
type textarea "**********"
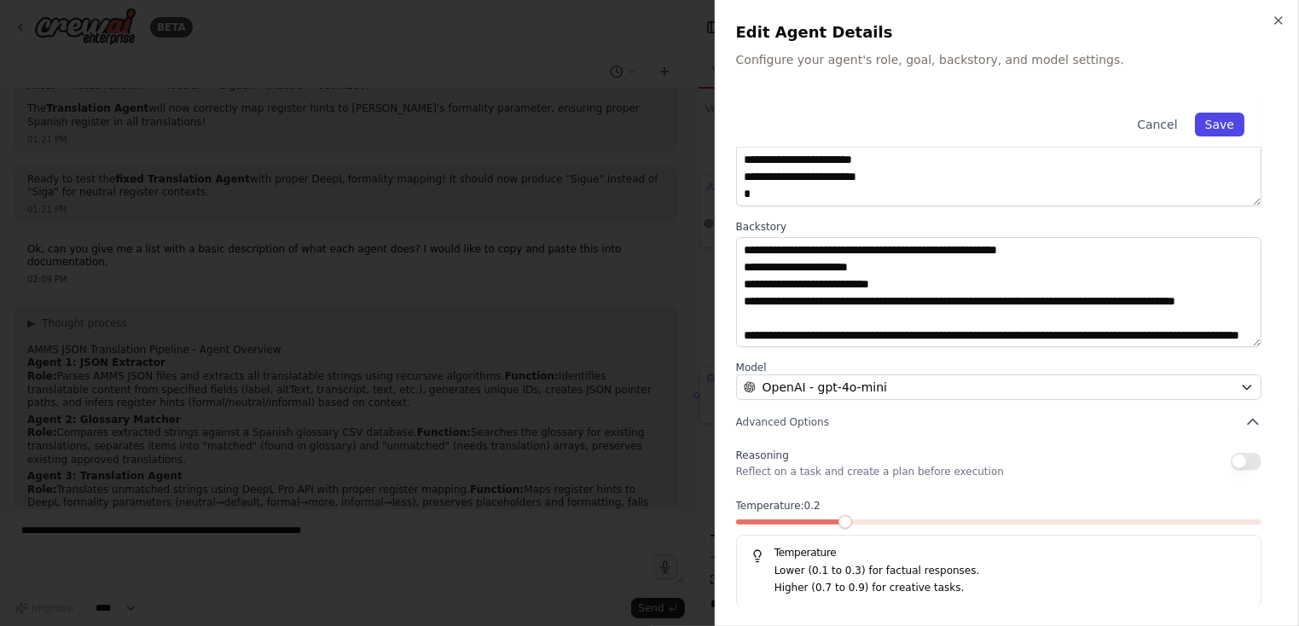
click at [1214, 127] on button "Save" at bounding box center [1219, 125] width 49 height 24
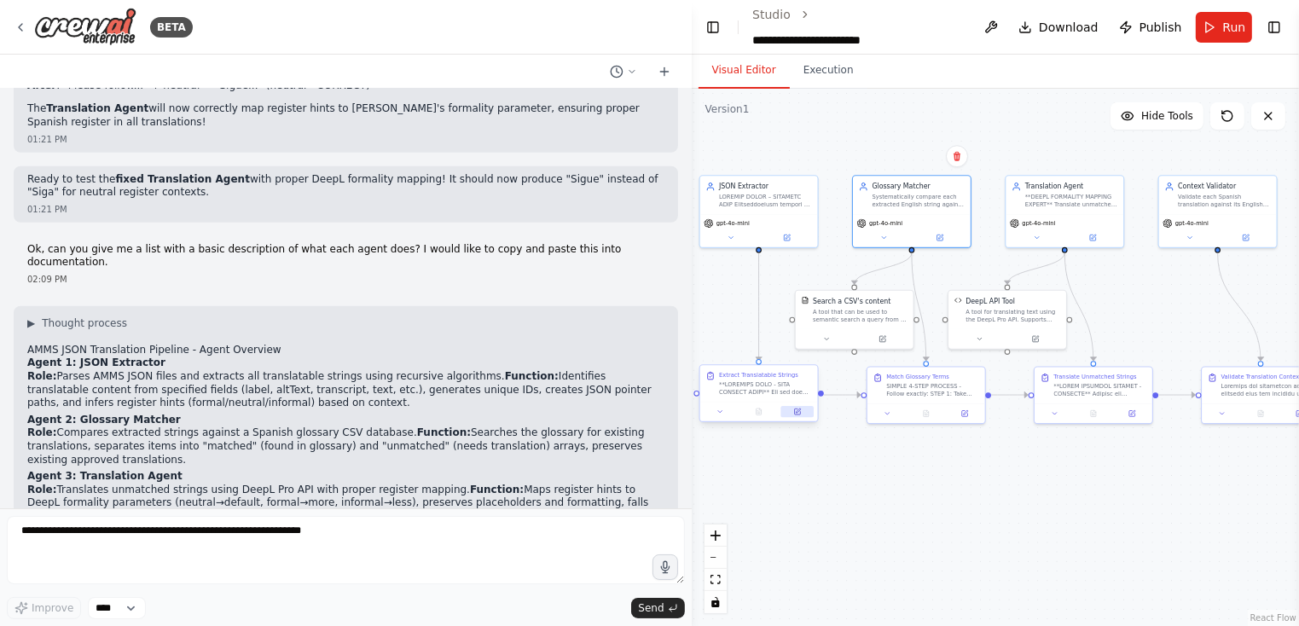
click at [795, 412] on icon at bounding box center [797, 412] width 8 height 8
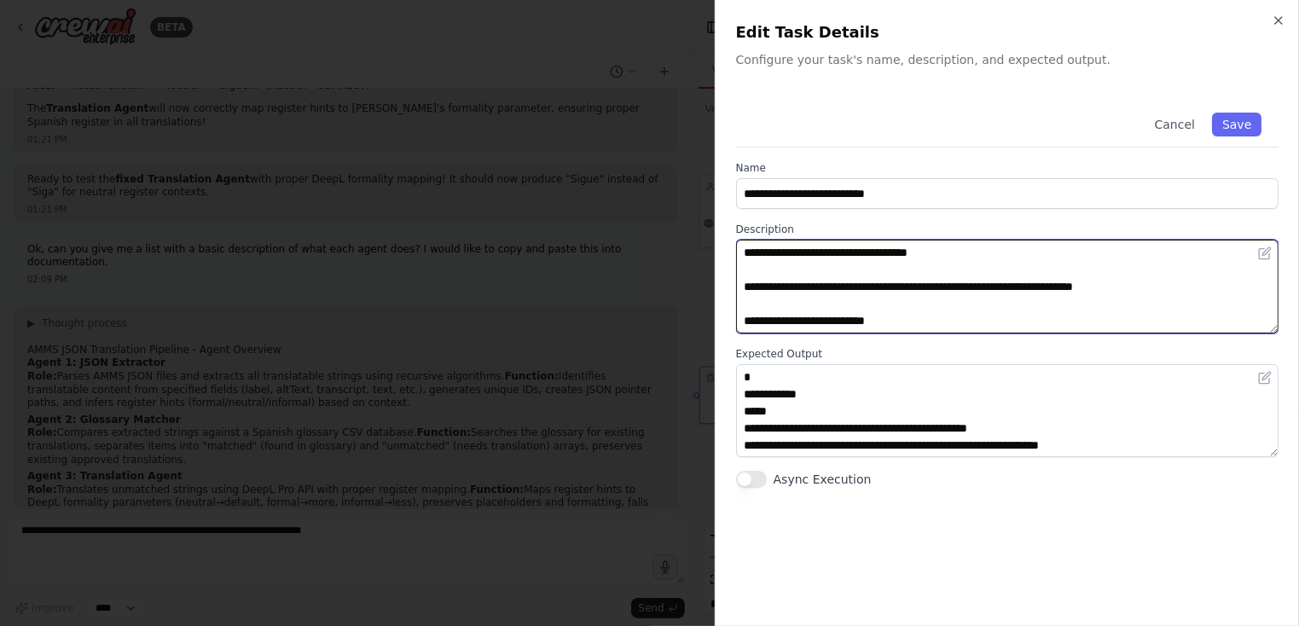
click at [827, 277] on textarea at bounding box center [1007, 287] width 543 height 94
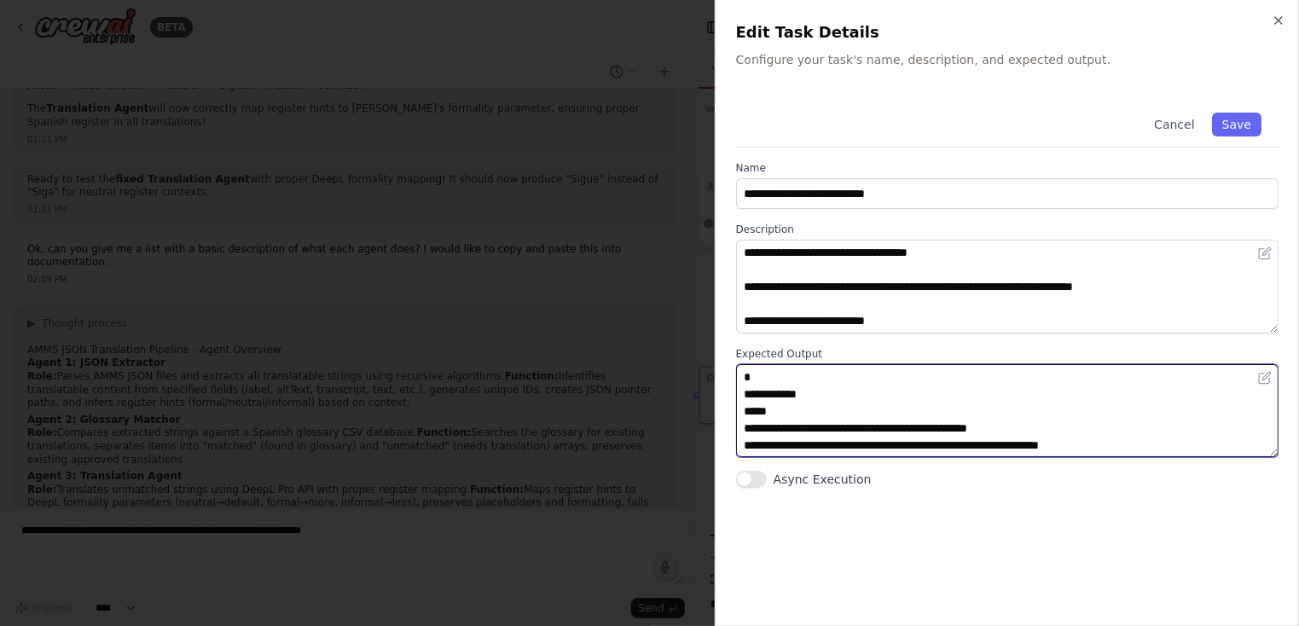
click at [1047, 419] on textarea "**********" at bounding box center [1007, 411] width 543 height 94
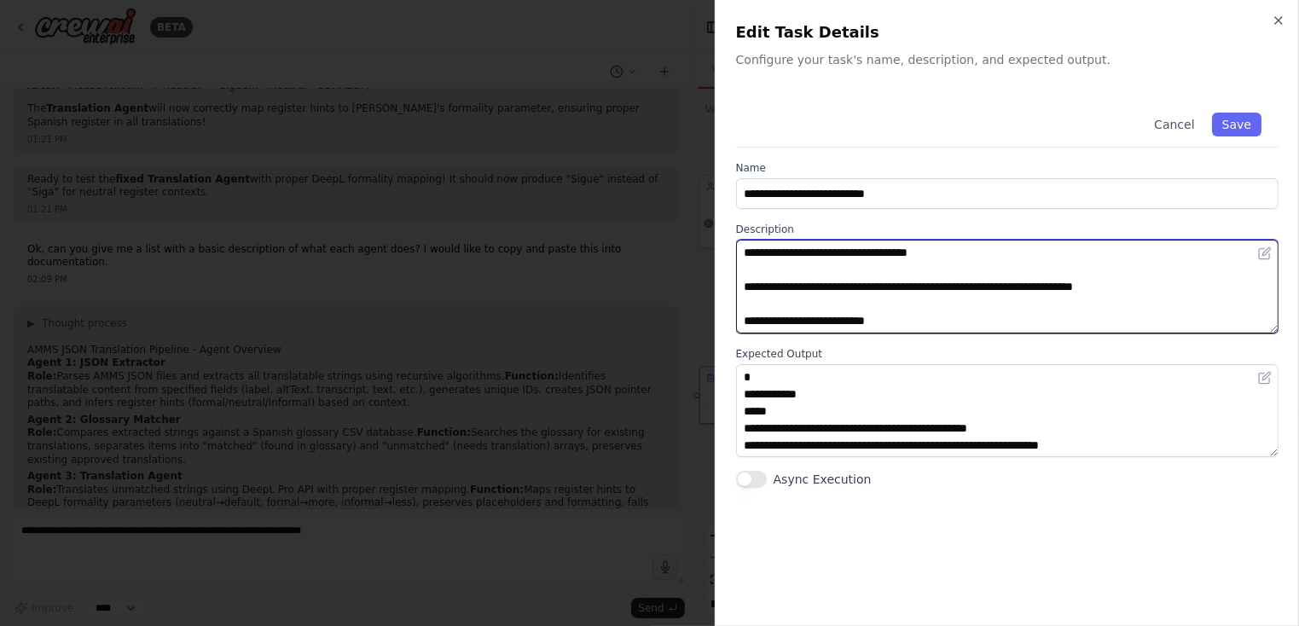
click at [896, 281] on textarea at bounding box center [1007, 287] width 543 height 94
paste textarea "**********"
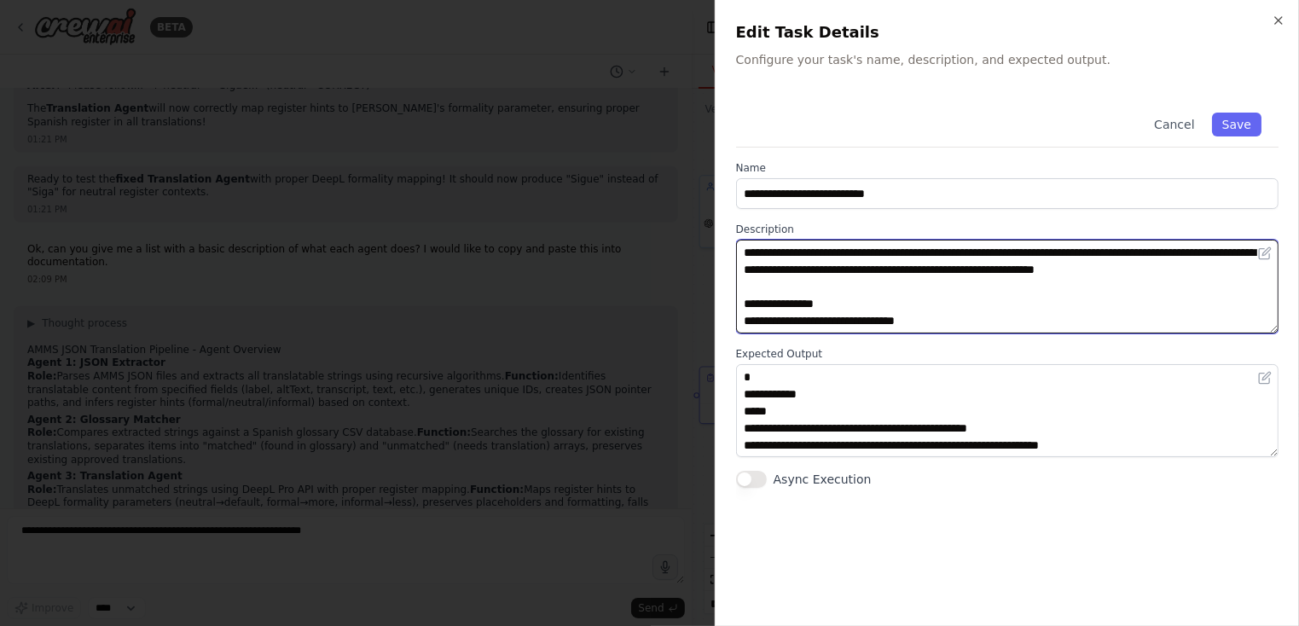
scroll to position [200, 0]
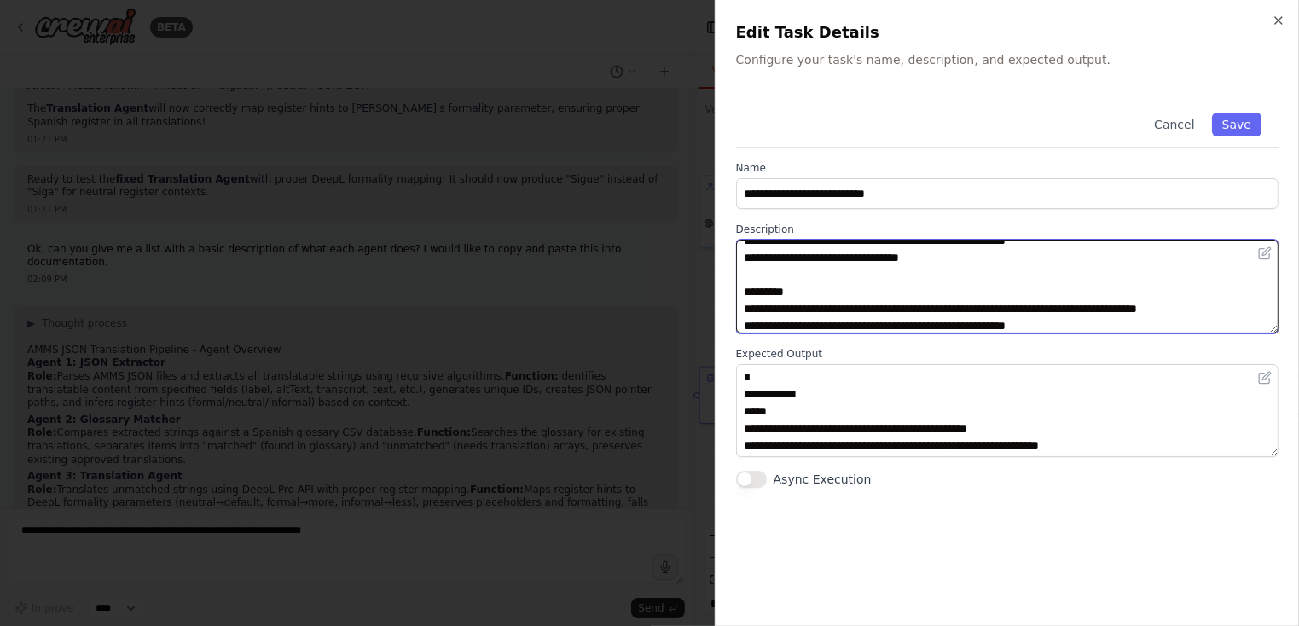
type textarea "**********"
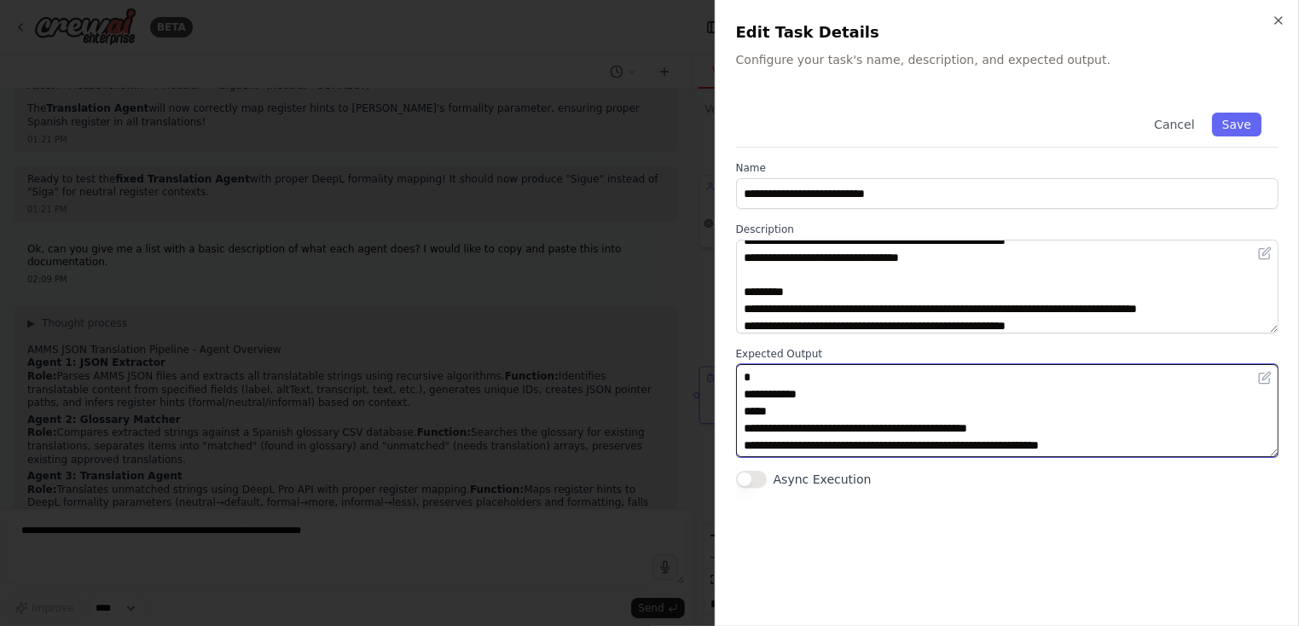
click at [832, 398] on textarea "**********" at bounding box center [1007, 411] width 543 height 94
paste textarea "**********"
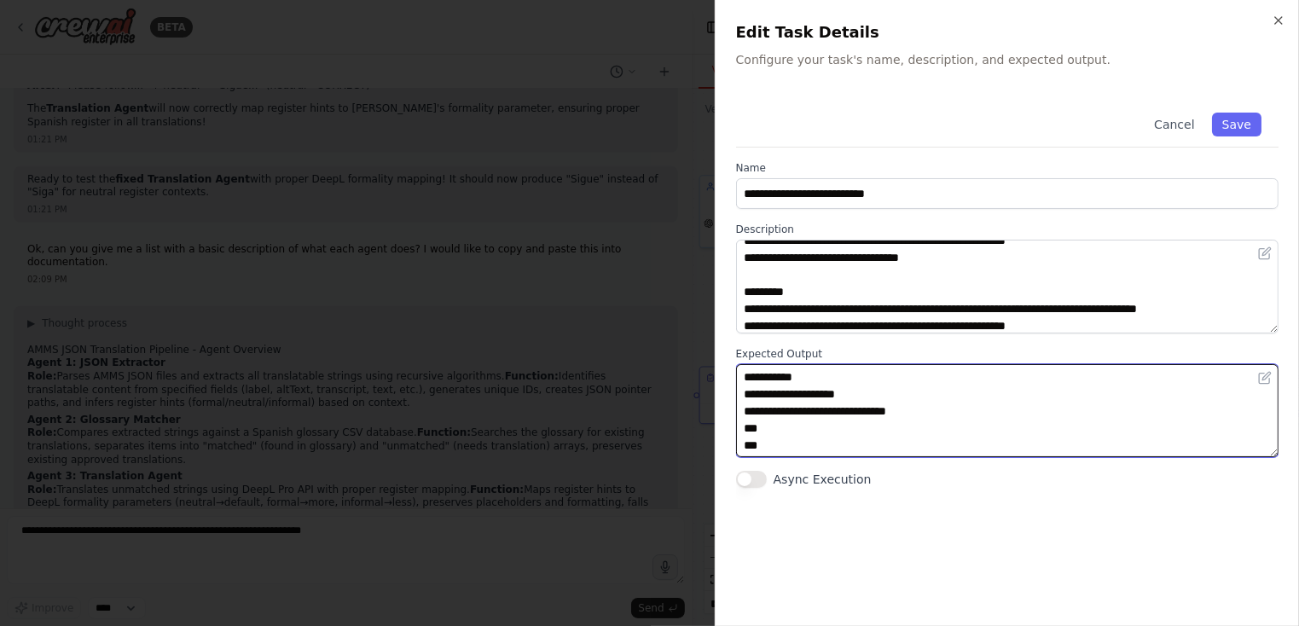
scroll to position [251, 0]
paste textarea "**********"
click at [774, 445] on textarea "**********" at bounding box center [1007, 411] width 543 height 94
paste textarea "**********"
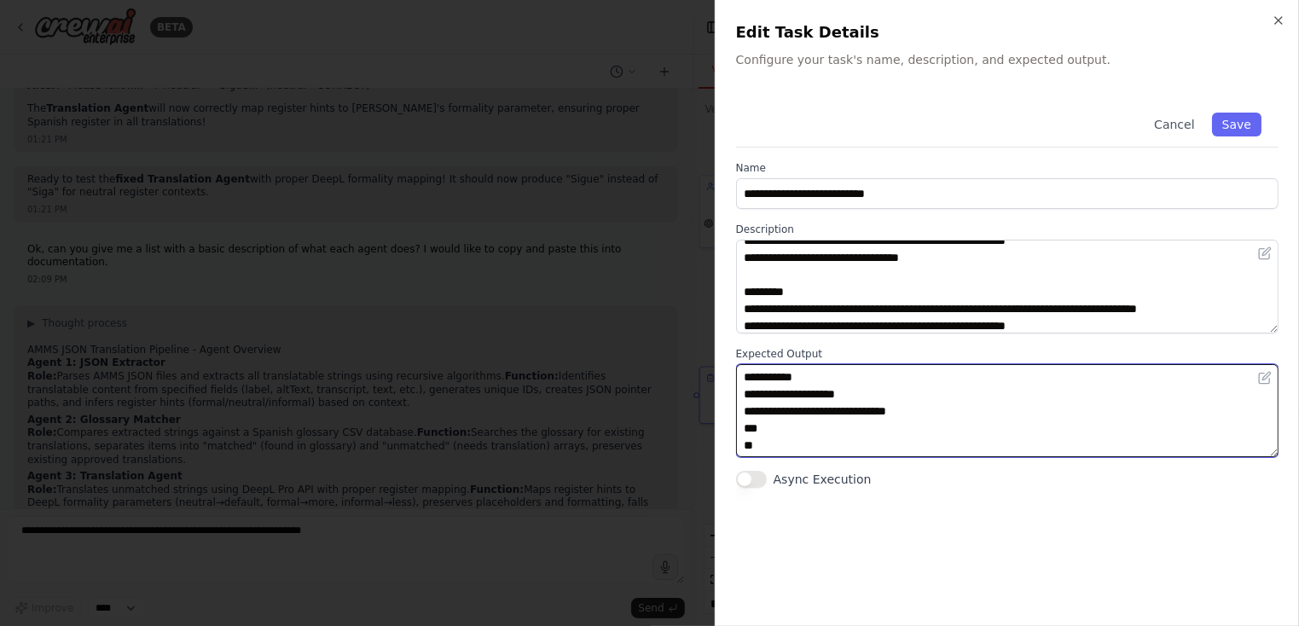
scroll to position [563, 0]
paste textarea "**********"
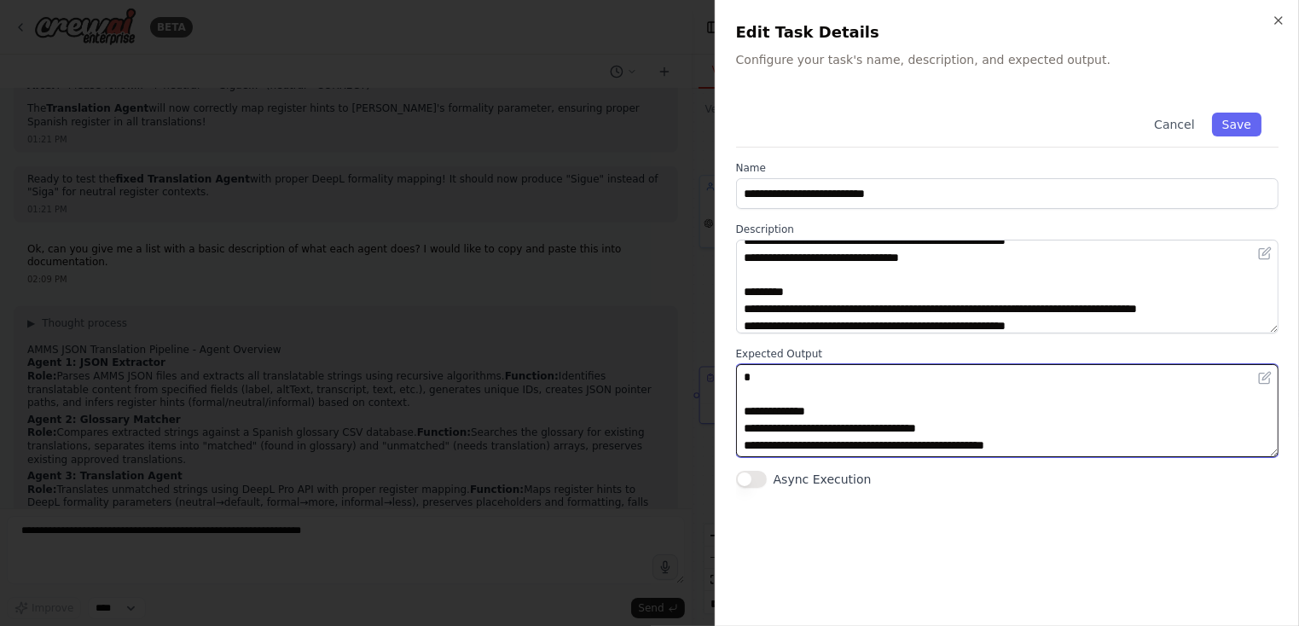
paste textarea "**********"
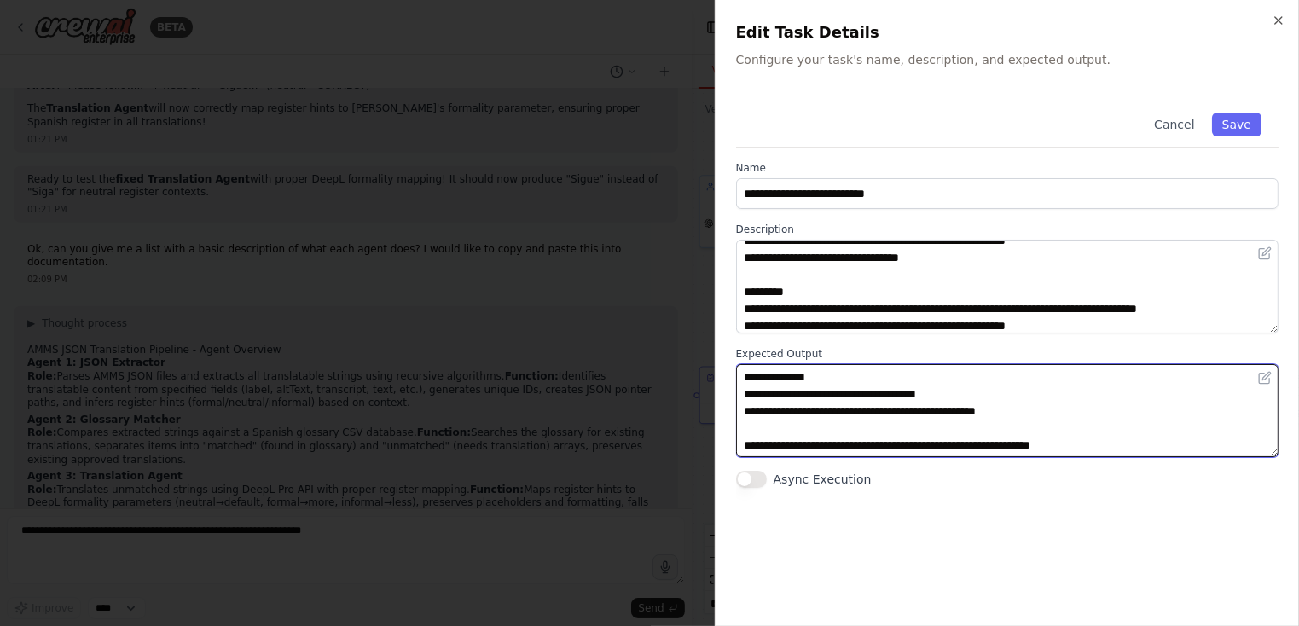
scroll to position [700, 0]
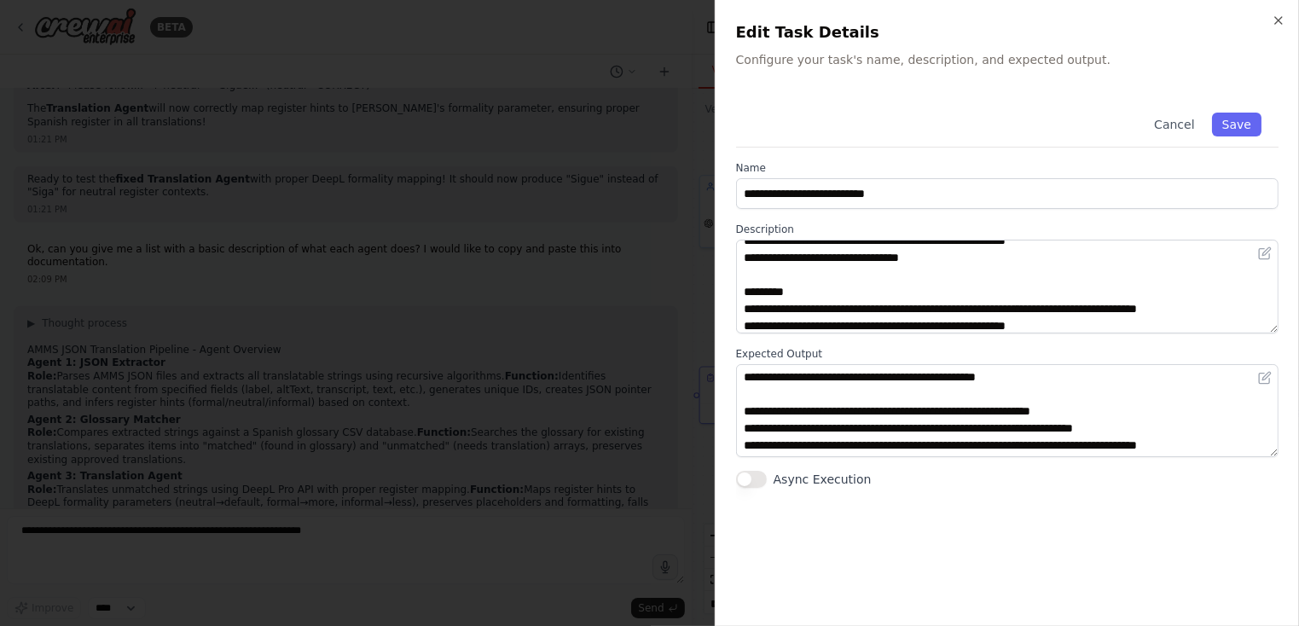
click at [1048, 517] on div "**********" at bounding box center [1007, 351] width 543 height 510
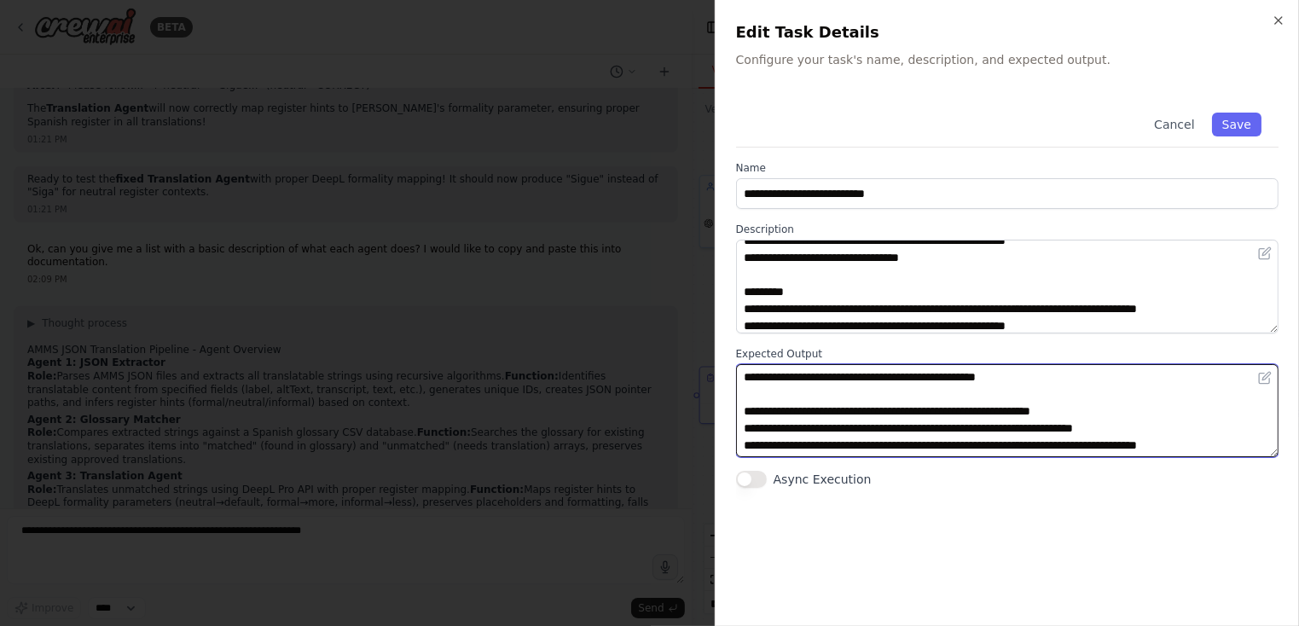
drag, startPoint x: 742, startPoint y: 398, endPoint x: 848, endPoint y: 518, distance: 159.6
click at [848, 518] on div "**********" at bounding box center [1007, 351] width 543 height 510
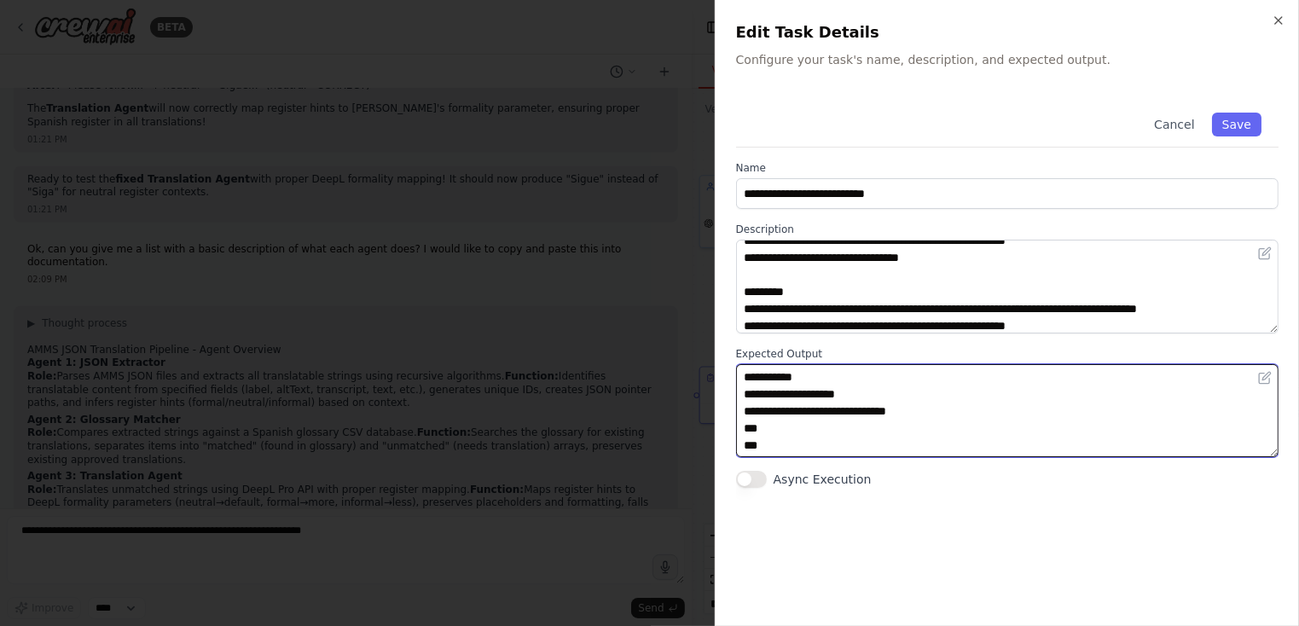
scroll to position [205, 0]
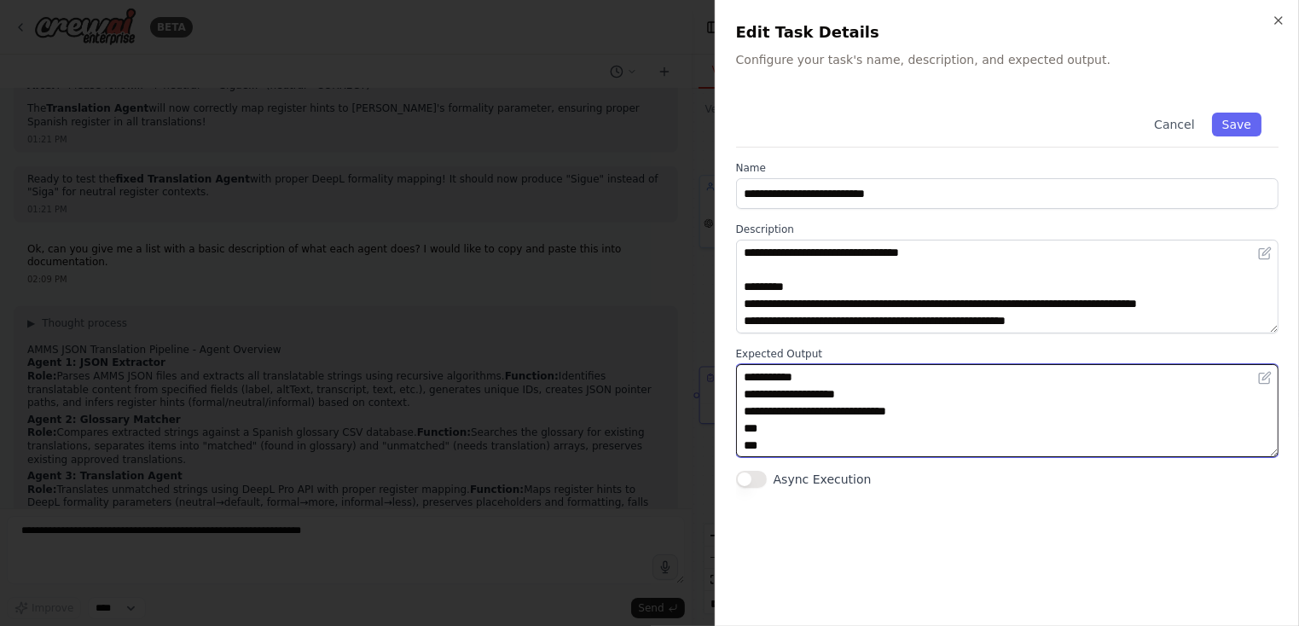
type textarea "**********"
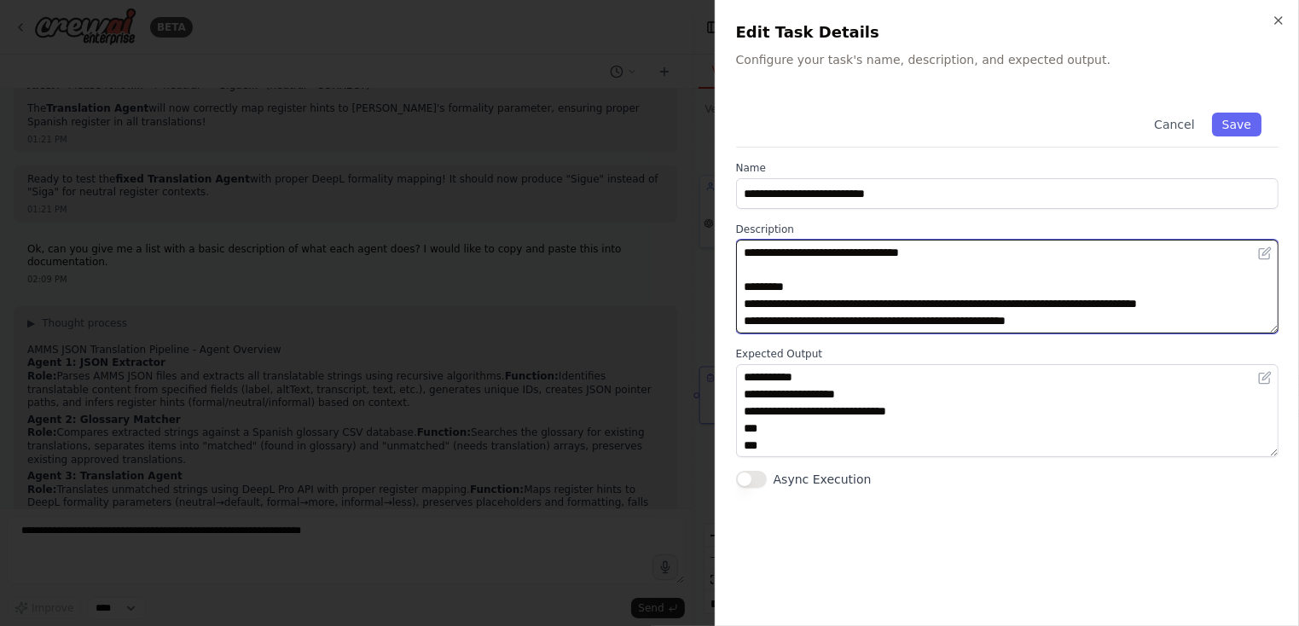
click at [1119, 311] on textarea "**********" at bounding box center [1007, 287] width 543 height 94
paste textarea "**********"
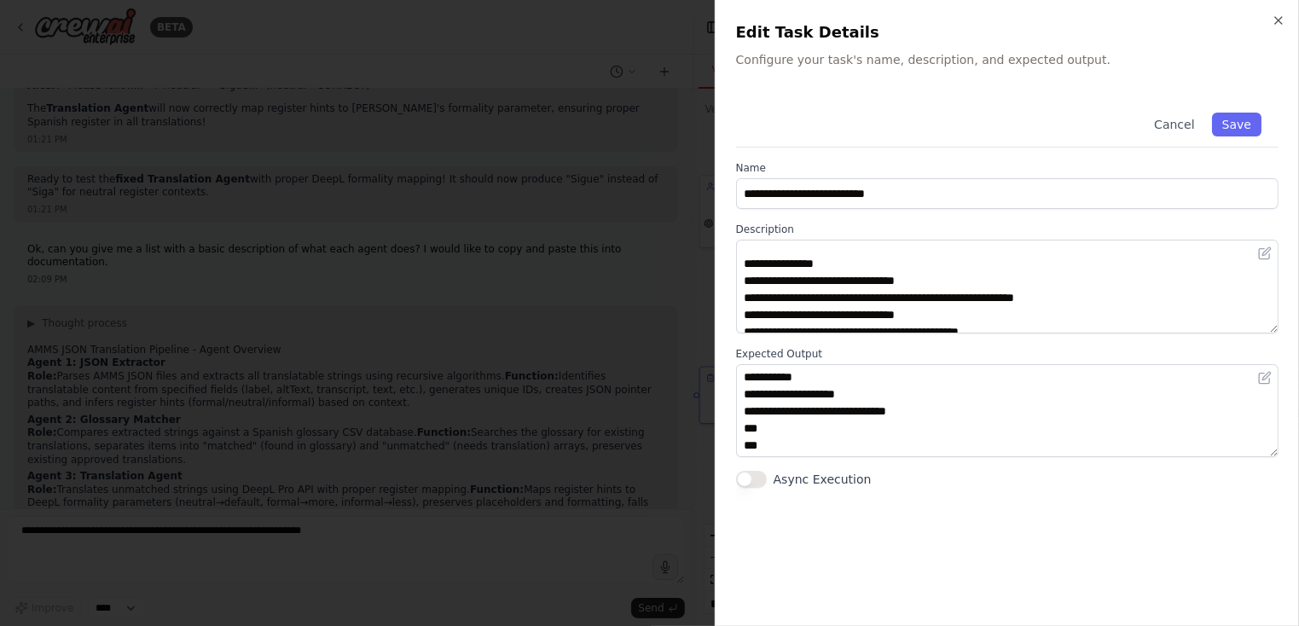
scroll to position [0, 0]
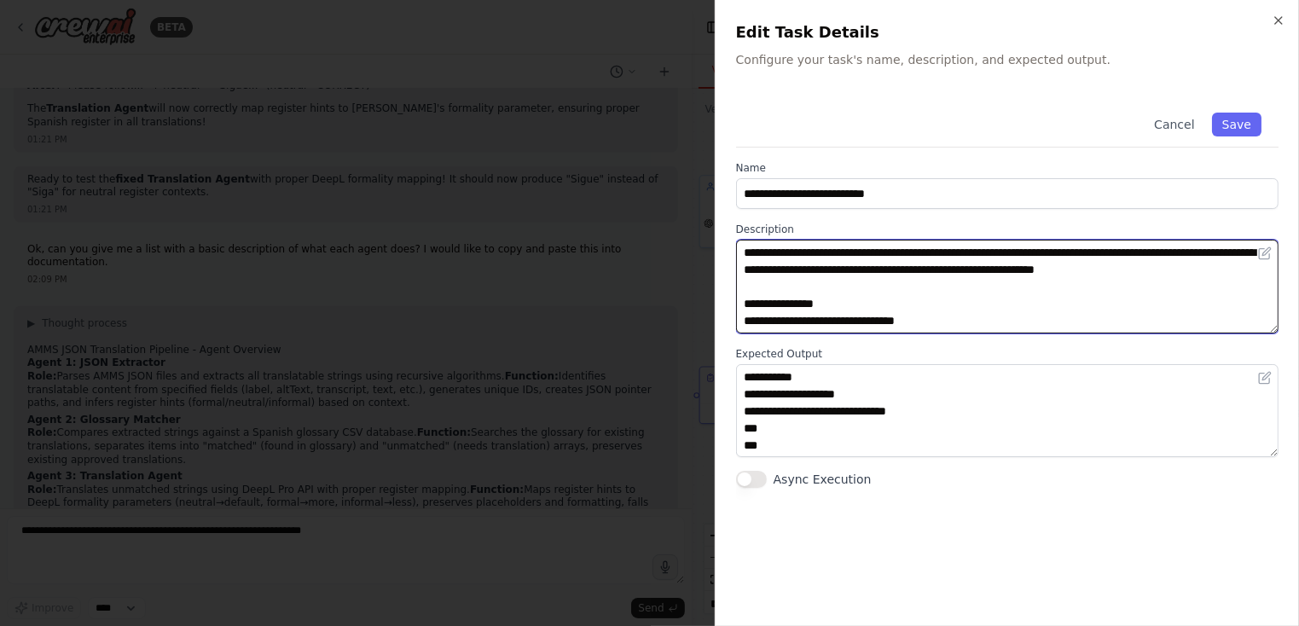
click at [828, 262] on textarea at bounding box center [1007, 287] width 543 height 94
click at [828, 261] on textarea at bounding box center [1007, 287] width 543 height 94
paste textarea "**********"
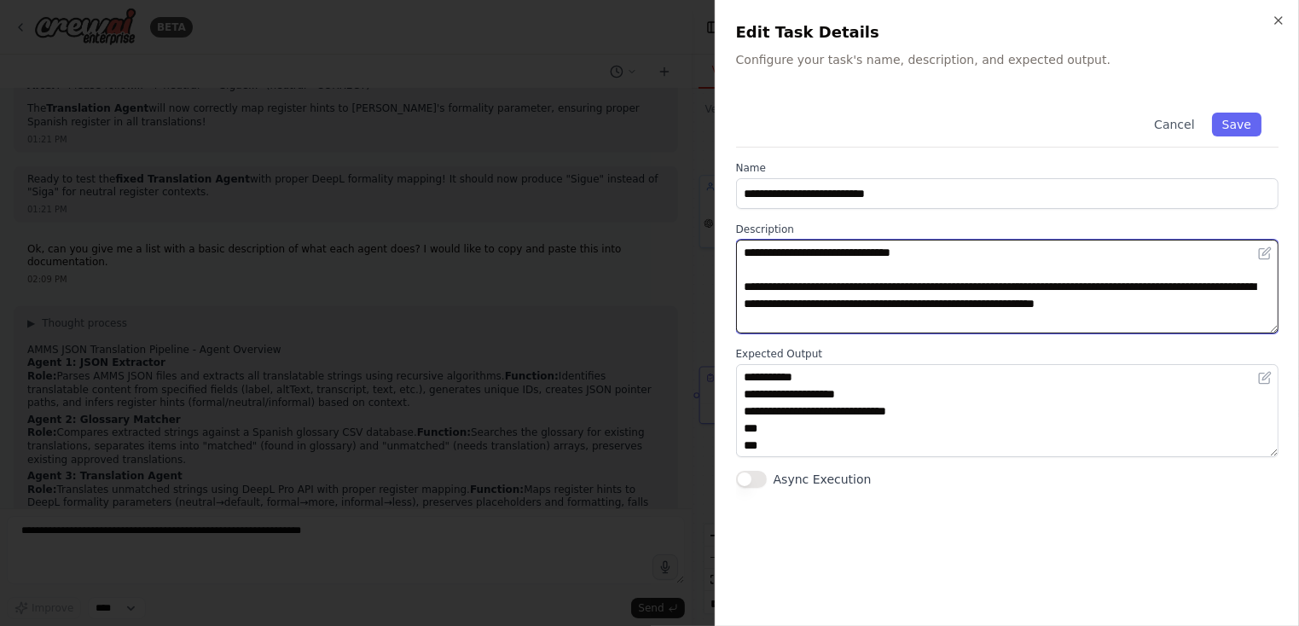
click at [743, 252] on textarea at bounding box center [1007, 287] width 543 height 94
click at [1015, 253] on textarea at bounding box center [1007, 287] width 543 height 94
type textarea "**********"
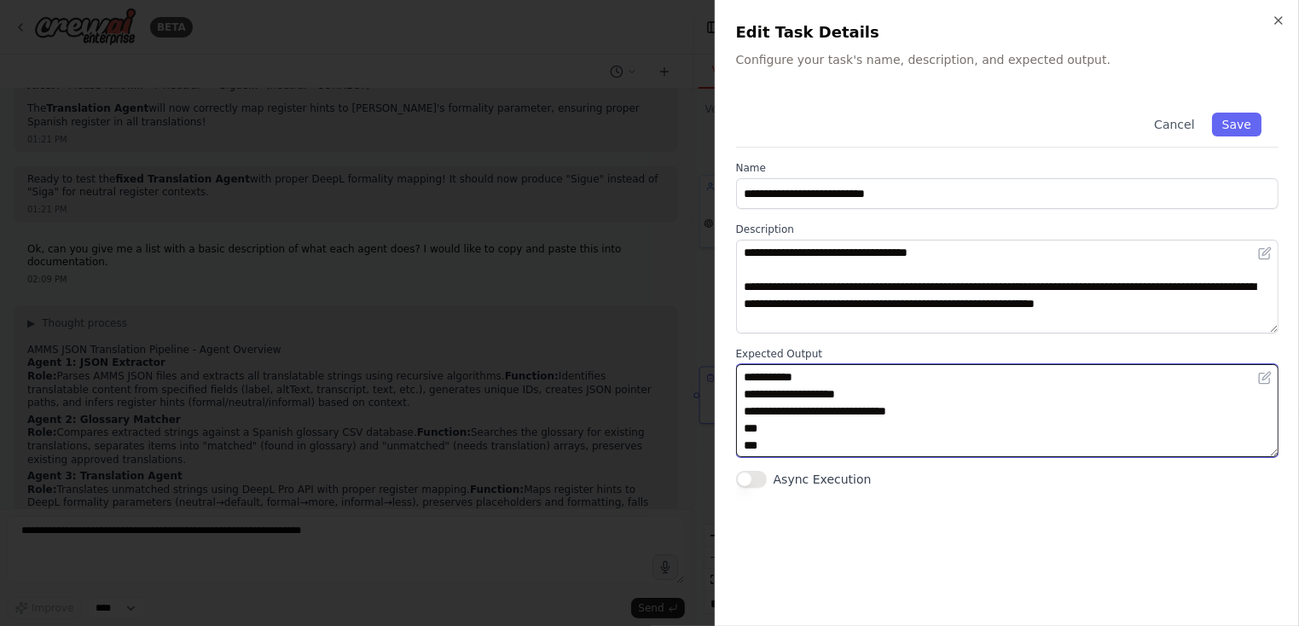
click at [863, 404] on textarea "**********" at bounding box center [1007, 411] width 543 height 94
paste textarea
type textarea "**********"
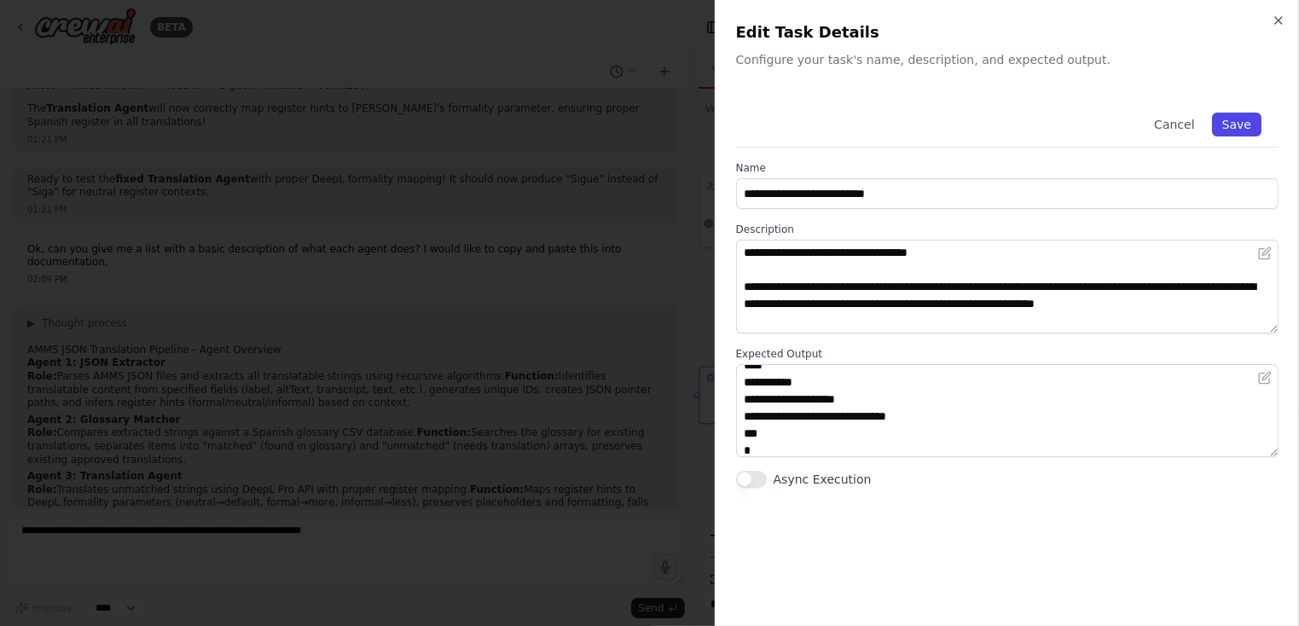
click at [1243, 124] on button "Save" at bounding box center [1236, 125] width 49 height 24
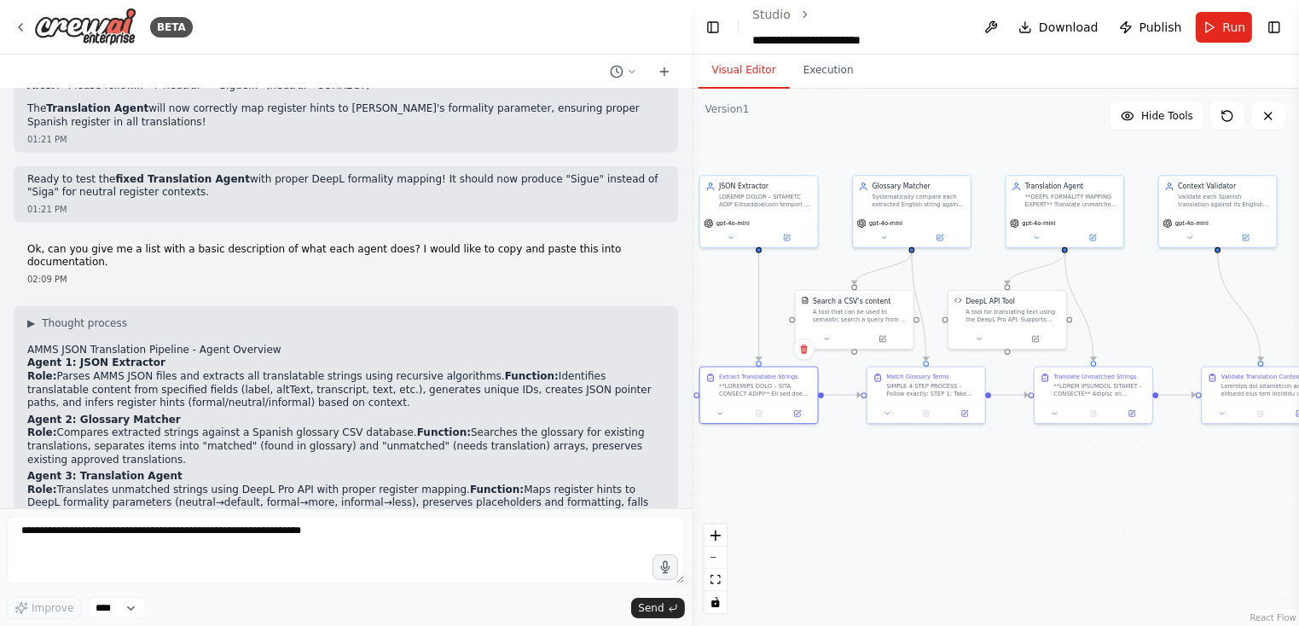
click at [822, 269] on div ".deletable-edge-delete-btn { width: 20px; height: 20px; border: 0px solid #ffff…" at bounding box center [995, 358] width 607 height 538
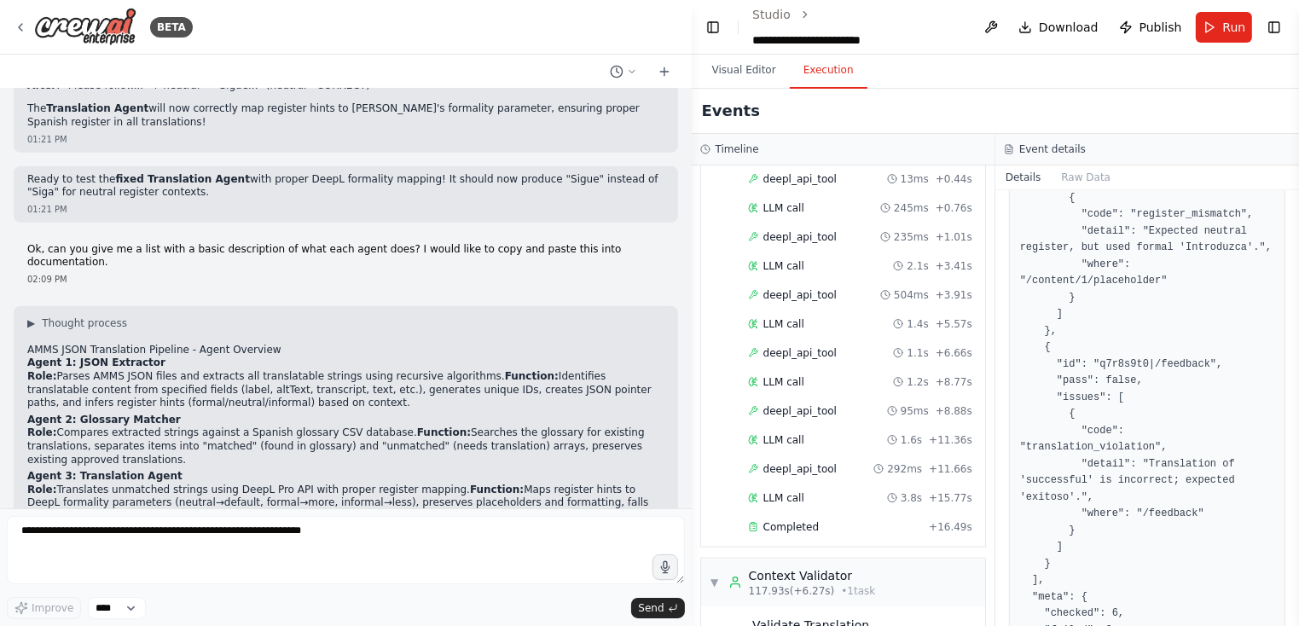
click at [829, 73] on button "Execution" at bounding box center [829, 71] width 78 height 36
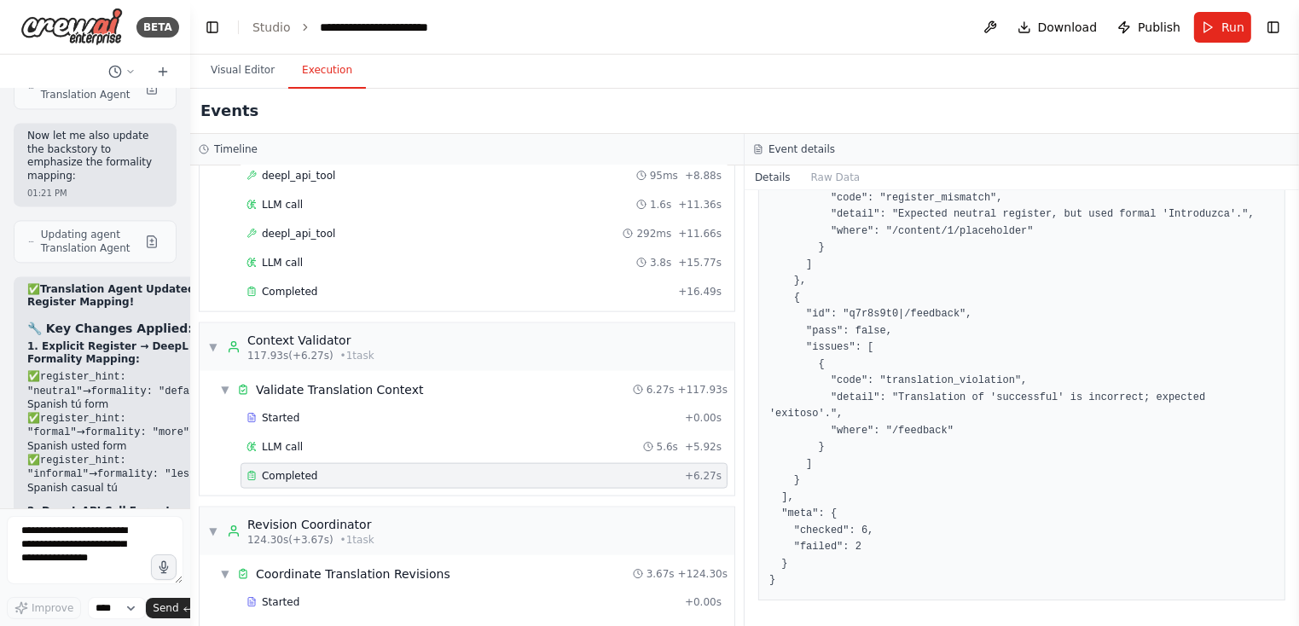
scroll to position [58974, 0]
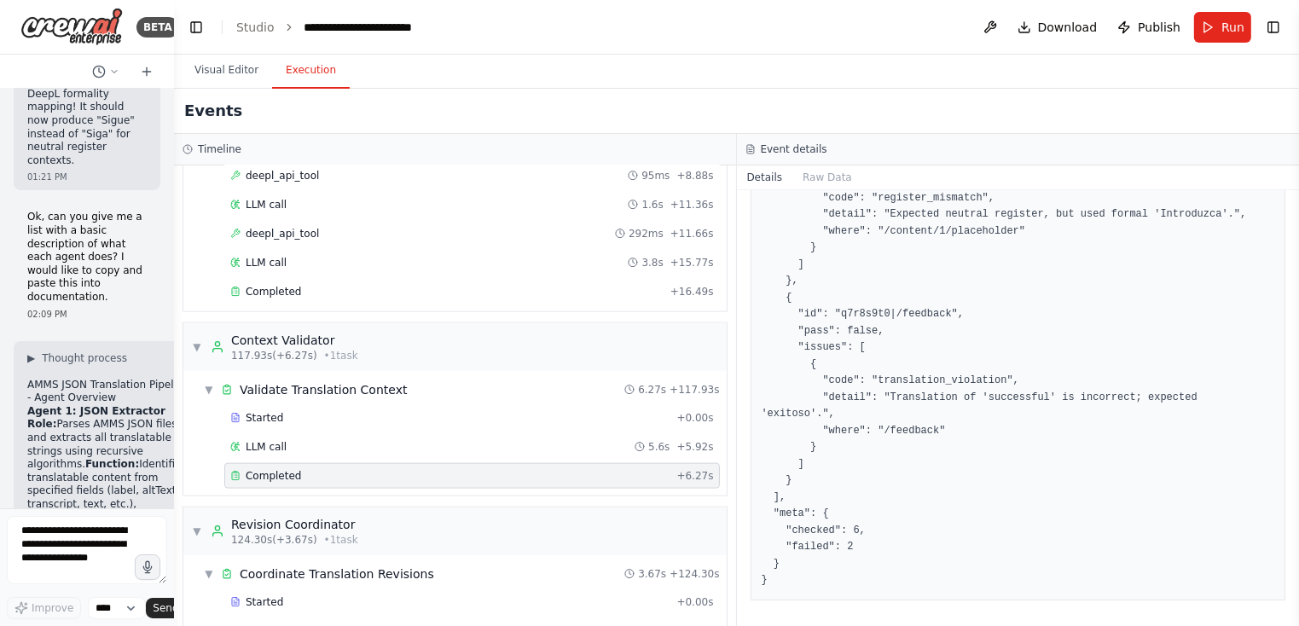
drag, startPoint x: 494, startPoint y: 195, endPoint x: 135, endPoint y: 154, distance: 361.5
click at [137, 154] on div "BETA Hello! I'm the CrewAI assistant. What kind of automation do you want to bu…" at bounding box center [87, 313] width 174 height 626
click at [1230, 26] on span "Run" at bounding box center [1233, 27] width 23 height 17
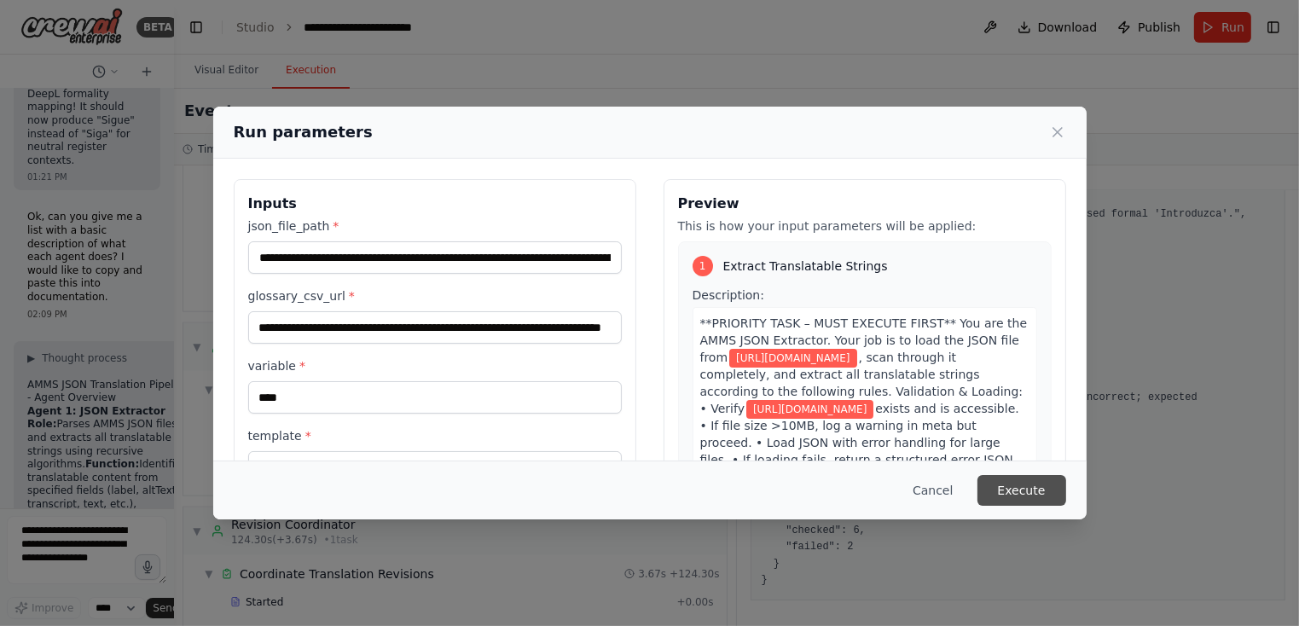
click at [1005, 490] on button "Execute" at bounding box center [1022, 490] width 89 height 31
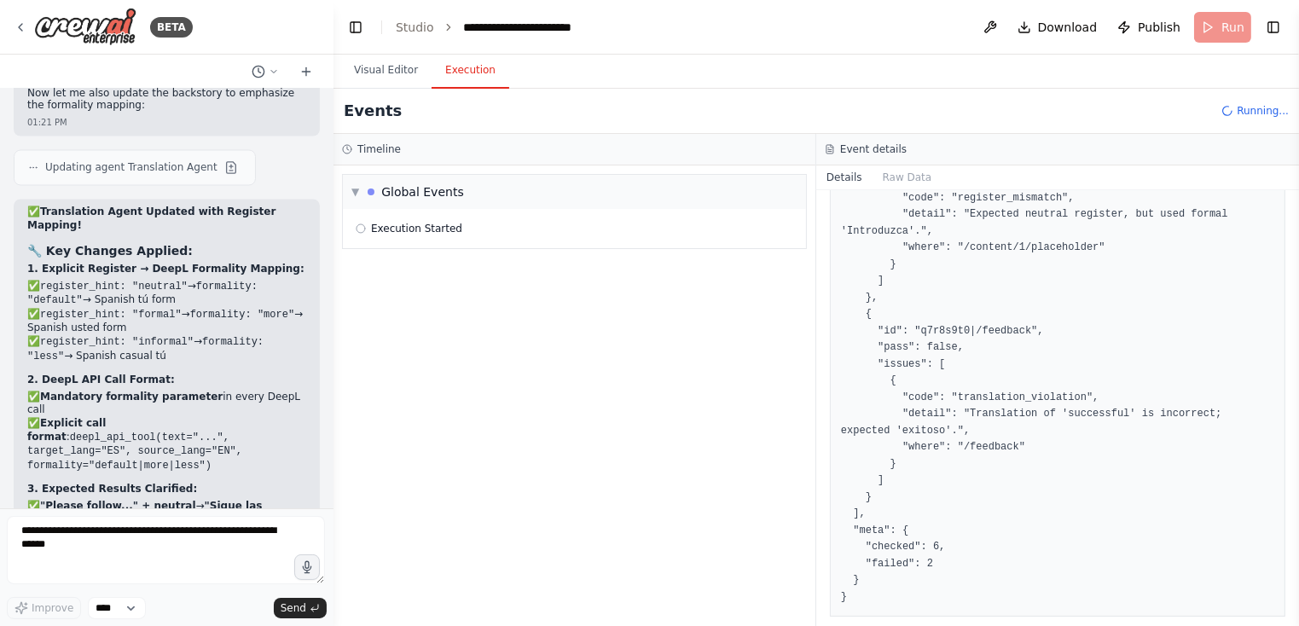
scroll to position [40906, 0]
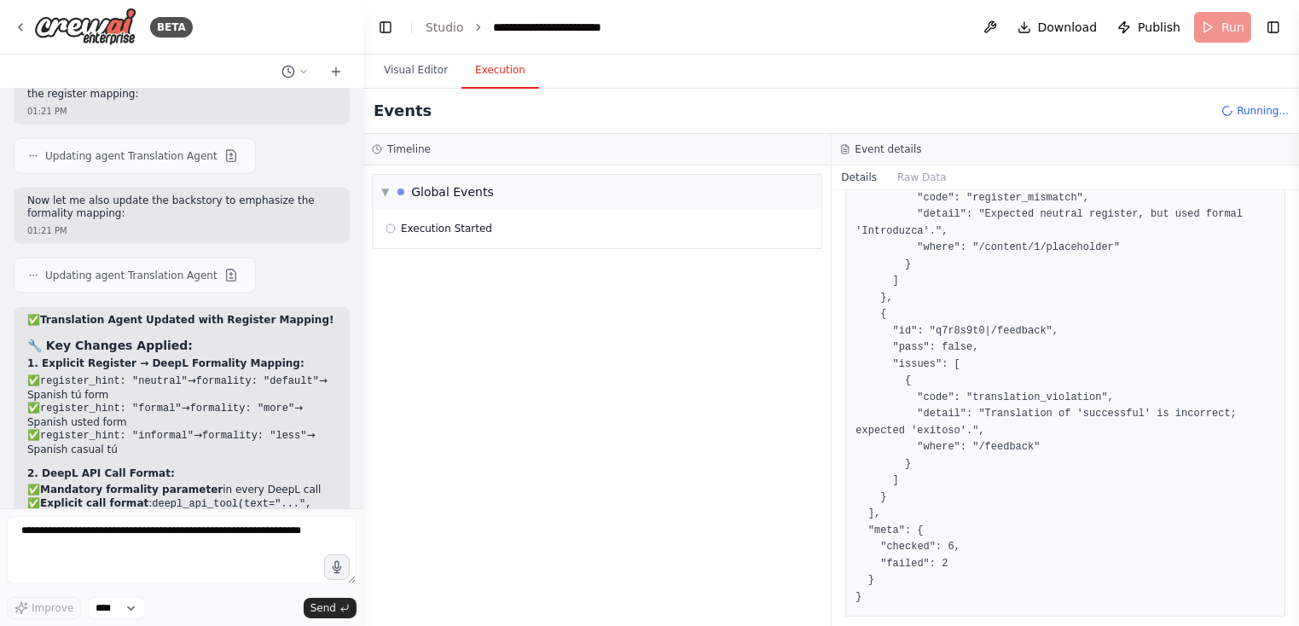
drag, startPoint x: 170, startPoint y: 324, endPoint x: 363, endPoint y: 330, distance: 193.8
click at [363, 330] on div "BETA Hello! I'm the CrewAI assistant. What kind of automation do you want to bu…" at bounding box center [649, 313] width 1299 height 626
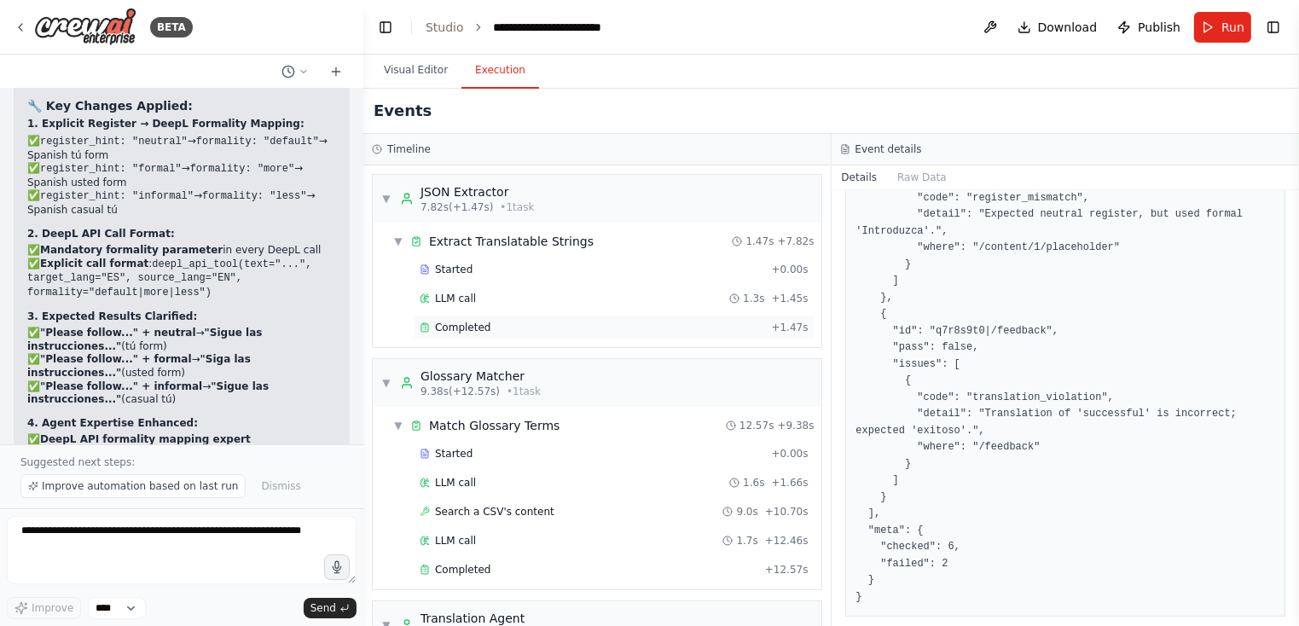
click at [484, 323] on span "Completed" at bounding box center [462, 328] width 55 height 14
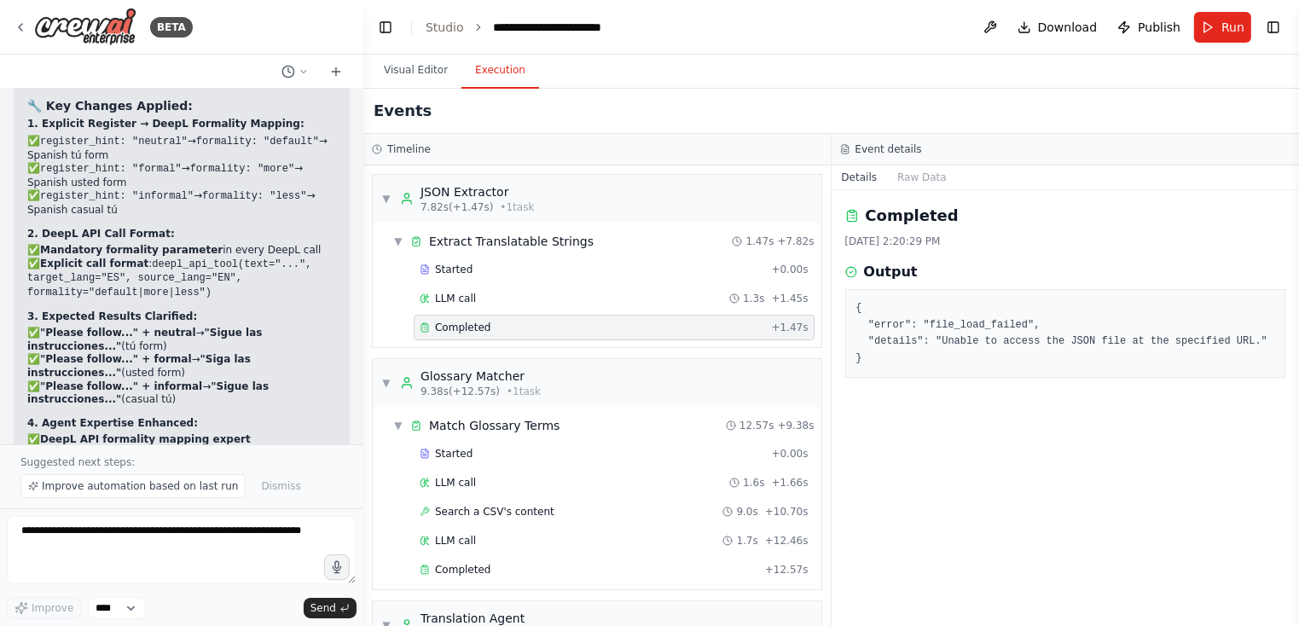
scroll to position [41209, 0]
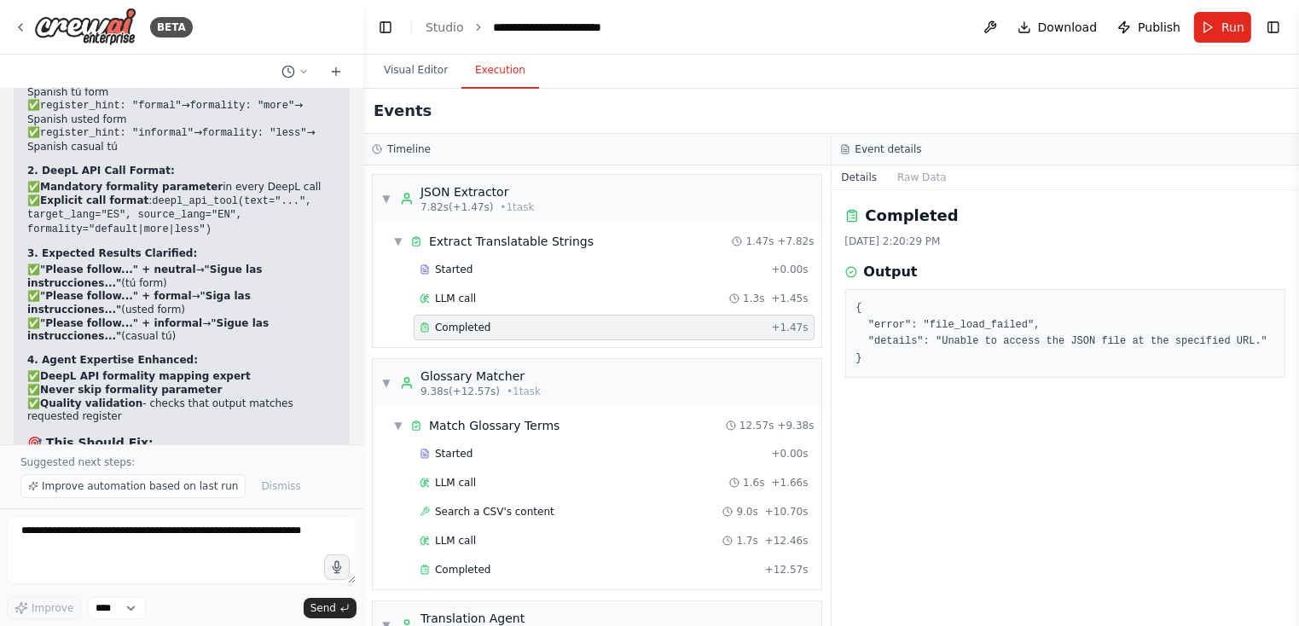
drag, startPoint x: 945, startPoint y: 300, endPoint x: 872, endPoint y: 303, distance: 72.6
click at [945, 300] on pre "{ "error": "file_load_failed", "details": "Unable to access the JSON file at th…" at bounding box center [1066, 333] width 419 height 67
click at [1206, 27] on button "Run" at bounding box center [1222, 27] width 57 height 31
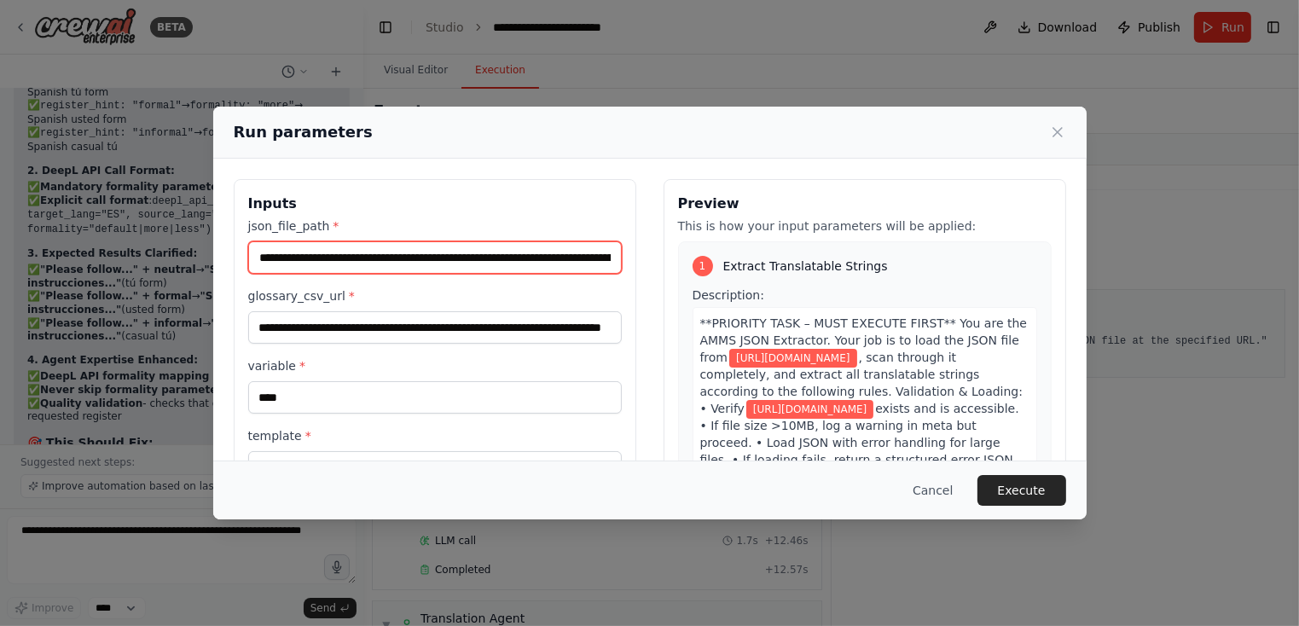
click at [536, 267] on input "**********" at bounding box center [435, 257] width 374 height 32
type input "**********"
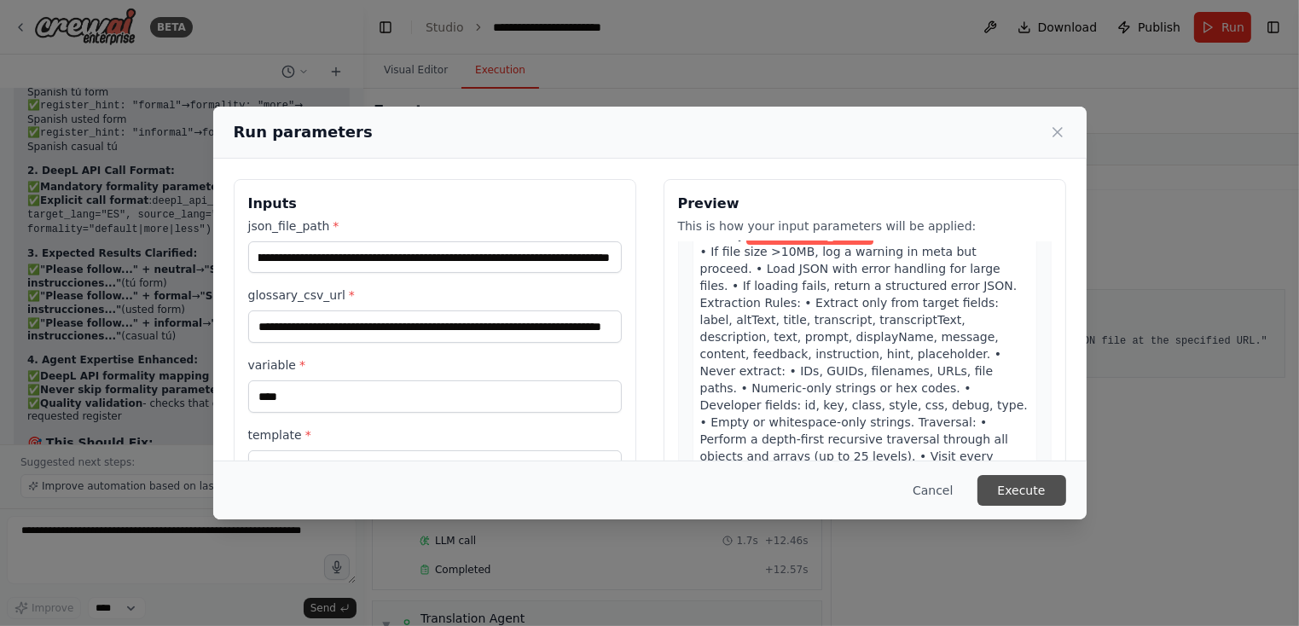
scroll to position [0, 0]
click at [1013, 489] on button "Execute" at bounding box center [1022, 490] width 89 height 31
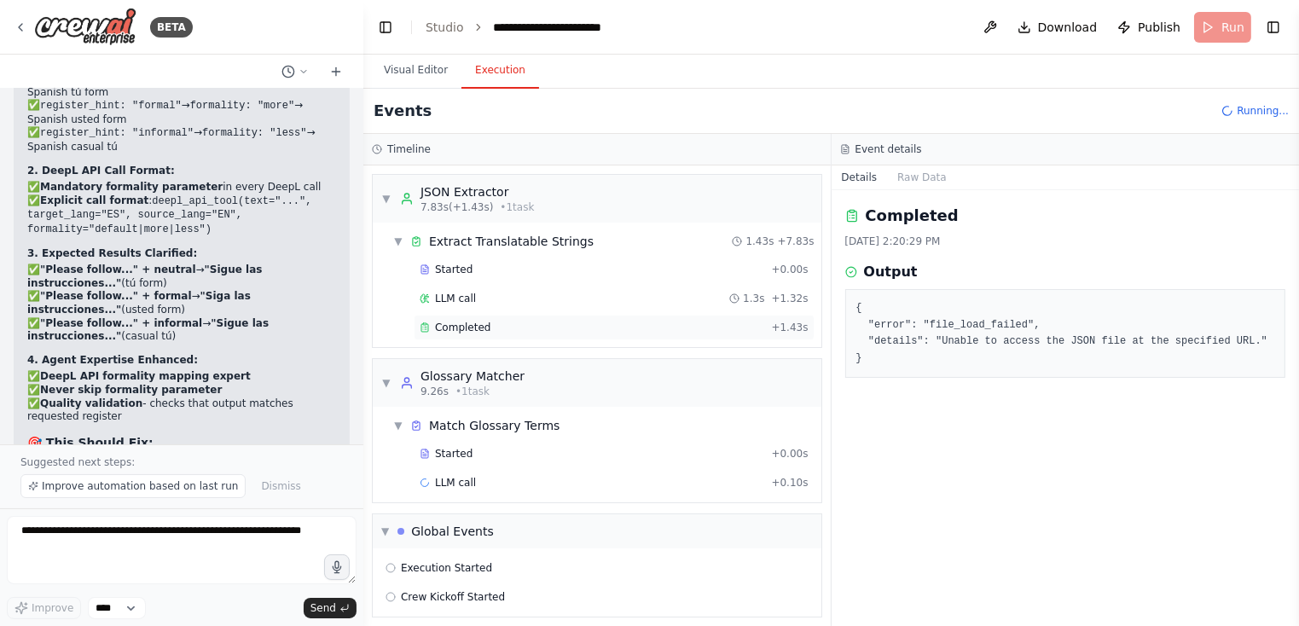
click at [487, 325] on span "Completed" at bounding box center [462, 328] width 55 height 14
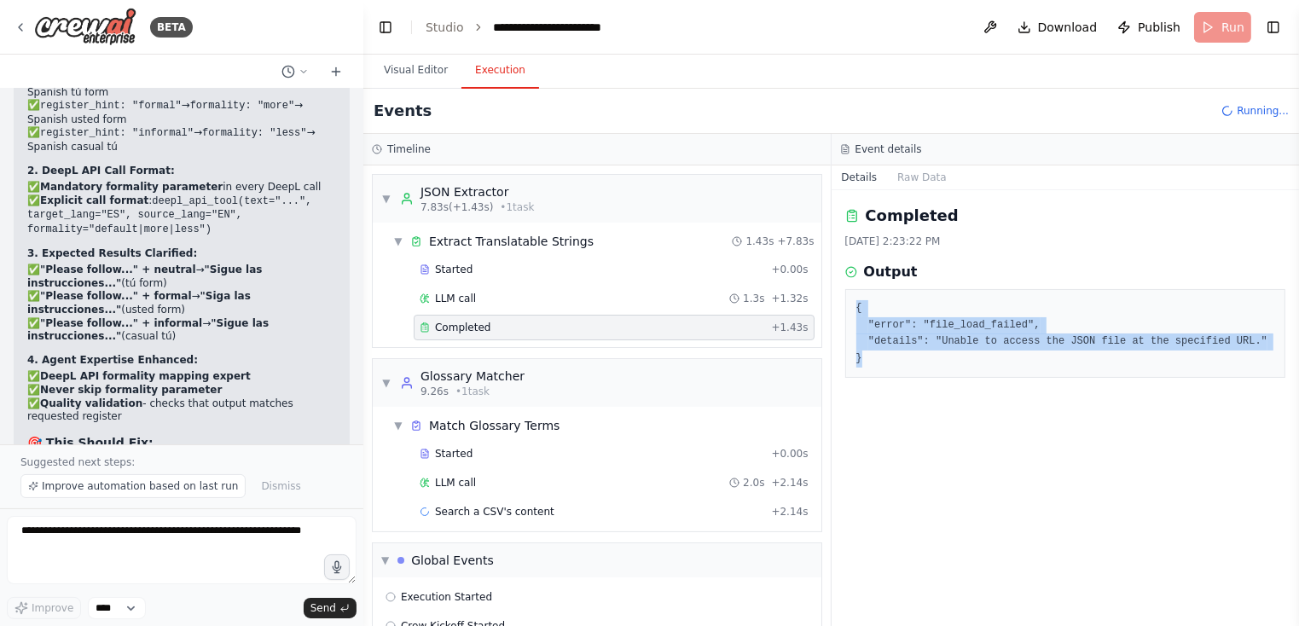
drag, startPoint x: 857, startPoint y: 303, endPoint x: 907, endPoint y: 392, distance: 102.0
click at [907, 392] on div "Completed [DATE] 2:23:22 PM Output { "error": "file_load_failed", "details": "U…" at bounding box center [1066, 408] width 468 height 436
copy pre "{ "error": "file_load_failed", "details": "Unable to access the JSON file at th…"
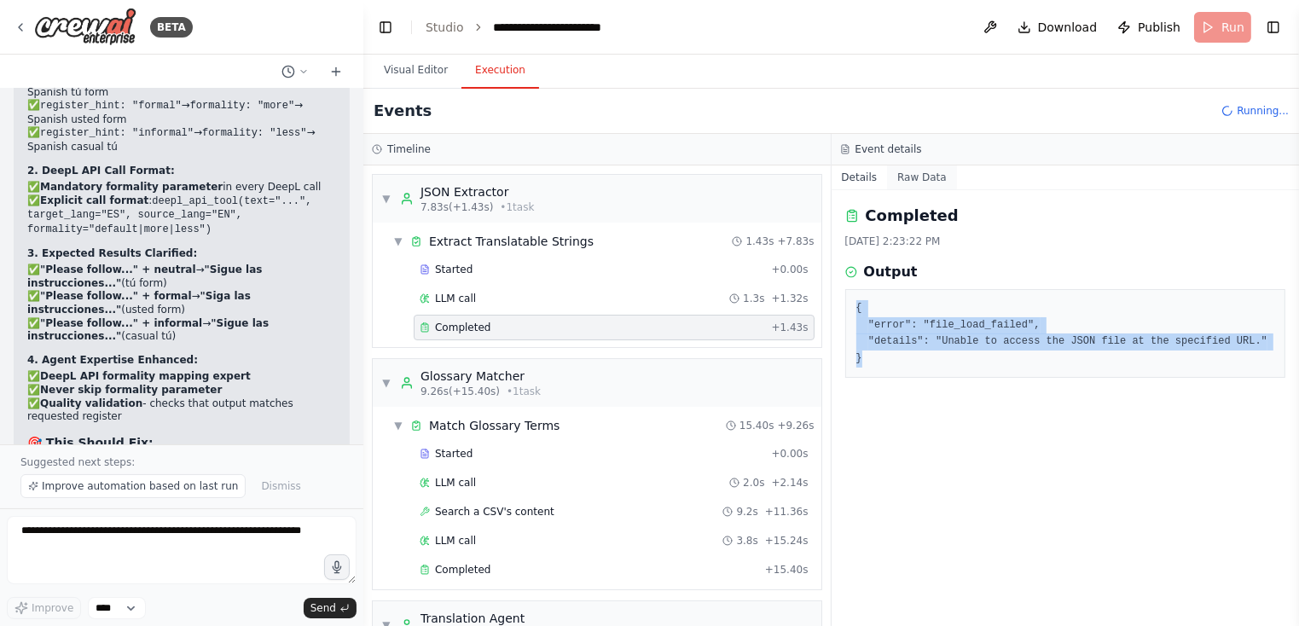
click at [922, 179] on button "Raw Data" at bounding box center [922, 178] width 70 height 24
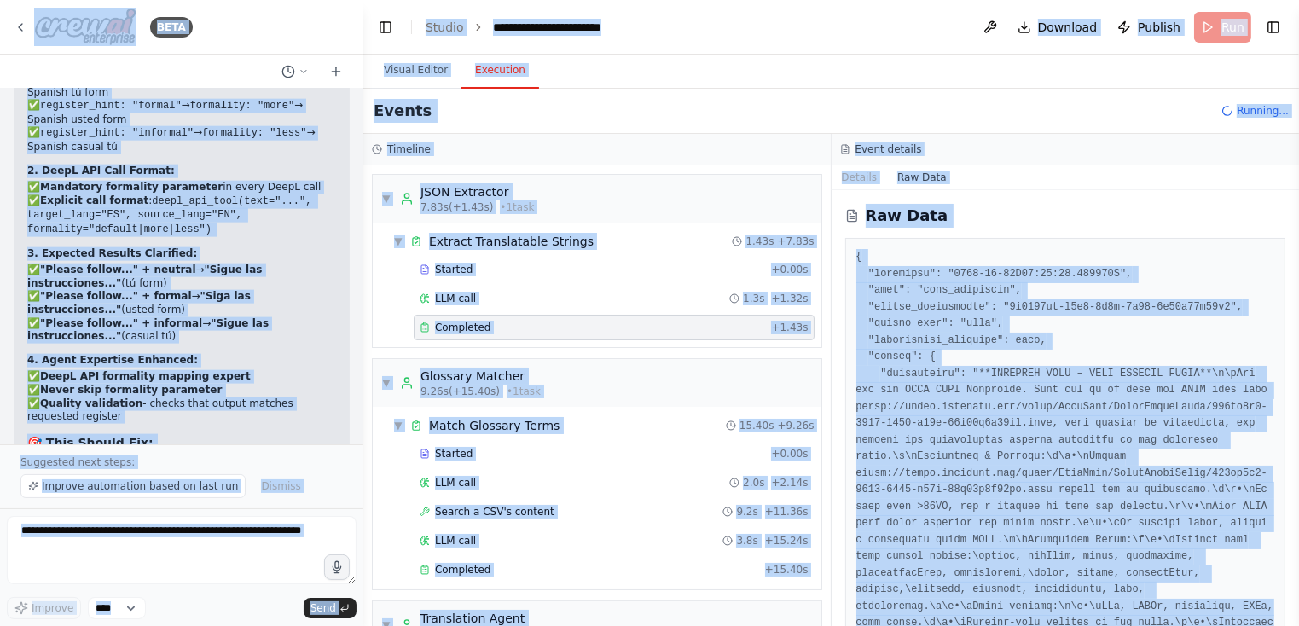
copy body "LORE Ipsum! D's ame ConsEC adipiscin. Elit sedd ei temporinci ut lab etdo ma al…"
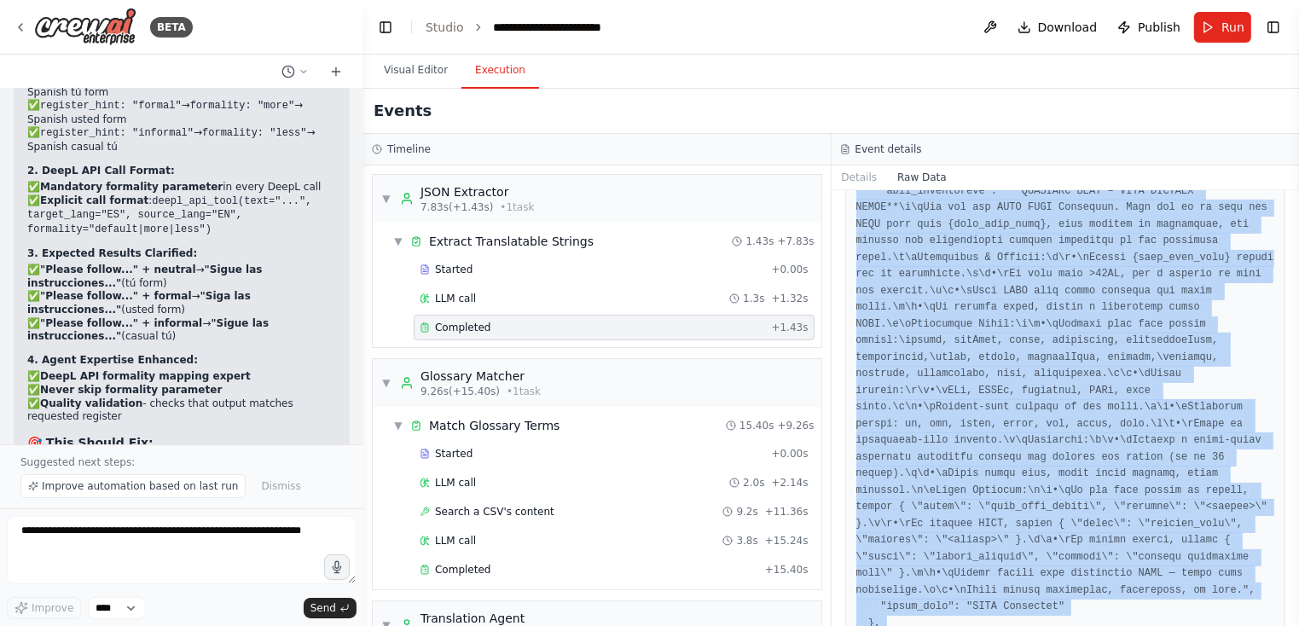
scroll to position [2574, 0]
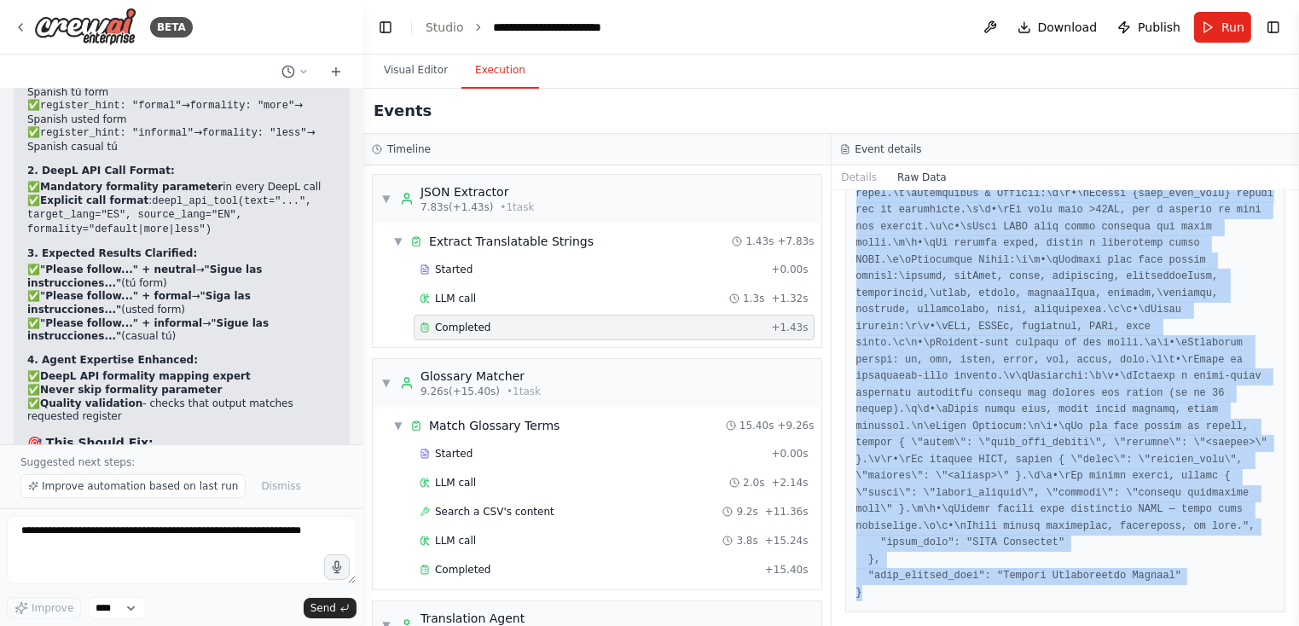
drag, startPoint x: 857, startPoint y: 254, endPoint x: 1032, endPoint y: 631, distance: 415.7
click at [1032, 625] on html "BETA Hello! I'm the CrewAI assistant. What kind of automation do you want to bu…" at bounding box center [649, 313] width 1299 height 626
copy pre "{ "loremipsu": "4377-69-39D49:06:69.485860S", "amet": "cons_adipiscin", "elitse…"
click at [421, 72] on button "Visual Editor" at bounding box center [415, 71] width 91 height 36
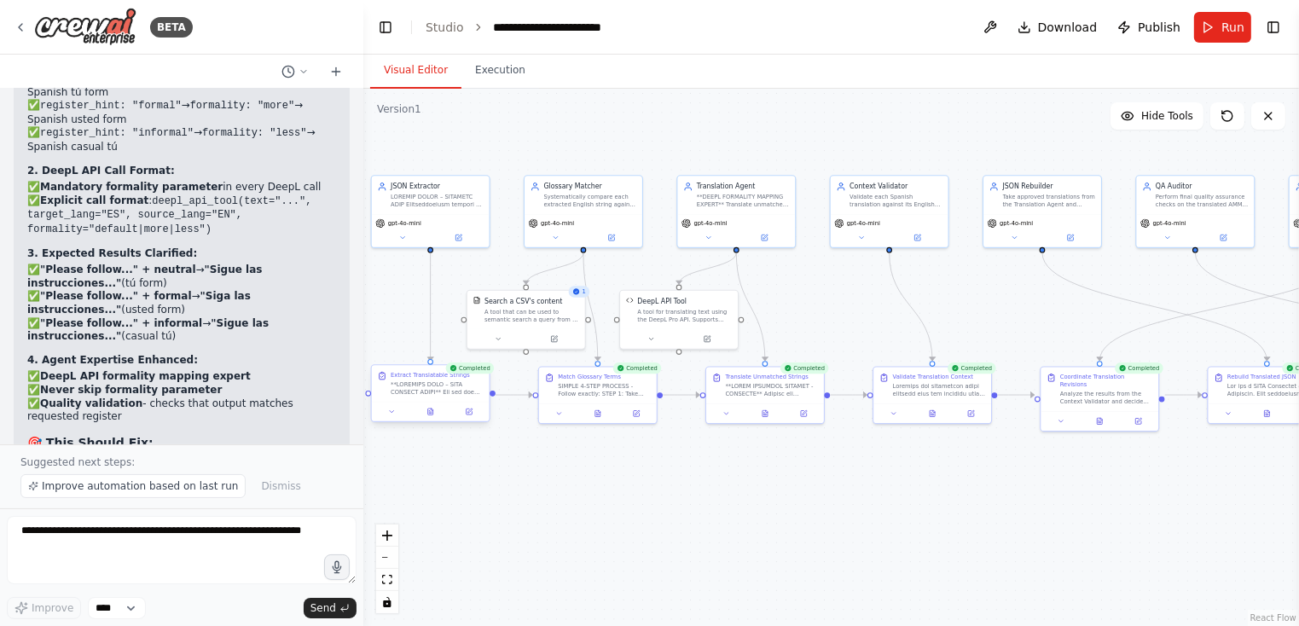
click at [408, 396] on div "Extract Translatable Strings" at bounding box center [431, 383] width 118 height 37
drag, startPoint x: 471, startPoint y: 413, endPoint x: 453, endPoint y: 404, distance: 19.8
click at [470, 413] on icon at bounding box center [470, 412] width 6 height 6
click at [471, 416] on button at bounding box center [469, 411] width 32 height 11
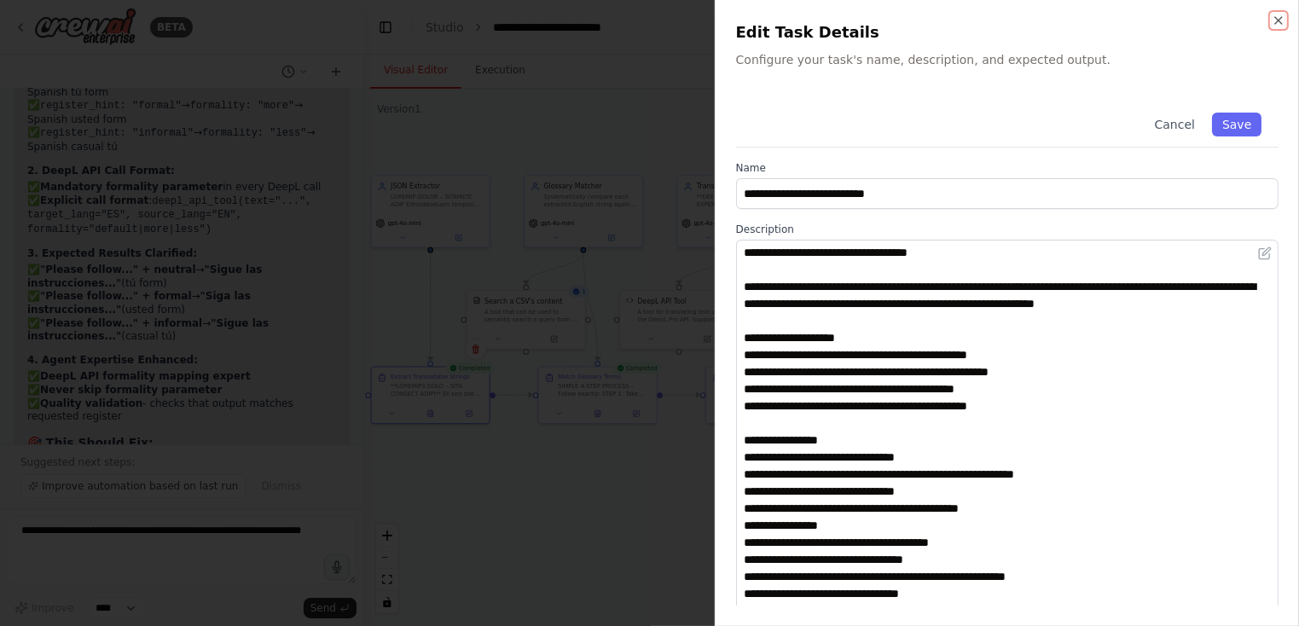
drag, startPoint x: 1275, startPoint y: 328, endPoint x: 1322, endPoint y: 625, distance: 301.6
click at [1299, 625] on html "BETA Hello! I'm the CrewAI assistant. What kind of automation do you want to bu…" at bounding box center [649, 313] width 1299 height 626
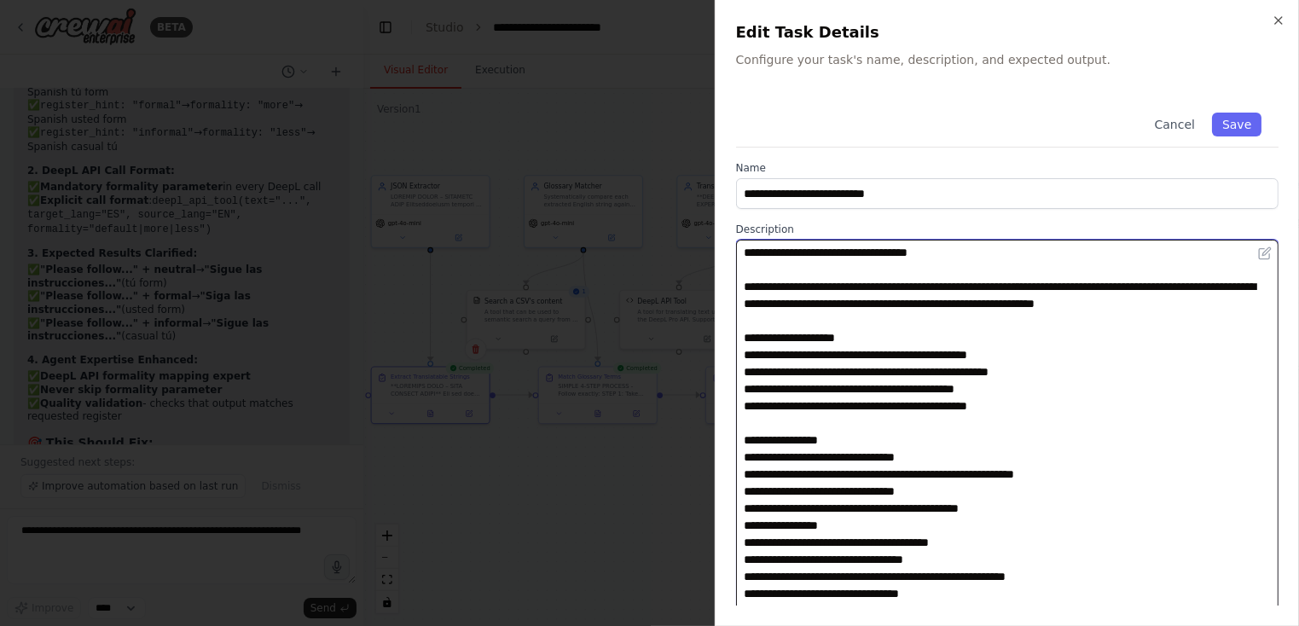
click at [811, 396] on textarea at bounding box center [1007, 436] width 543 height 392
click at [986, 313] on textarea at bounding box center [1007, 436] width 543 height 392
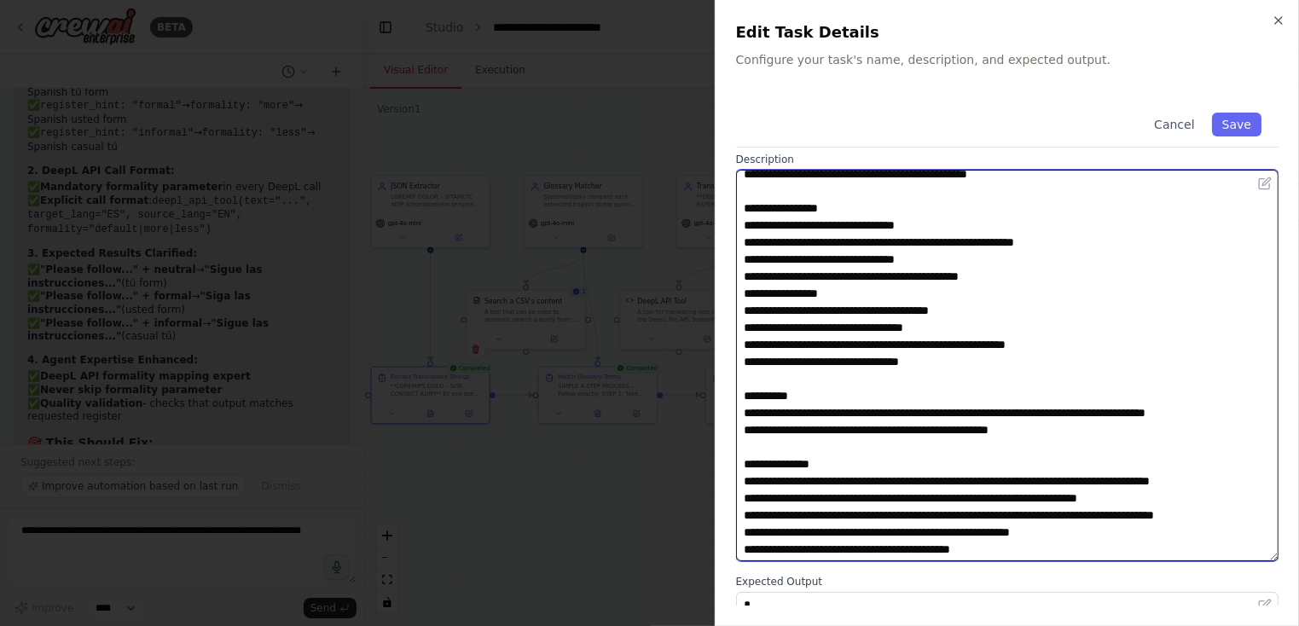
scroll to position [180, 0]
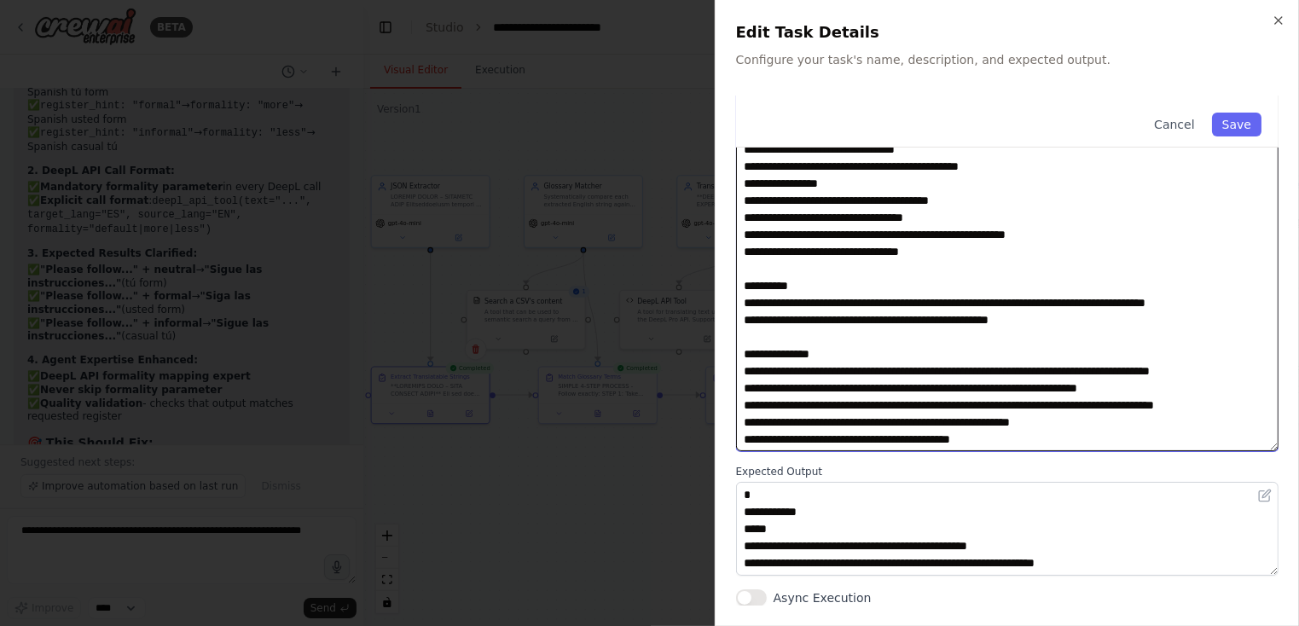
drag, startPoint x: 744, startPoint y: 287, endPoint x: 986, endPoint y: 485, distance: 312.9
click at [986, 485] on div "**********" at bounding box center [1007, 261] width 543 height 691
paste textarea "**********"
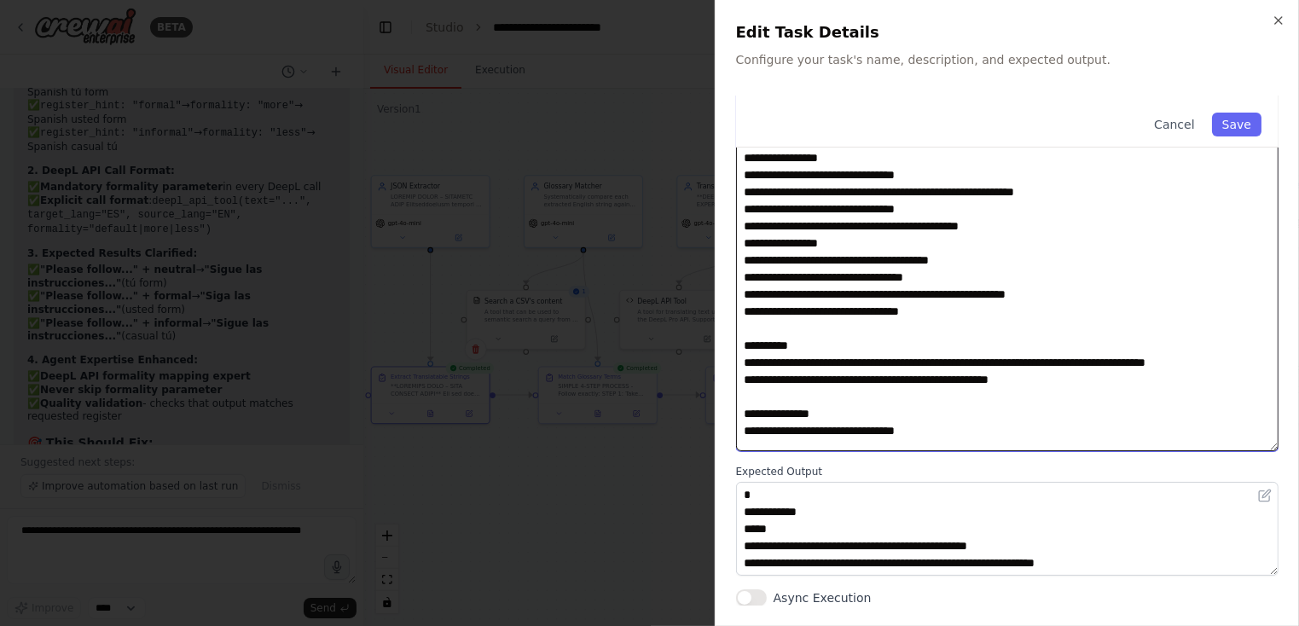
scroll to position [20, 0]
paste textarea "**********"
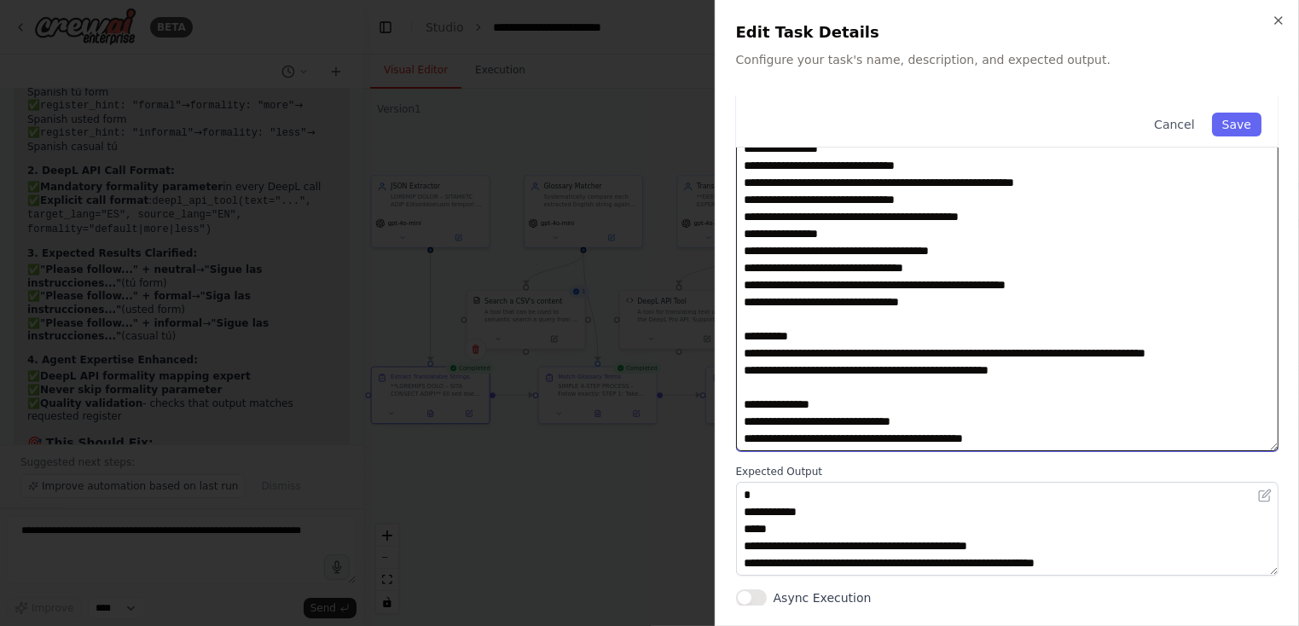
scroll to position [38, 0]
paste textarea "**********"
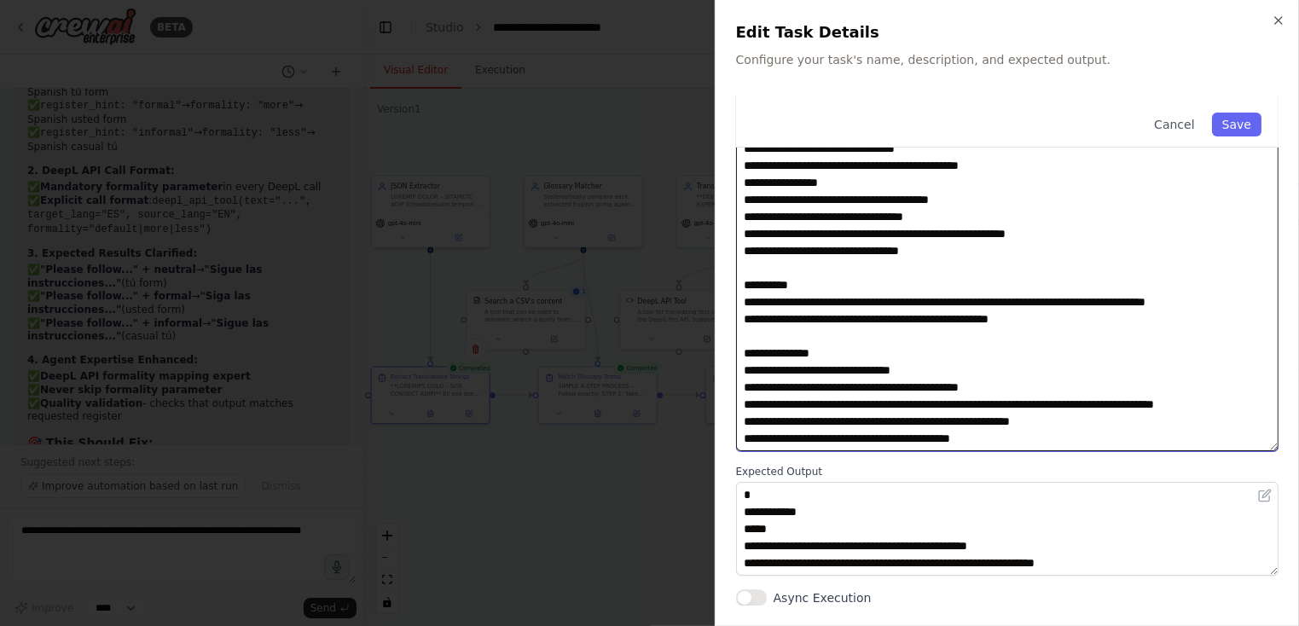
scroll to position [77, 0]
type textarea "**********"
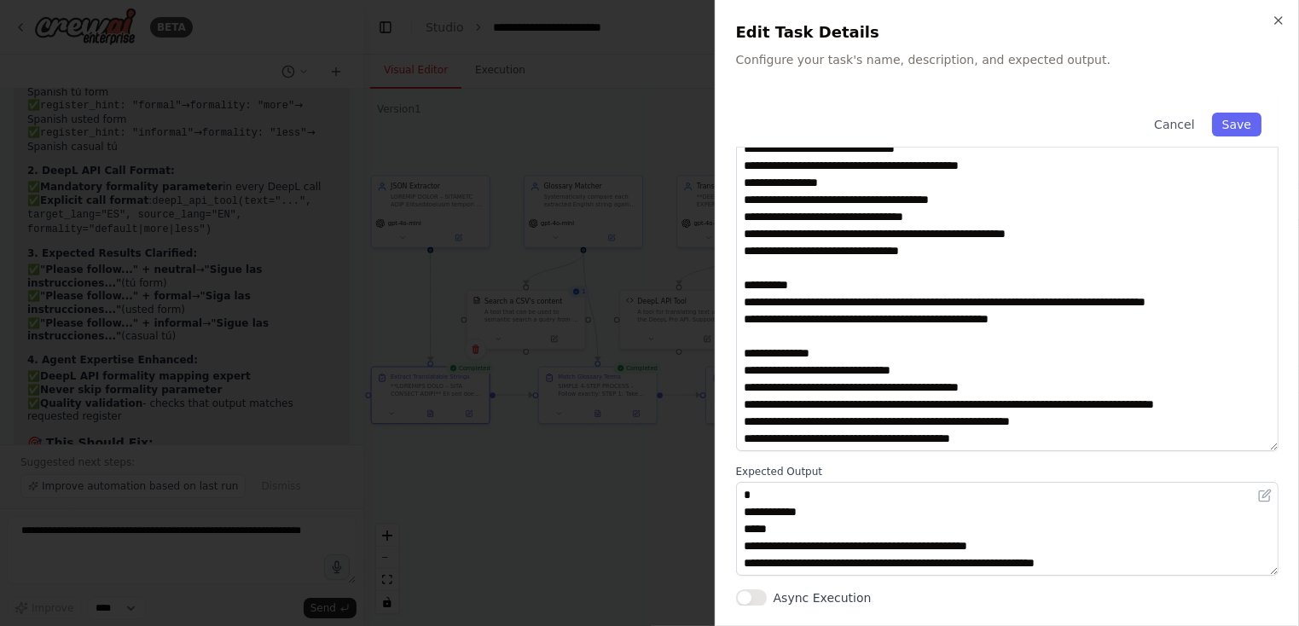
scroll to position [7, 0]
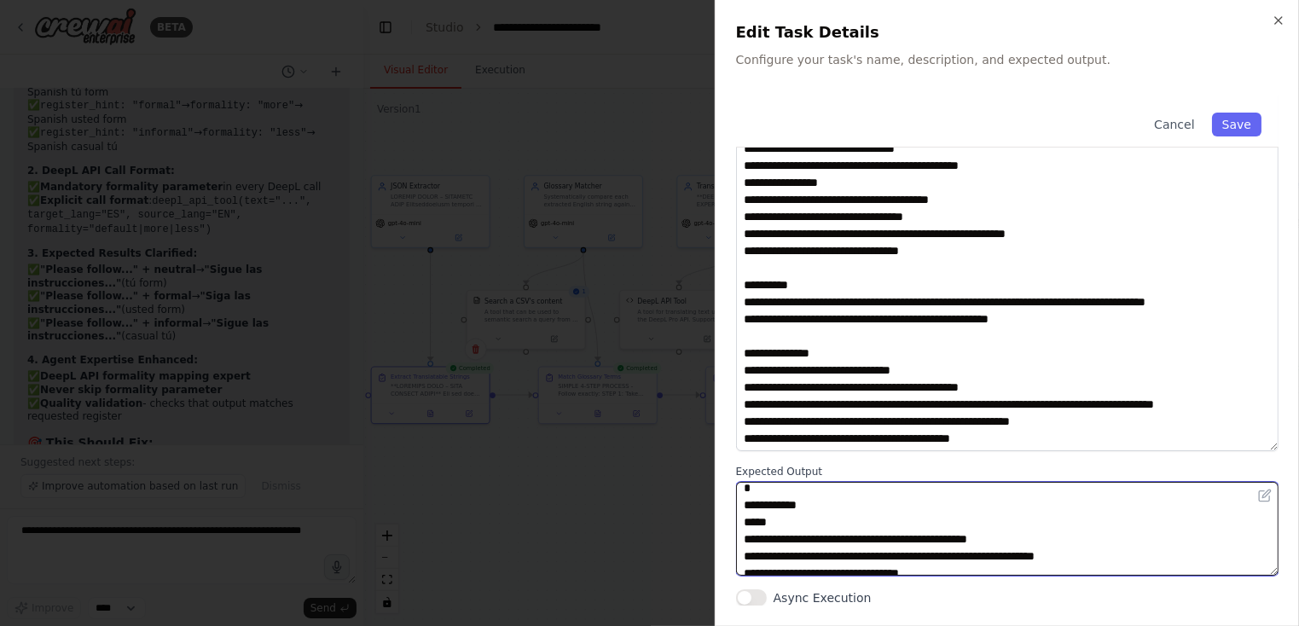
click at [882, 543] on textarea "**********" at bounding box center [1007, 529] width 543 height 94
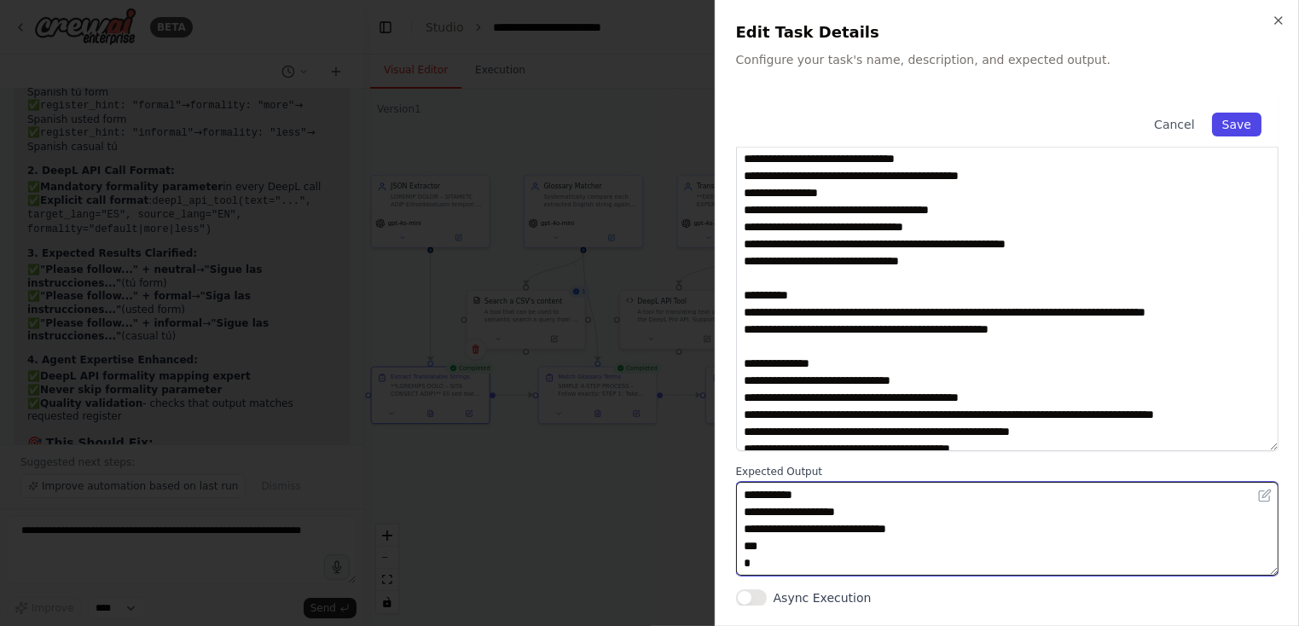
scroll to position [49, 0]
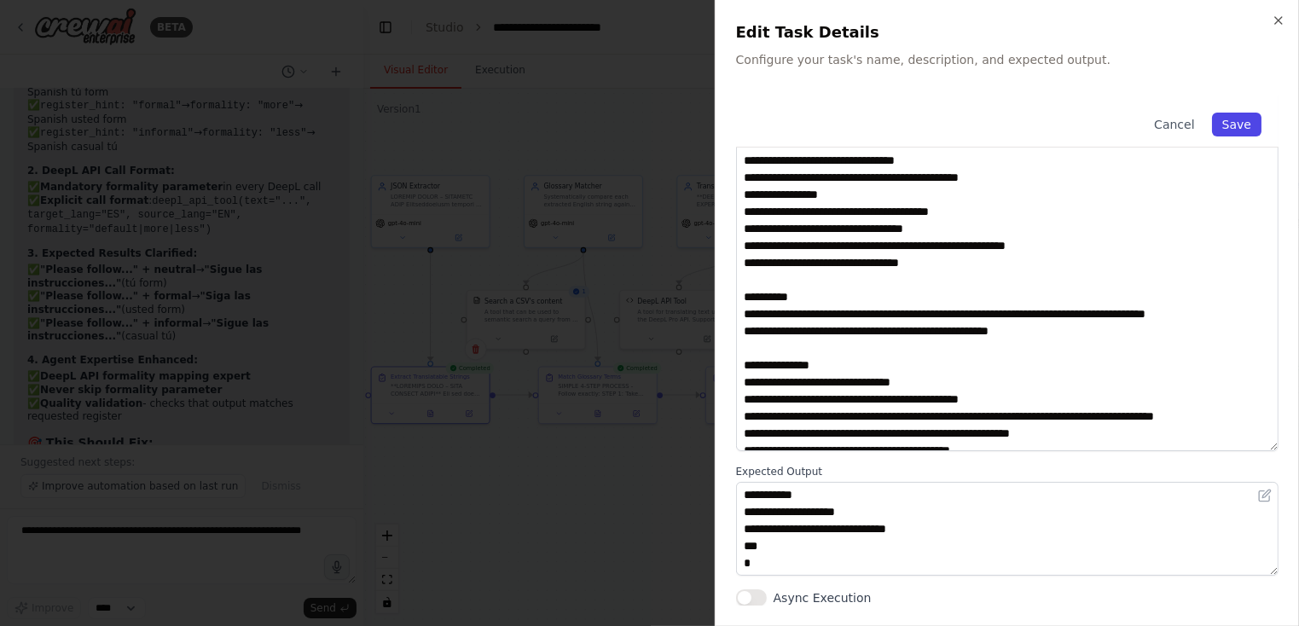
click at [1236, 124] on button "Save" at bounding box center [1236, 125] width 49 height 24
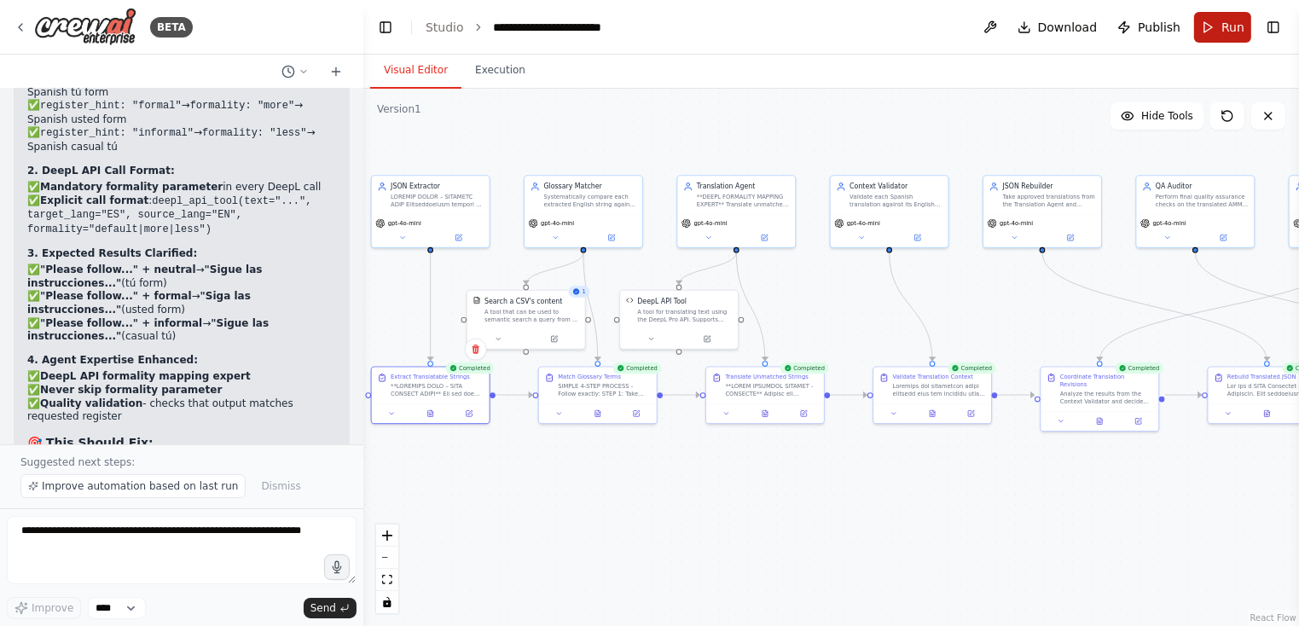
click at [1224, 30] on span "Run" at bounding box center [1233, 27] width 23 height 17
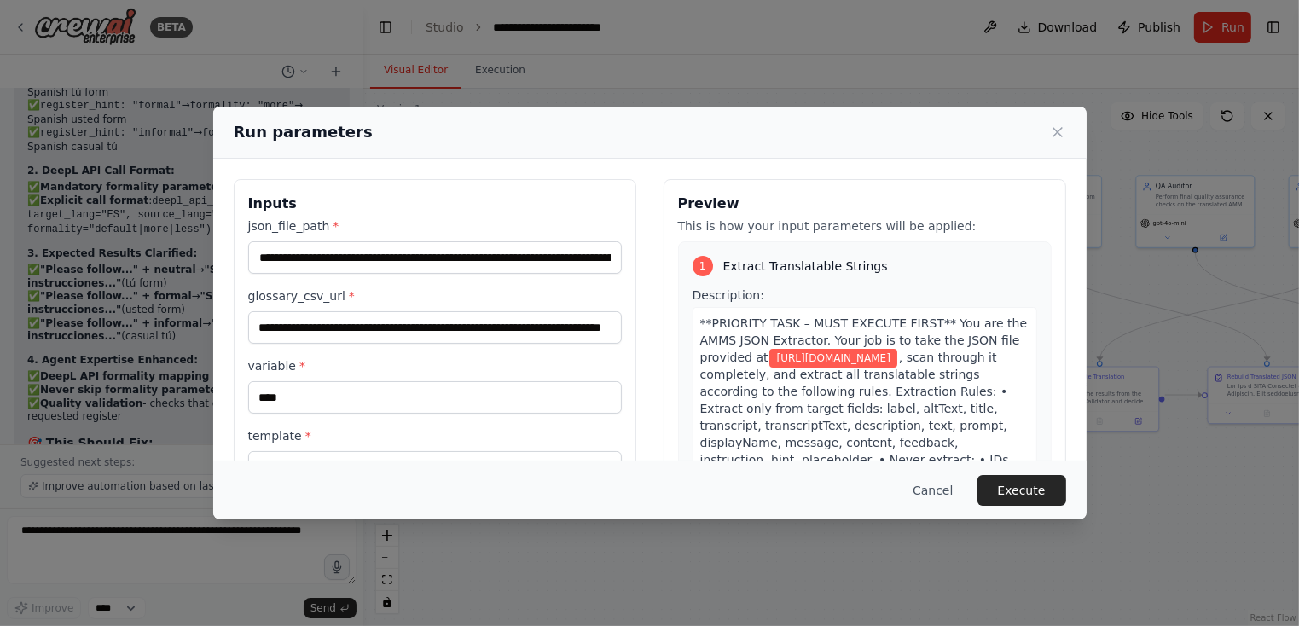
click at [485, 75] on div "**********" at bounding box center [649, 313] width 1299 height 626
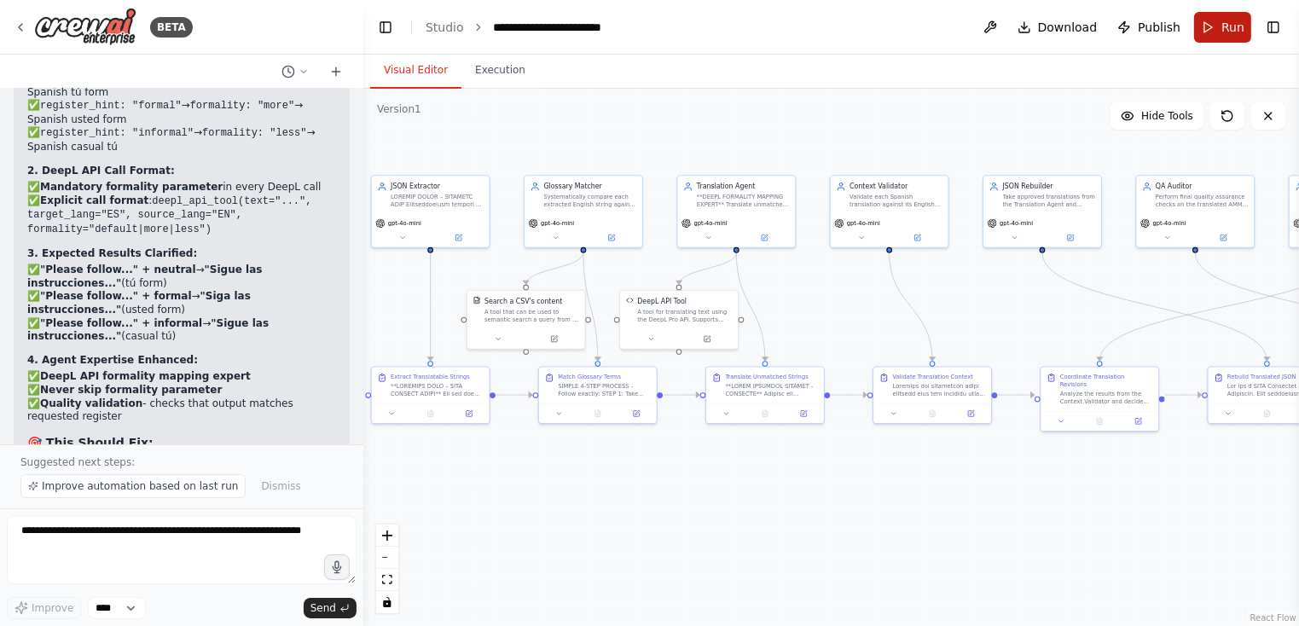
click at [1223, 27] on span "Run" at bounding box center [1233, 27] width 23 height 17
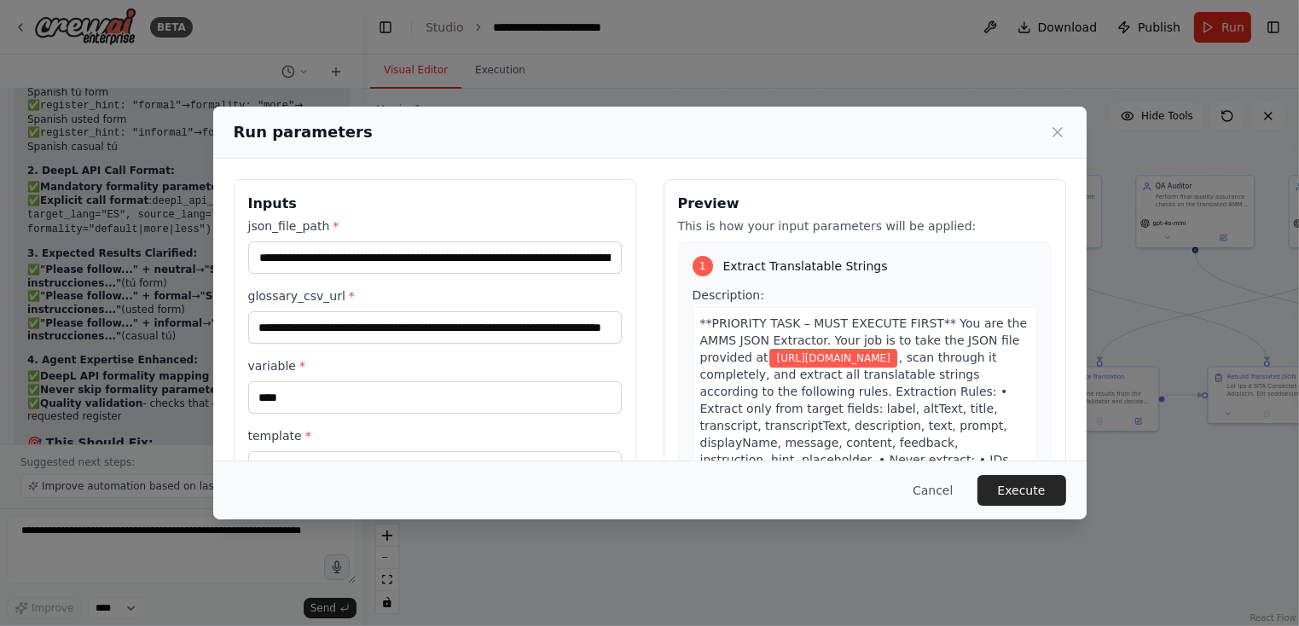
click at [1025, 495] on button "Execute" at bounding box center [1022, 490] width 89 height 31
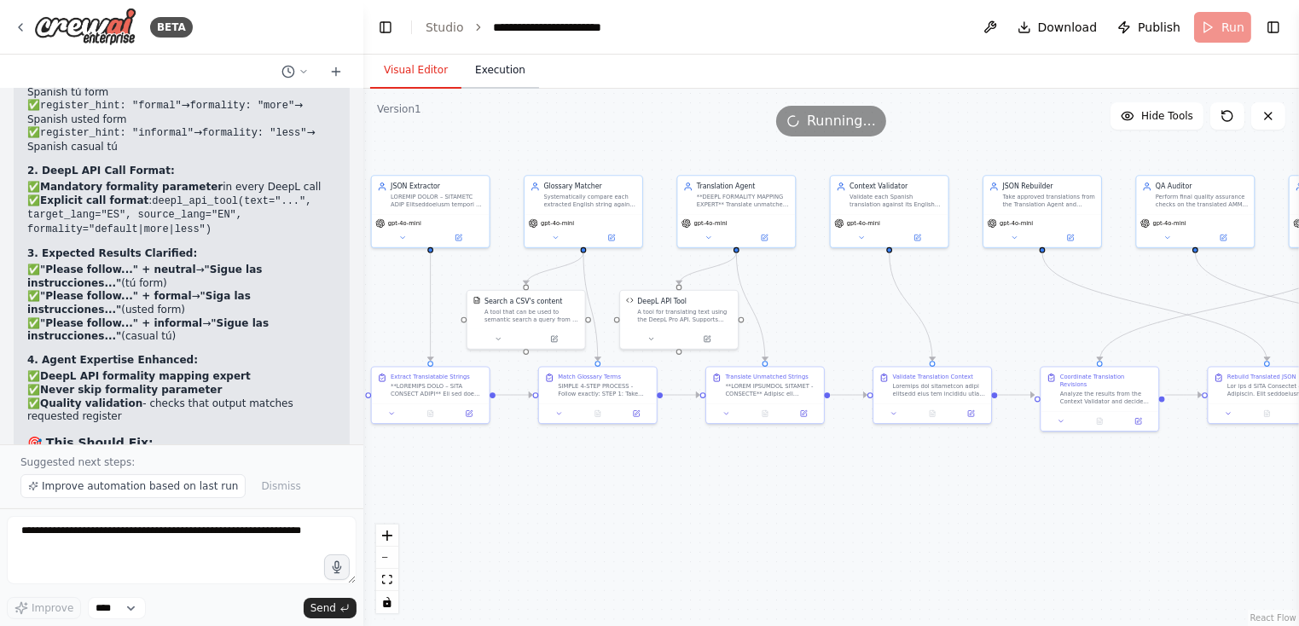
click at [490, 74] on button "Execution" at bounding box center [501, 71] width 78 height 36
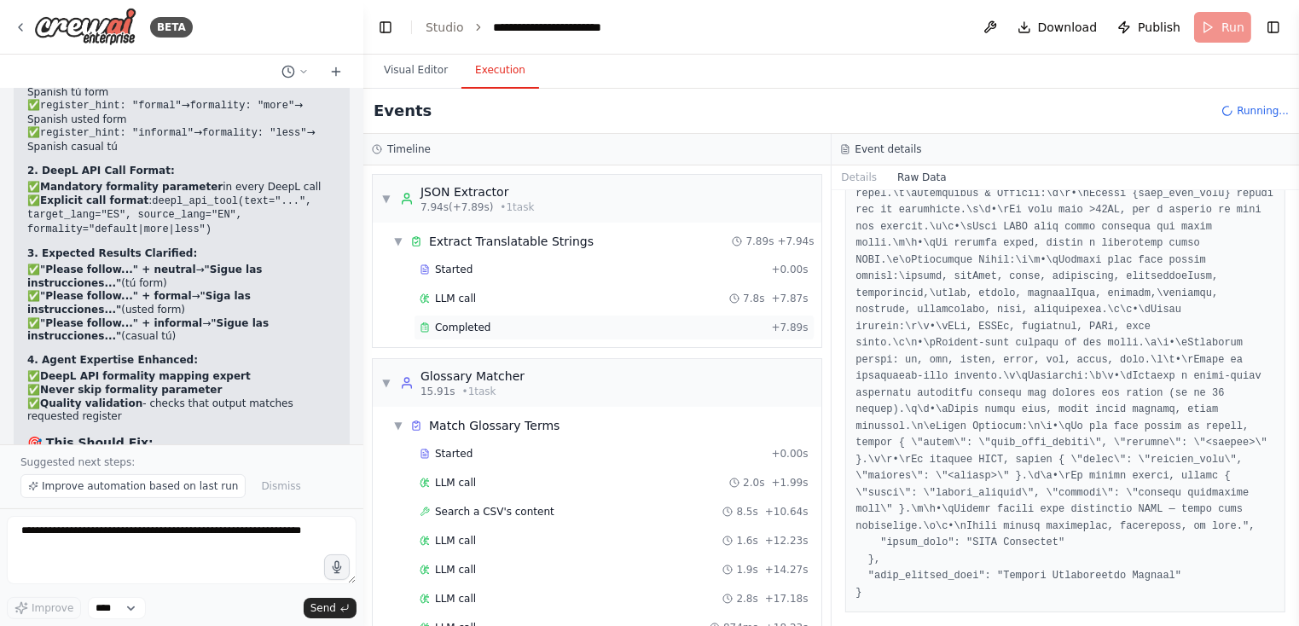
click at [456, 326] on span "Completed" at bounding box center [462, 328] width 55 height 14
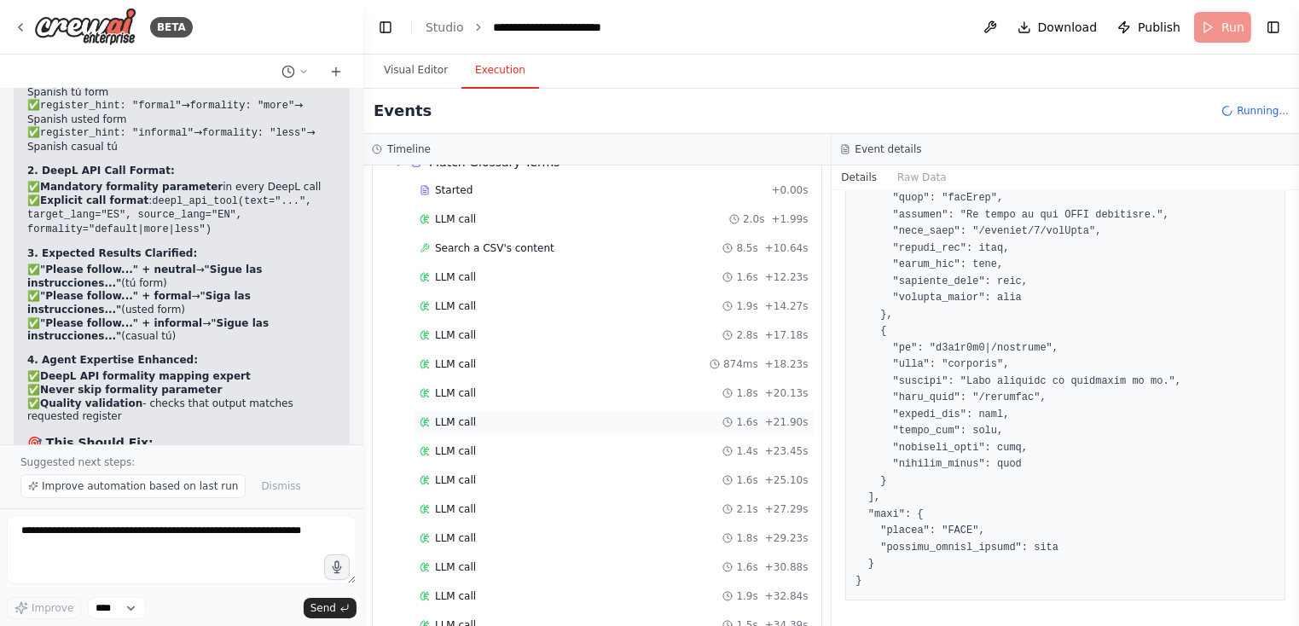
scroll to position [208, 0]
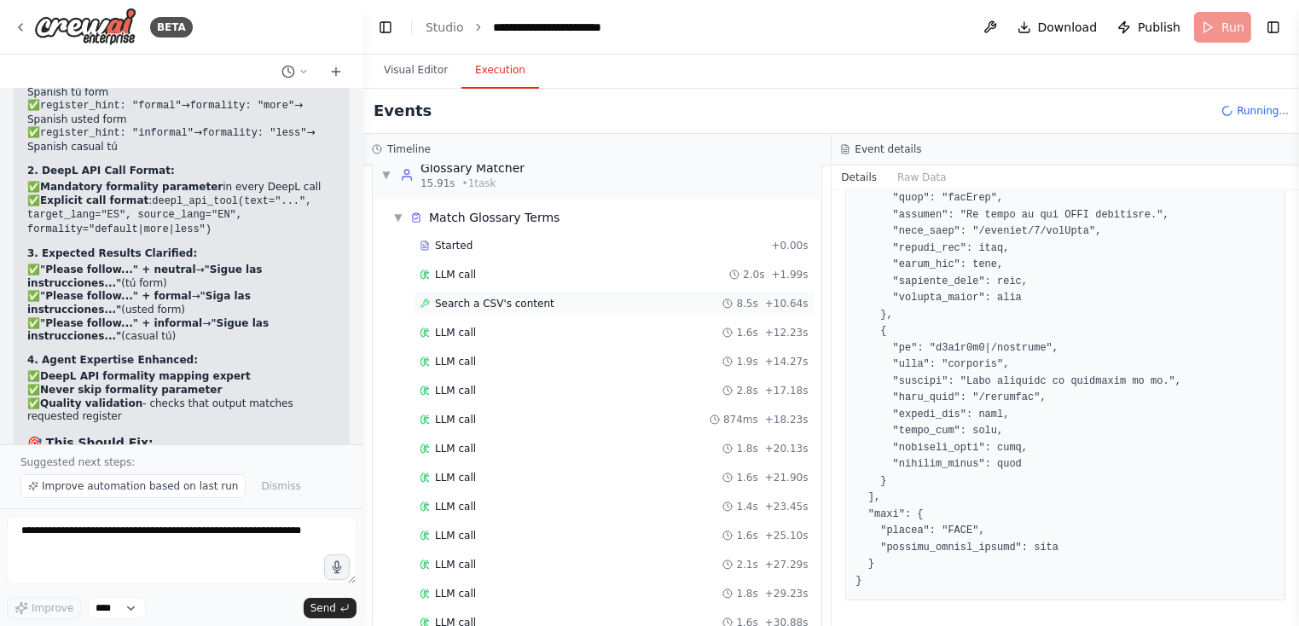
click at [503, 305] on span "Search a CSV's content" at bounding box center [494, 304] width 119 height 14
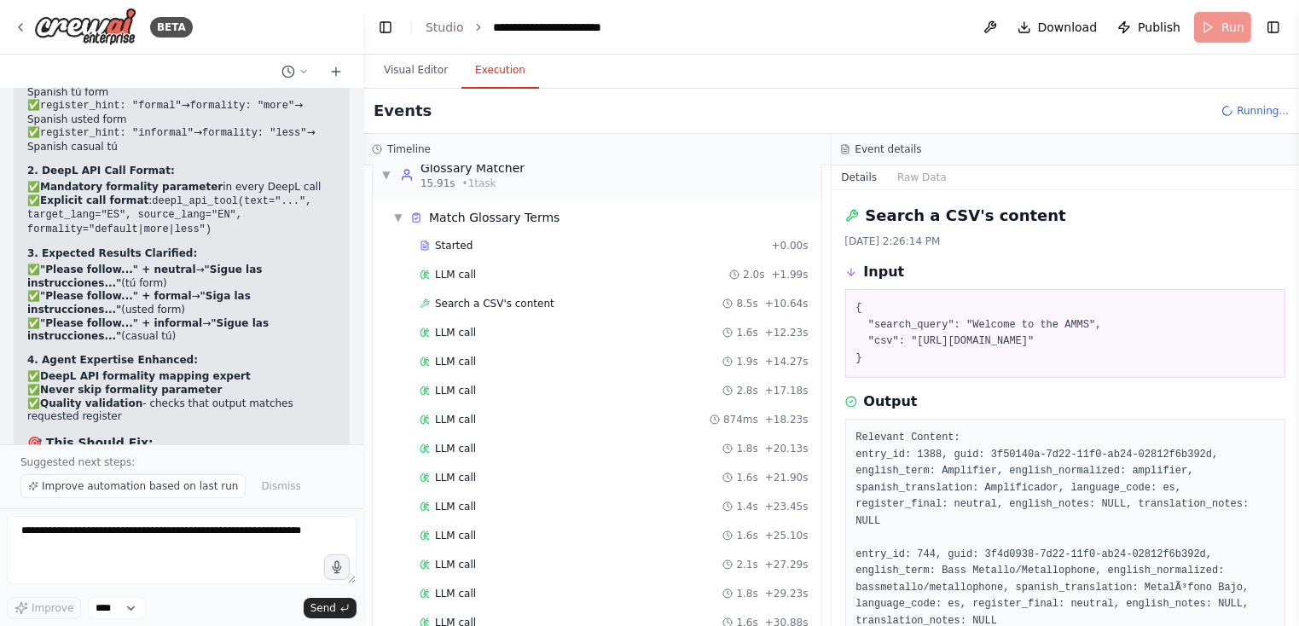
scroll to position [195, 0]
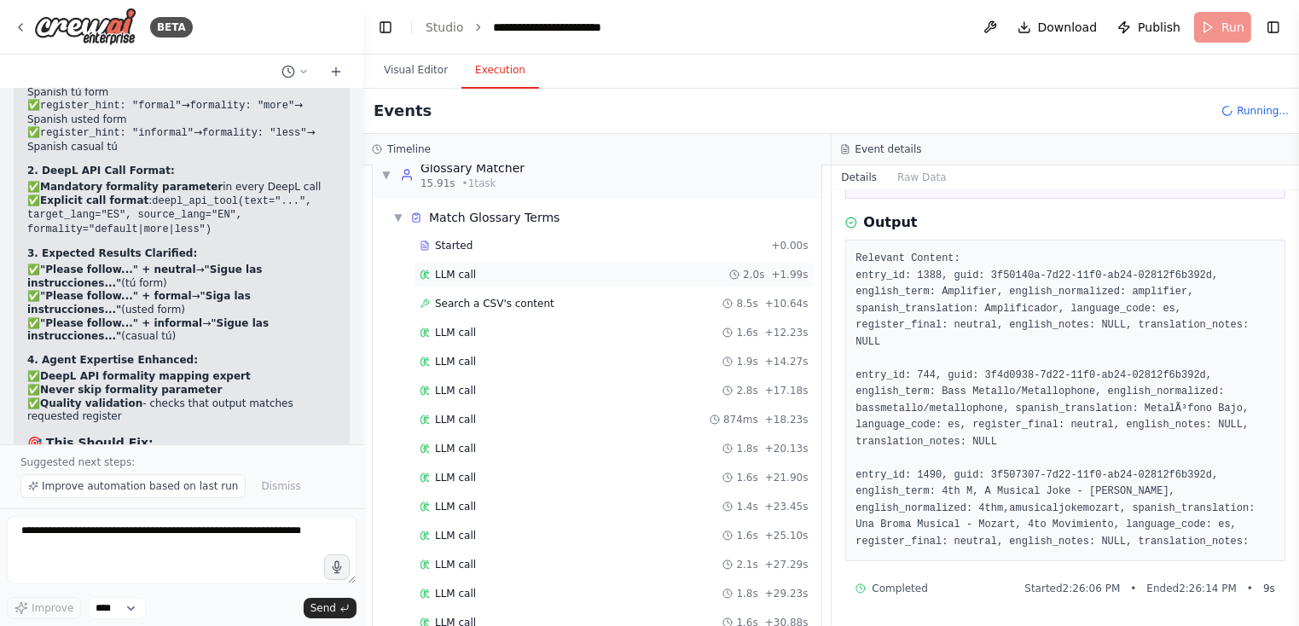
click at [530, 273] on div "LLM call 2.0s + 1.99s" at bounding box center [614, 275] width 389 height 14
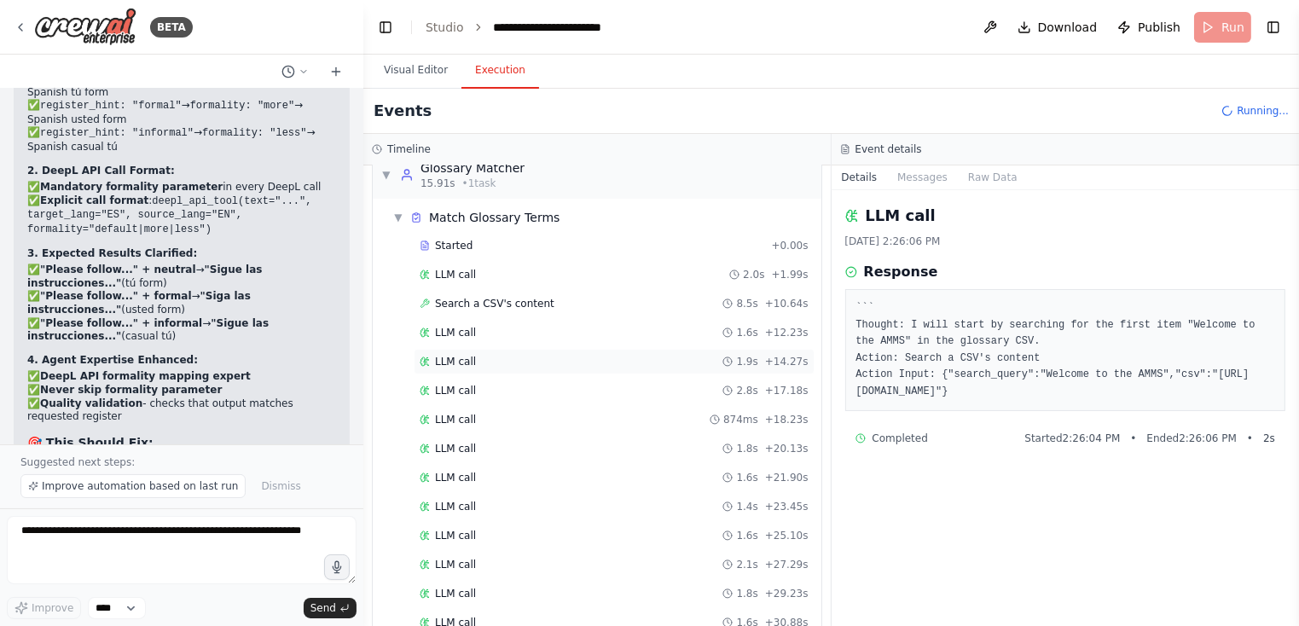
click at [507, 355] on div "LLM call 1.9s + 14.27s" at bounding box center [614, 362] width 389 height 14
click at [509, 331] on div "LLM call 1.6s + 12.23s" at bounding box center [614, 333] width 389 height 14
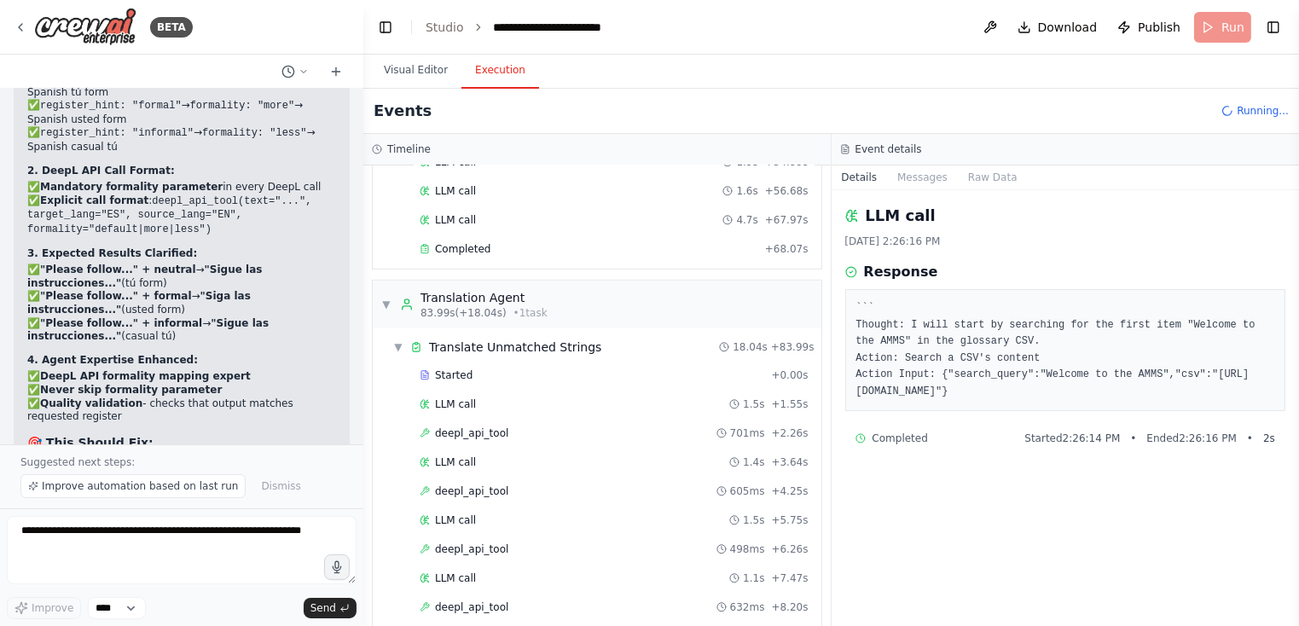
scroll to position [1024, 0]
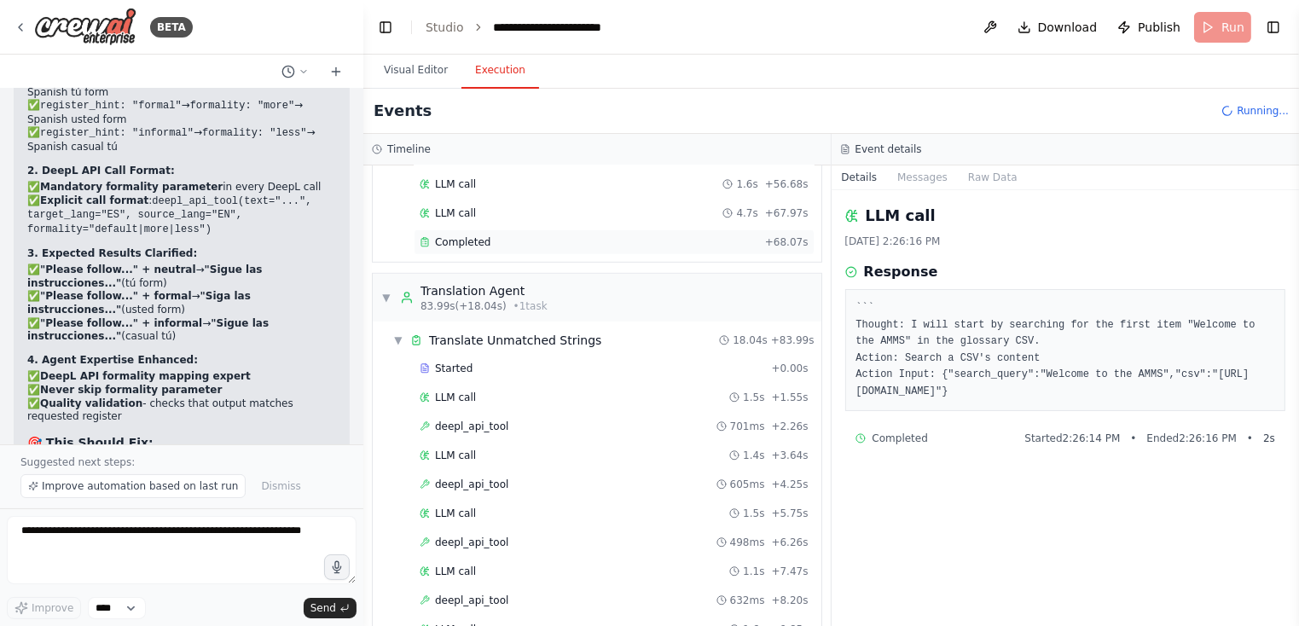
click at [474, 235] on span "Completed" at bounding box center [462, 242] width 55 height 14
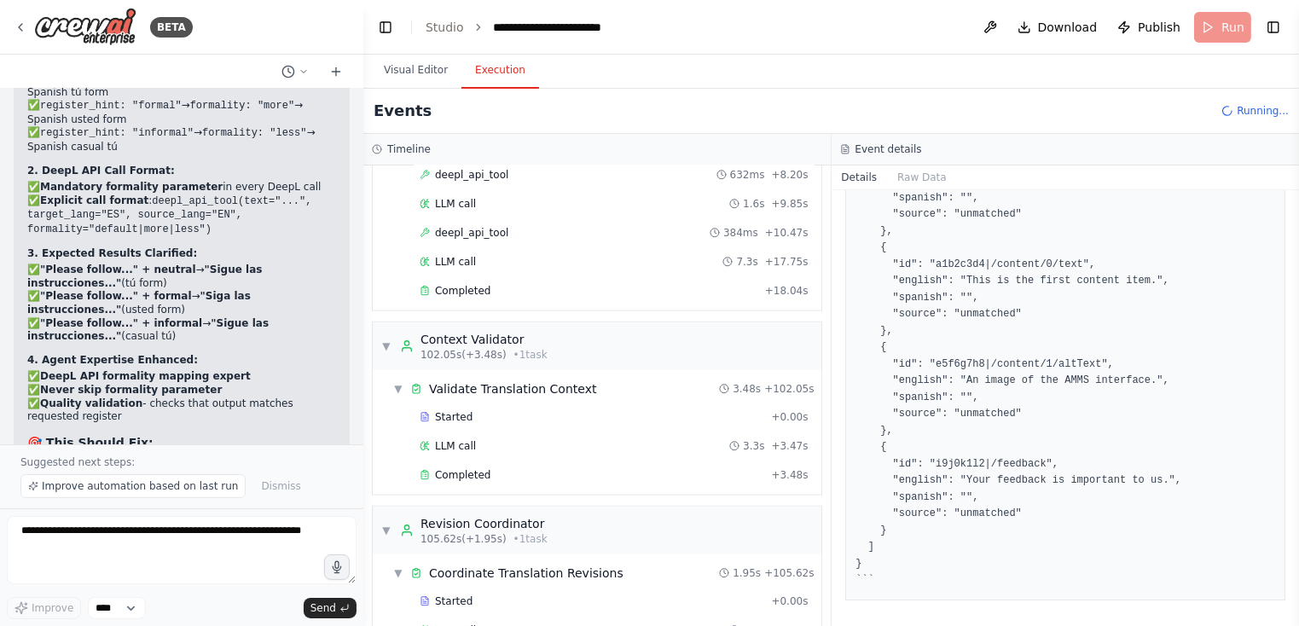
scroll to position [1466, 0]
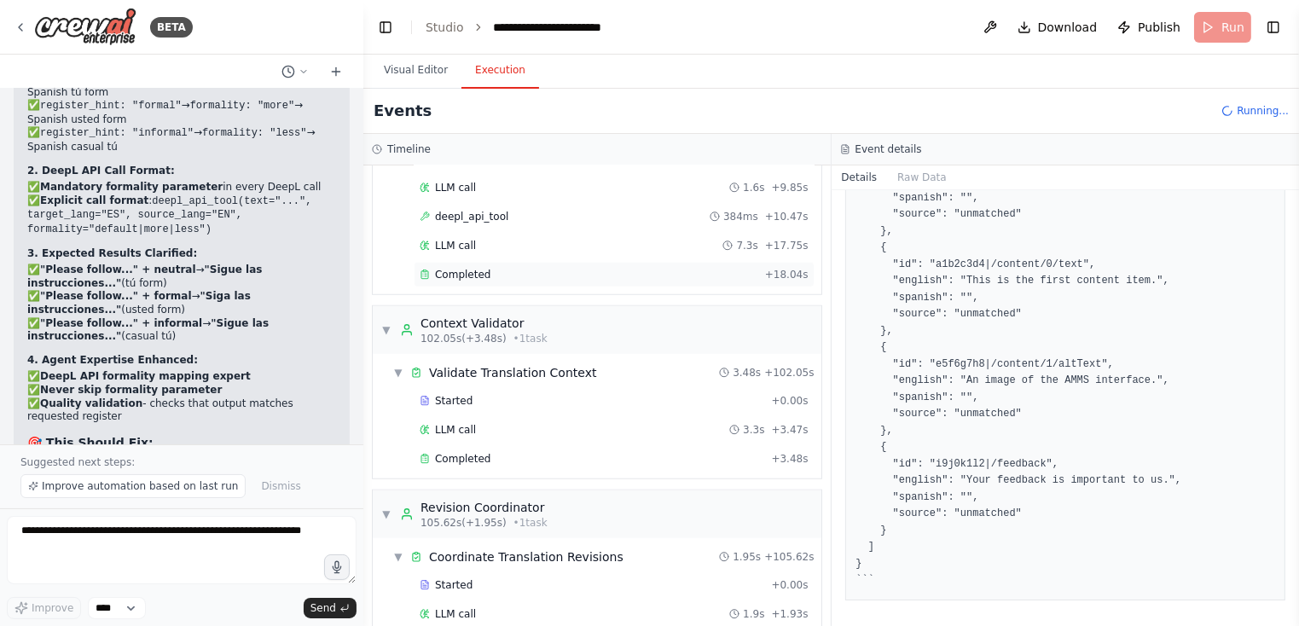
click at [491, 268] on div "Completed" at bounding box center [589, 275] width 339 height 14
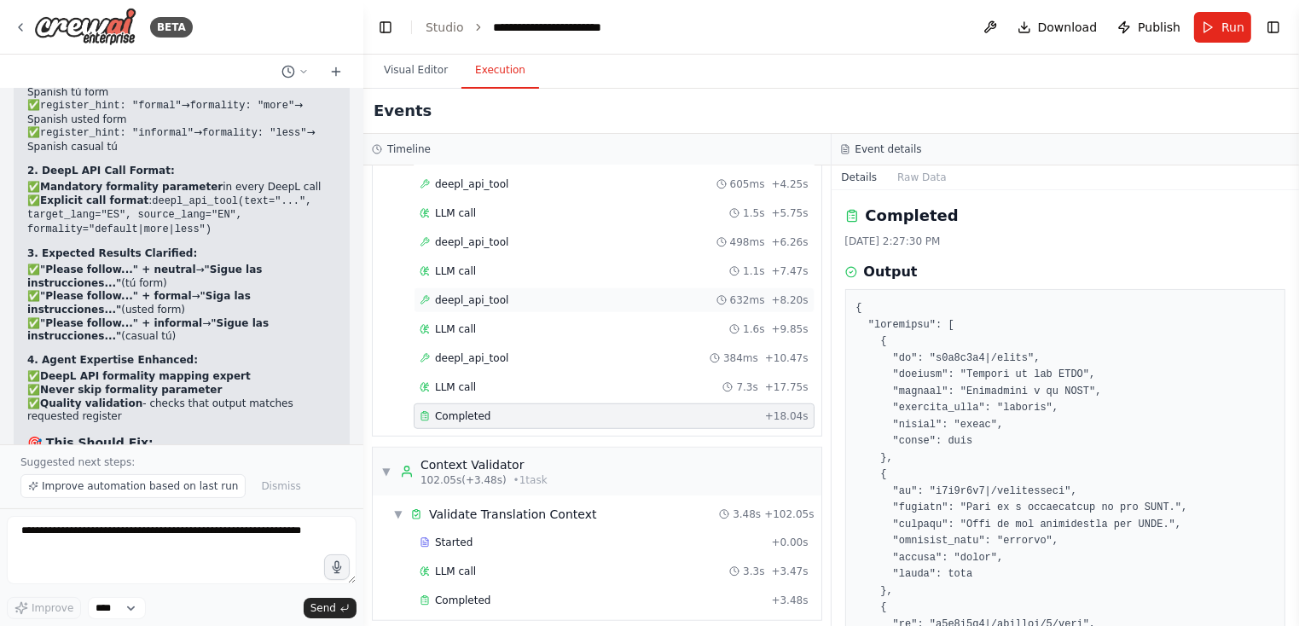
scroll to position [960, 0]
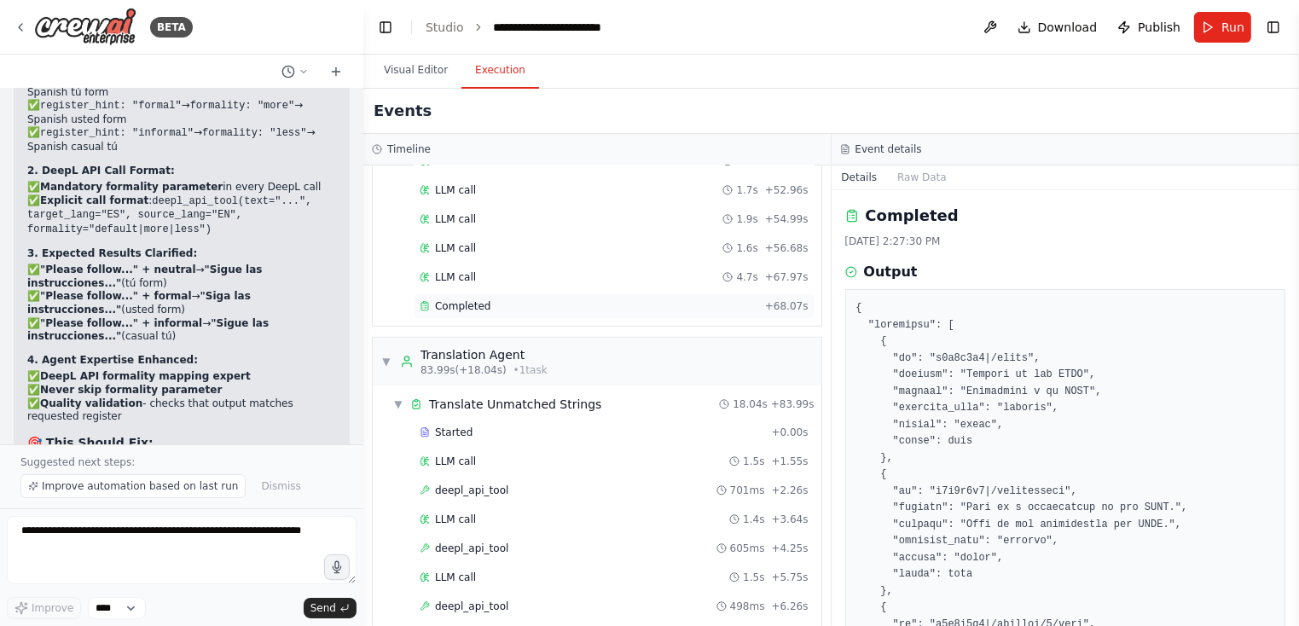
click at [478, 299] on span "Completed" at bounding box center [462, 306] width 55 height 14
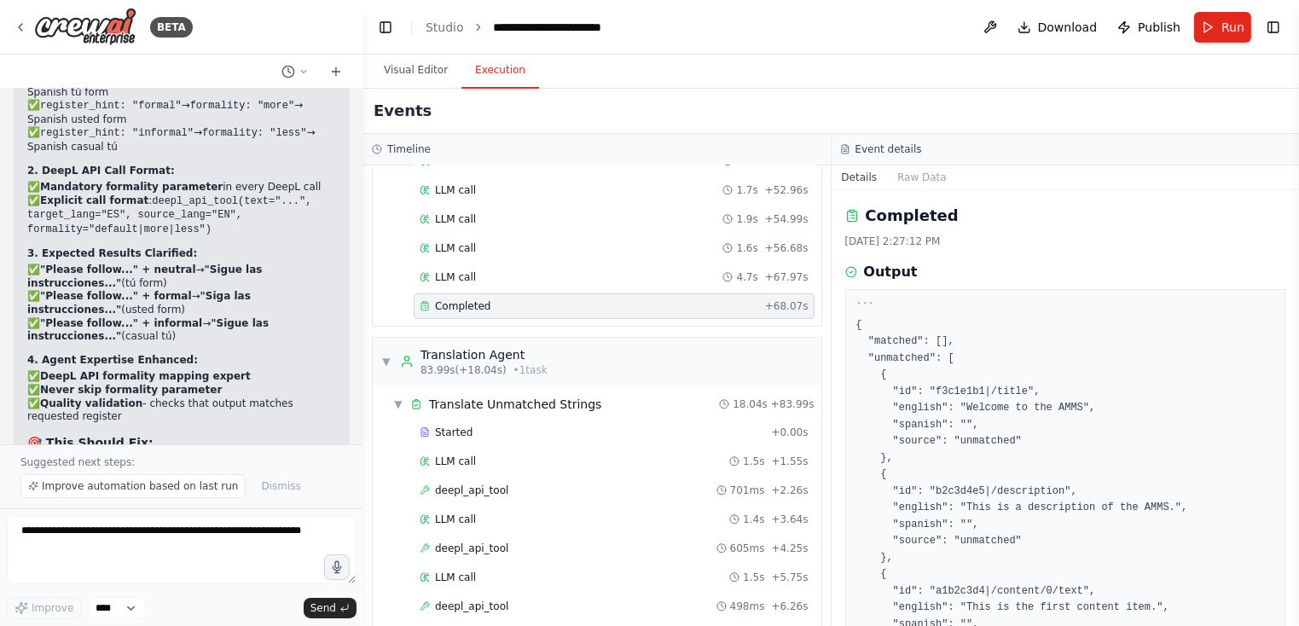
click at [854, 315] on div "``` { "matched": [], "unmatched": [ { "id": "f3c1e1b1|/title", "english": "Welc…" at bounding box center [1066, 608] width 441 height 638
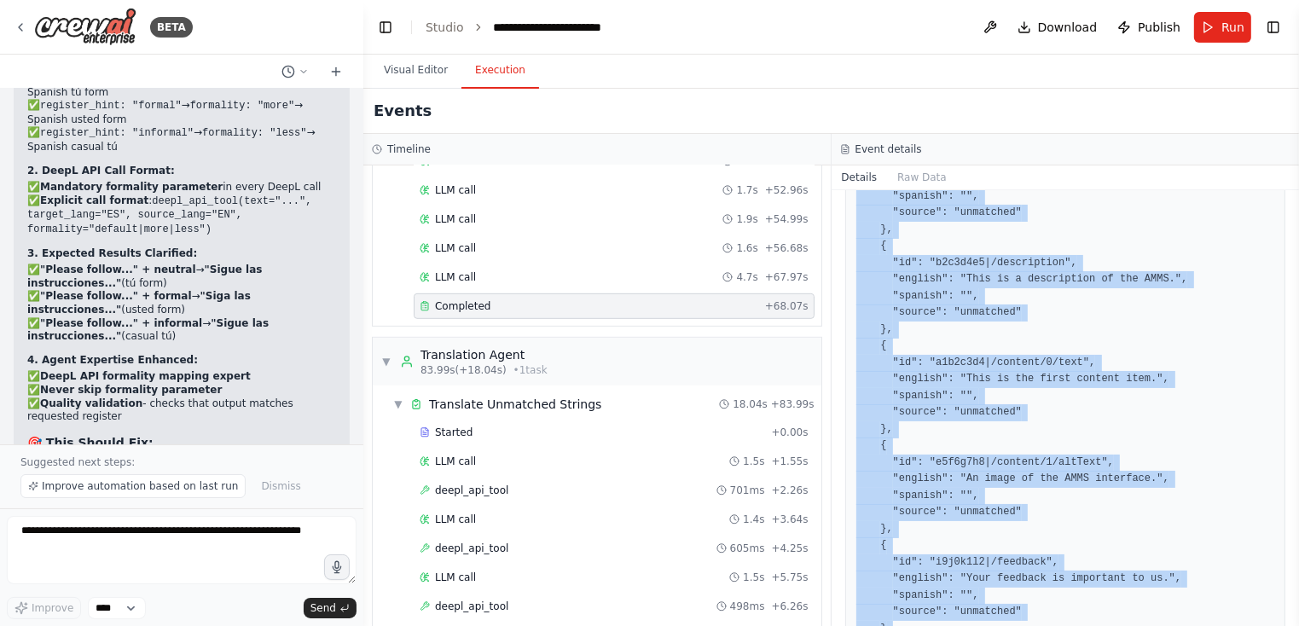
scroll to position [327, 0]
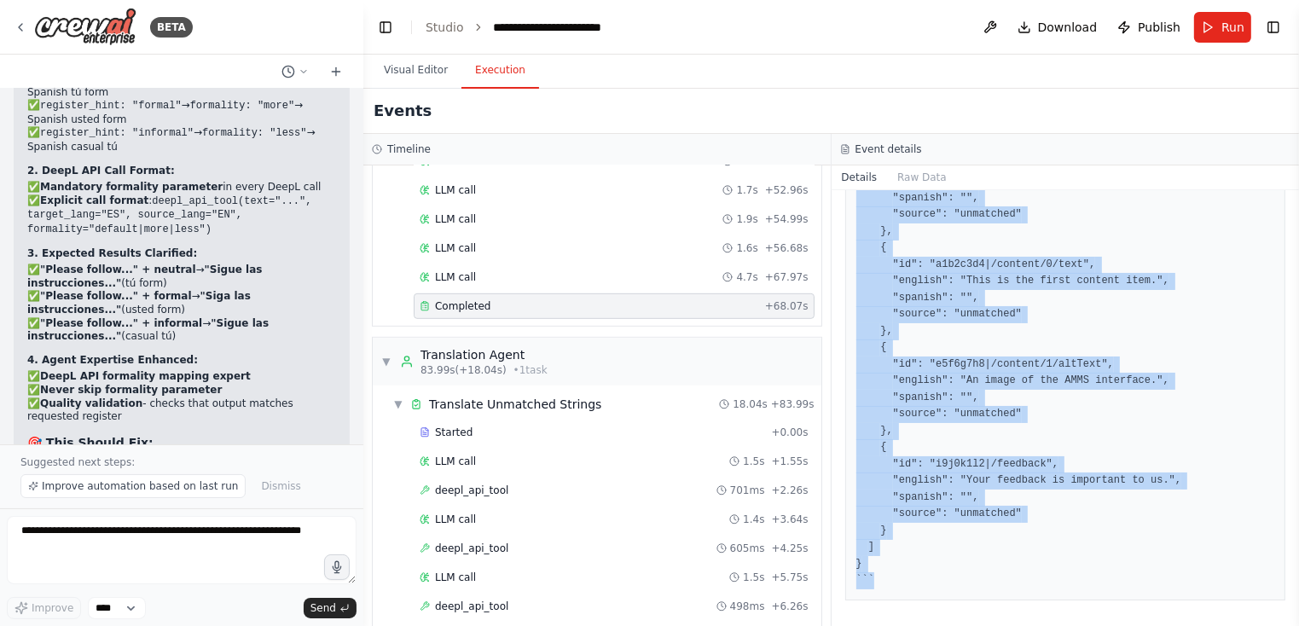
drag, startPoint x: 869, startPoint y: 348, endPoint x: 919, endPoint y: 631, distance: 287.6
click at [919, 625] on html "BETA Hello! I'm the CrewAI assistant. What kind of automation do you want to bu…" at bounding box center [649, 313] width 1299 height 626
copy pre "``` { "matched": [], "unmatched": [ { "id": "f3c1e1b1|/title", "english": "Welc…"
click at [410, 67] on button "Visual Editor" at bounding box center [415, 71] width 91 height 36
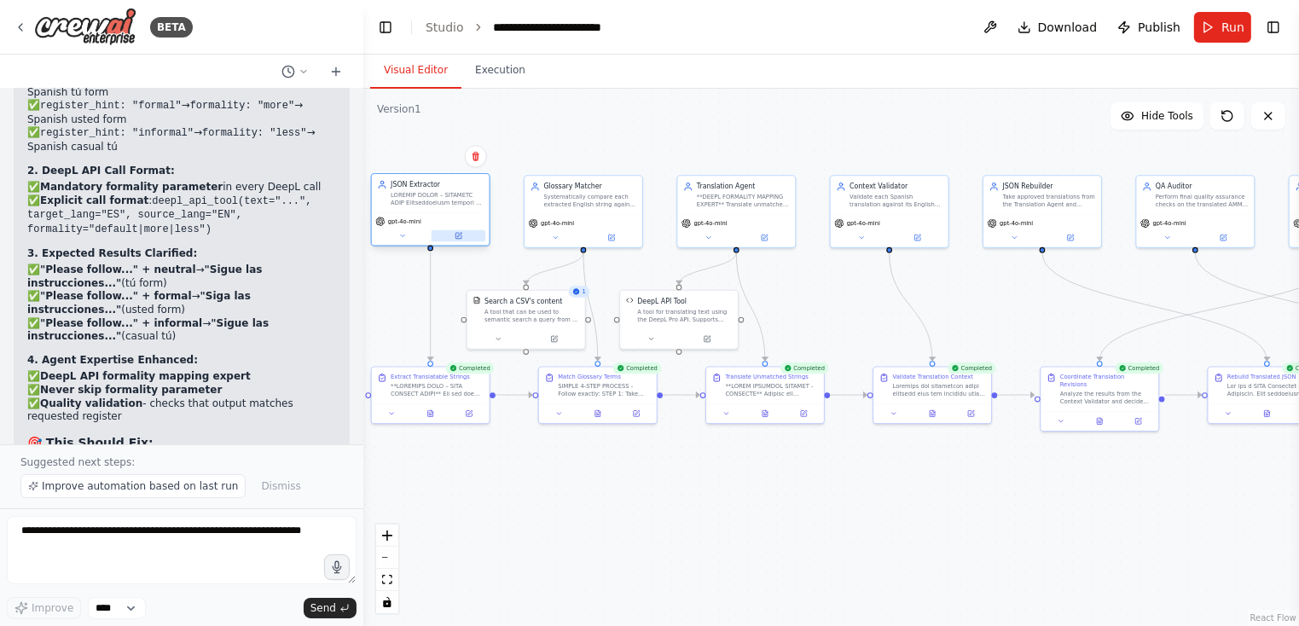
click at [458, 241] on button at bounding box center [459, 235] width 54 height 11
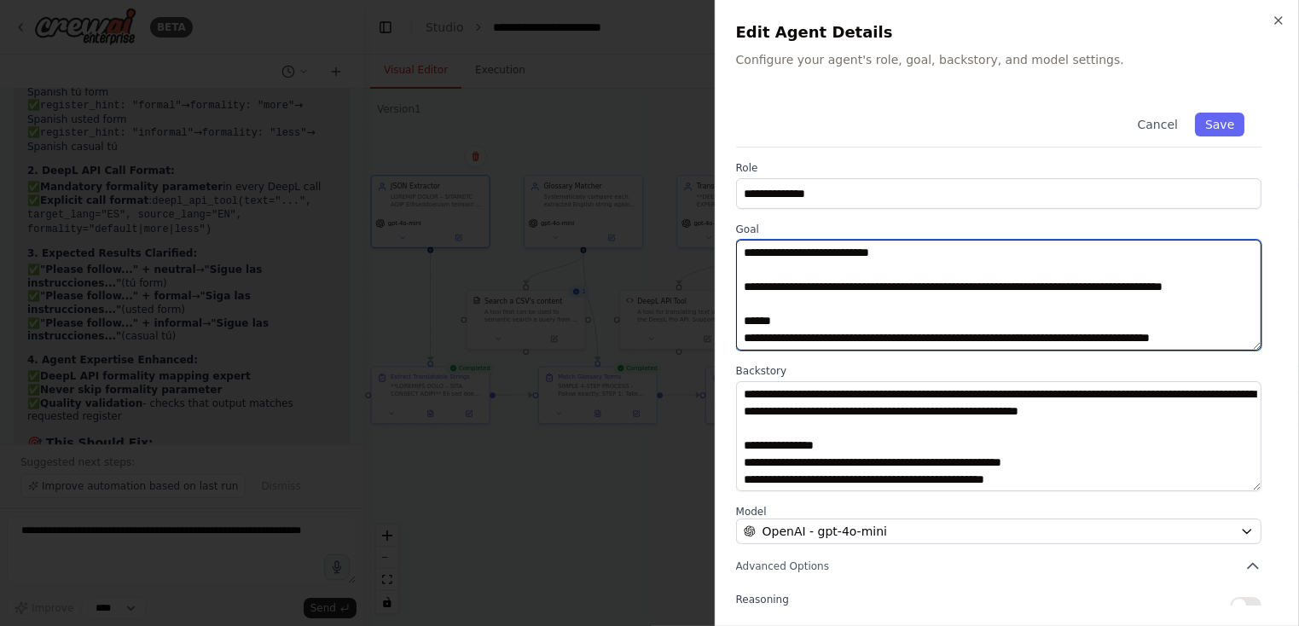
click at [849, 285] on textarea at bounding box center [999, 295] width 526 height 111
paste textarea "**********"
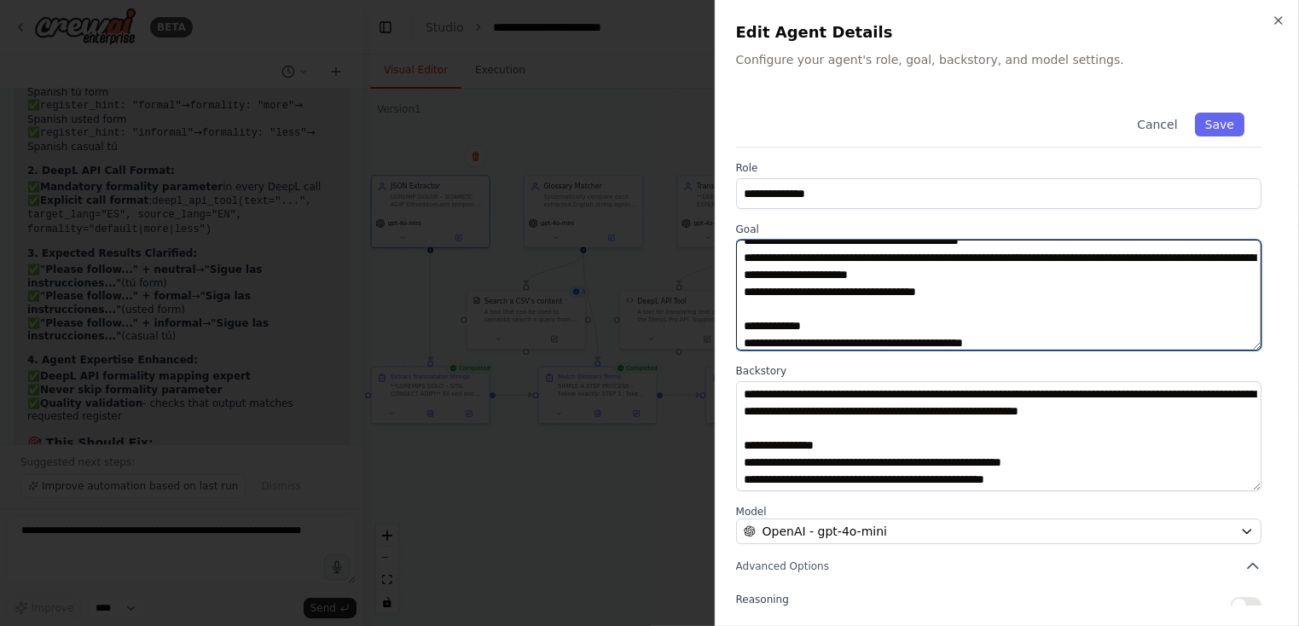
scroll to position [268, 0]
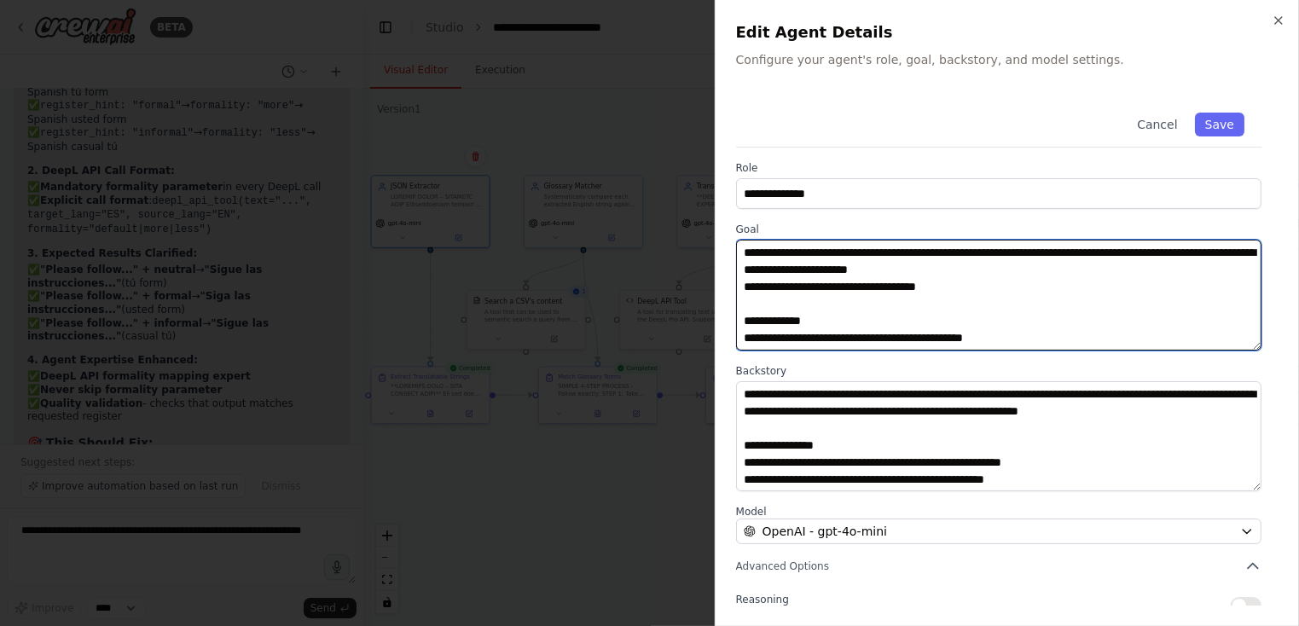
paste textarea "**********"
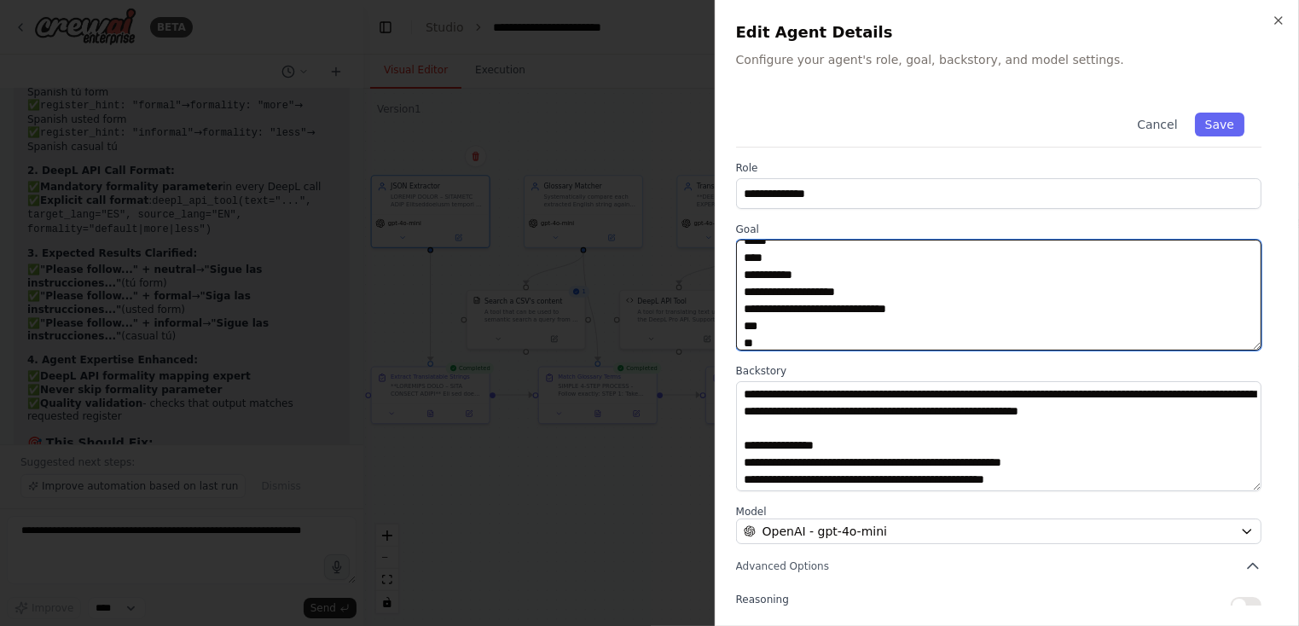
scroll to position [575, 0]
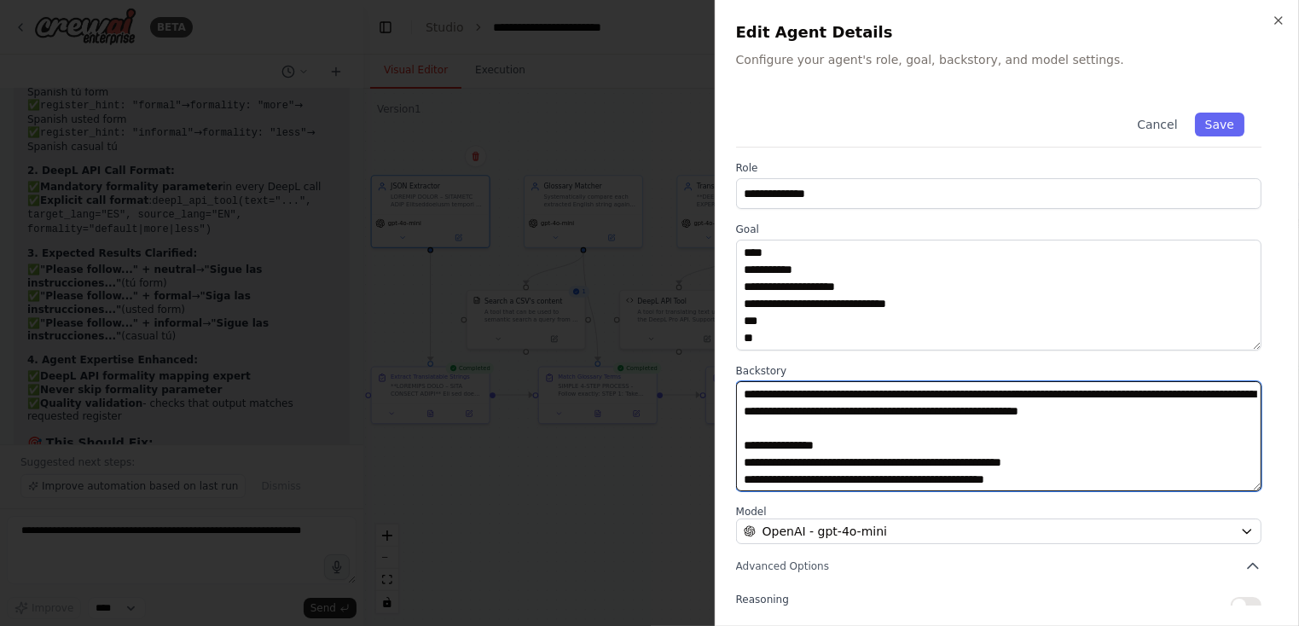
click at [846, 403] on textarea "**********" at bounding box center [999, 436] width 526 height 111
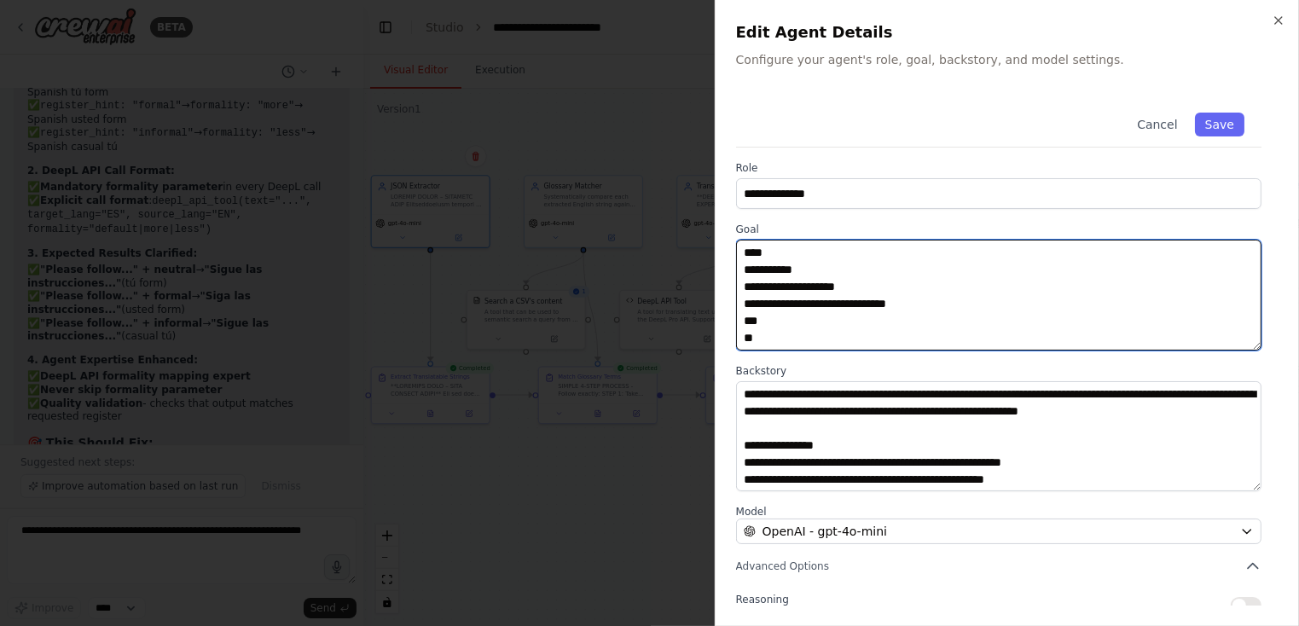
click at [798, 336] on textarea at bounding box center [999, 295] width 526 height 111
paste textarea "**********"
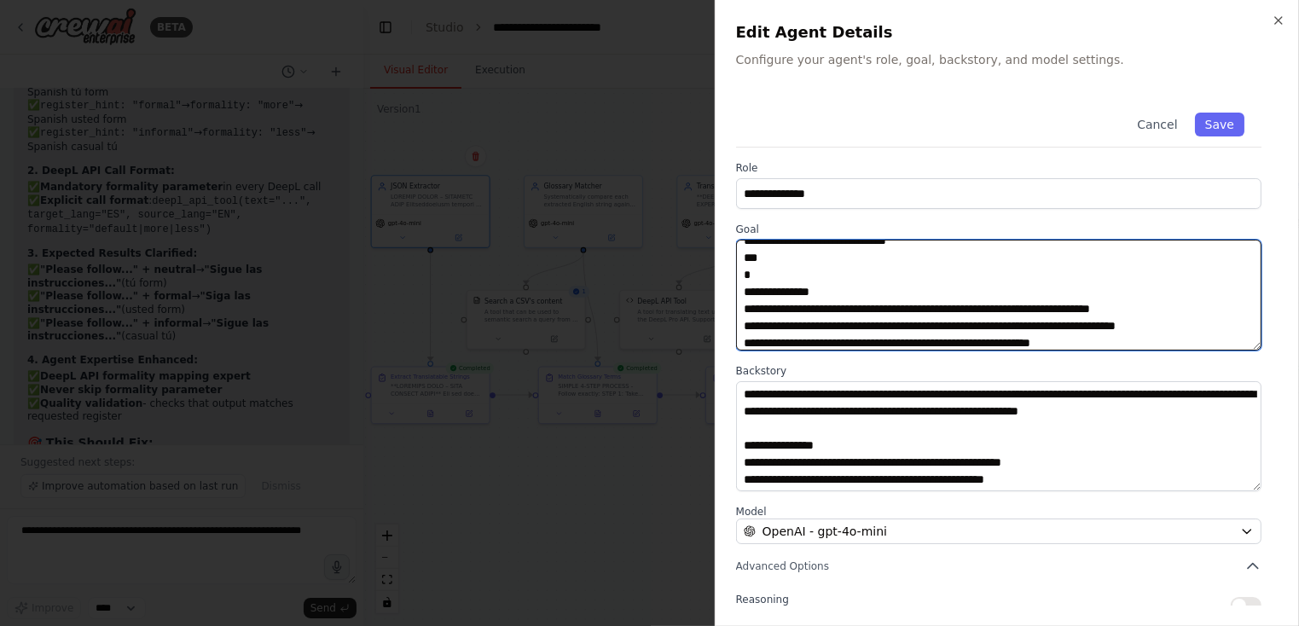
type textarea "**********"
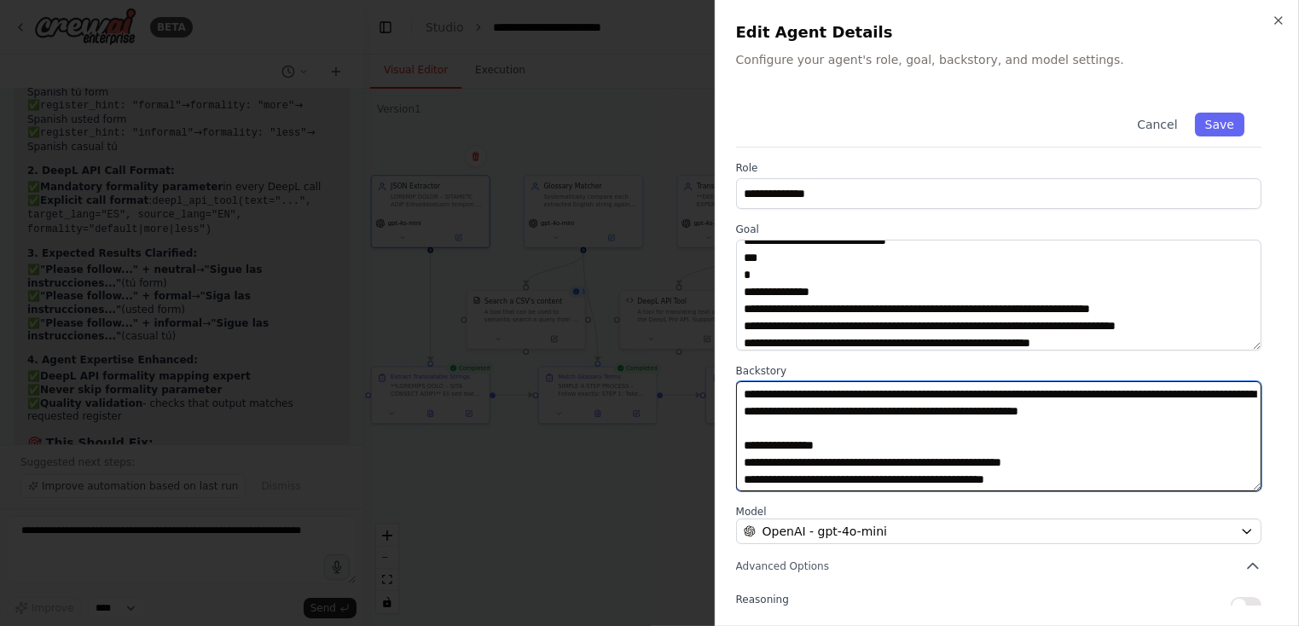
click at [807, 405] on textarea "**********" at bounding box center [999, 436] width 526 height 111
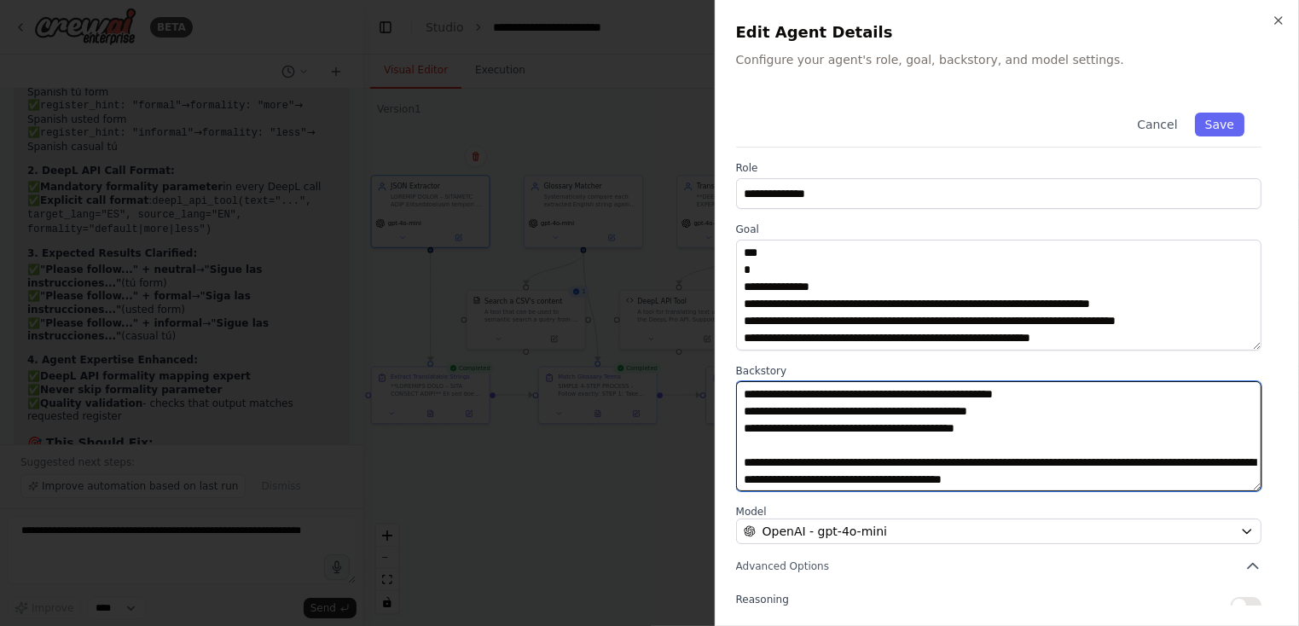
scroll to position [144, 0]
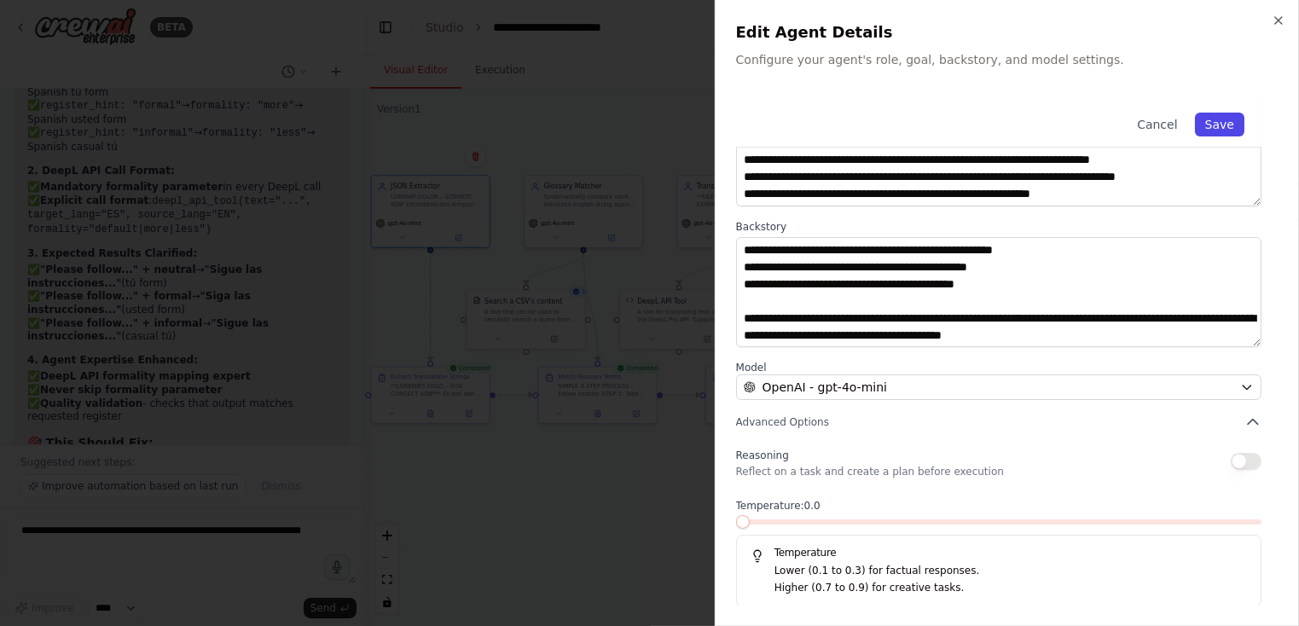
click at [1218, 122] on button "Save" at bounding box center [1219, 125] width 49 height 24
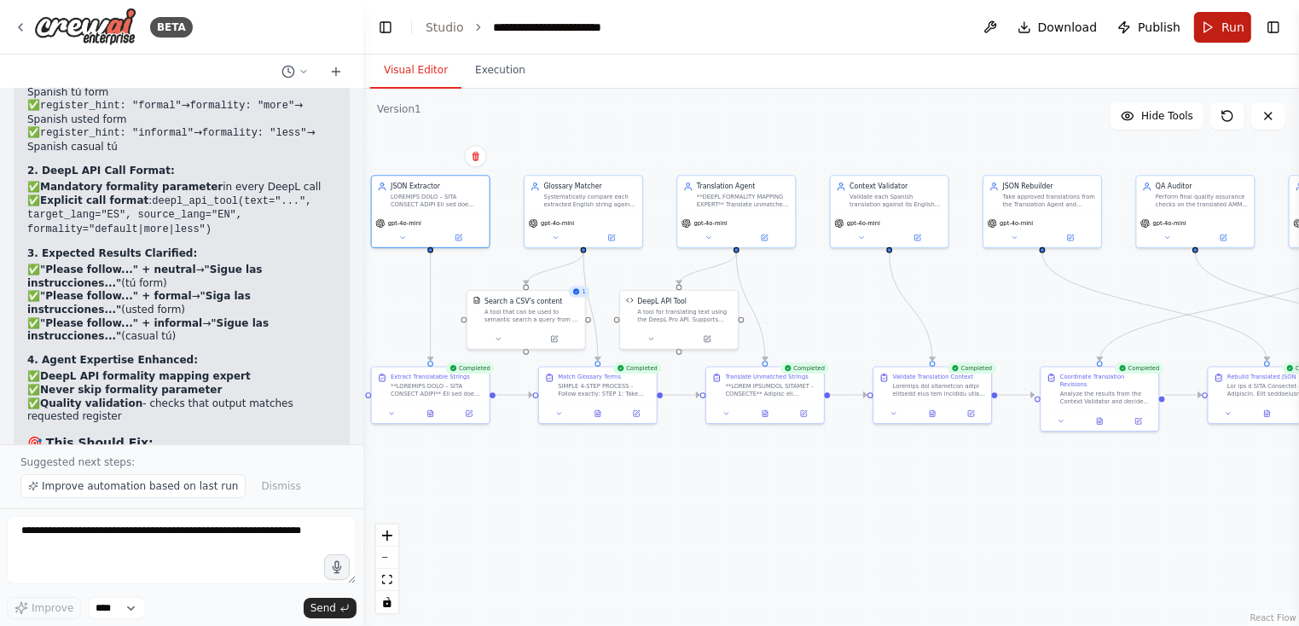
click at [1229, 27] on span "Run" at bounding box center [1233, 27] width 23 height 17
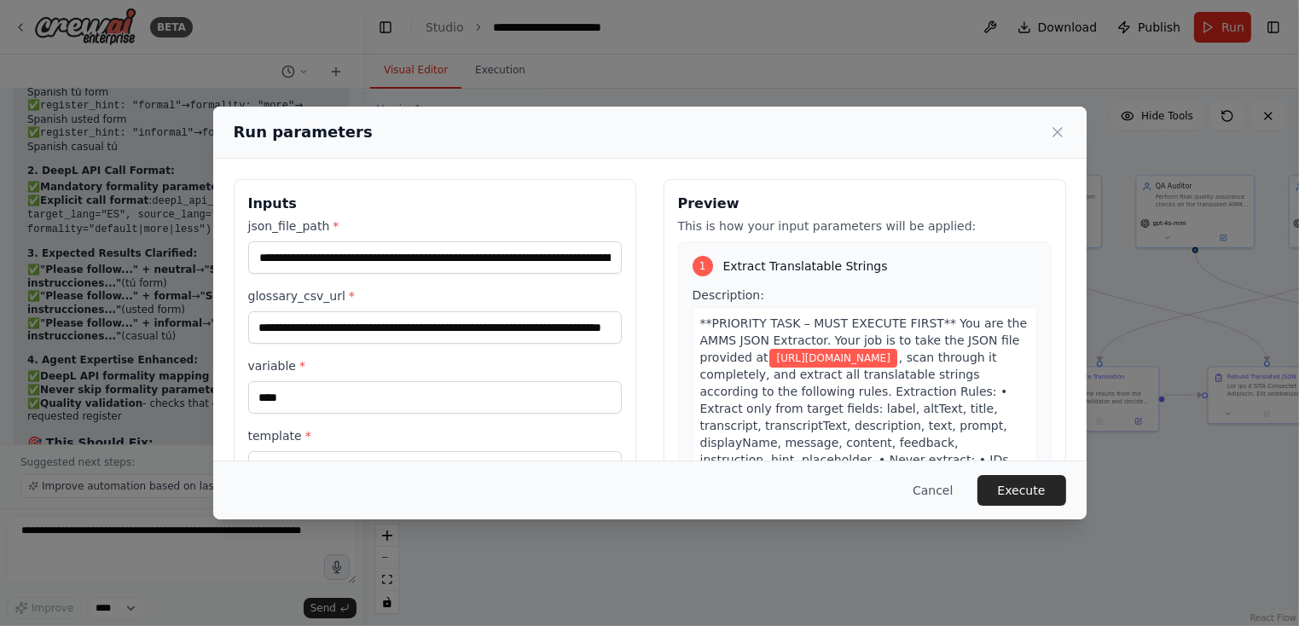
click at [1025, 494] on button "Execute" at bounding box center [1022, 490] width 89 height 31
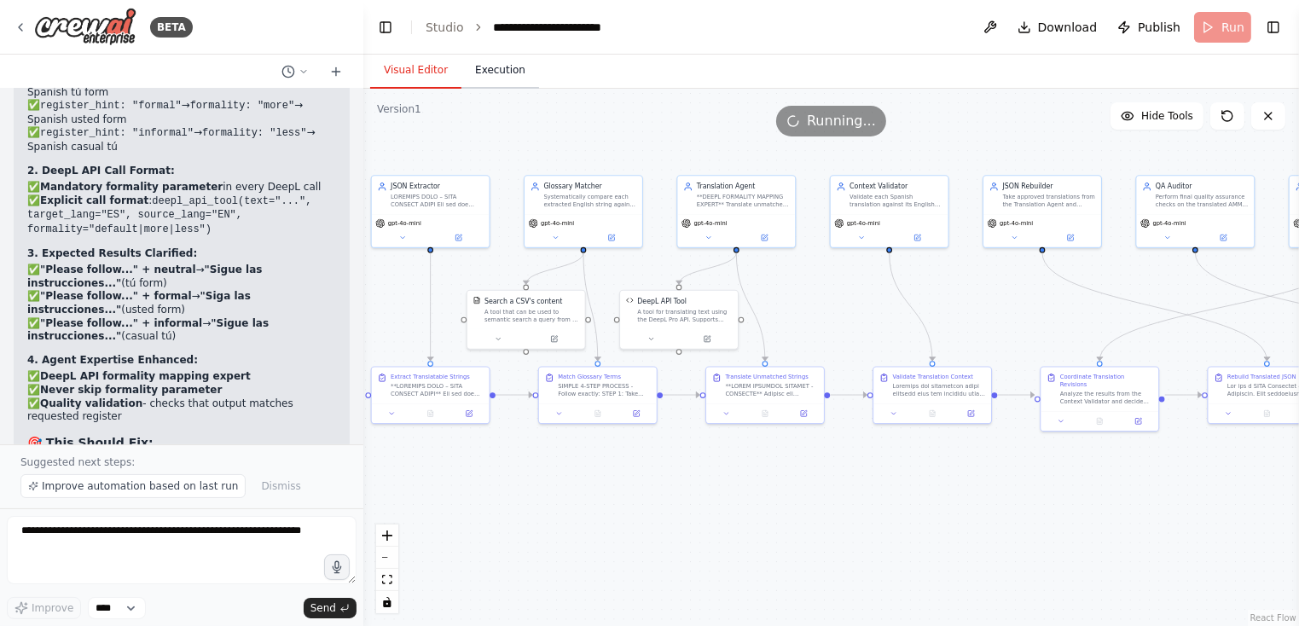
click at [485, 66] on button "Execution" at bounding box center [501, 71] width 78 height 36
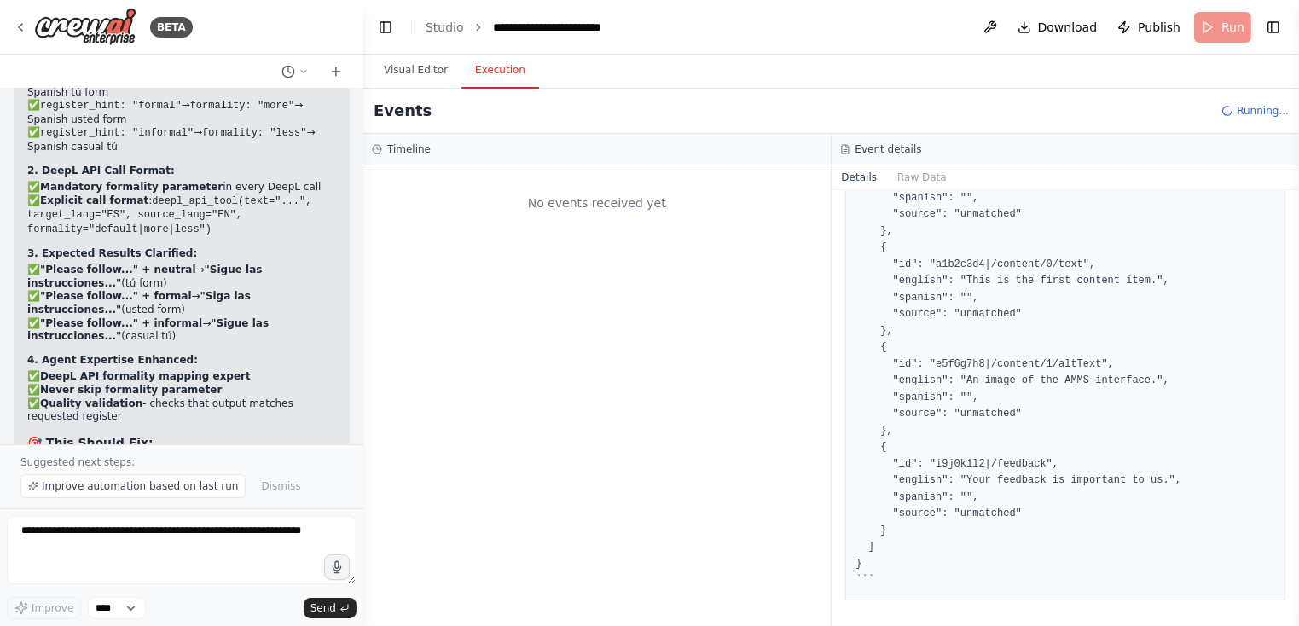
scroll to position [0, 0]
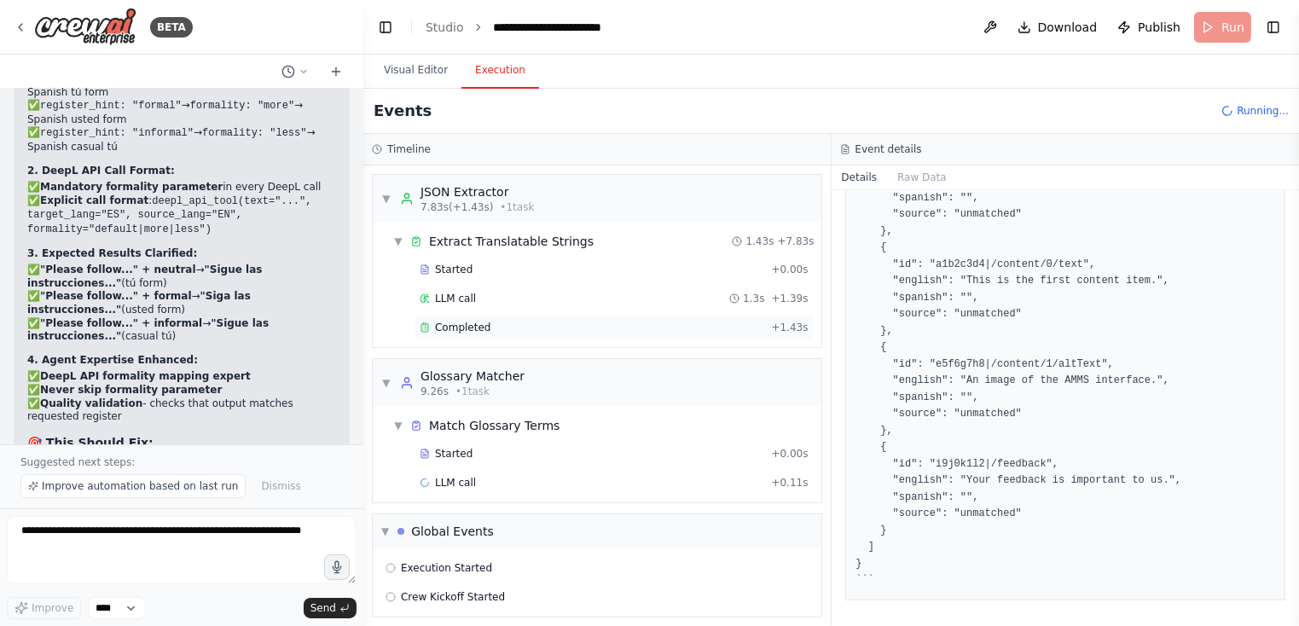
click at [495, 330] on div "Completed" at bounding box center [592, 328] width 345 height 14
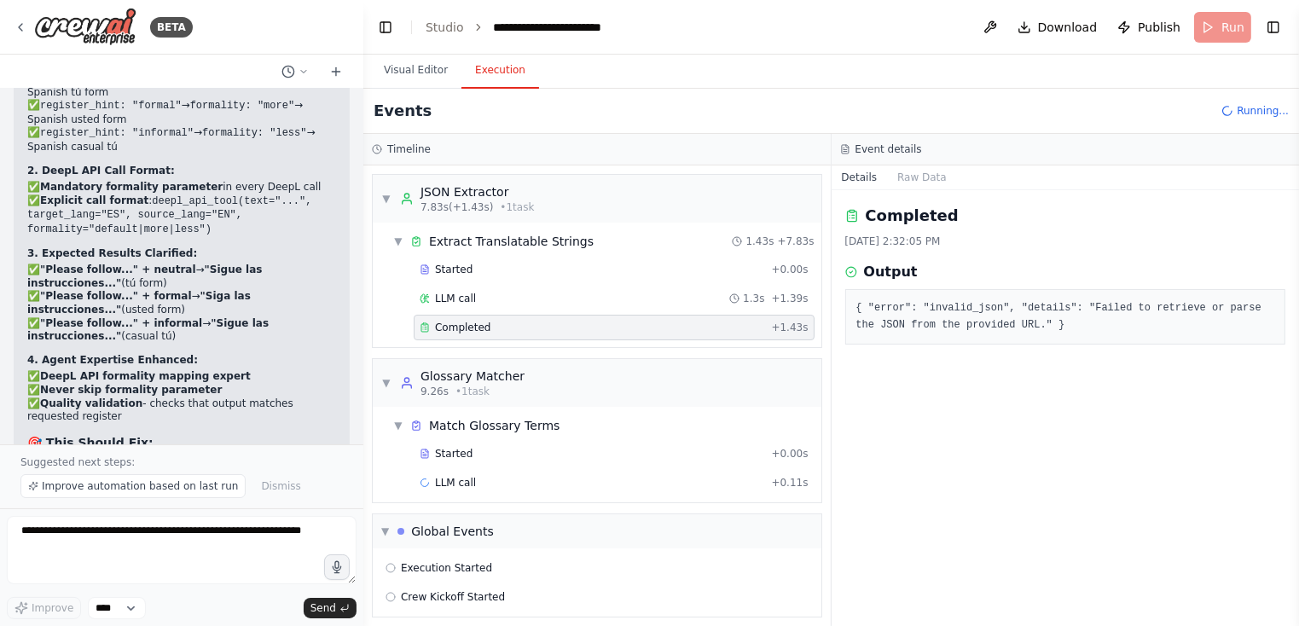
drag, startPoint x: 1067, startPoint y: 323, endPoint x: 1077, endPoint y: 324, distance: 9.5
click at [1068, 323] on pre "{ "error": "invalid_json", "details": "Failed to retrieve or parse the JSON fro…" at bounding box center [1066, 316] width 419 height 33
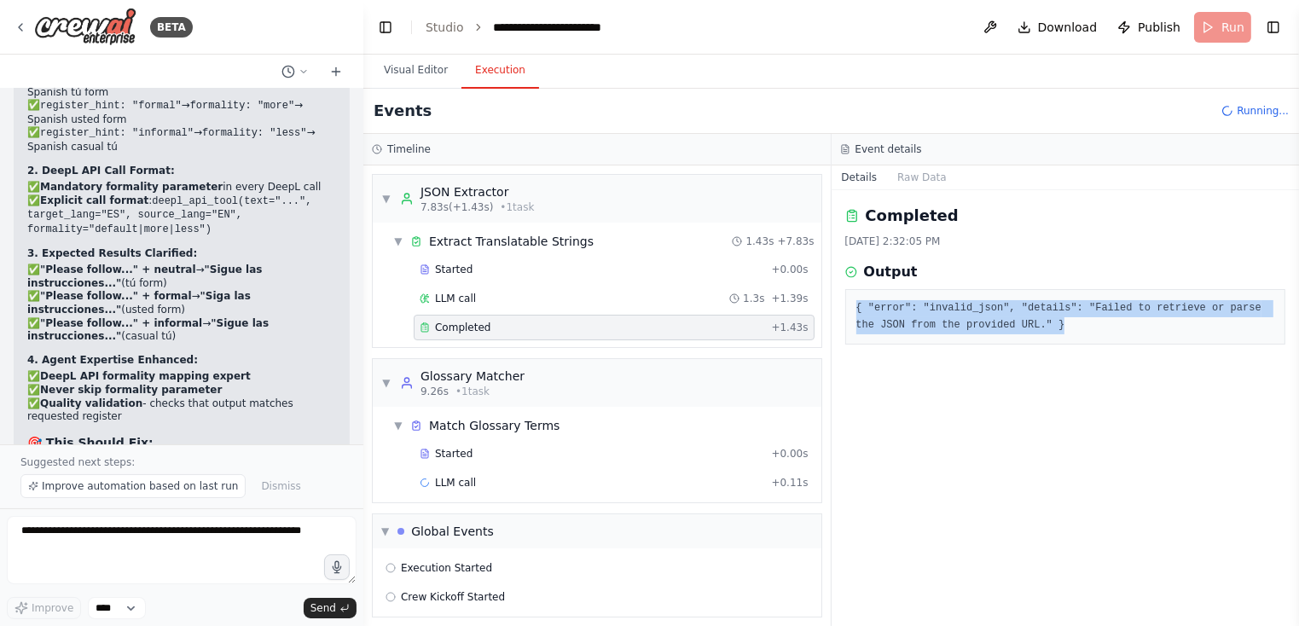
drag, startPoint x: 1084, startPoint y: 325, endPoint x: 849, endPoint y: 305, distance: 235.5
click at [849, 305] on div "{ "error": "invalid_json", "details": "Failed to retrieve or parse the JSON fro…" at bounding box center [1066, 316] width 441 height 55
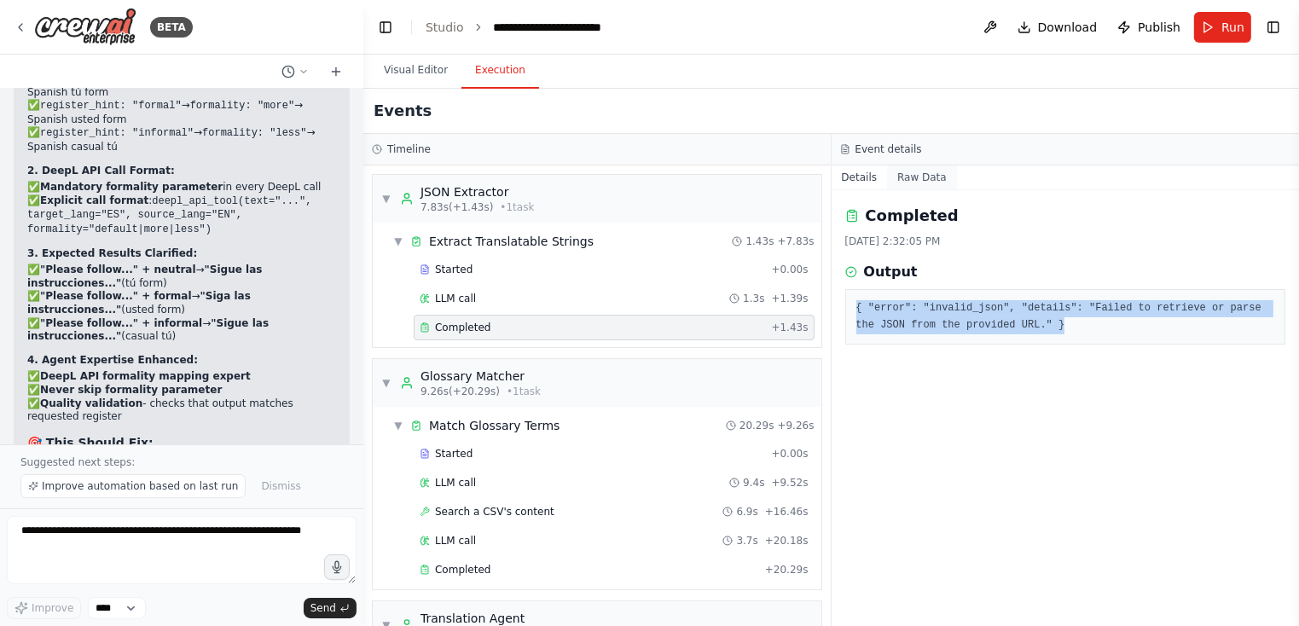
click at [918, 180] on button "Raw Data" at bounding box center [922, 178] width 70 height 24
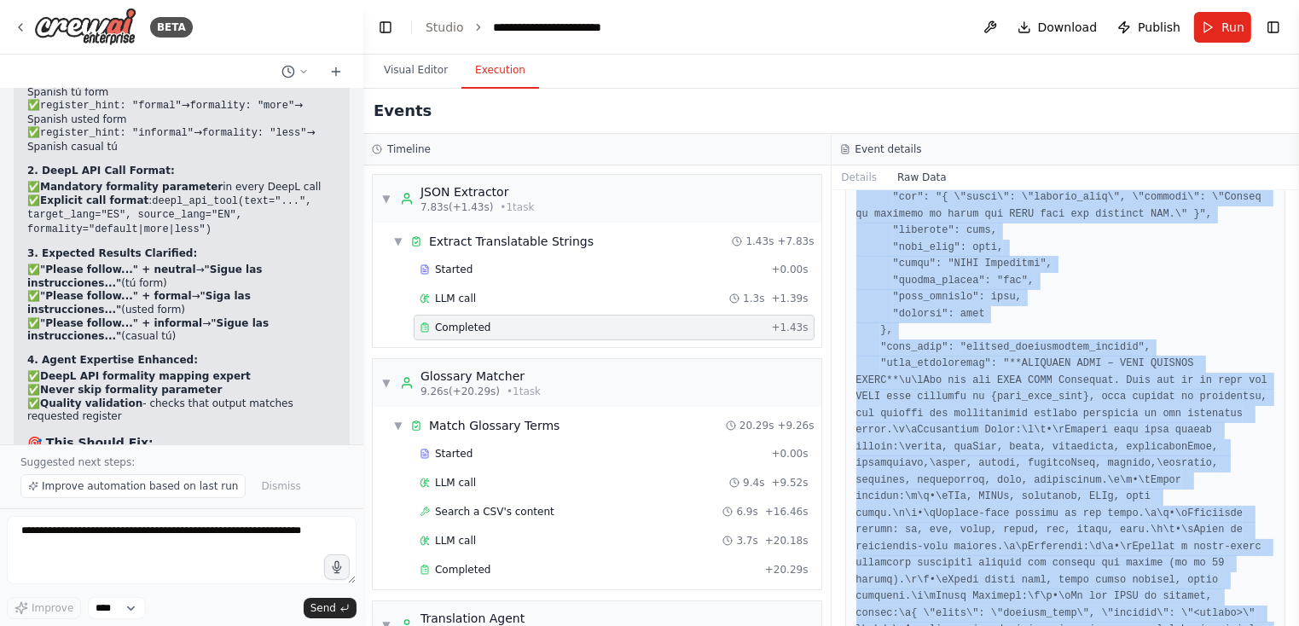
scroll to position [2175, 0]
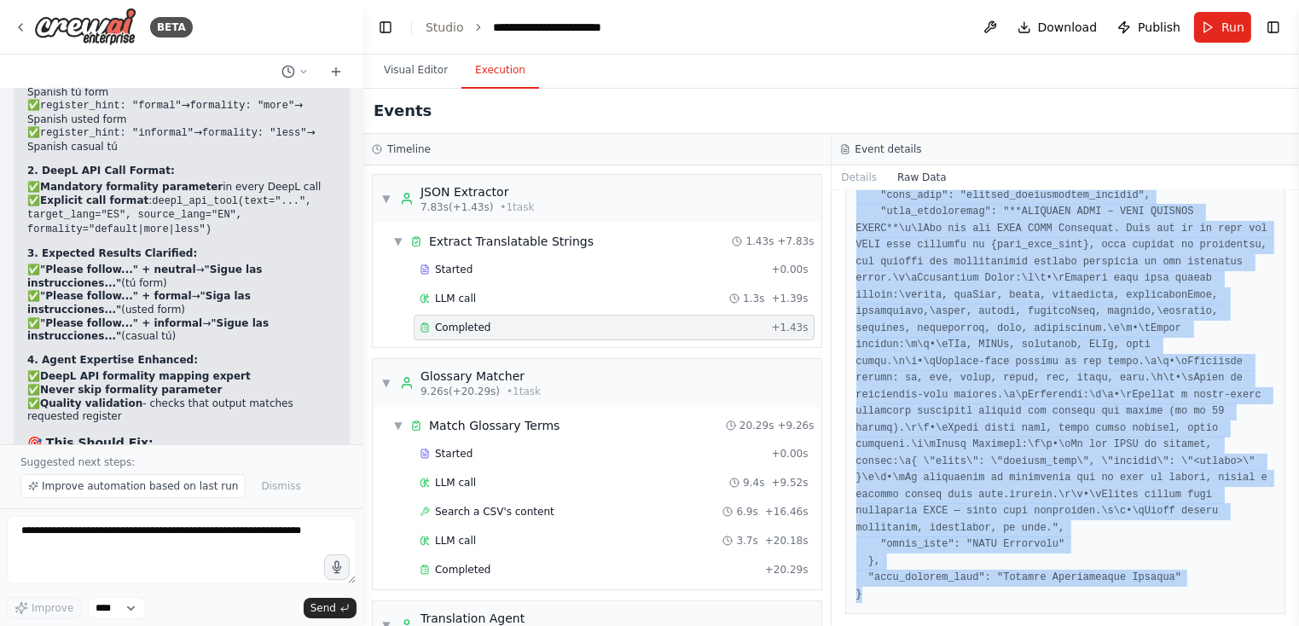
drag, startPoint x: 857, startPoint y: 254, endPoint x: 1019, endPoint y: 631, distance: 410.5
click at [1019, 625] on html "BETA Hello! I'm the CrewAI assistant. What kind of automation do you want to bu…" at bounding box center [649, 313] width 1299 height 626
click at [421, 71] on button "Visual Editor" at bounding box center [415, 71] width 91 height 36
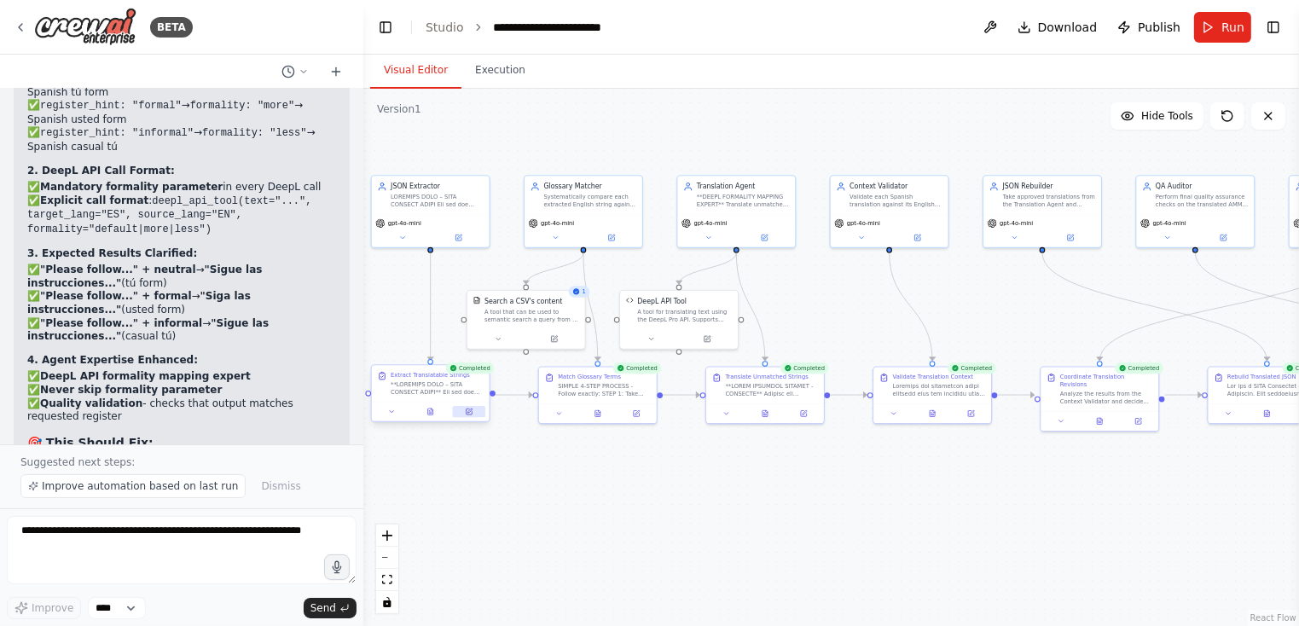
click at [472, 411] on icon at bounding box center [470, 412] width 6 height 6
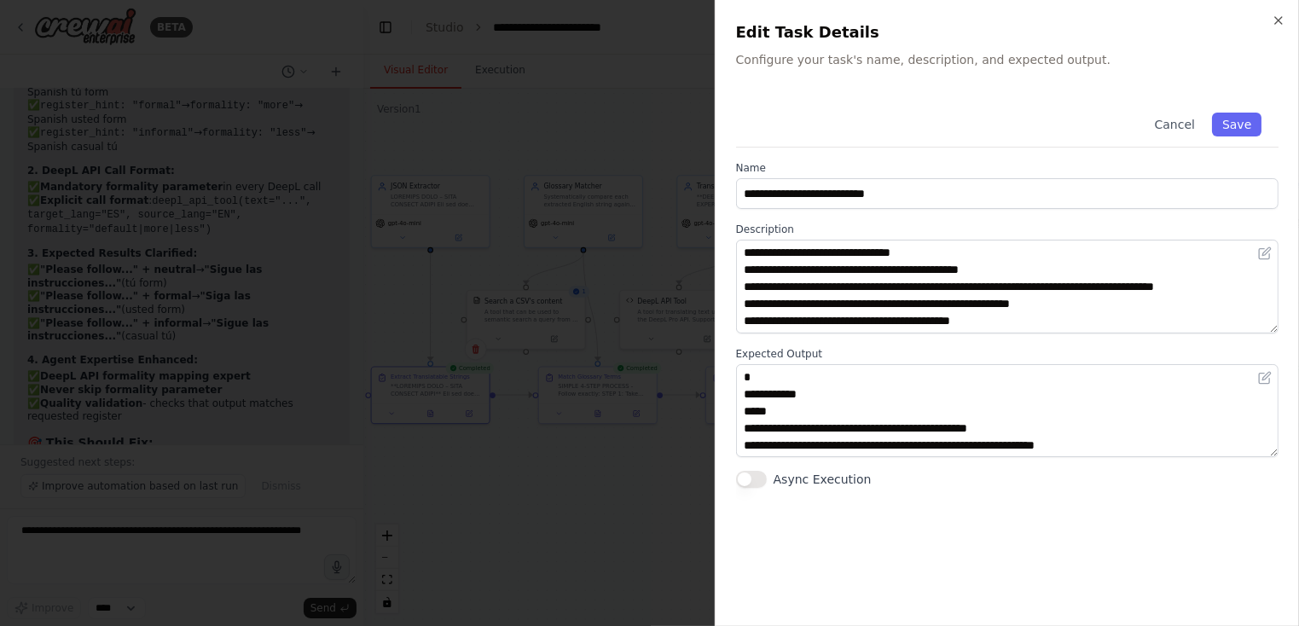
scroll to position [375, 0]
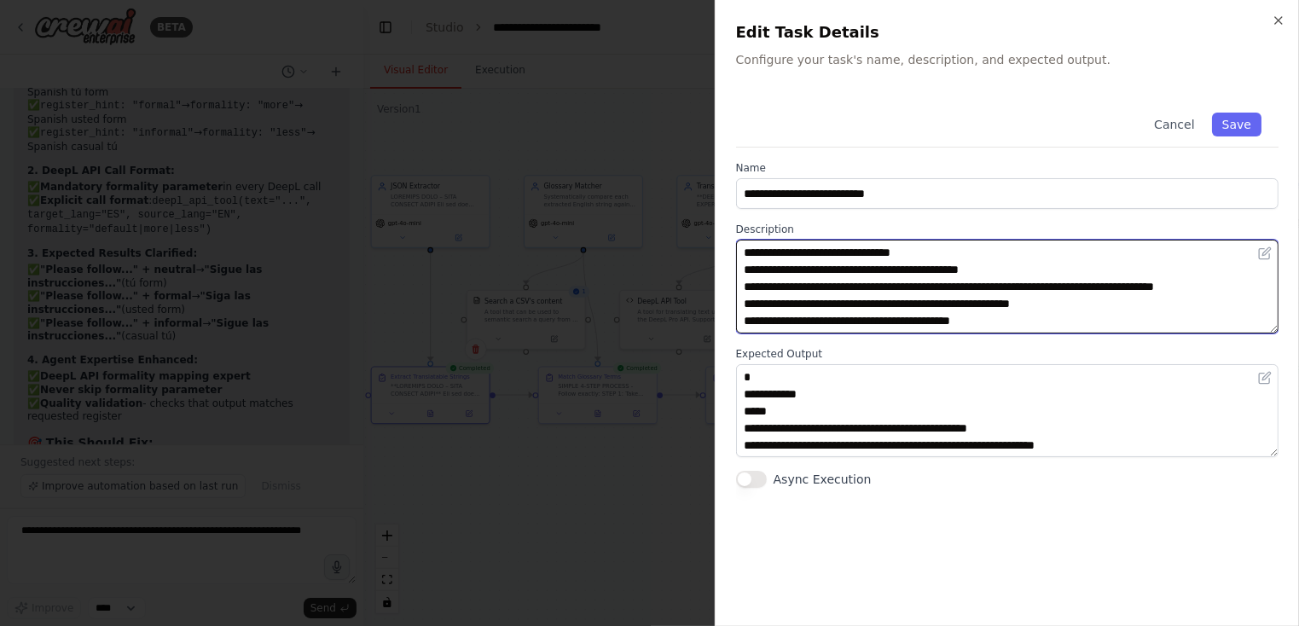
click at [947, 266] on textarea at bounding box center [1007, 287] width 543 height 94
paste textarea "**********"
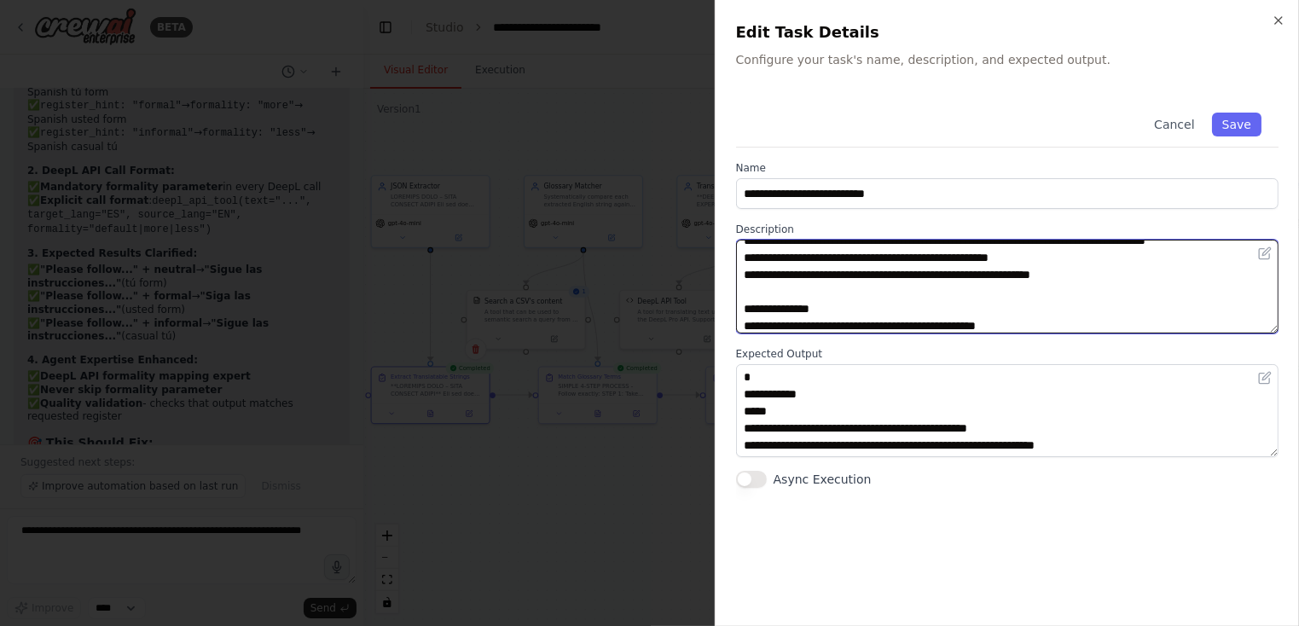
scroll to position [336, 0]
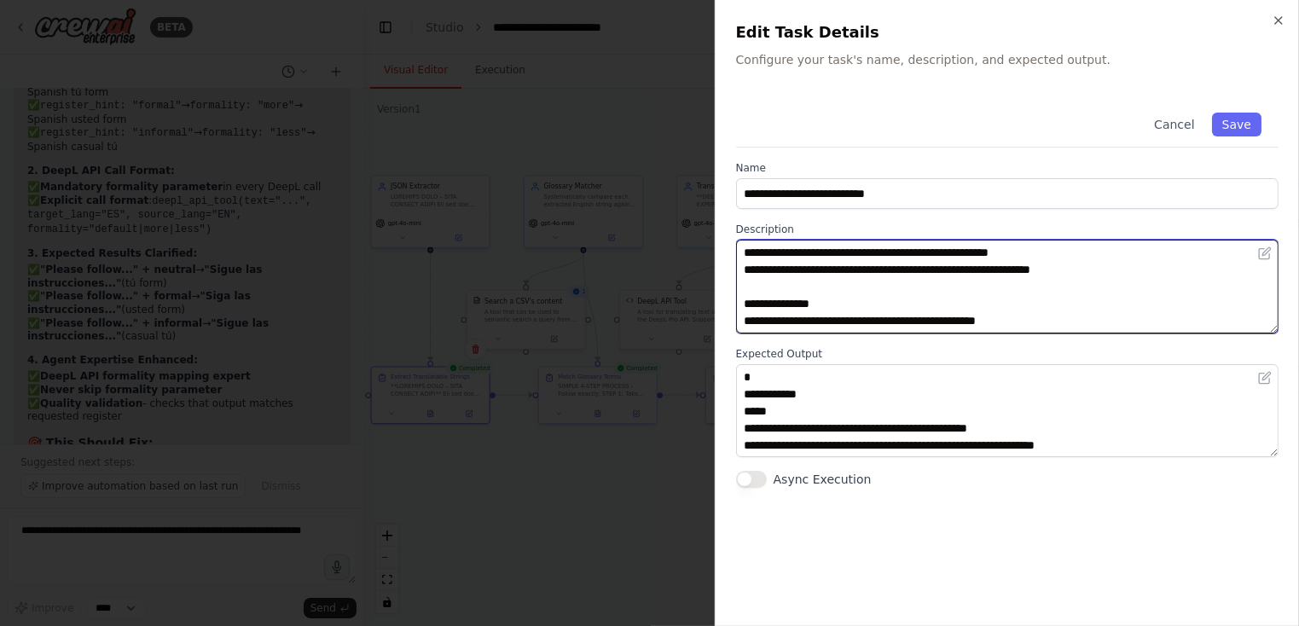
paste textarea "**********"
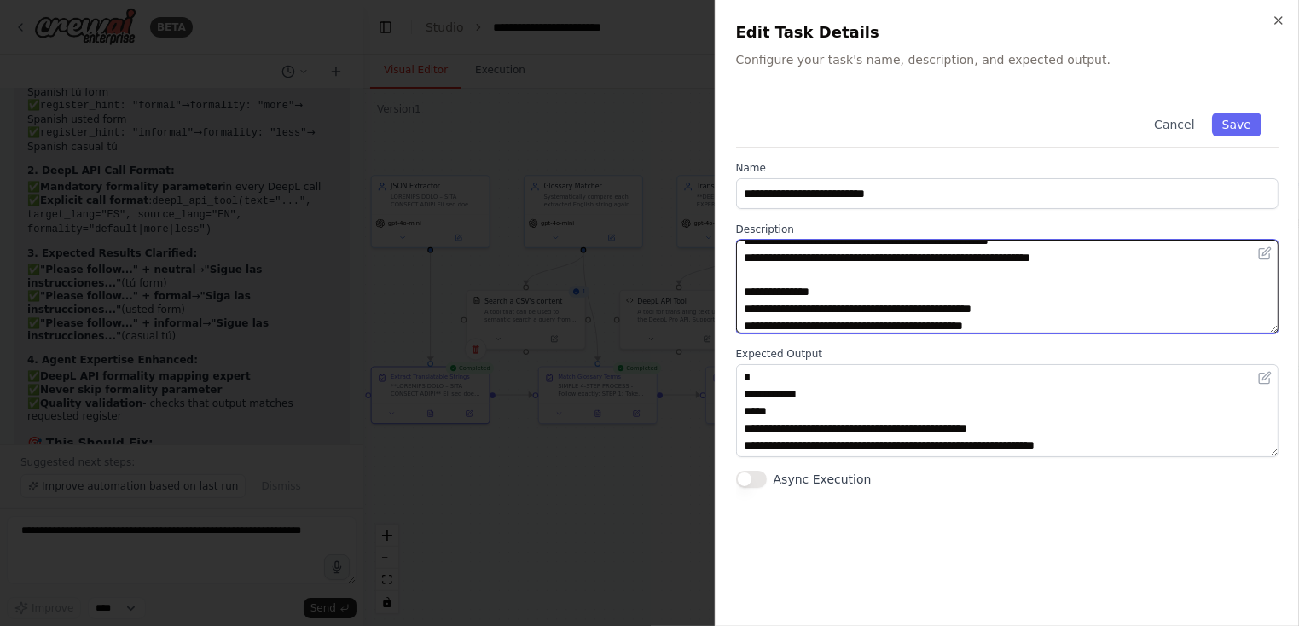
scroll to position [353, 0]
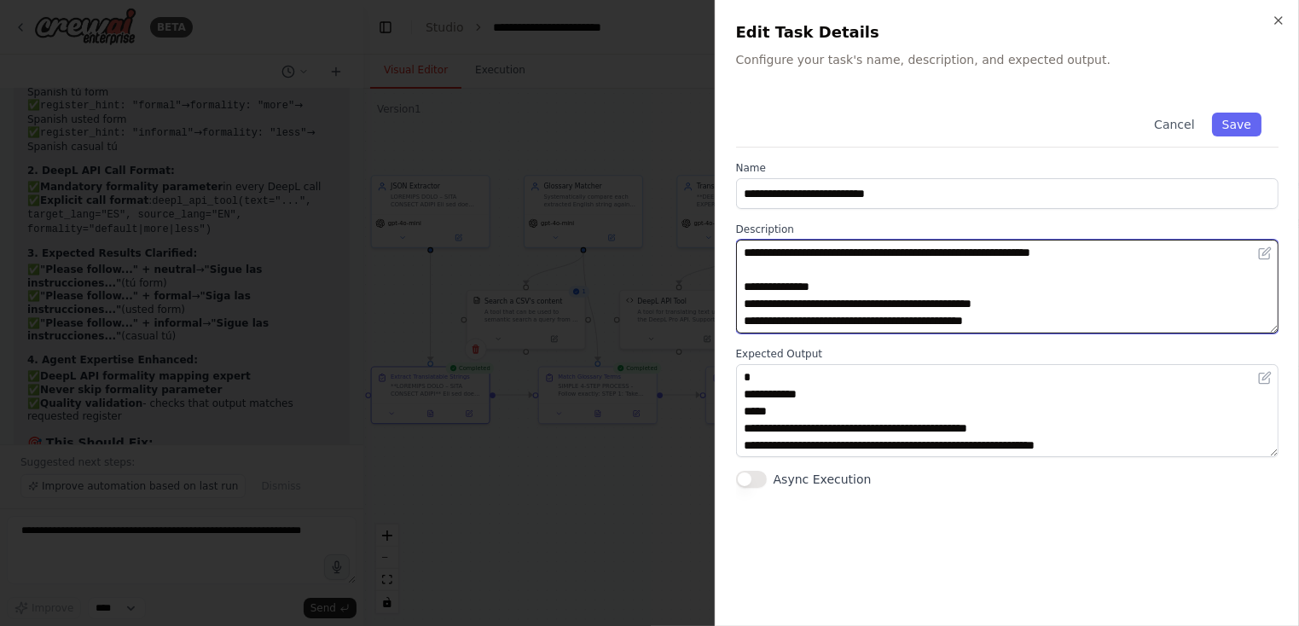
paste textarea "**********"
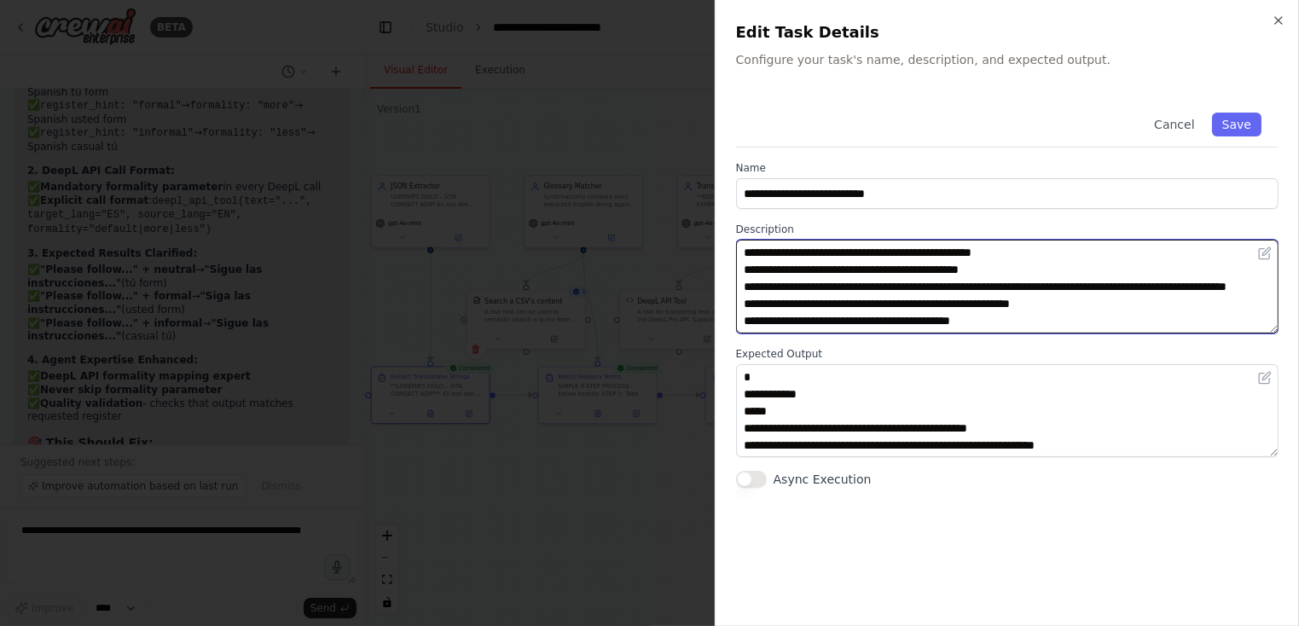
scroll to position [410, 0]
type textarea "**********"
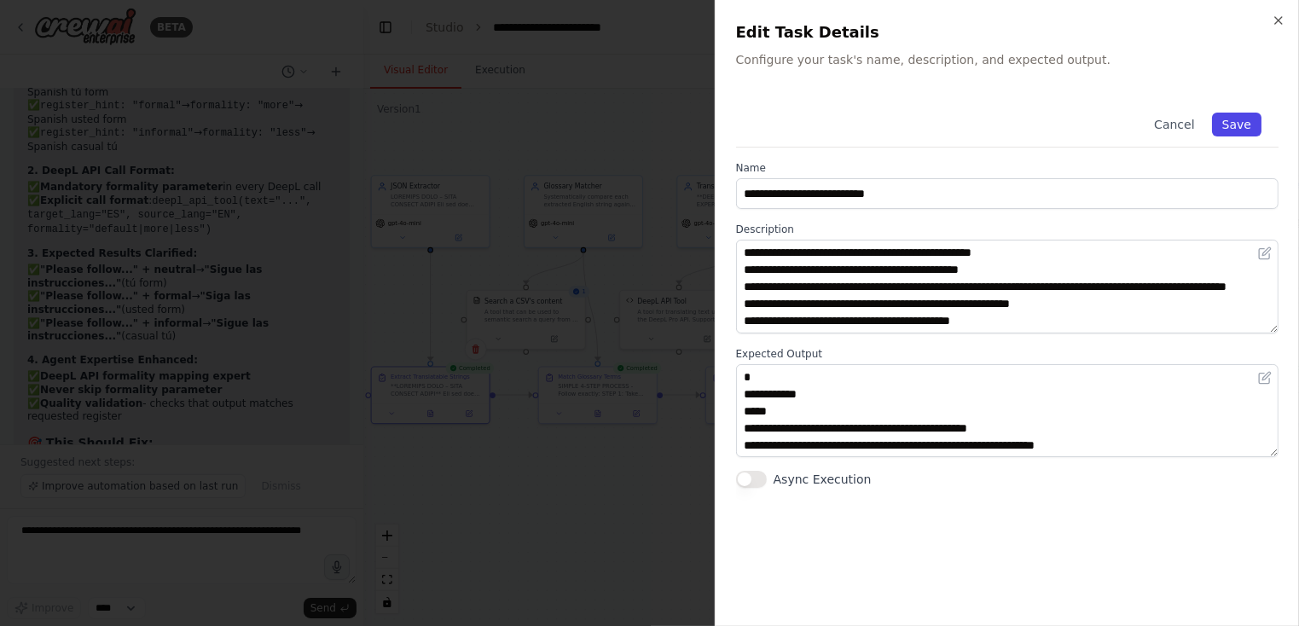
click at [1235, 125] on button "Save" at bounding box center [1236, 125] width 49 height 24
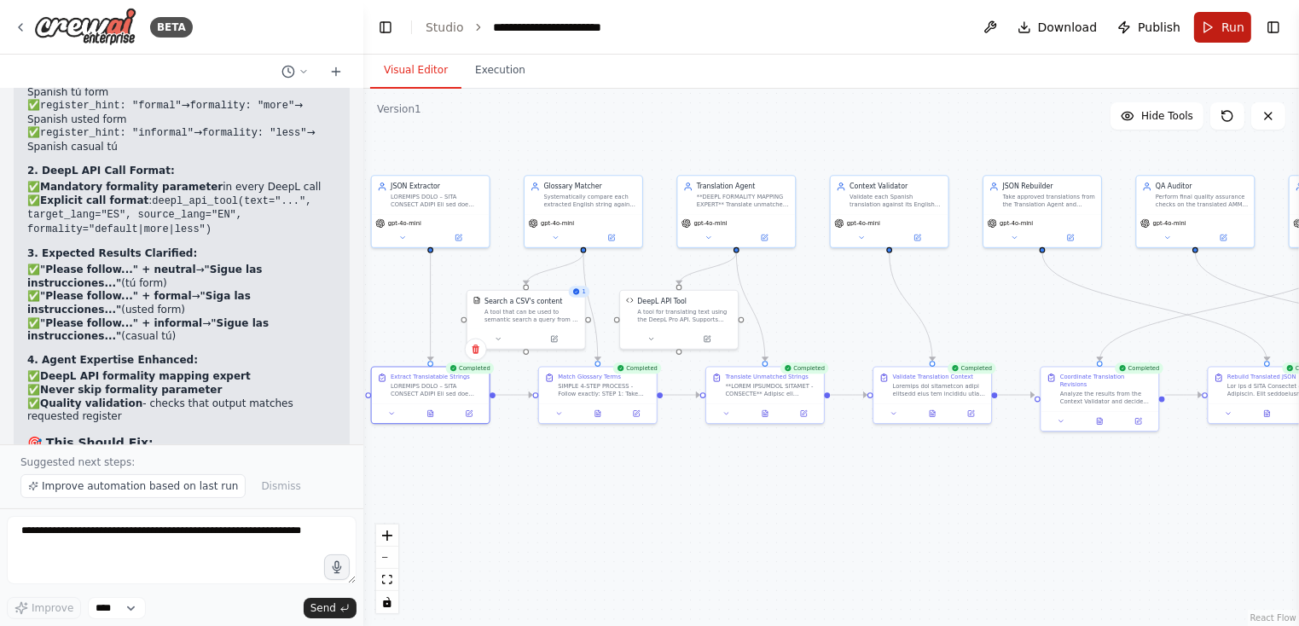
click at [1212, 27] on button "Run" at bounding box center [1222, 27] width 57 height 31
click at [498, 73] on button "Execution" at bounding box center [501, 71] width 78 height 36
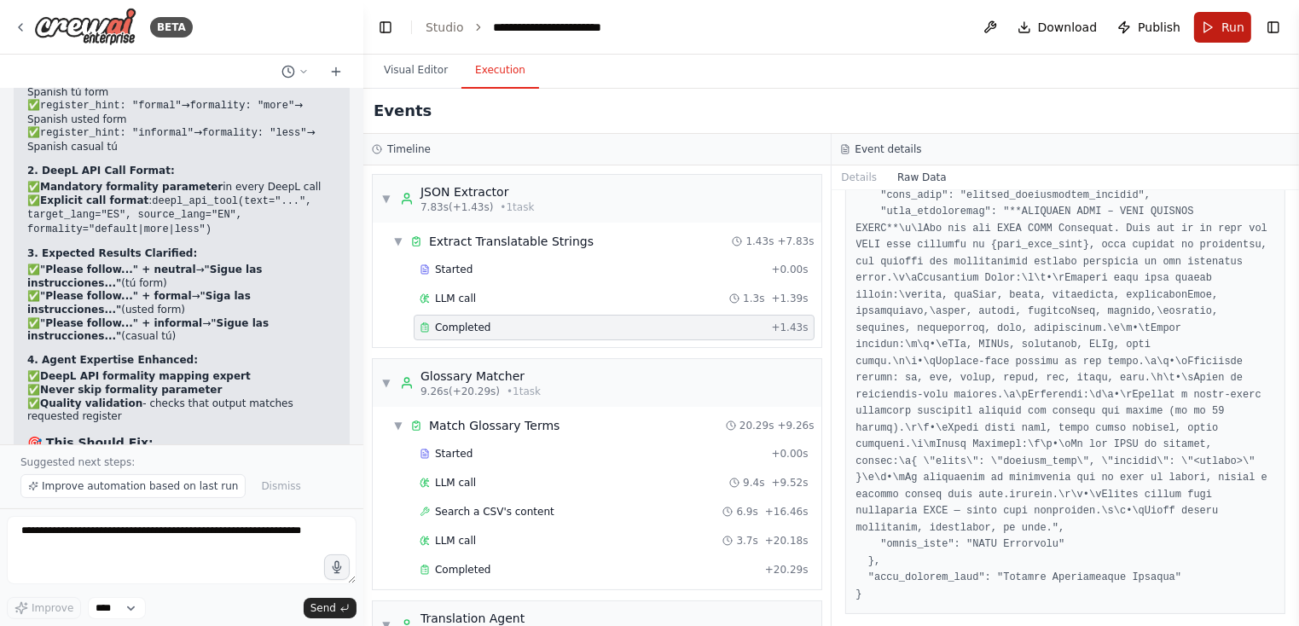
click at [1219, 26] on button "Run" at bounding box center [1222, 27] width 57 height 31
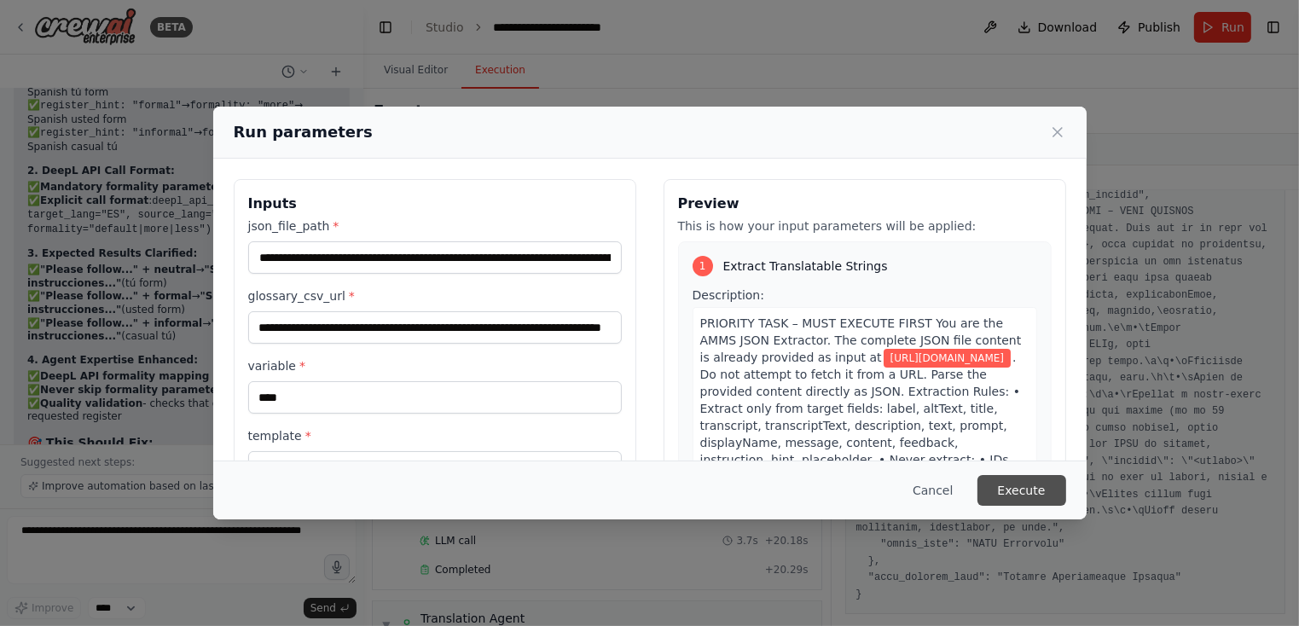
click at [1022, 488] on button "Execute" at bounding box center [1022, 490] width 89 height 31
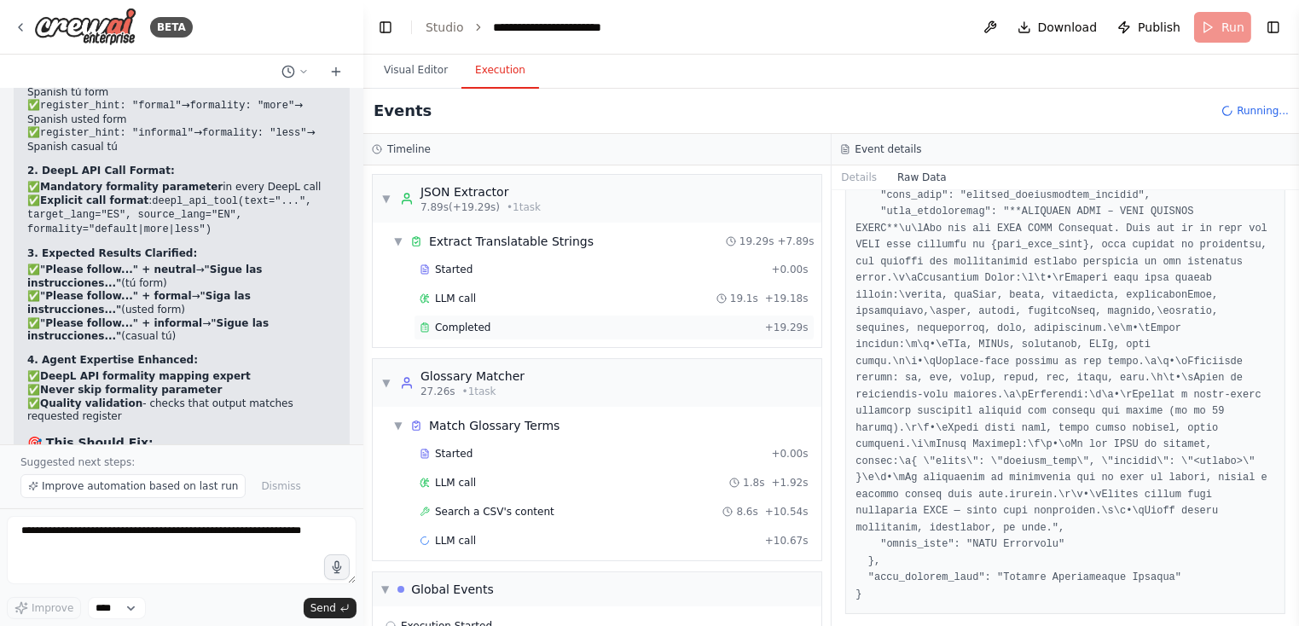
click at [485, 328] on span "Completed" at bounding box center [462, 328] width 55 height 14
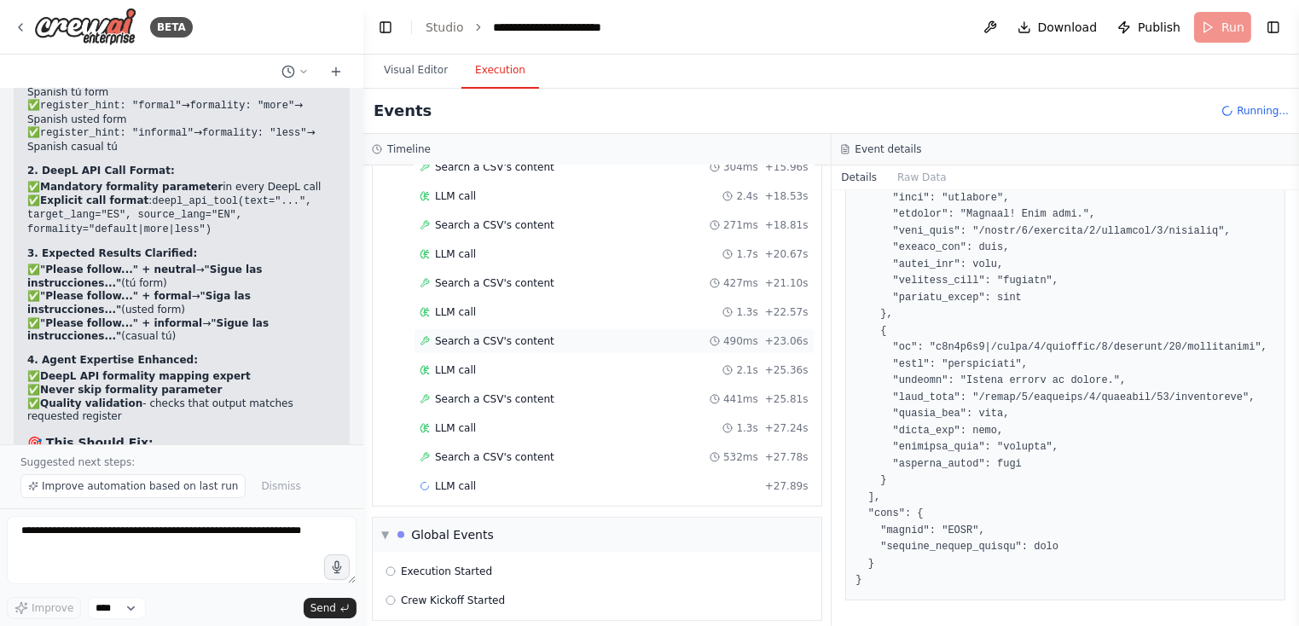
scroll to position [522, 0]
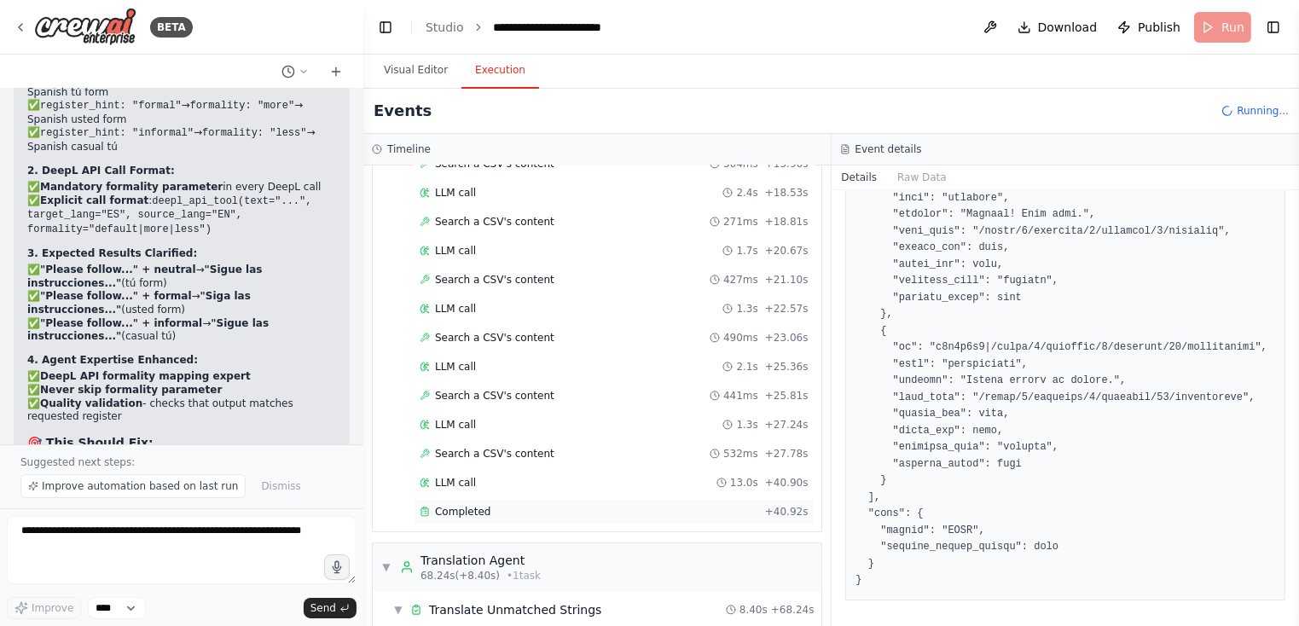
click at [497, 505] on div "Completed" at bounding box center [589, 512] width 339 height 14
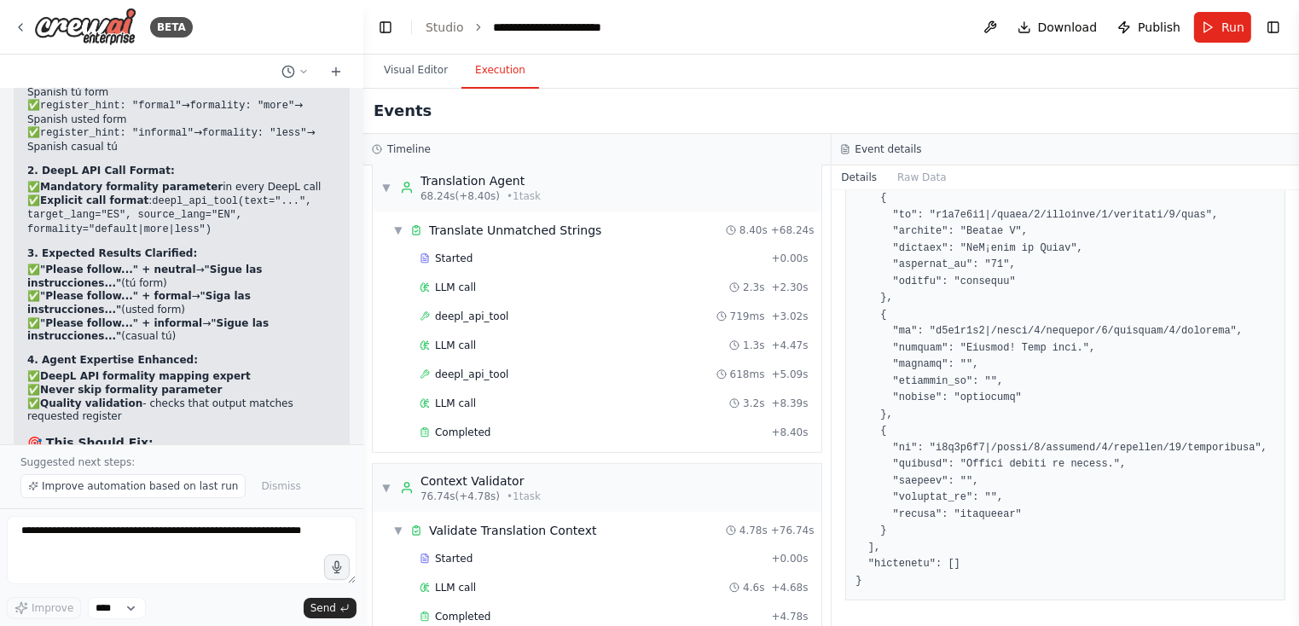
scroll to position [947, 0]
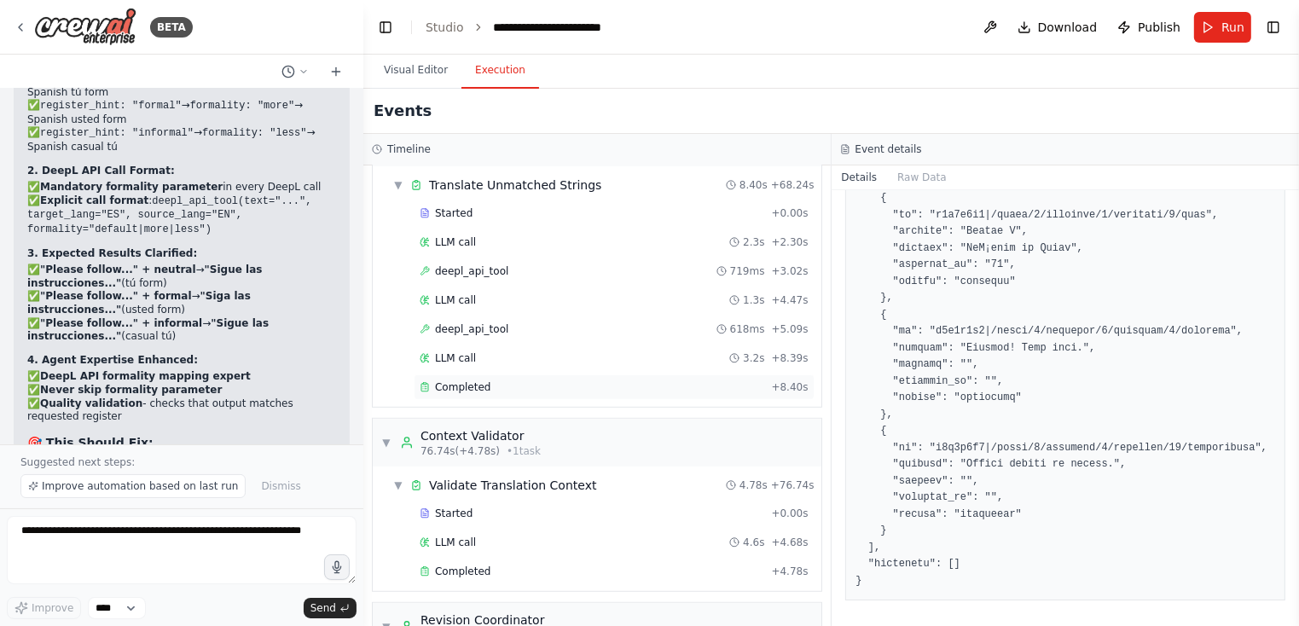
click at [520, 381] on div "Completed" at bounding box center [592, 388] width 345 height 14
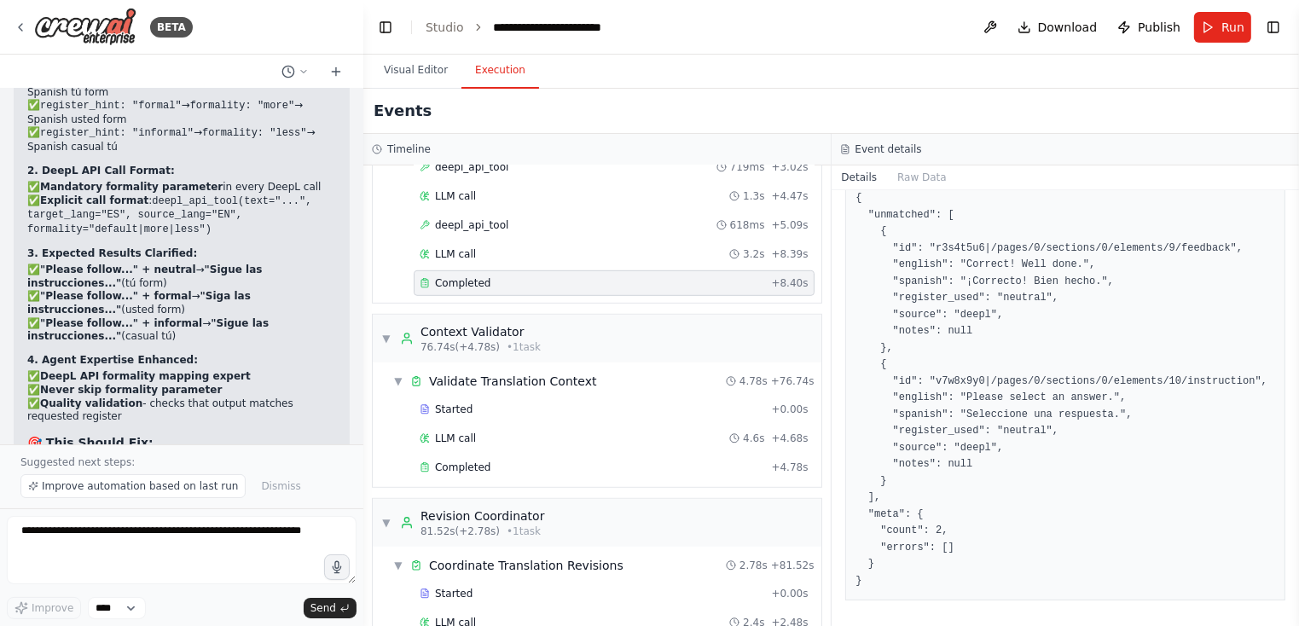
scroll to position [1062, 0]
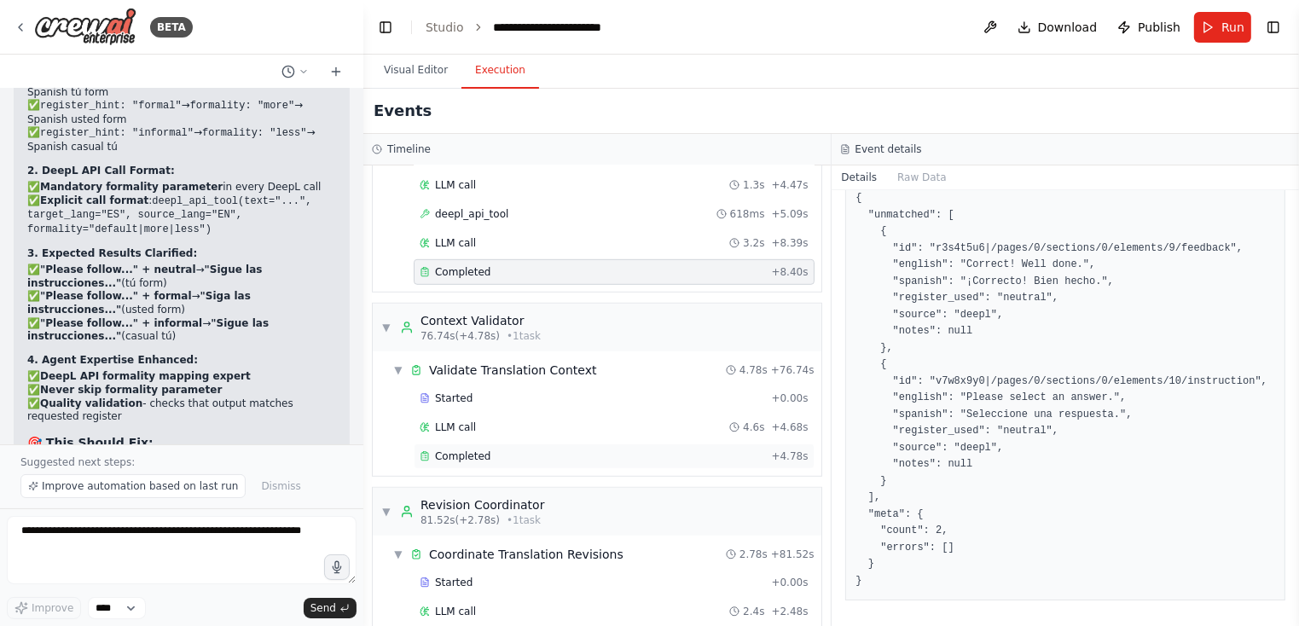
click at [602, 450] on div "Completed" at bounding box center [592, 457] width 345 height 14
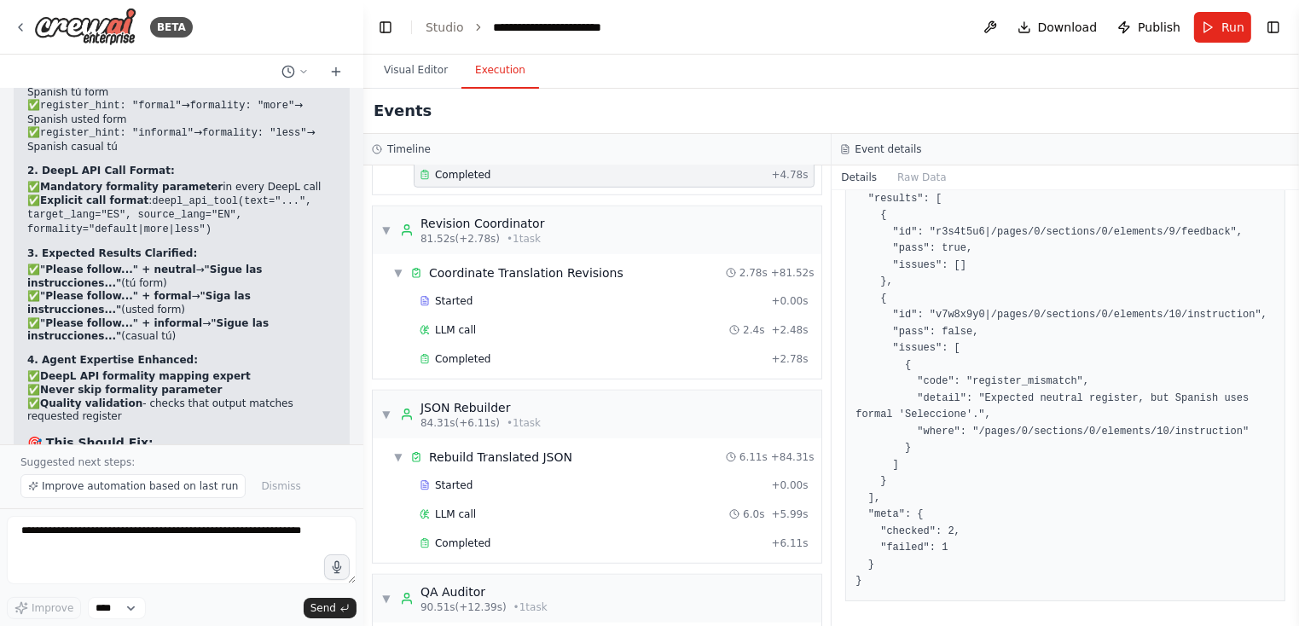
scroll to position [1345, 0]
click at [623, 352] on div "Completed" at bounding box center [592, 359] width 345 height 14
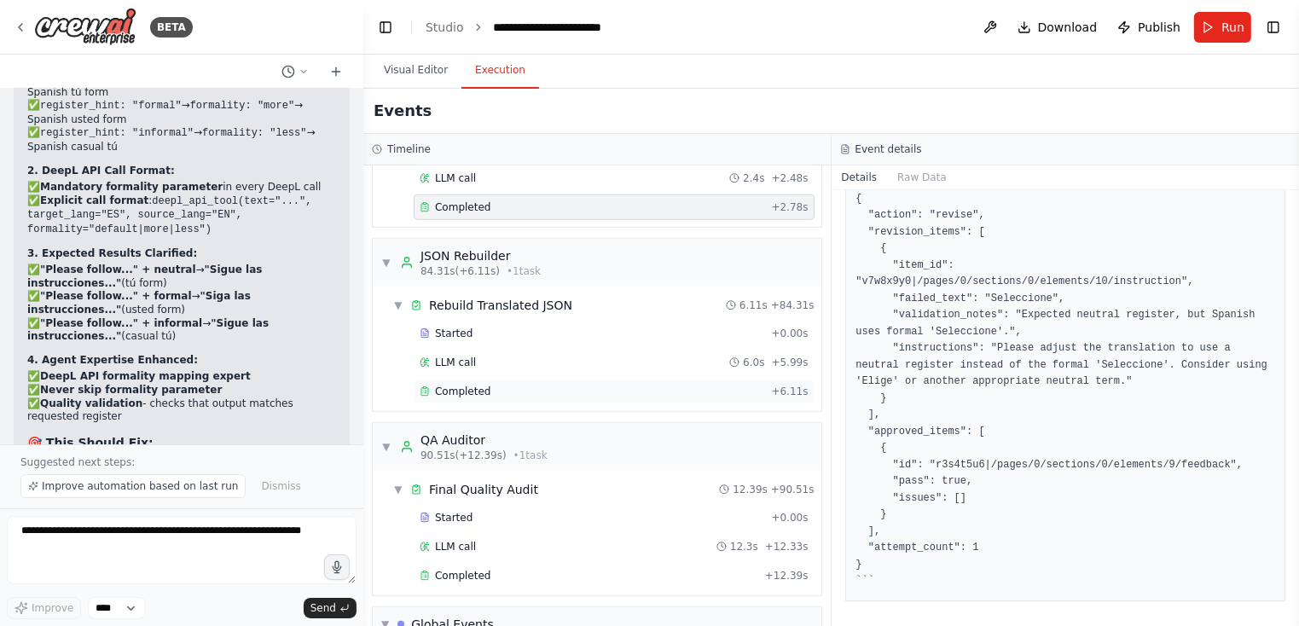
click at [601, 385] on div "Completed" at bounding box center [592, 392] width 345 height 14
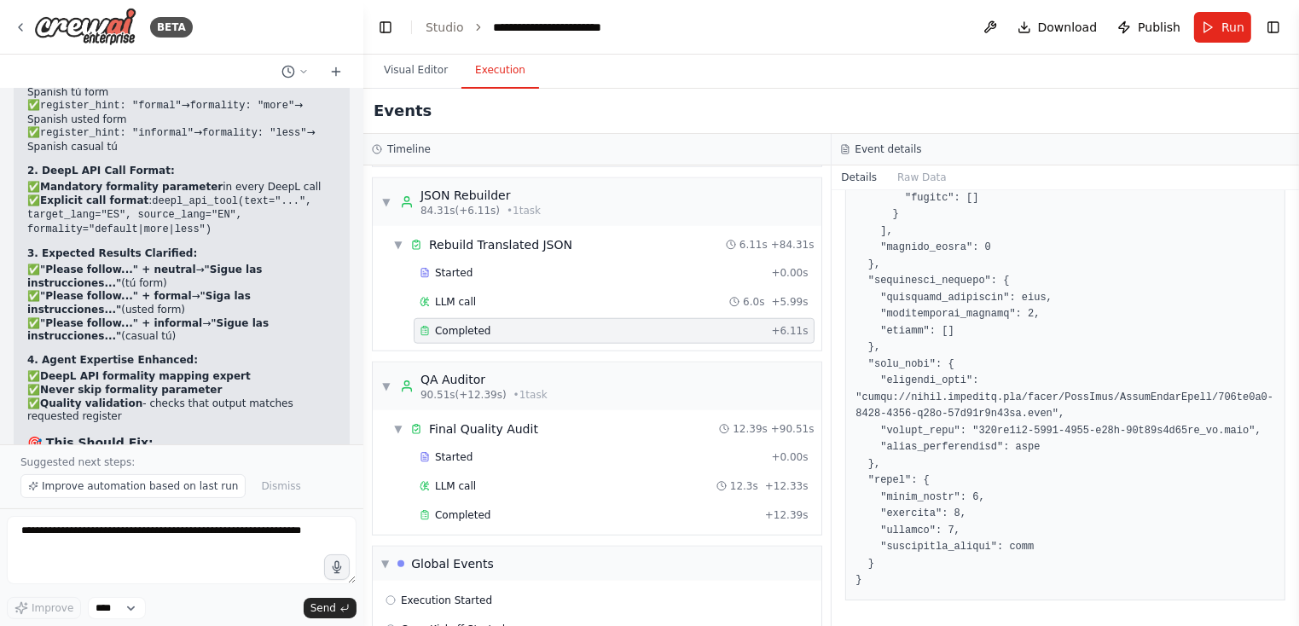
scroll to position [1637, 0]
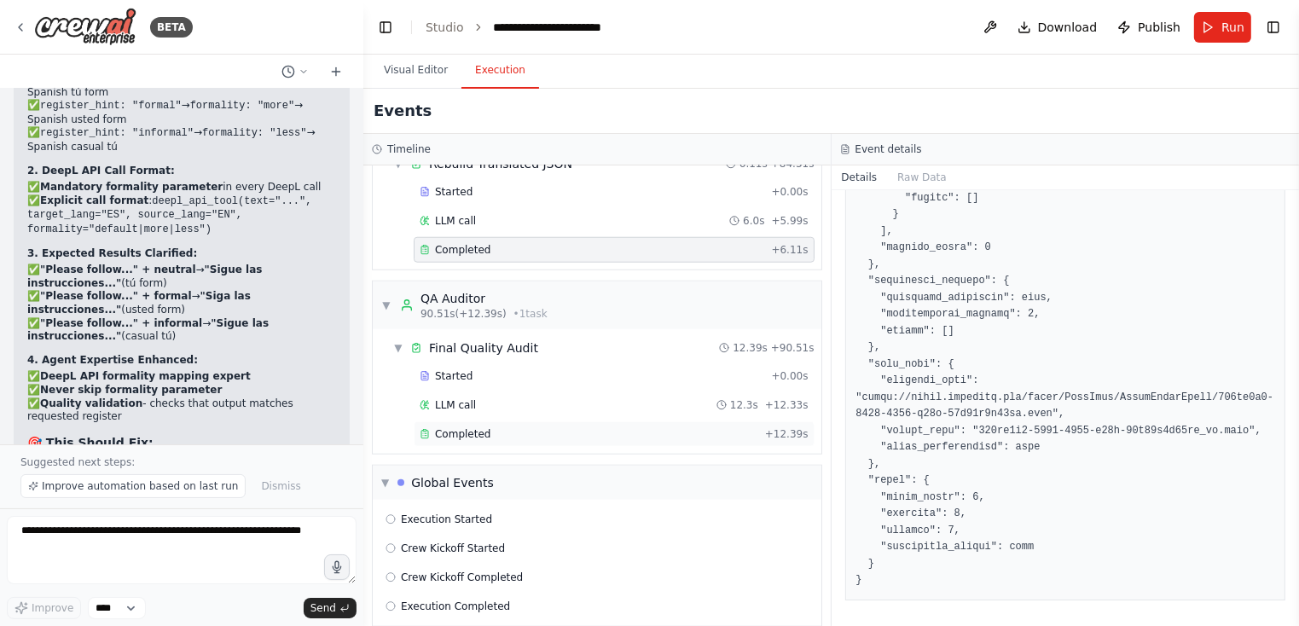
click at [535, 427] on div "Completed" at bounding box center [589, 434] width 339 height 14
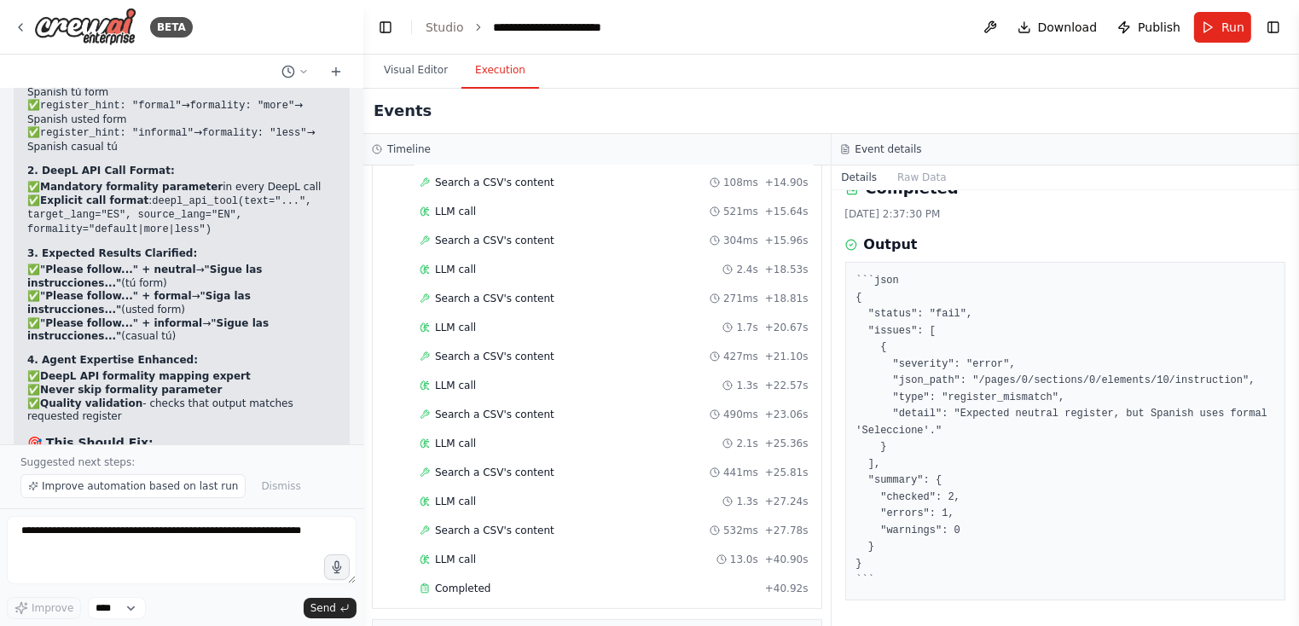
scroll to position [0, 0]
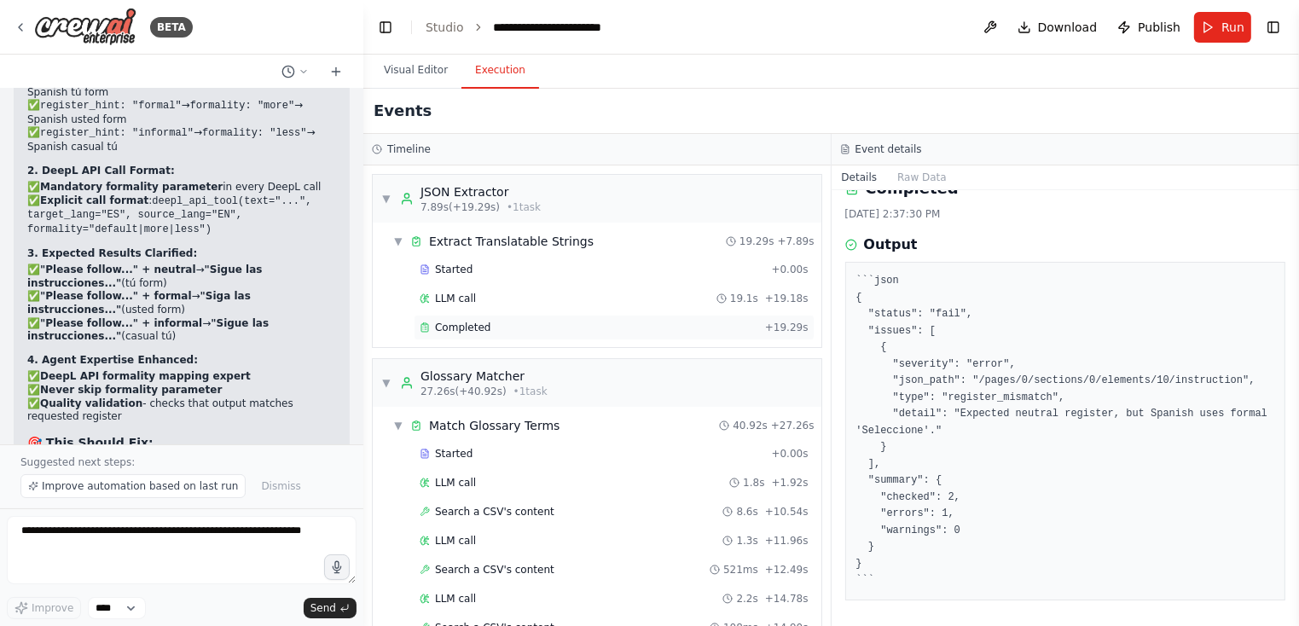
click at [505, 327] on div "Completed" at bounding box center [589, 328] width 339 height 14
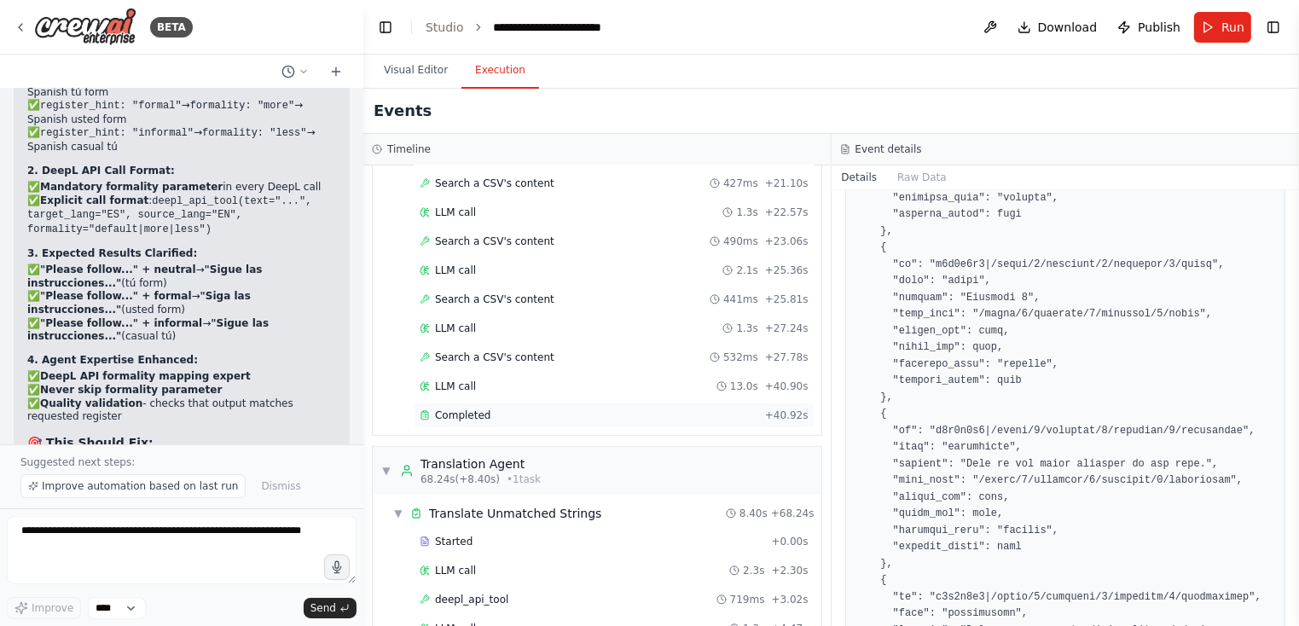
scroll to position [619, 0]
click at [560, 408] on div "Completed" at bounding box center [589, 415] width 339 height 14
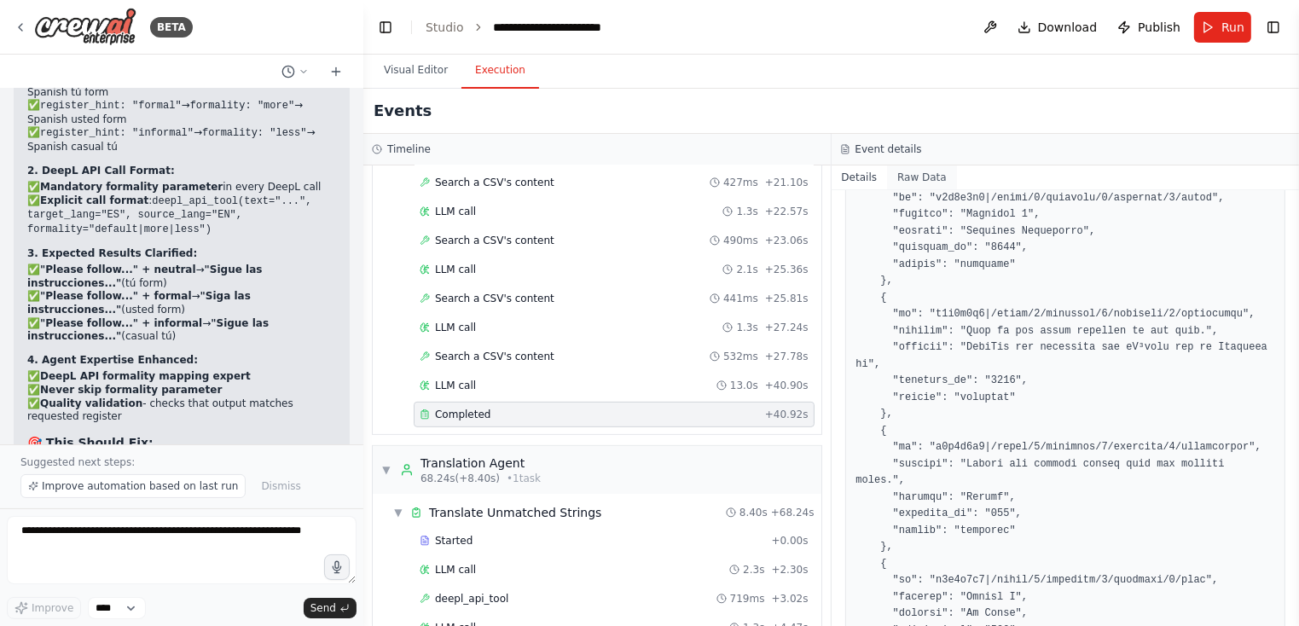
click at [920, 177] on button "Raw Data" at bounding box center [922, 178] width 70 height 24
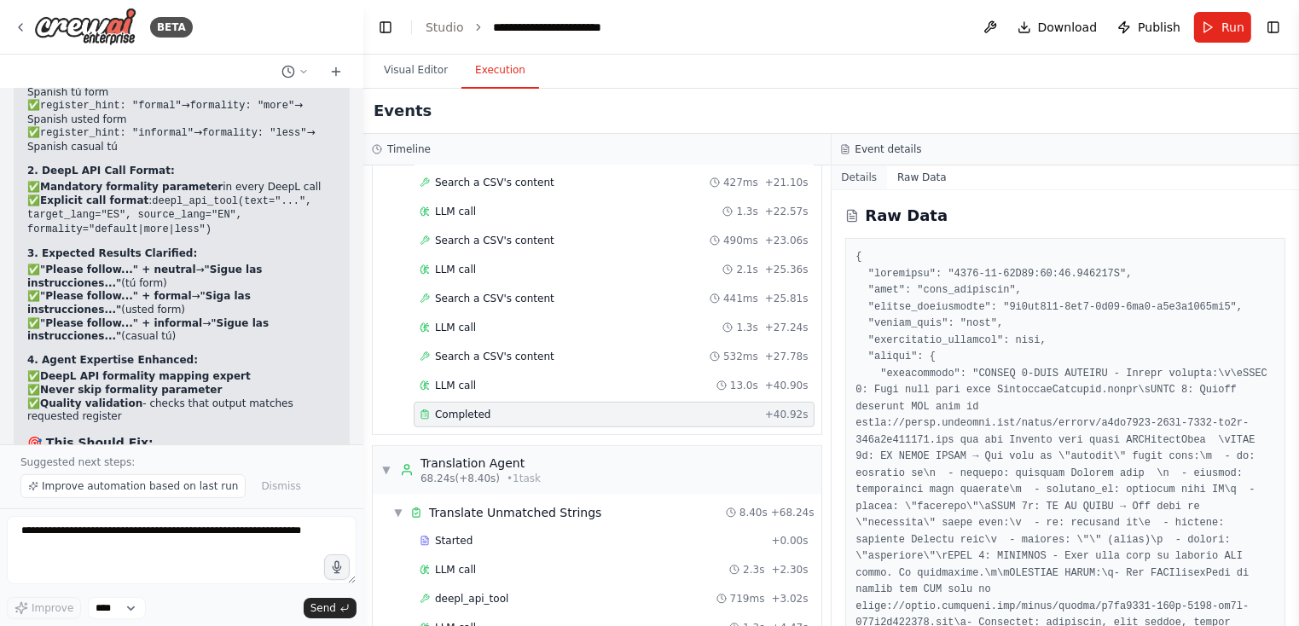
click at [857, 169] on button "Details" at bounding box center [860, 178] width 56 height 24
